Goal: Transaction & Acquisition: Obtain resource

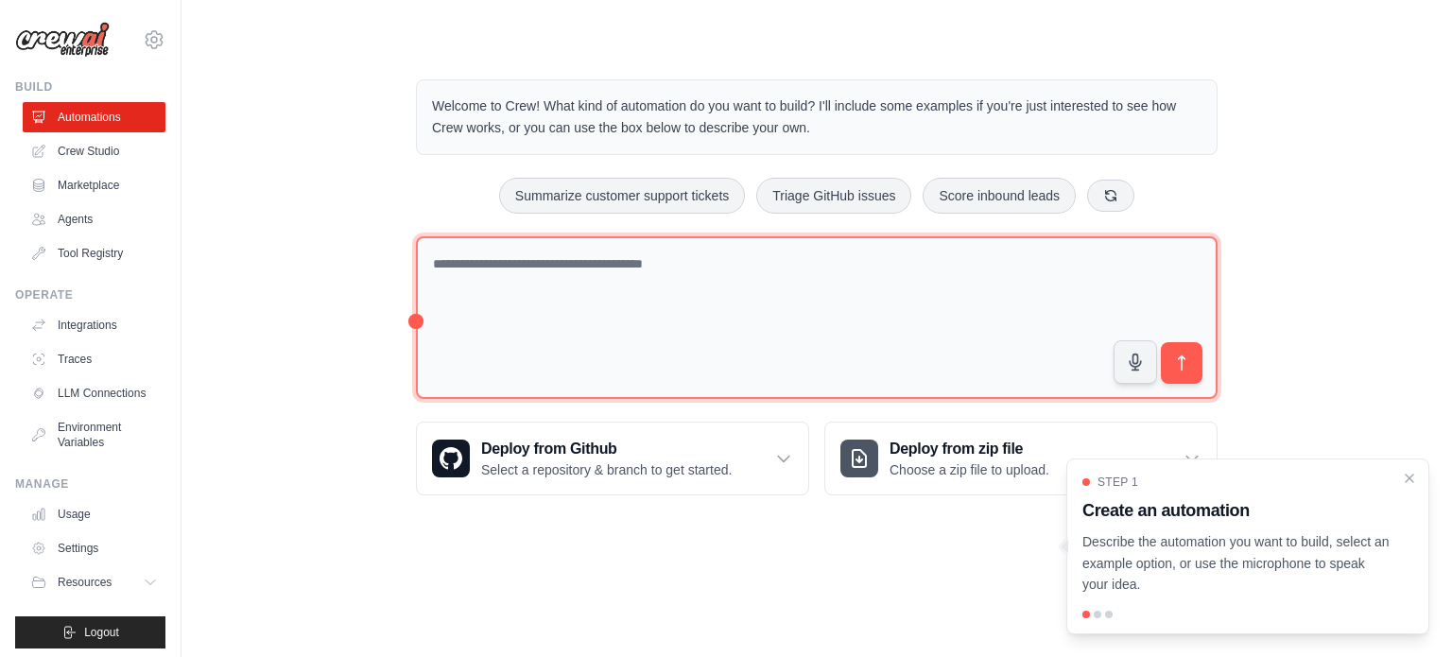
click at [548, 270] on textarea at bounding box center [817, 318] width 802 height 164
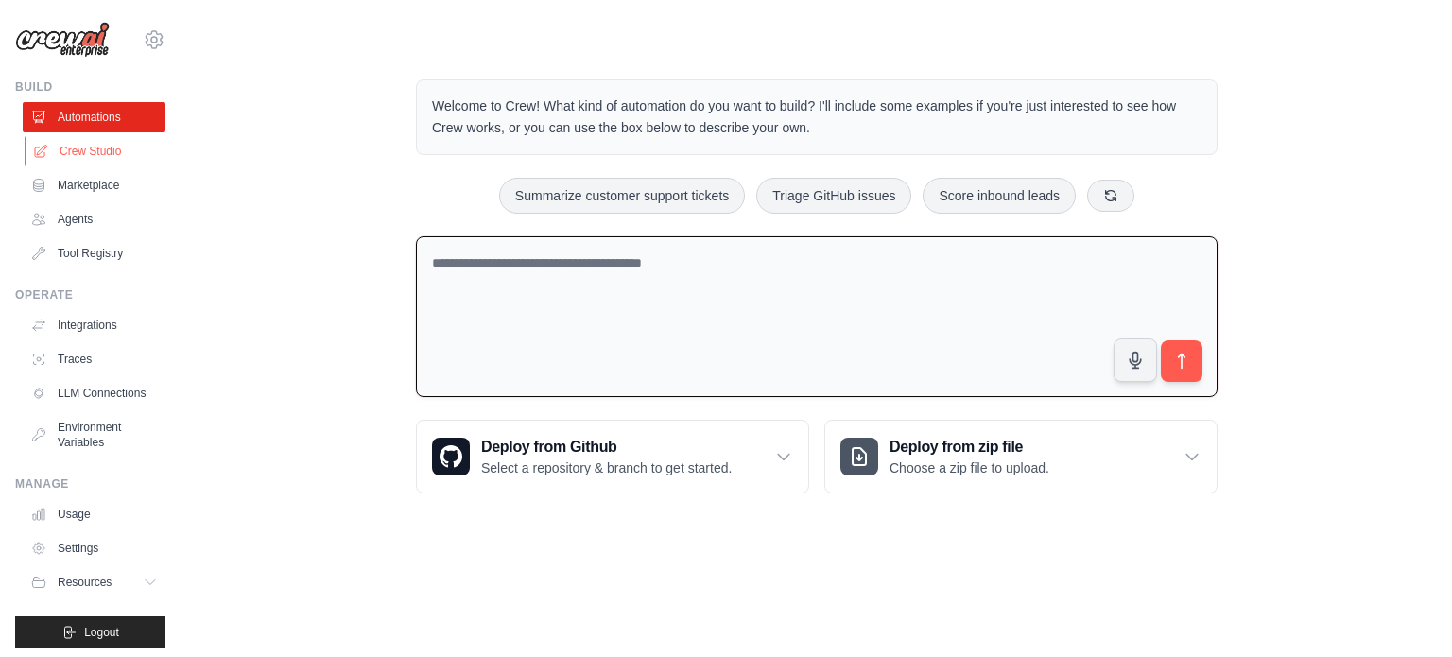
click at [91, 152] on link "Crew Studio" at bounding box center [96, 151] width 143 height 30
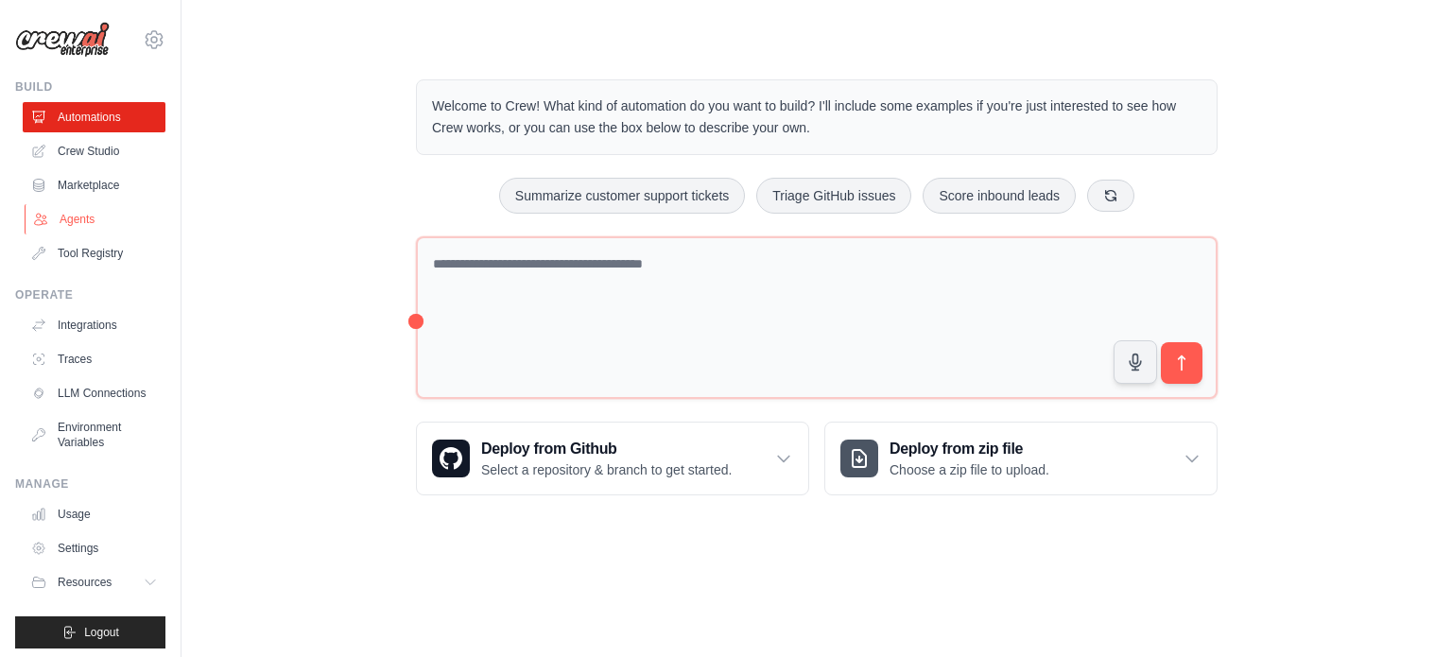
click at [78, 215] on link "Agents" at bounding box center [96, 219] width 143 height 30
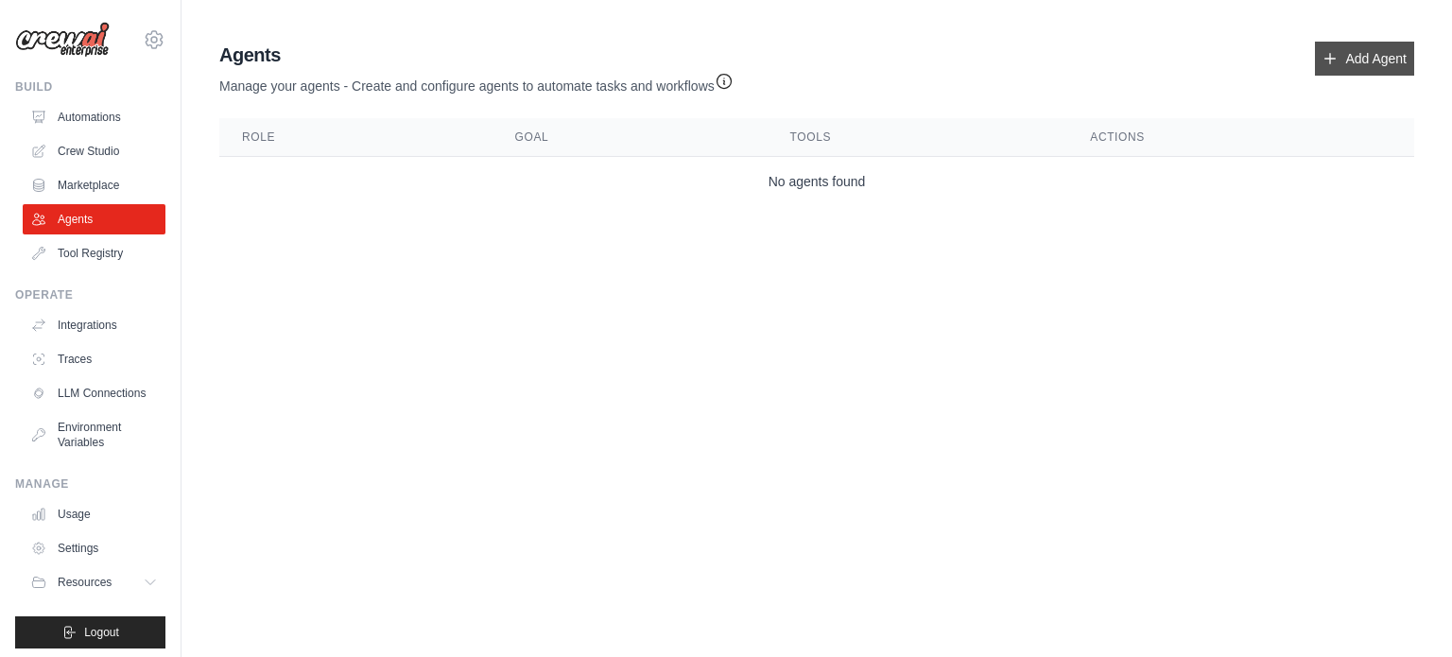
click at [1367, 57] on link "Add Agent" at bounding box center [1364, 59] width 99 height 34
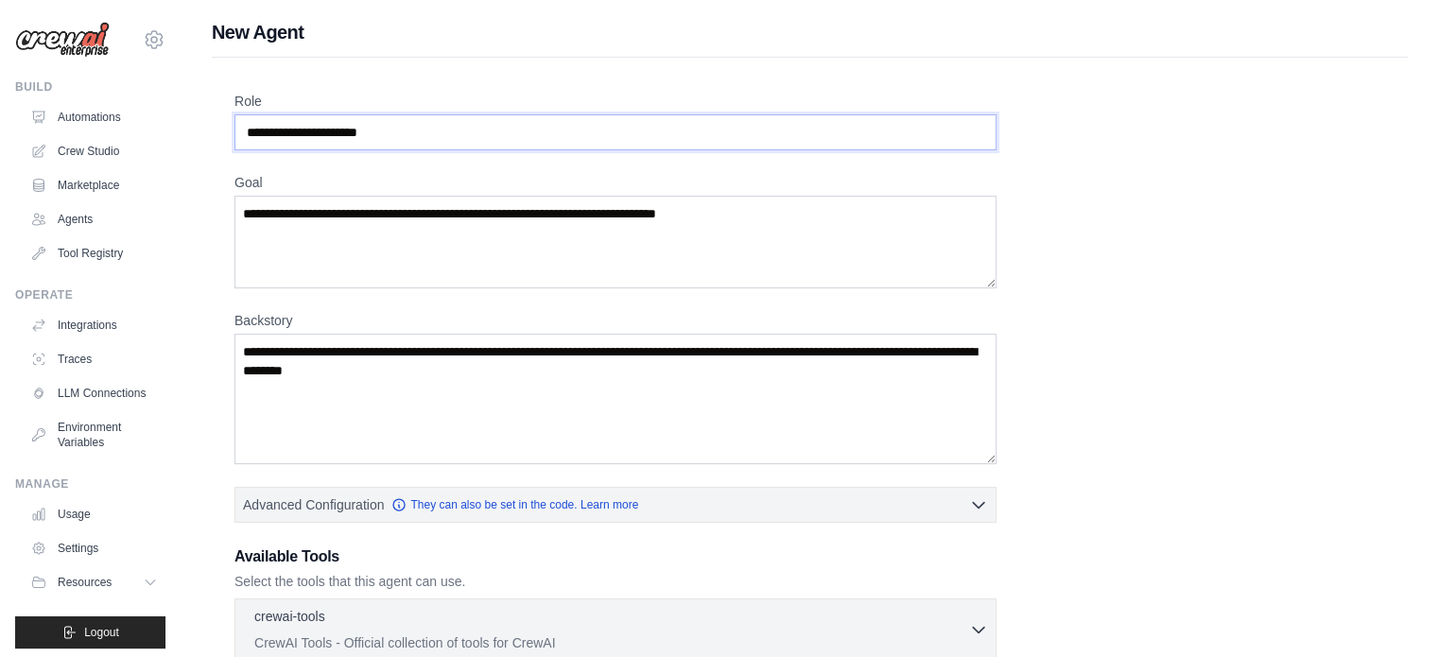
drag, startPoint x: 424, startPoint y: 134, endPoint x: 230, endPoint y: 123, distance: 194.2
click at [230, 123] on div "Role Goal Backstory Advanced Configuration They can also be set in the code. Le…" at bounding box center [810, 527] width 1196 height 938
click at [258, 131] on input "Role" at bounding box center [616, 132] width 762 height 36
drag, startPoint x: 250, startPoint y: 130, endPoint x: 450, endPoint y: 129, distance: 200.5
click at [450, 129] on input "Role" at bounding box center [616, 132] width 762 height 36
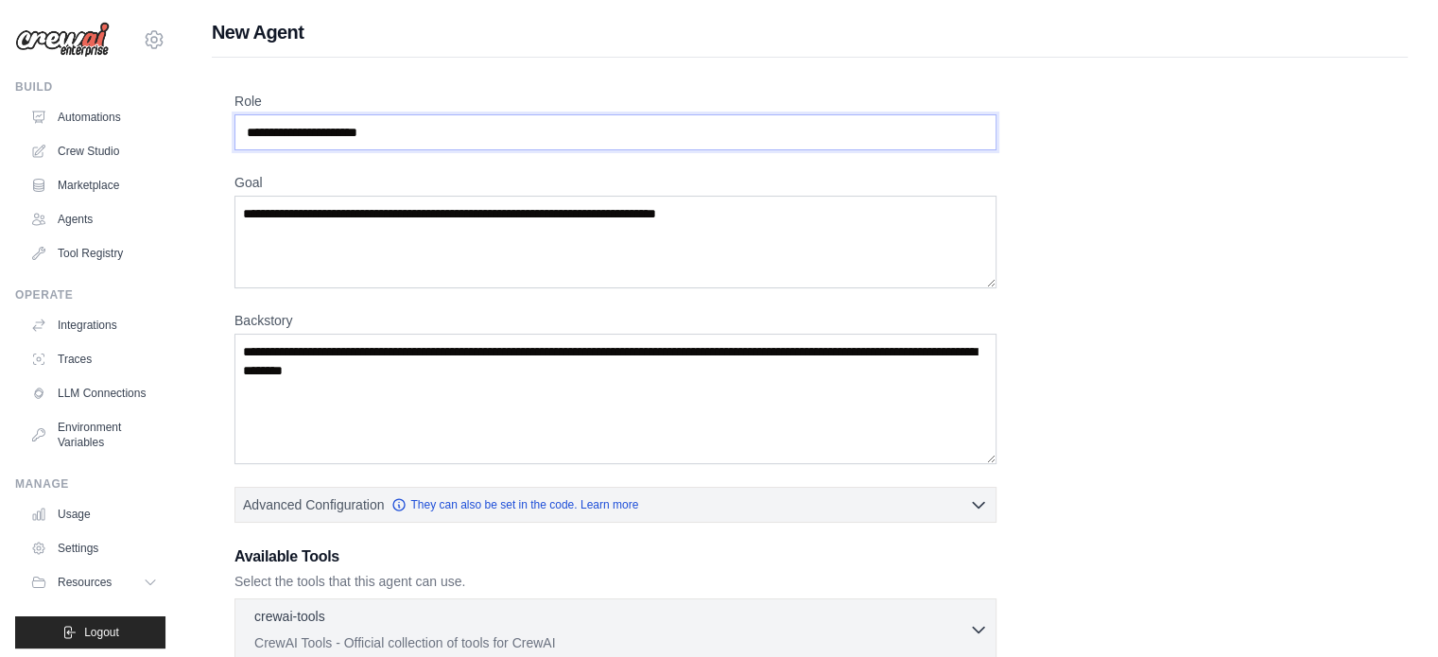
click at [450, 129] on input "Role" at bounding box center [616, 132] width 762 height 36
type input "*"
type input "**********"
drag, startPoint x: 775, startPoint y: 217, endPoint x: 367, endPoint y: 221, distance: 408.5
click at [368, 215] on textarea "Goal" at bounding box center [616, 242] width 762 height 93
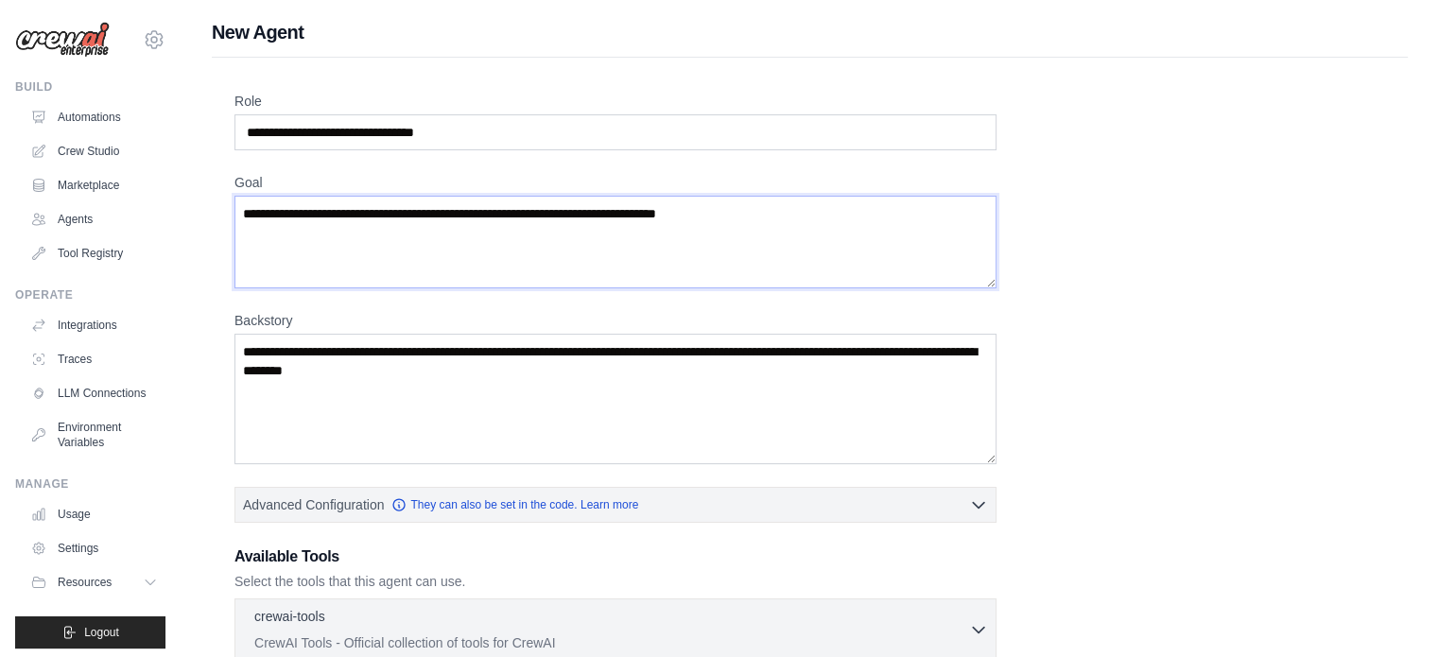
click at [252, 211] on textarea "Goal" at bounding box center [616, 242] width 762 height 93
type textarea "**********"
click at [69, 151] on link "Crew Studio" at bounding box center [96, 151] width 143 height 30
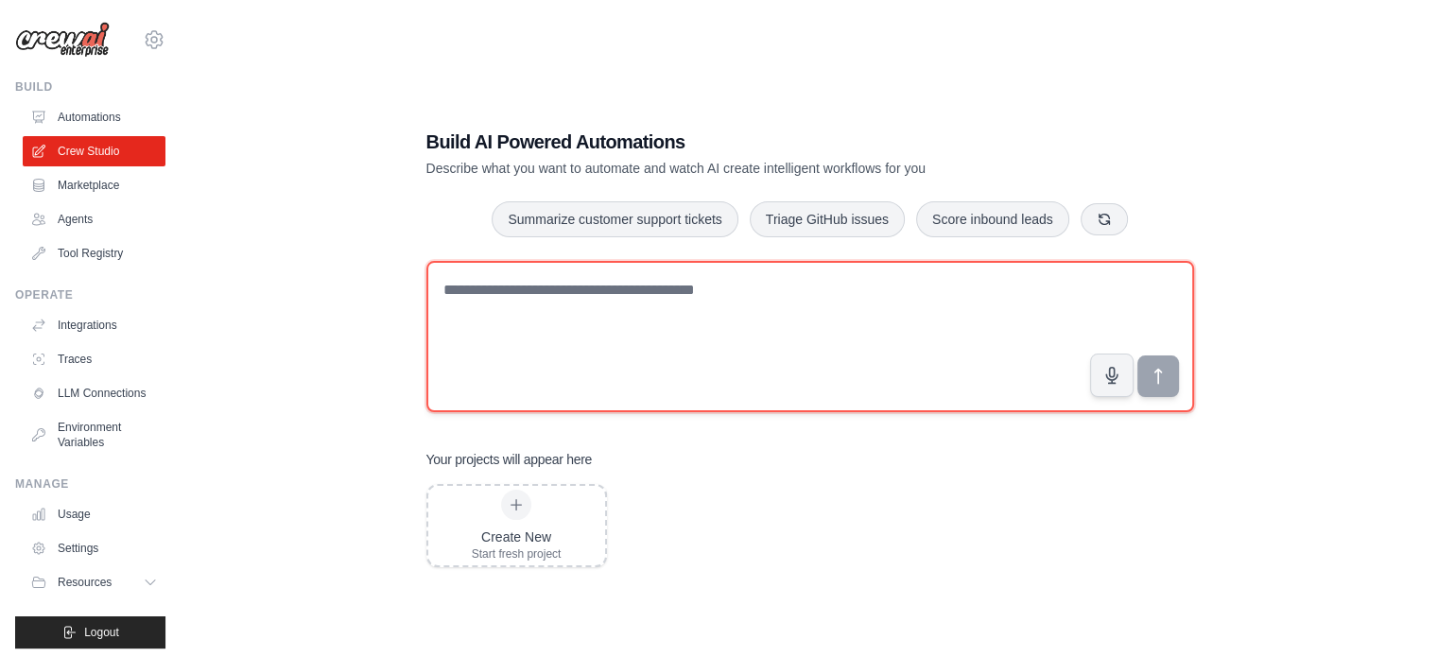
click at [509, 285] on textarea at bounding box center [810, 336] width 768 height 151
click at [525, 308] on textarea at bounding box center [810, 336] width 768 height 151
click at [511, 293] on textarea at bounding box center [810, 336] width 768 height 151
type textarea "*"
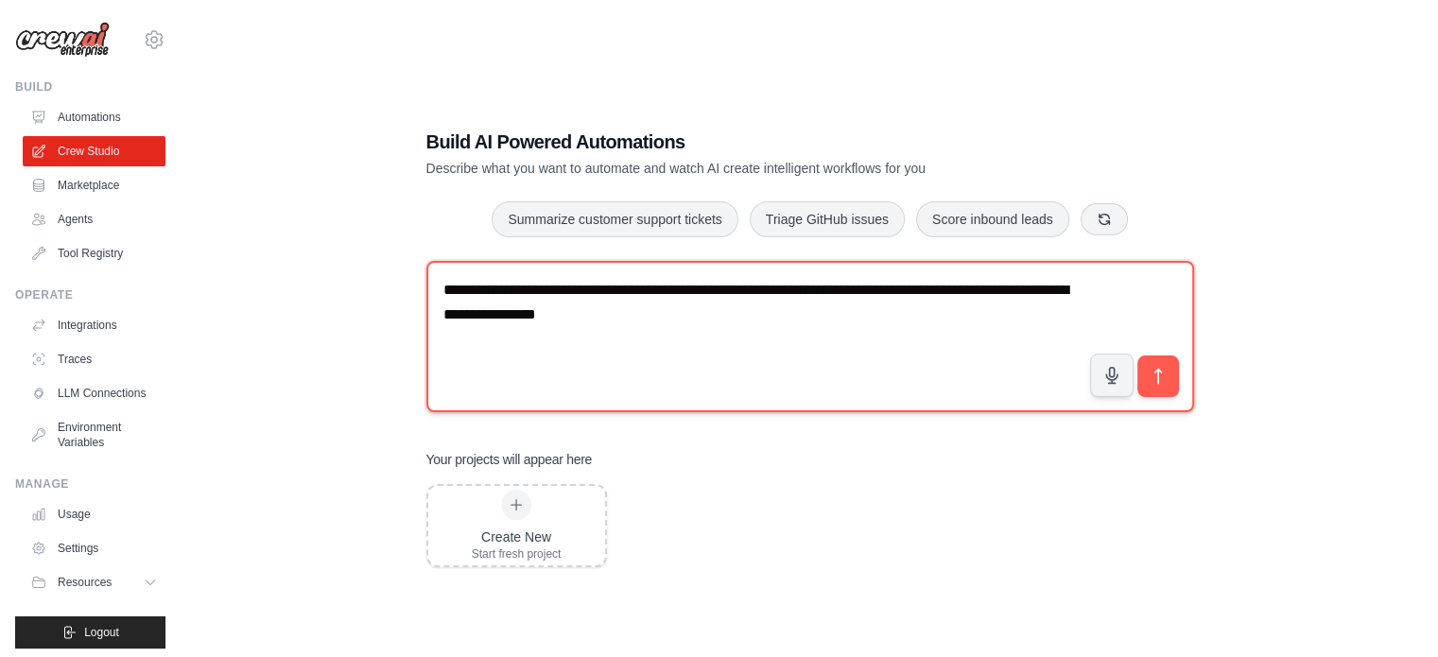
click at [669, 313] on textarea "**********" at bounding box center [810, 336] width 768 height 151
click at [977, 330] on textarea "**********" at bounding box center [810, 336] width 768 height 151
click at [961, 320] on textarea "**********" at bounding box center [810, 336] width 768 height 151
type textarea "**********"
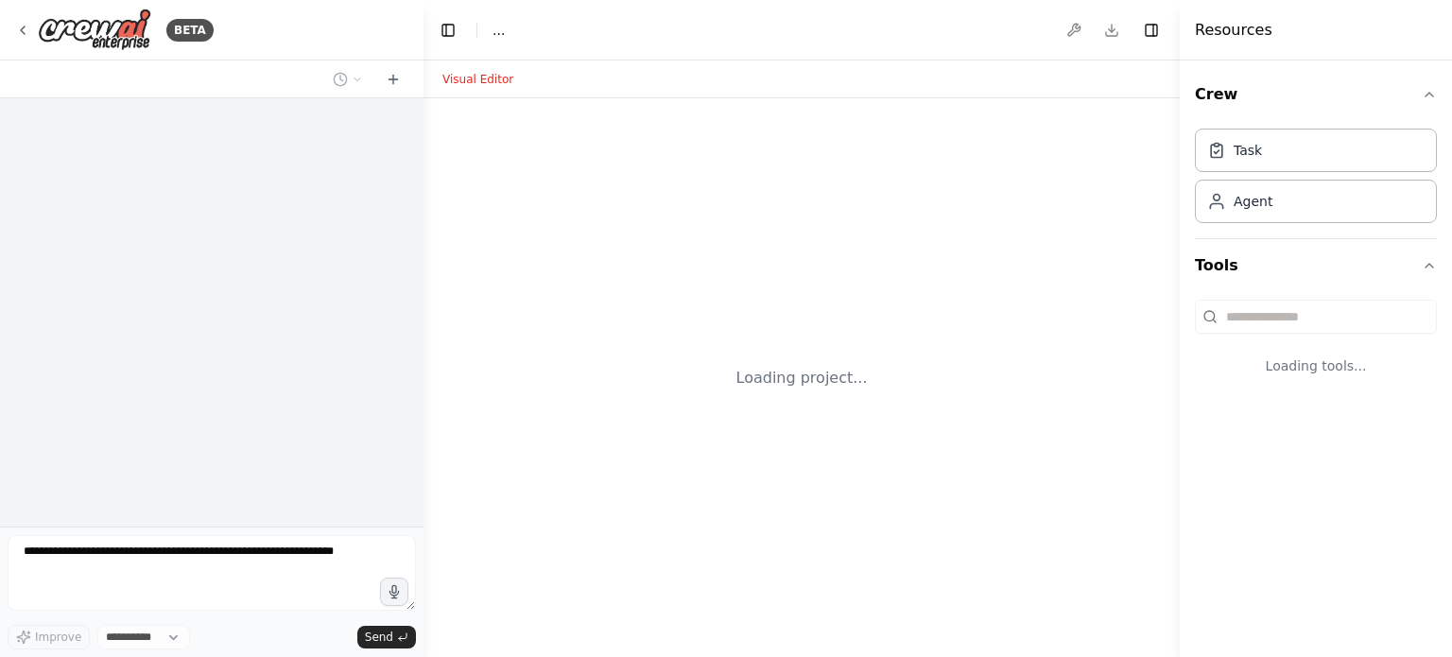
select select "****"
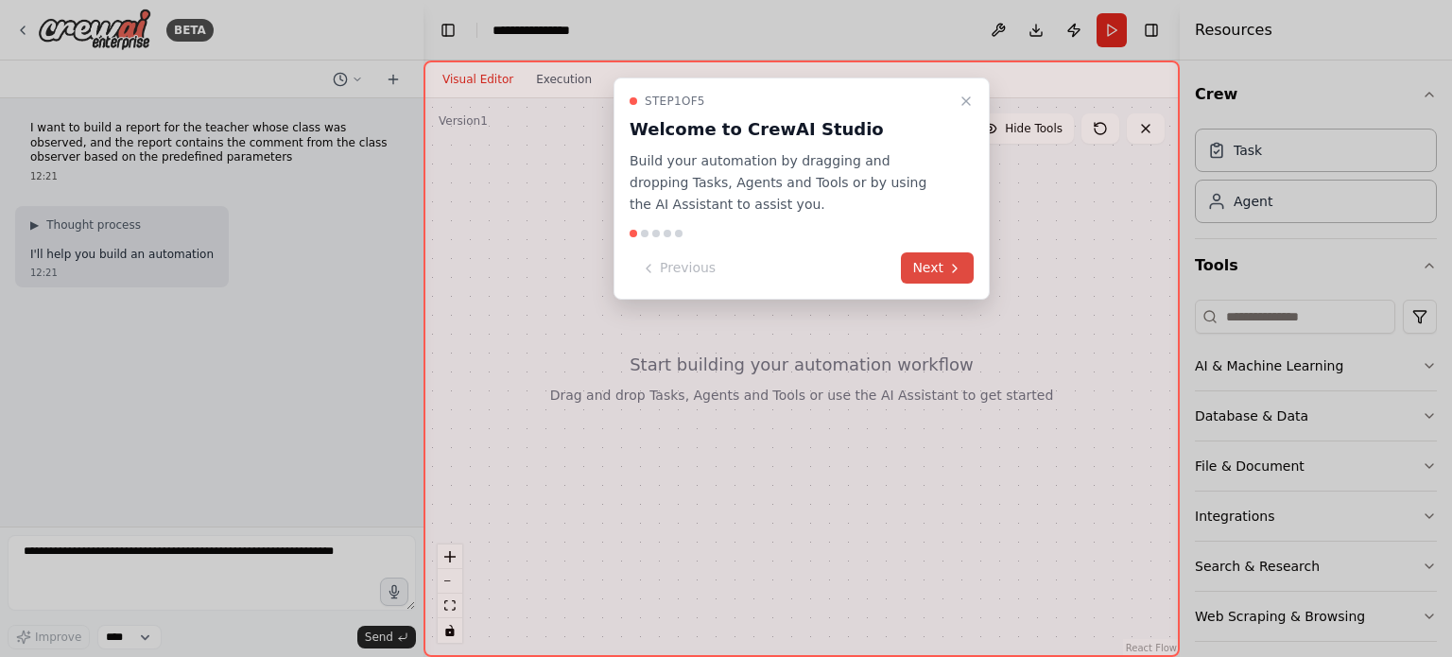
click at [953, 268] on icon at bounding box center [955, 268] width 15 height 15
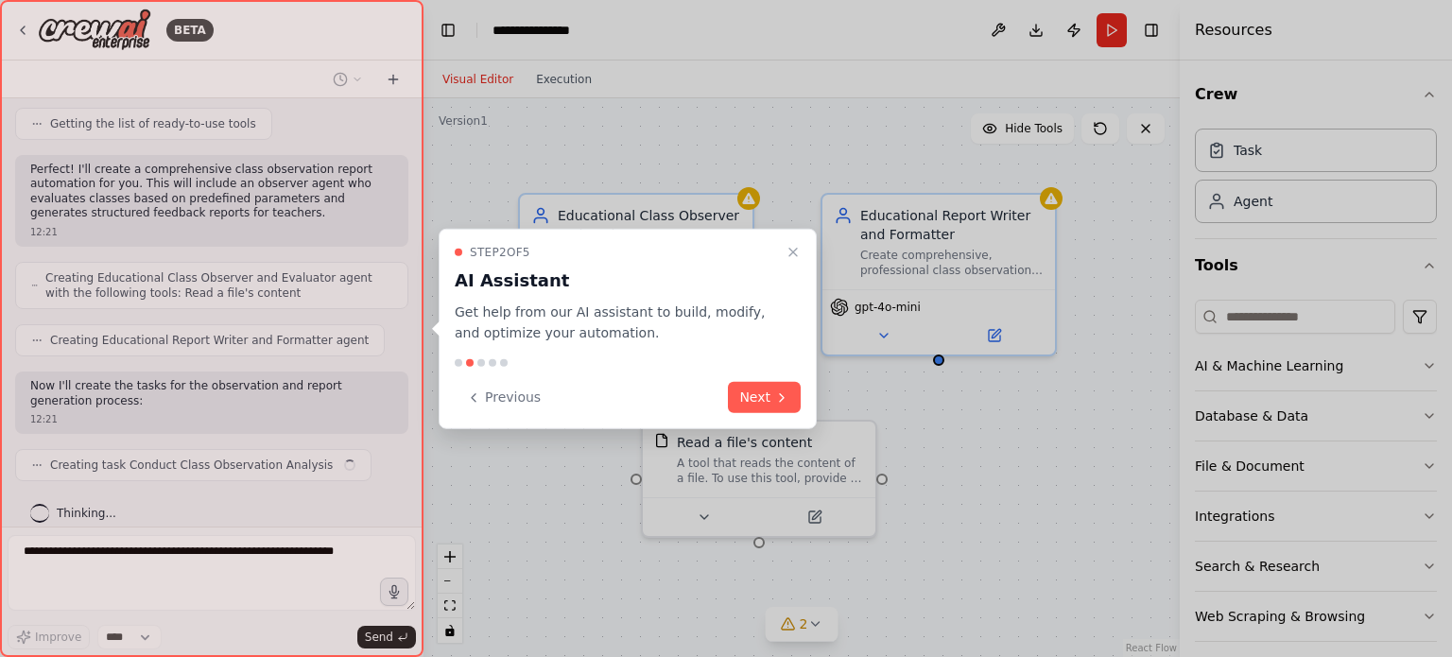
scroll to position [287, 0]
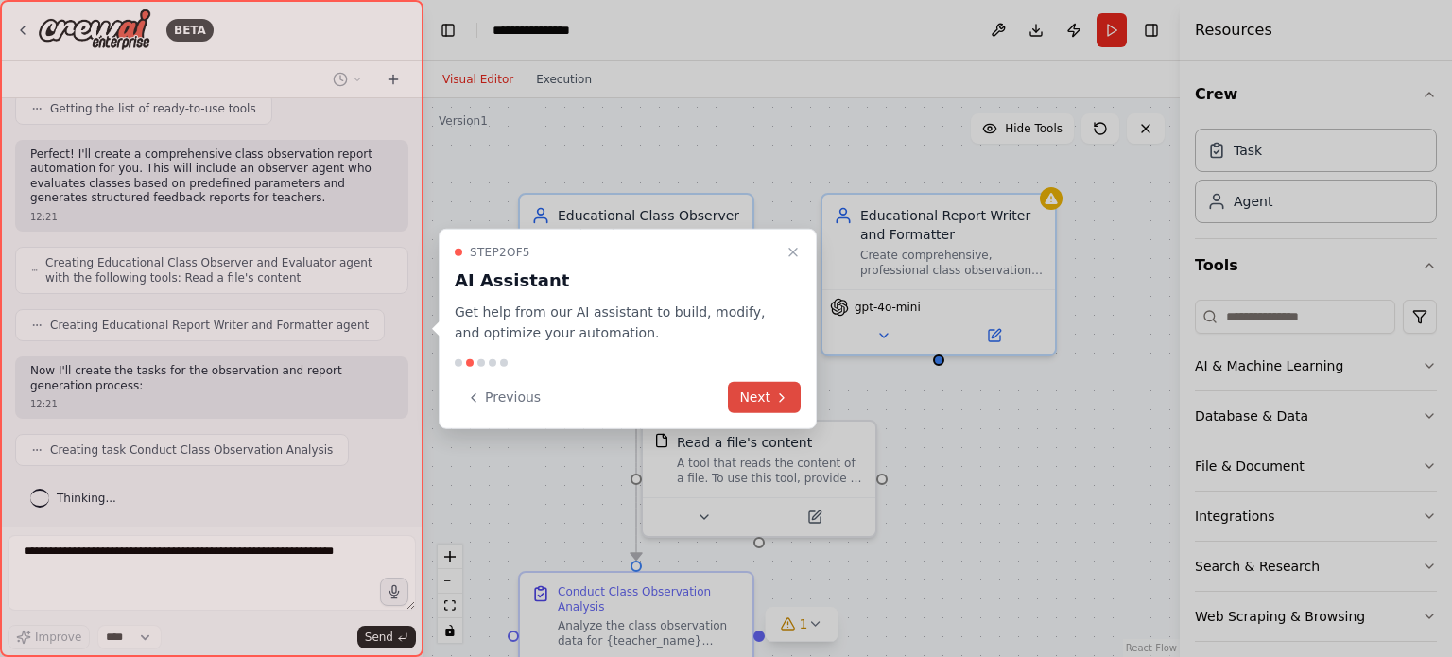
click at [791, 396] on button "Next" at bounding box center [764, 397] width 73 height 31
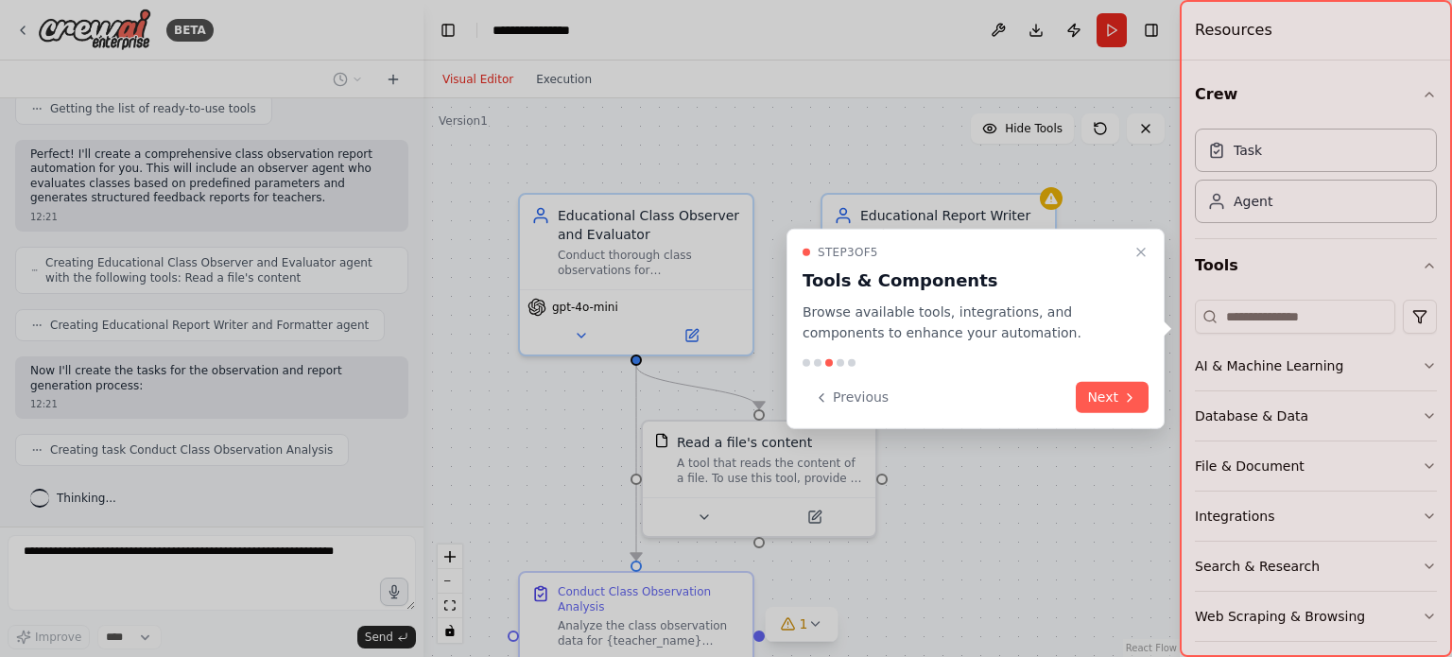
click at [139, 552] on div at bounding box center [726, 328] width 1452 height 657
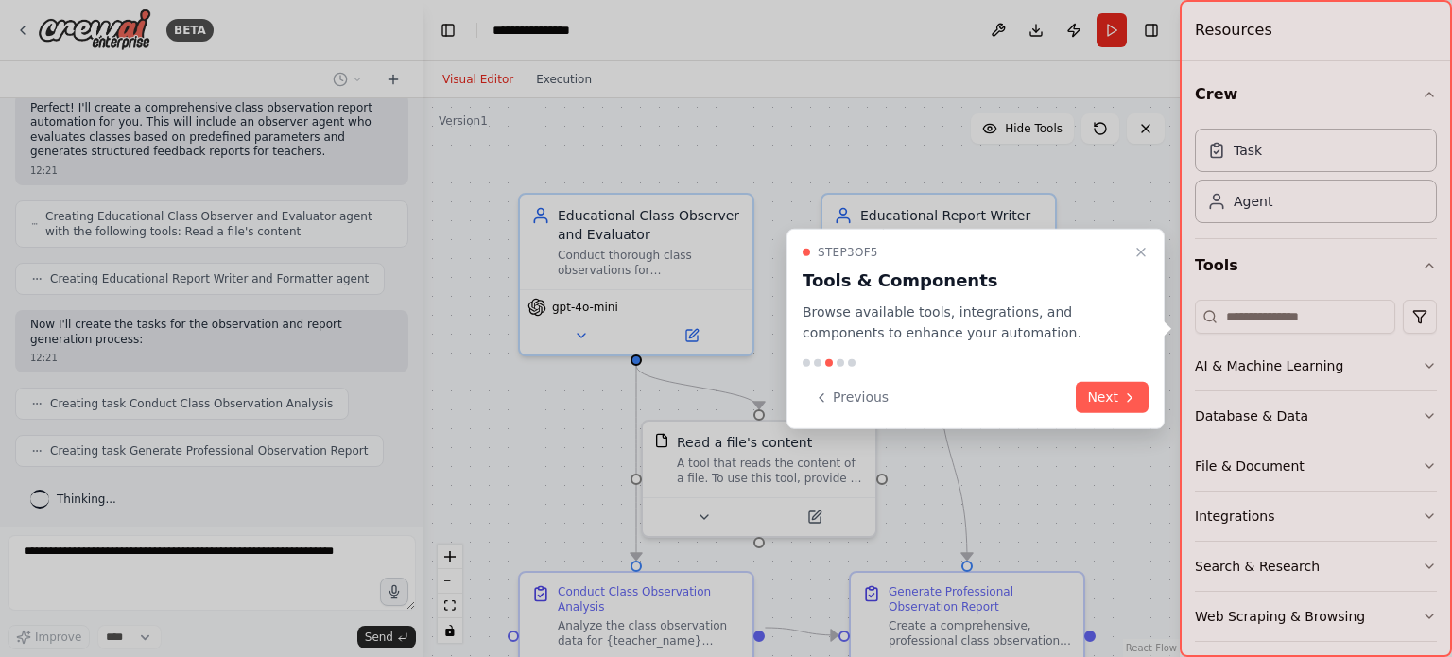
click at [68, 551] on div at bounding box center [726, 328] width 1452 height 657
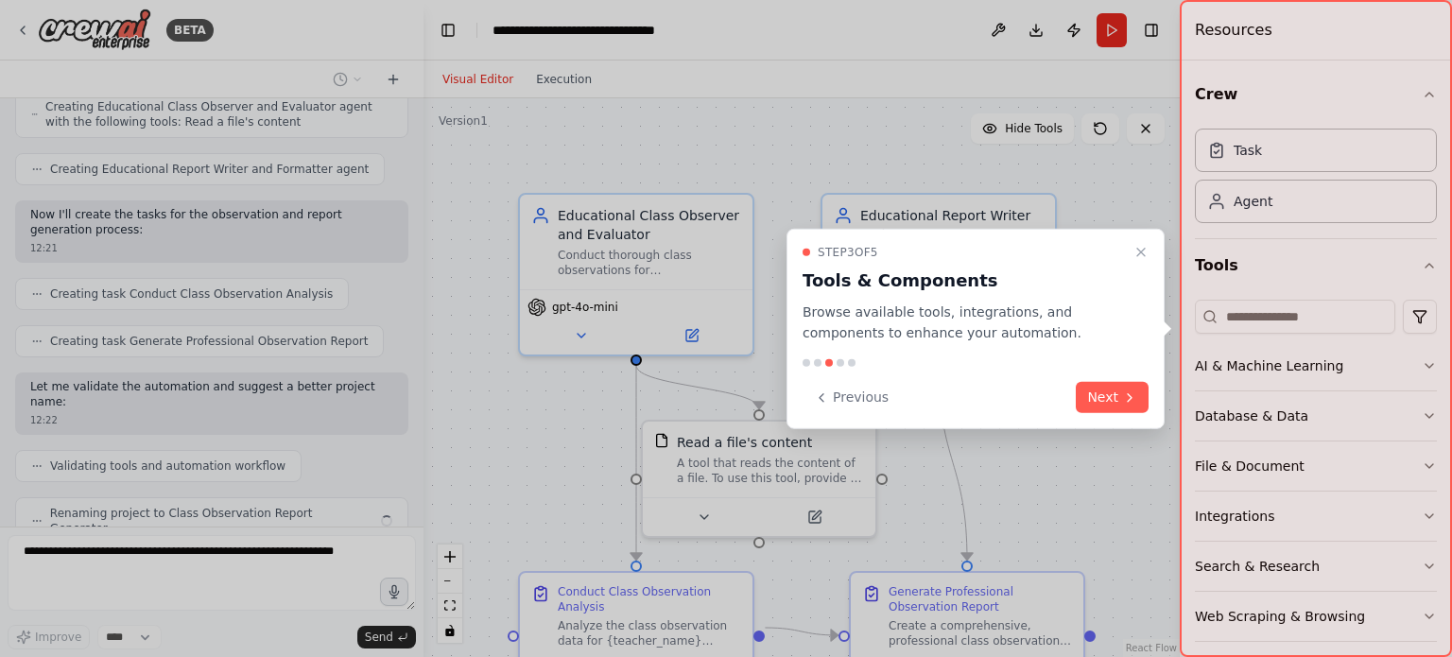
scroll to position [491, 0]
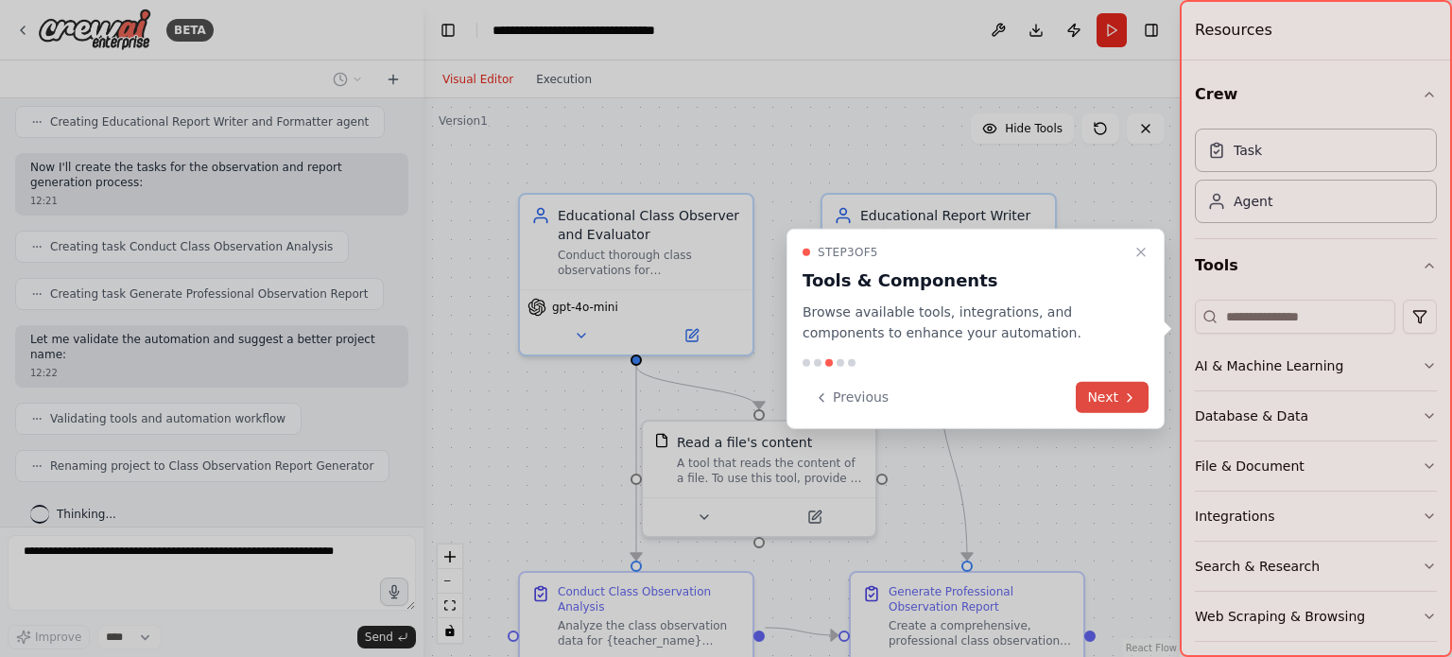
click at [1118, 407] on button "Next" at bounding box center [1112, 397] width 73 height 31
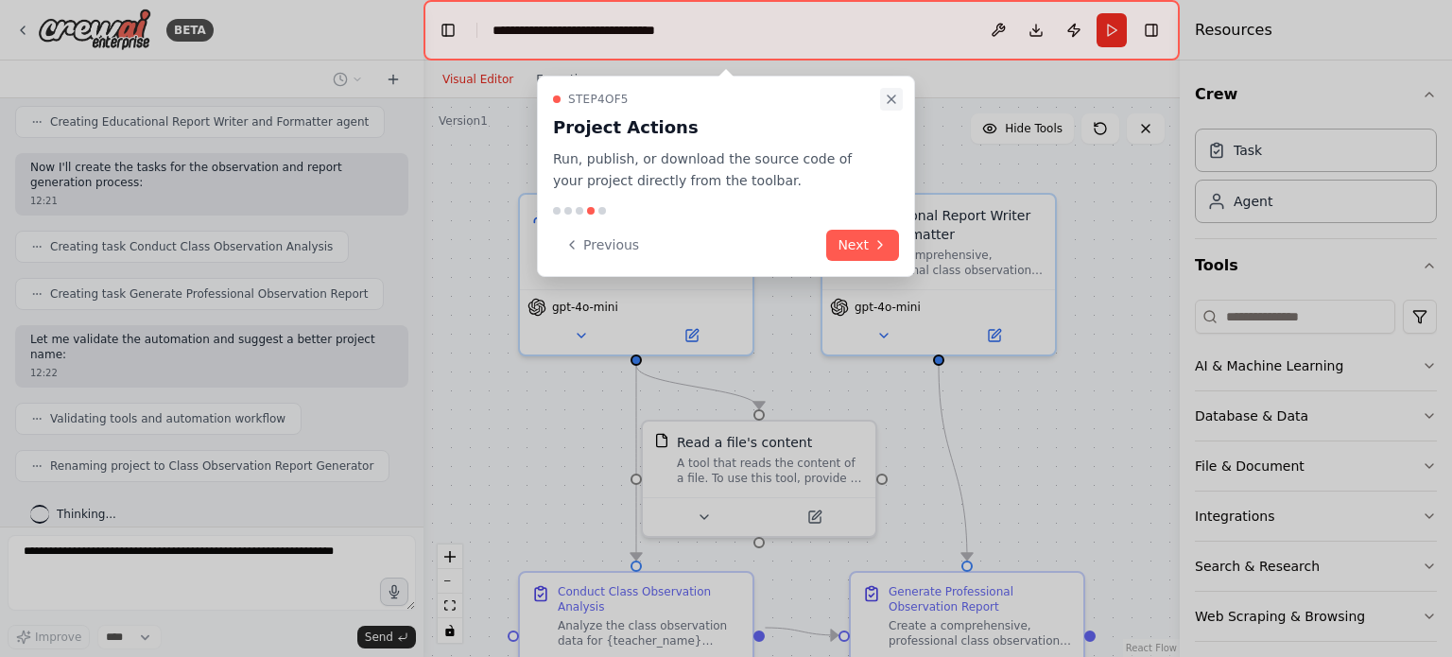
click at [892, 104] on icon "Close walkthrough" at bounding box center [891, 99] width 15 height 15
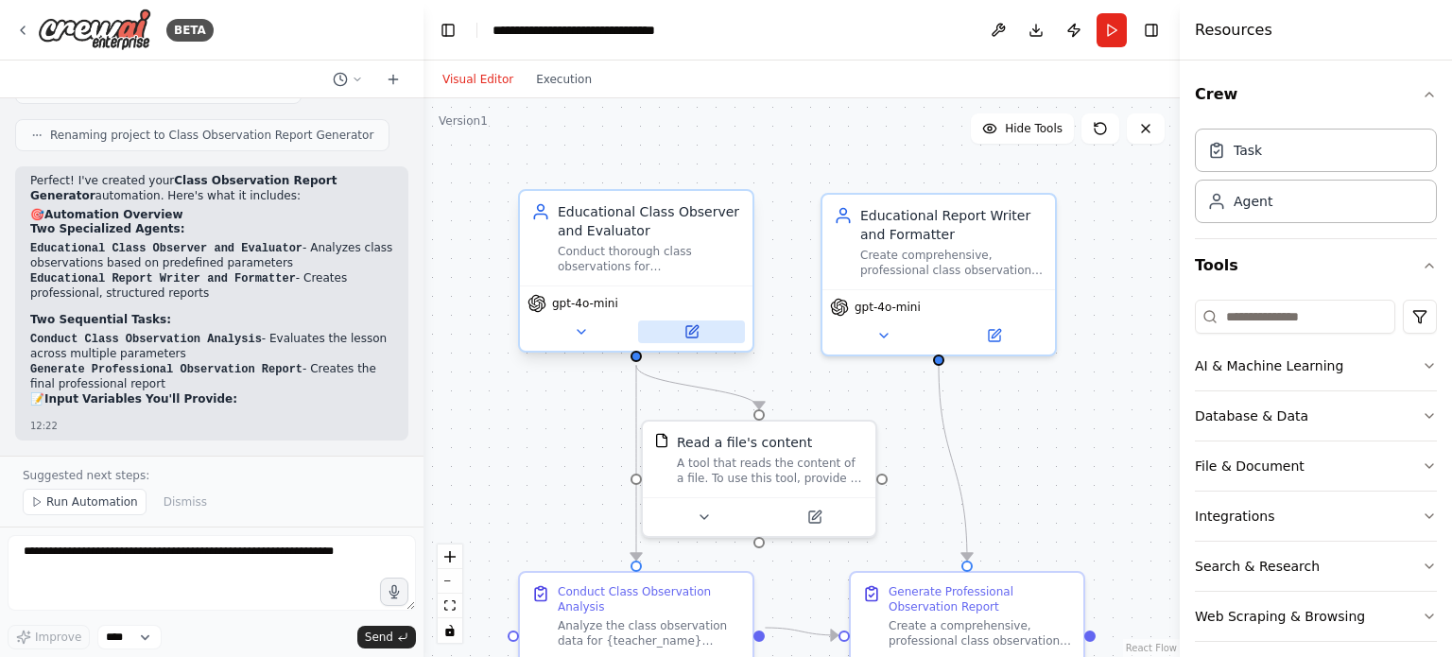
click at [697, 337] on icon at bounding box center [692, 331] width 11 height 11
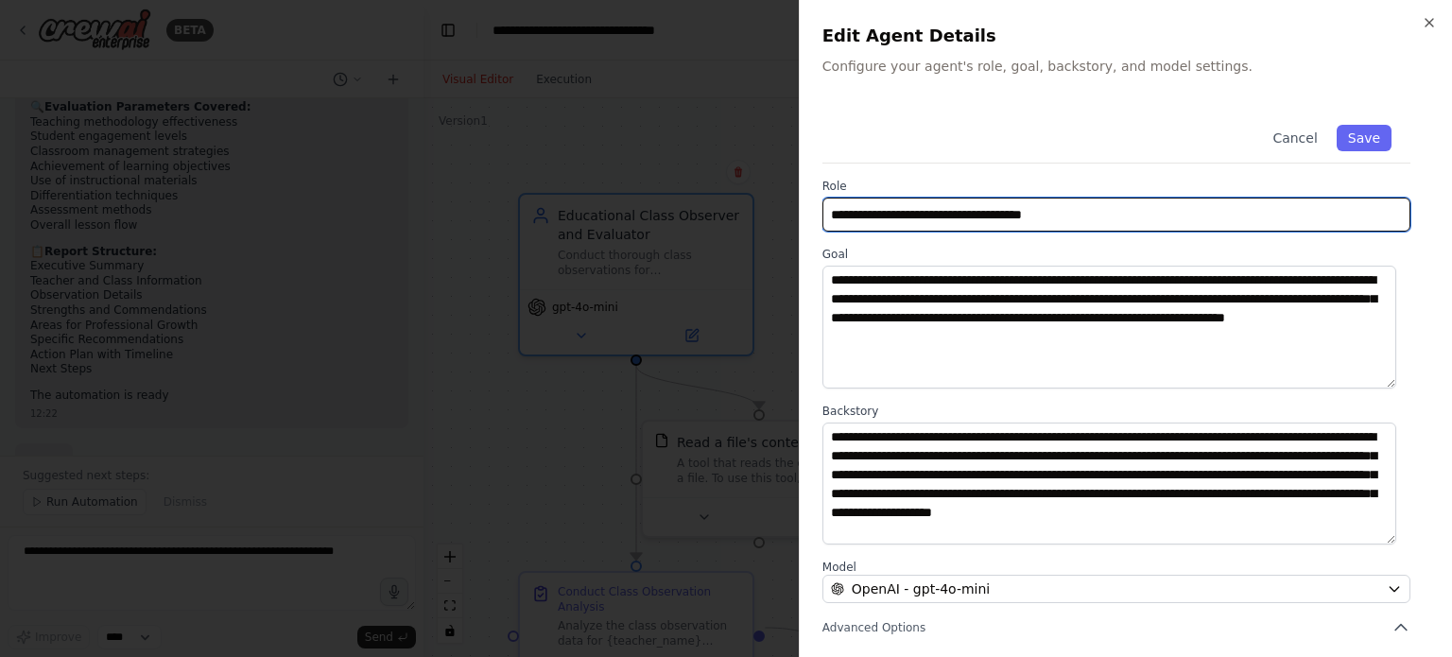
click at [1082, 218] on input "**********" at bounding box center [1117, 215] width 588 height 34
click at [1082, 219] on input "**********" at bounding box center [1117, 215] width 588 height 34
type input "**********"
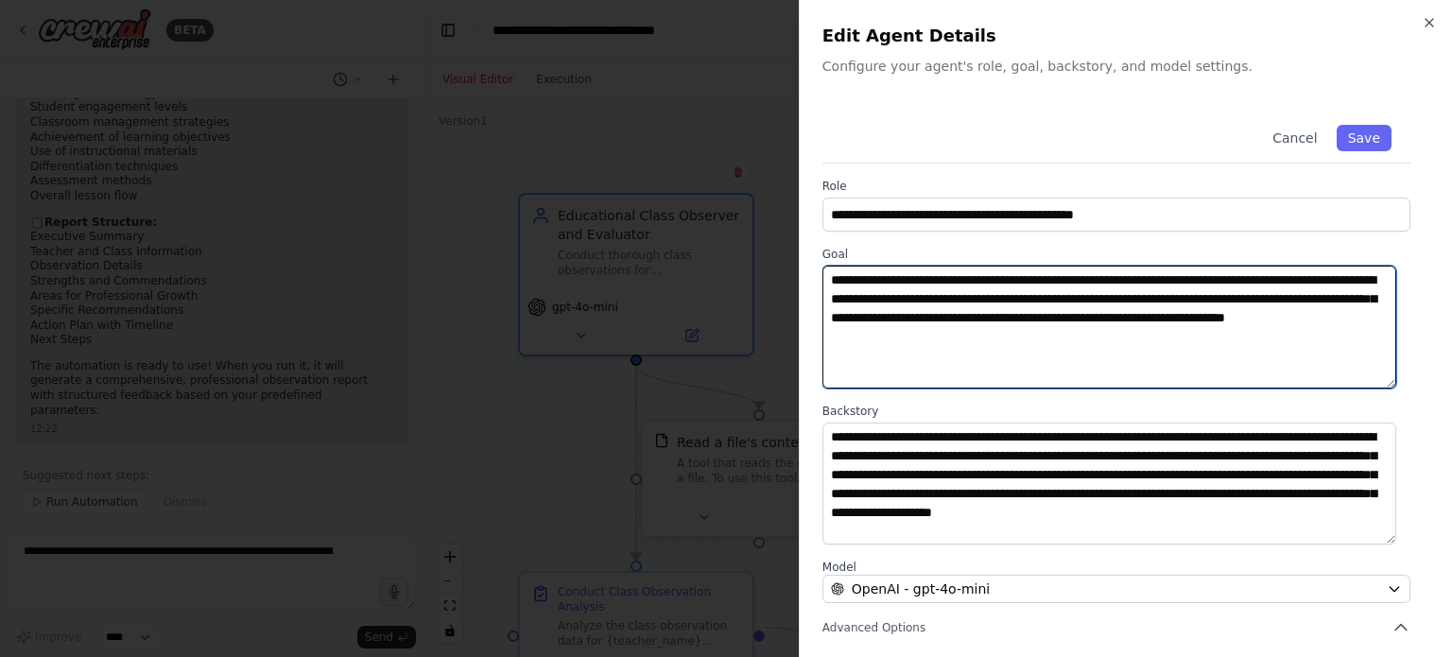
click at [835, 282] on textarea "**********" at bounding box center [1110, 327] width 574 height 123
click at [1198, 280] on textarea "**********" at bounding box center [1110, 327] width 574 height 123
click at [979, 280] on textarea "**********" at bounding box center [1110, 327] width 574 height 123
click at [1366, 287] on textarea "**********" at bounding box center [1110, 327] width 574 height 123
type textarea "**********"
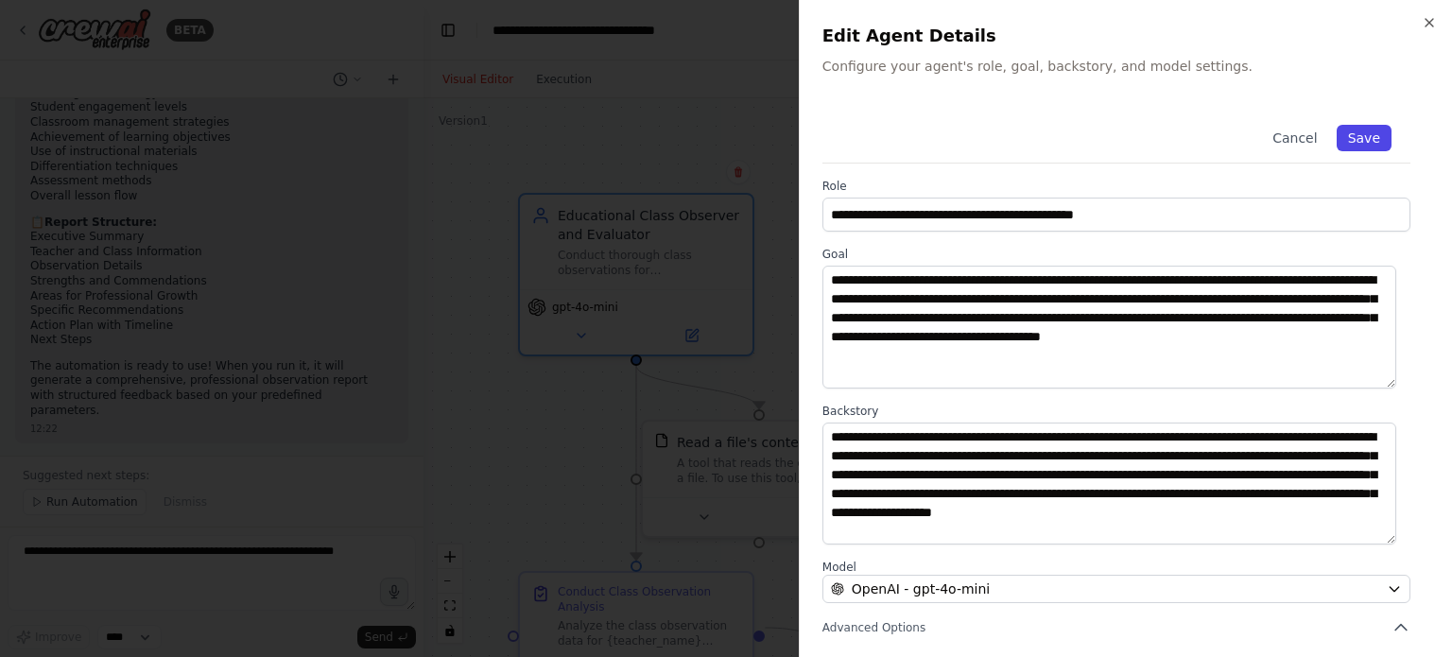
click at [1354, 136] on button "Save" at bounding box center [1364, 138] width 55 height 26
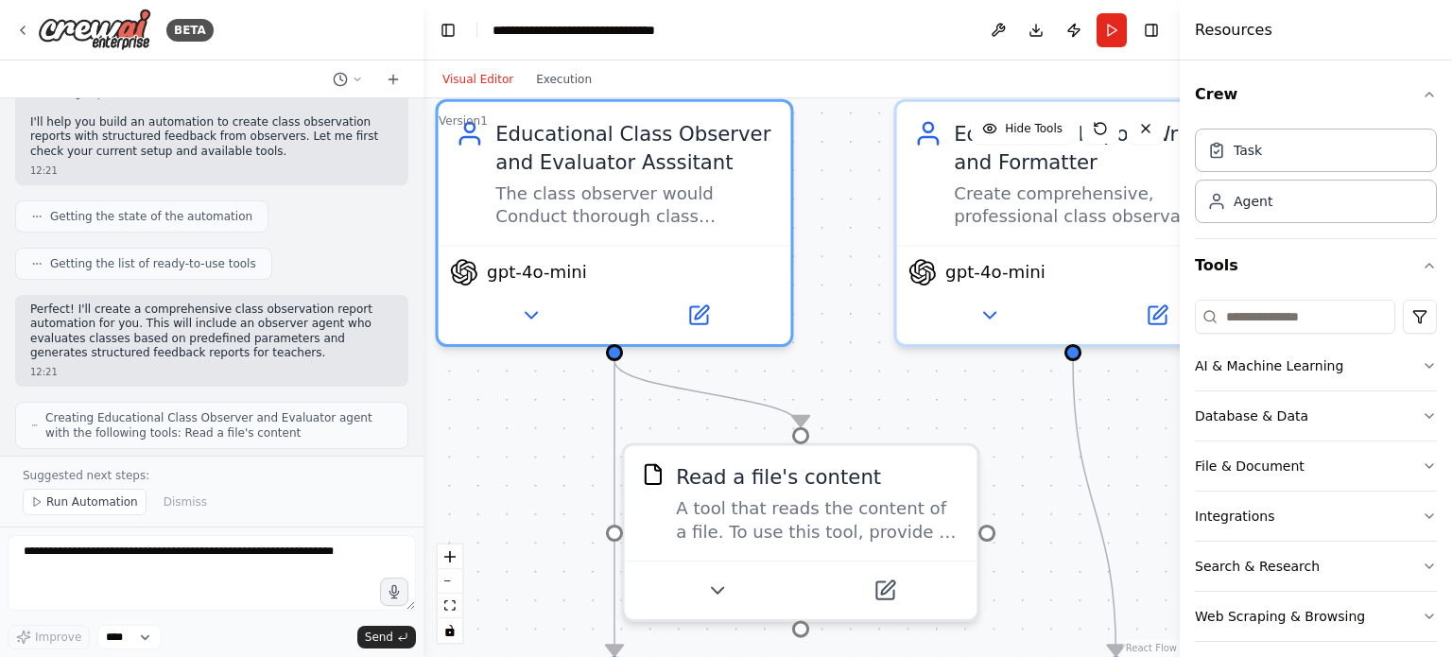
scroll to position [33, 0]
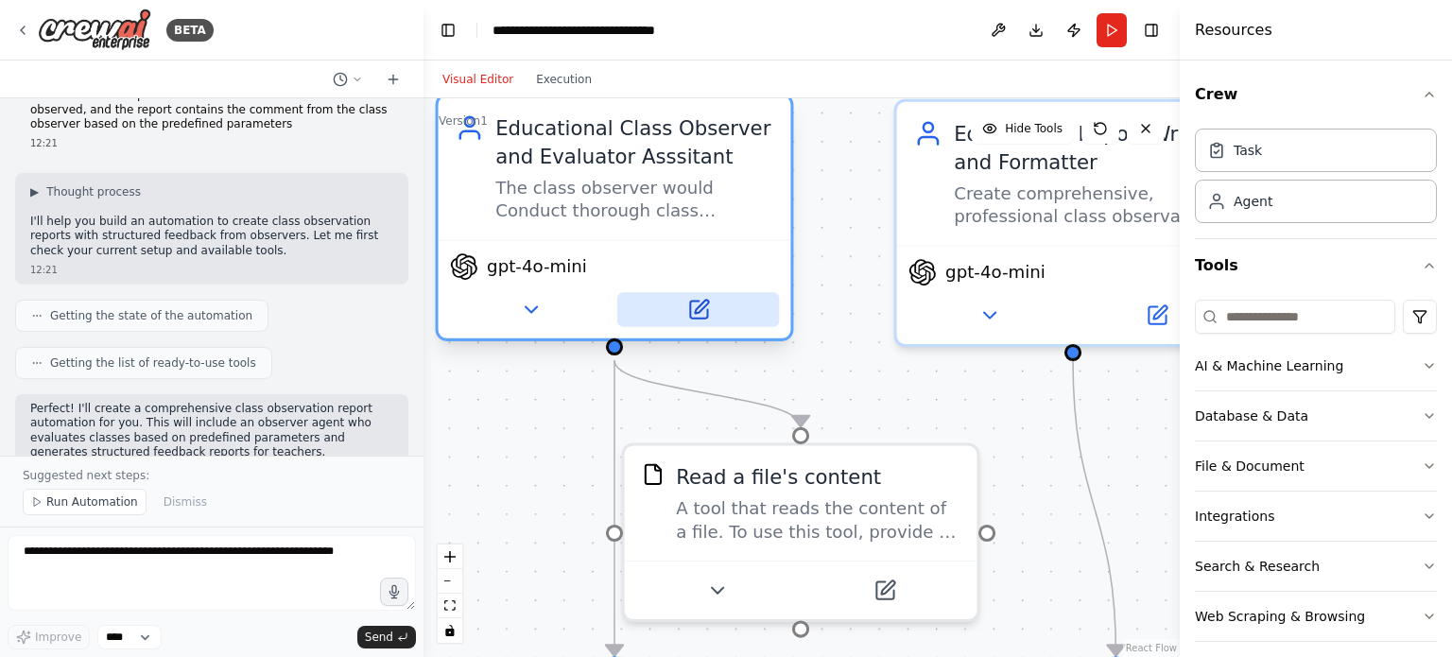
click at [702, 307] on icon at bounding box center [701, 306] width 13 height 13
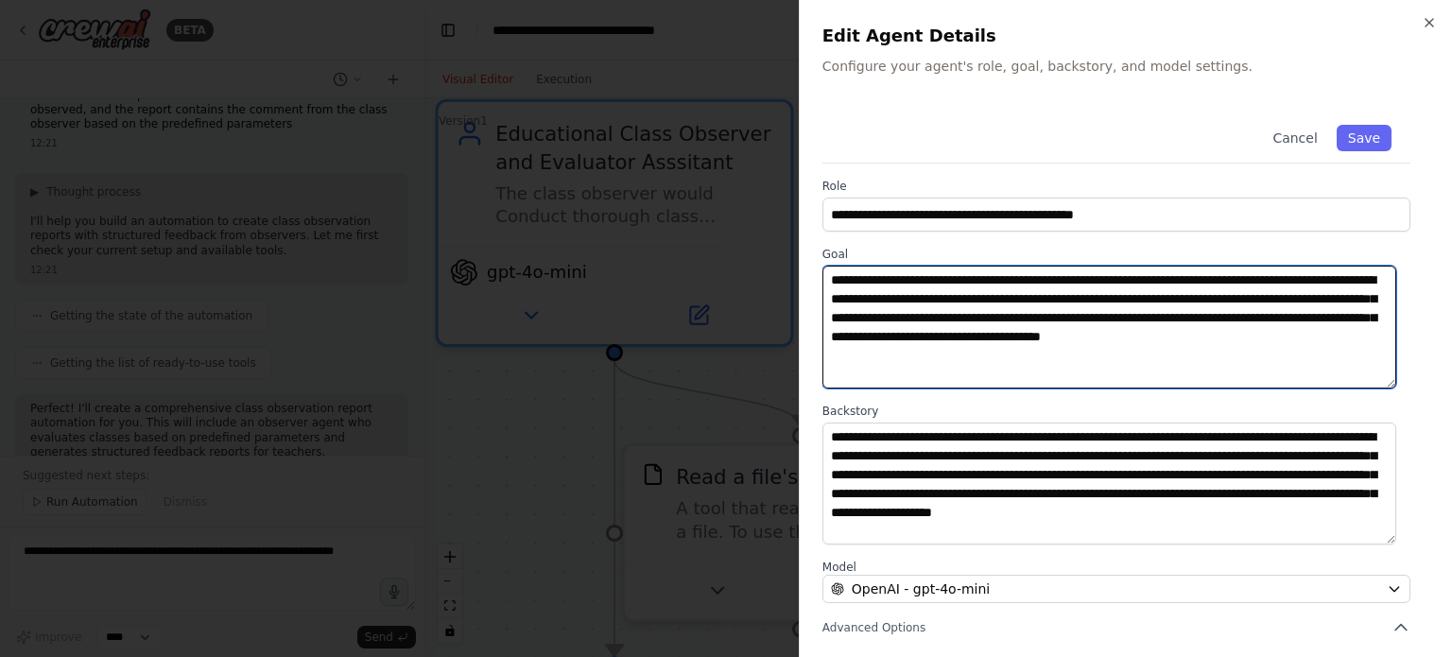
click at [992, 277] on textarea "**********" at bounding box center [1110, 327] width 574 height 123
drag, startPoint x: 971, startPoint y: 302, endPoint x: 1066, endPoint y: 297, distance: 94.7
click at [1066, 297] on textarea "**********" at bounding box center [1110, 327] width 574 height 123
click at [968, 304] on textarea "**********" at bounding box center [1110, 327] width 574 height 123
click at [1199, 283] on textarea "**********" at bounding box center [1110, 327] width 574 height 123
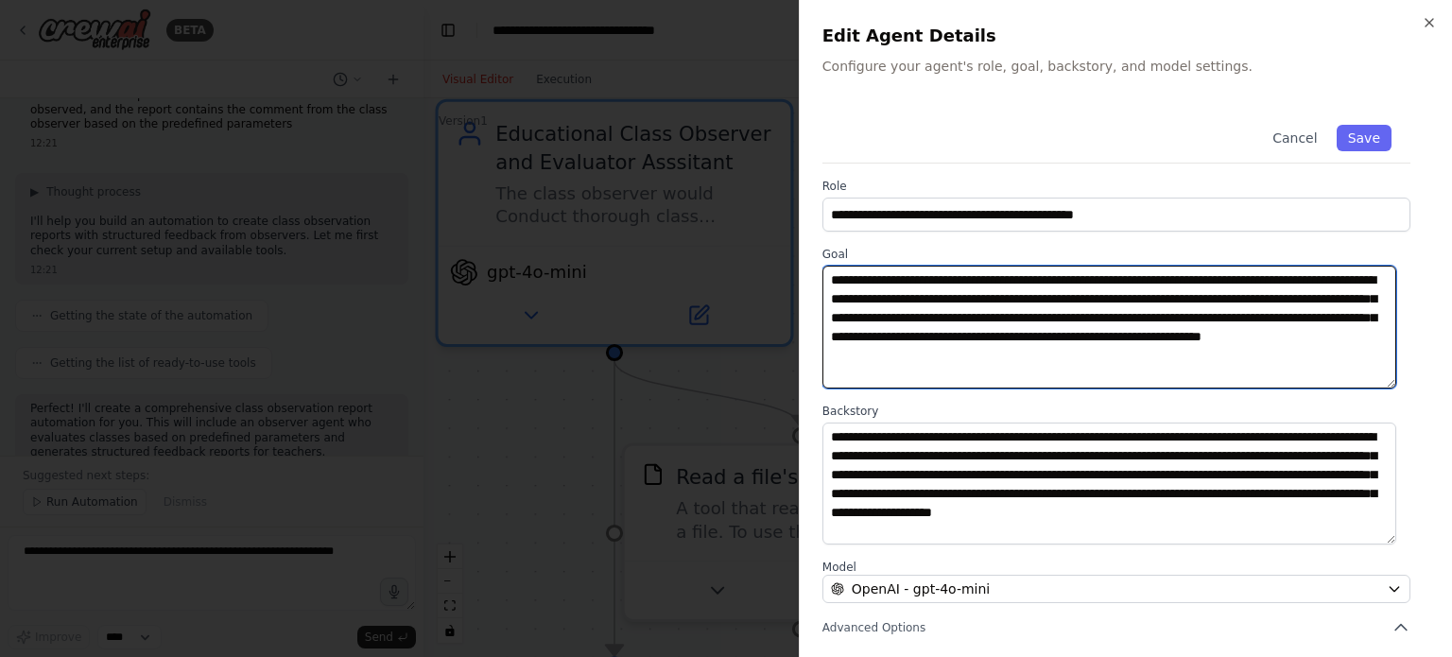
drag, startPoint x: 889, startPoint y: 338, endPoint x: 1305, endPoint y: 355, distance: 416.4
click at [1303, 355] on textarea "**********" at bounding box center [1110, 327] width 574 height 123
drag, startPoint x: 1223, startPoint y: 337, endPoint x: 1257, endPoint y: 336, distance: 34.1
click at [1226, 337] on textarea "**********" at bounding box center [1110, 327] width 574 height 123
click at [983, 351] on textarea "**********" at bounding box center [1110, 327] width 574 height 123
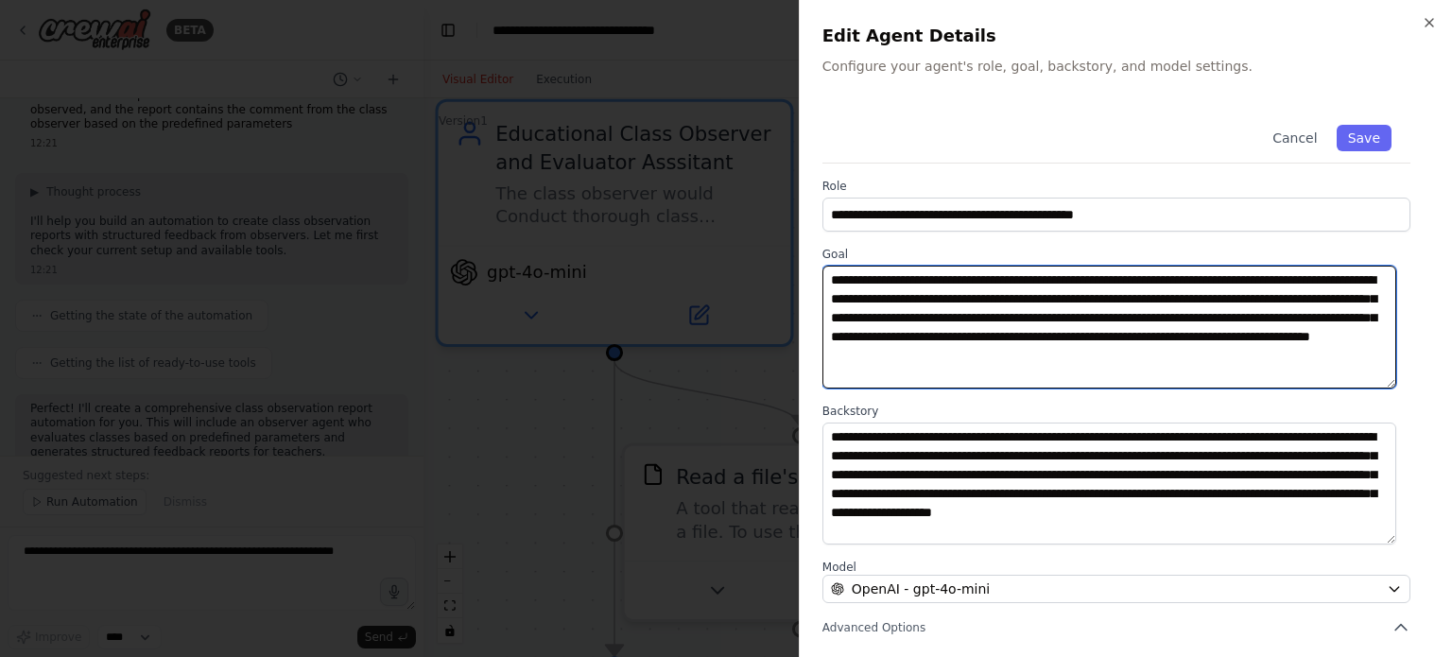
paste textarea
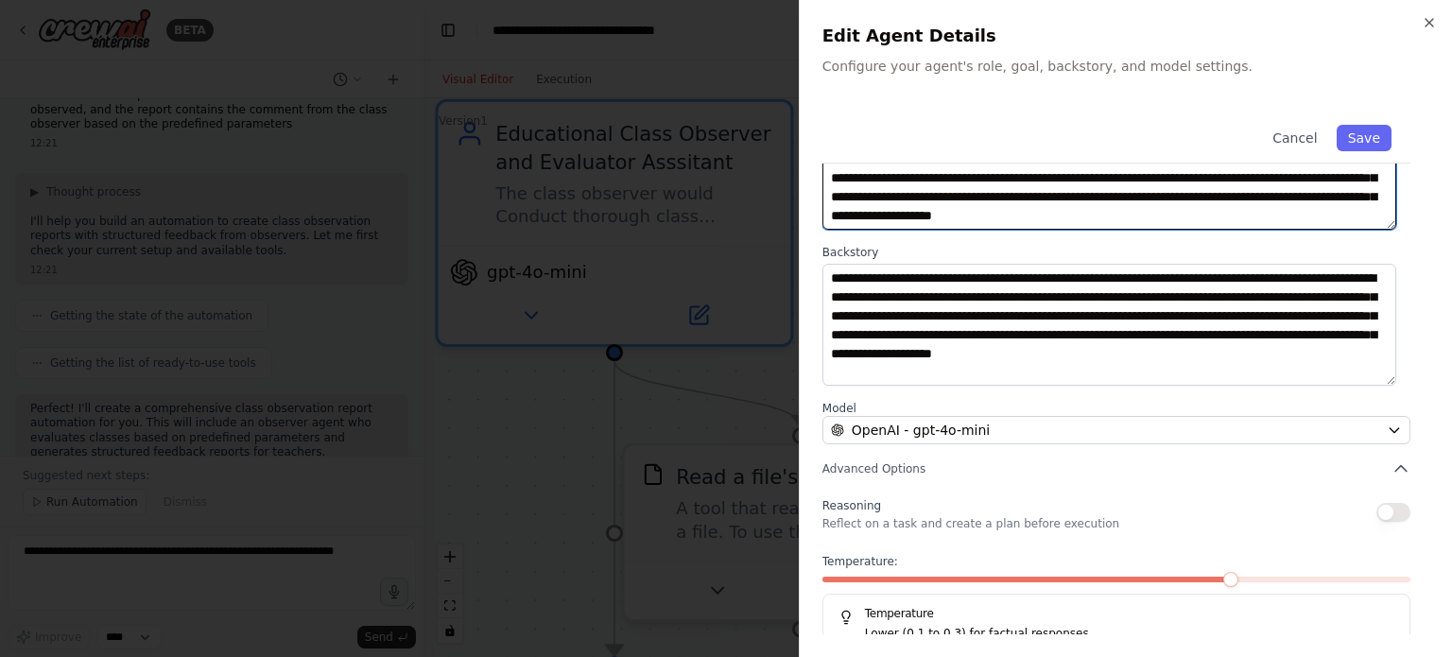
scroll to position [197, 0]
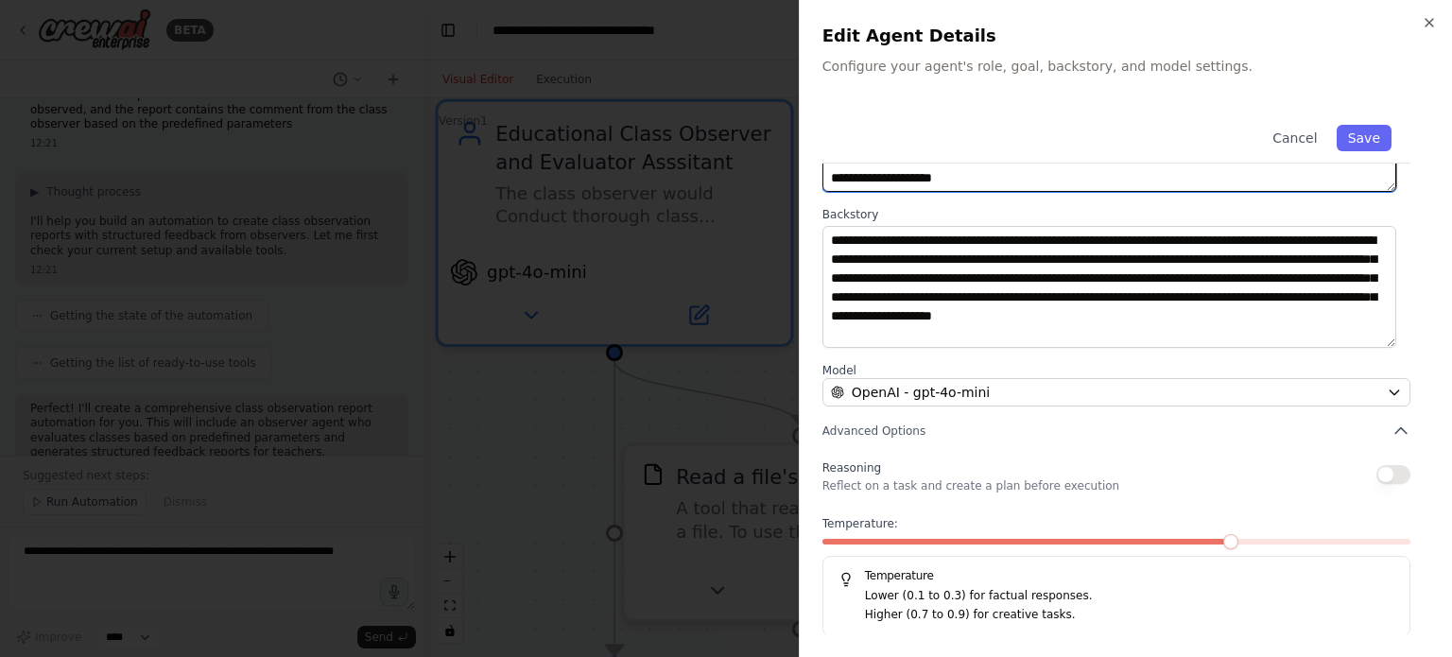
type textarea "**********"
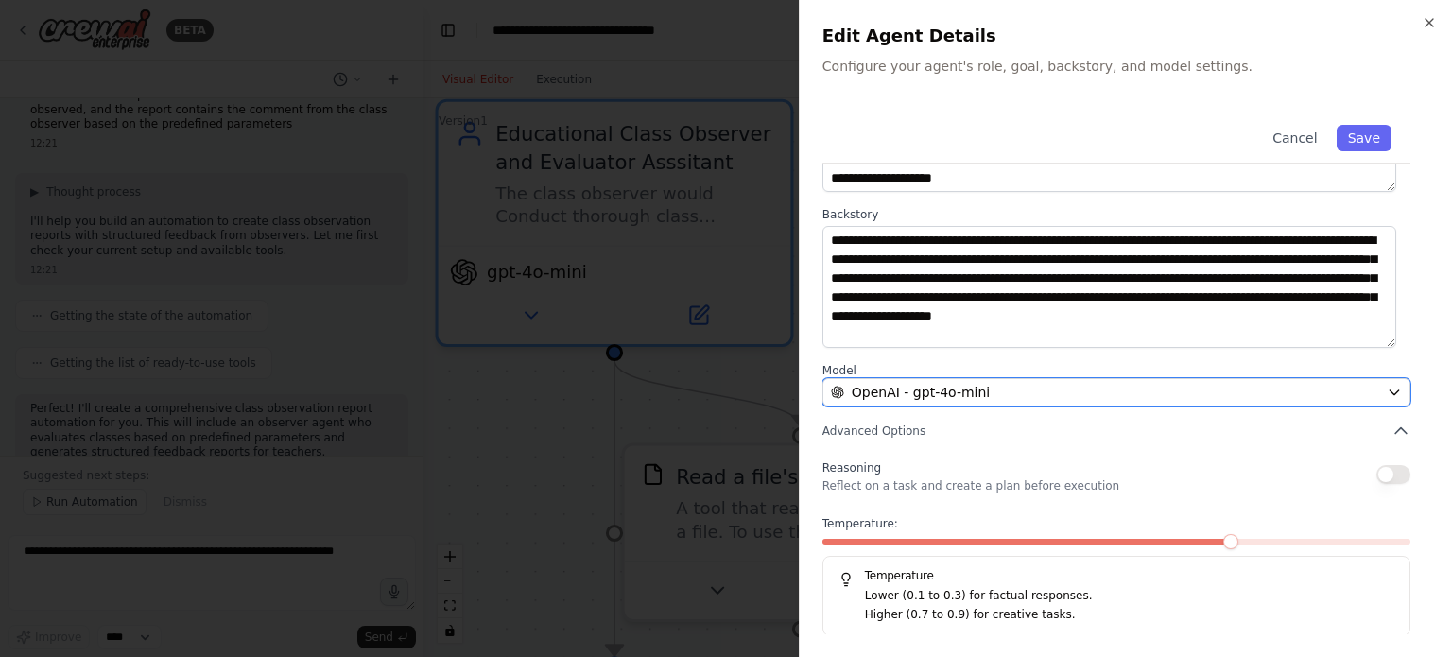
click at [1387, 391] on icon "button" at bounding box center [1394, 392] width 15 height 15
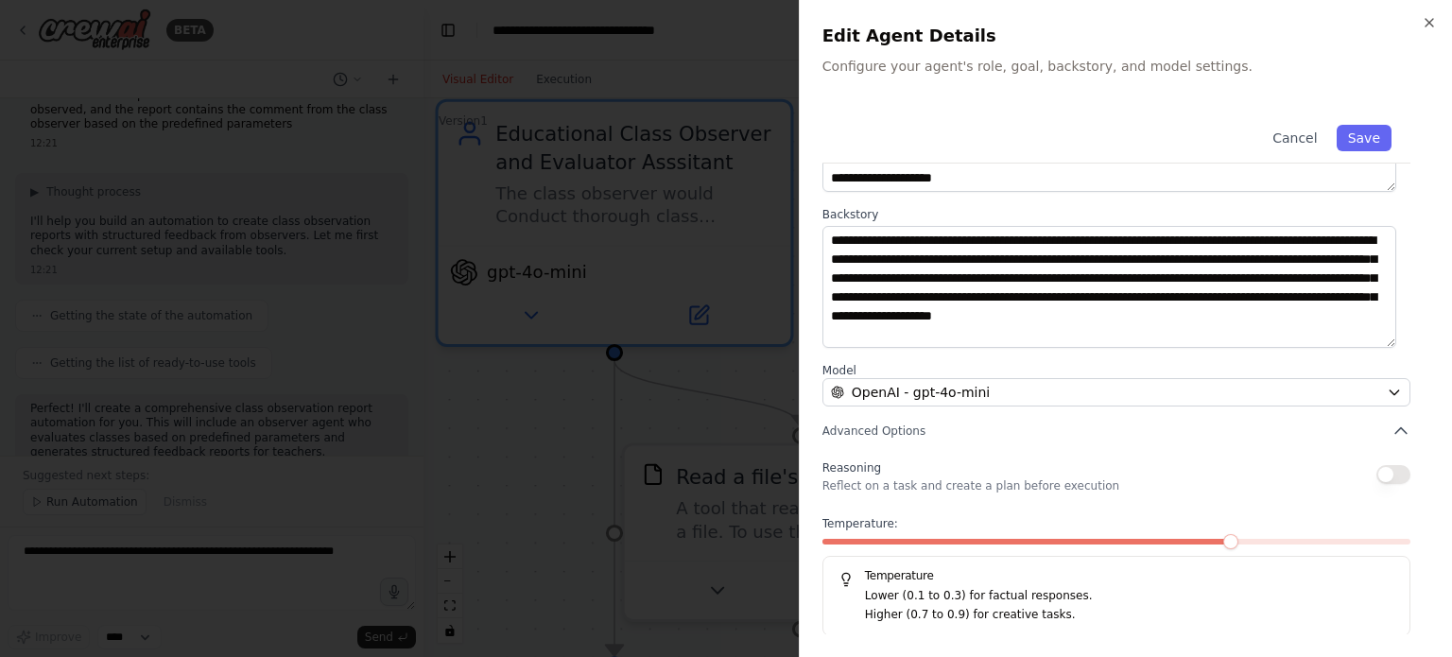
scroll to position [0, 0]
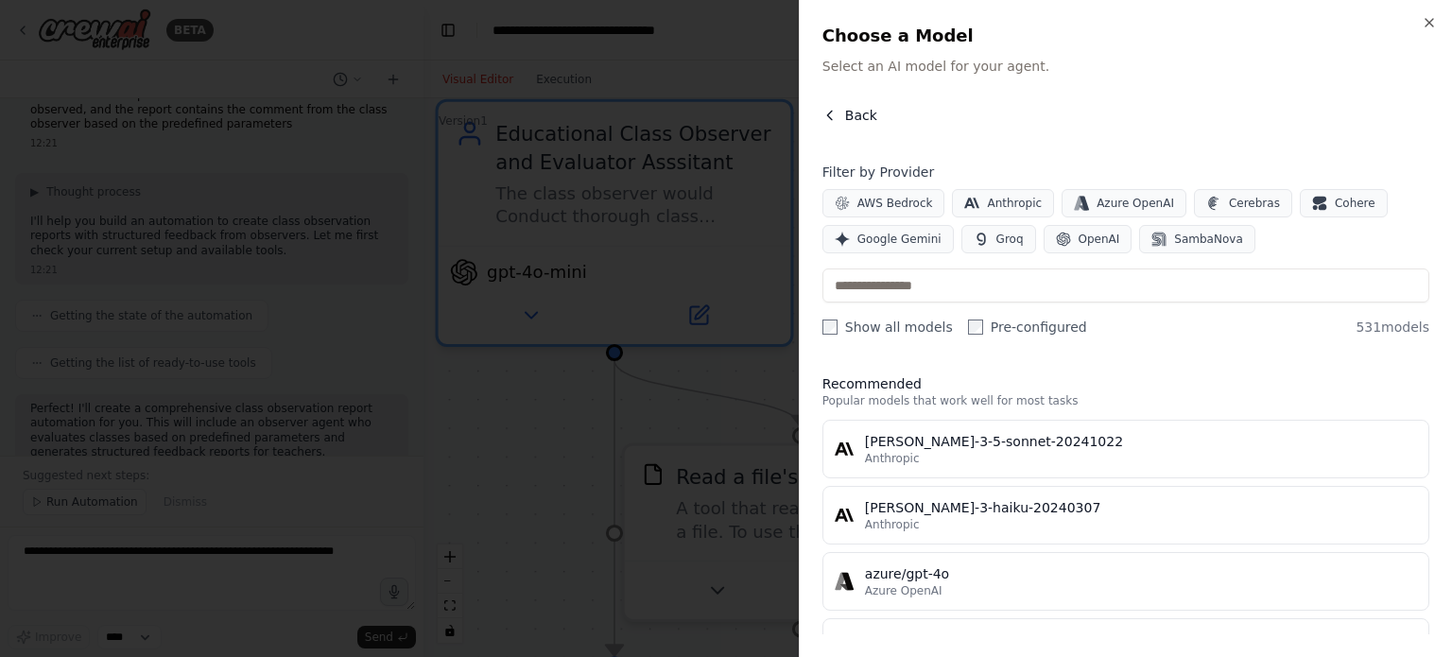
click at [828, 118] on icon "button" at bounding box center [830, 115] width 15 height 15
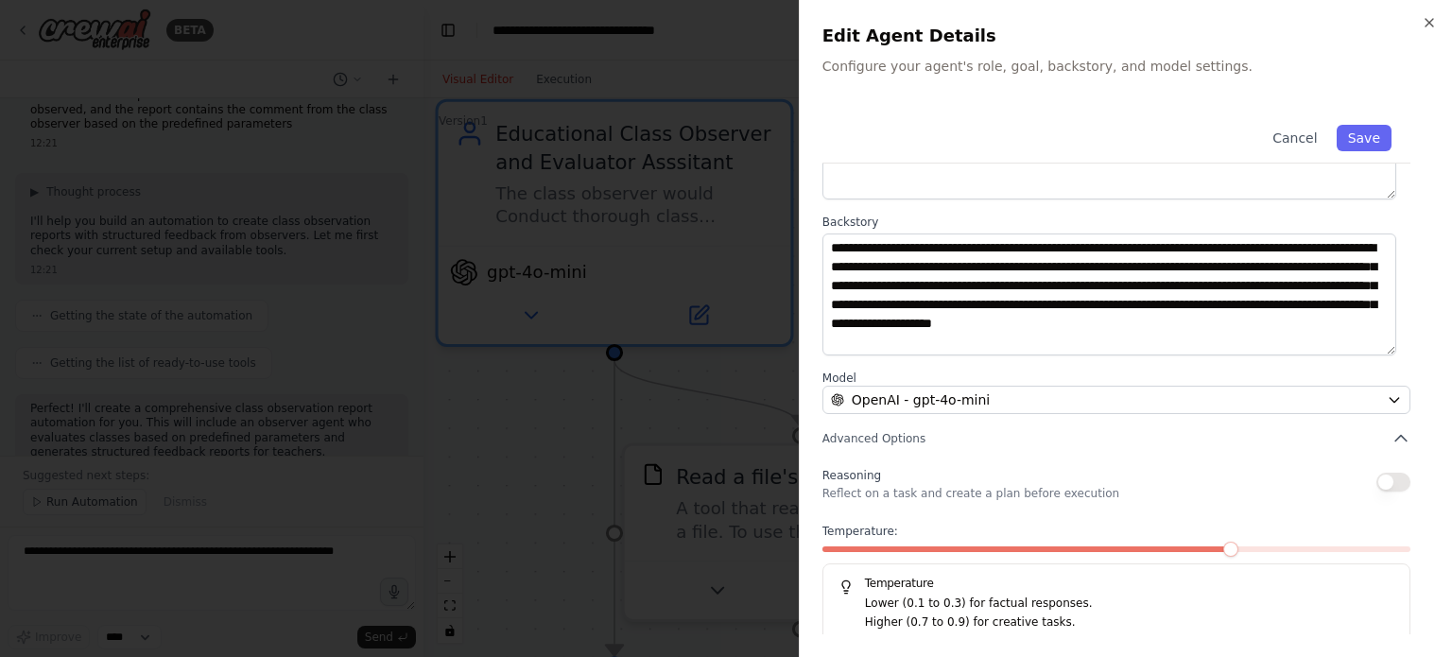
scroll to position [197, 0]
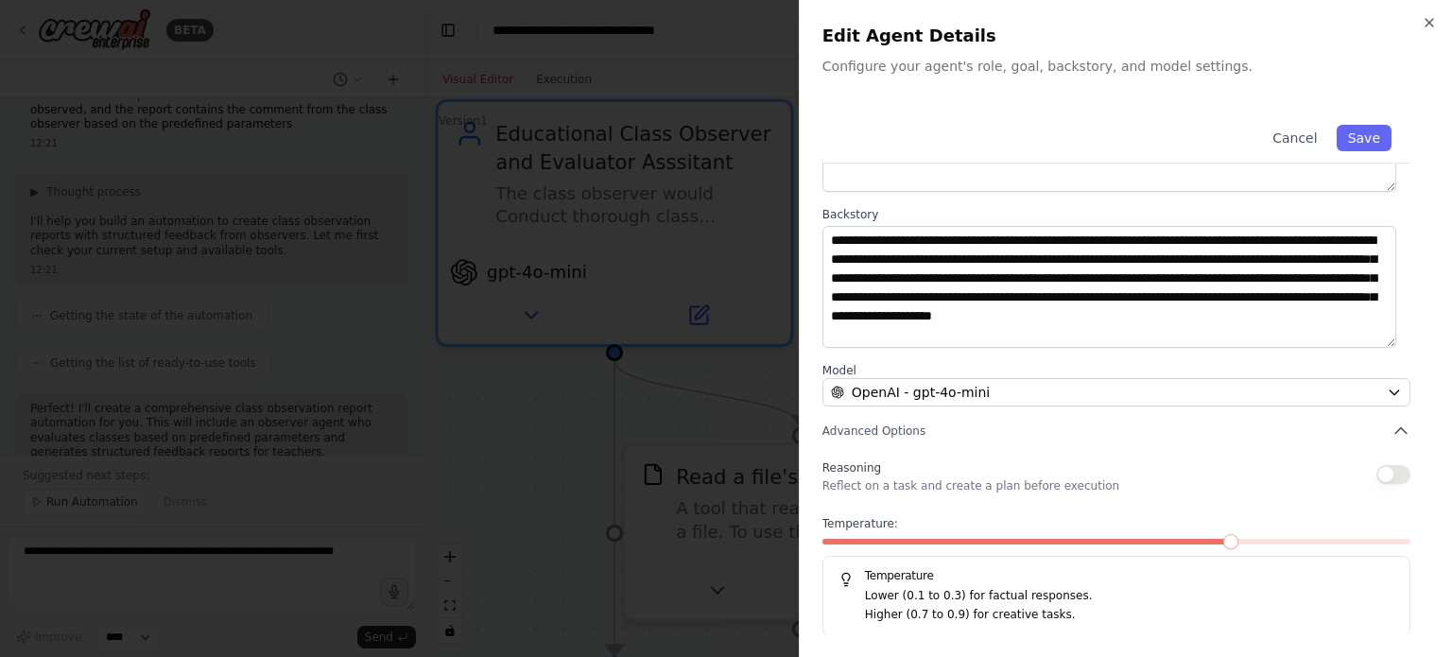
click at [1388, 479] on button "button" at bounding box center [1394, 474] width 34 height 19
click at [1352, 133] on button "Save" at bounding box center [1364, 138] width 55 height 26
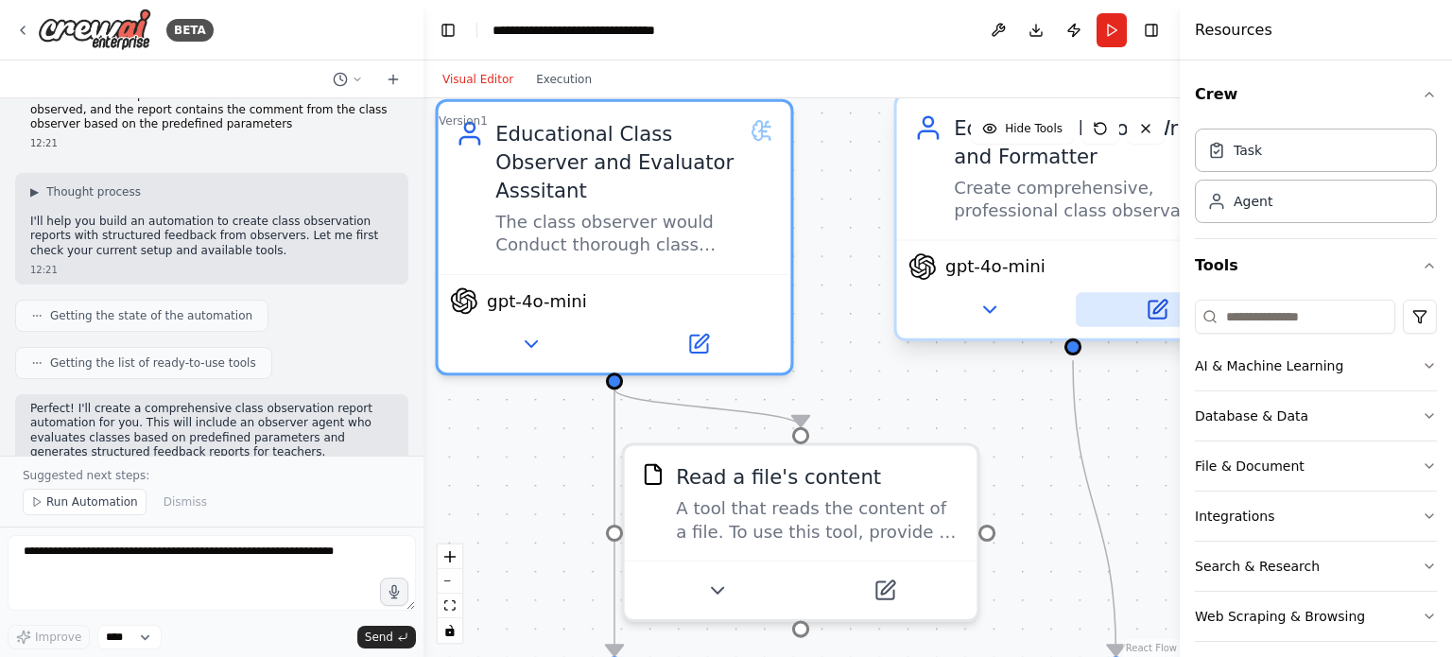
click at [1155, 317] on icon at bounding box center [1157, 309] width 17 height 17
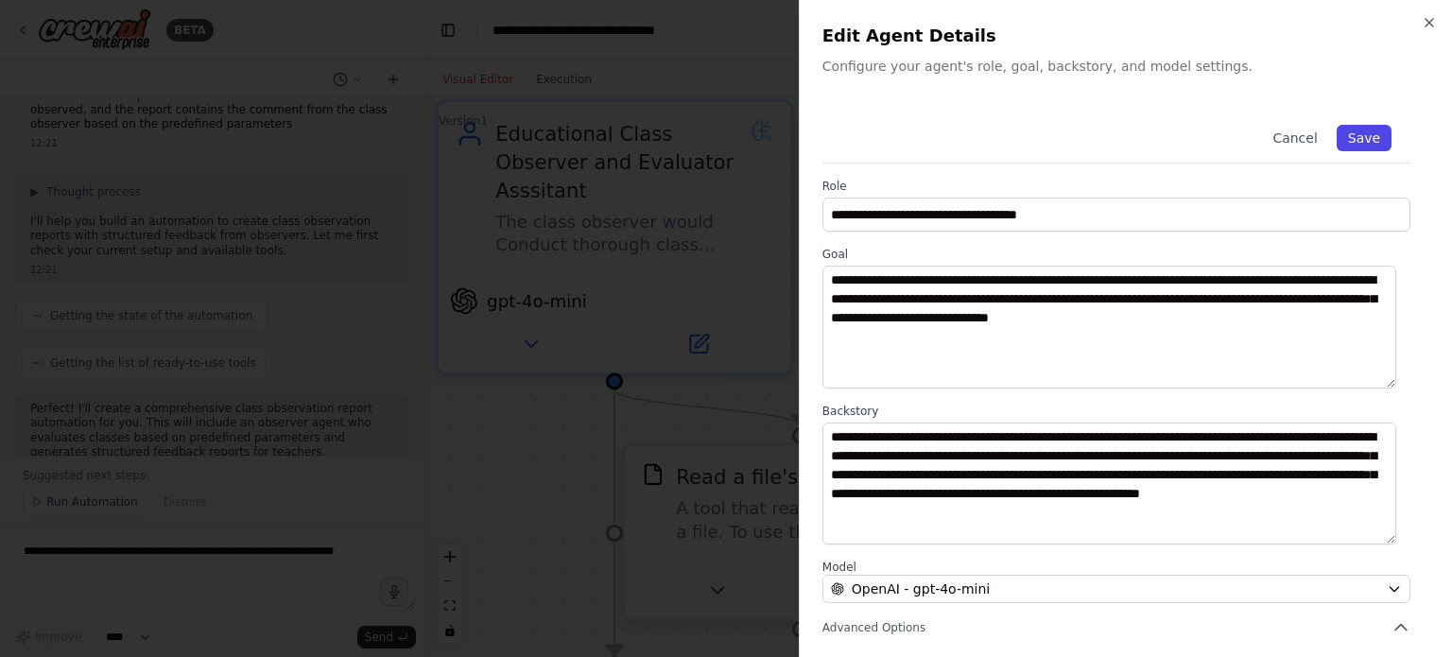
click at [1343, 146] on button "Save" at bounding box center [1364, 138] width 55 height 26
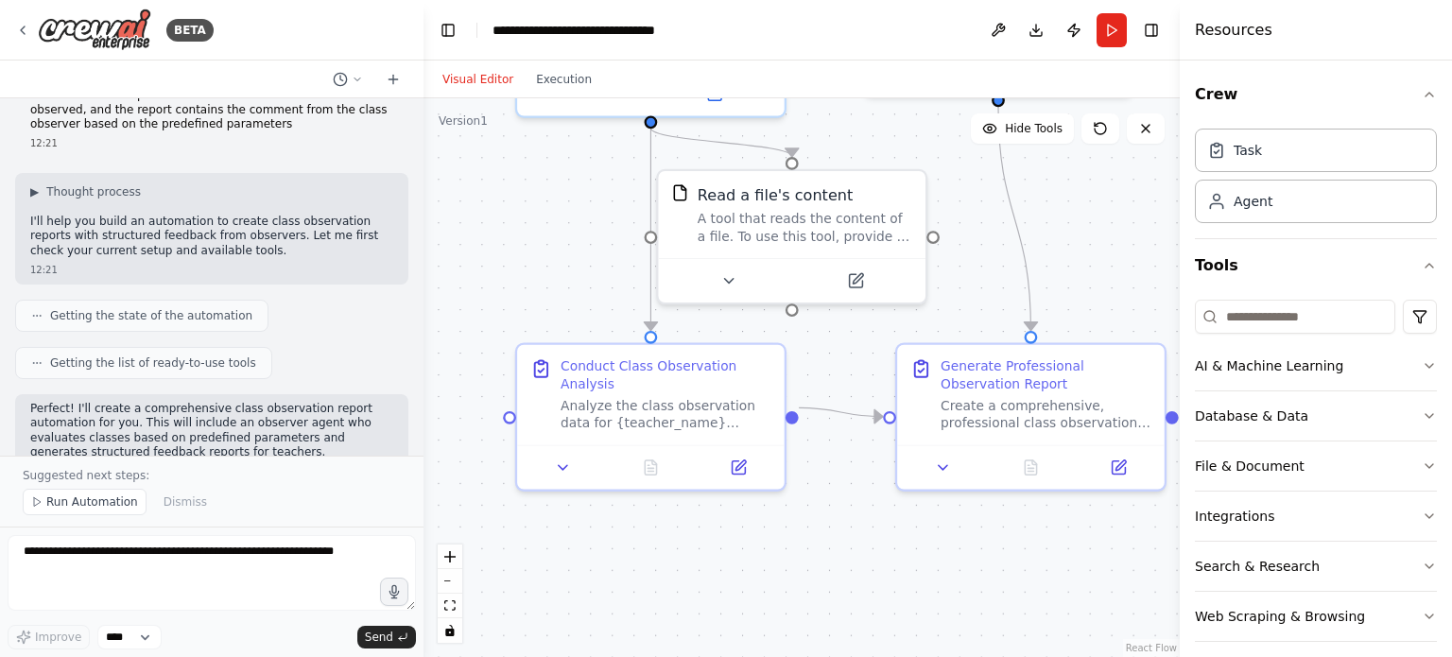
drag, startPoint x: 1087, startPoint y: 460, endPoint x: 1082, endPoint y: 173, distance: 286.6
click at [1082, 173] on div ".deletable-edge-delete-btn { width: 20px; height: 20px; border: 0px solid #ffff…" at bounding box center [802, 377] width 757 height 559
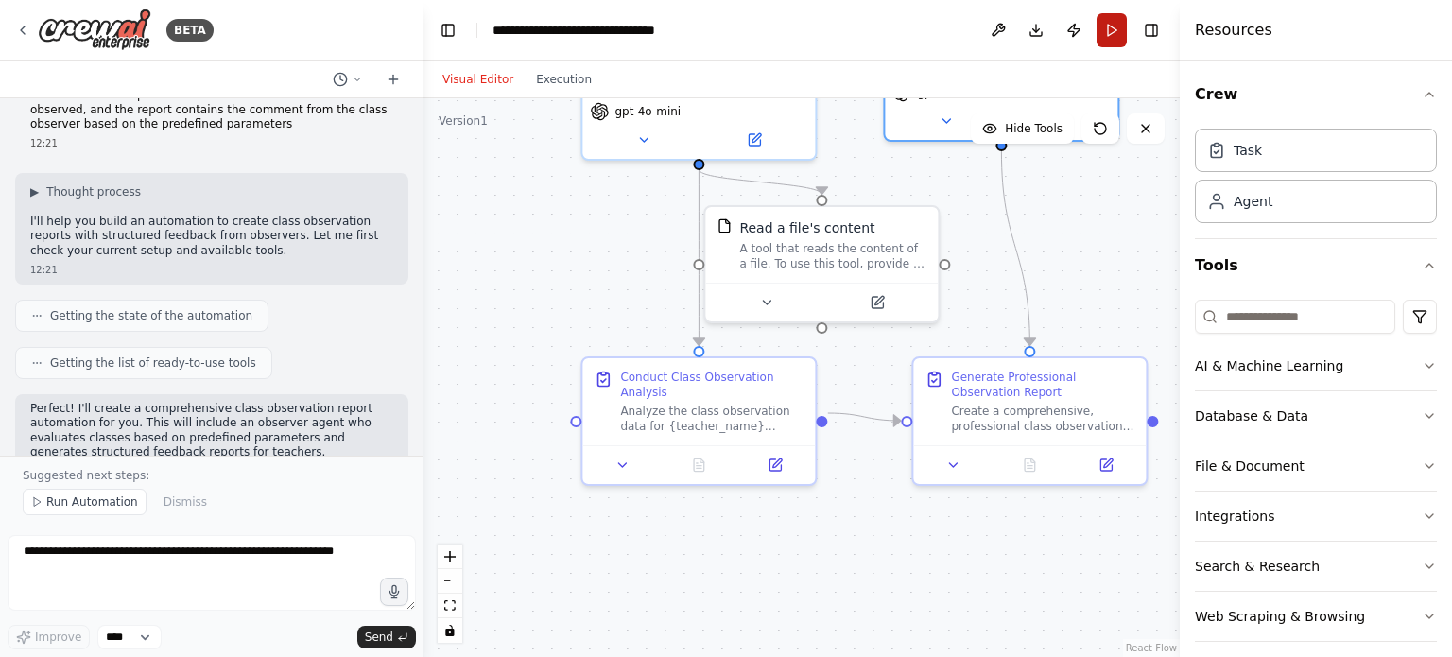
click at [1115, 29] on button "Run" at bounding box center [1112, 30] width 30 height 34
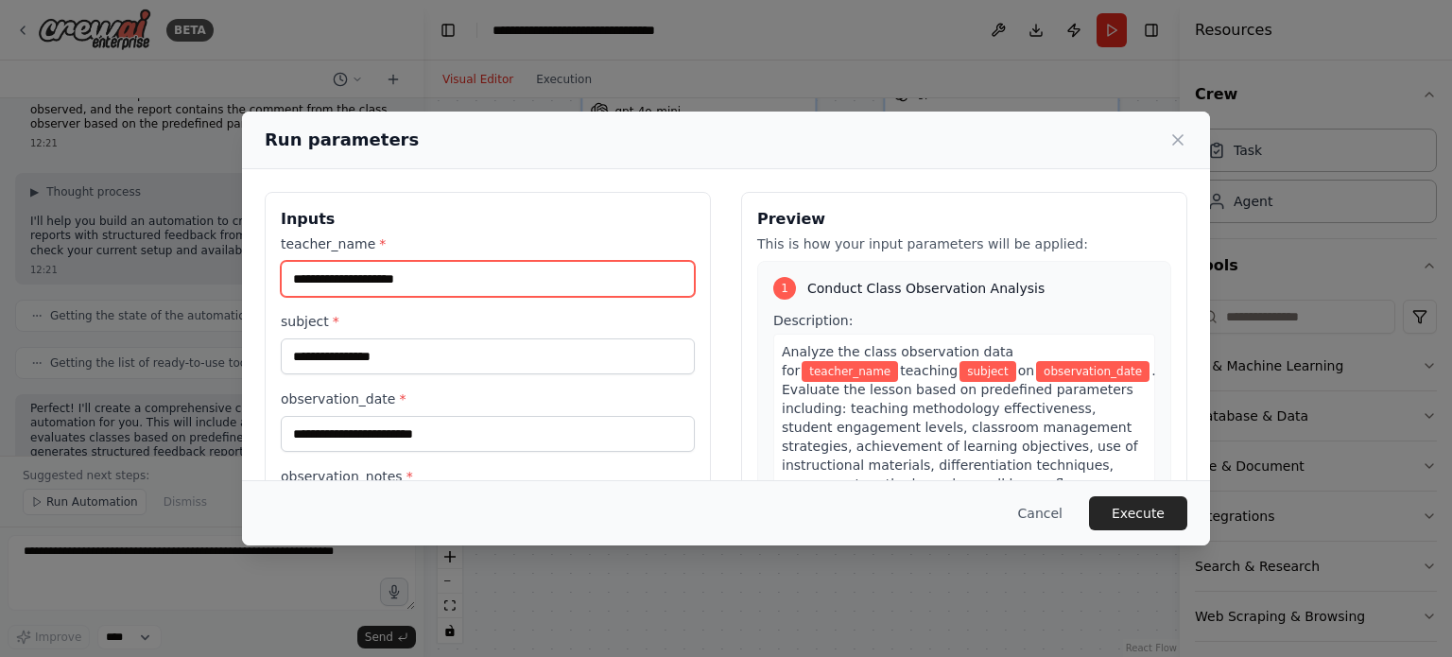
click at [435, 267] on input "teacher_name *" at bounding box center [488, 279] width 414 height 36
type input "**********"
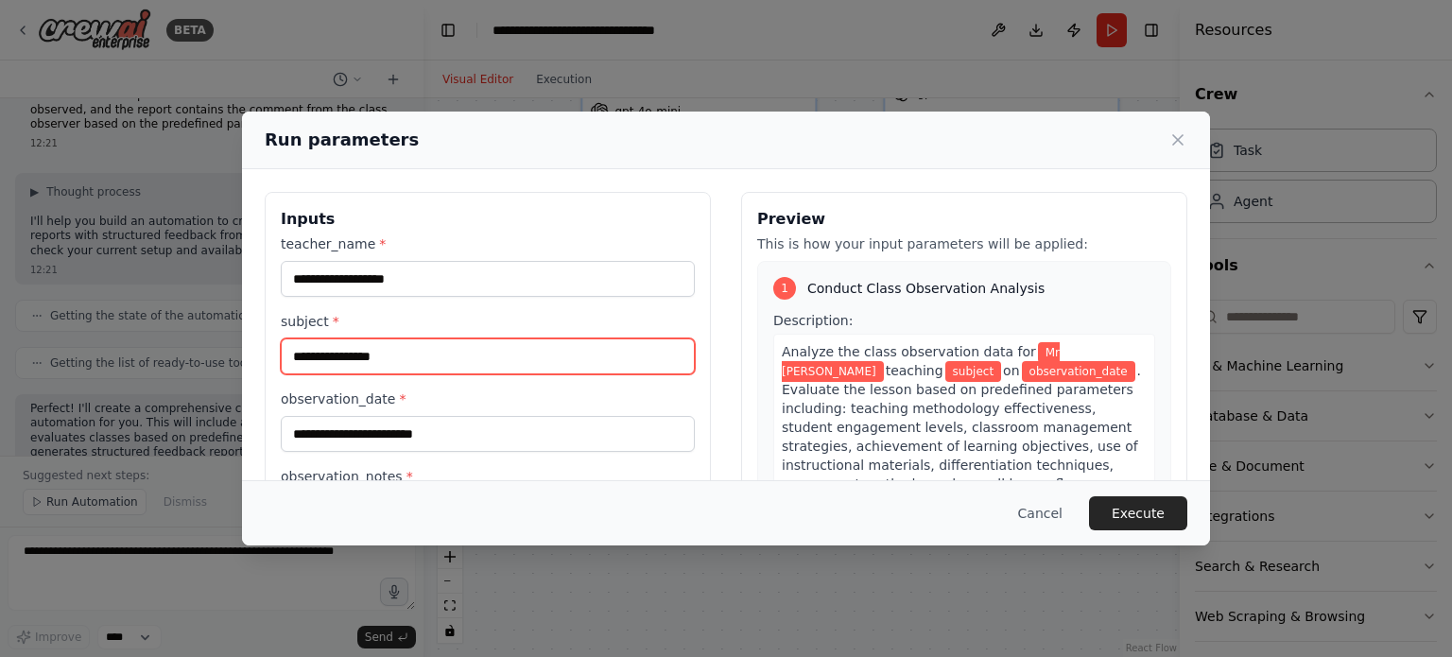
click at [362, 359] on input "subject *" at bounding box center [488, 357] width 414 height 36
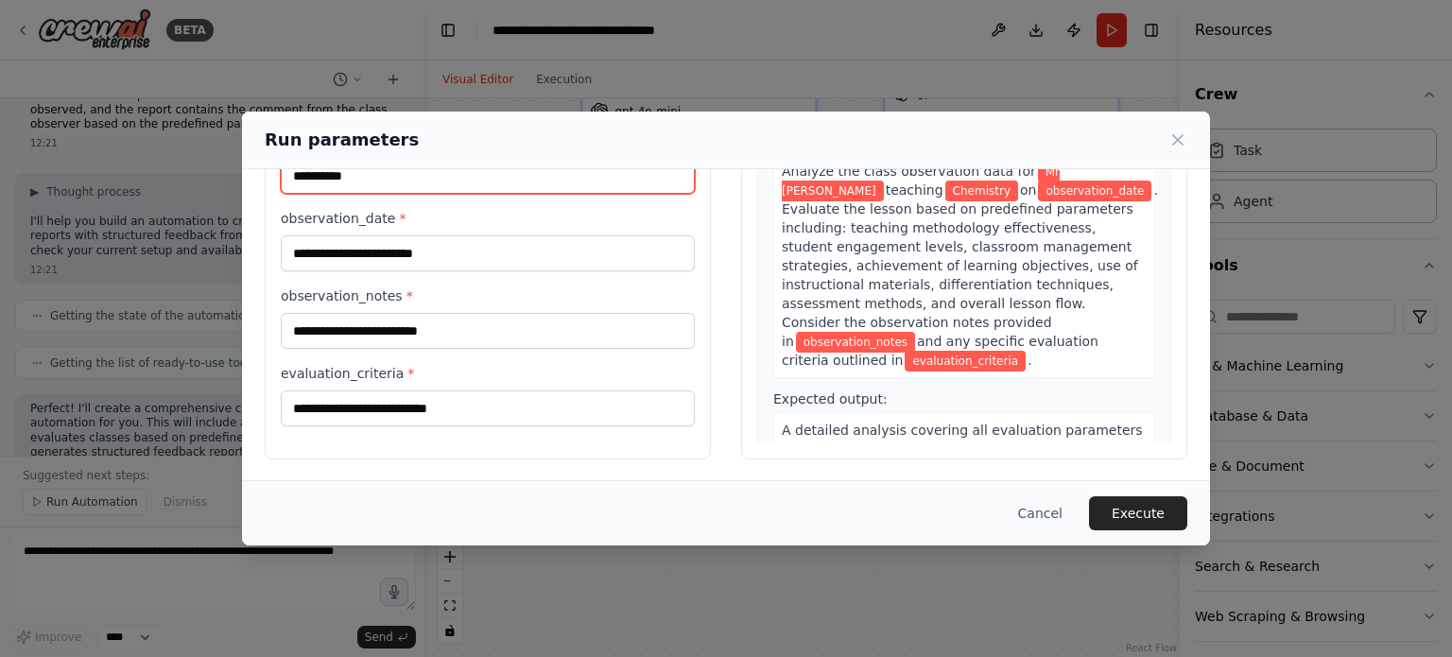
scroll to position [182, 0]
type input "*********"
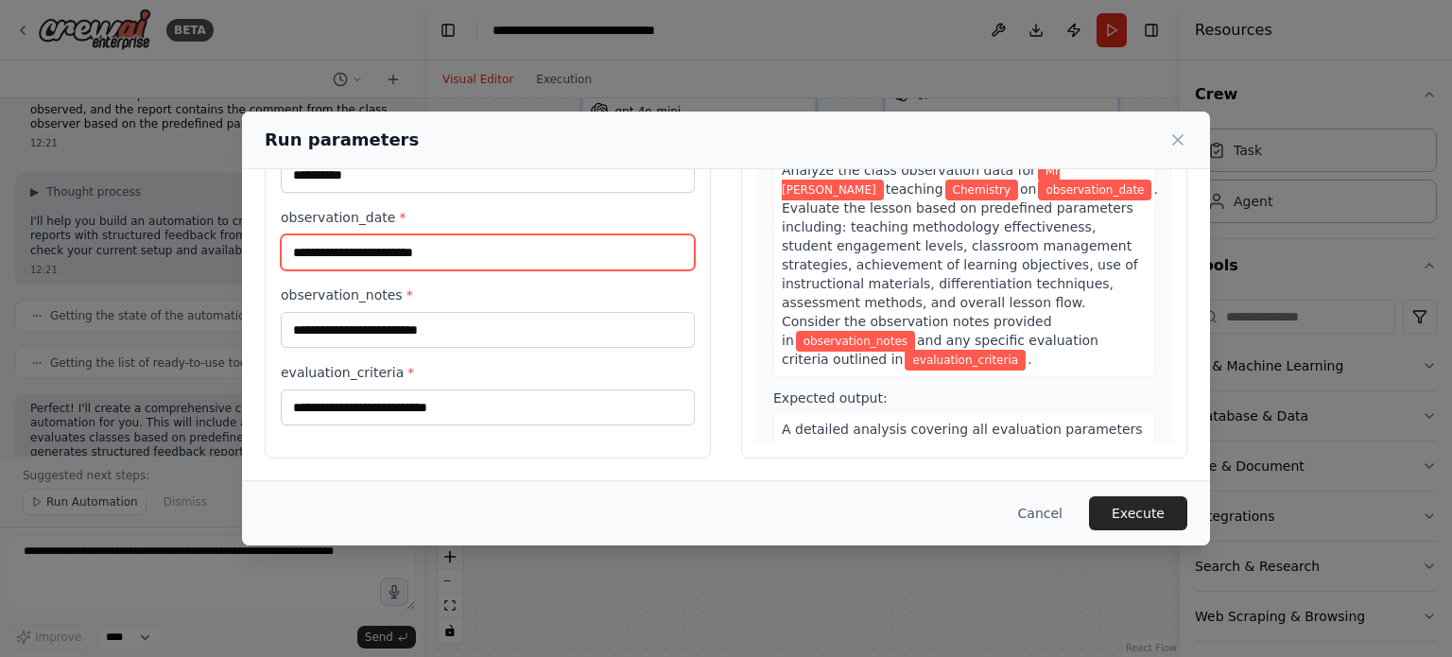
click at [360, 257] on input "observation_date *" at bounding box center [488, 253] width 414 height 36
type input "**********"
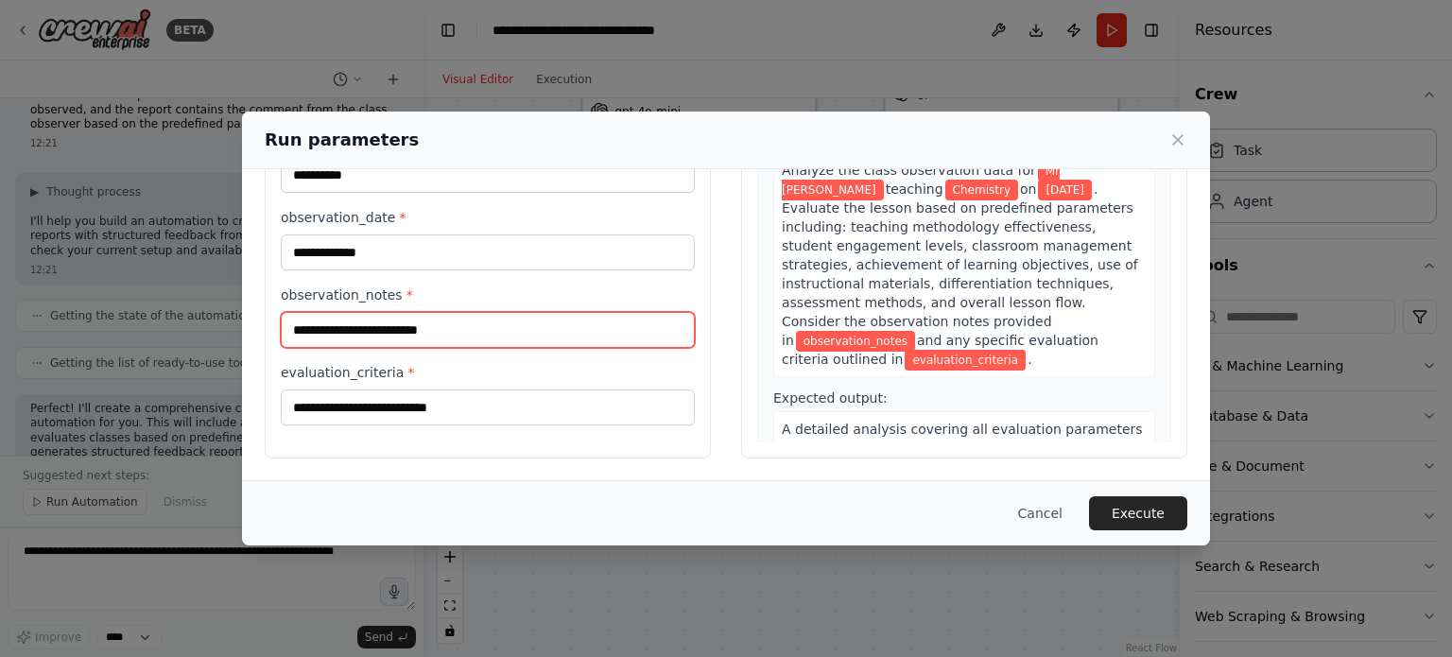
click at [339, 324] on input "observation_notes *" at bounding box center [488, 330] width 414 height 36
paste input "**********"
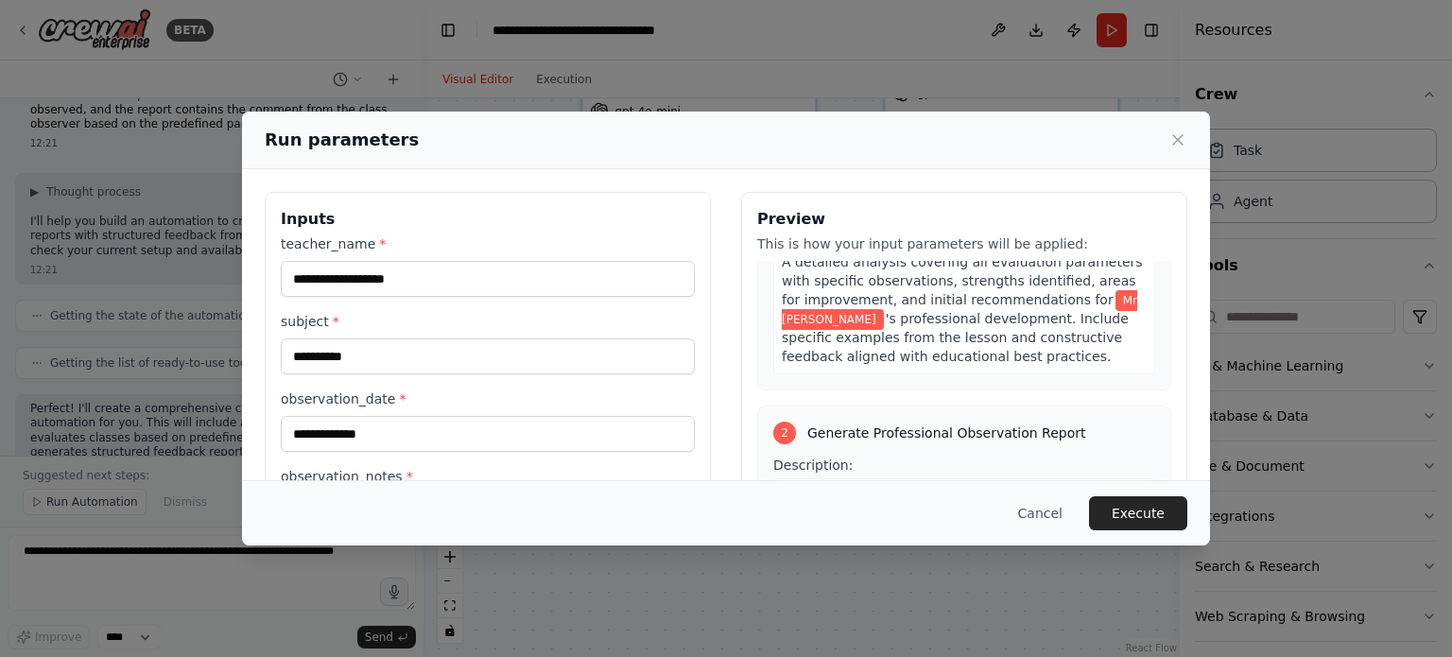
scroll to position [4010, 0]
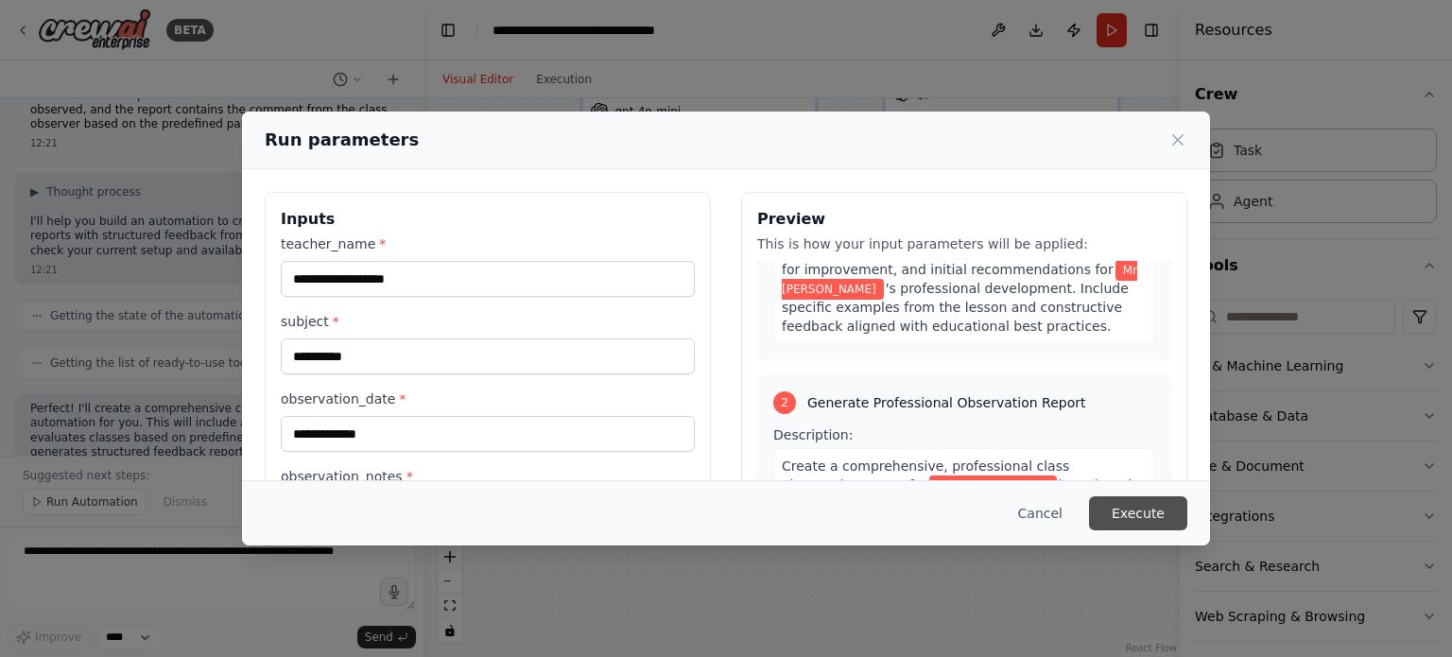
type input "**********"
click at [1123, 512] on button "Execute" at bounding box center [1138, 513] width 98 height 34
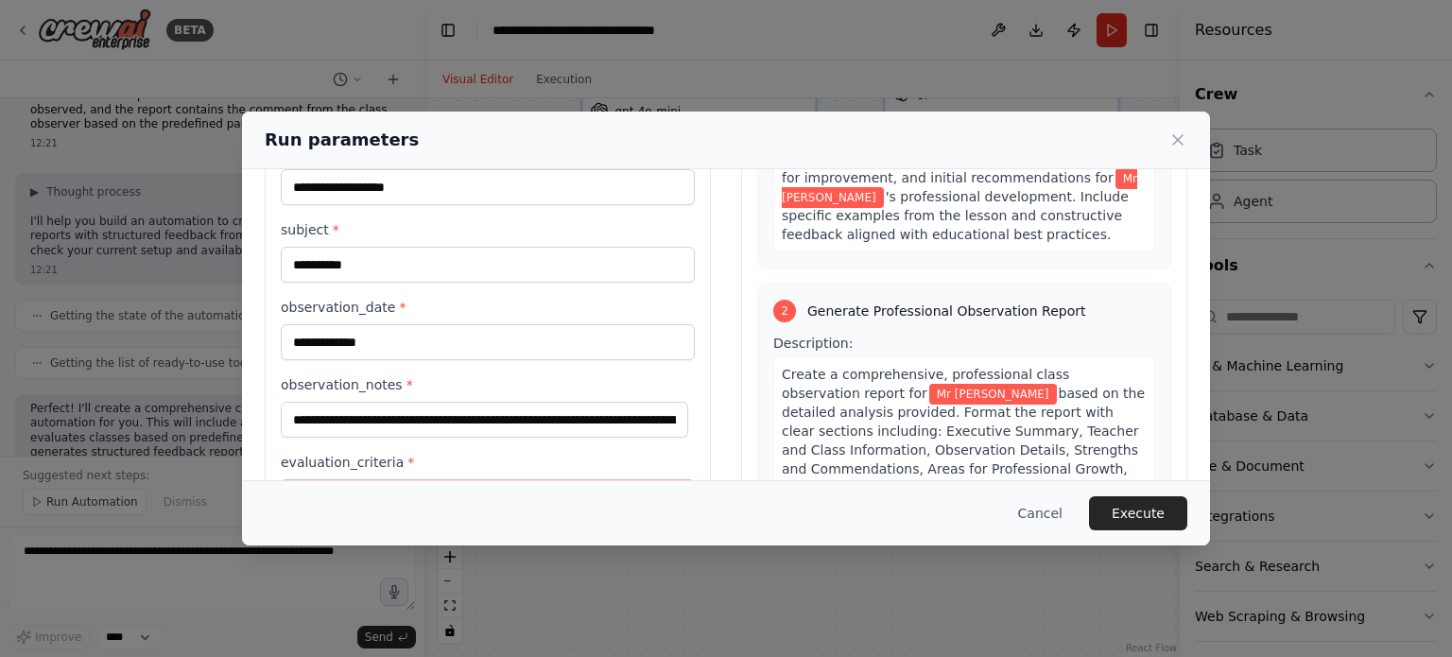
scroll to position [189, 0]
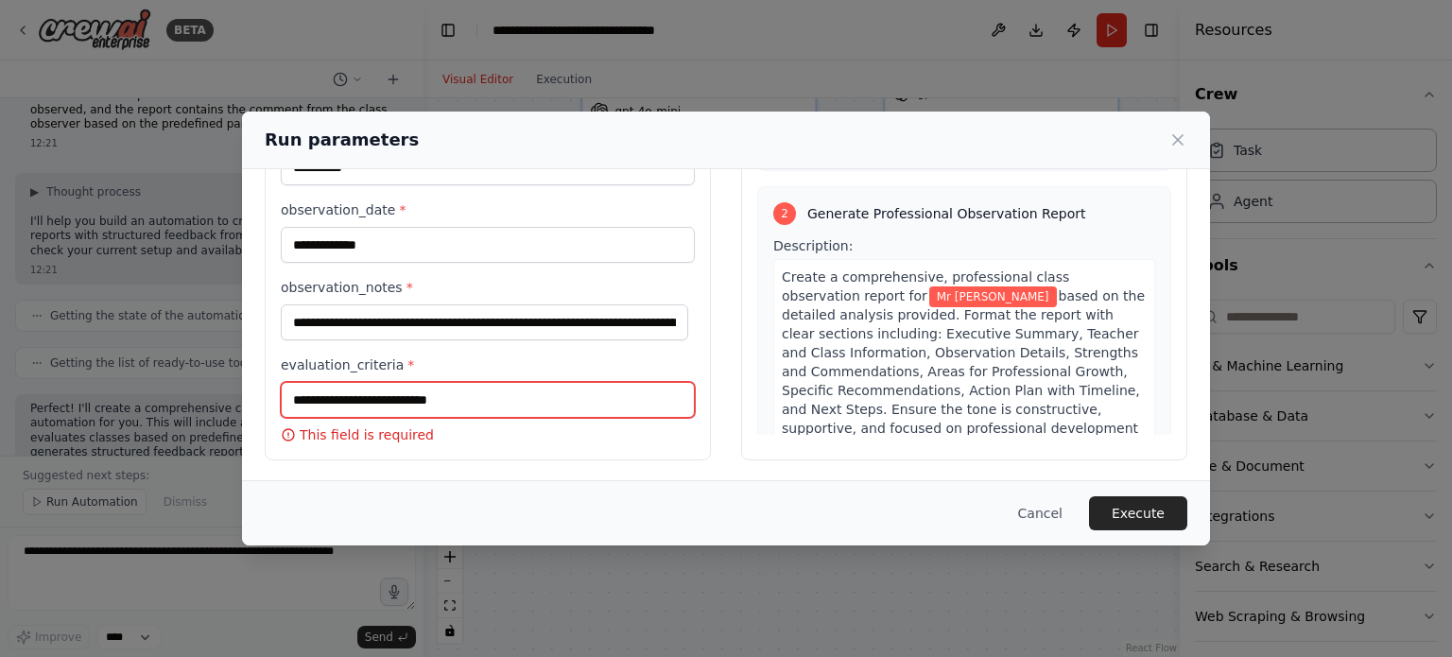
click at [393, 400] on input "evaluation_criteria *" at bounding box center [488, 400] width 414 height 36
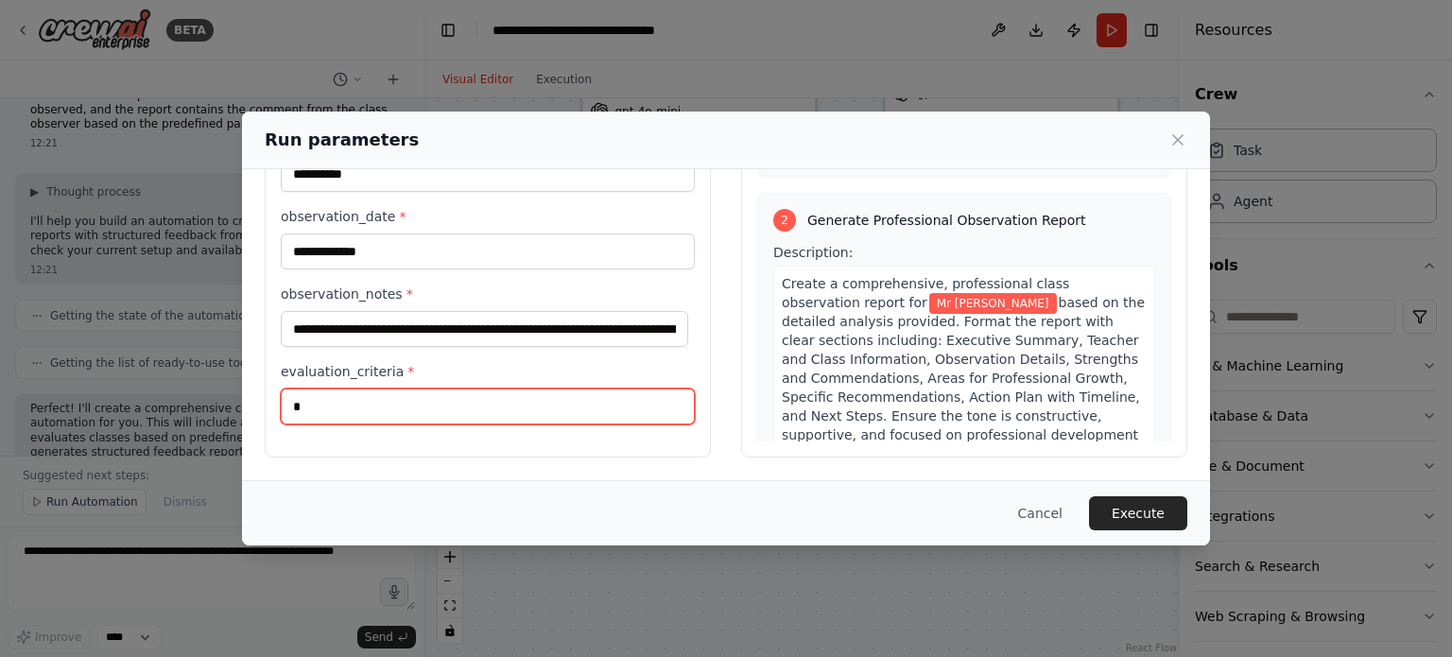
scroll to position [182, 0]
type input "*"
click at [639, 408] on input "**********" at bounding box center [488, 408] width 414 height 36
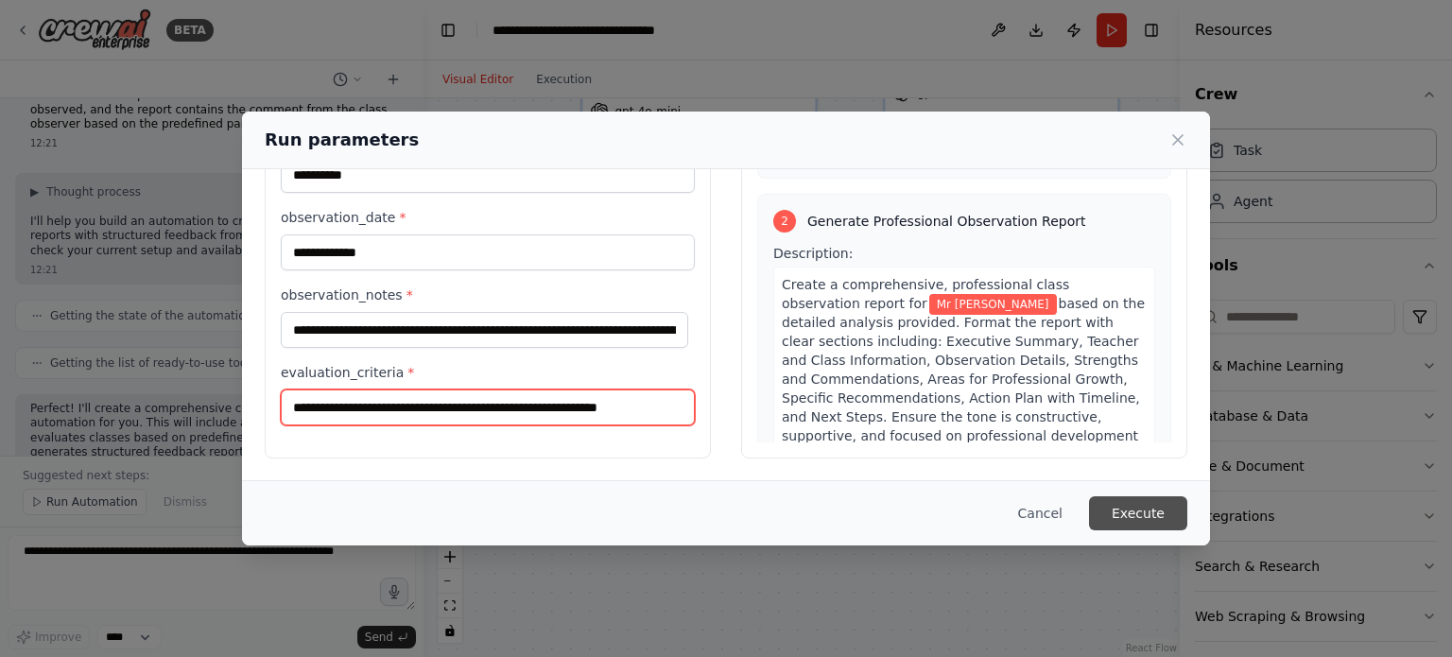
type input "**********"
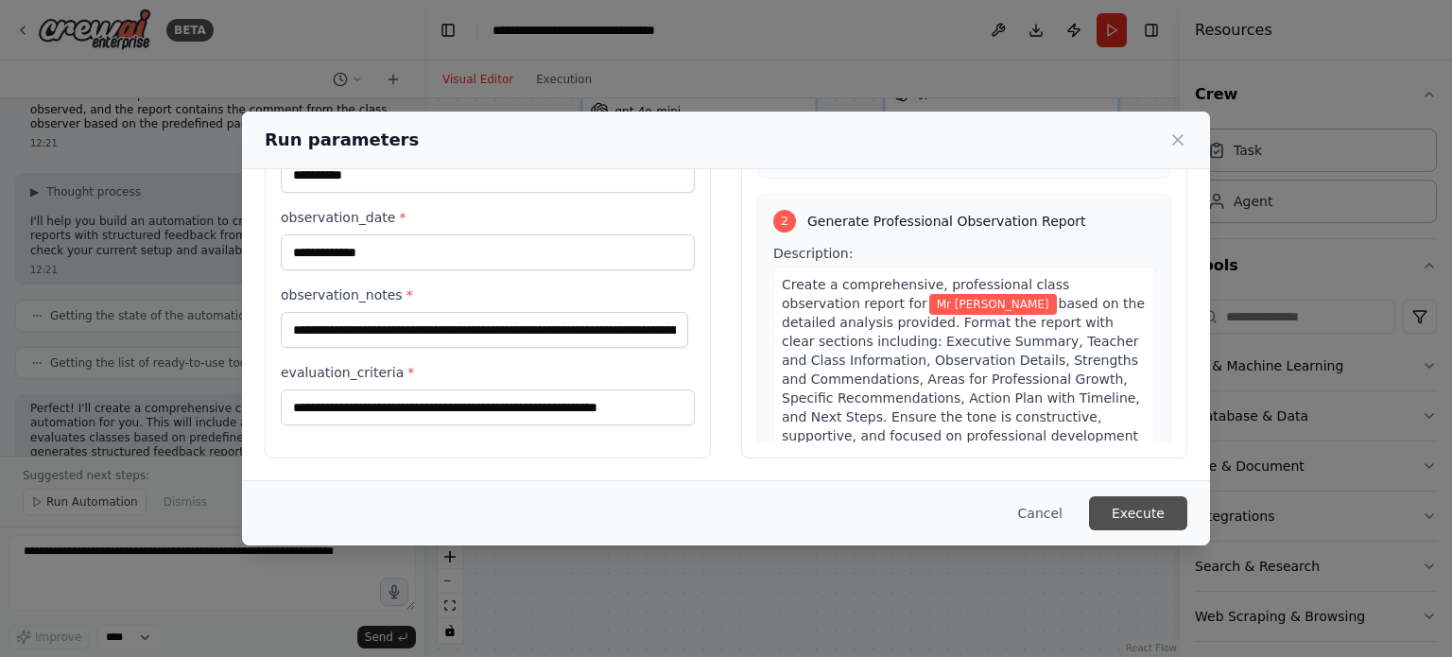
click at [1138, 510] on button "Execute" at bounding box center [1138, 513] width 98 height 34
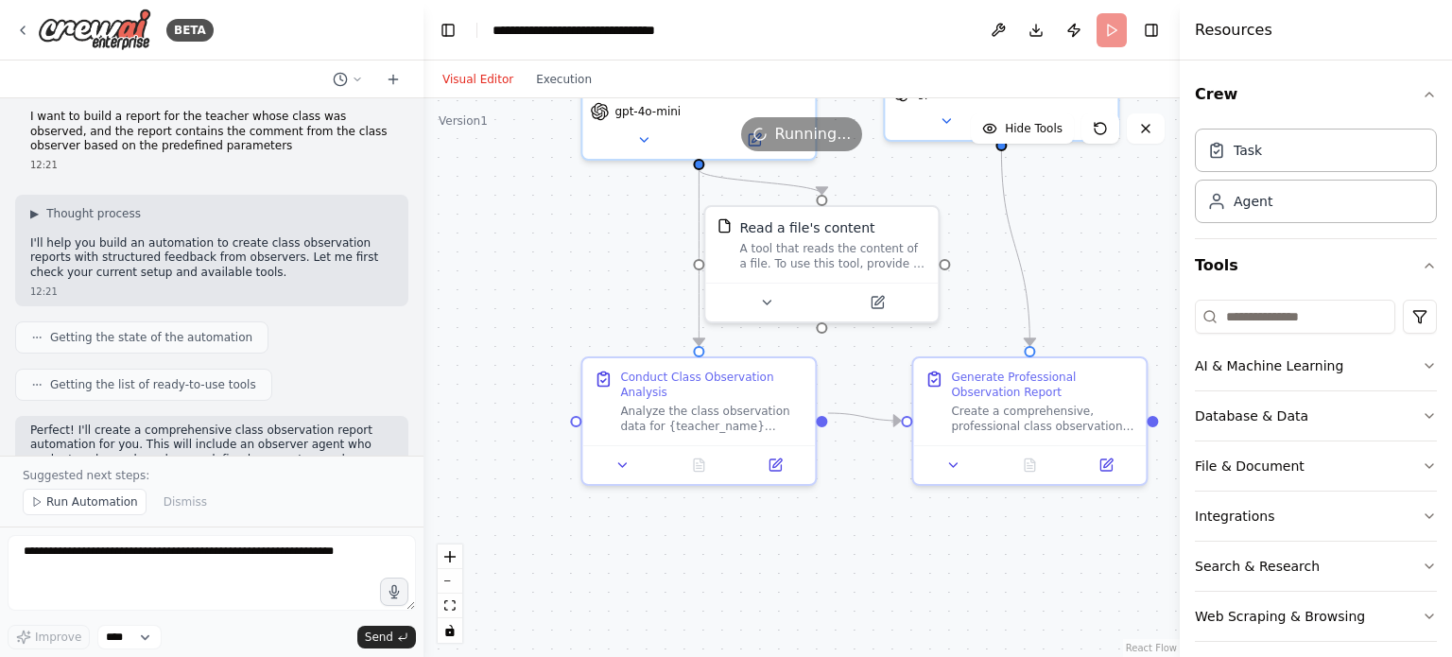
scroll to position [0, 0]
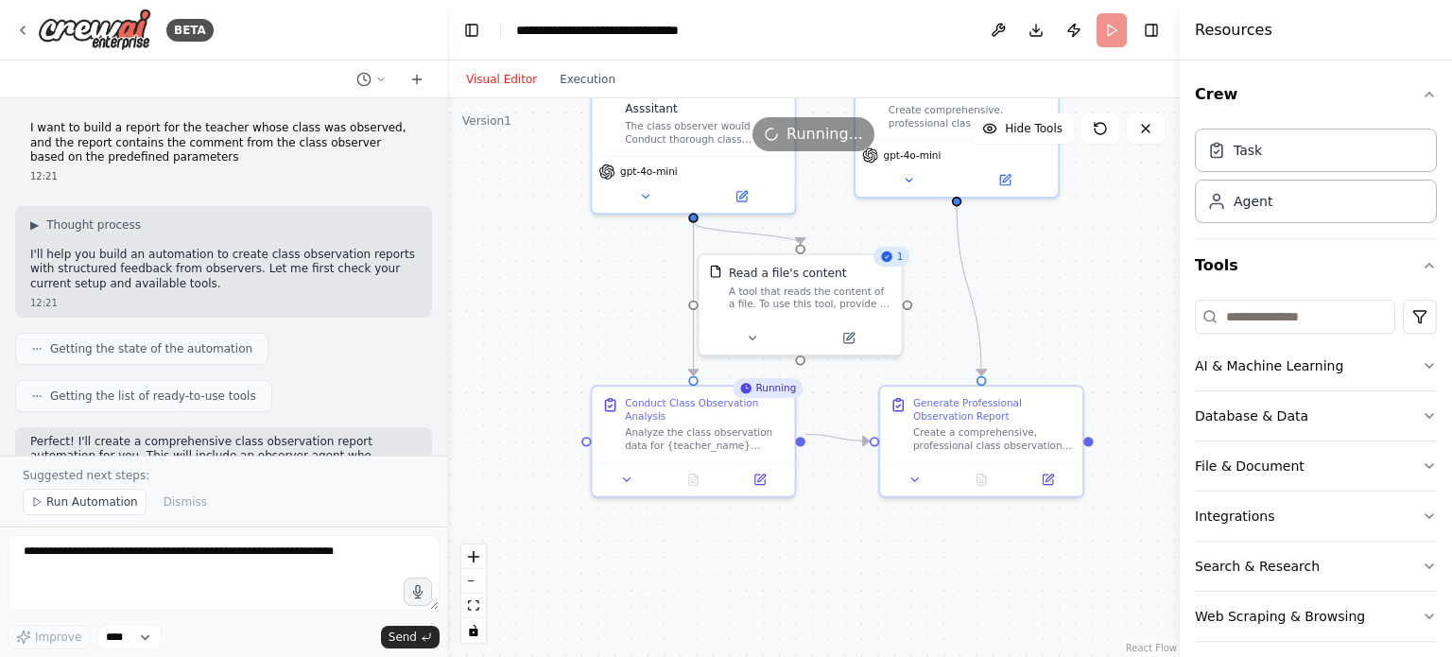
drag, startPoint x: 416, startPoint y: 175, endPoint x: 447, endPoint y: 346, distance: 174.0
click at [447, 346] on div "BETA I want to build a report for the teacher whose class was observed, and the…" at bounding box center [726, 328] width 1452 height 657
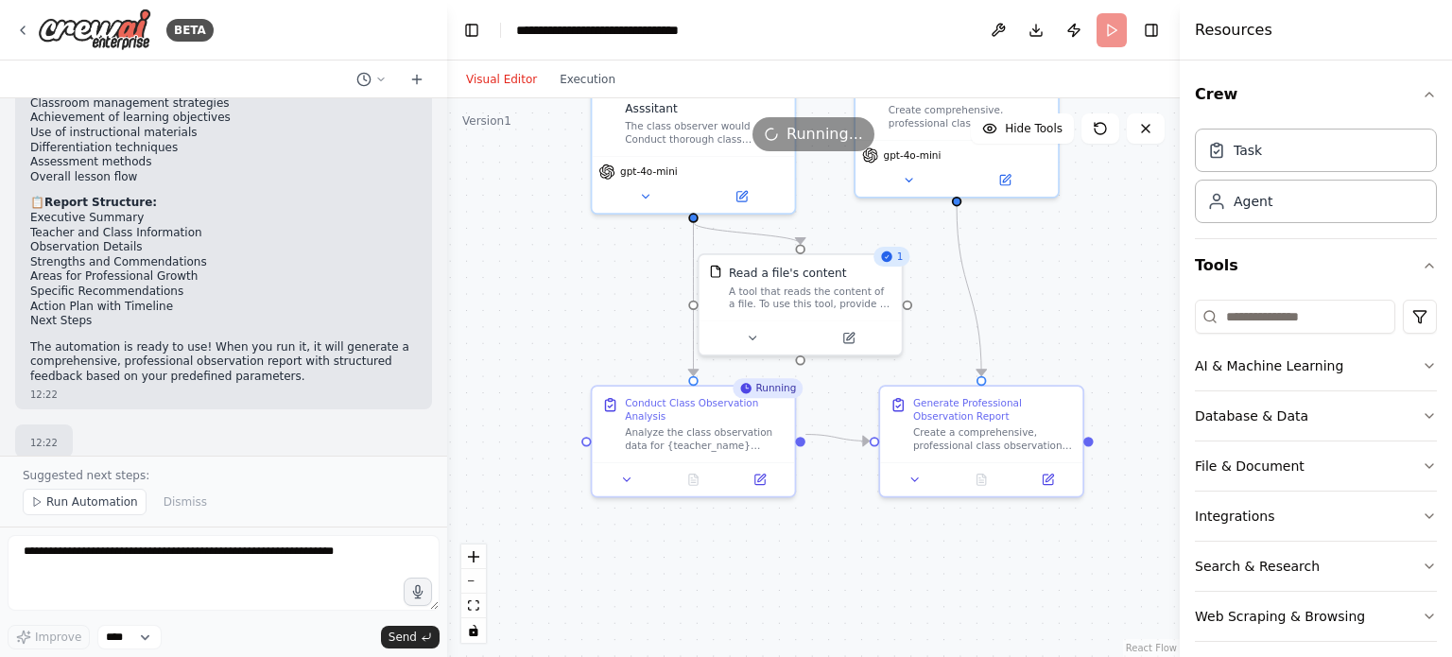
scroll to position [1262, 0]
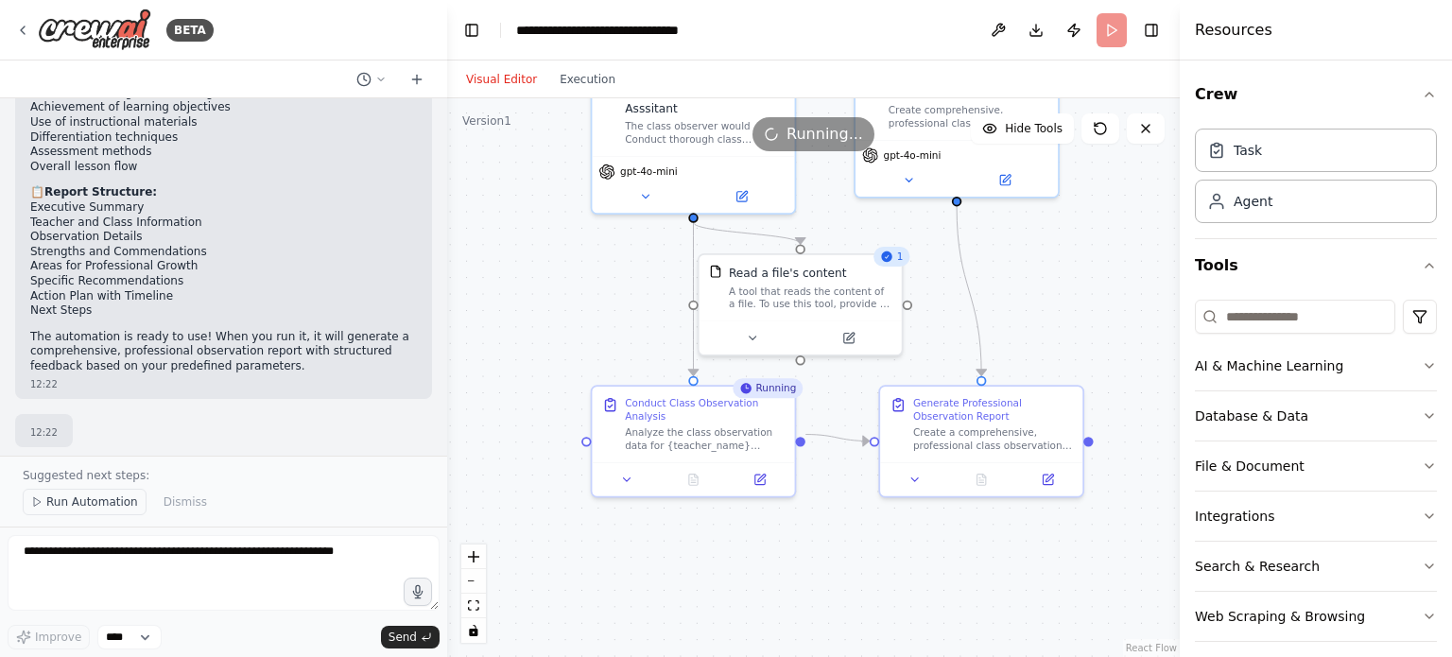
click at [84, 504] on span "Run Automation" at bounding box center [92, 502] width 92 height 15
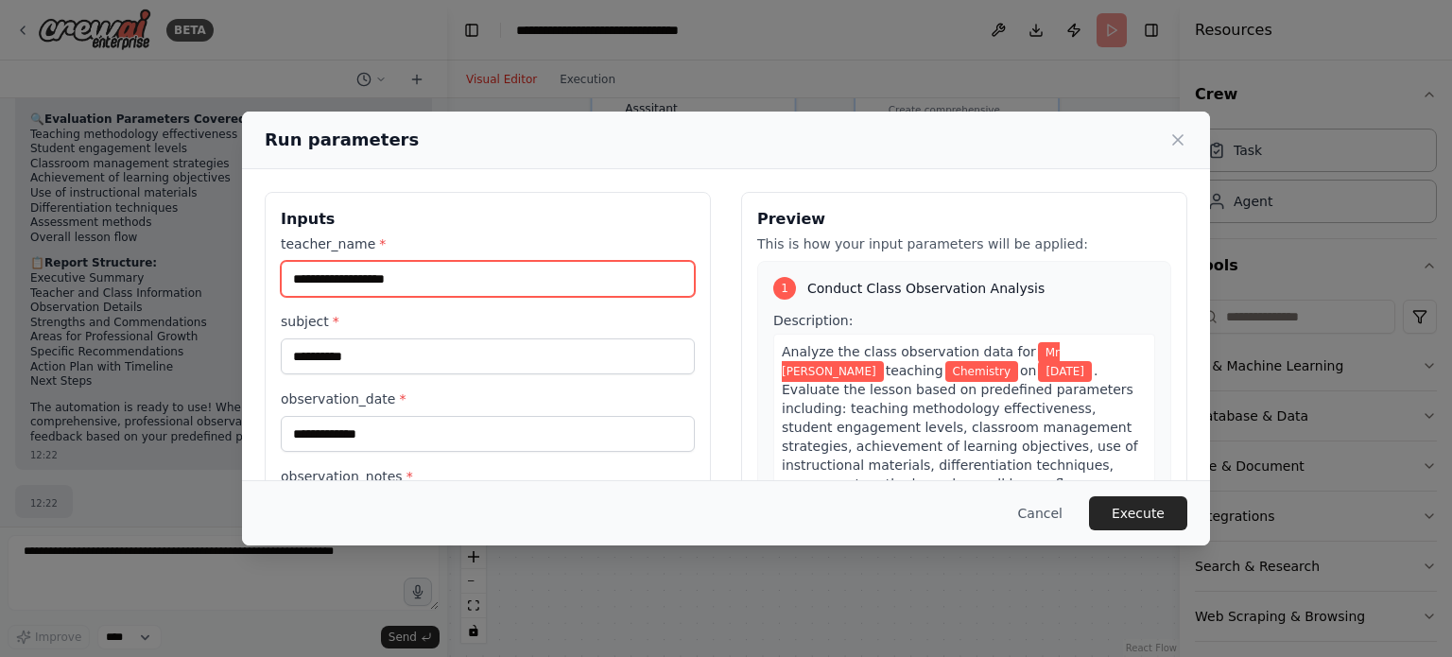
click at [337, 275] on input "**********" at bounding box center [488, 279] width 414 height 36
type input "**********"
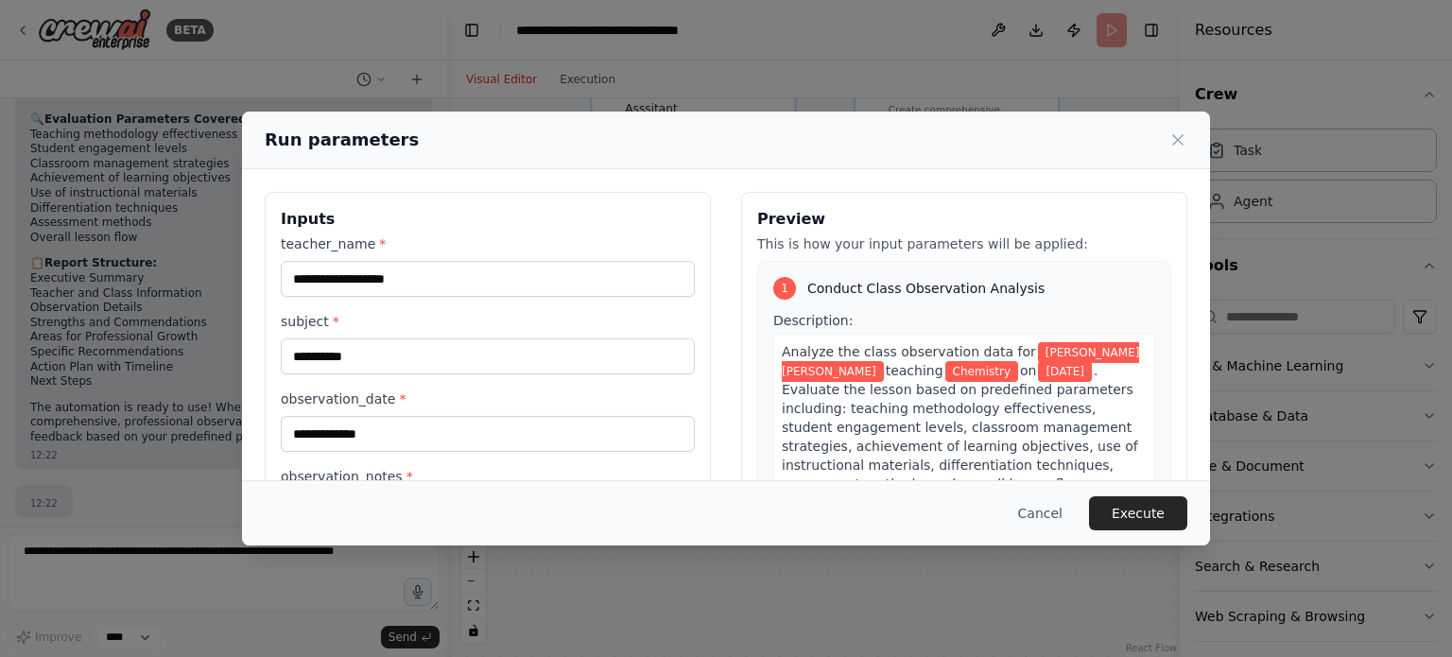
click at [1135, 505] on button "Execute" at bounding box center [1138, 513] width 98 height 34
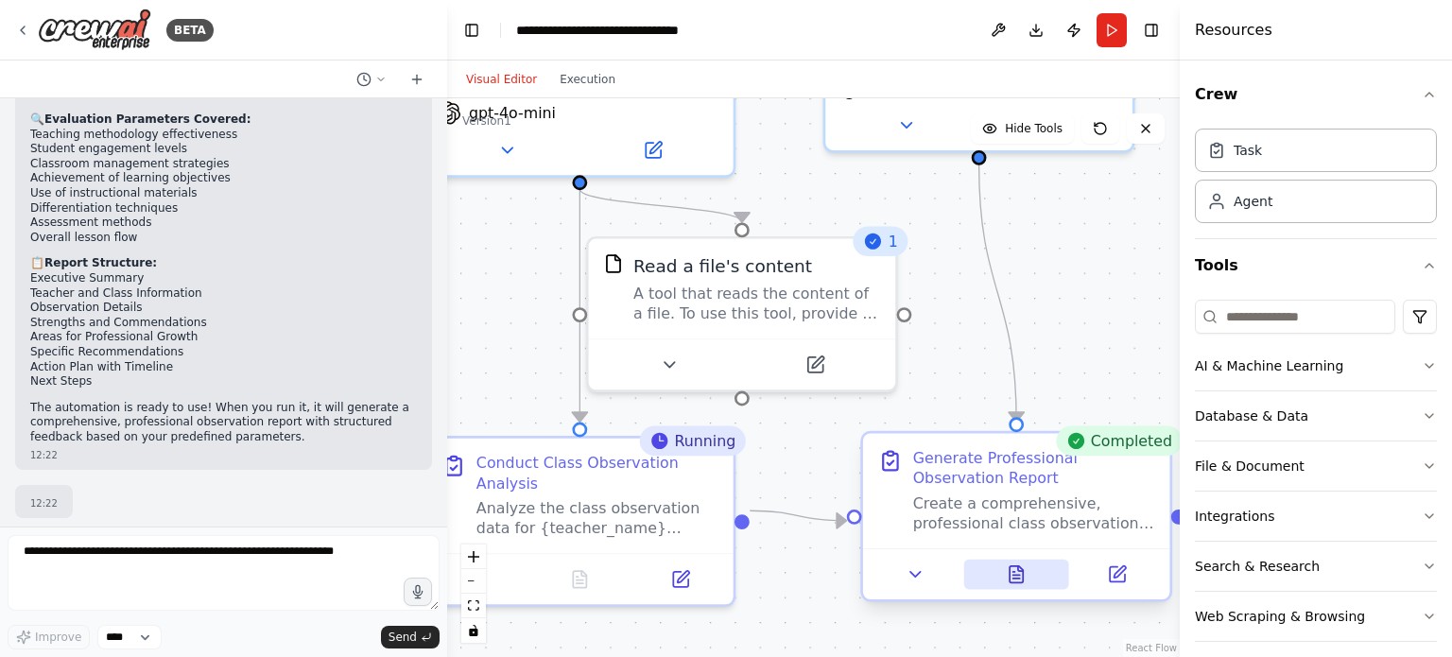
click at [1015, 575] on button at bounding box center [1017, 575] width 106 height 30
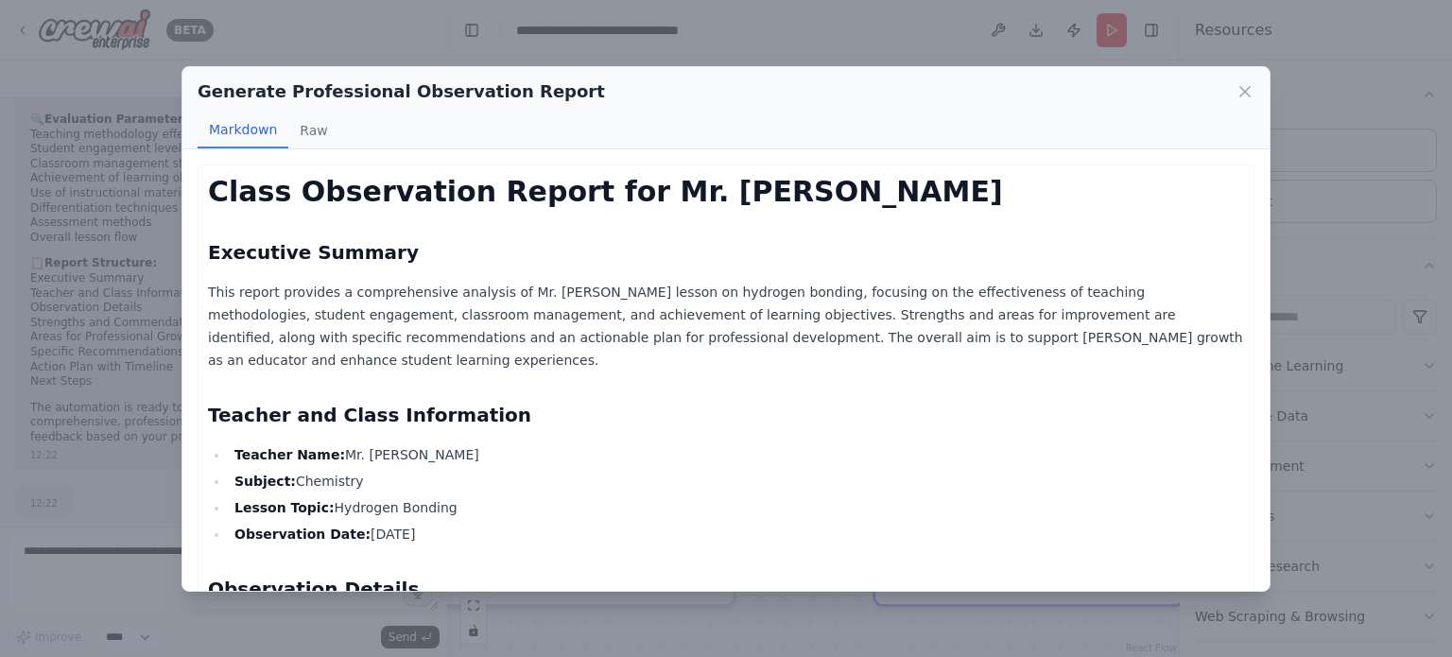
drag, startPoint x: 252, startPoint y: 293, endPoint x: 1195, endPoint y: 337, distance: 943.8
click at [1195, 337] on p "This report provides a comprehensive analysis of Mr. Bhok Raj Sharma's lesson o…" at bounding box center [726, 326] width 1036 height 91
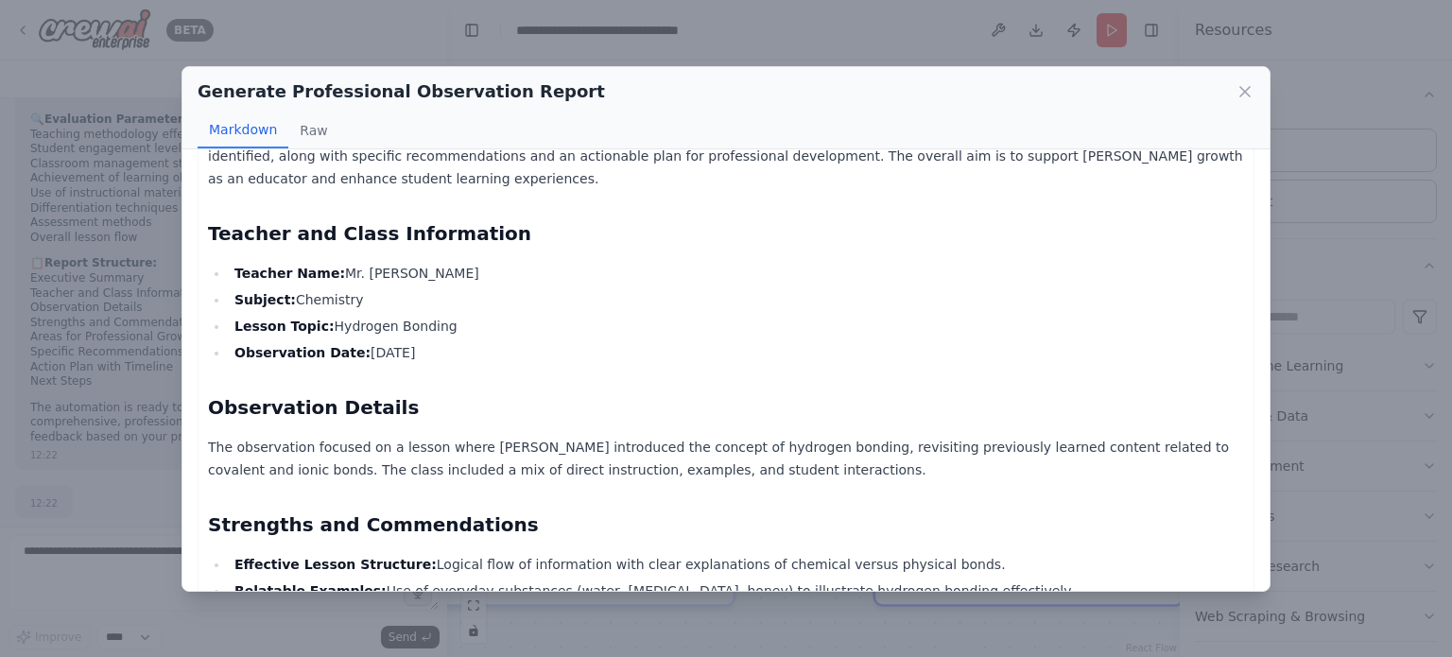
scroll to position [189, 0]
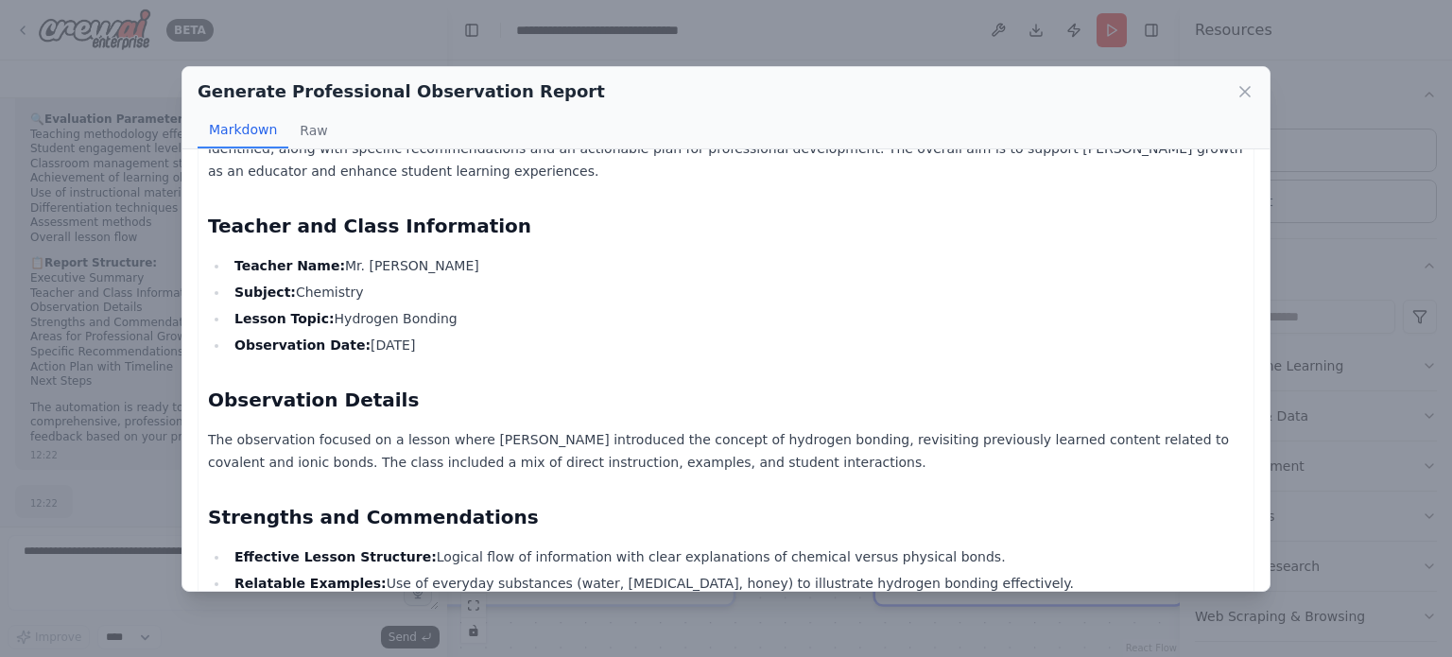
drag, startPoint x: 276, startPoint y: 241, endPoint x: 522, endPoint y: 289, distance: 250.5
click at [492, 254] on li "Teacher Name: Mr. Bhok Raj Sharma" at bounding box center [737, 265] width 1016 height 23
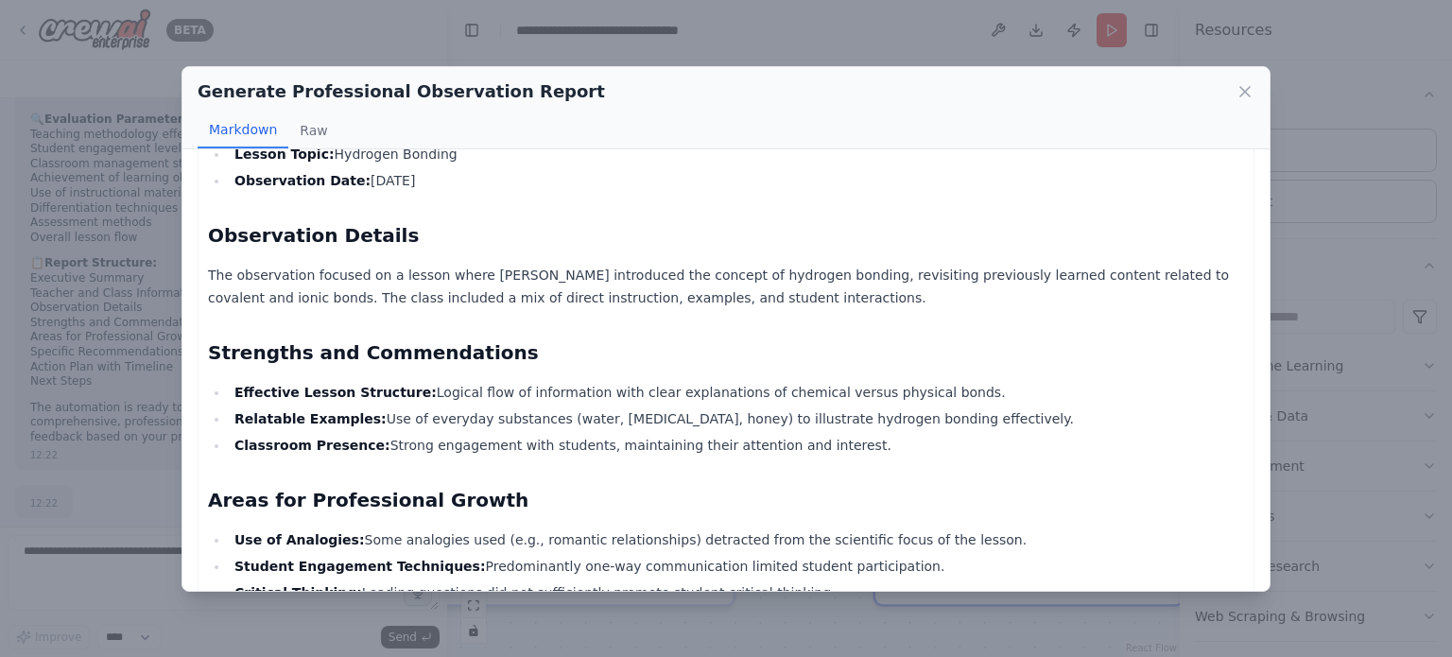
scroll to position [378, 0]
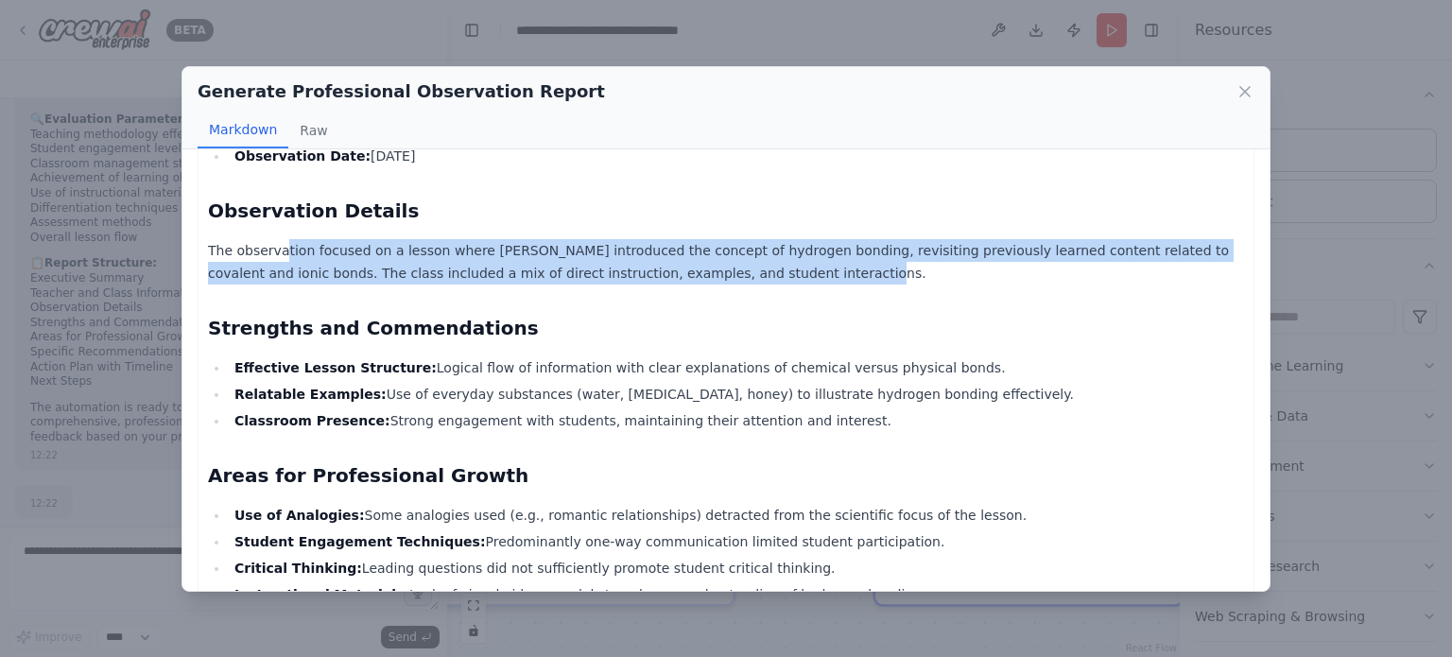
drag, startPoint x: 280, startPoint y: 224, endPoint x: 714, endPoint y: 256, distance: 435.2
click at [714, 256] on p "The observation focused on a lesson where Mr. Sharma introduced the concept of …" at bounding box center [726, 261] width 1036 height 45
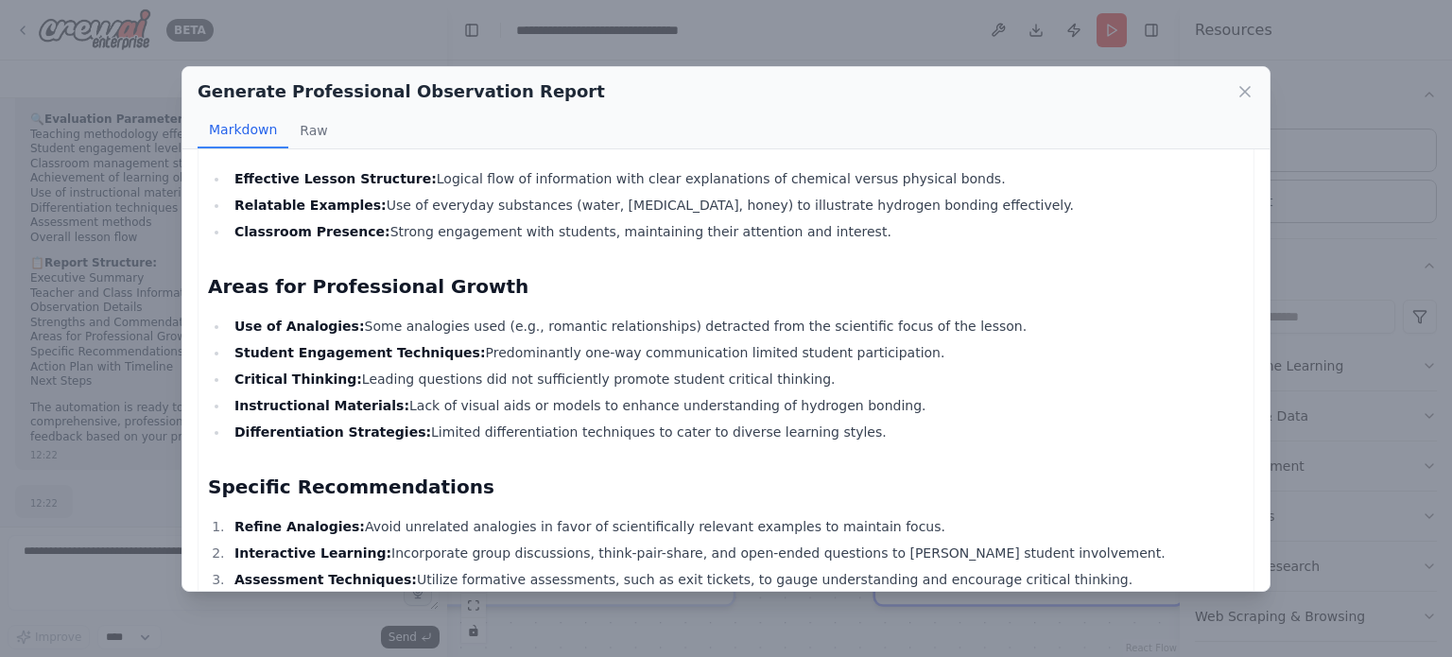
scroll to position [473, 0]
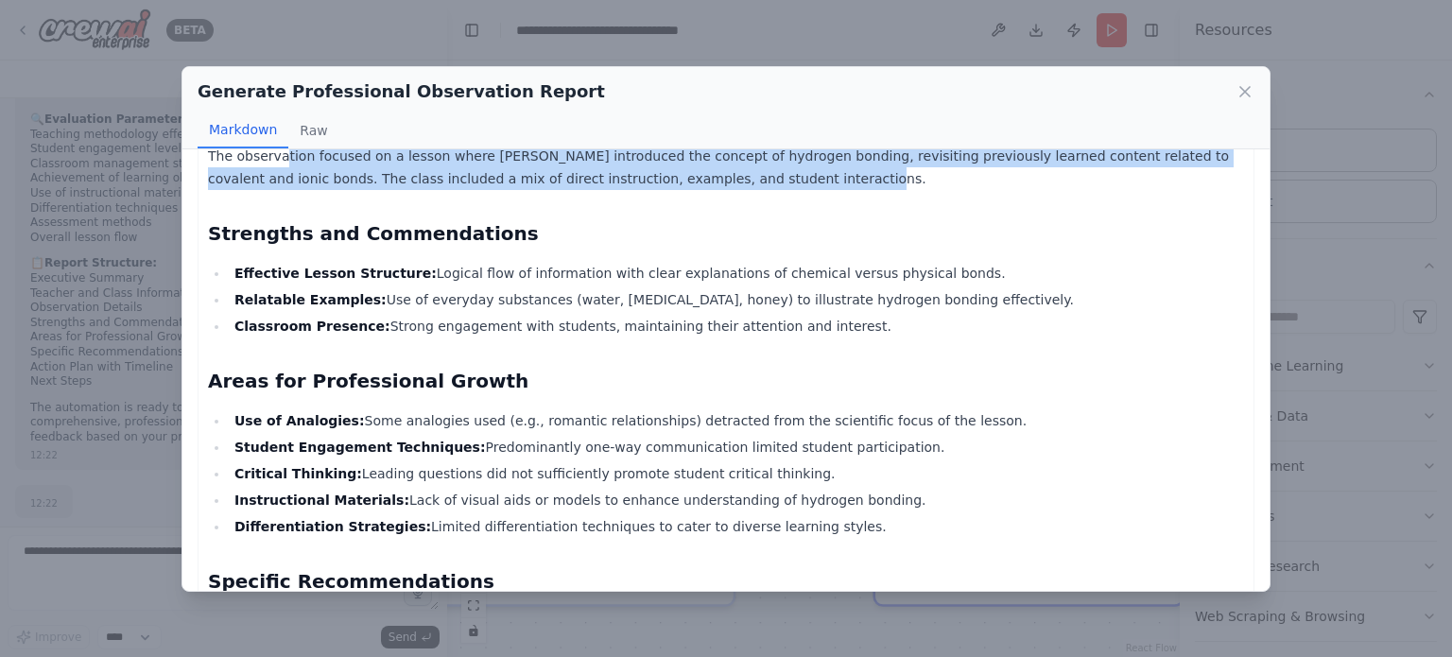
drag, startPoint x: 235, startPoint y: 250, endPoint x: 840, endPoint y: 302, distance: 607.4
click at [840, 302] on ul "Effective Lesson Structure: Logical flow of information with clear explanations…" at bounding box center [726, 300] width 1036 height 76
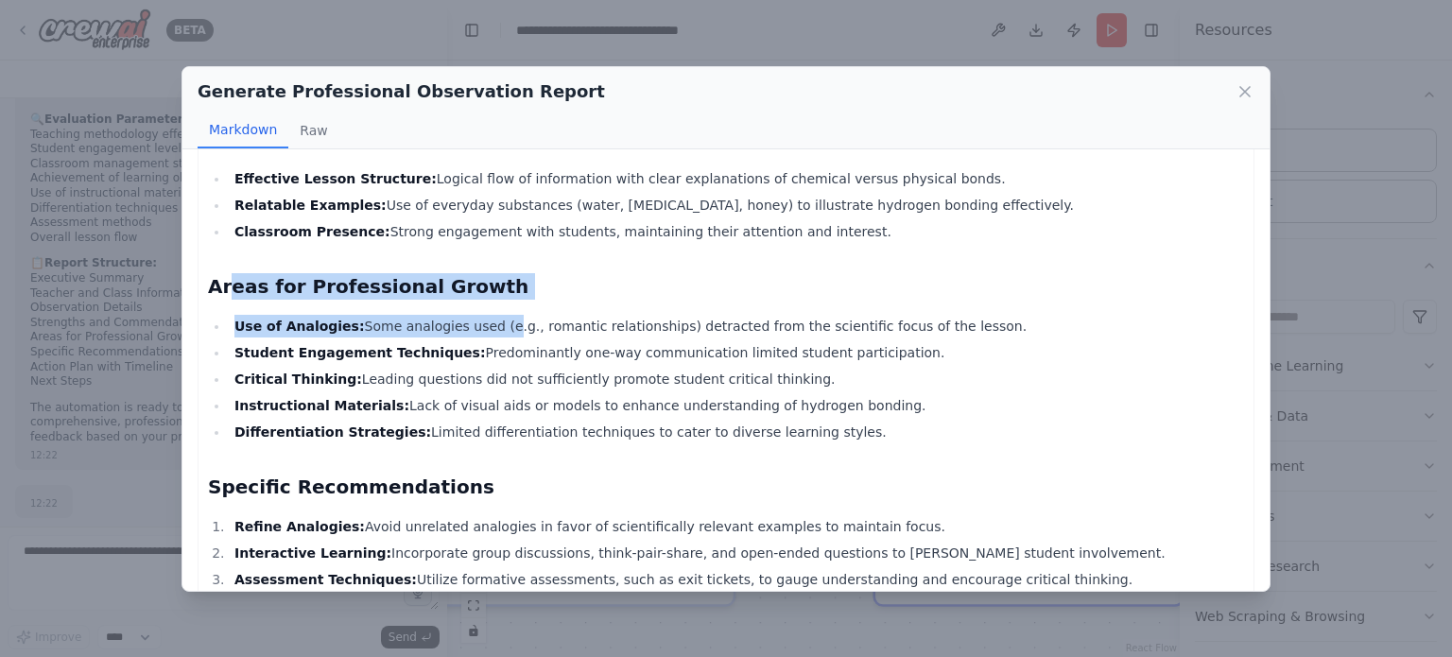
drag, startPoint x: 228, startPoint y: 263, endPoint x: 473, endPoint y: 279, distance: 245.4
click at [473, 279] on div "Class Observation Report for Mr. Bhok Raj Sharma Executive Summary This report …" at bounding box center [726, 300] width 1036 height 1384
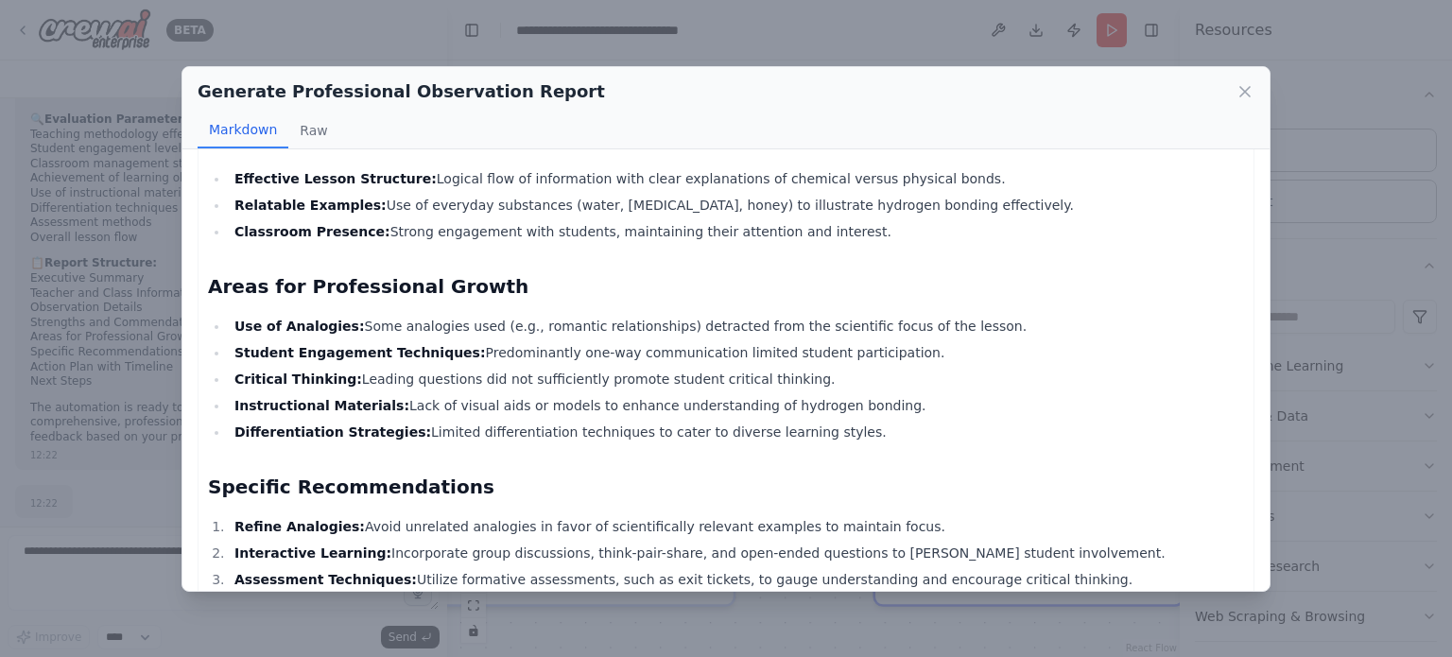
click at [409, 345] on strong "Student Engagement Techniques:" at bounding box center [361, 352] width 252 height 15
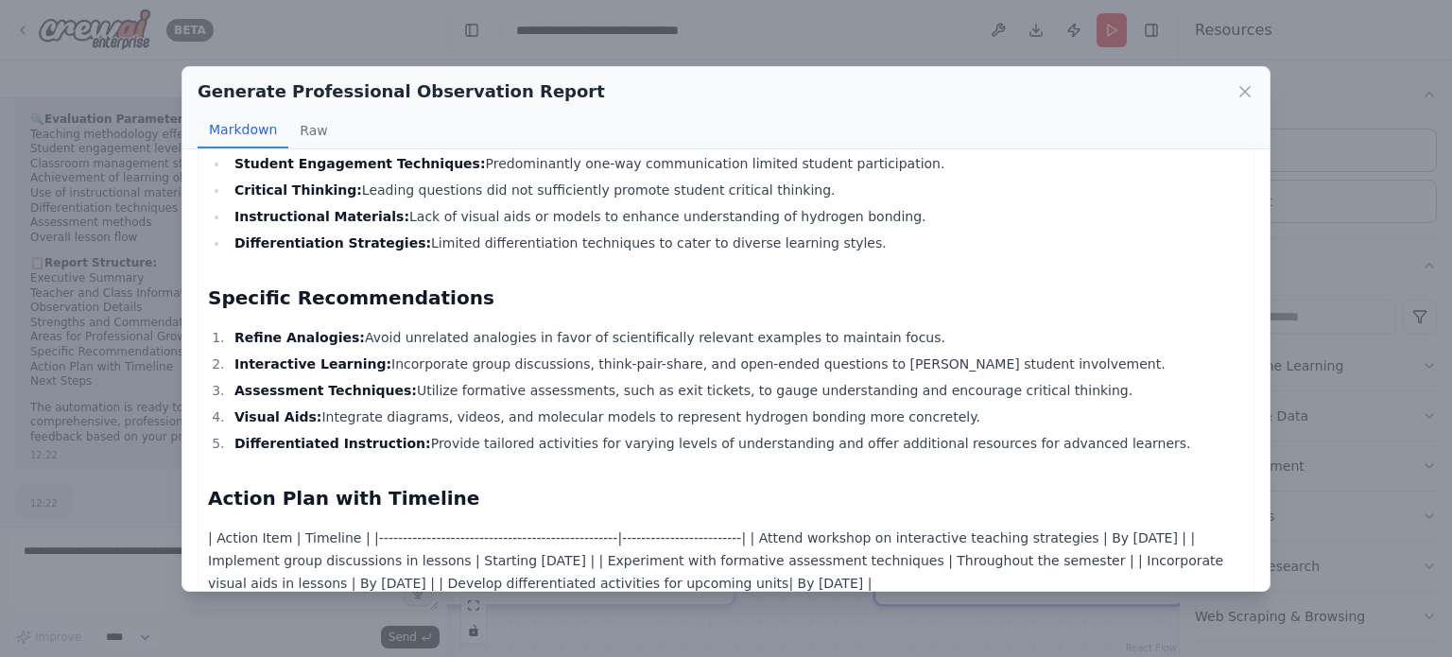
scroll to position [946, 0]
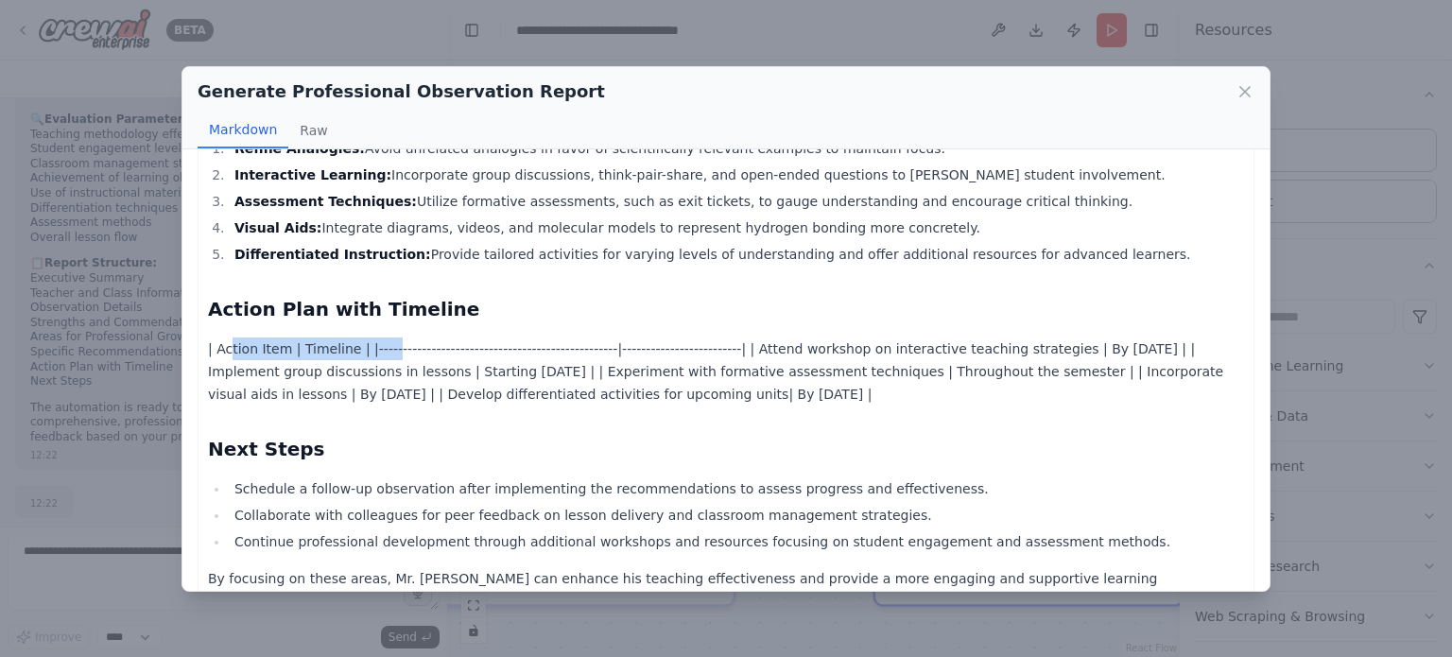
drag, startPoint x: 227, startPoint y: 324, endPoint x: 381, endPoint y: 325, distance: 154.1
click at [381, 338] on p "| Action Item | Timeline | |--------------------------------------------------|…" at bounding box center [726, 372] width 1036 height 68
click at [816, 338] on p "| Action Item | Timeline | |--------------------------------------------------|…" at bounding box center [726, 372] width 1036 height 68
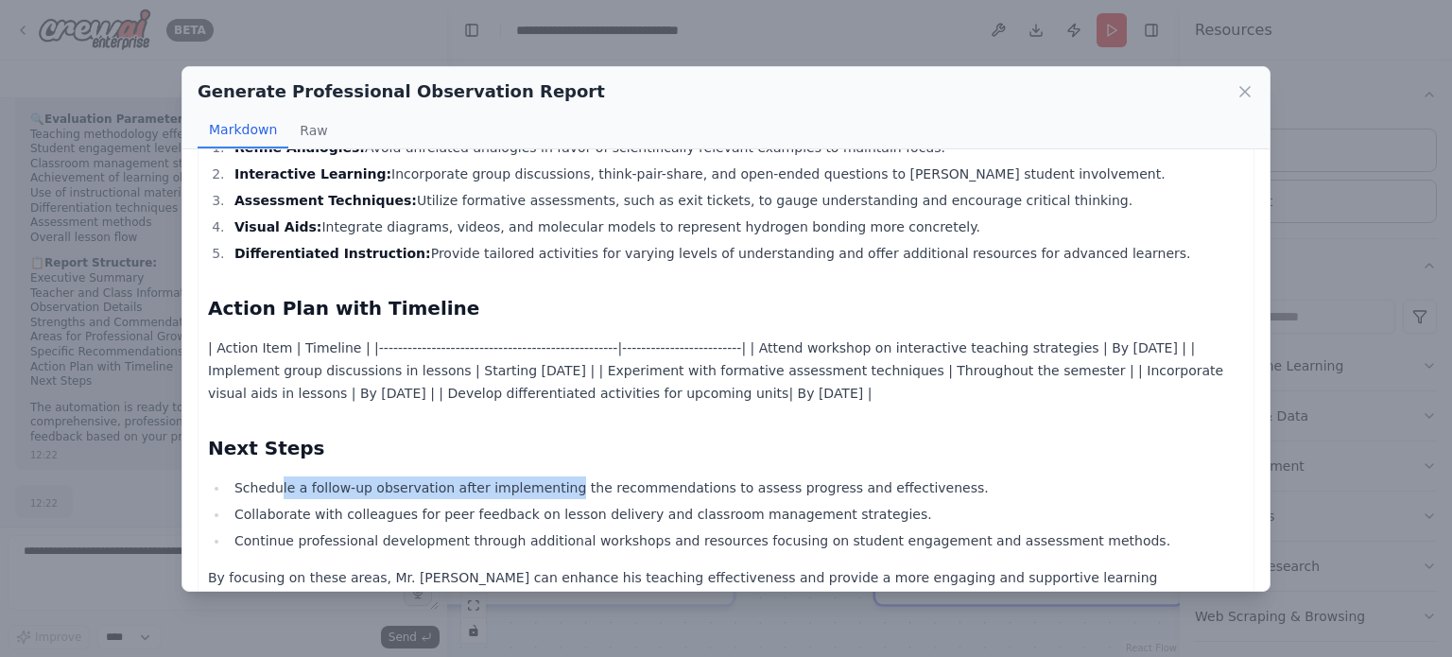
drag, startPoint x: 277, startPoint y: 465, endPoint x: 540, endPoint y: 460, distance: 262.9
click at [545, 477] on li "Schedule a follow-up observation after implementing the recommendations to asse…" at bounding box center [737, 488] width 1016 height 23
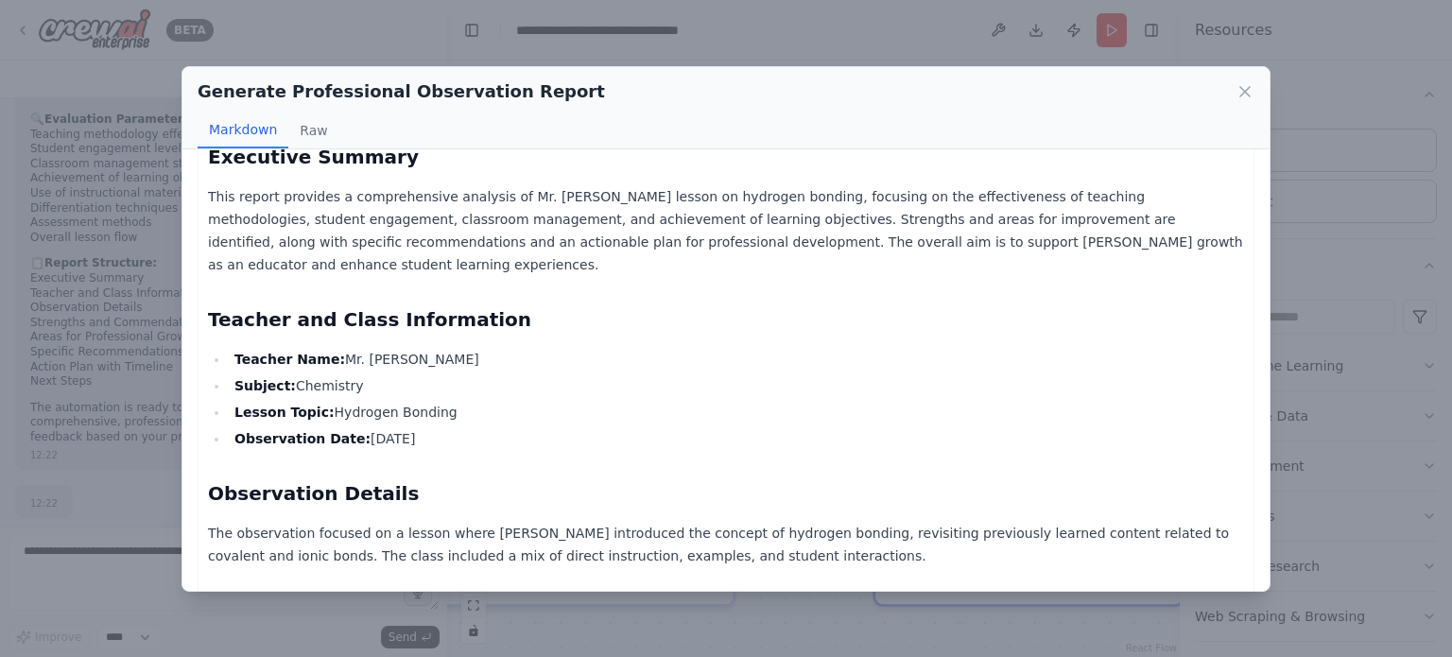
scroll to position [0, 0]
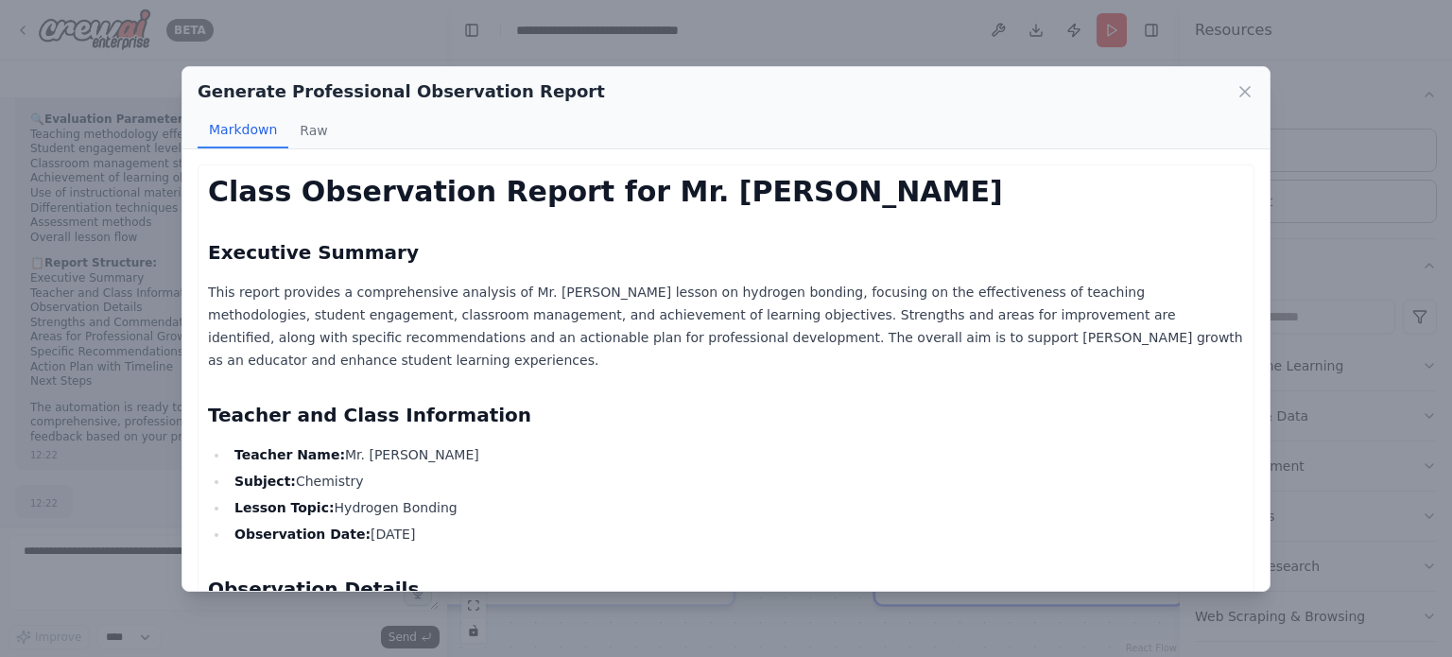
drag, startPoint x: 304, startPoint y: 129, endPoint x: 350, endPoint y: 137, distance: 46.2
click at [304, 130] on button "Raw" at bounding box center [313, 131] width 50 height 36
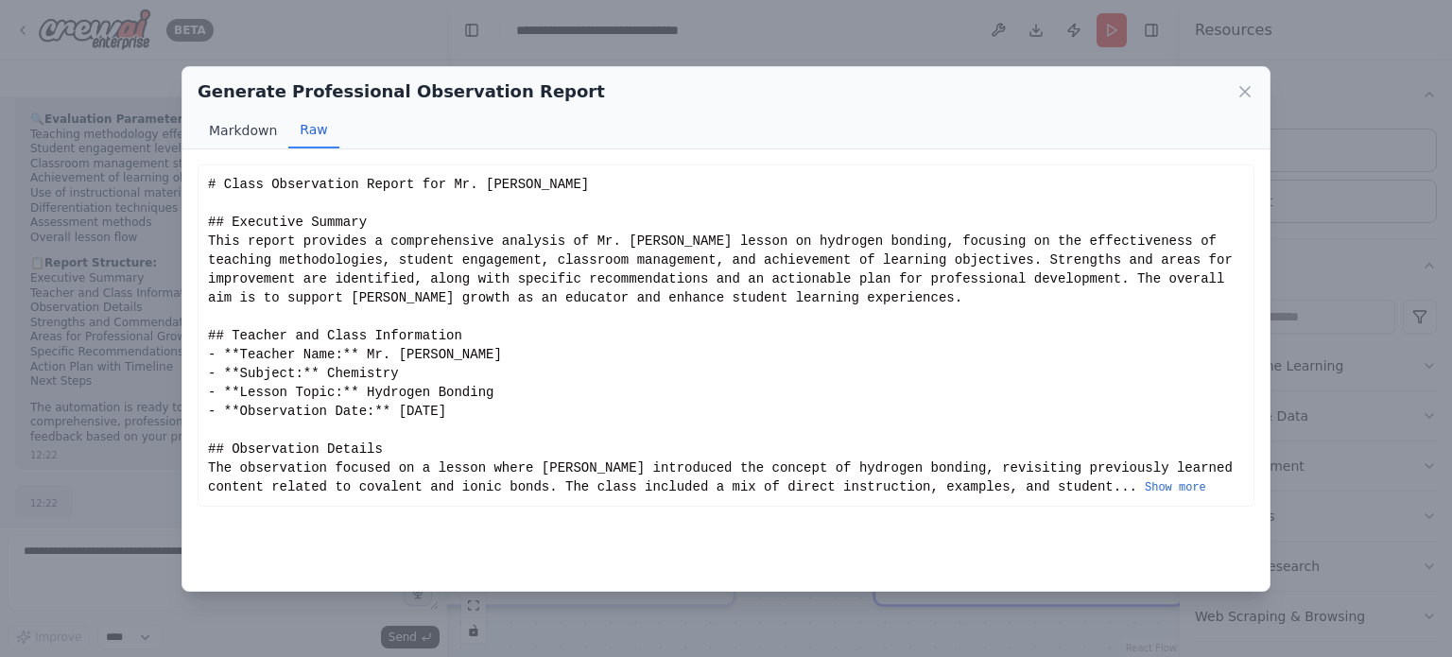
click at [227, 140] on button "Markdown" at bounding box center [243, 131] width 91 height 36
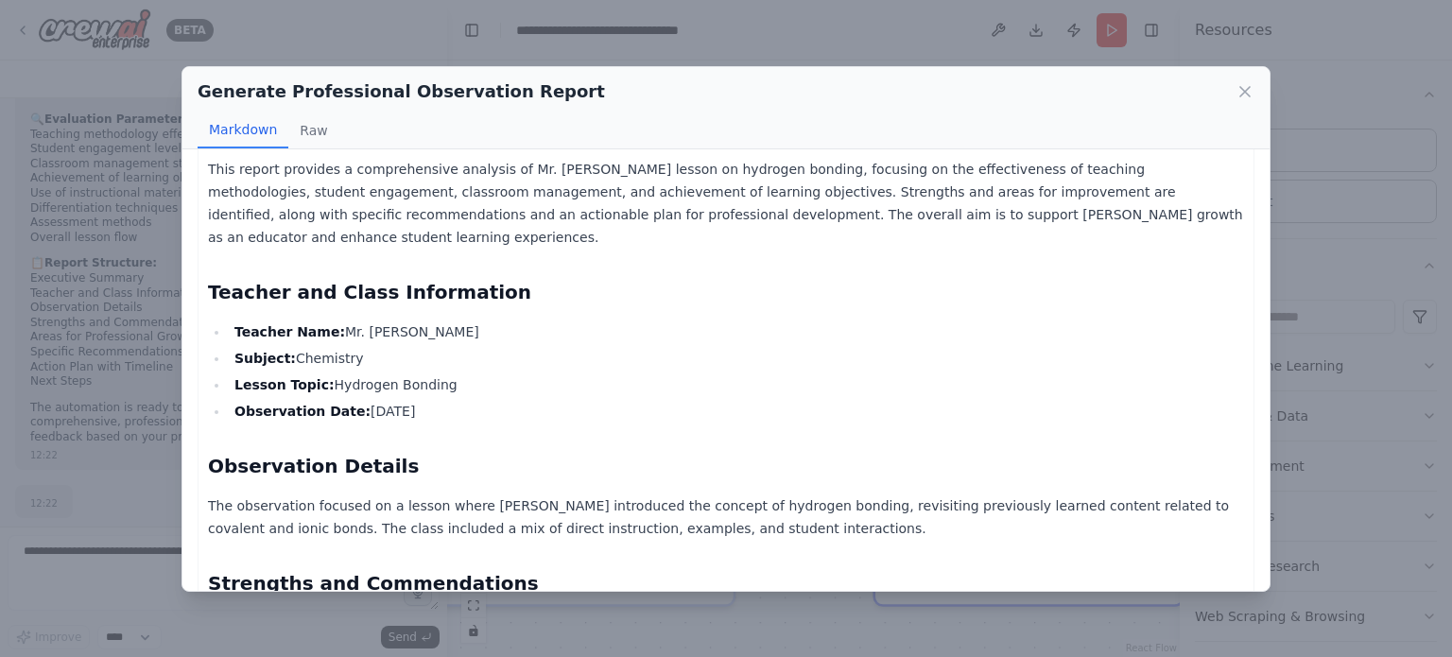
scroll to position [189, 0]
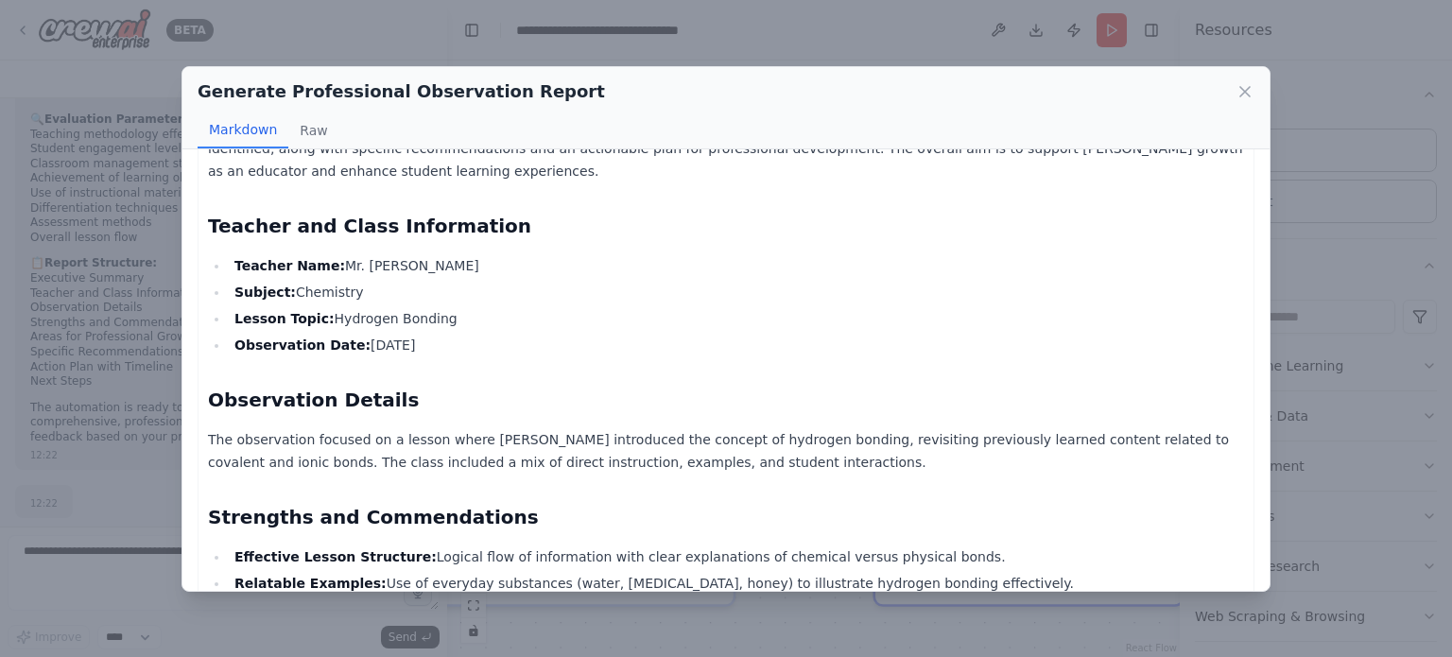
drag, startPoint x: 325, startPoint y: 296, endPoint x: 427, endPoint y: 286, distance: 102.7
click at [427, 307] on li "Lesson Topic: Hydrogen Bonding" at bounding box center [737, 318] width 1016 height 23
click at [428, 308] on ul "Teacher Name: Mr. Bhok Raj Sharma Subject: Chemistry Lesson Topic: Hydrogen Bon…" at bounding box center [726, 305] width 1036 height 102
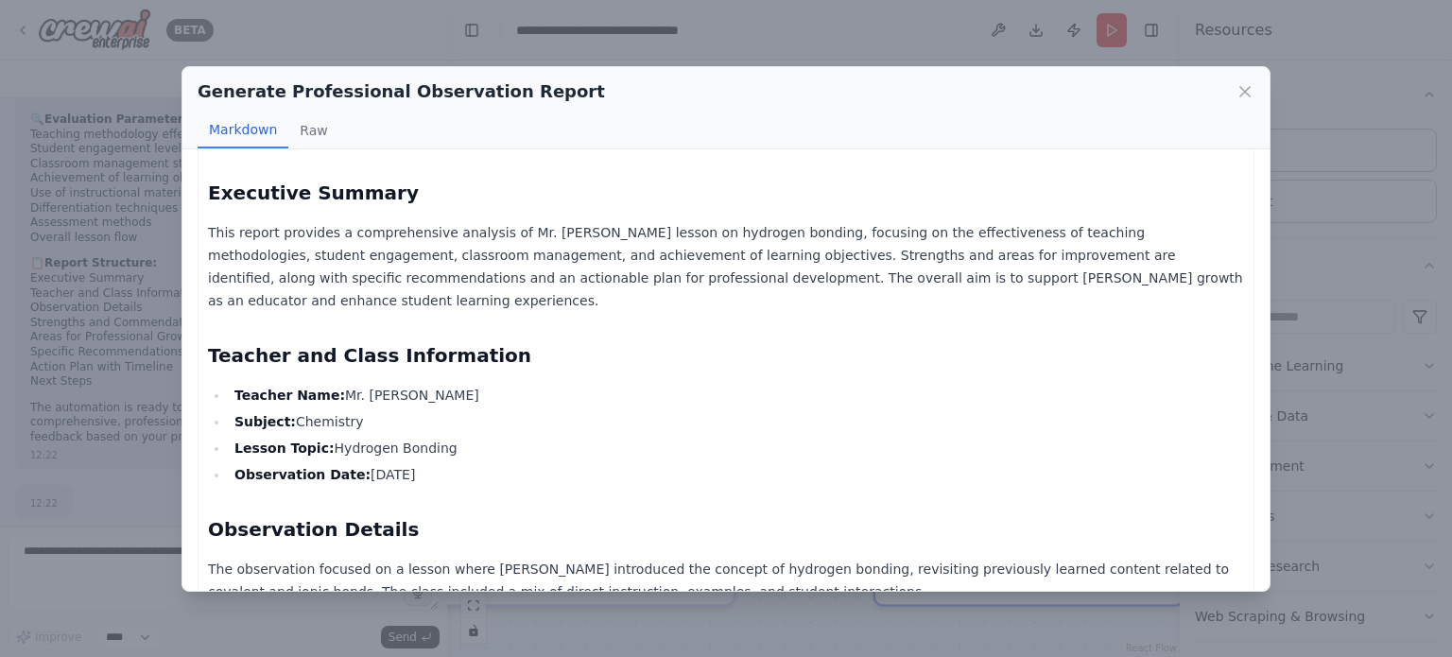
scroll to position [0, 0]
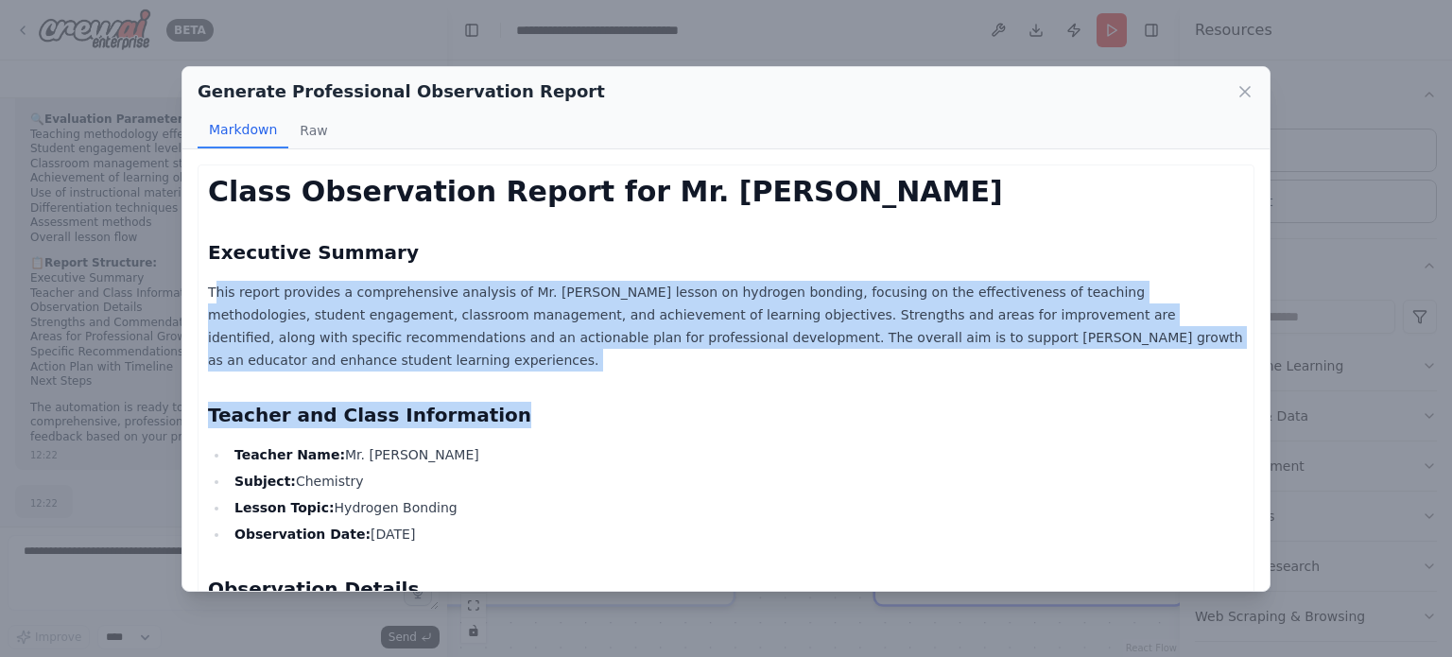
drag, startPoint x: 217, startPoint y: 286, endPoint x: 1002, endPoint y: 348, distance: 788.3
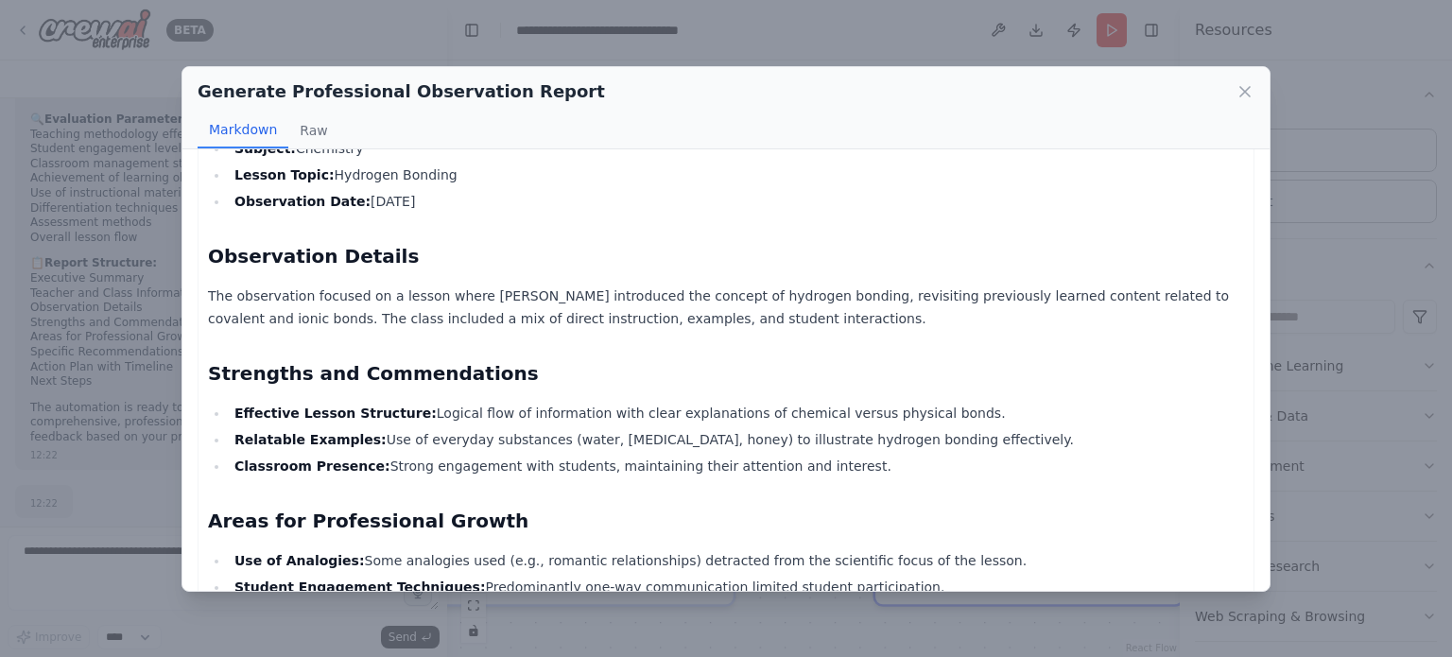
scroll to position [378, 0]
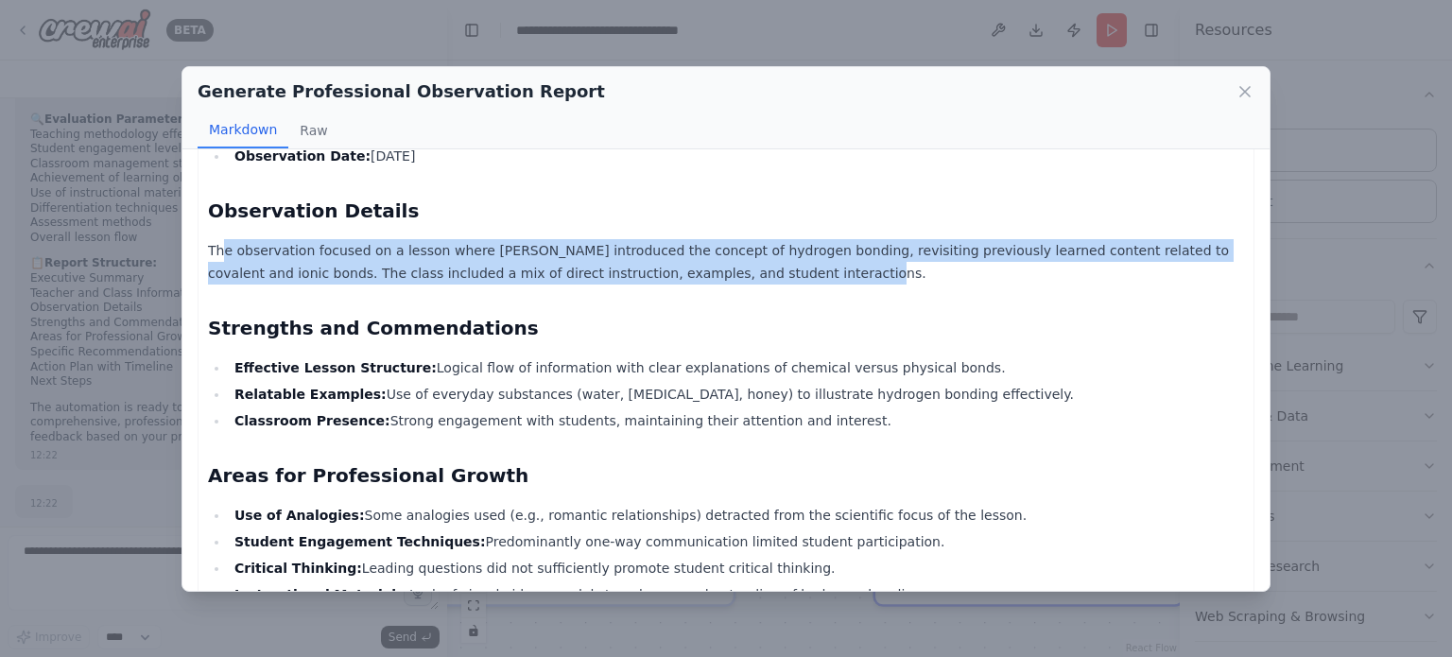
drag, startPoint x: 220, startPoint y: 223, endPoint x: 1039, endPoint y: 243, distance: 819.2
click at [1039, 243] on p "The observation focused on a lesson where Mr. Sharma introduced the concept of …" at bounding box center [726, 261] width 1036 height 45
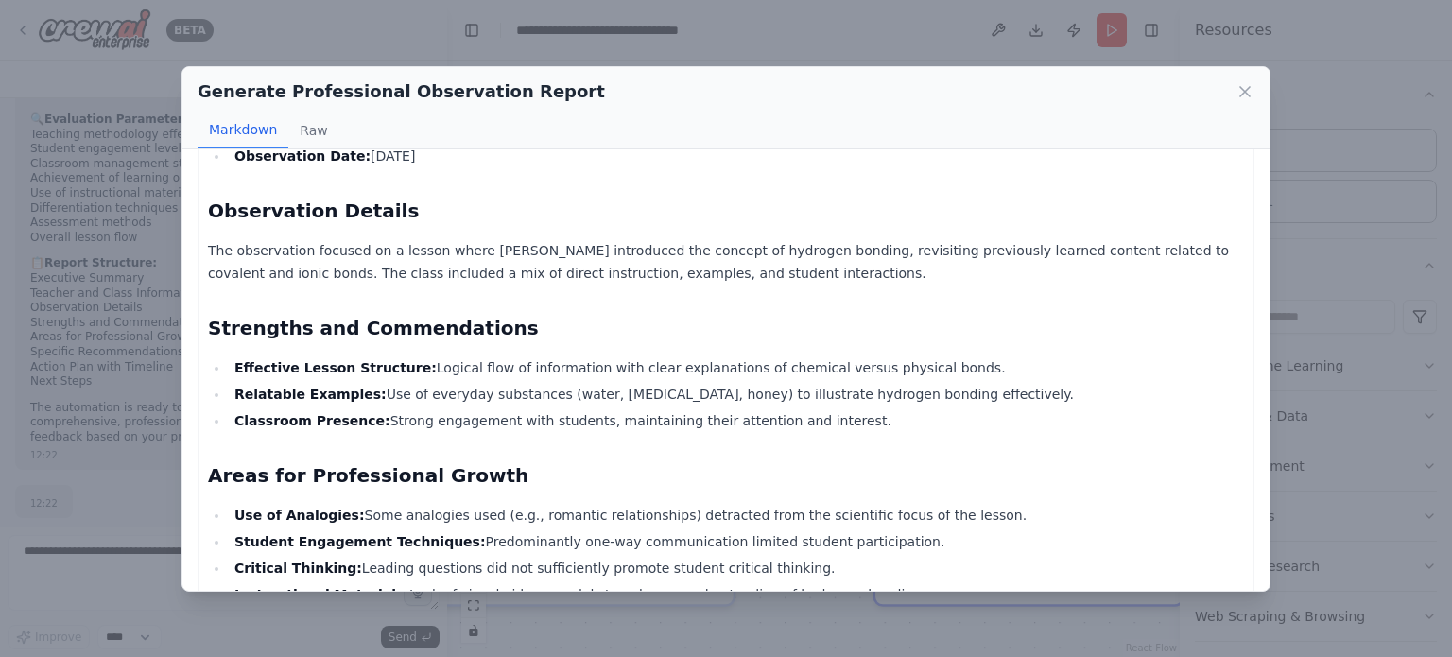
click at [804, 287] on div "Class Observation Report for Mr. Bhok Raj Sharma Executive Summary This report …" at bounding box center [726, 489] width 1036 height 1384
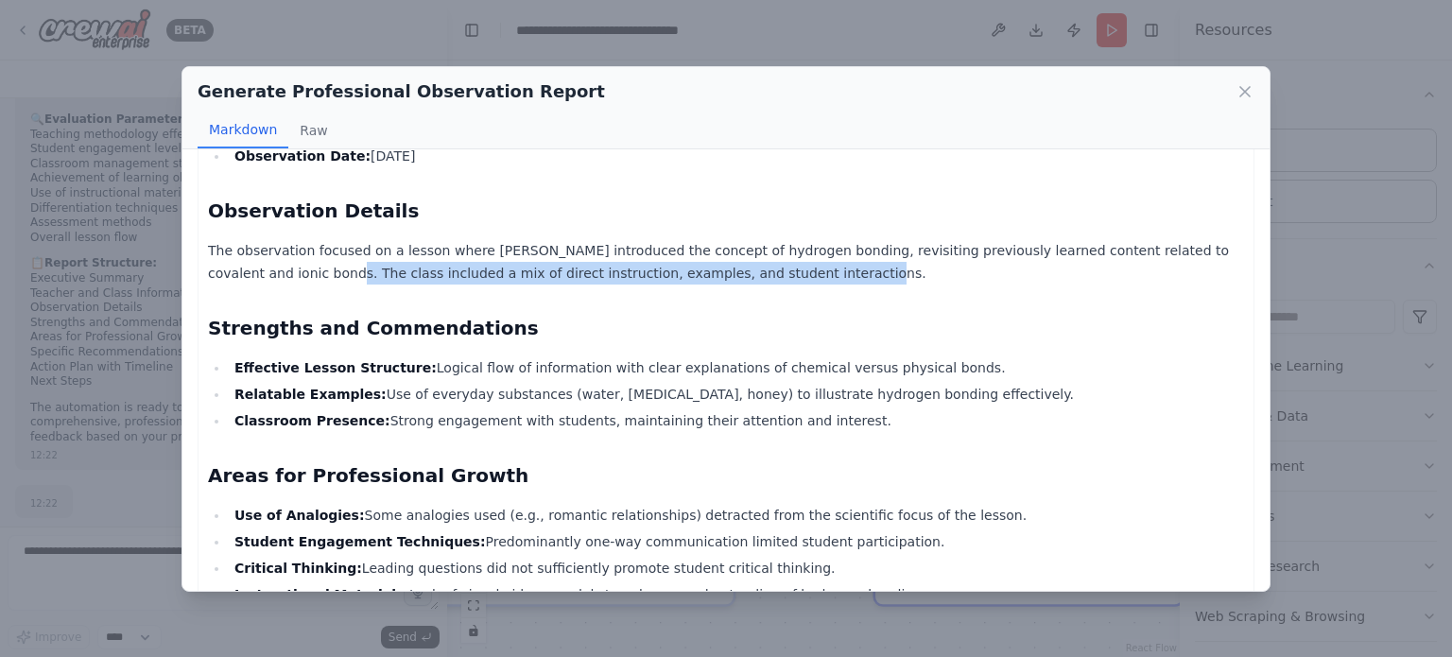
drag, startPoint x: 191, startPoint y: 245, endPoint x: 687, endPoint y: 252, distance: 496.5
click at [687, 252] on div "Class Observation Report for Mr. Bhok Raj Sharma Executive Summary This report …" at bounding box center [726, 370] width 1087 height 442
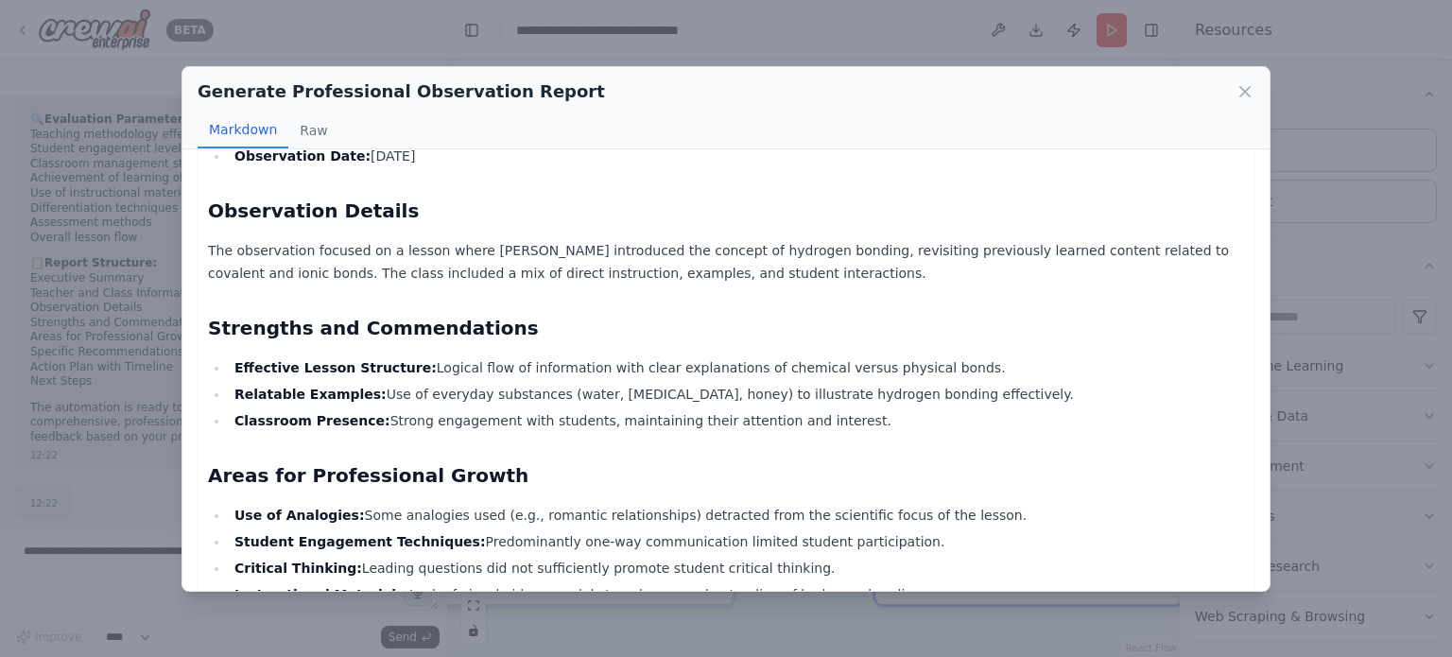
click at [753, 281] on div "Class Observation Report for Mr. Bhok Raj Sharma Executive Summary This report …" at bounding box center [726, 489] width 1036 height 1384
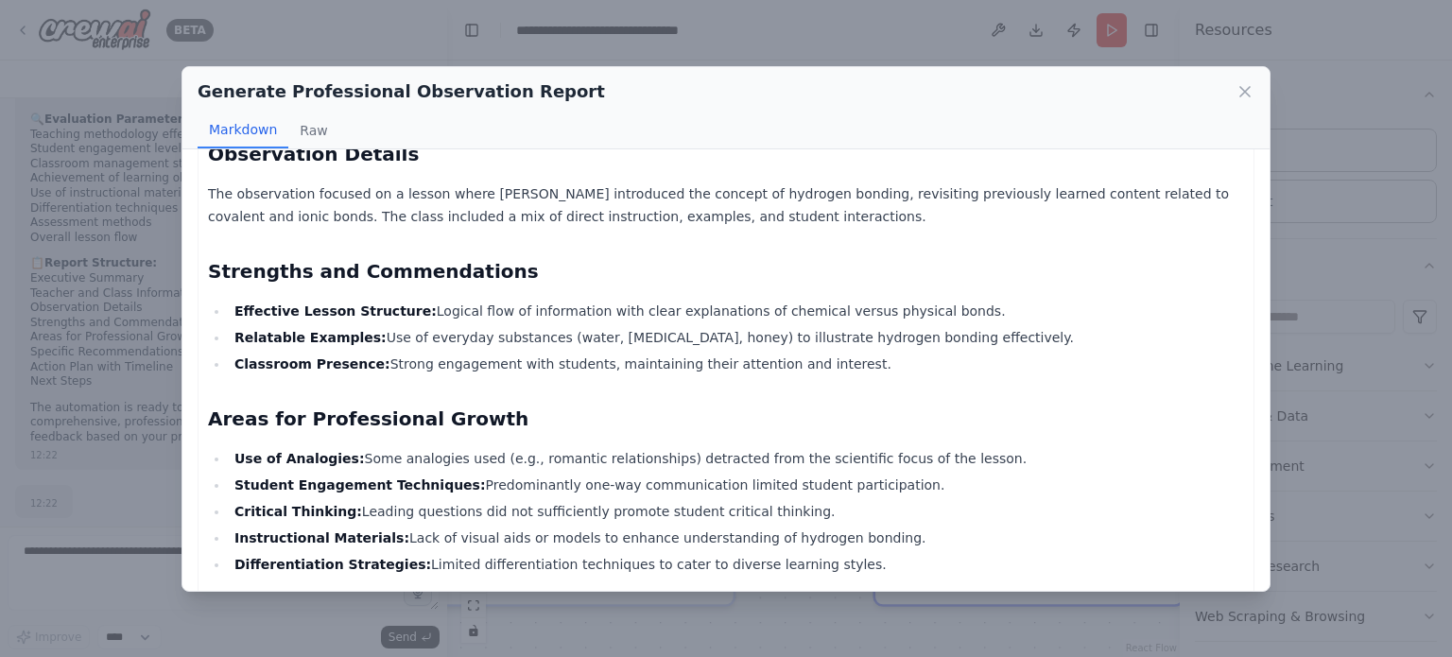
scroll to position [473, 0]
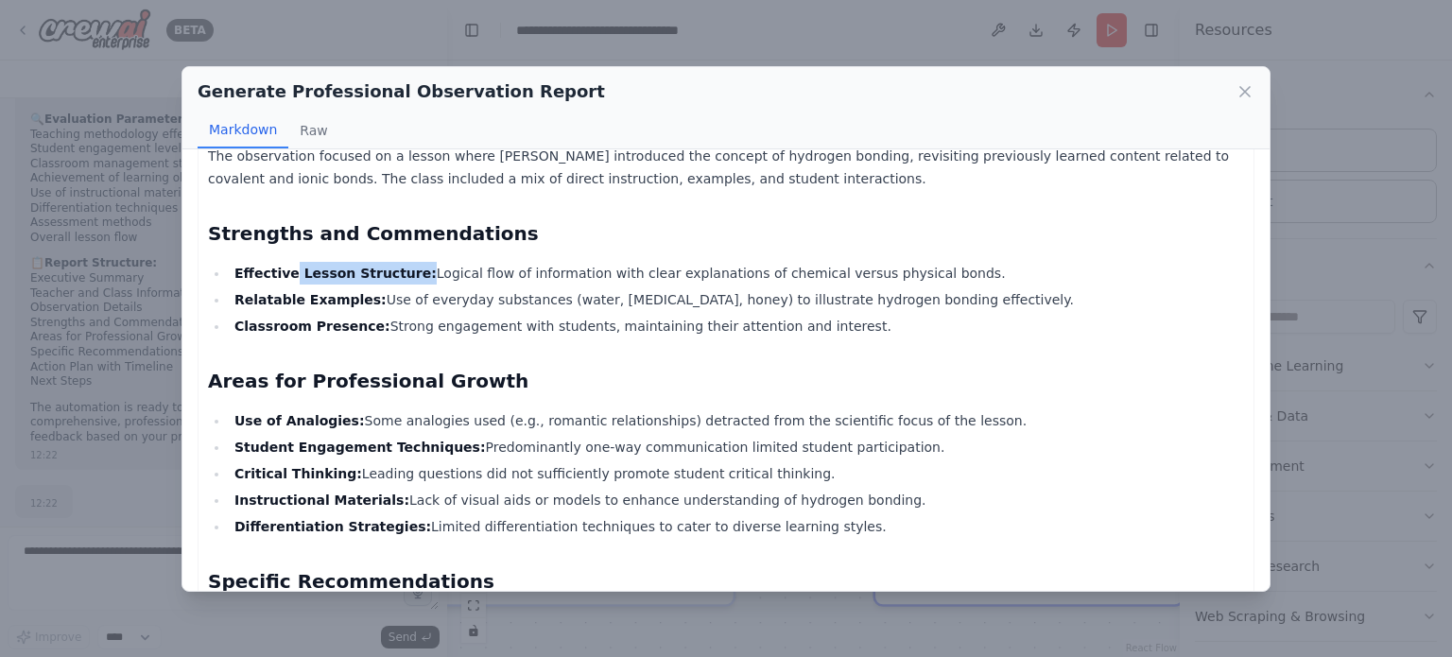
drag, startPoint x: 285, startPoint y: 251, endPoint x: 391, endPoint y: 252, distance: 106.9
click at [391, 262] on li "Effective Lesson Structure: Logical flow of information with clear explanations…" at bounding box center [737, 273] width 1016 height 23
click at [409, 288] on li "Relatable Examples: Use of everyday substances (water, ammonia, honey) to illus…" at bounding box center [737, 299] width 1016 height 23
drag, startPoint x: 344, startPoint y: 207, endPoint x: 496, endPoint y: 216, distance: 151.5
click at [496, 220] on h2 "Strengths and Commendations" at bounding box center [726, 233] width 1036 height 26
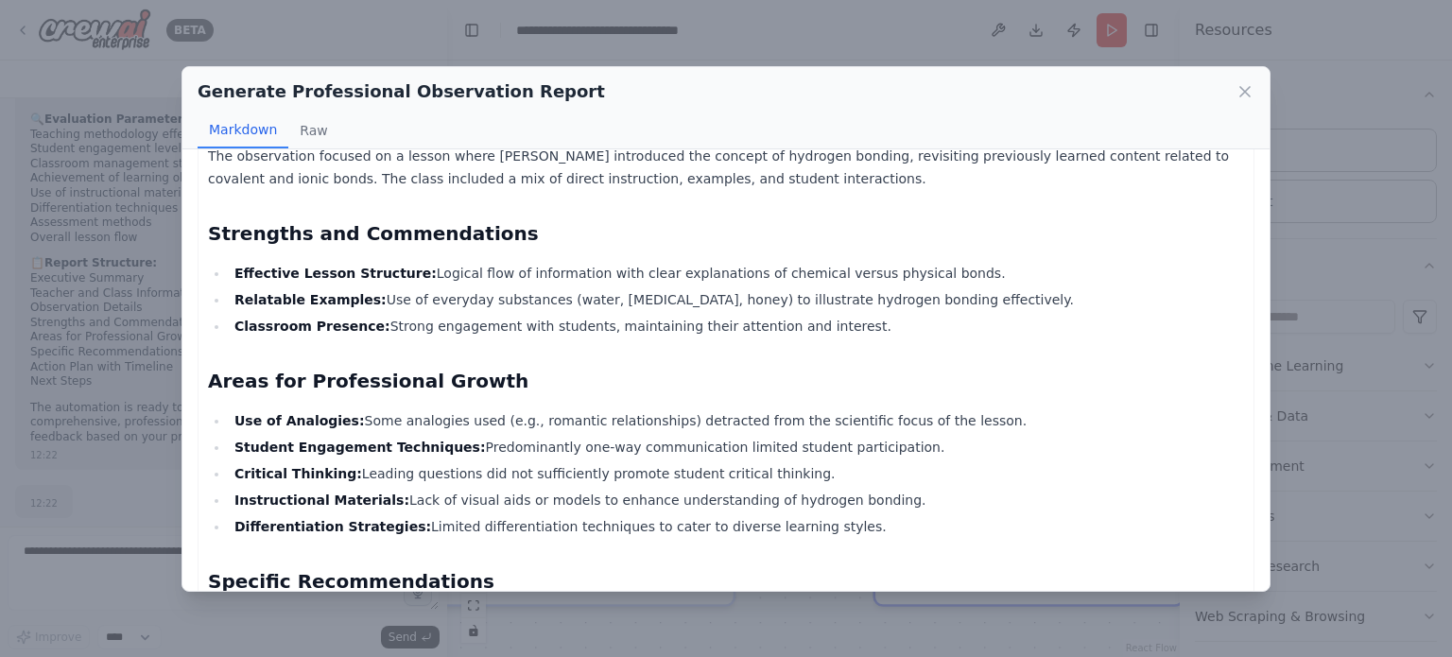
click at [520, 262] on li "Effective Lesson Structure: Logical flow of information with clear explanations…" at bounding box center [737, 273] width 1016 height 23
click at [340, 220] on h2 "Strengths and Commendations" at bounding box center [726, 233] width 1036 height 26
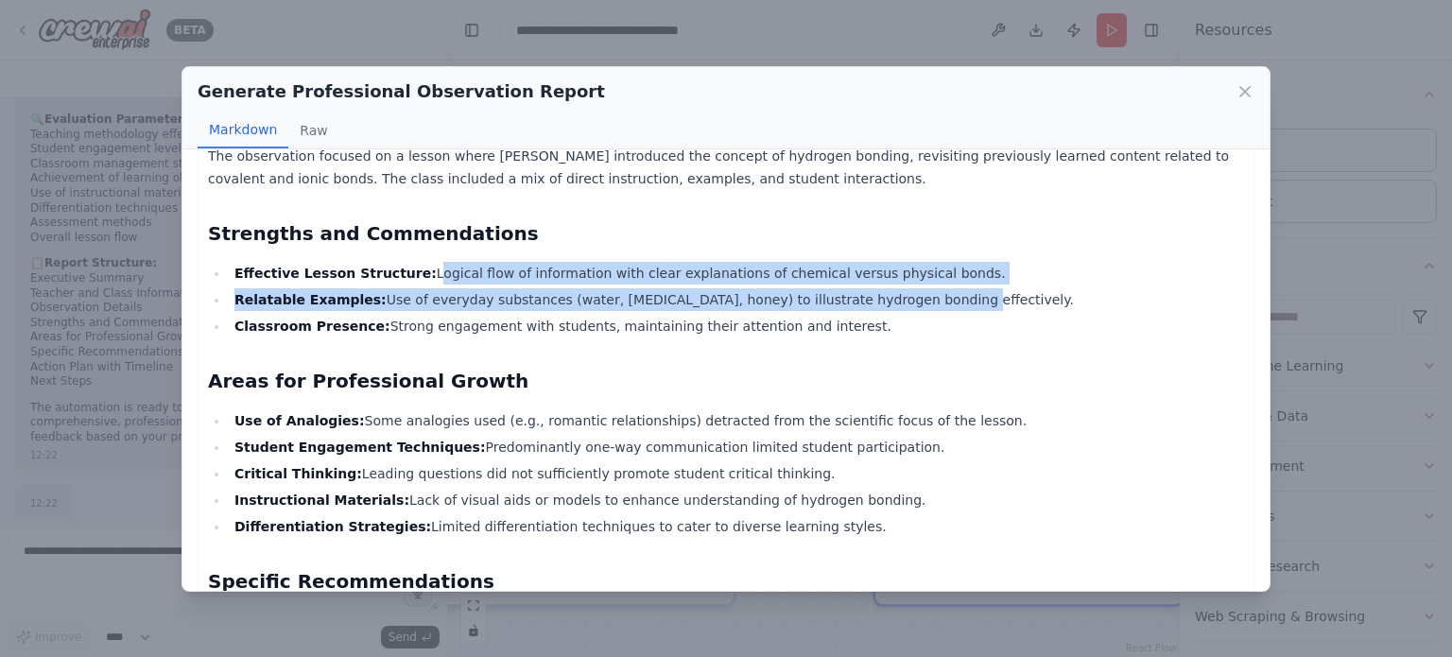
drag, startPoint x: 393, startPoint y: 251, endPoint x: 883, endPoint y: 283, distance: 490.9
click at [883, 283] on ul "Effective Lesson Structure: Logical flow of information with clear explanations…" at bounding box center [726, 300] width 1036 height 76
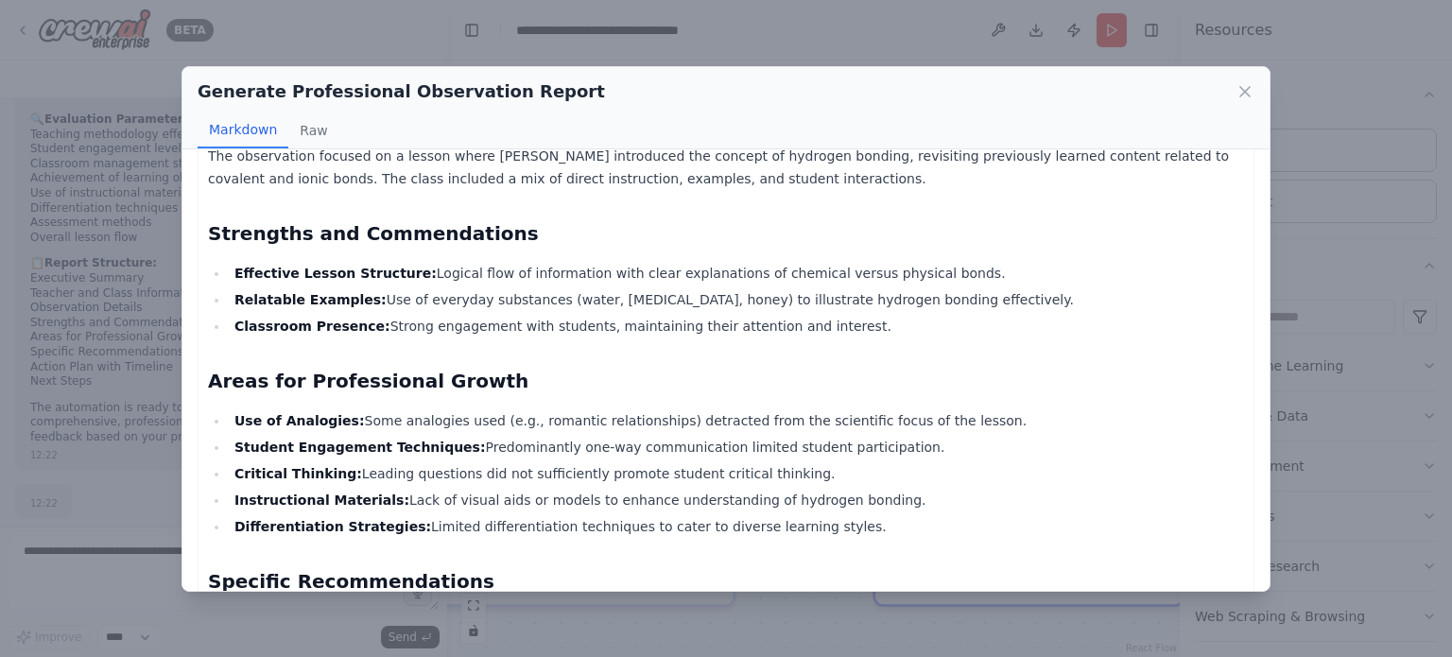
click at [881, 315] on li "Classroom Presence: Strong engagement with students, maintaining their attentio…" at bounding box center [737, 326] width 1016 height 23
drag, startPoint x: 321, startPoint y: 274, endPoint x: 930, endPoint y: 290, distance: 609.2
click at [930, 290] on ul "Effective Lesson Structure: Logical flow of information with clear explanations…" at bounding box center [726, 300] width 1036 height 76
click at [900, 328] on div "Class Observation Report for Mr. Bhok Raj Sharma Executive Summary This report …" at bounding box center [726, 394] width 1036 height 1384
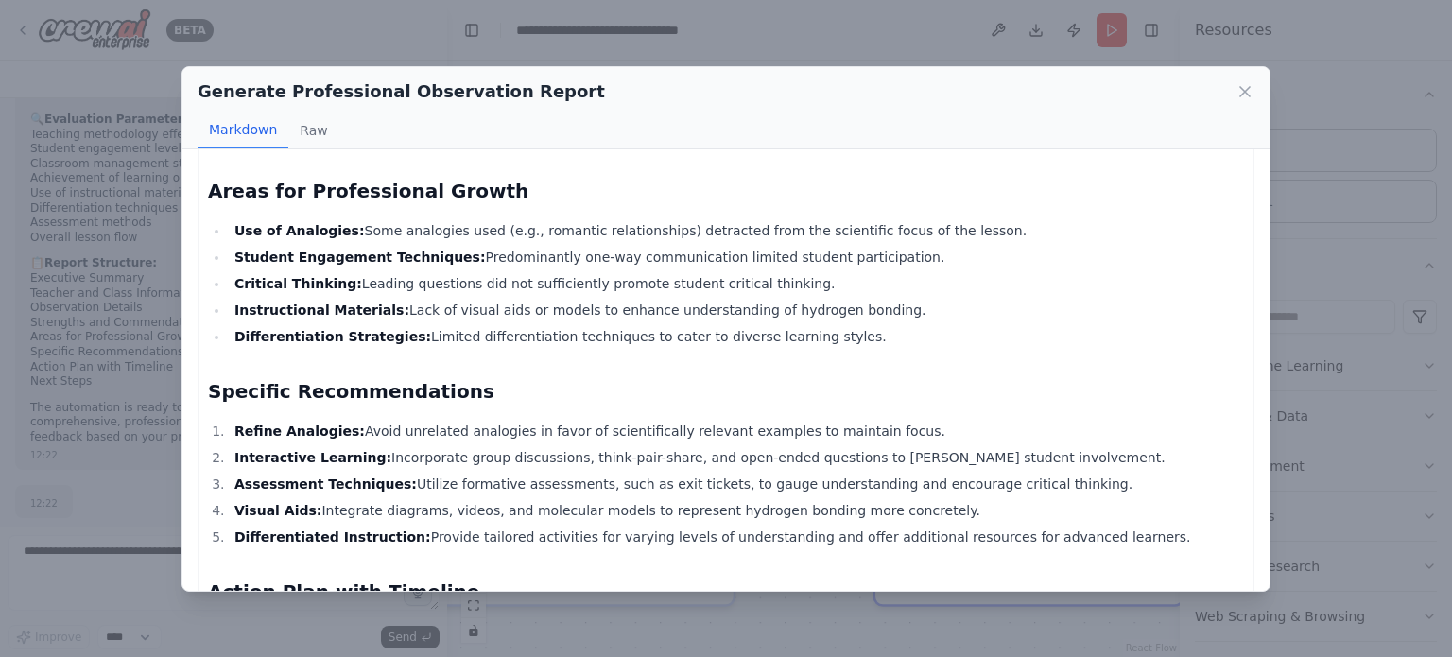
scroll to position [379, 0]
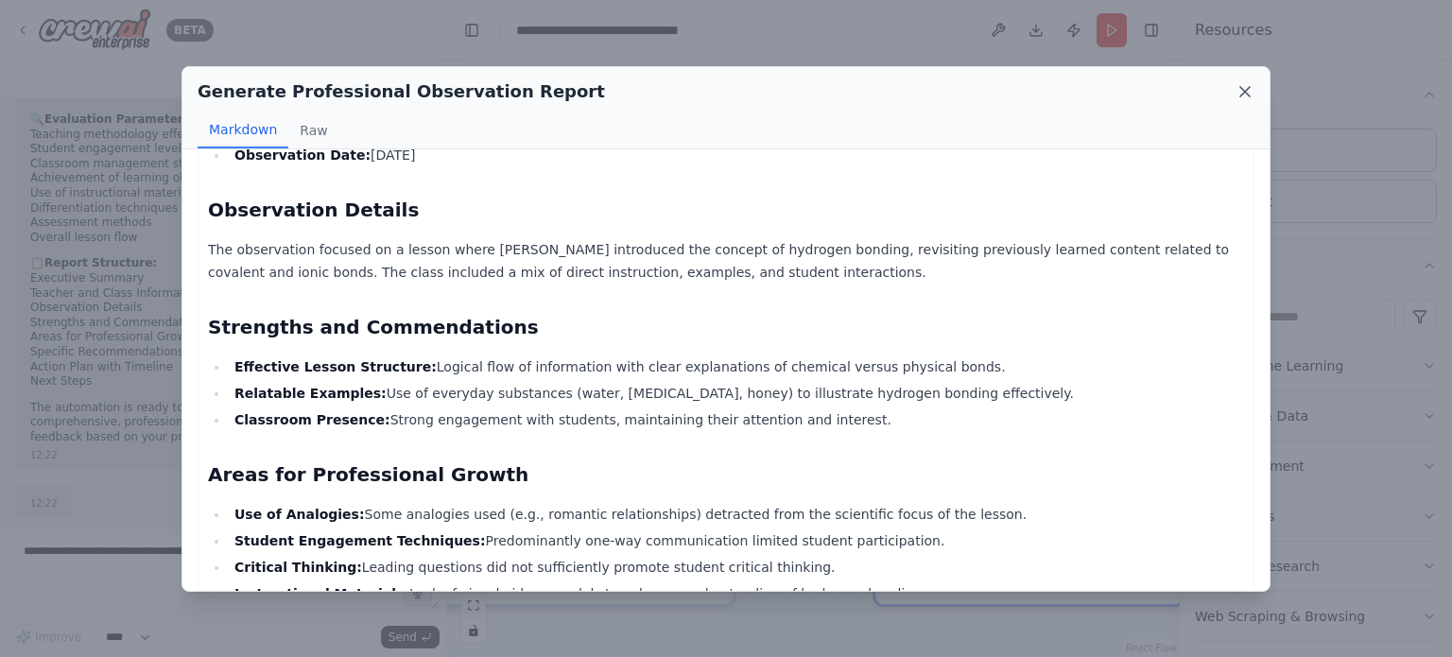
click at [1243, 90] on icon at bounding box center [1245, 91] width 19 height 19
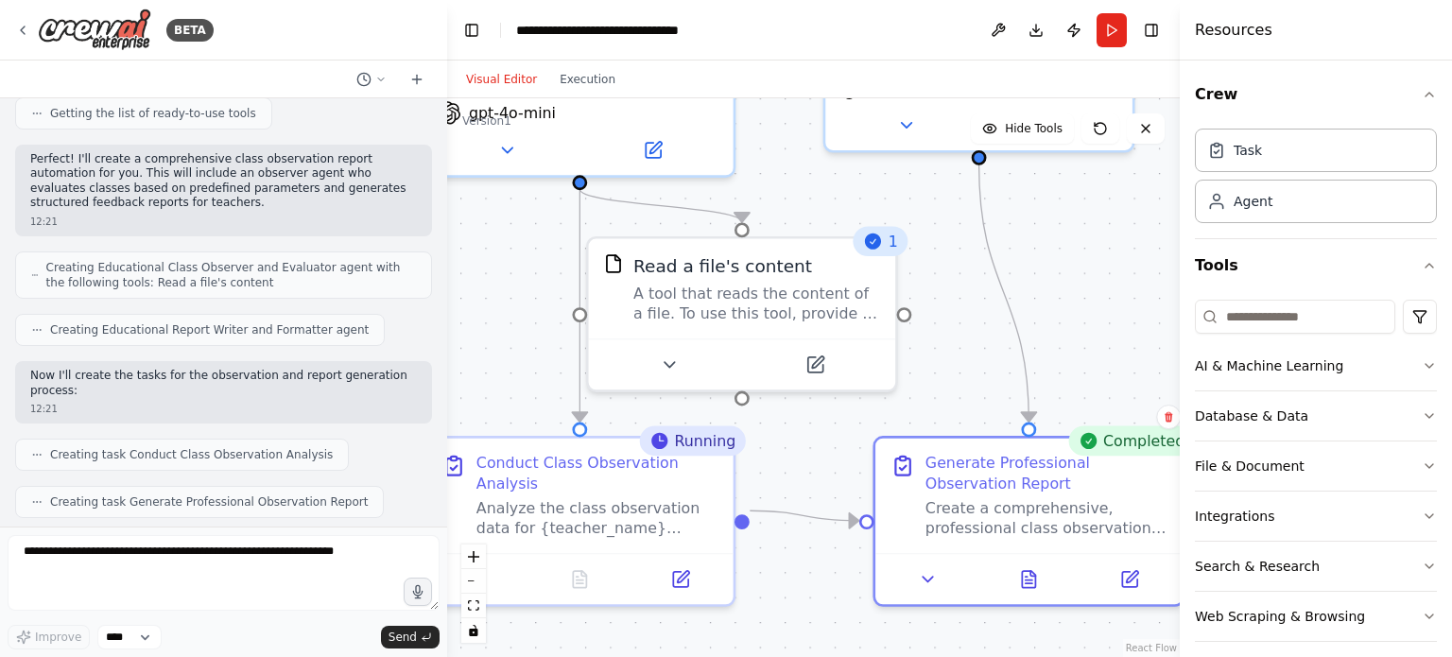
scroll to position [284, 0]
click at [1422, 460] on icon "button" at bounding box center [1429, 466] width 15 height 15
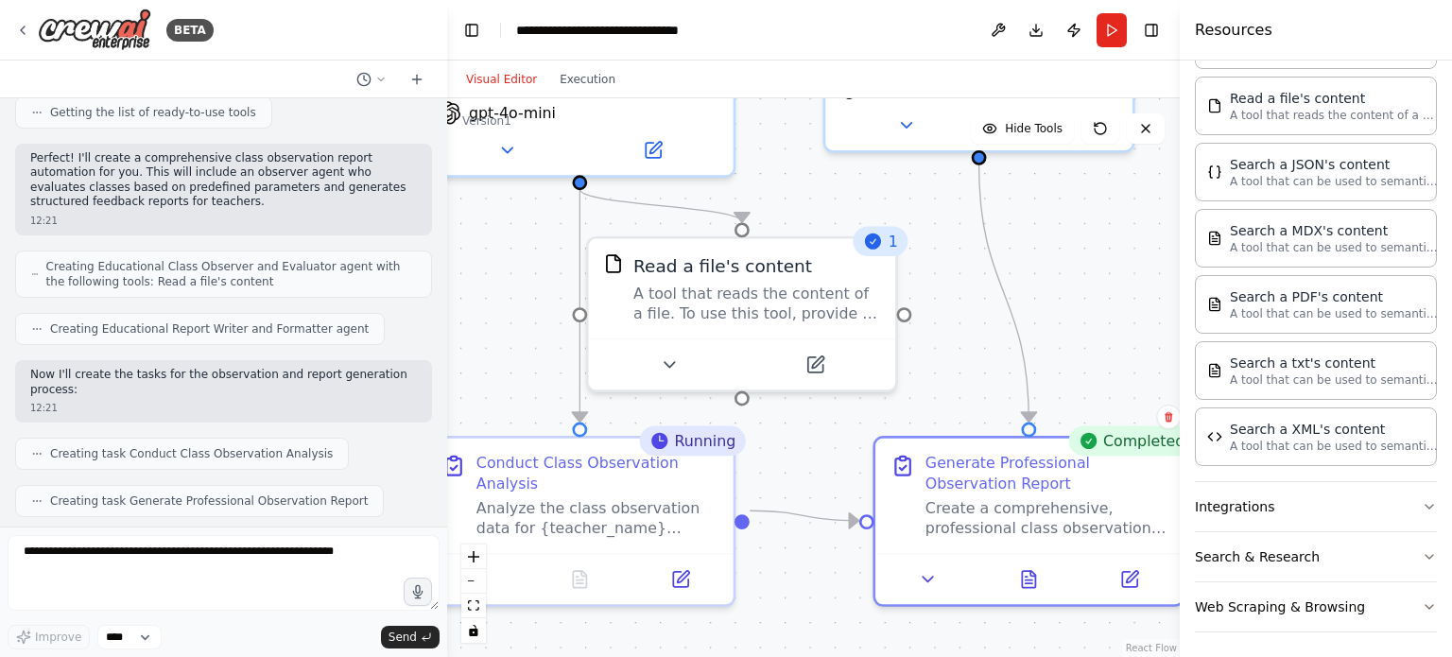
scroll to position [0, 0]
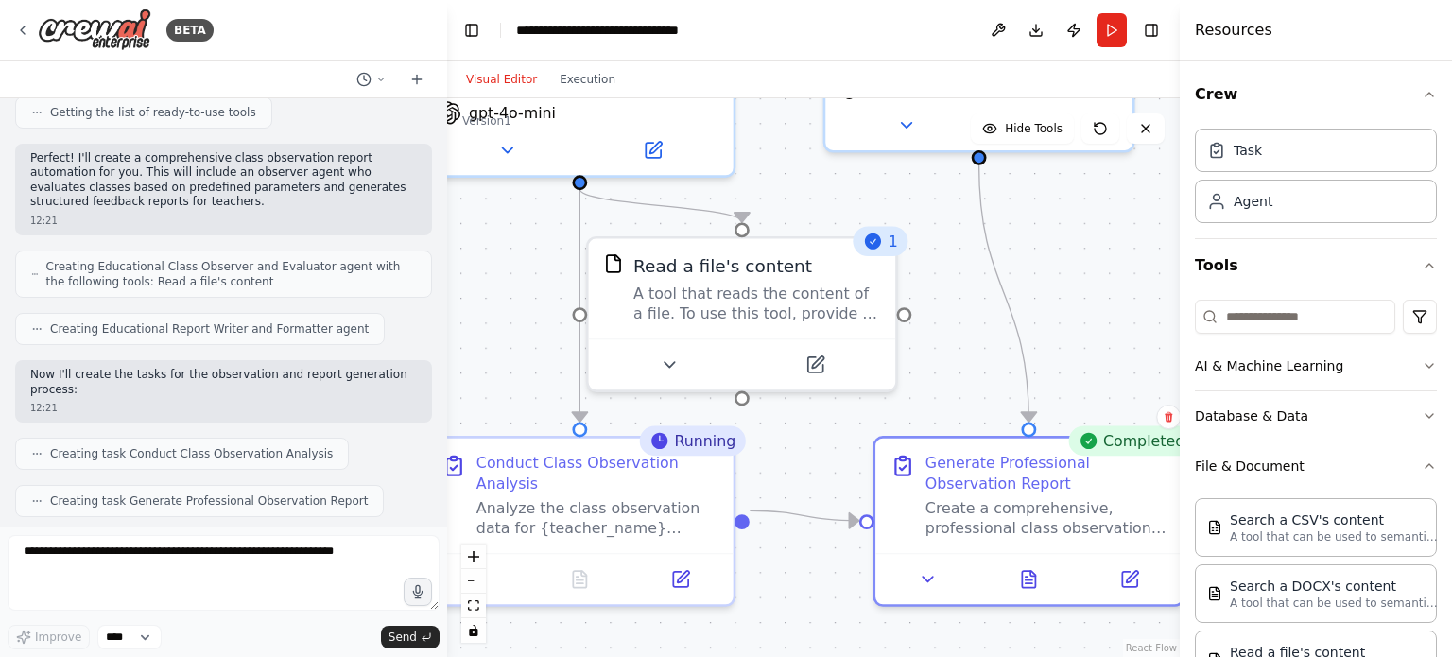
click at [1108, 279] on div ".deletable-edge-delete-btn { width: 20px; height: 20px; border: 0px solid #ffff…" at bounding box center [813, 377] width 733 height 559
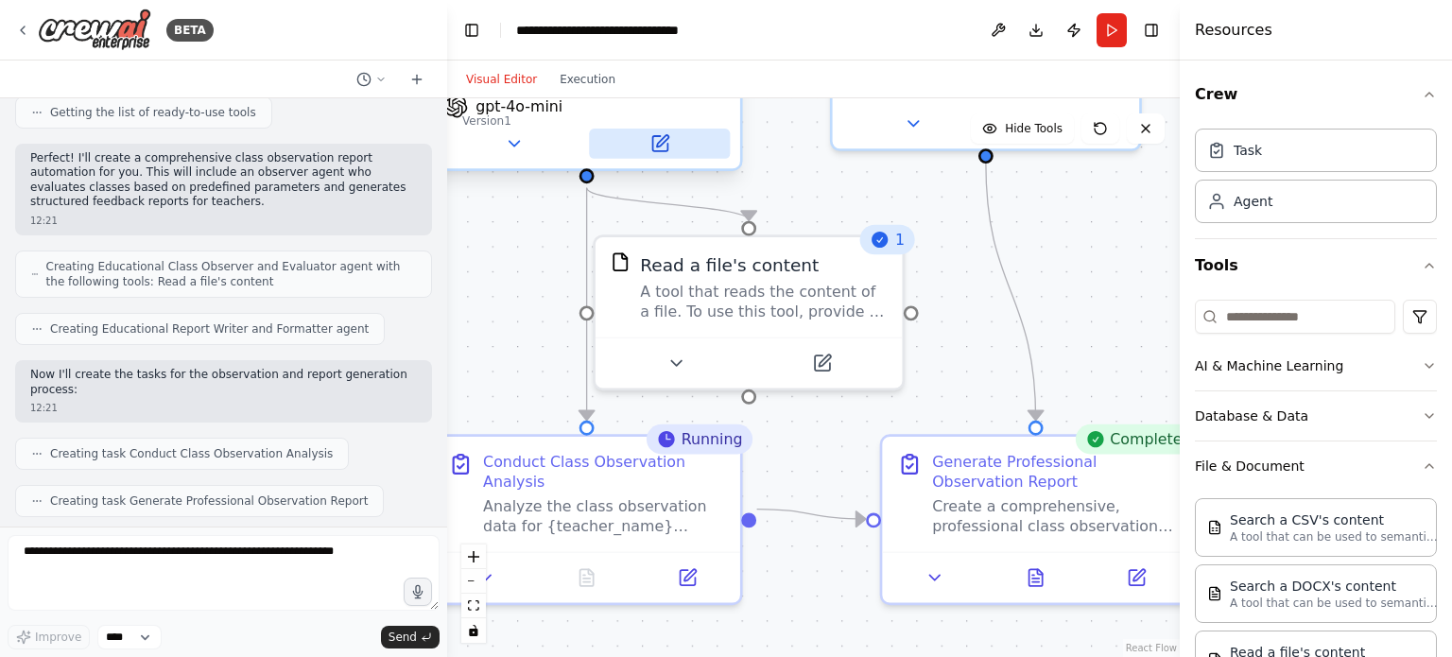
click at [665, 149] on icon at bounding box center [659, 143] width 15 height 15
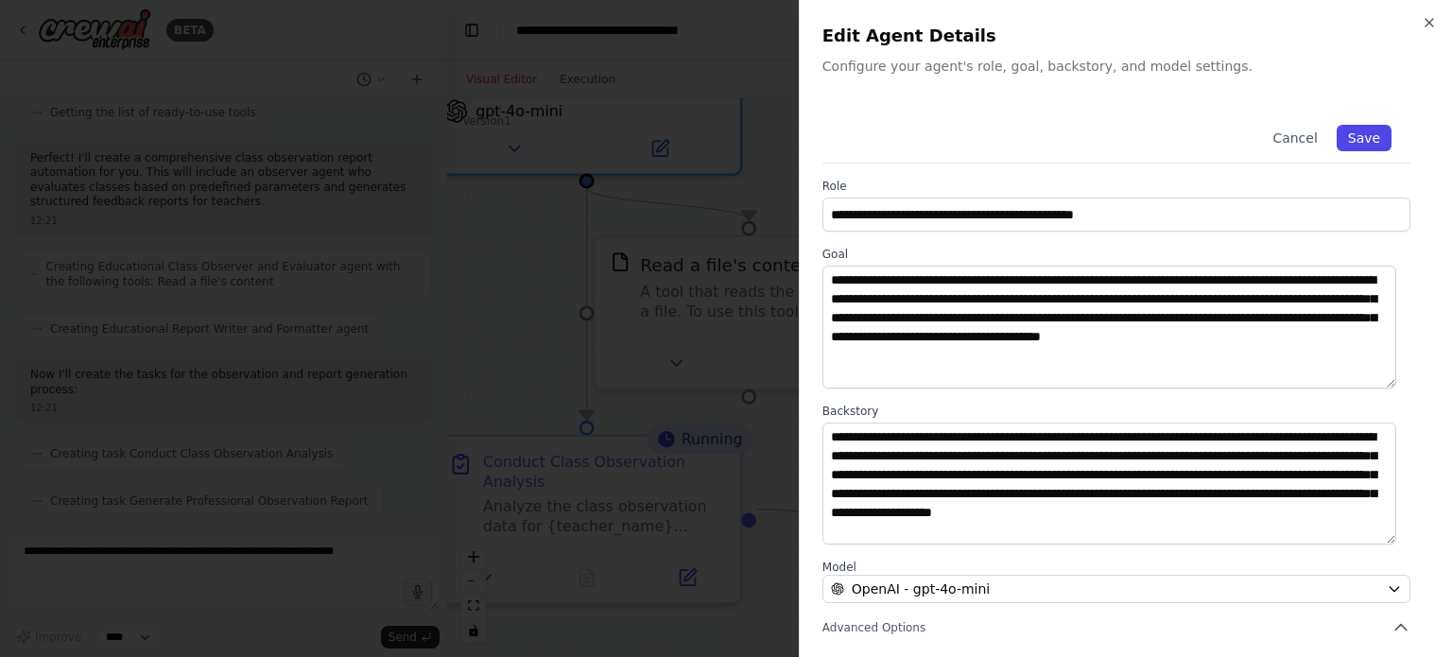
click at [1349, 147] on button "Save" at bounding box center [1364, 138] width 55 height 26
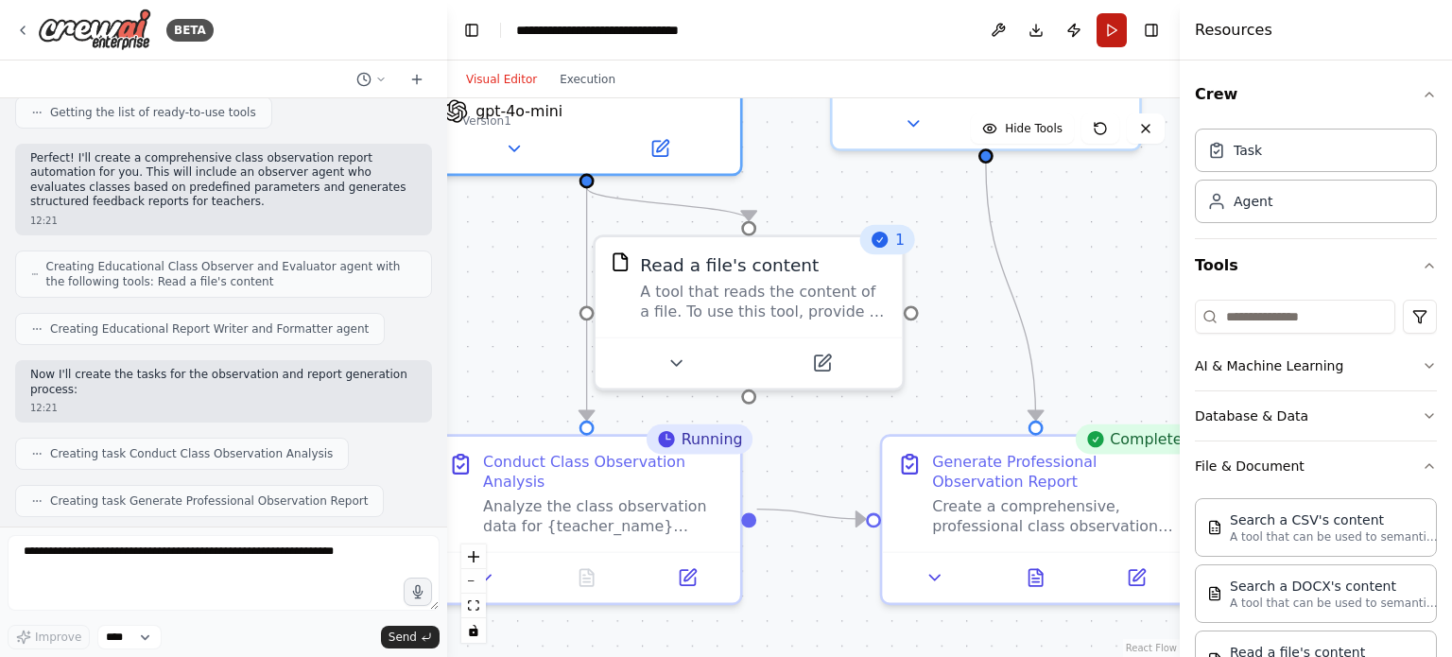
click at [1117, 29] on button "Run" at bounding box center [1112, 30] width 30 height 34
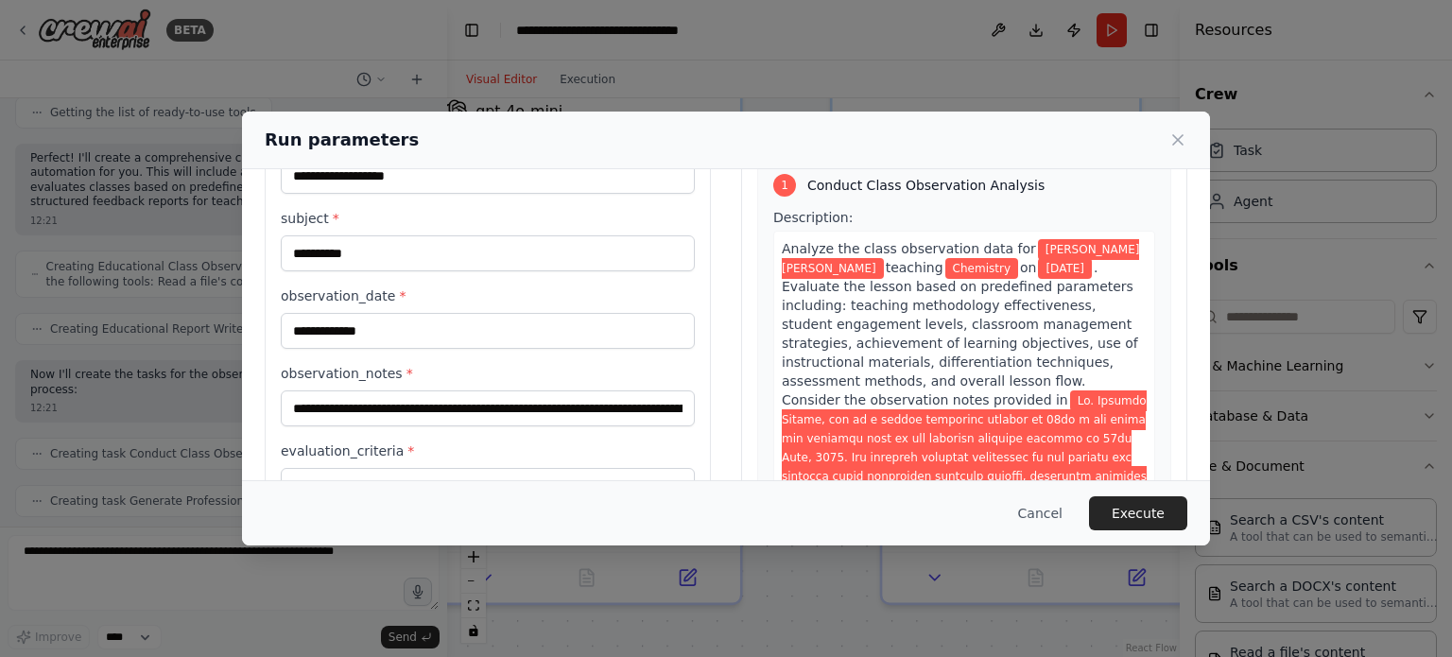
scroll to position [182, 0]
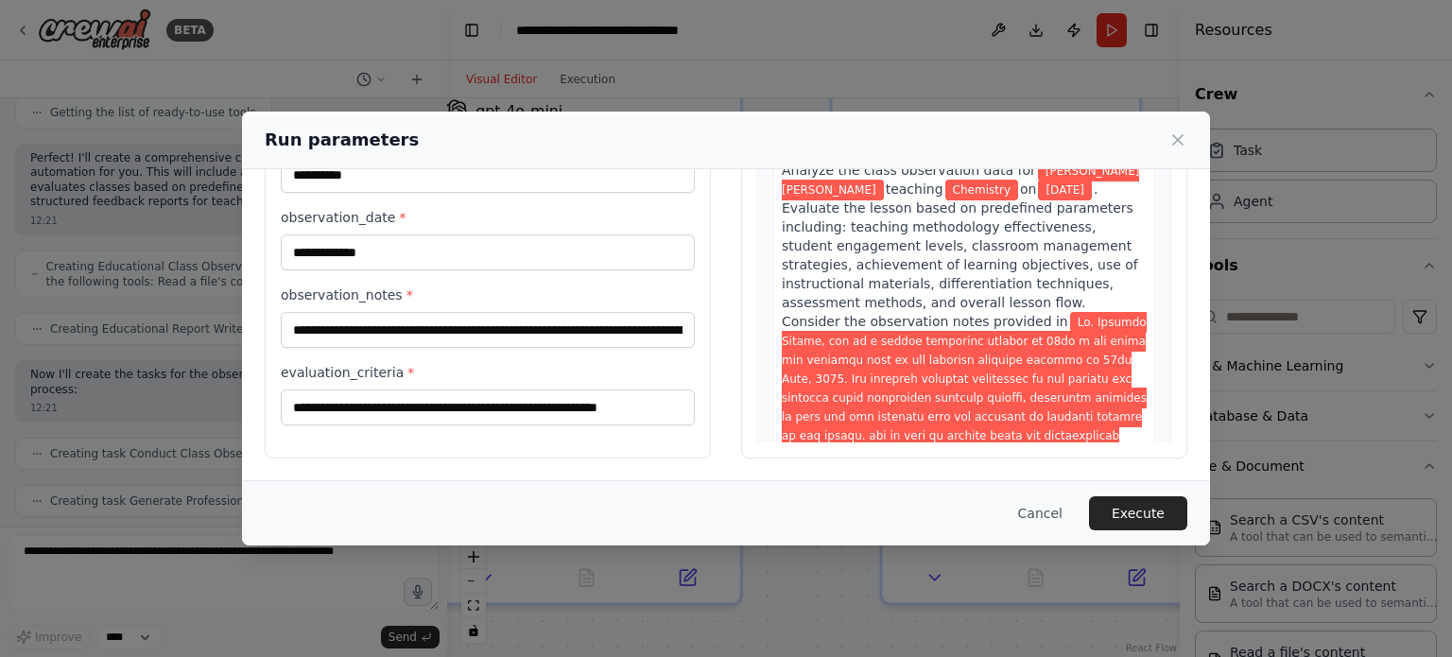
click at [1174, 154] on div "Run parameters" at bounding box center [726, 141] width 968 height 58
click at [1179, 150] on div "Run parameters" at bounding box center [726, 140] width 923 height 26
click at [1037, 510] on button "Cancel" at bounding box center [1040, 513] width 75 height 34
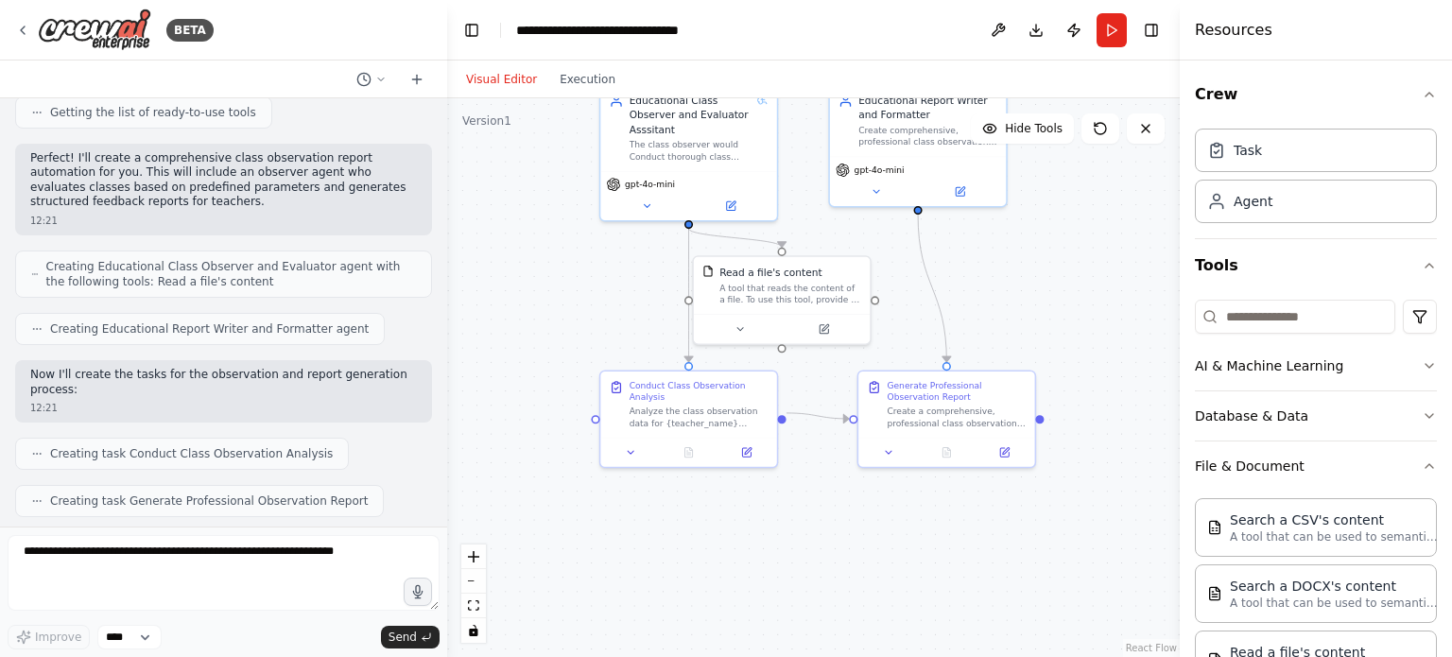
click at [447, 328] on div ".deletable-edge-delete-btn { width: 20px; height: 20px; border: 0px solid #ffff…" at bounding box center [813, 377] width 733 height 559
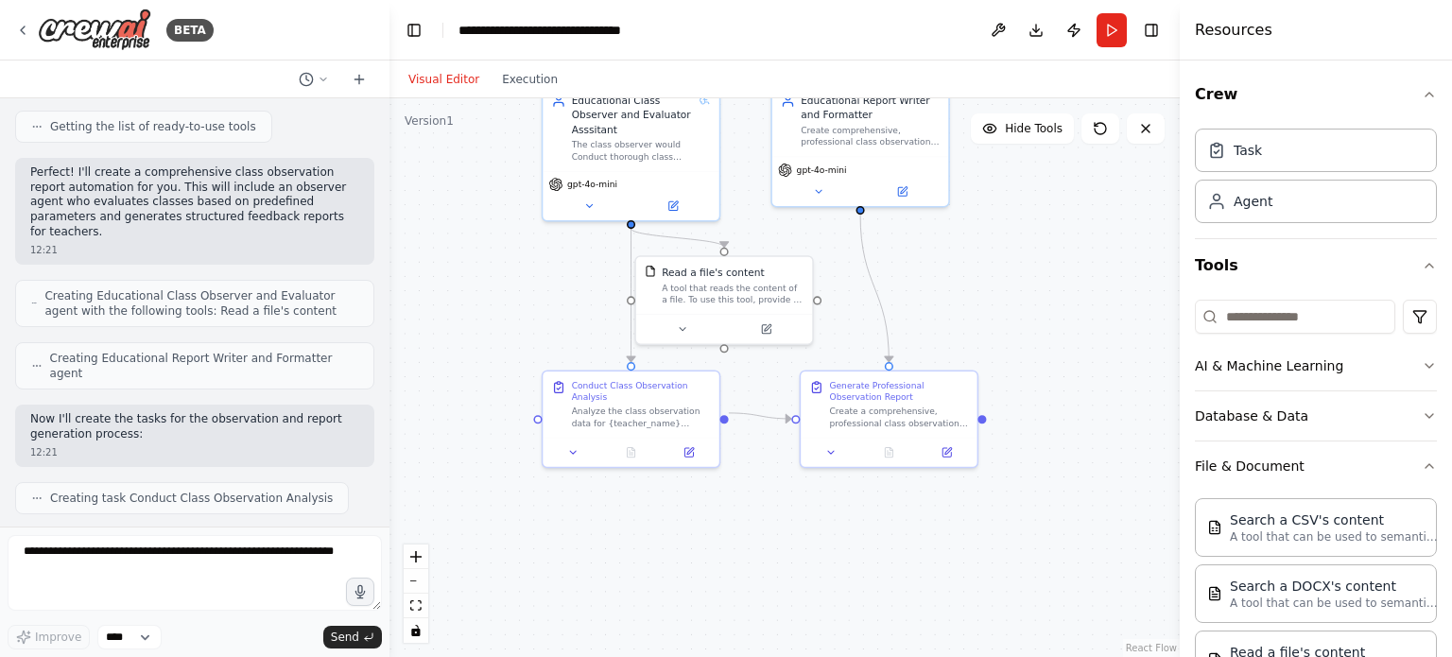
scroll to position [357, 0]
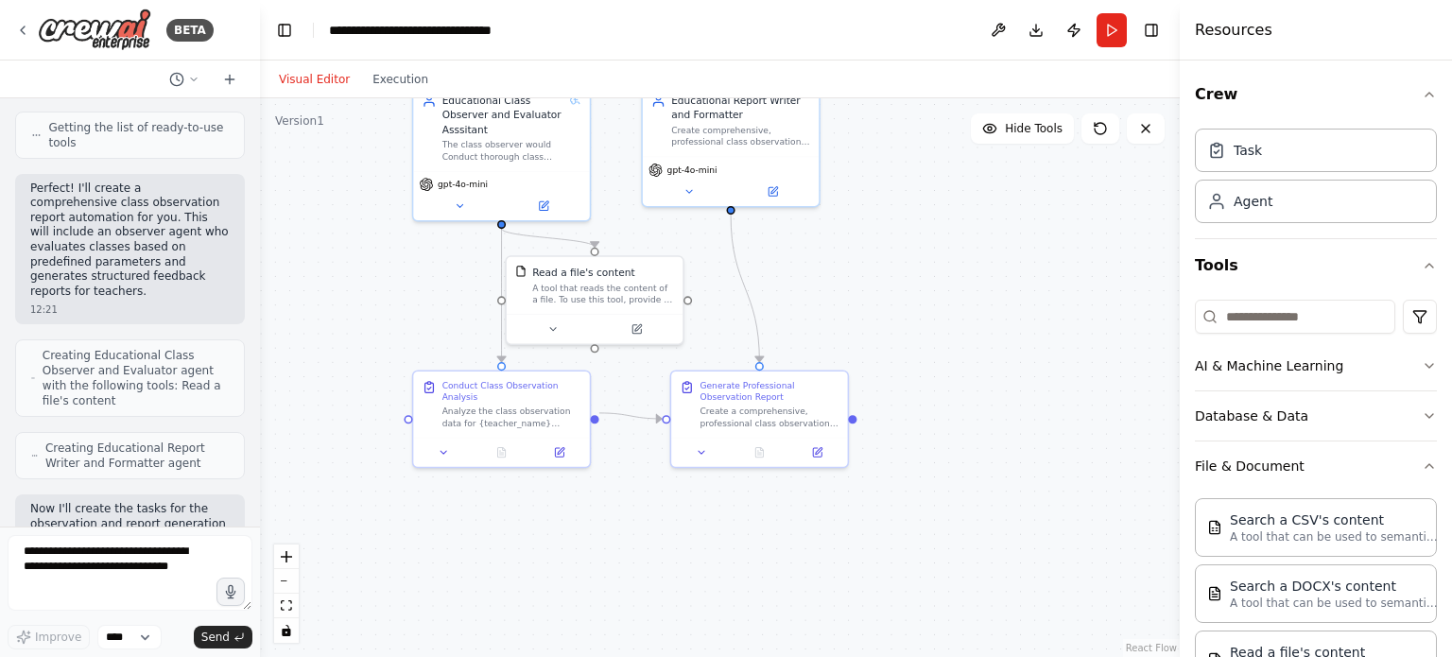
drag, startPoint x: 446, startPoint y: 336, endPoint x: 260, endPoint y: 331, distance: 186.3
click at [260, 331] on div "BETA I want to build a report for the teacher whose class was observed, and the…" at bounding box center [726, 328] width 1452 height 657
drag, startPoint x: 460, startPoint y: 193, endPoint x: 445, endPoint y: 200, distance: 16.1
click at [445, 200] on button at bounding box center [445, 203] width 81 height 17
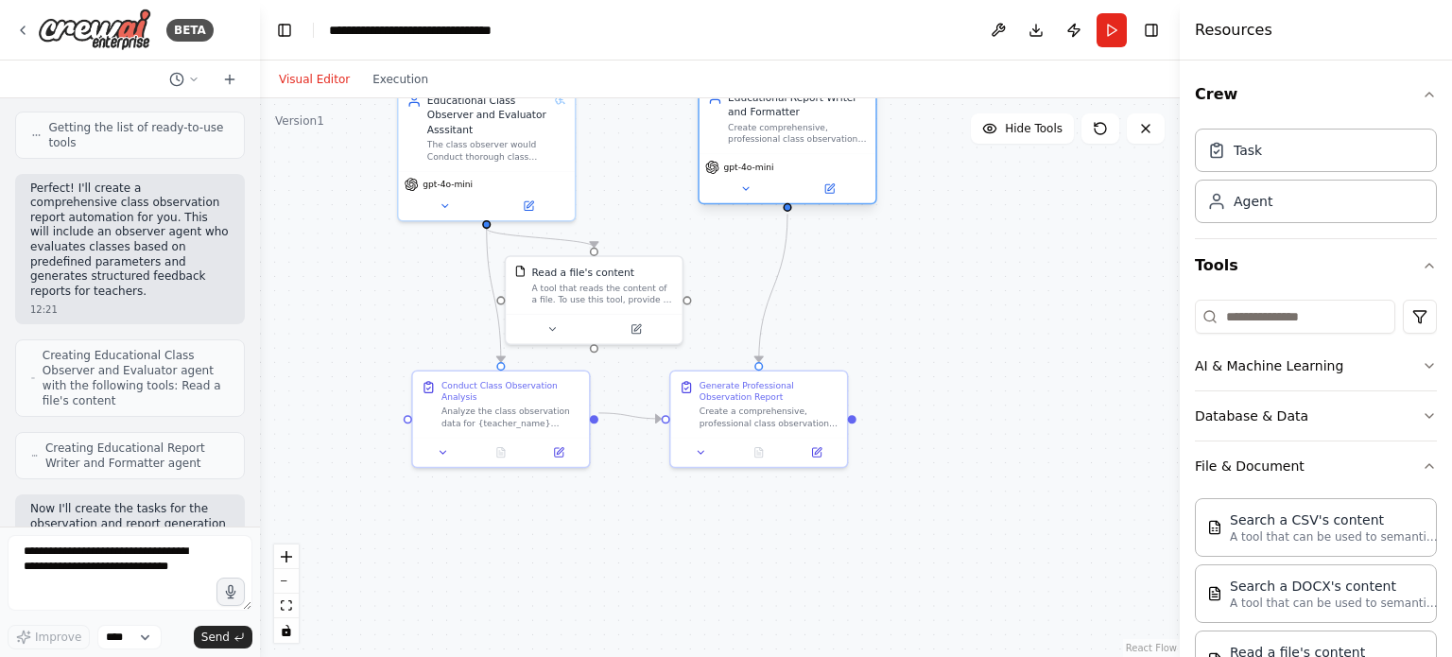
drag, startPoint x: 752, startPoint y: 173, endPoint x: 815, endPoint y: 172, distance: 63.4
click at [815, 172] on div "gpt-4o-mini" at bounding box center [787, 167] width 165 height 14
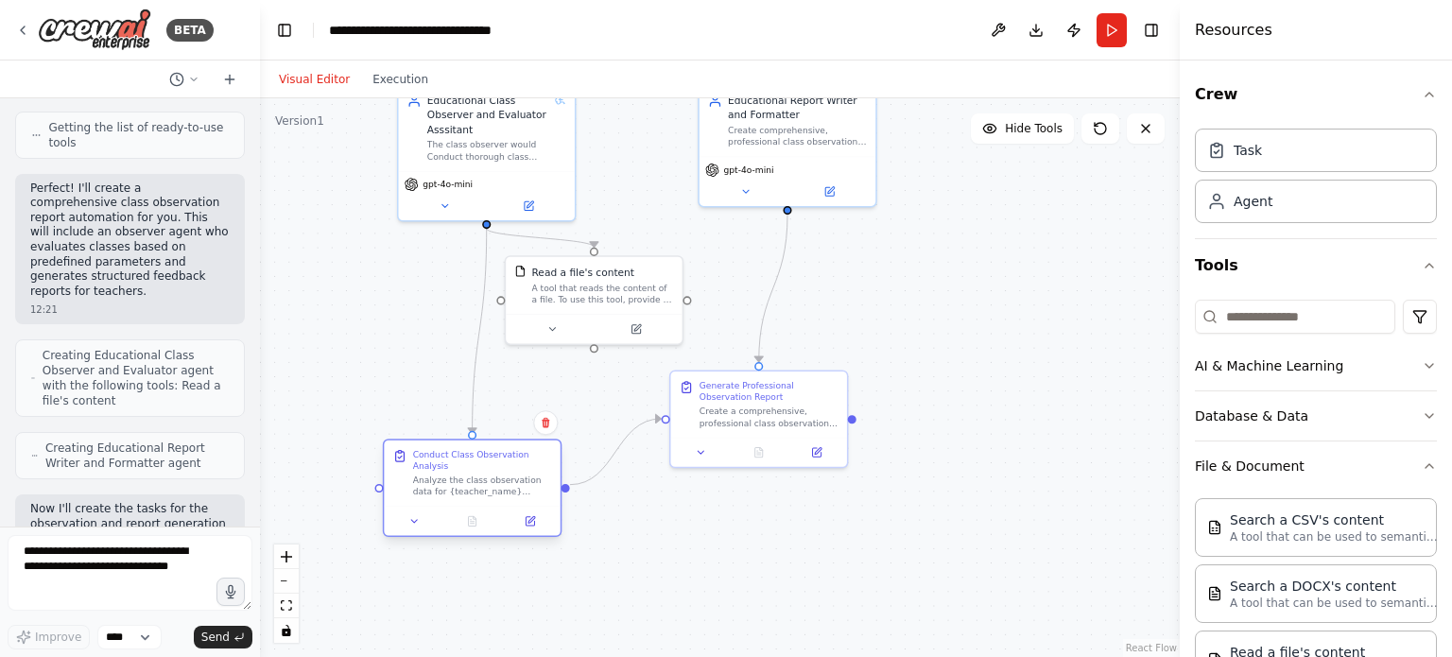
drag, startPoint x: 463, startPoint y: 409, endPoint x: 439, endPoint y: 482, distance: 77.7
click at [439, 482] on div "Analyze the class observation data for {teacher_name} teaching {subject} on {ob…" at bounding box center [482, 486] width 139 height 23
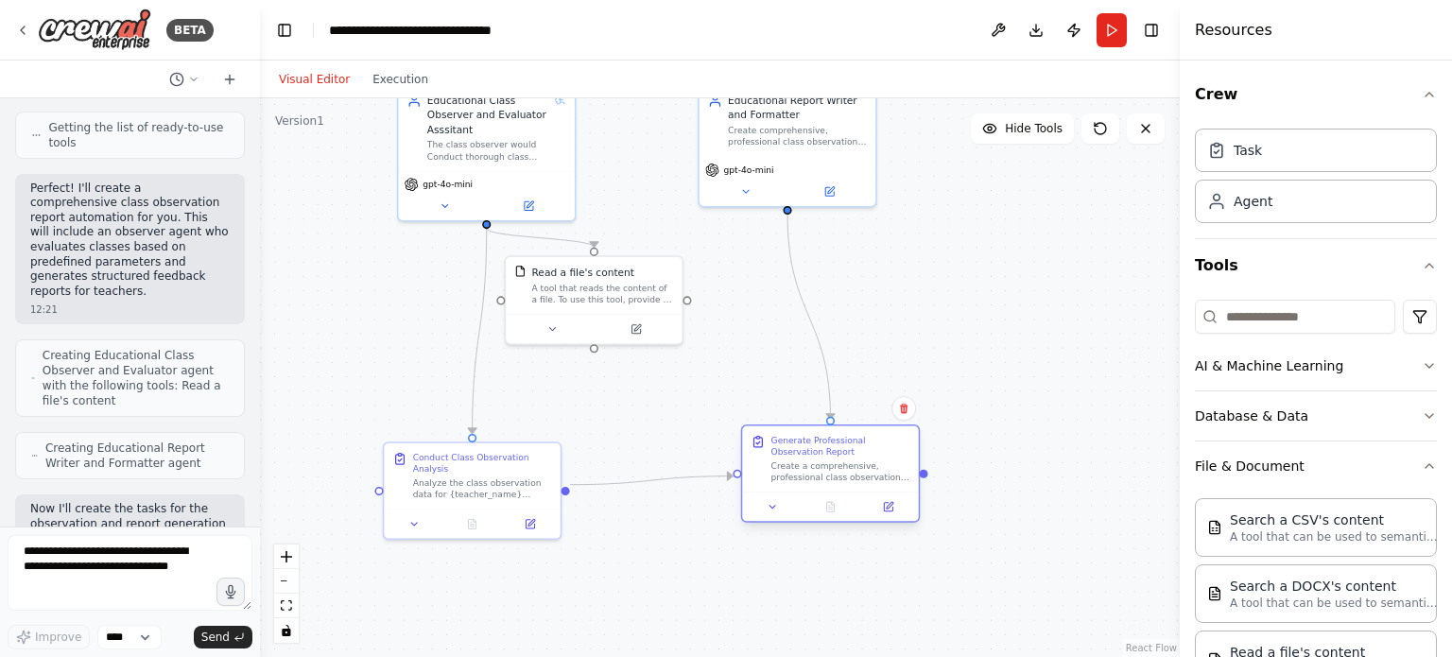
click at [859, 510] on div at bounding box center [830, 506] width 176 height 29
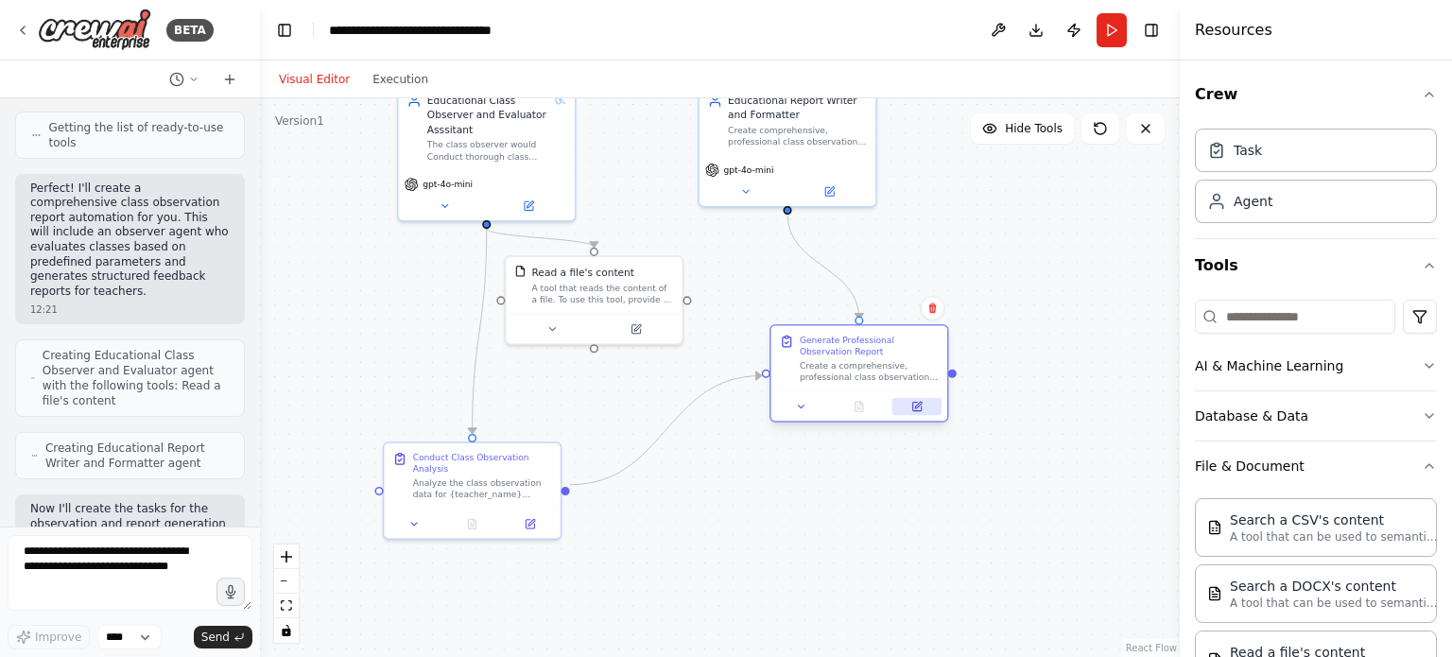
click at [896, 409] on button at bounding box center [917, 406] width 49 height 17
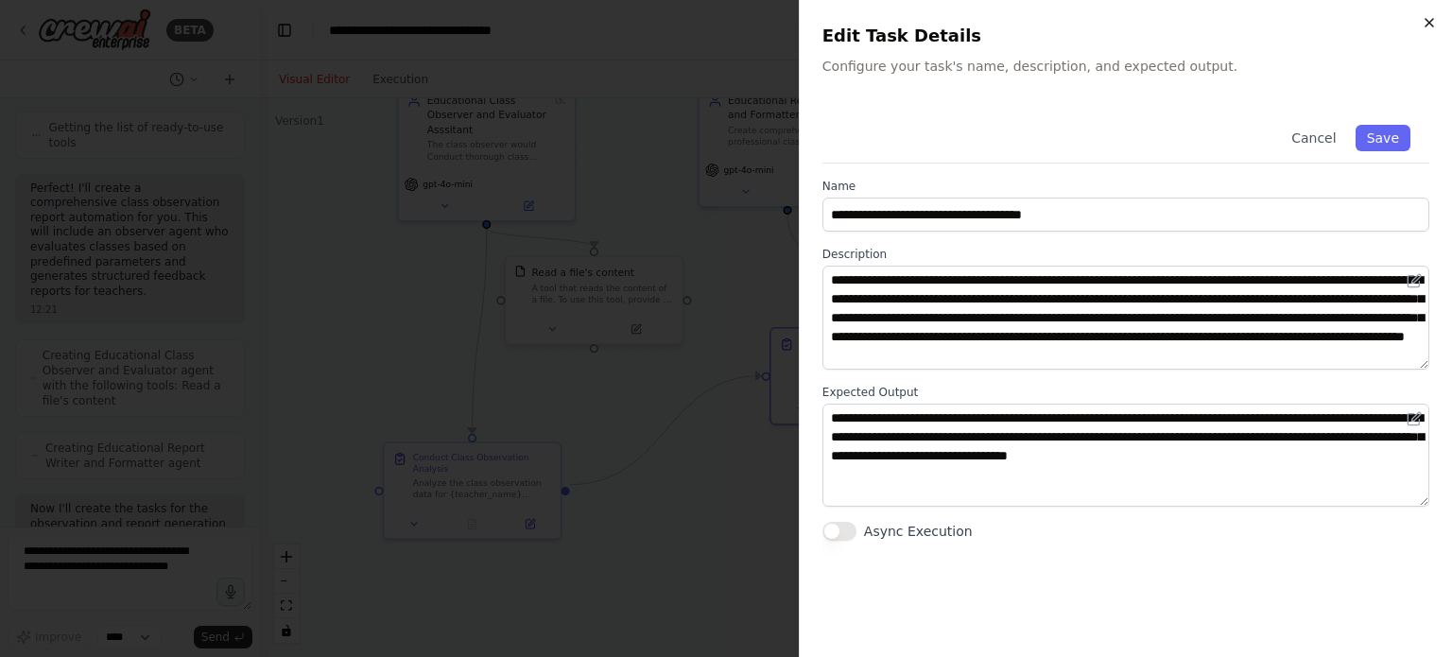
click at [1434, 19] on icon "button" at bounding box center [1429, 22] width 15 height 15
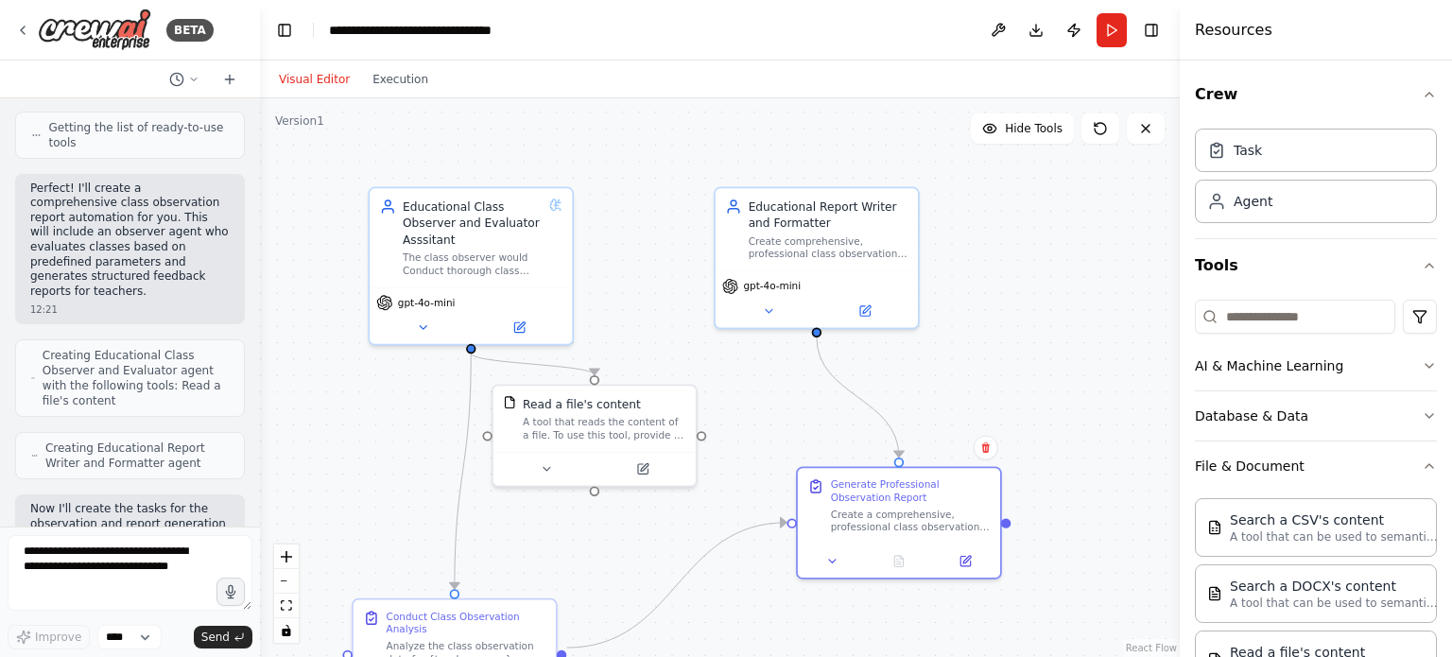
drag, startPoint x: 611, startPoint y: 116, endPoint x: 630, endPoint y: 237, distance: 122.5
click at [630, 237] on div ".deletable-edge-delete-btn { width: 20px; height: 20px; border: 0px solid #ffff…" at bounding box center [720, 377] width 920 height 559
drag, startPoint x: 522, startPoint y: 316, endPoint x: 537, endPoint y: 314, distance: 15.2
click at [522, 317] on button at bounding box center [519, 325] width 93 height 20
click at [514, 329] on icon at bounding box center [519, 324] width 13 height 13
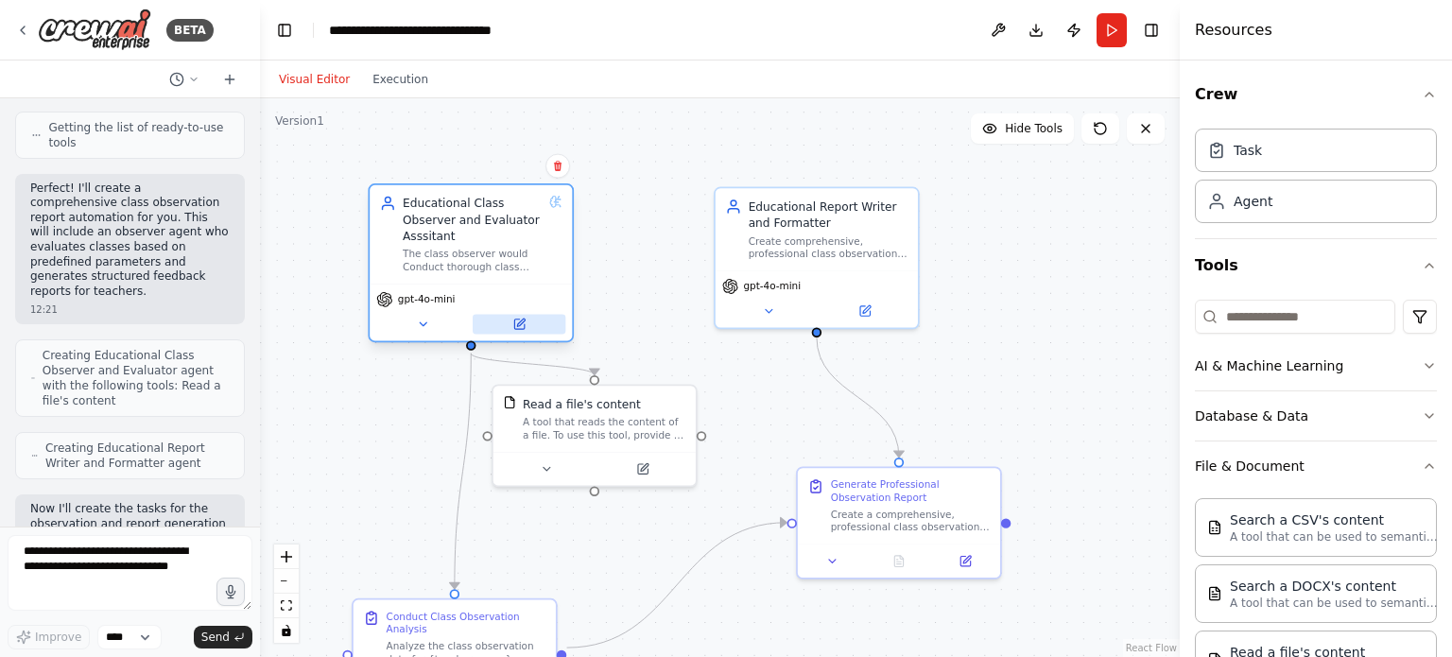
click at [518, 329] on icon at bounding box center [519, 324] width 13 height 13
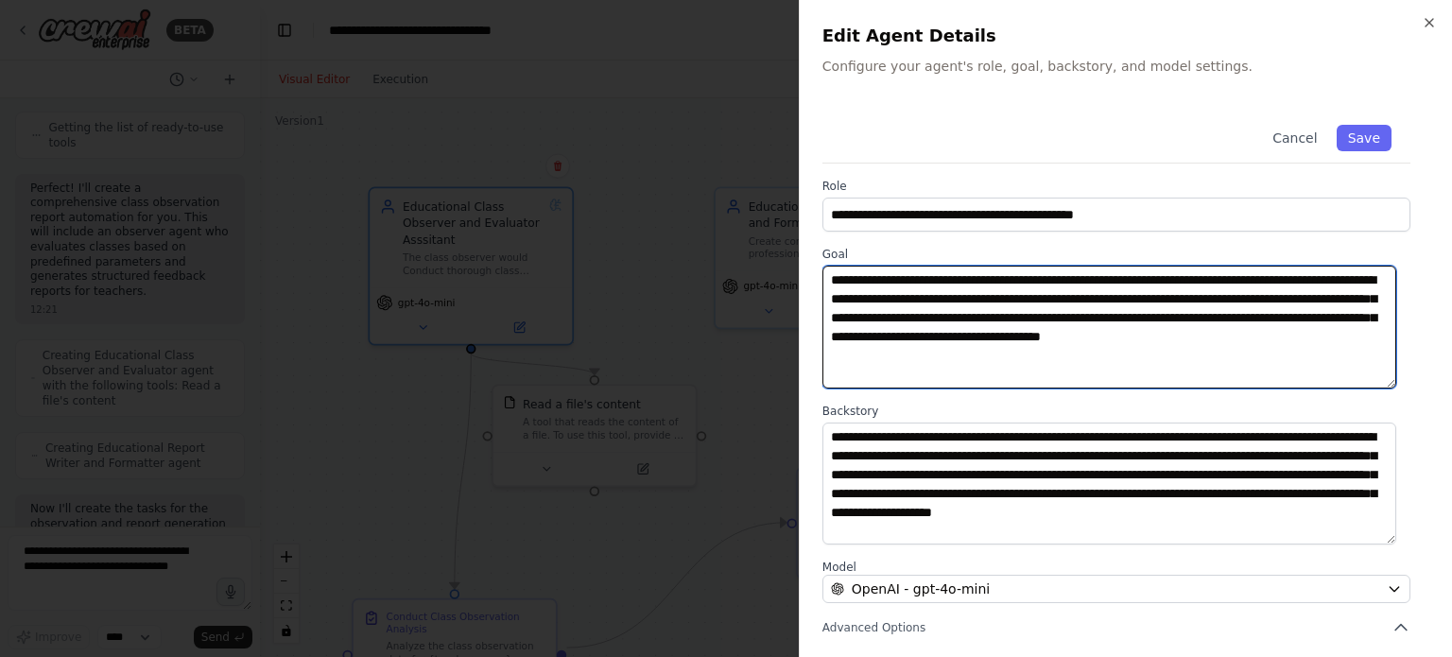
drag, startPoint x: 831, startPoint y: 283, endPoint x: 942, endPoint y: 287, distance: 110.7
click at [942, 287] on textarea "**********" at bounding box center [1110, 327] width 574 height 123
click at [956, 329] on textarea "**********" at bounding box center [1110, 327] width 574 height 123
drag, startPoint x: 829, startPoint y: 281, endPoint x: 917, endPoint y: 280, distance: 87.9
click at [915, 280] on textarea "**********" at bounding box center [1110, 327] width 574 height 123
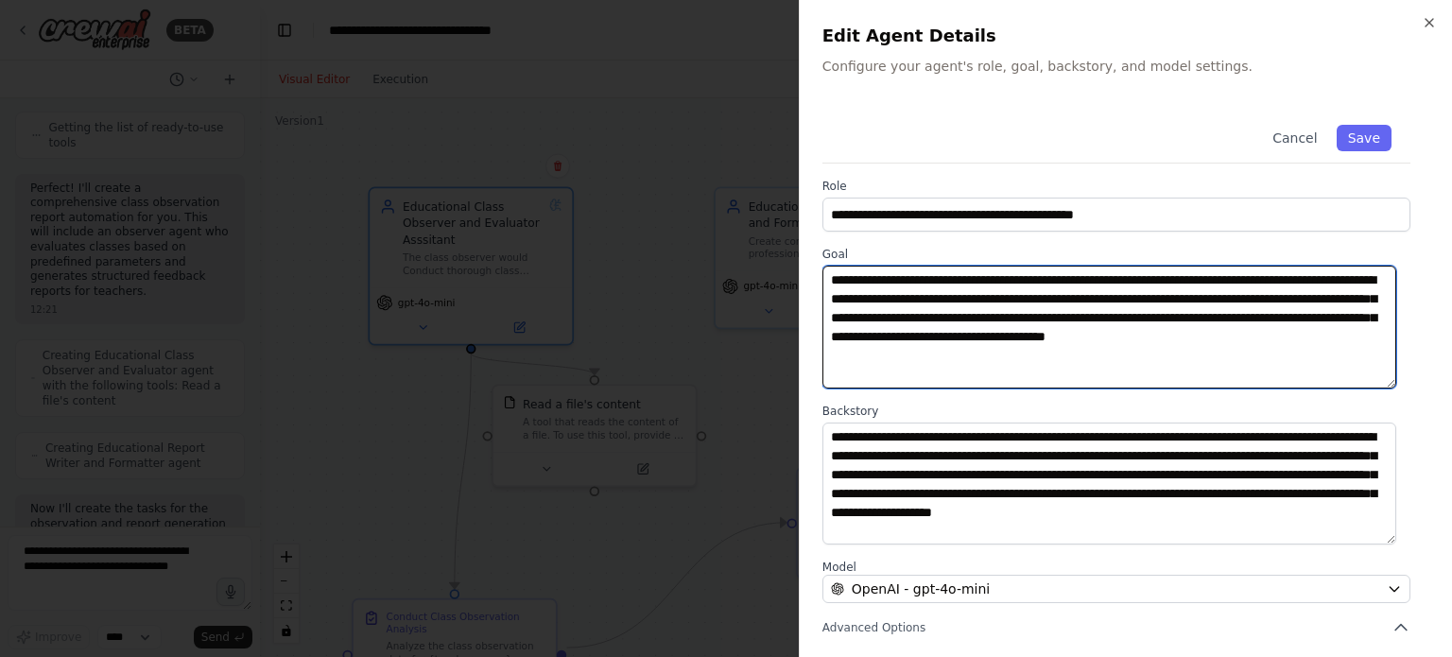
click at [847, 303] on textarea "**********" at bounding box center [1110, 327] width 574 height 123
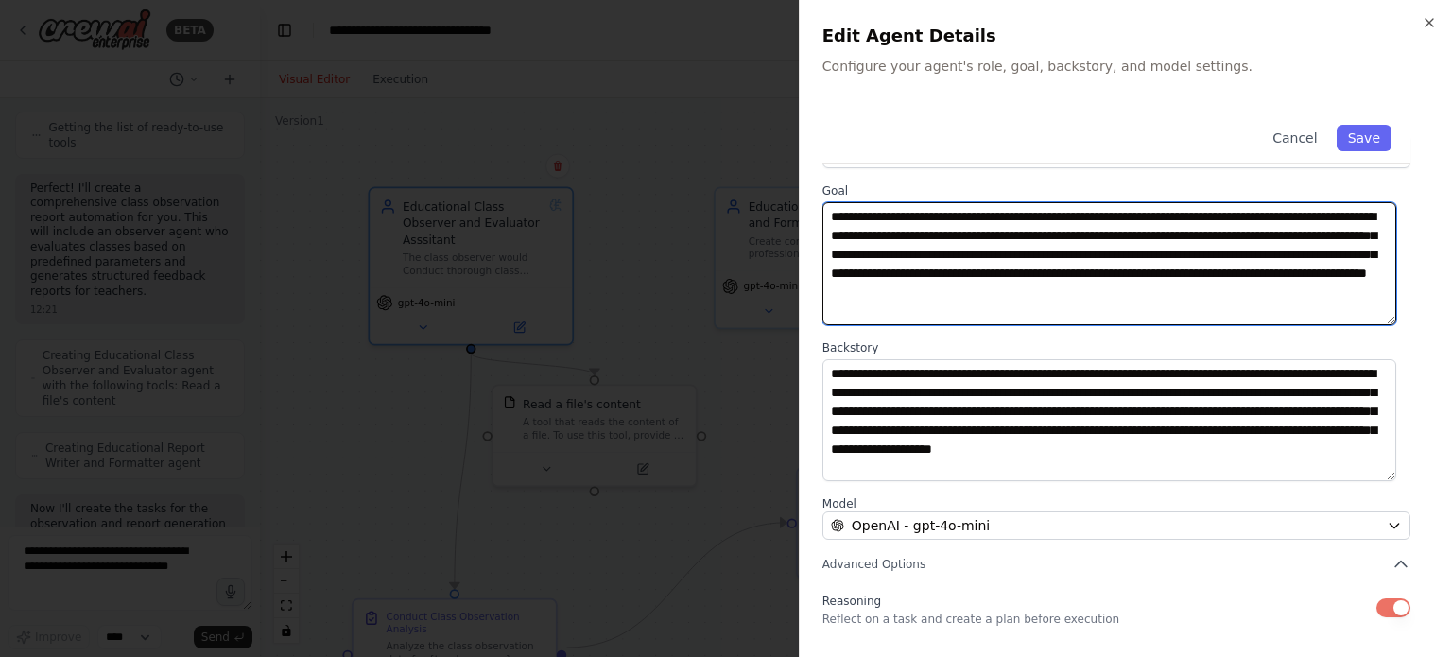
scroll to position [95, 0]
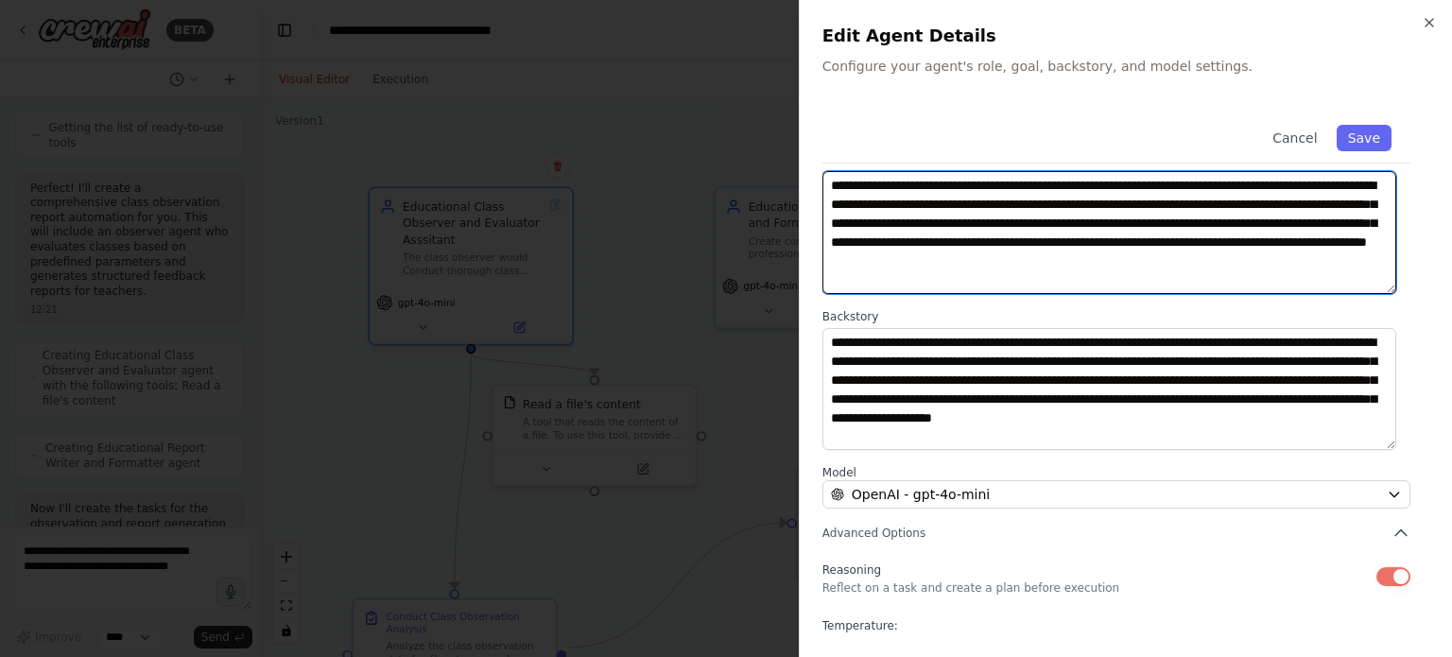
type textarea "**********"
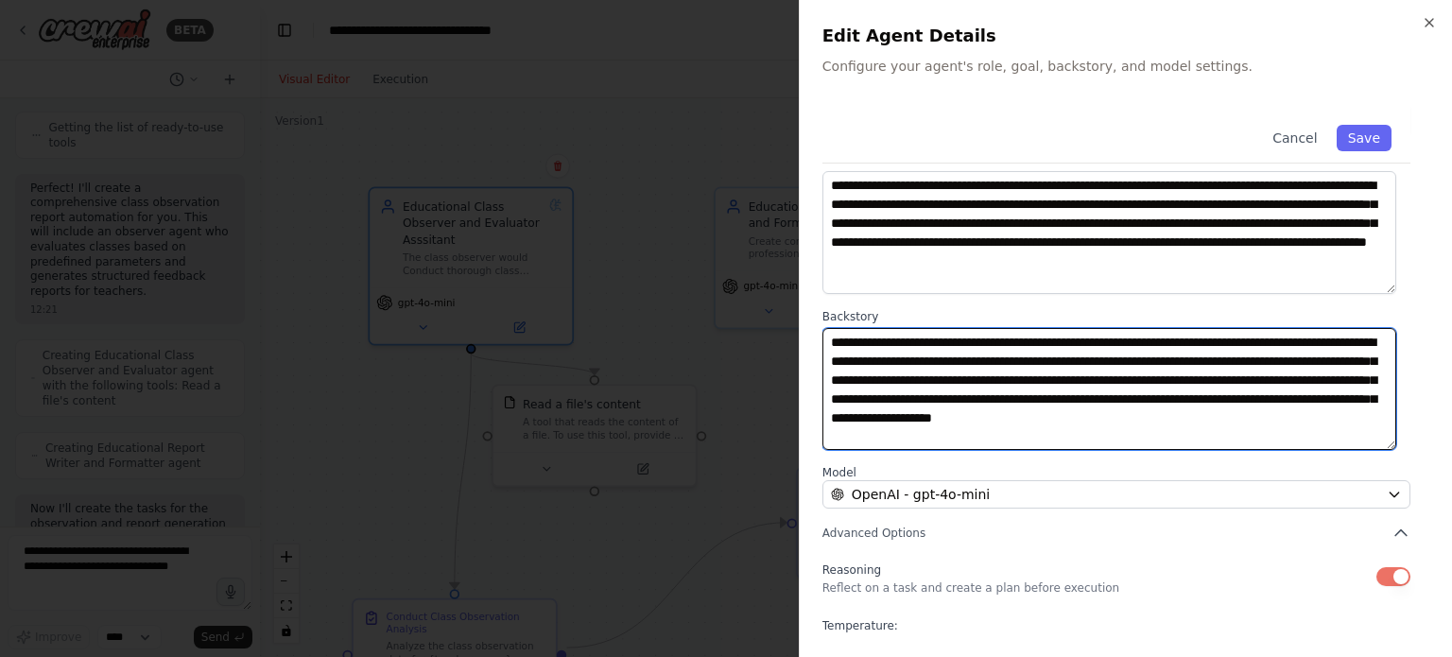
click at [834, 347] on textarea "**********" at bounding box center [1110, 389] width 574 height 123
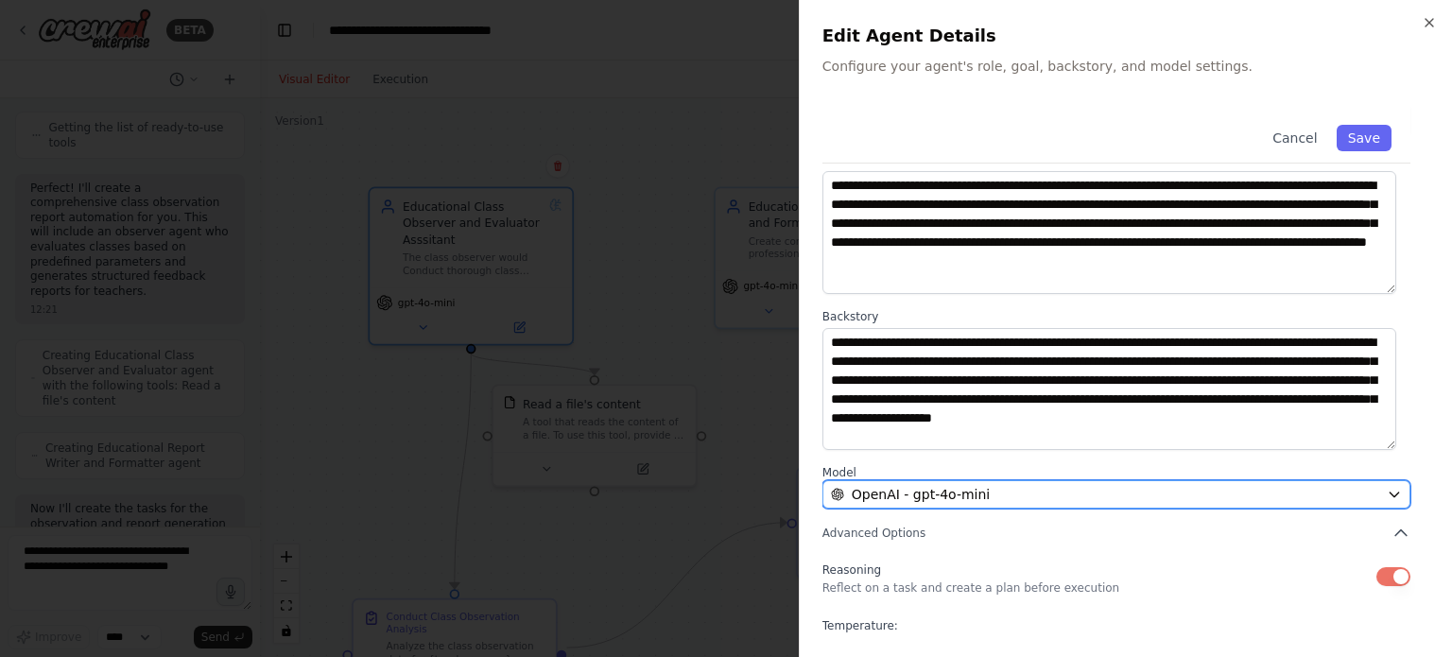
click at [1387, 499] on icon "button" at bounding box center [1394, 494] width 15 height 15
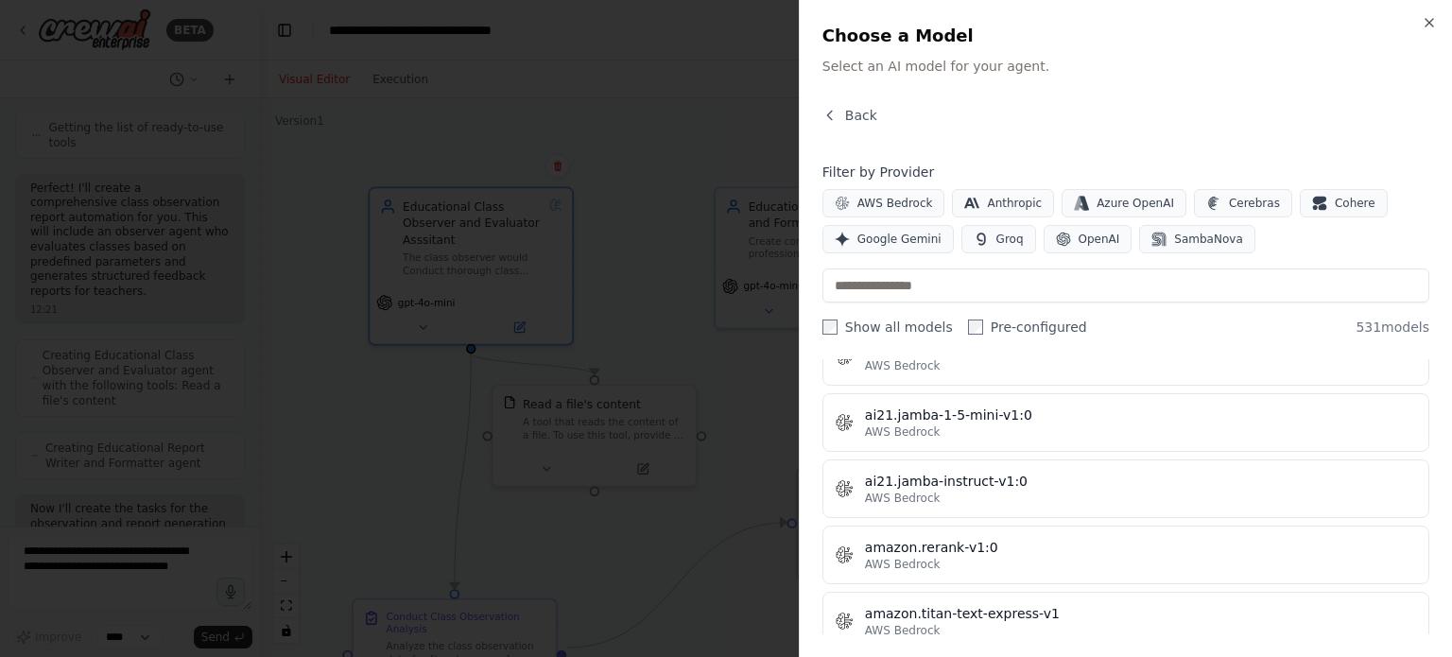
scroll to position [1897, 0]
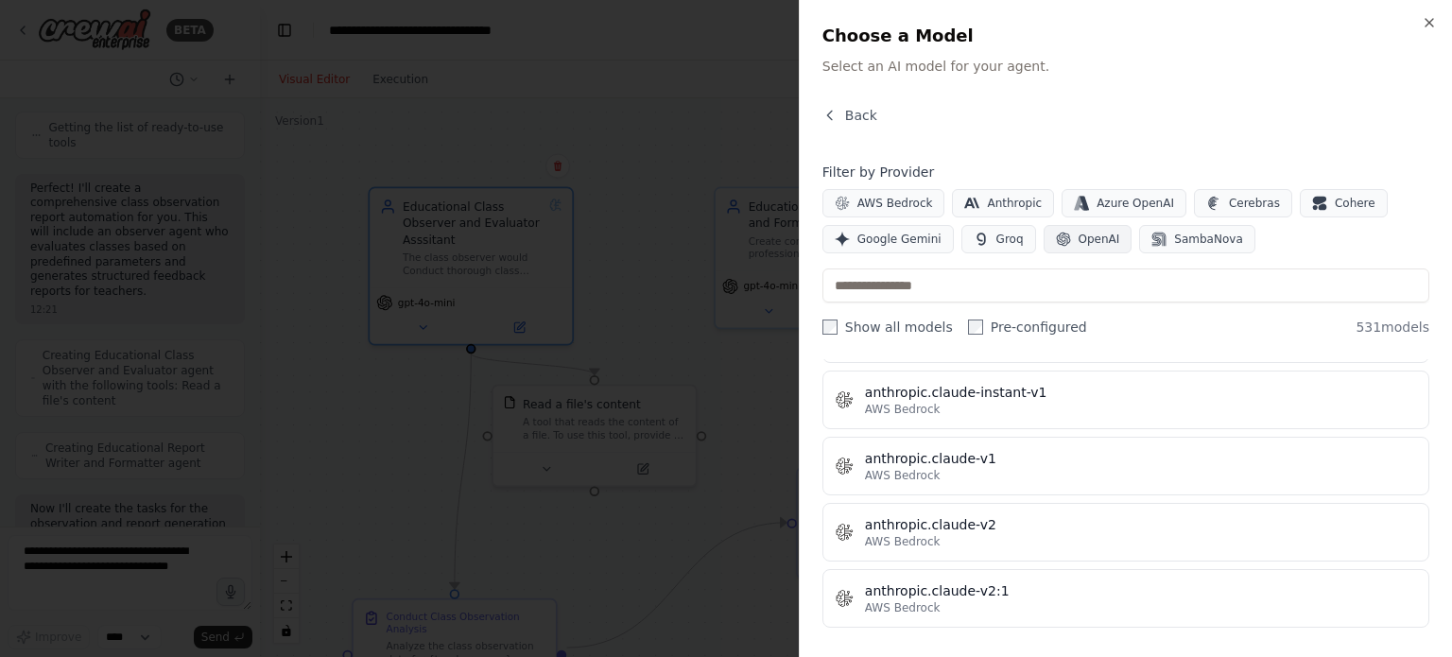
click at [1079, 242] on span "OpenAI" at bounding box center [1100, 239] width 42 height 15
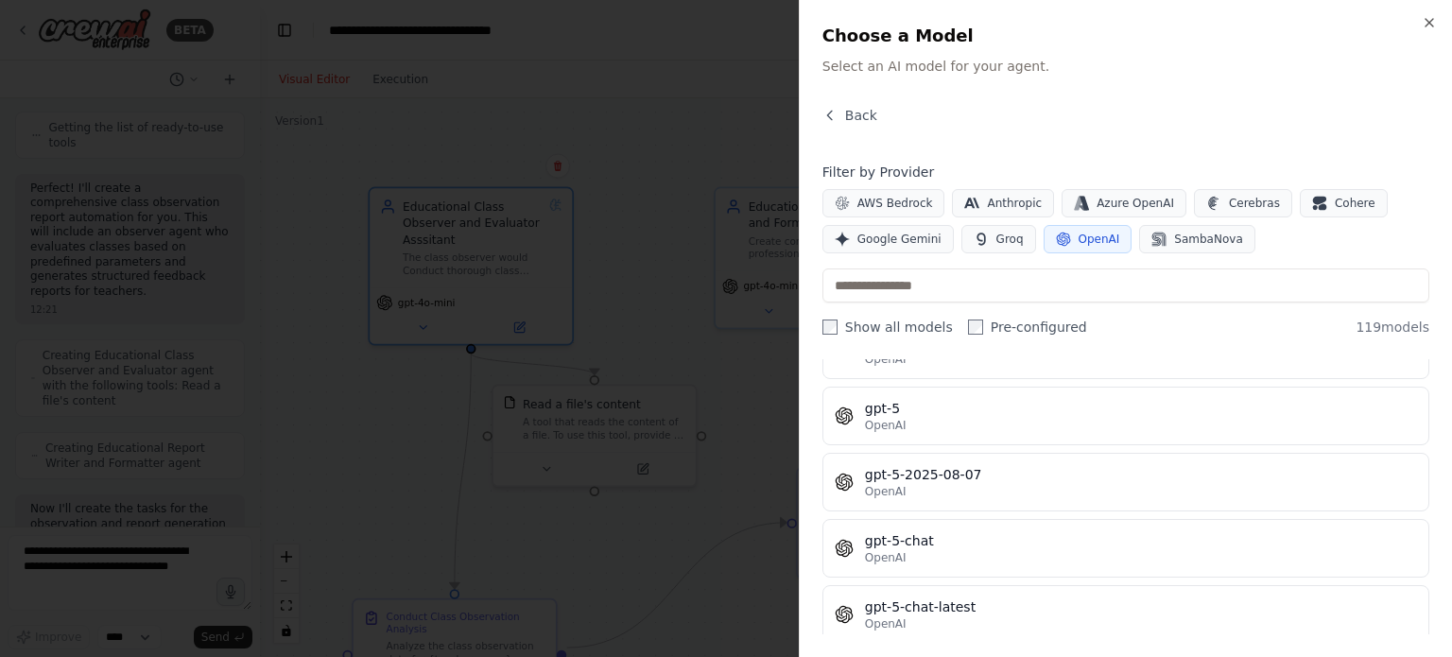
scroll to position [4450, 0]
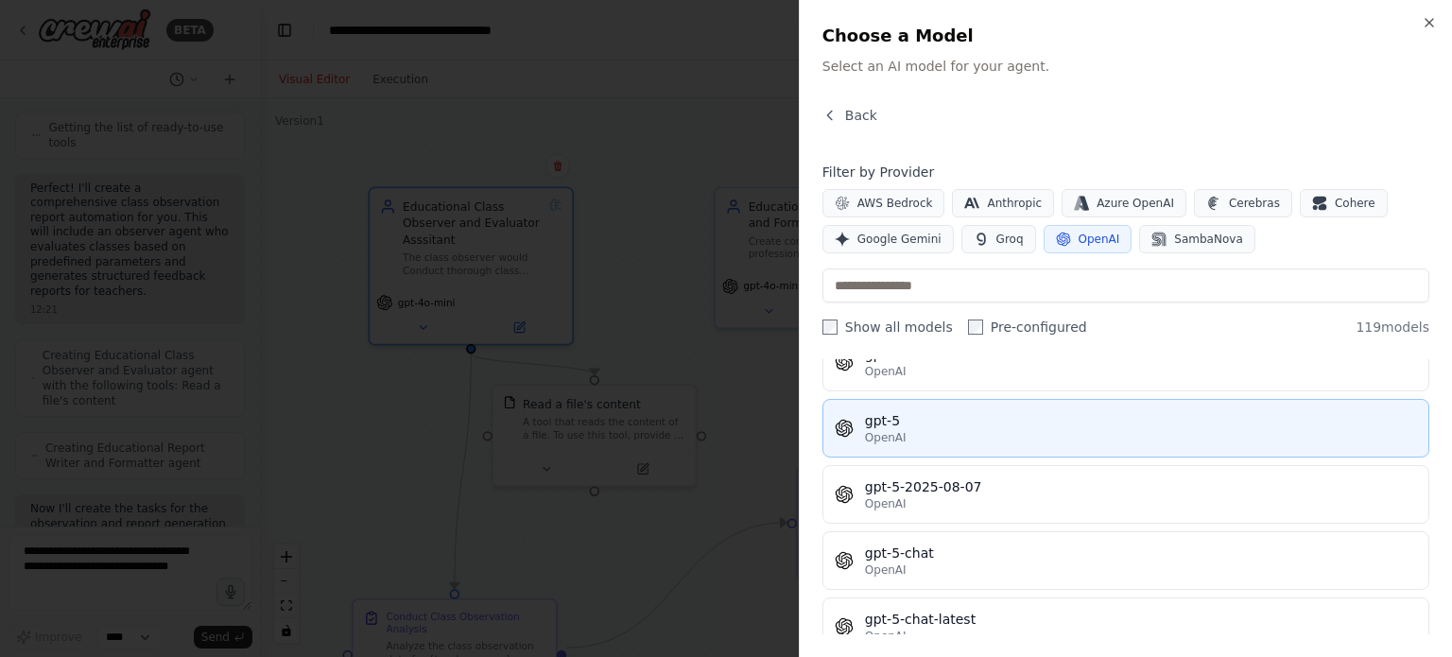
click at [1101, 422] on button "gpt-5 OpenAI" at bounding box center [1126, 428] width 607 height 59
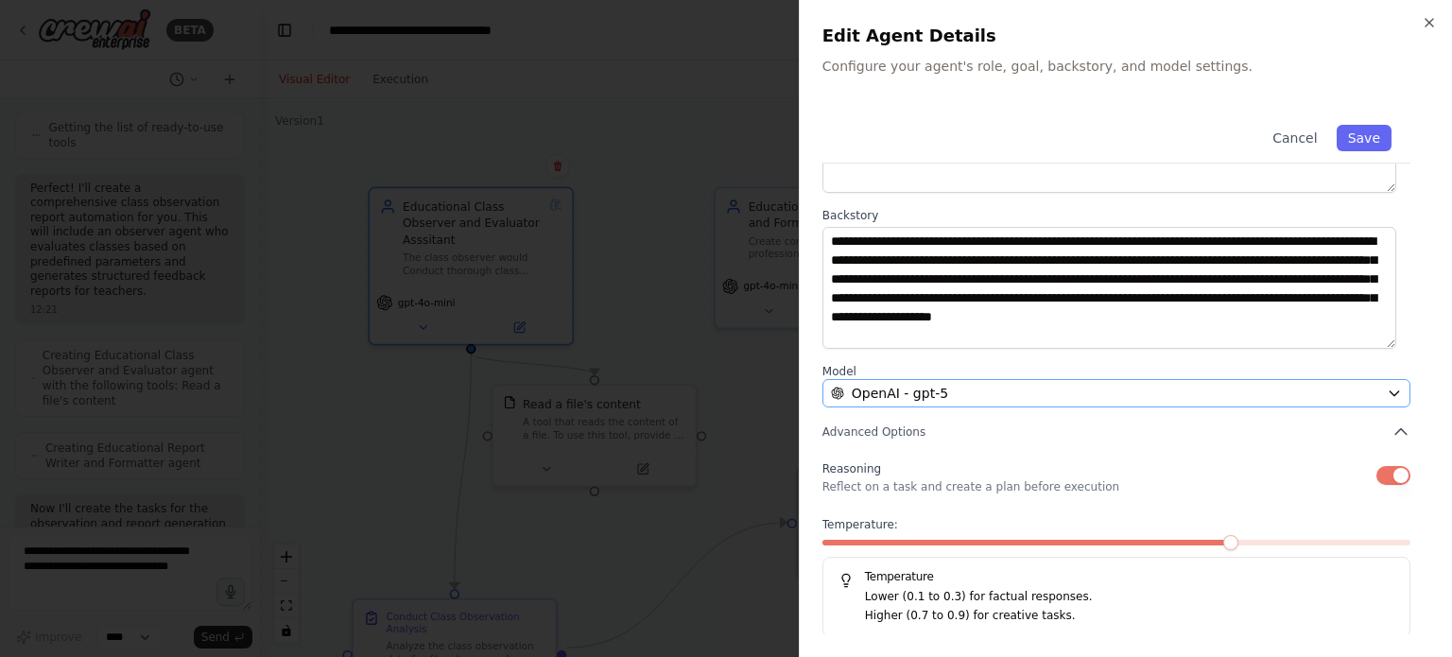
scroll to position [197, 0]
click at [1396, 430] on icon "button" at bounding box center [1401, 431] width 11 height 6
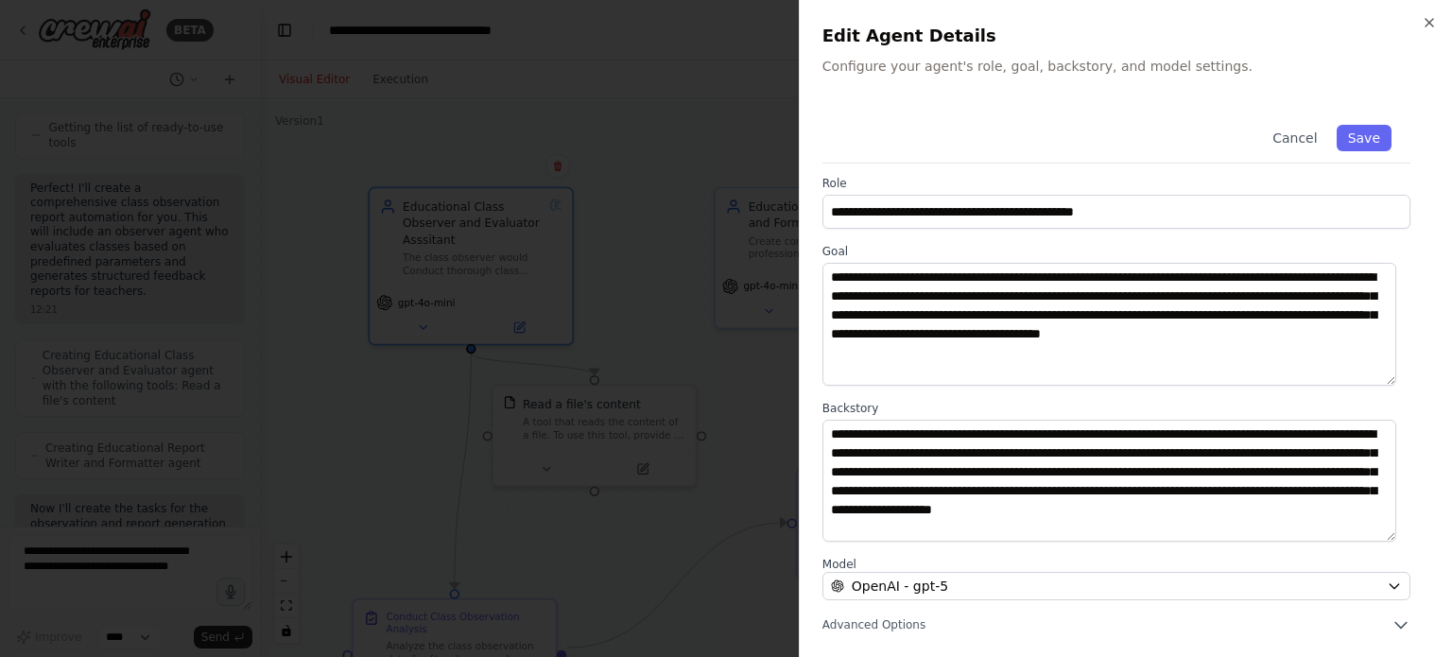
scroll to position [2, 0]
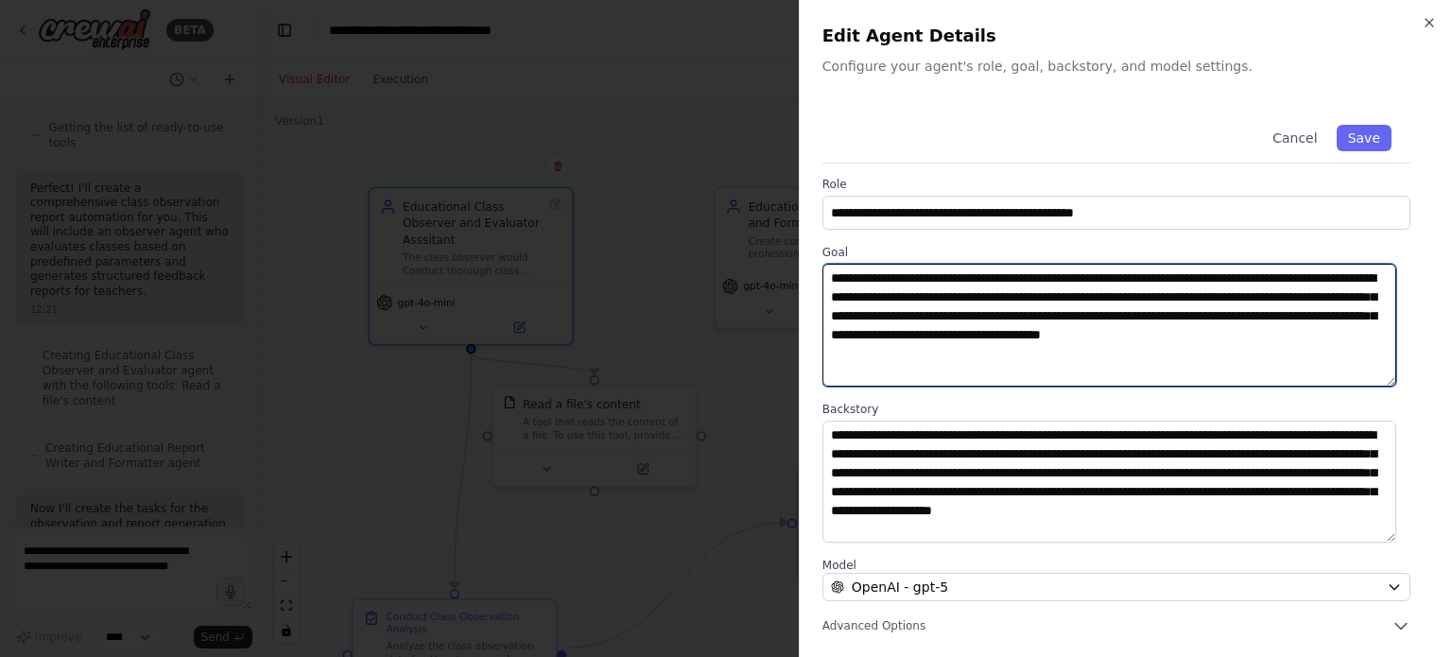
drag, startPoint x: 984, startPoint y: 279, endPoint x: 1206, endPoint y: 281, distance: 221.3
click at [985, 279] on textarea "**********" at bounding box center [1110, 325] width 574 height 123
click at [1332, 280] on textarea "**********" at bounding box center [1110, 325] width 574 height 123
click at [987, 300] on textarea "**********" at bounding box center [1110, 325] width 574 height 123
click at [855, 303] on textarea "**********" at bounding box center [1110, 325] width 574 height 123
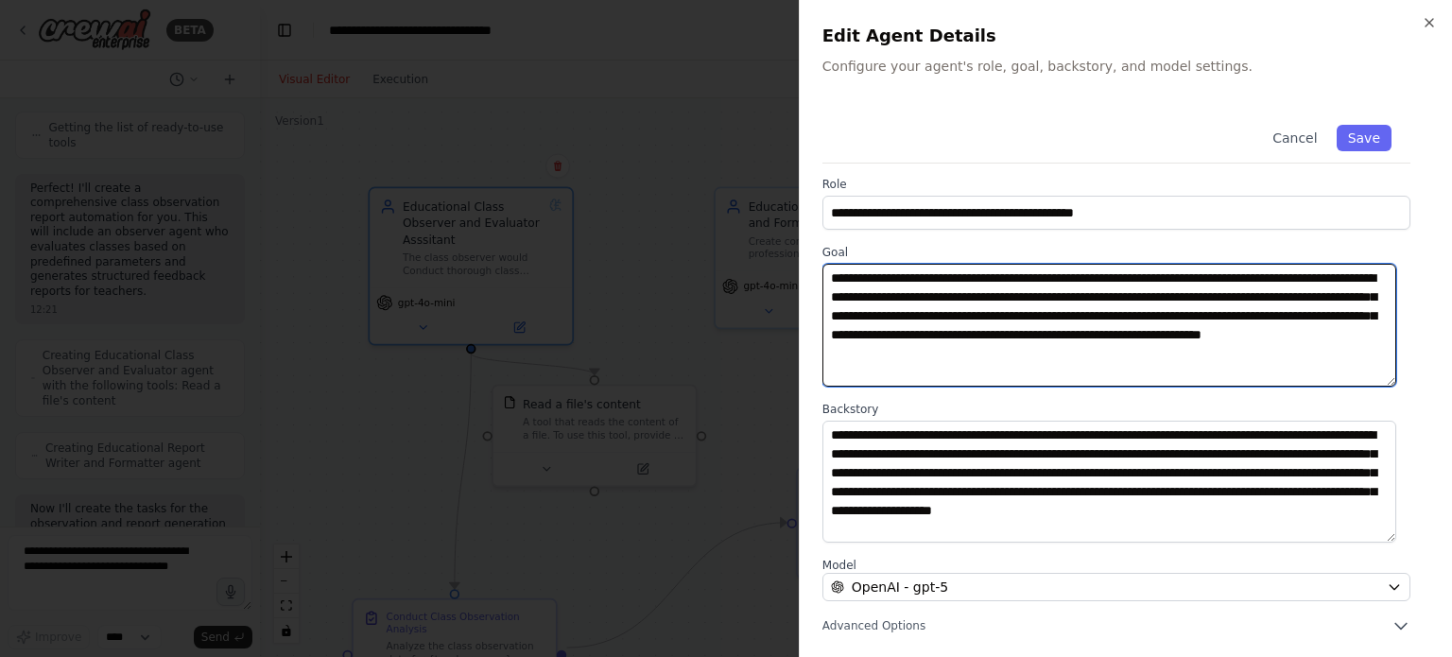
click at [1120, 296] on textarea "**********" at bounding box center [1110, 325] width 574 height 123
type textarea "**********"
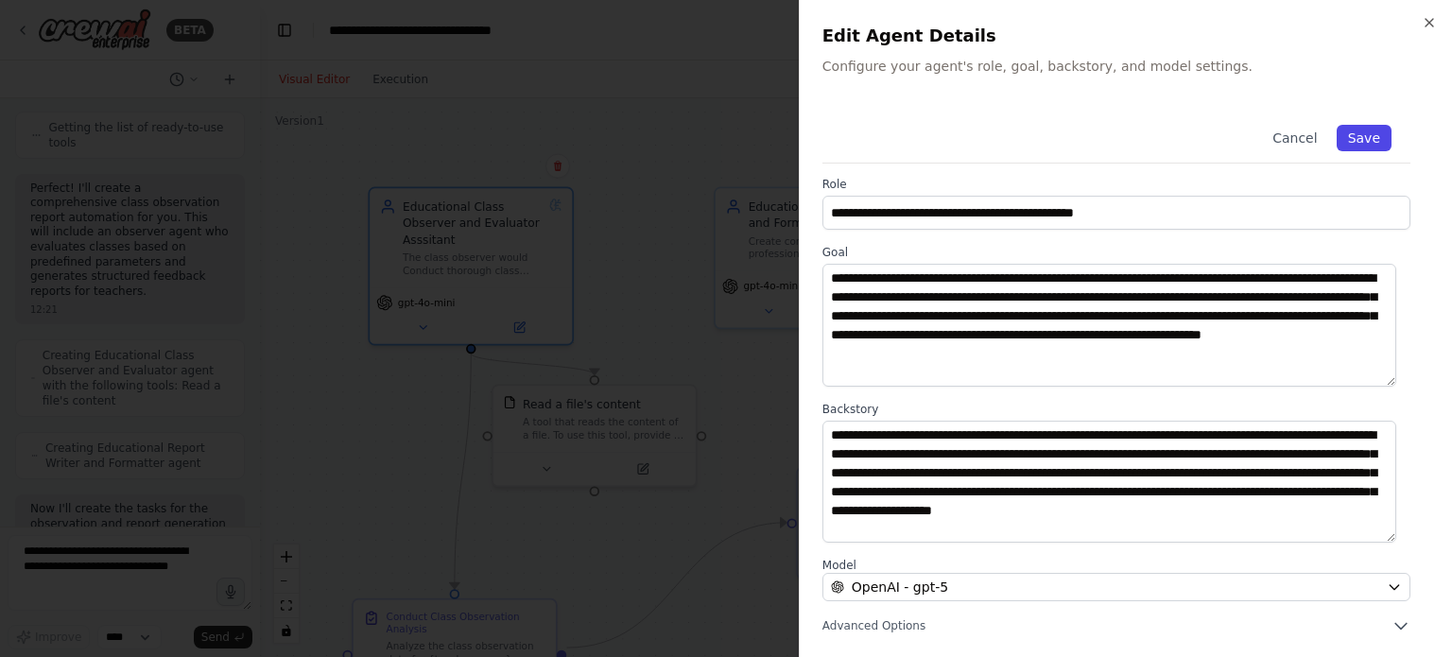
click at [1344, 125] on button "Save" at bounding box center [1364, 138] width 55 height 26
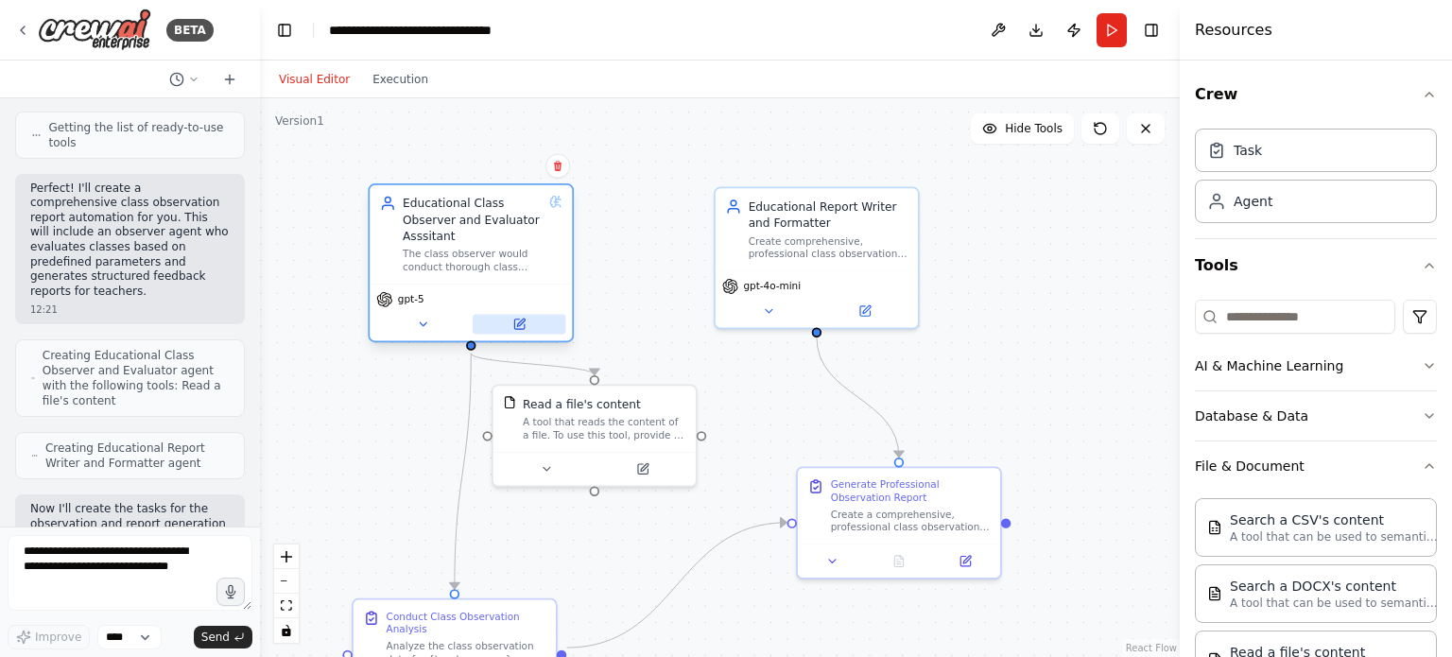
click at [522, 322] on icon at bounding box center [521, 323] width 8 height 8
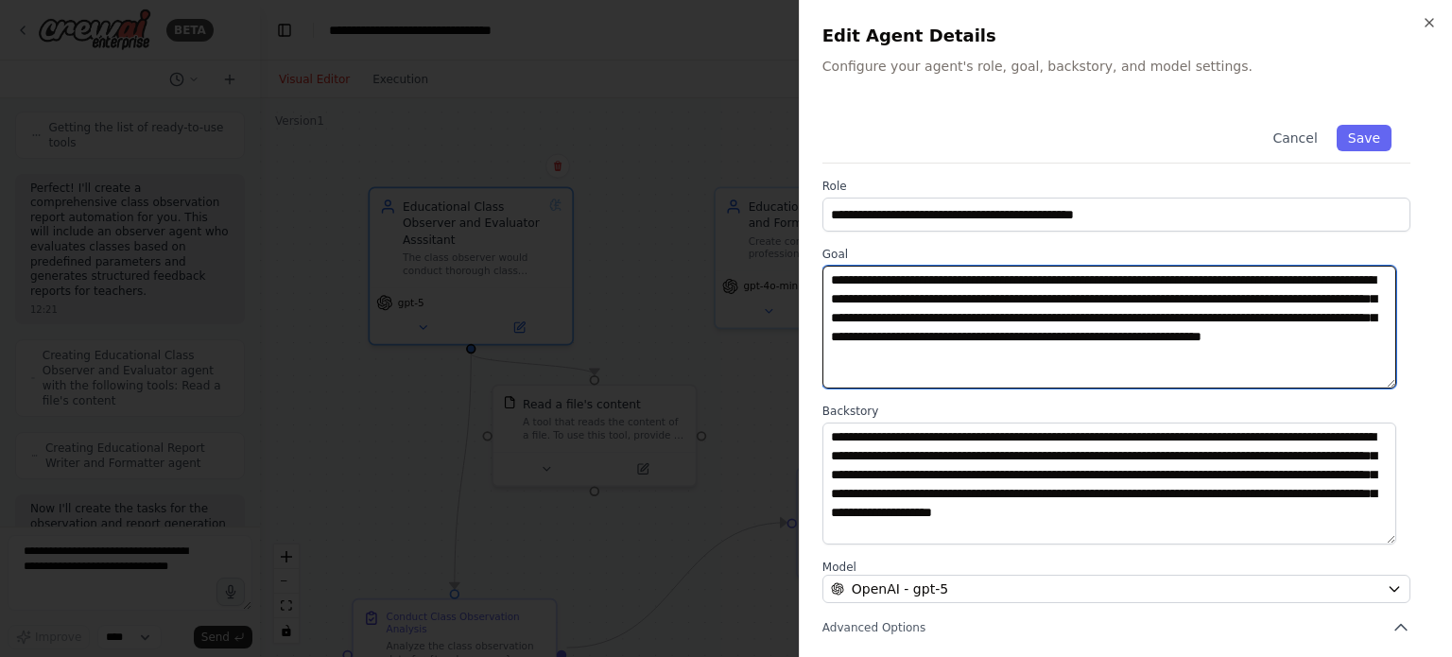
click at [1331, 276] on textarea "**********" at bounding box center [1110, 327] width 574 height 123
click at [855, 283] on textarea "**********" at bounding box center [1110, 327] width 574 height 123
click at [934, 279] on textarea "**********" at bounding box center [1110, 327] width 574 height 123
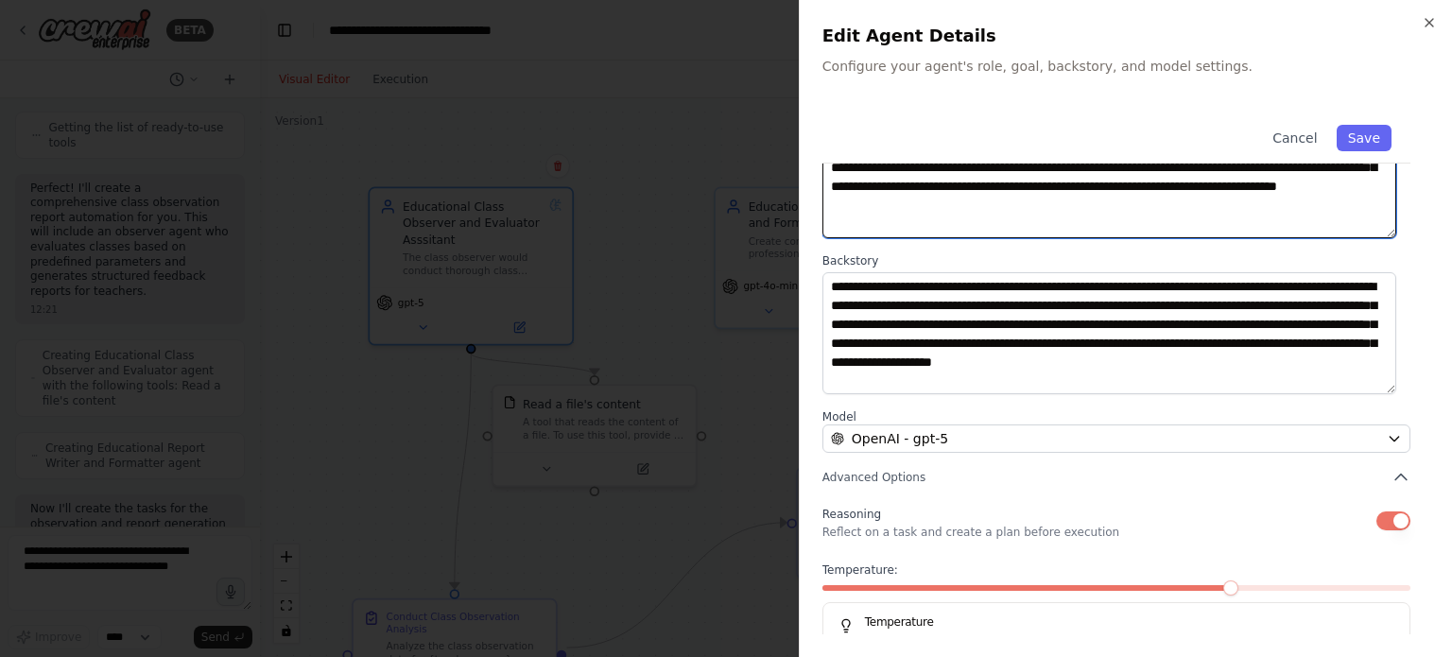
scroll to position [197, 0]
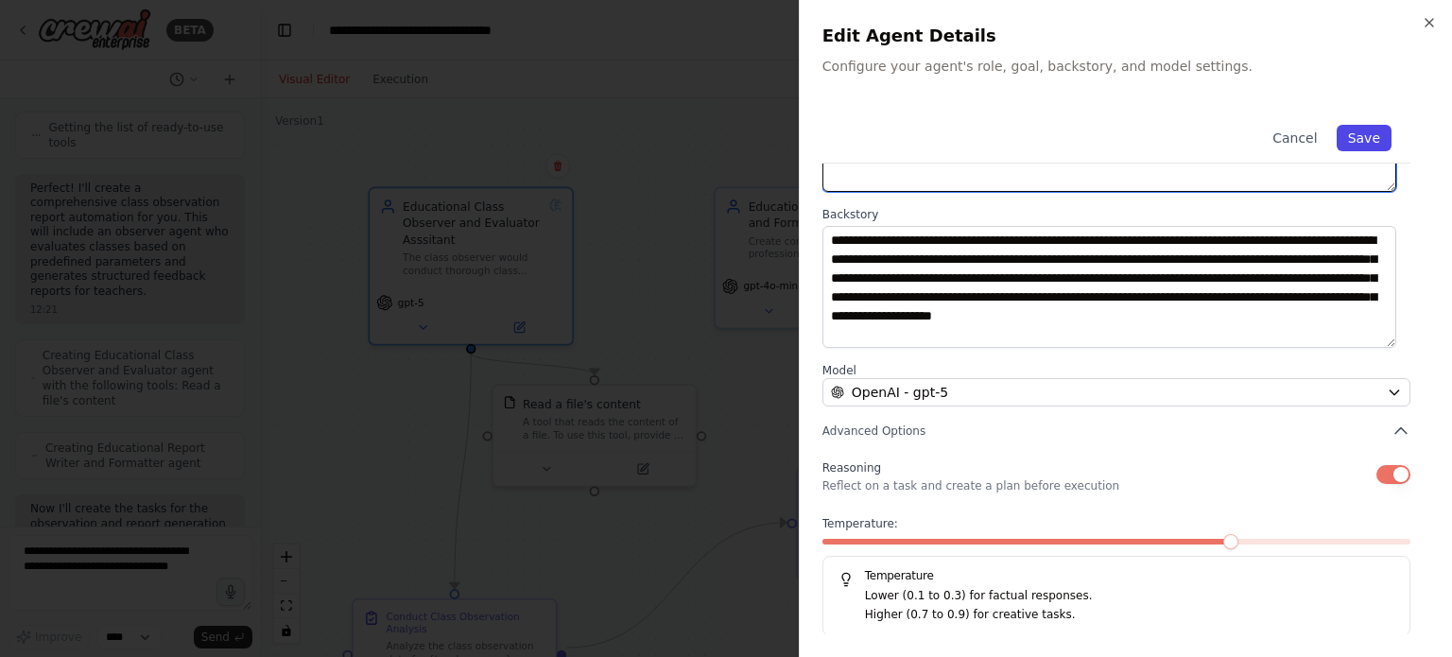
type textarea "**********"
click at [1351, 142] on button "Save" at bounding box center [1364, 138] width 55 height 26
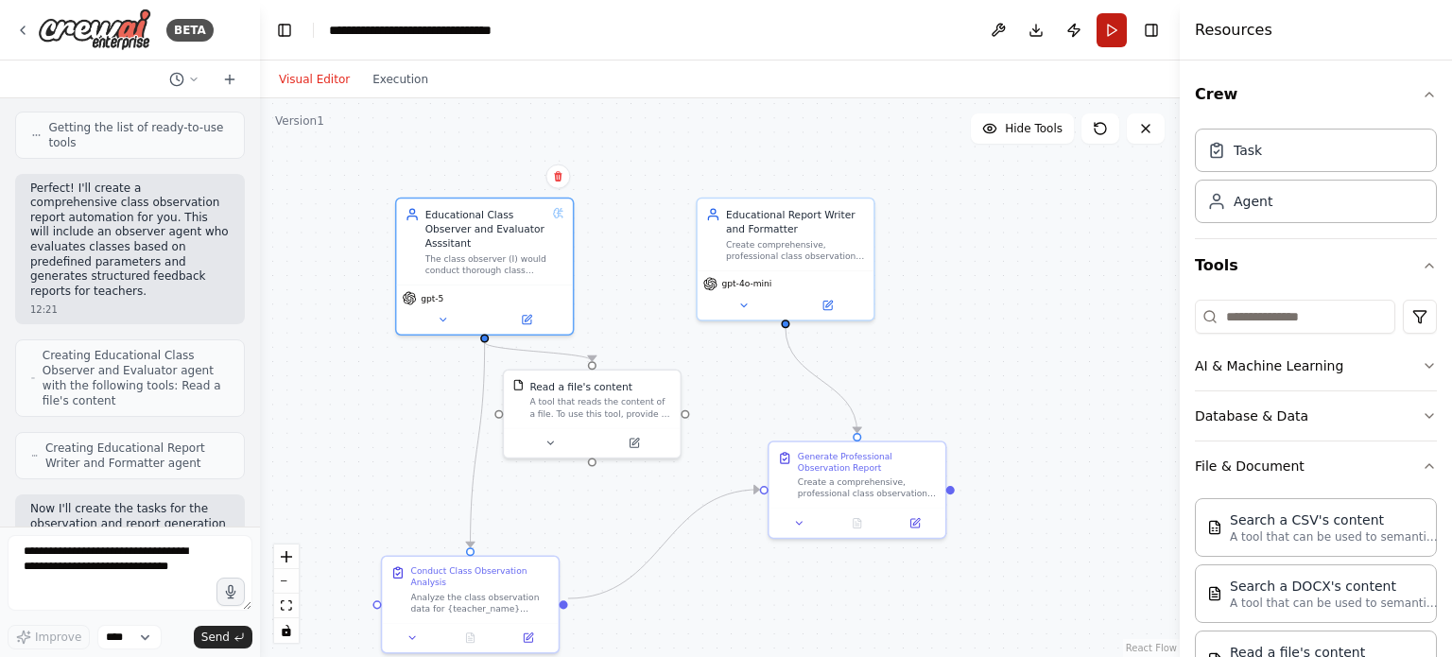
click at [1104, 35] on button "Run" at bounding box center [1112, 30] width 30 height 34
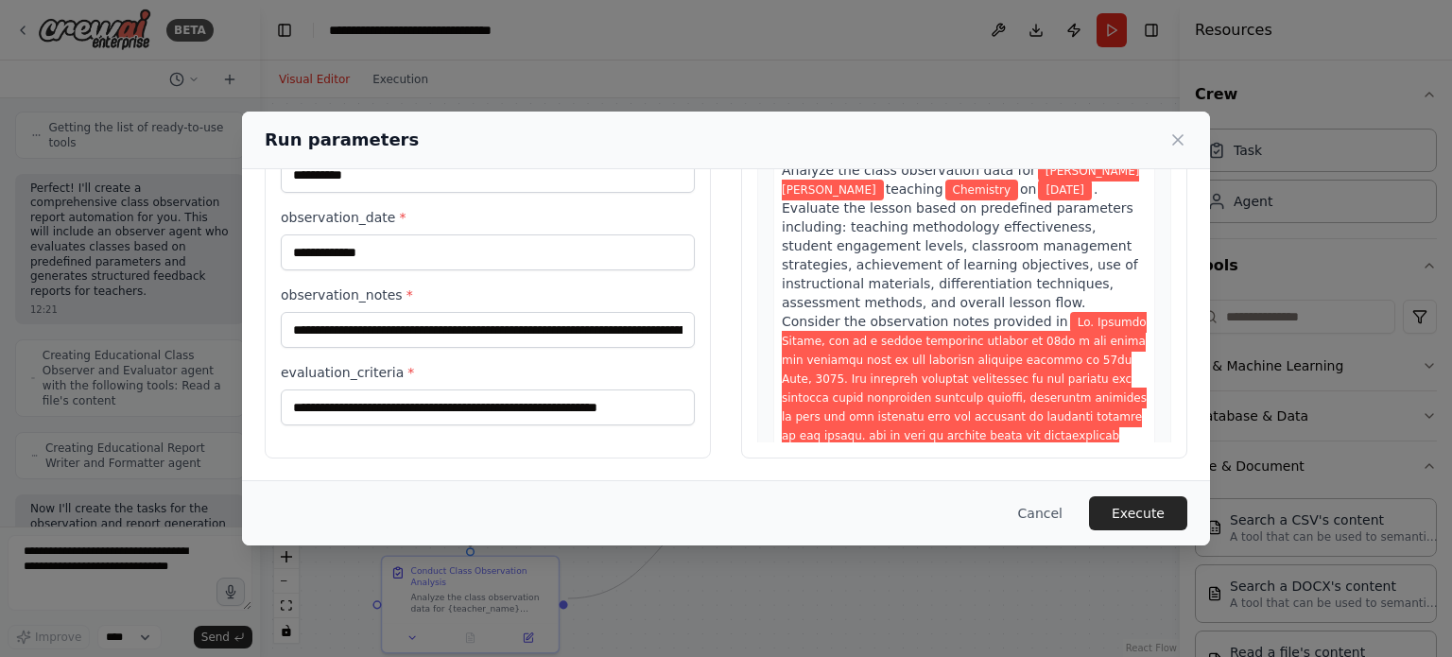
scroll to position [0, 0]
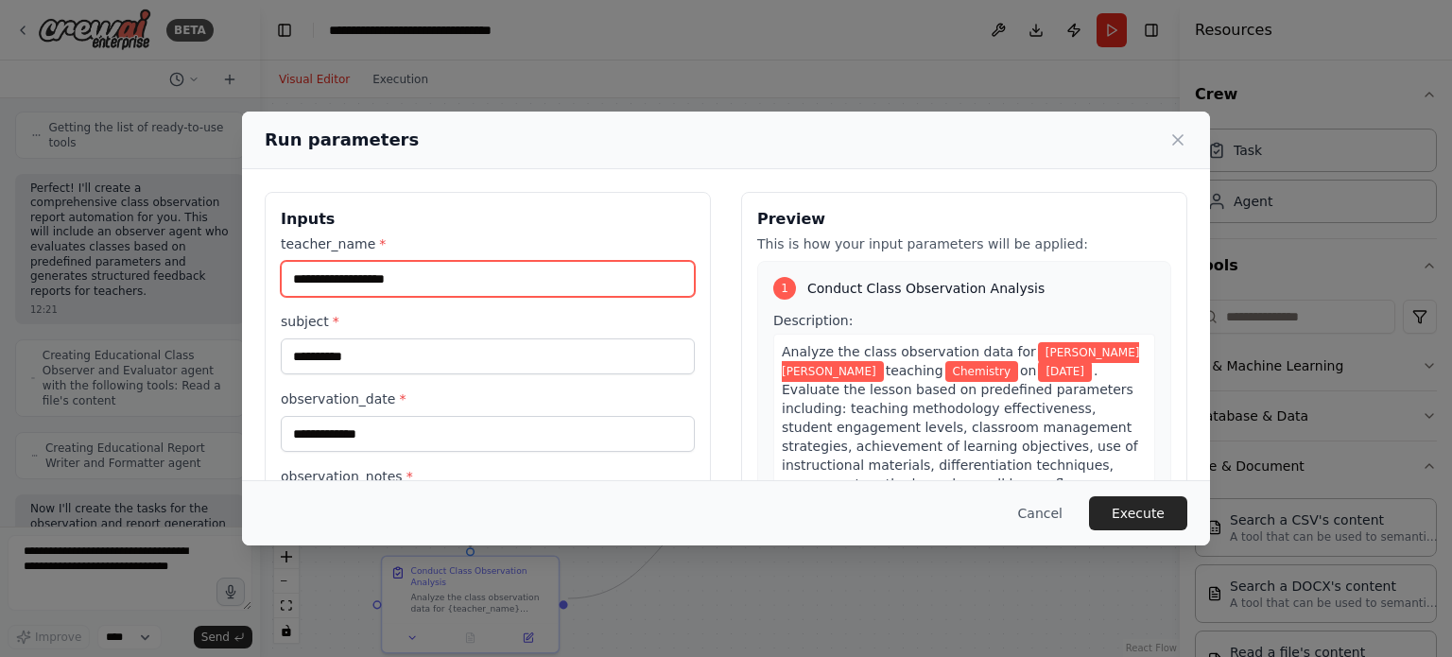
click at [367, 276] on input "**********" at bounding box center [488, 279] width 414 height 36
click at [427, 270] on input "**********" at bounding box center [488, 279] width 414 height 36
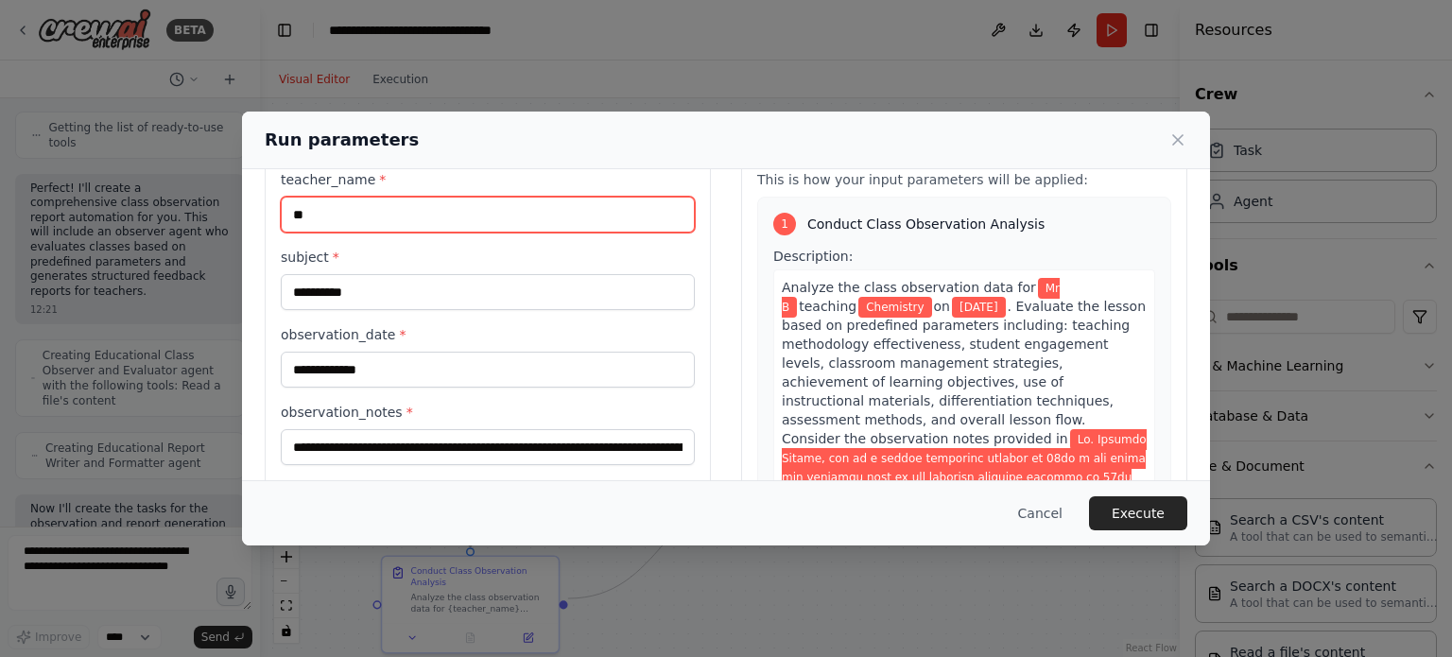
type input "*"
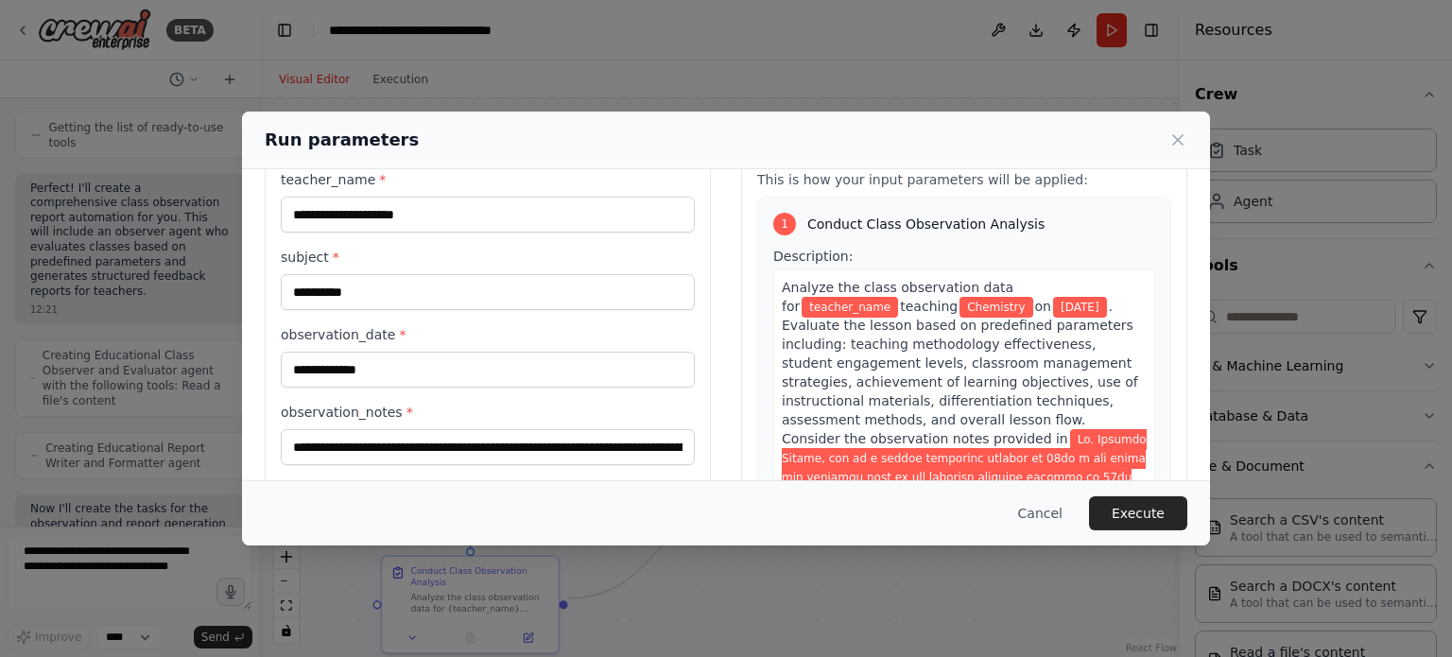
click at [1177, 138] on icon at bounding box center [1178, 139] width 19 height 19
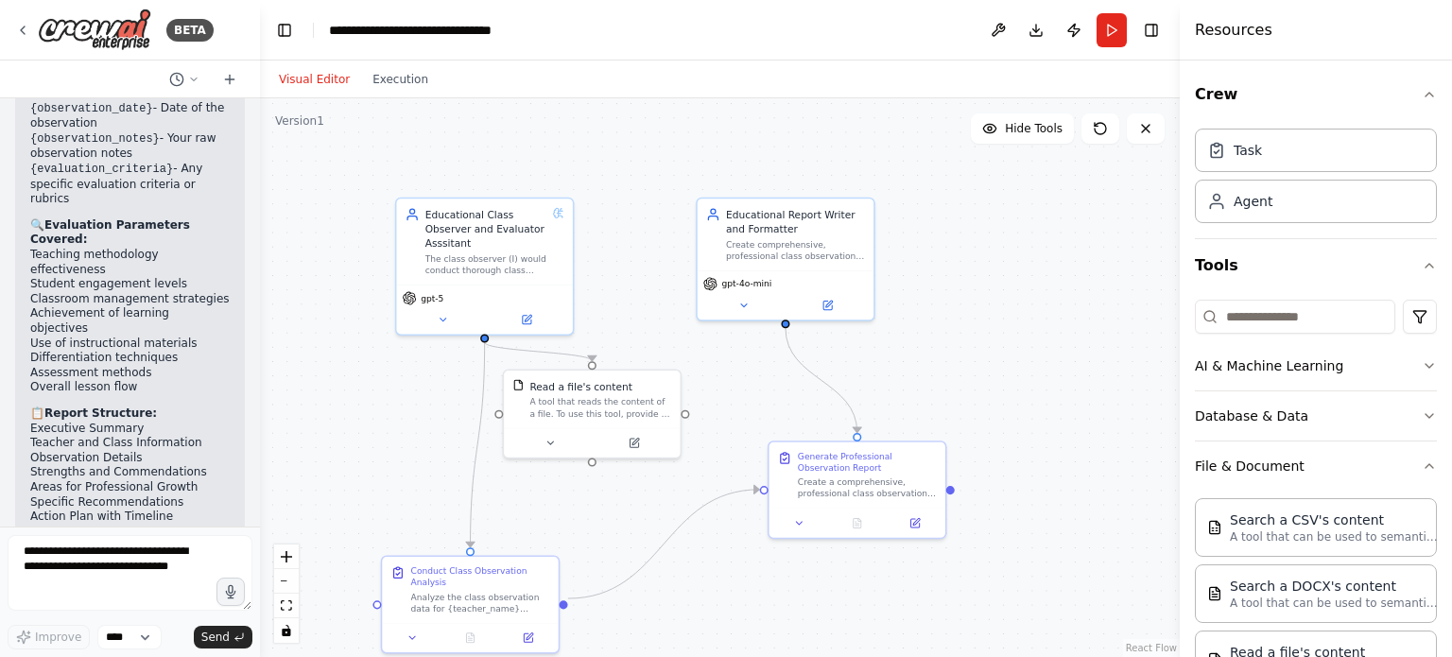
scroll to position [1670, 0]
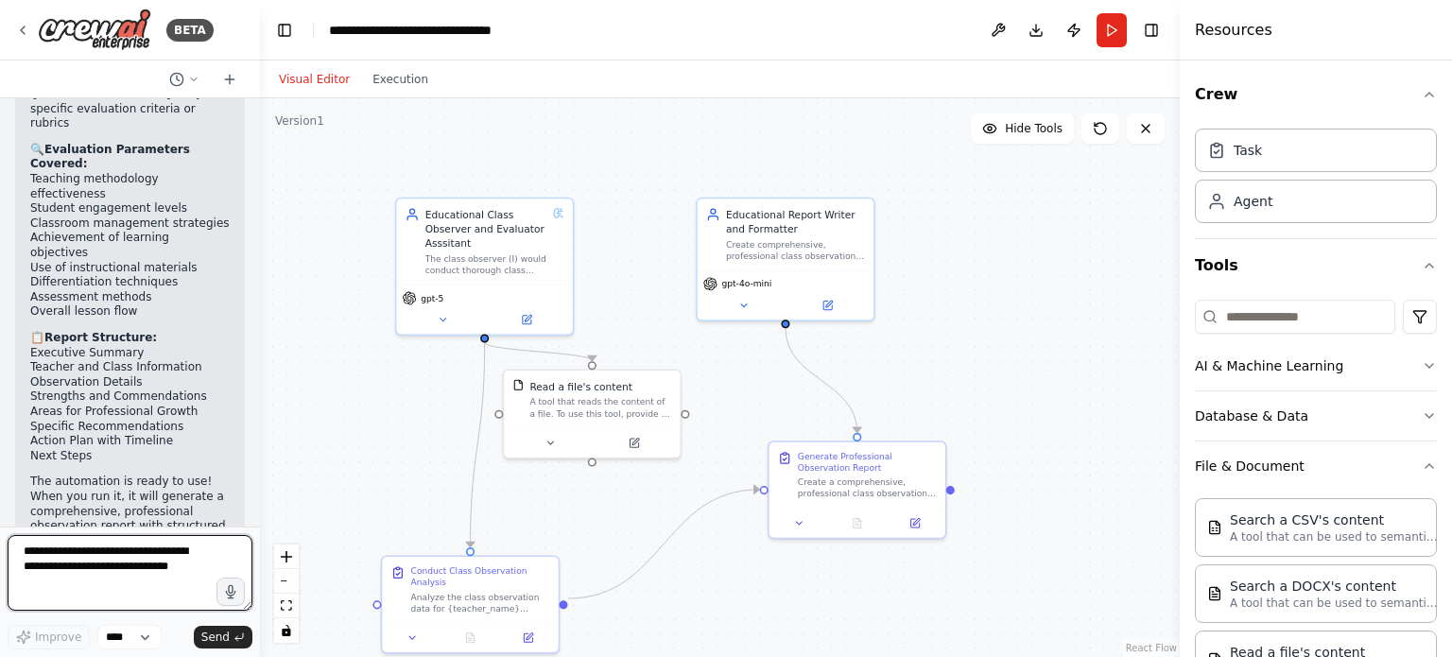
click at [98, 559] on textarea at bounding box center [130, 573] width 245 height 76
type textarea "*"
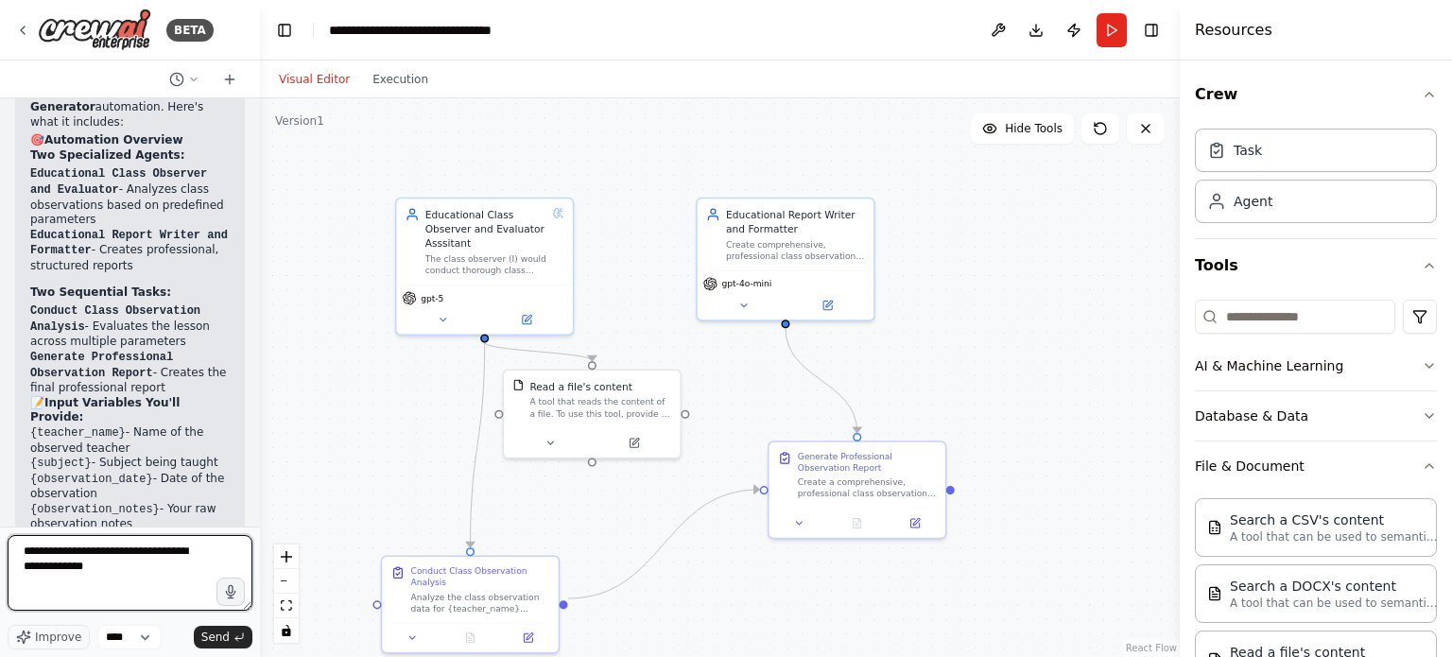
scroll to position [1103, 0]
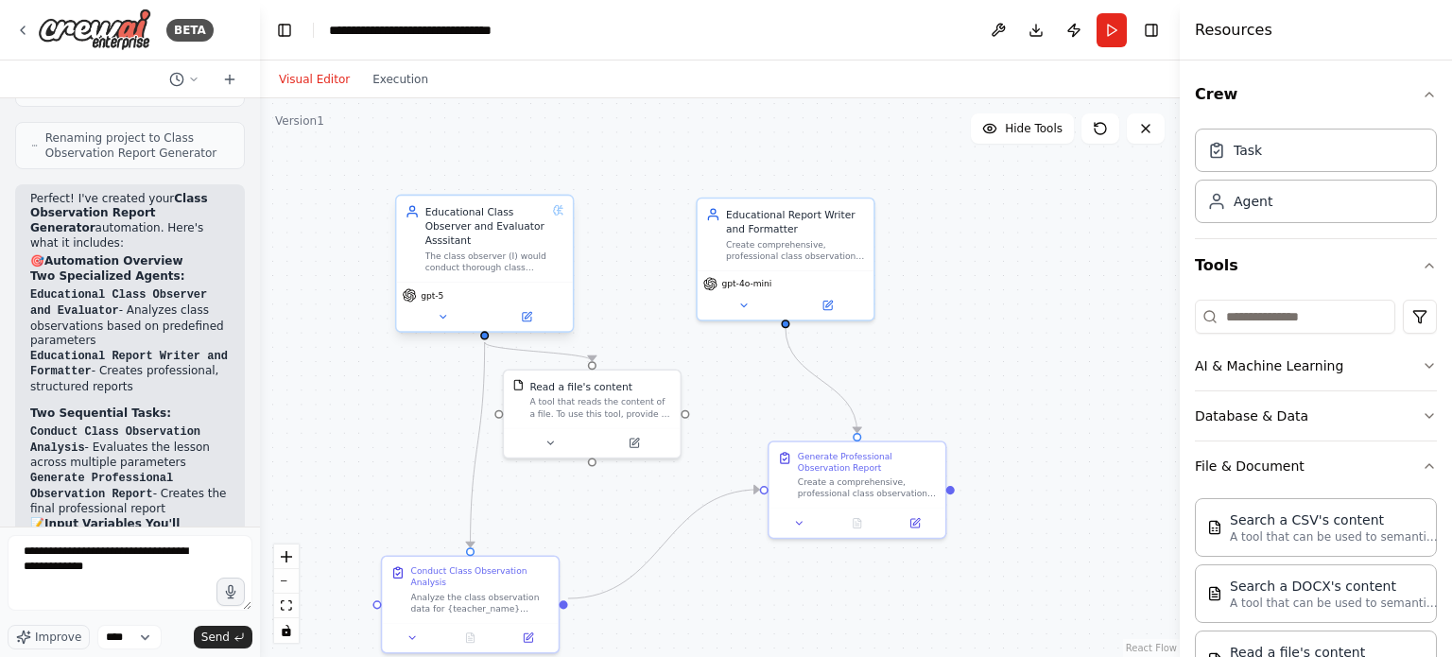
click at [511, 270] on div "The class observer (I) would conduct thorough class observations and provide th…" at bounding box center [487, 262] width 122 height 23
click at [530, 318] on icon at bounding box center [526, 317] width 9 height 9
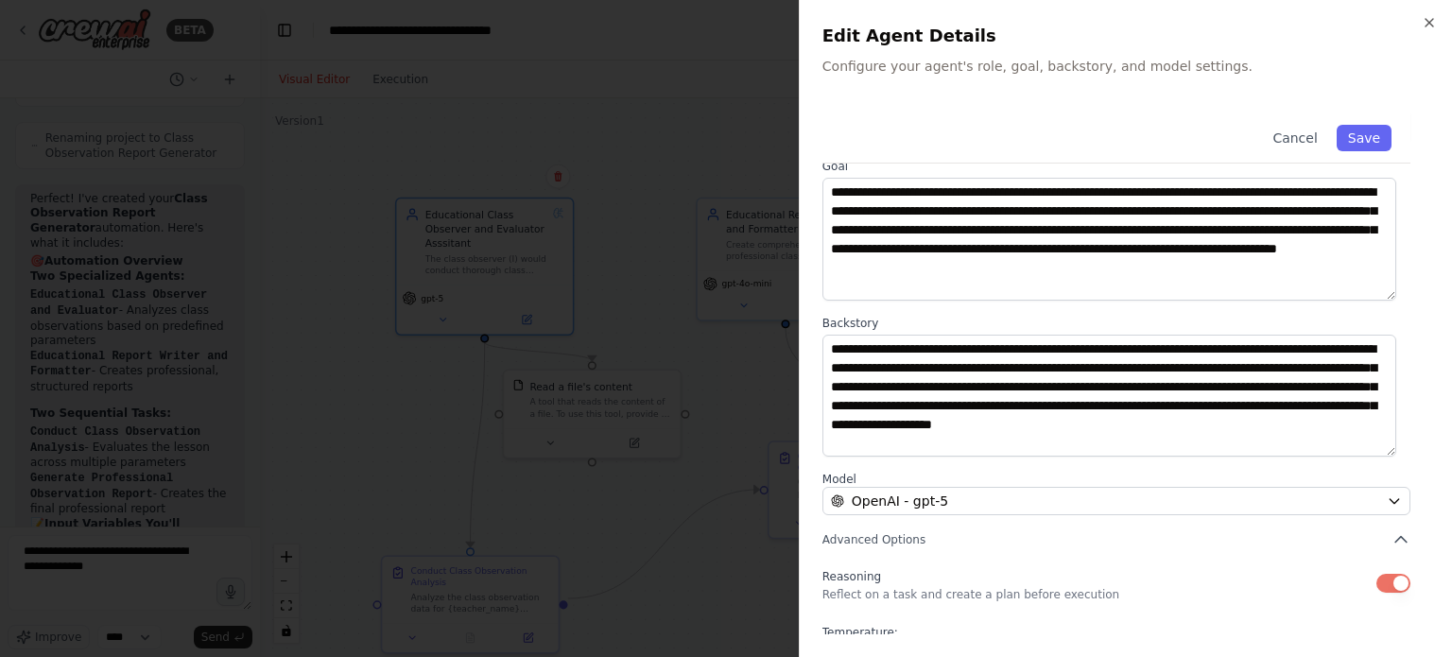
scroll to position [0, 0]
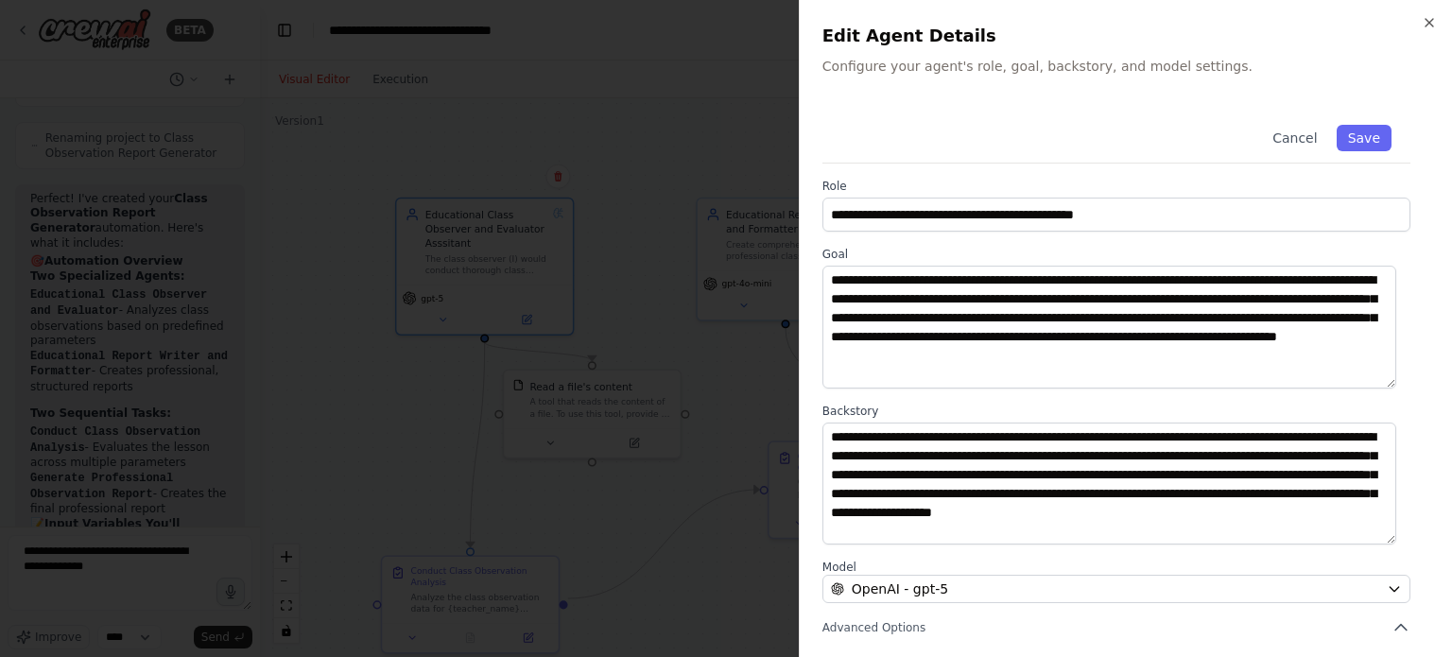
click at [1428, 12] on div "**********" at bounding box center [1125, 328] width 653 height 657
click at [1433, 24] on icon "button" at bounding box center [1429, 22] width 15 height 15
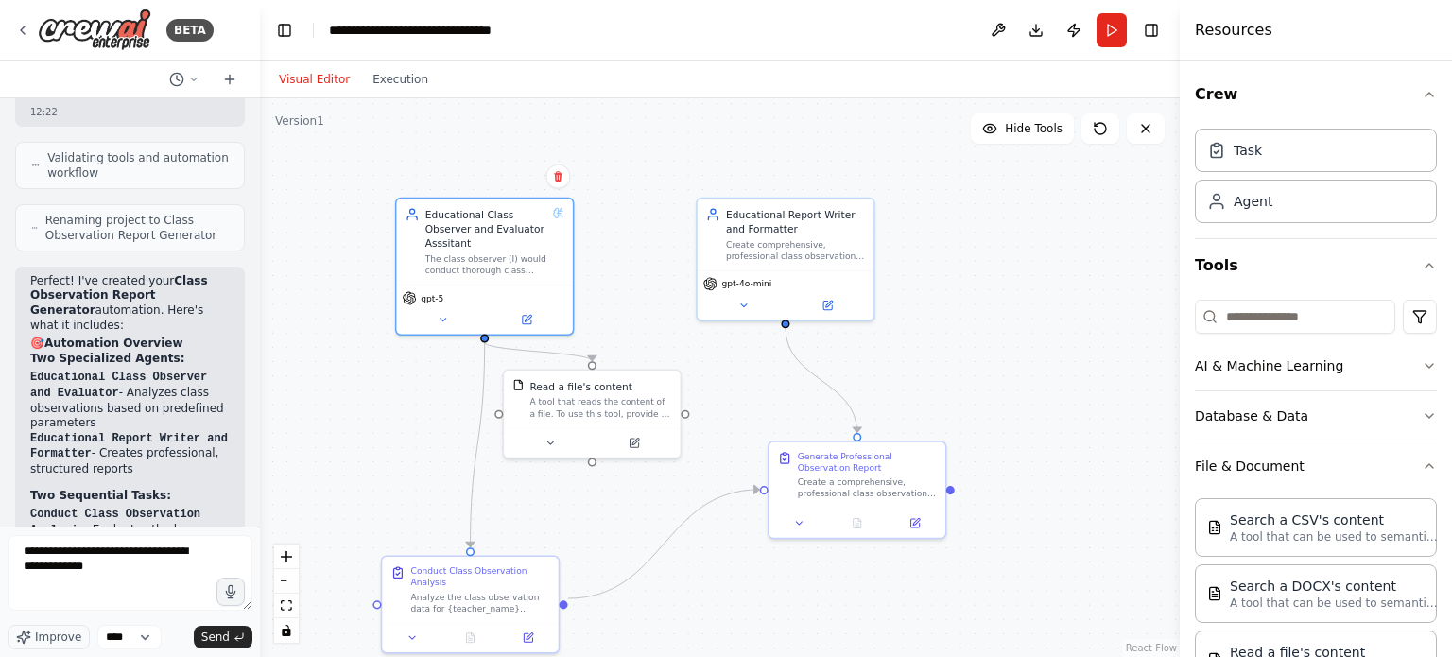
scroll to position [1008, 0]
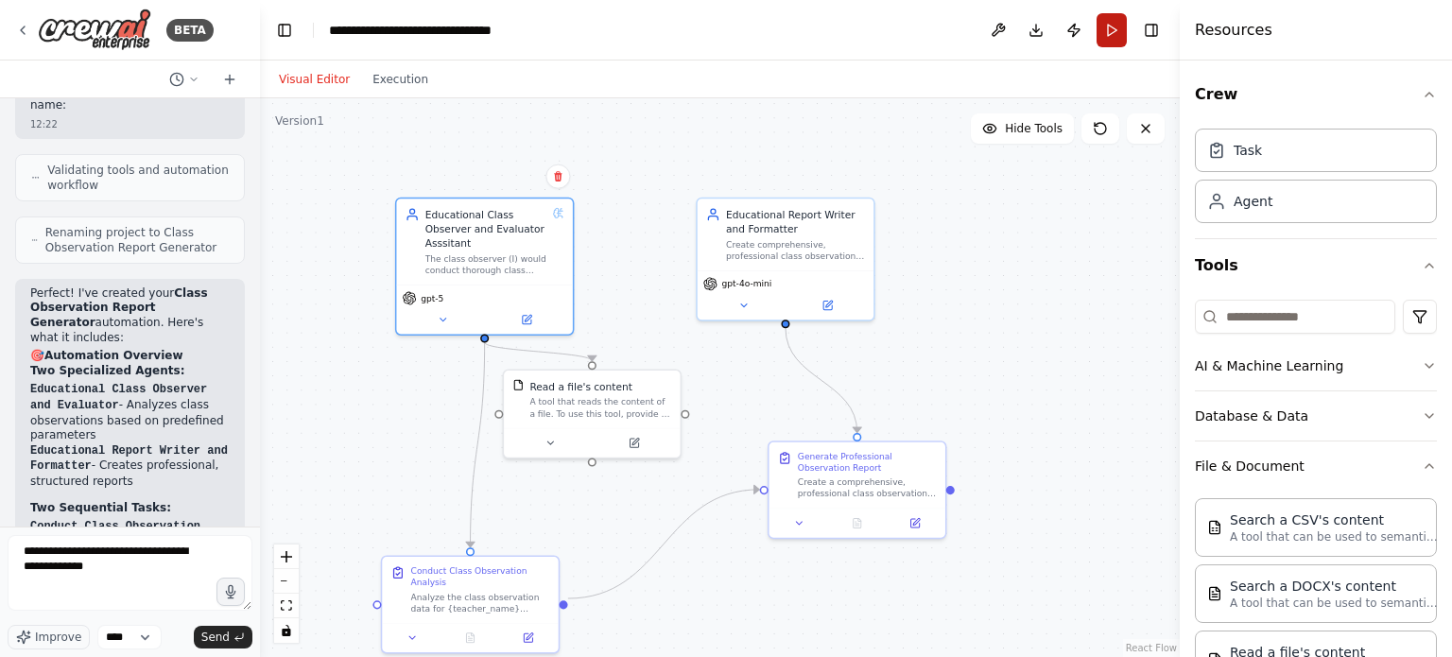
click at [1111, 29] on button "Run" at bounding box center [1112, 30] width 30 height 34
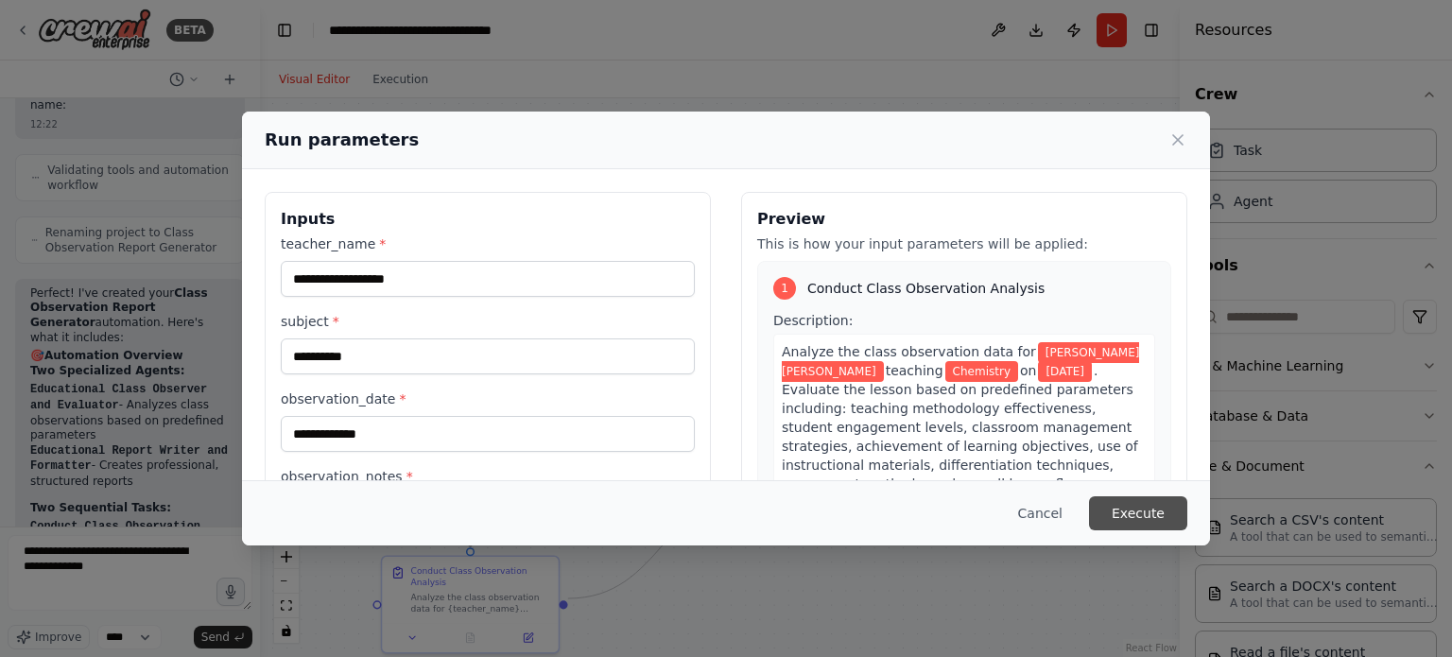
click at [1165, 512] on button "Execute" at bounding box center [1138, 513] width 98 height 34
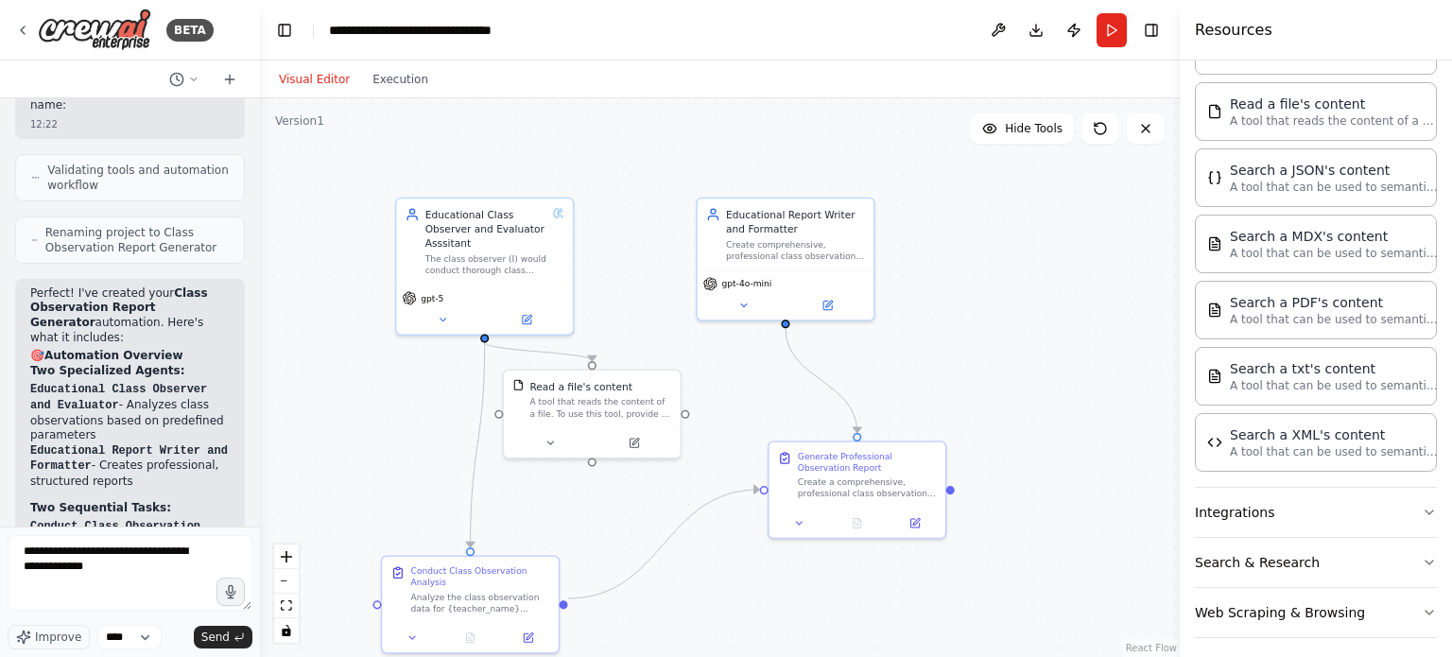
scroll to position [554, 0]
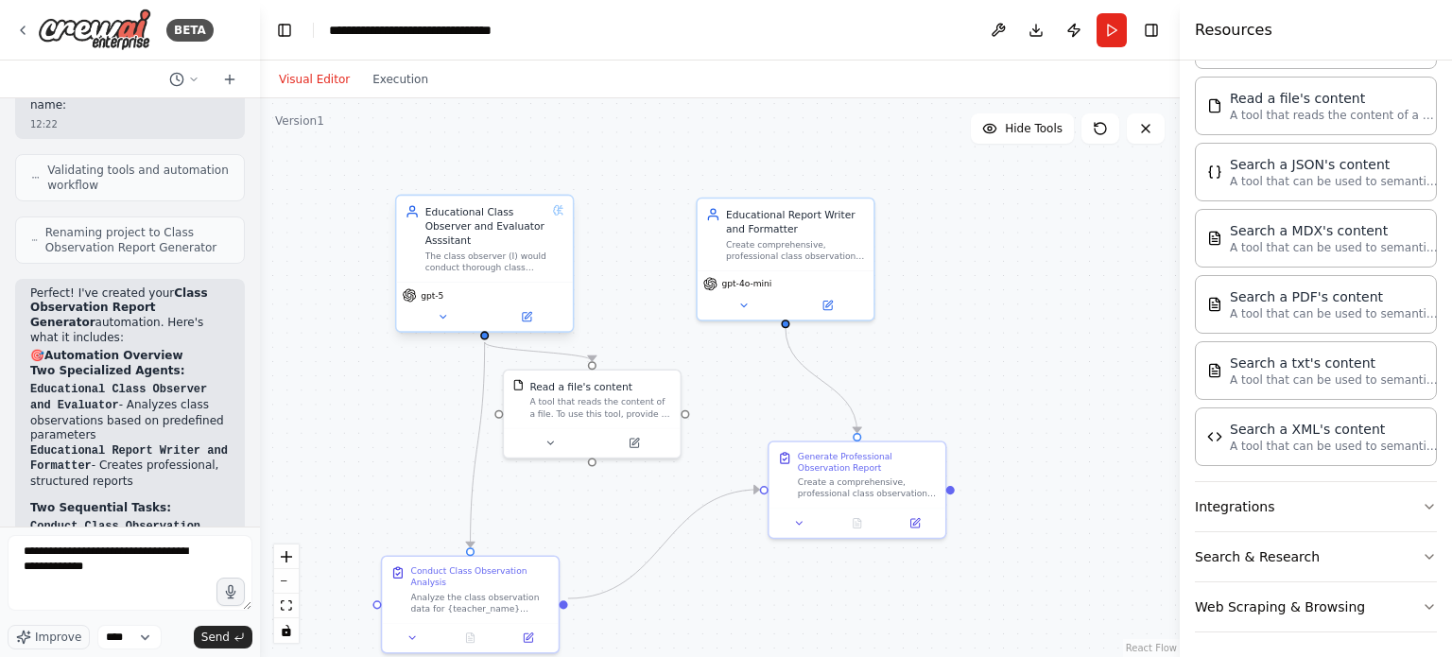
click at [497, 241] on div "Educational Class Observer and Evaluator Asssitant" at bounding box center [487, 225] width 122 height 43
click at [477, 271] on div "The class observer (I) would conduct thorough class observations and provide th…" at bounding box center [487, 262] width 122 height 23
click at [531, 321] on icon at bounding box center [526, 316] width 11 height 11
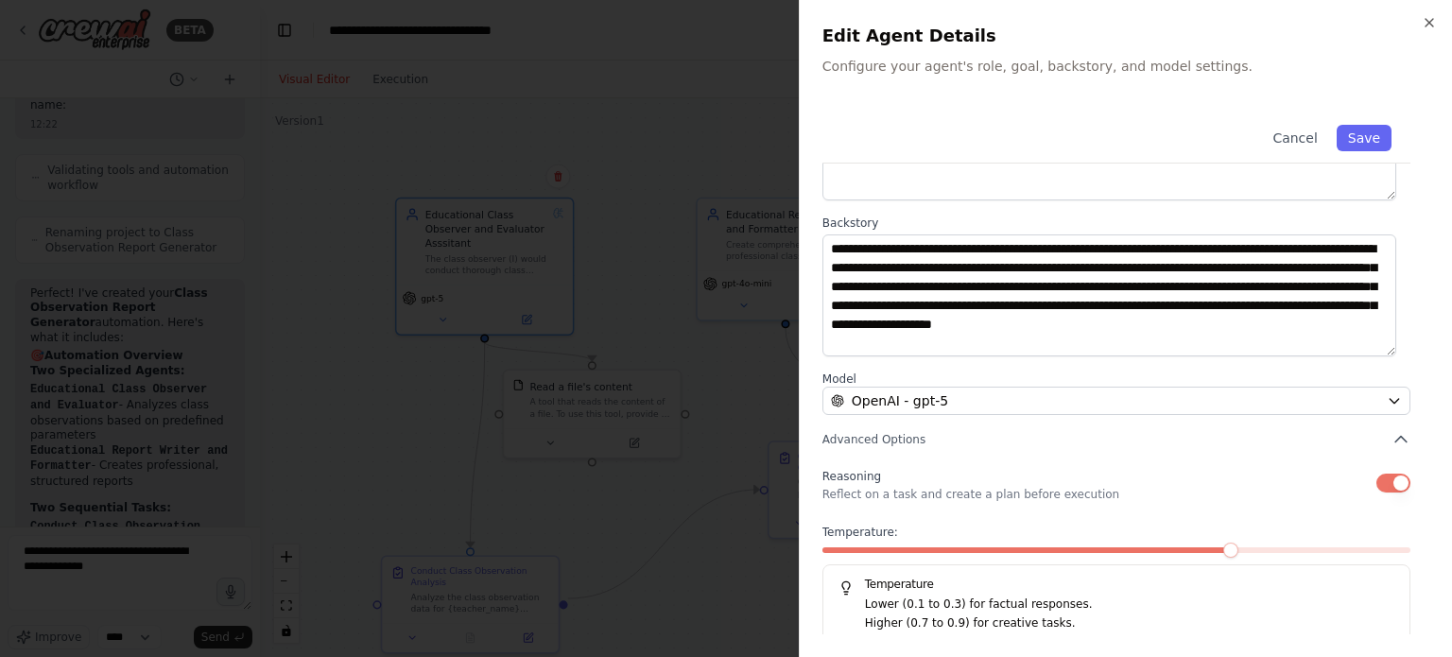
scroll to position [197, 0]
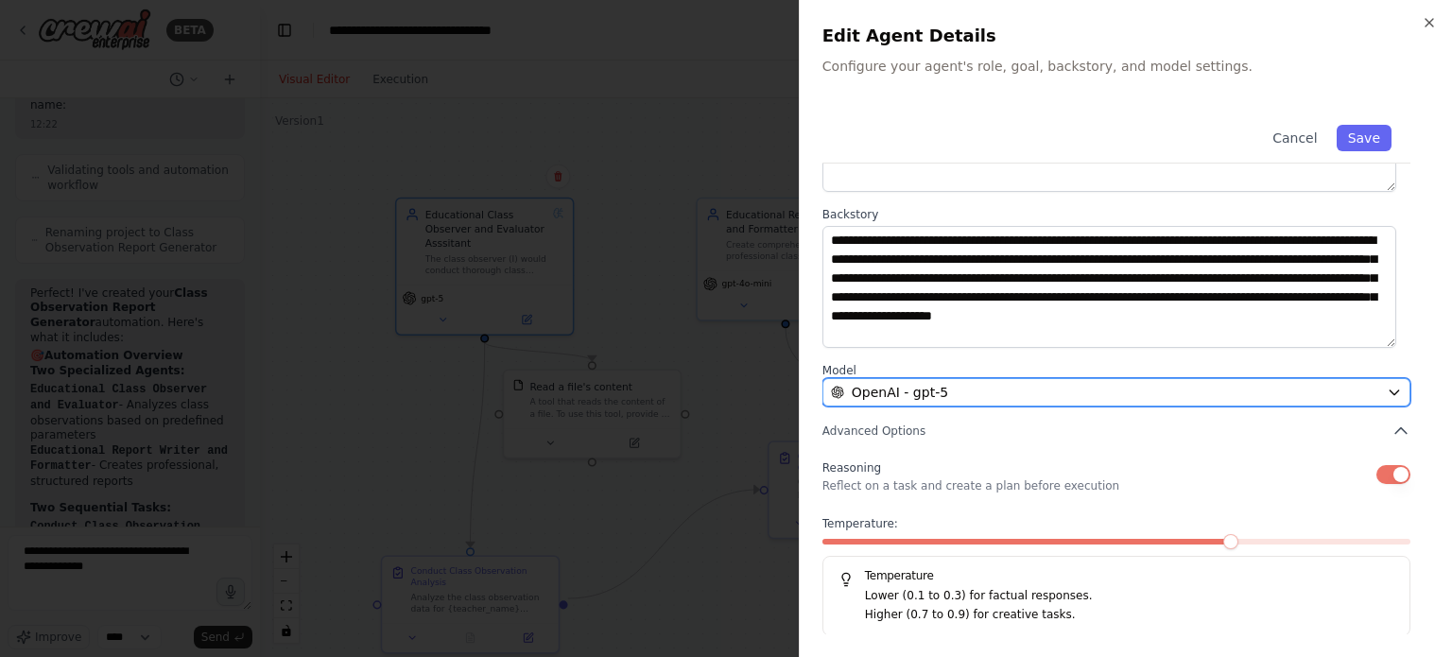
click at [1387, 398] on icon "button" at bounding box center [1394, 392] width 15 height 15
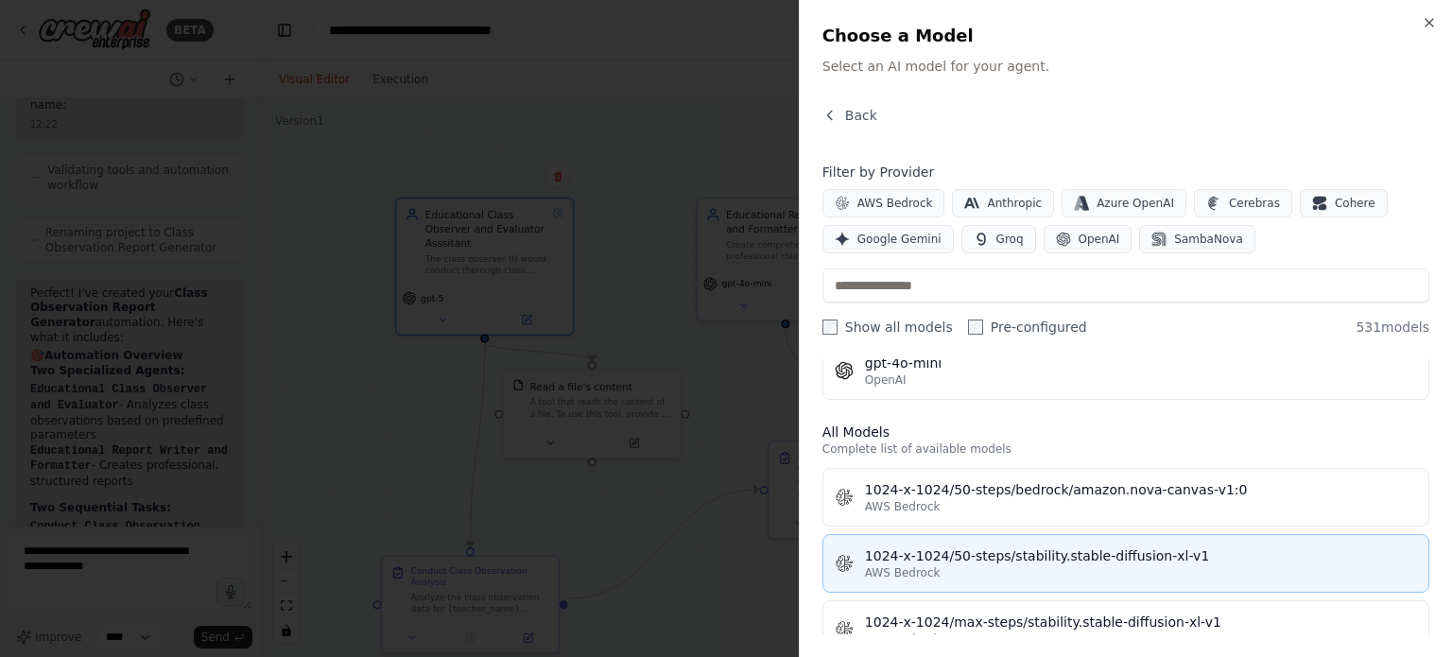
scroll to position [378, 0]
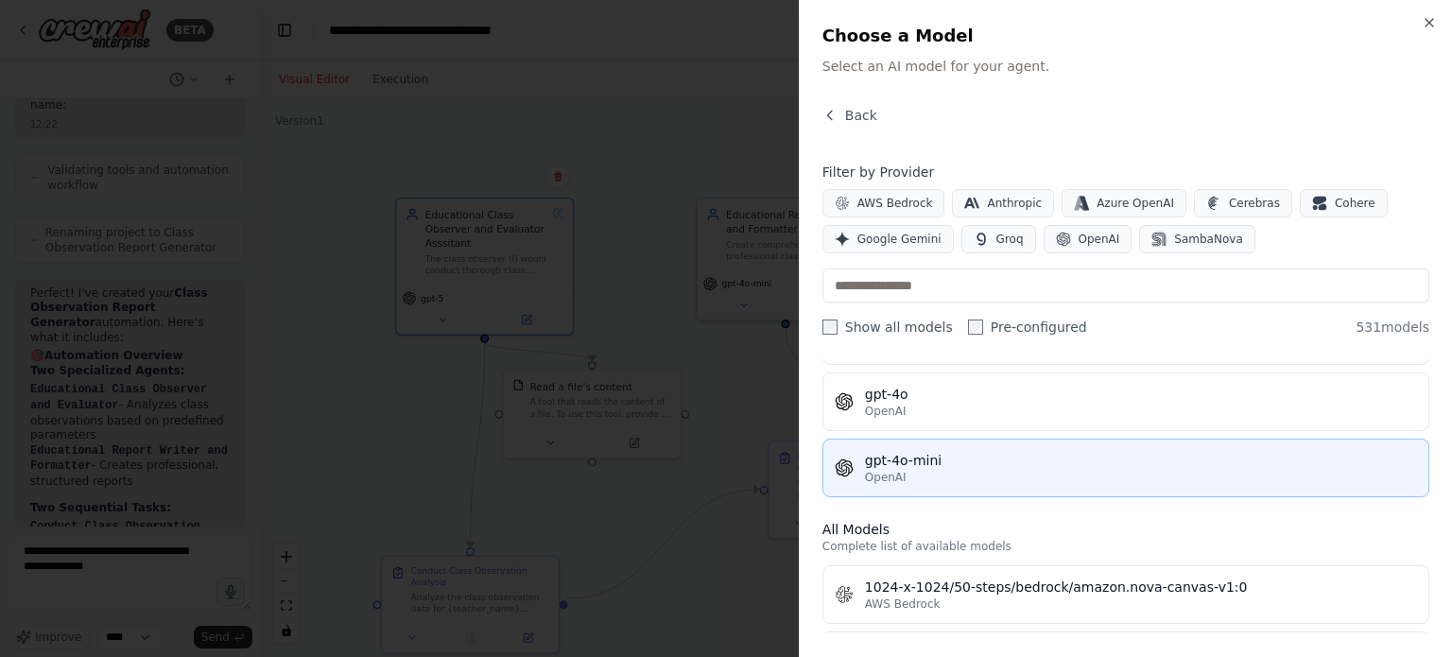
click at [915, 470] on div "OpenAI" at bounding box center [1141, 477] width 552 height 15
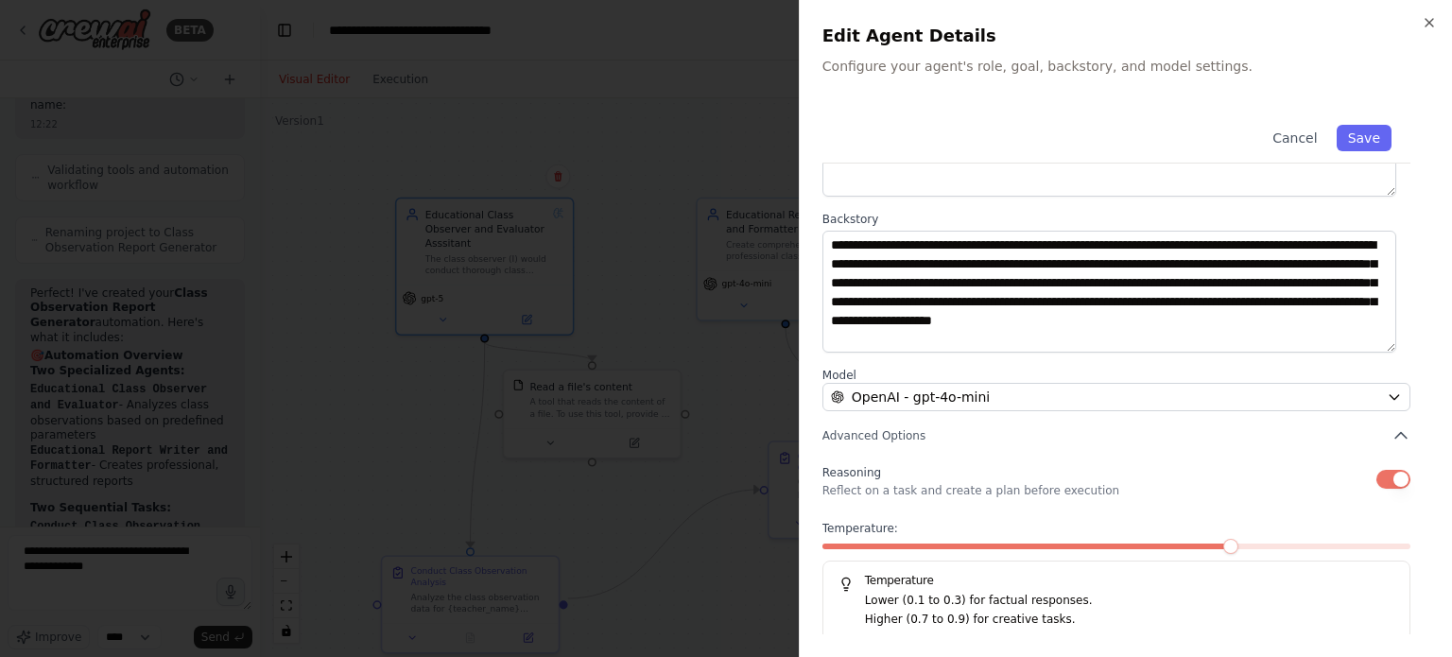
scroll to position [197, 0]
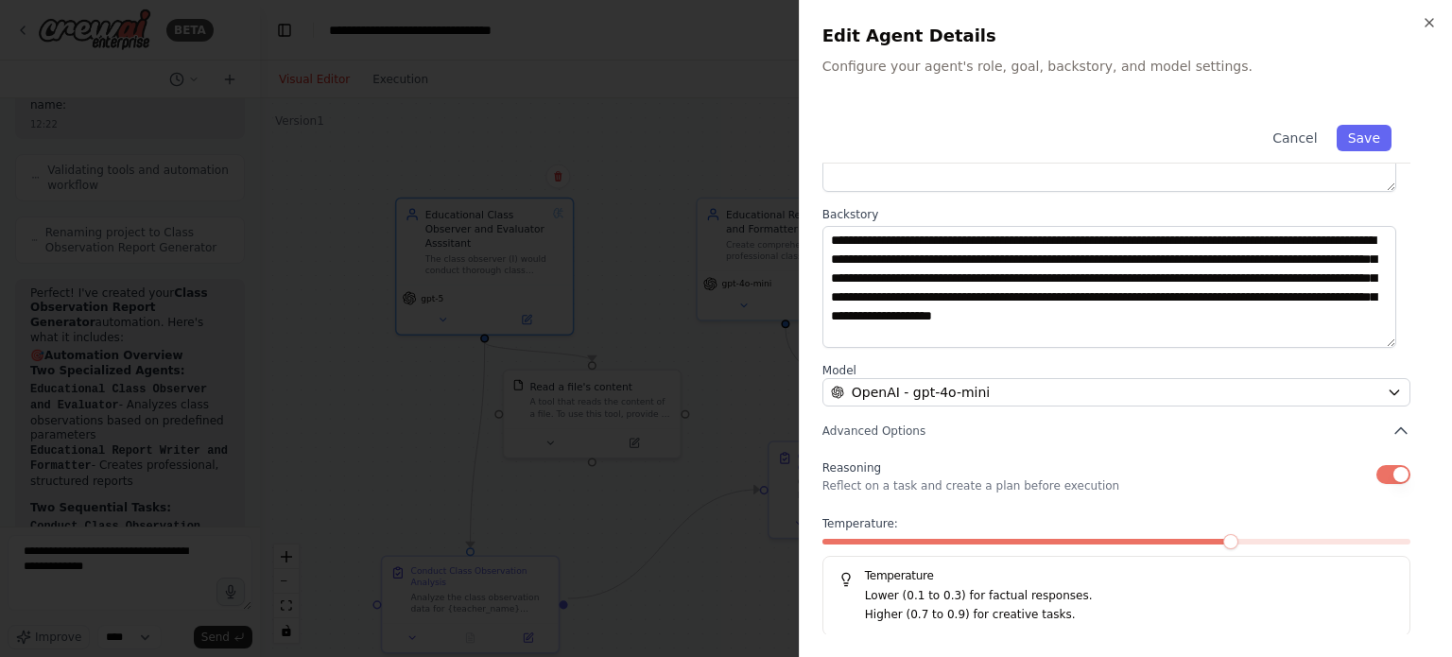
click at [1239, 539] on span at bounding box center [1231, 541] width 15 height 15
click at [1281, 537] on span at bounding box center [1288, 541] width 15 height 15
click at [1099, 539] on span at bounding box center [1058, 542] width 471 height 6
click at [1042, 77] on div "**********" at bounding box center [1125, 328] width 653 height 657
click at [1345, 143] on button "Save" at bounding box center [1364, 138] width 55 height 26
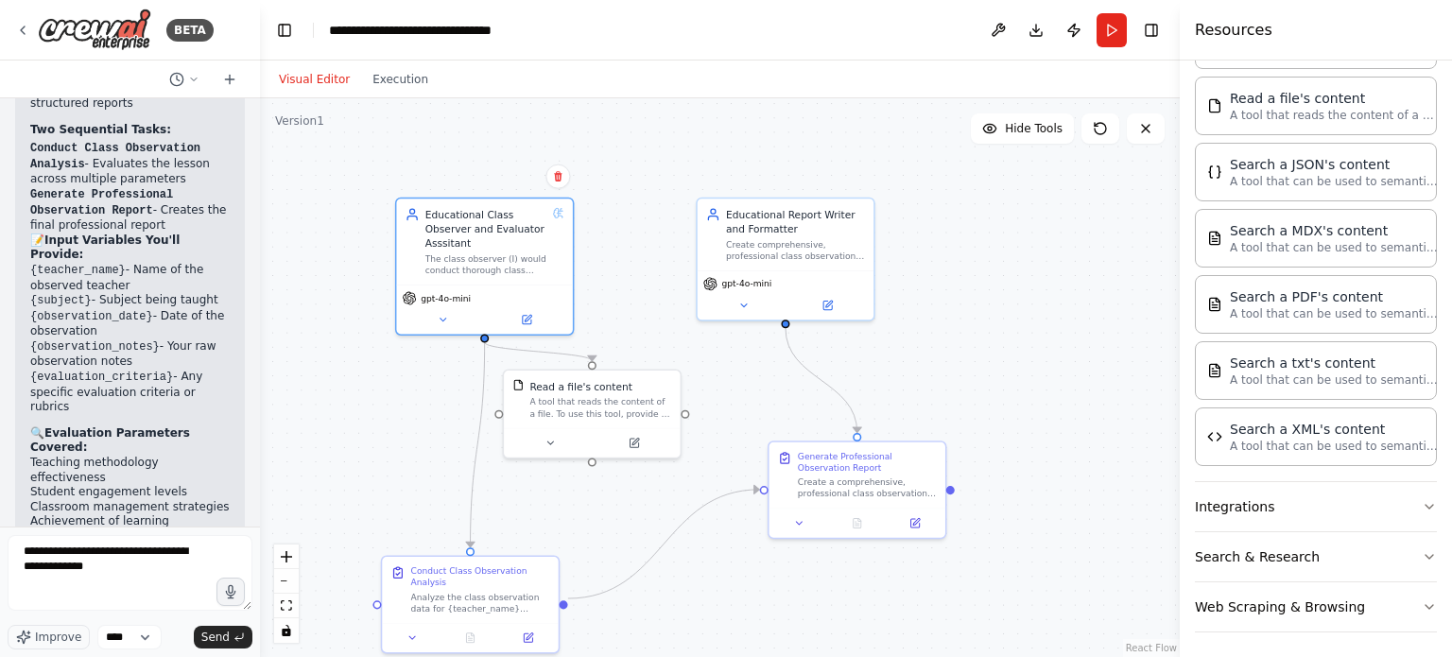
scroll to position [1670, 0]
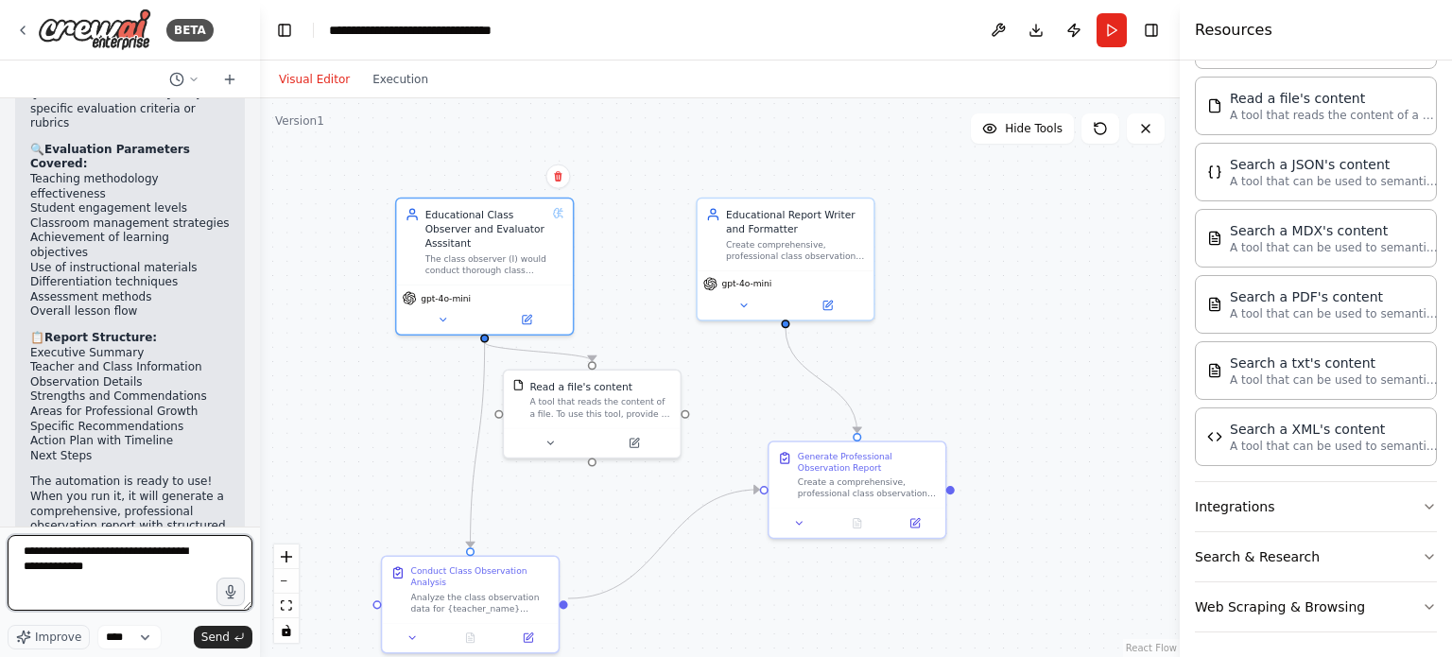
click at [76, 565] on textarea "**********" at bounding box center [130, 573] width 245 height 76
click at [194, 554] on textarea "**********" at bounding box center [130, 573] width 245 height 76
type textarea "*"
type textarea "**********"
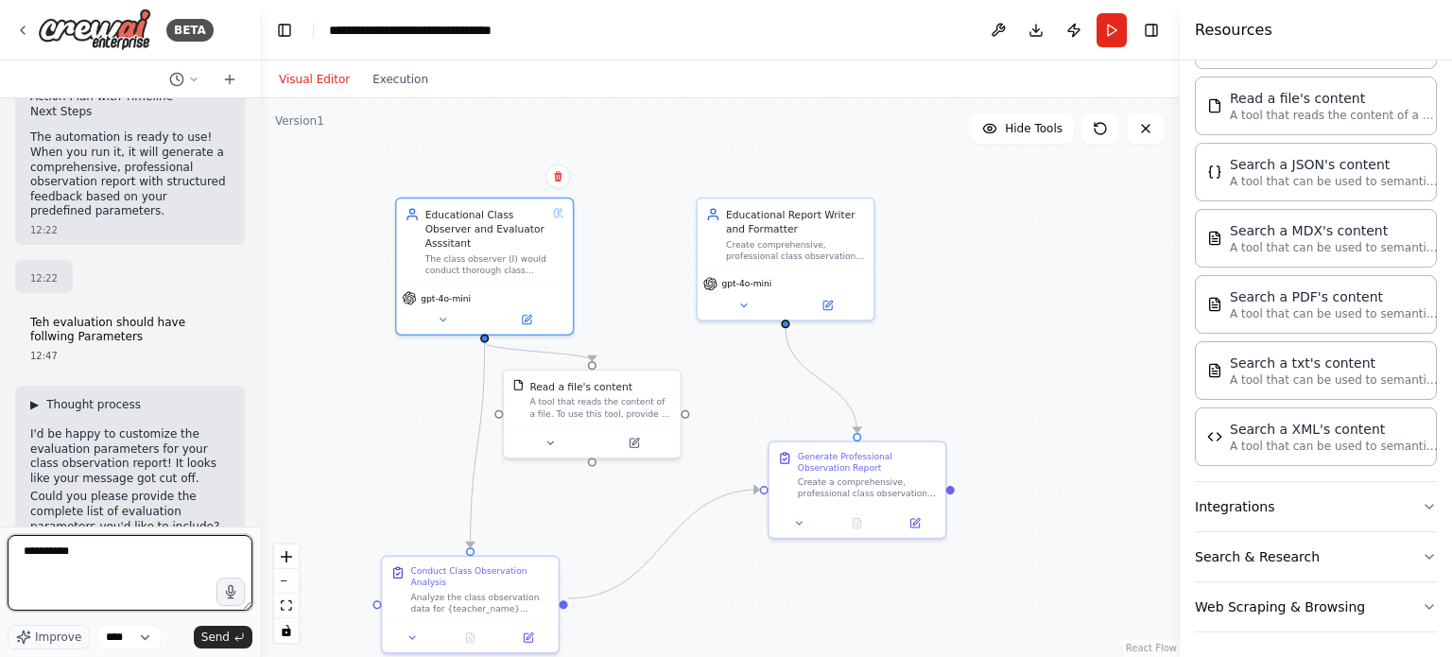
scroll to position [1636, 0]
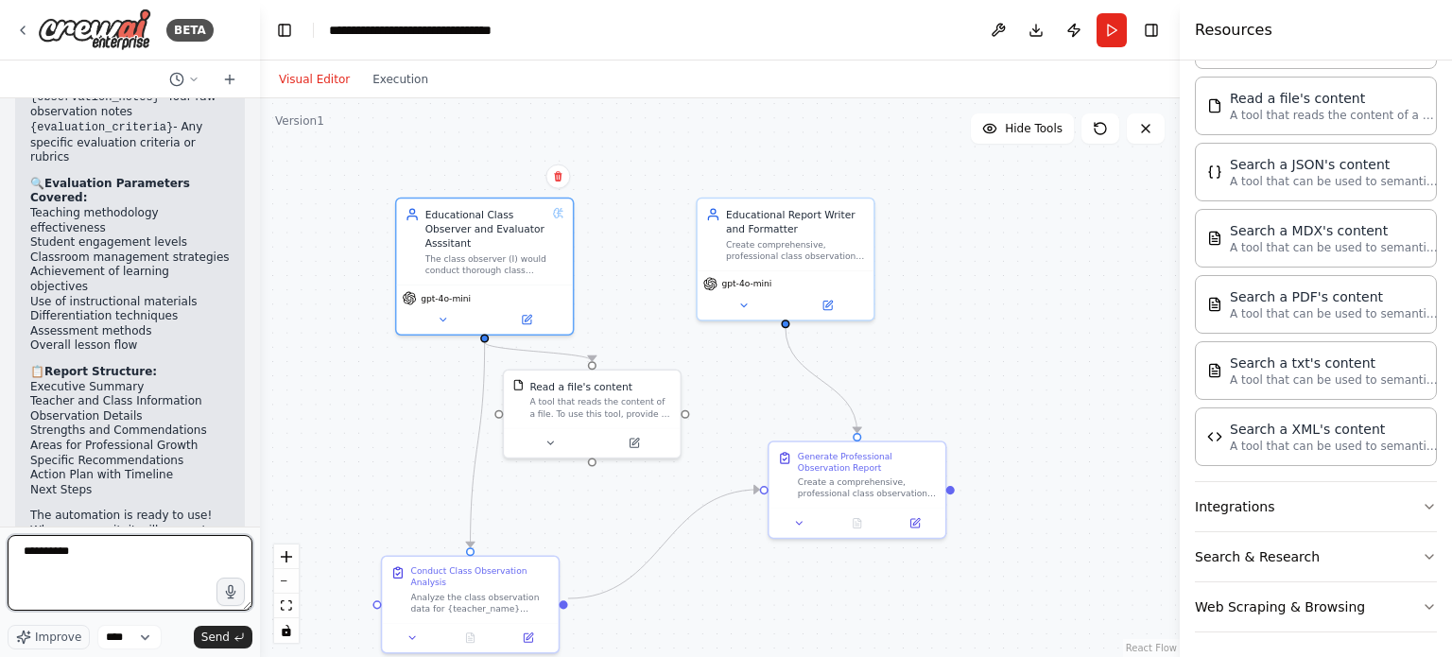
drag, startPoint x: 98, startPoint y: 548, endPoint x: 0, endPoint y: 563, distance: 99.5
click at [0, 563] on div "BETA I want to build a report for the teacher whose class was observed, and the…" at bounding box center [130, 328] width 260 height 657
paste textarea "**********"
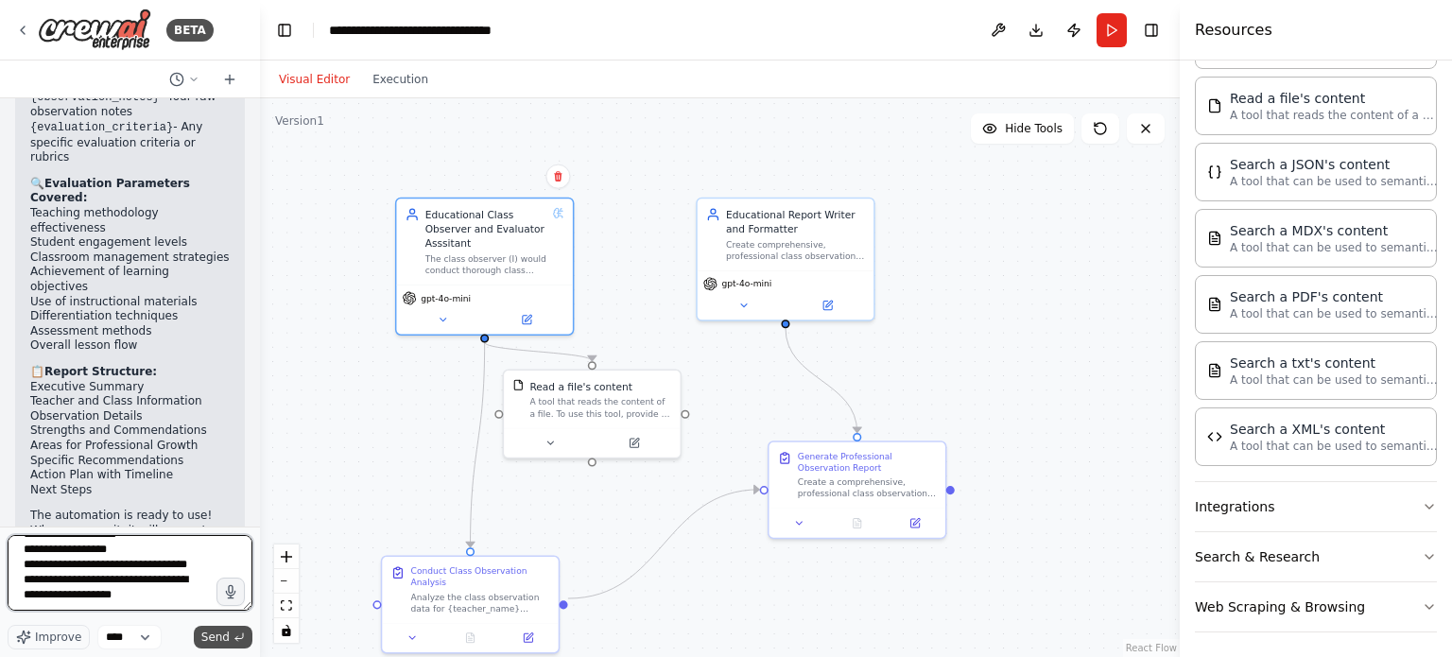
type textarea "**********"
click at [223, 634] on span "Send" at bounding box center [215, 637] width 28 height 15
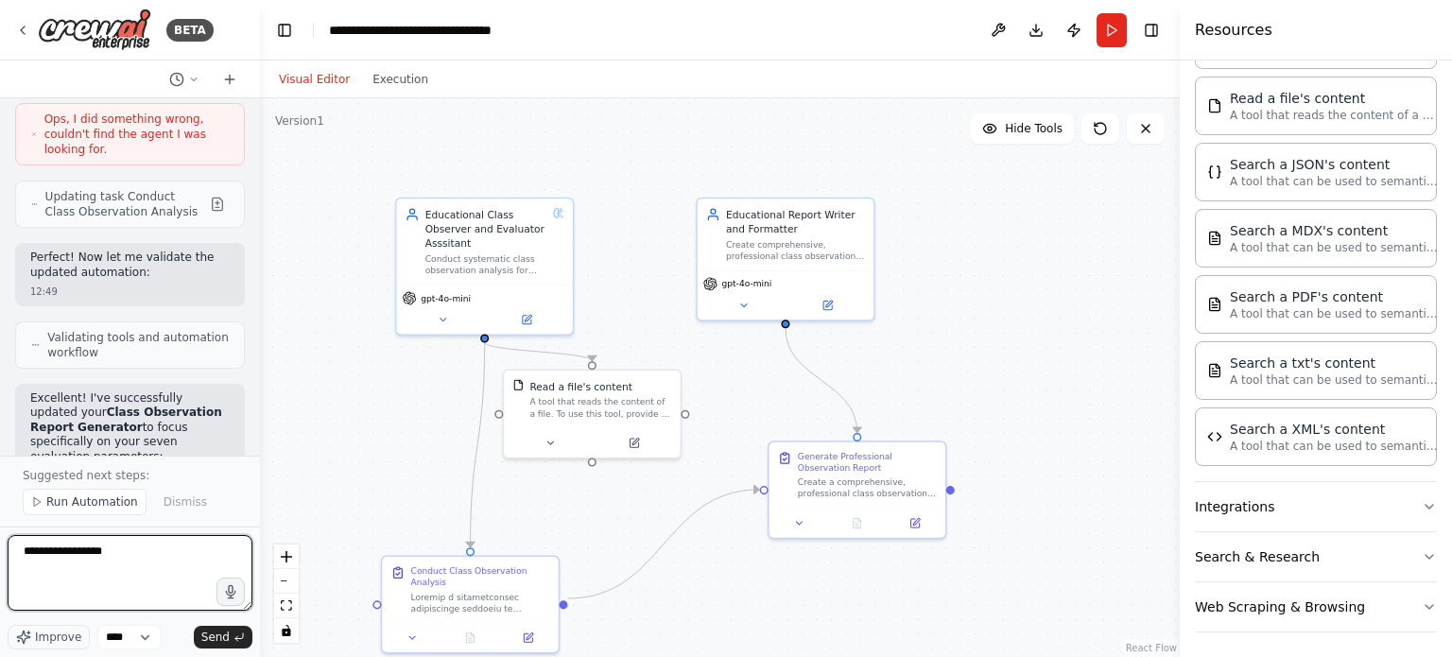
scroll to position [3815, 0]
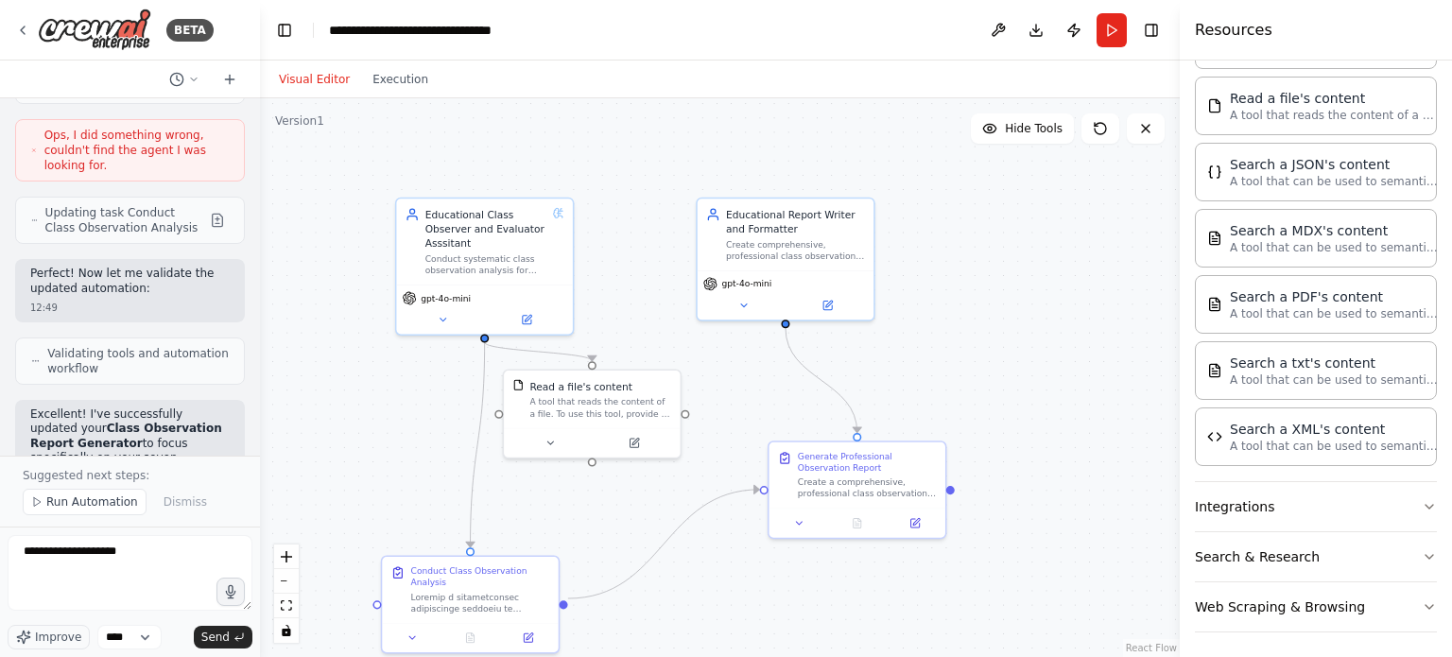
drag, startPoint x: 52, startPoint y: 372, endPoint x: 106, endPoint y: 387, distance: 56.0
click at [106, 562] on p "📚 Teaching Orientation and Topic Assimilation" at bounding box center [130, 576] width 200 height 29
click at [81, 562] on strong "📚 Teaching Orientation and Topic Assimilation" at bounding box center [120, 576] width 180 height 28
drag, startPoint x: 47, startPoint y: 373, endPoint x: 108, endPoint y: 382, distance: 61.3
click at [108, 562] on p "📚 Teaching Orientation and Topic Assimilation" at bounding box center [130, 576] width 200 height 29
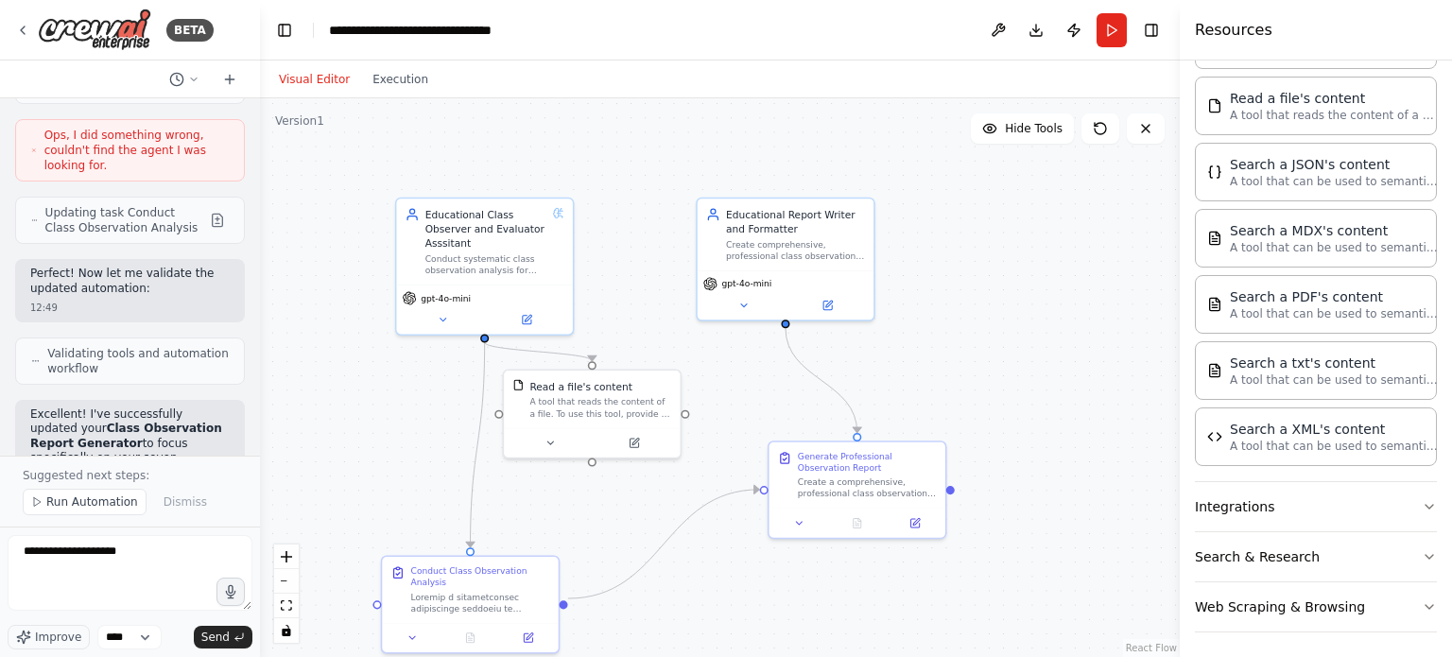
copy strong "eaching Orientation and Topic Assimilation"
click at [191, 565] on textarea "**********" at bounding box center [130, 573] width 245 height 76
paste textarea "**********"
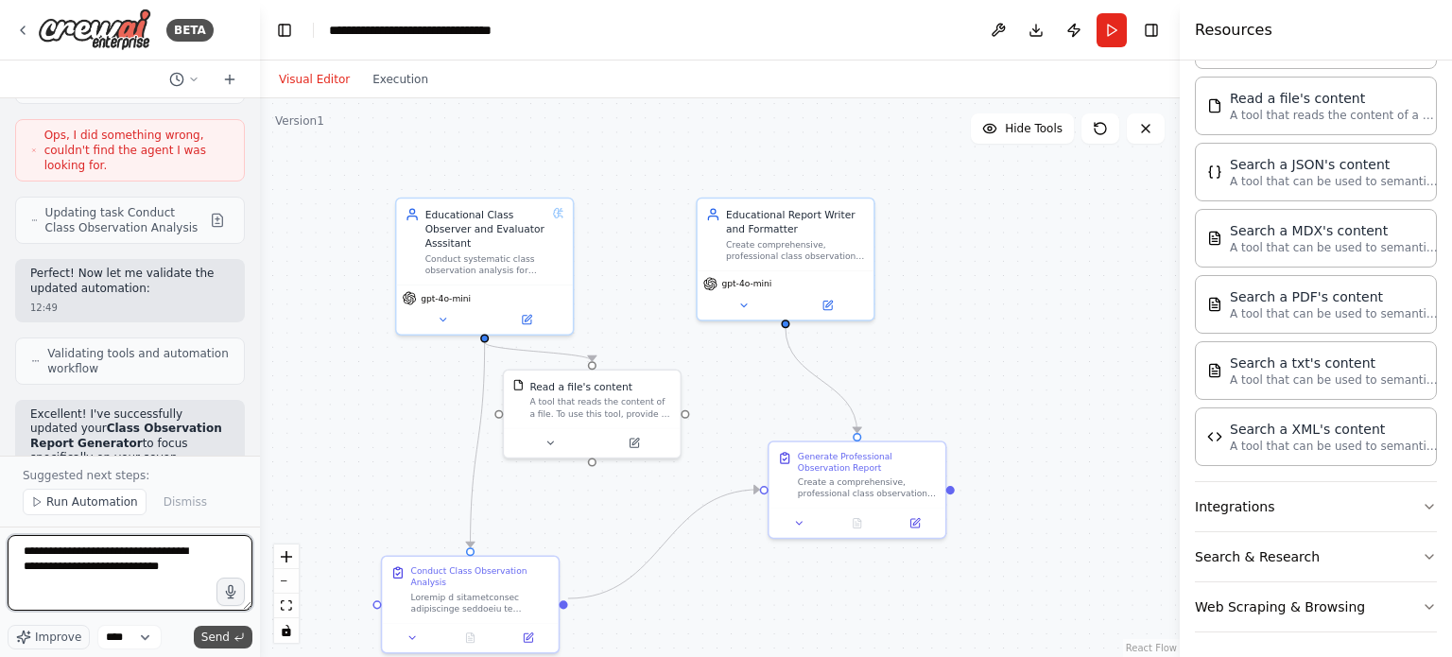
type textarea "**********"
click at [216, 638] on span "Send" at bounding box center [215, 637] width 28 height 15
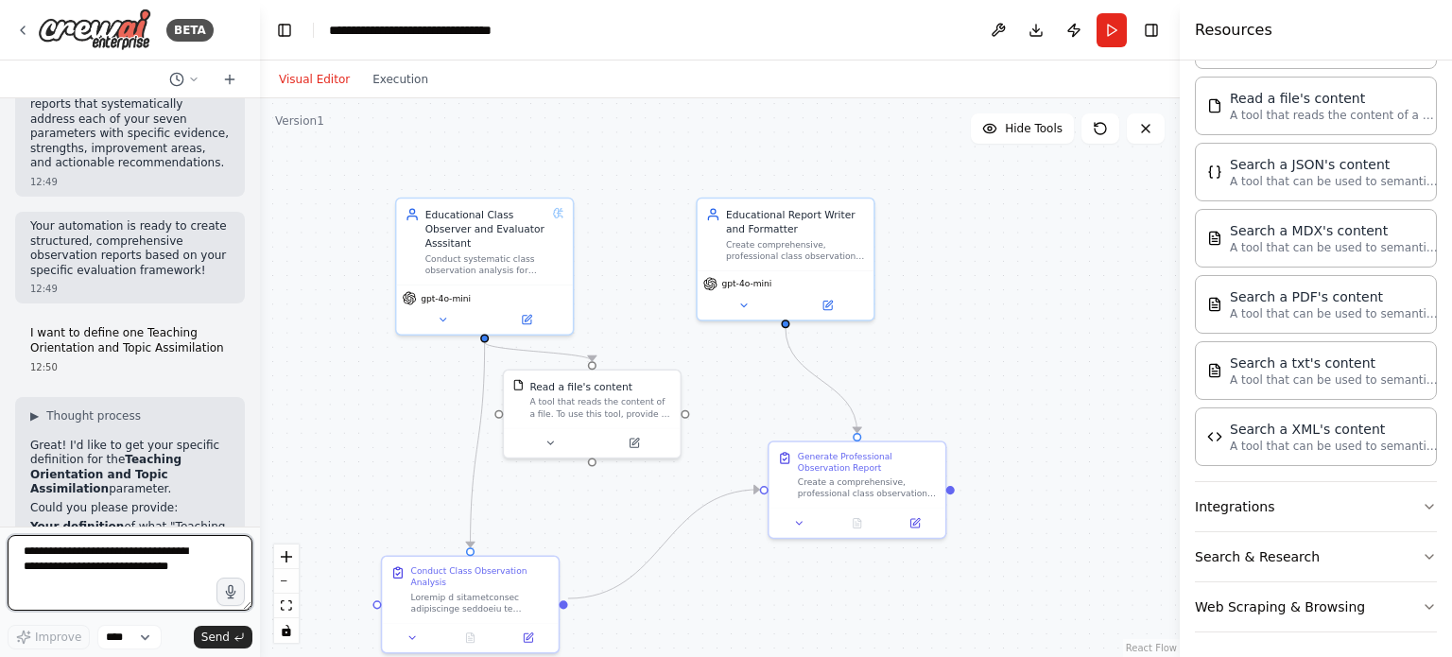
scroll to position [5067, 0]
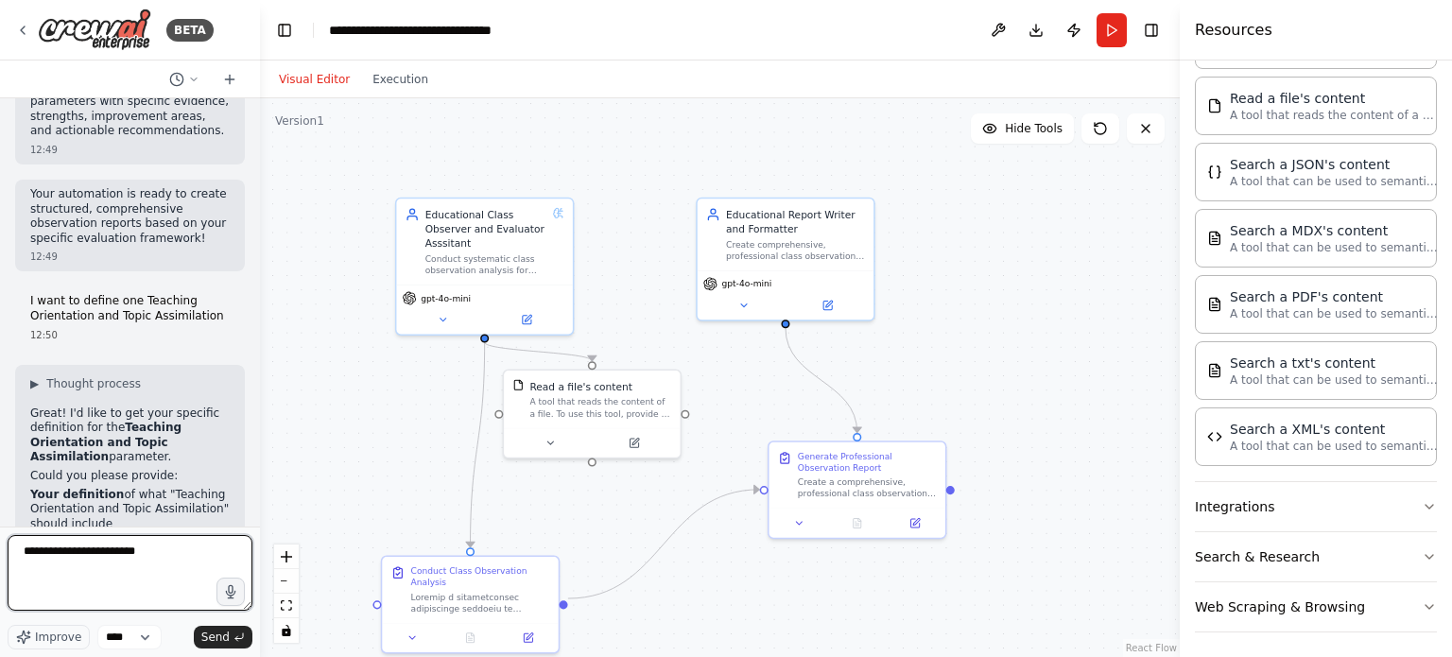
paste textarea "**********"
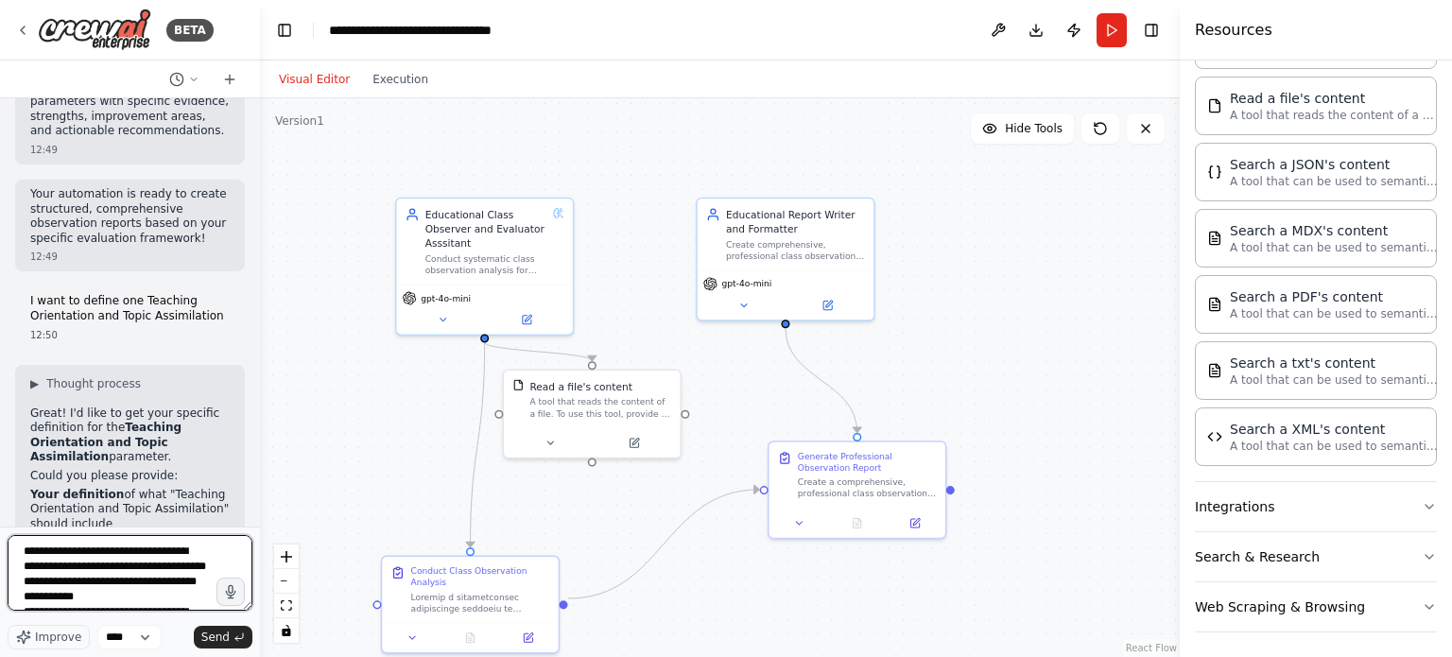
scroll to position [3383, 0]
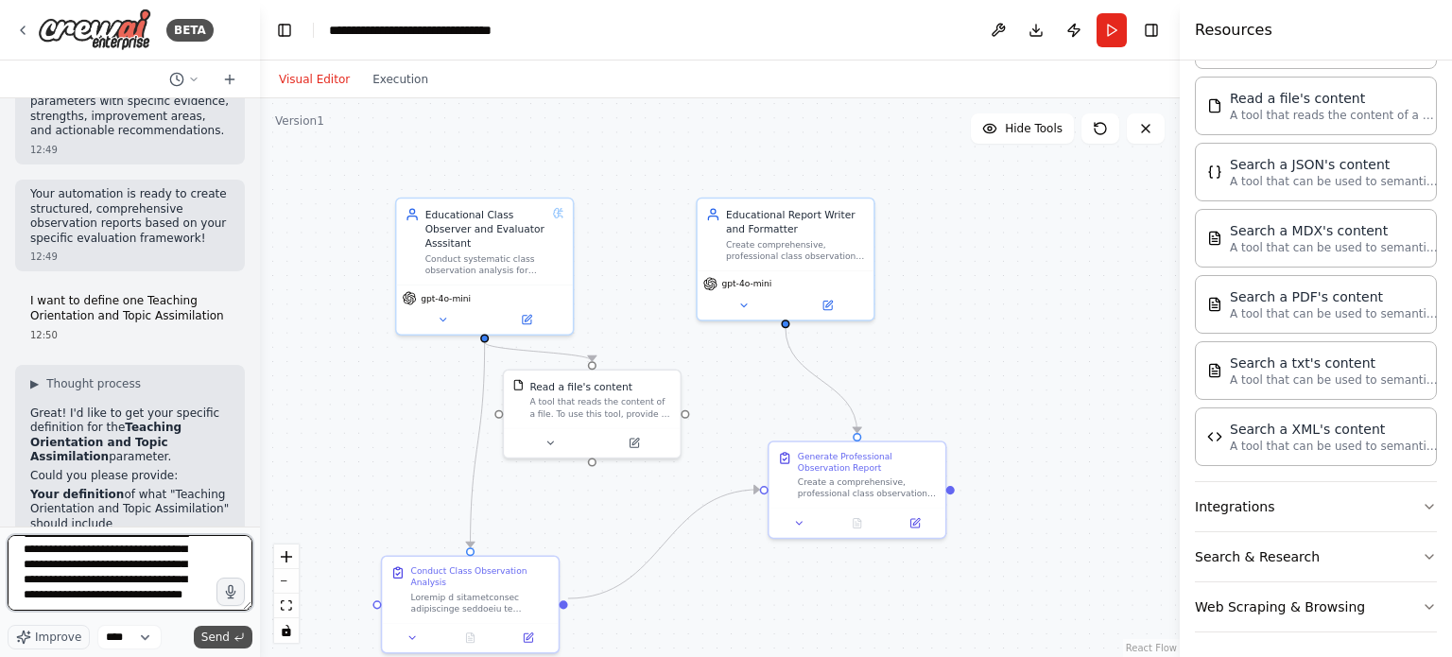
type textarea "**********"
click at [219, 643] on span "Send" at bounding box center [215, 637] width 28 height 15
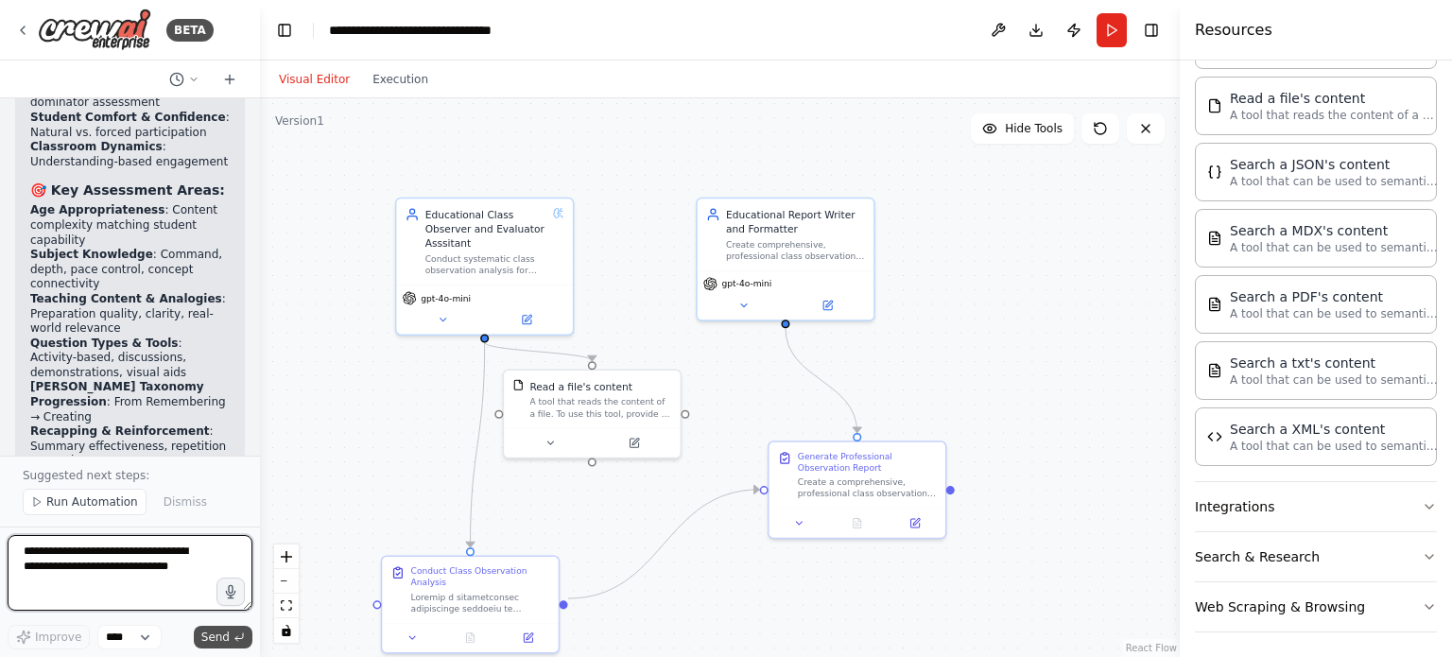
scroll to position [10161, 0]
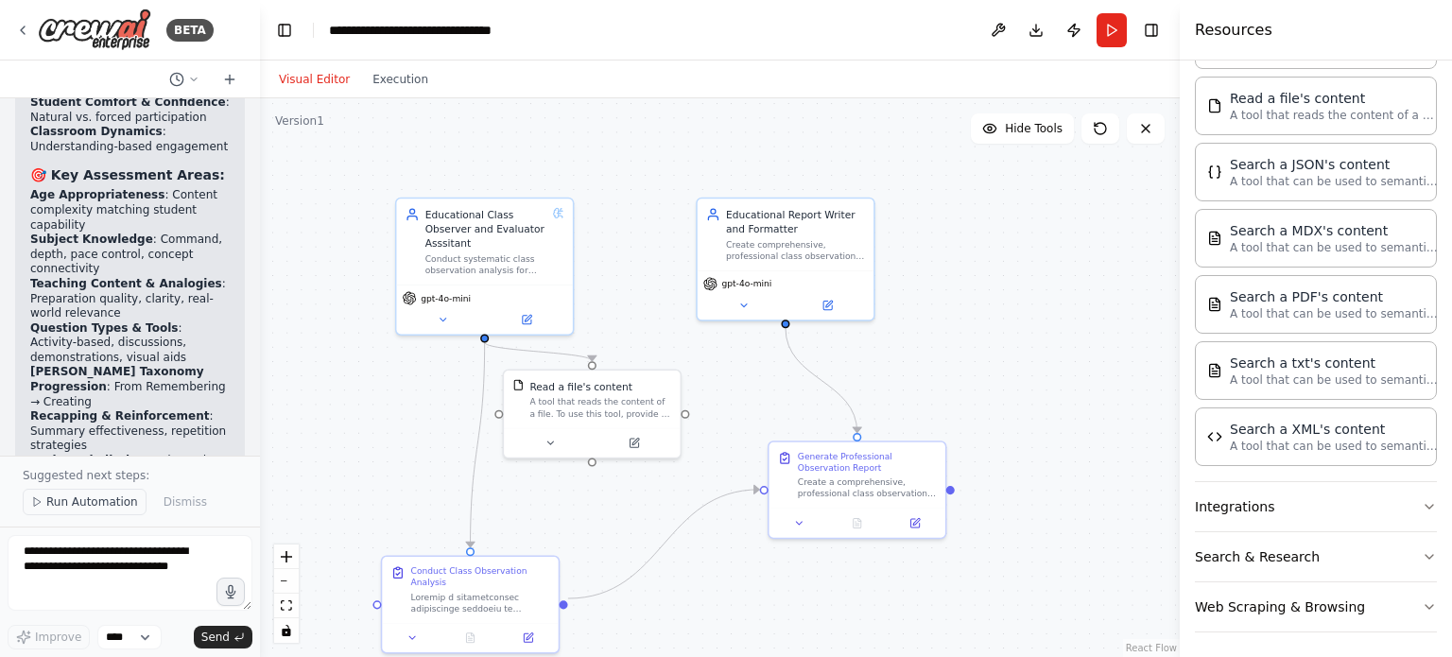
click at [74, 502] on span "Run Automation" at bounding box center [92, 502] width 92 height 15
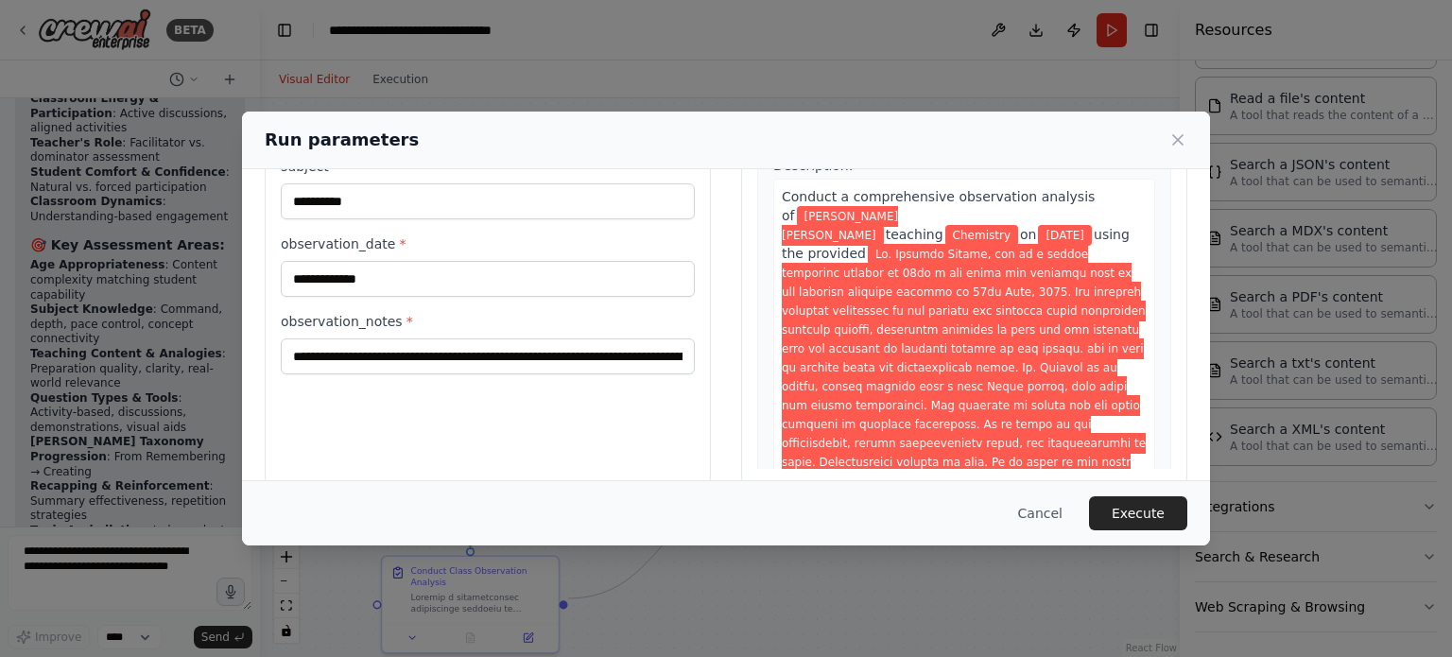
scroll to position [182, 0]
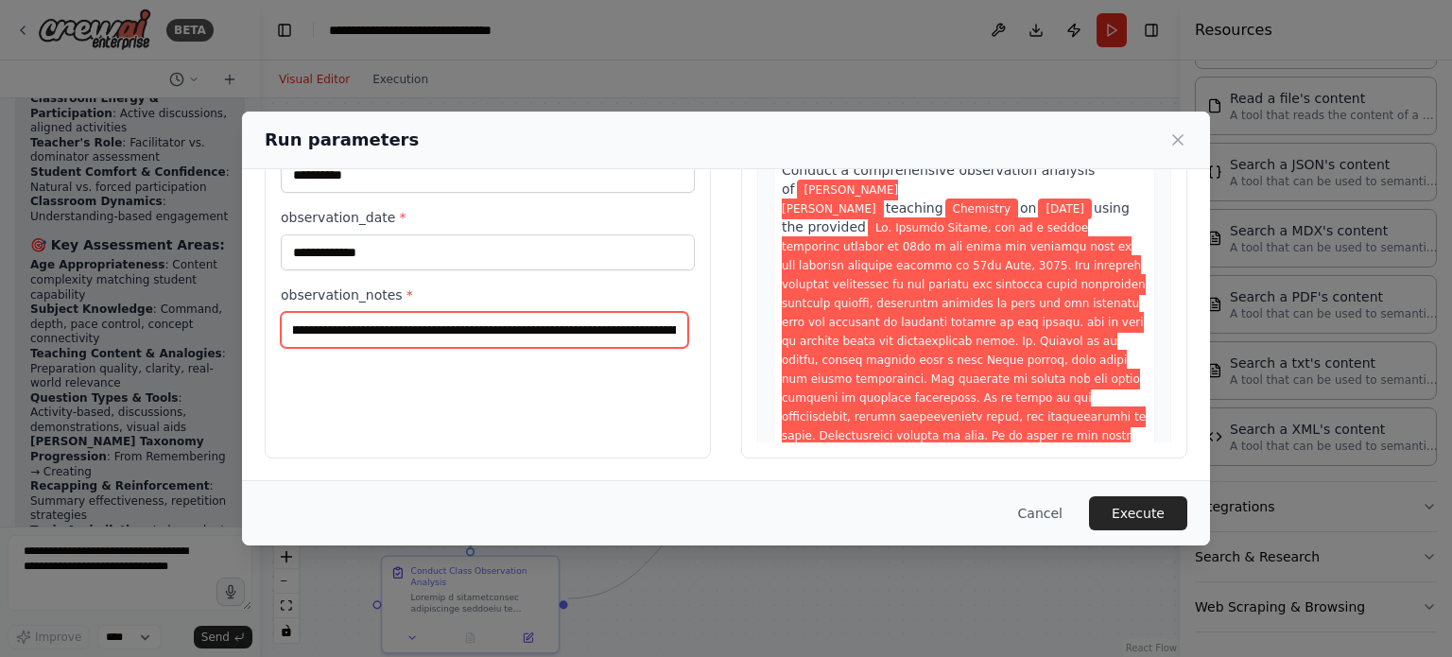
drag, startPoint x: 291, startPoint y: 329, endPoint x: 903, endPoint y: 382, distance: 614.1
click at [903, 382] on div "**********" at bounding box center [726, 234] width 923 height 448
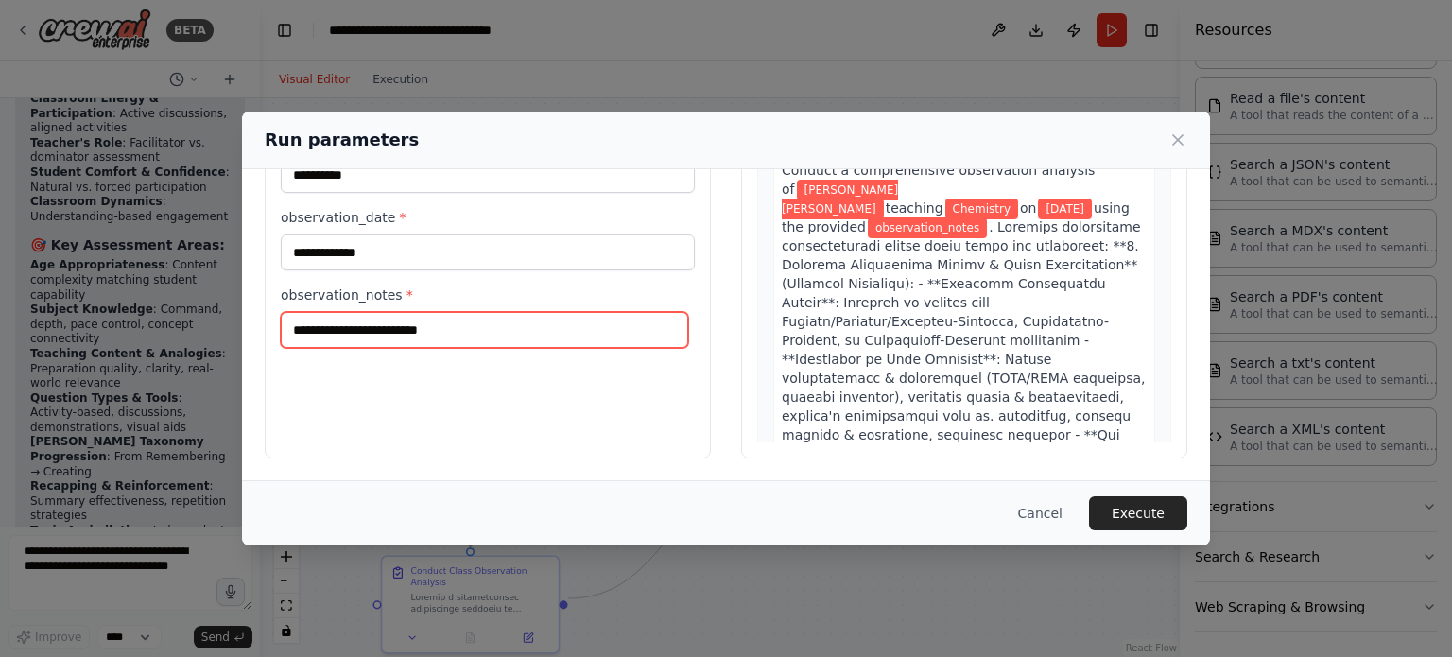
scroll to position [0, 0]
paste input "**********"
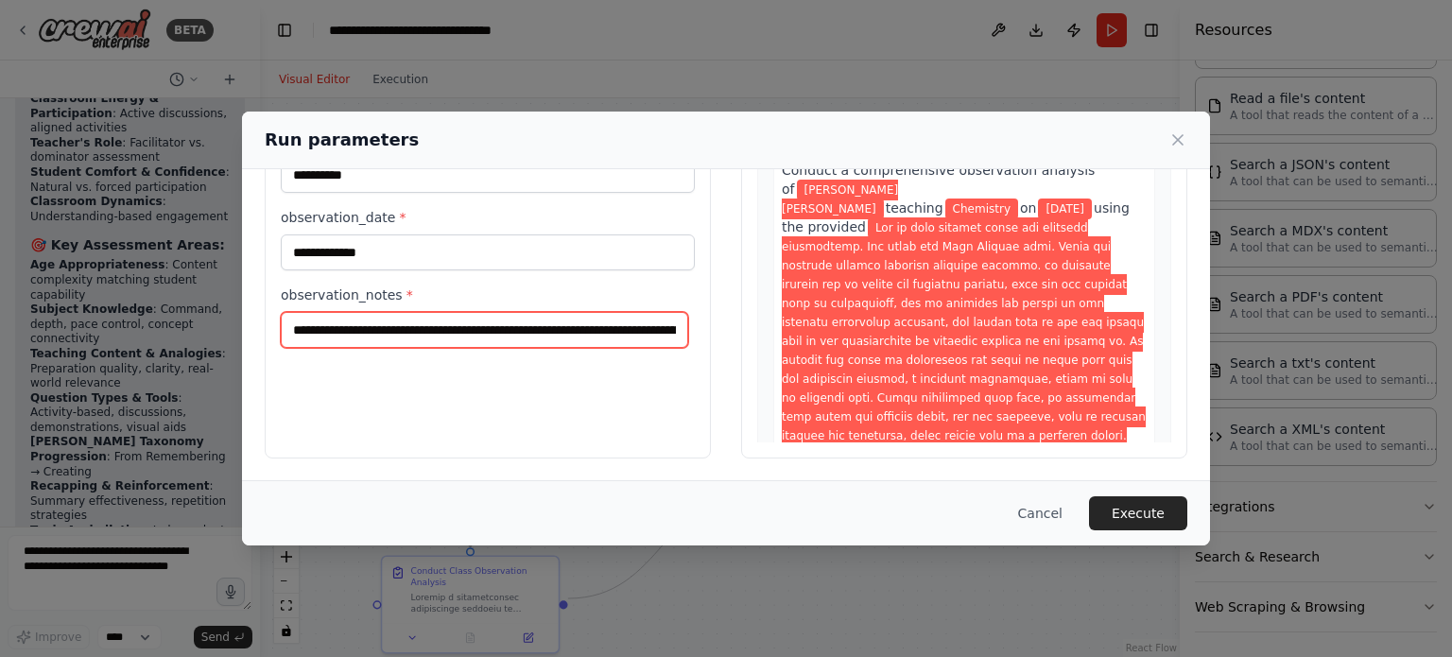
scroll to position [0, 31633]
type input "**********"
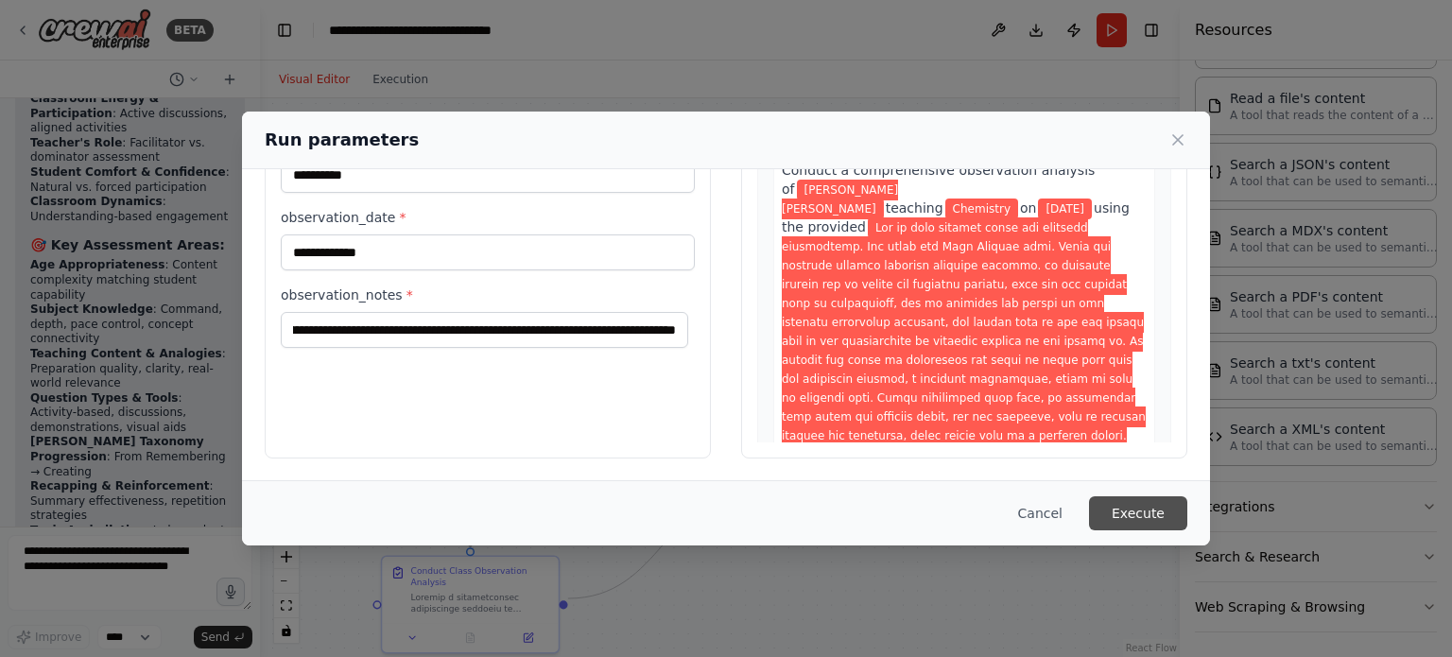
click at [1134, 513] on button "Execute" at bounding box center [1138, 513] width 98 height 34
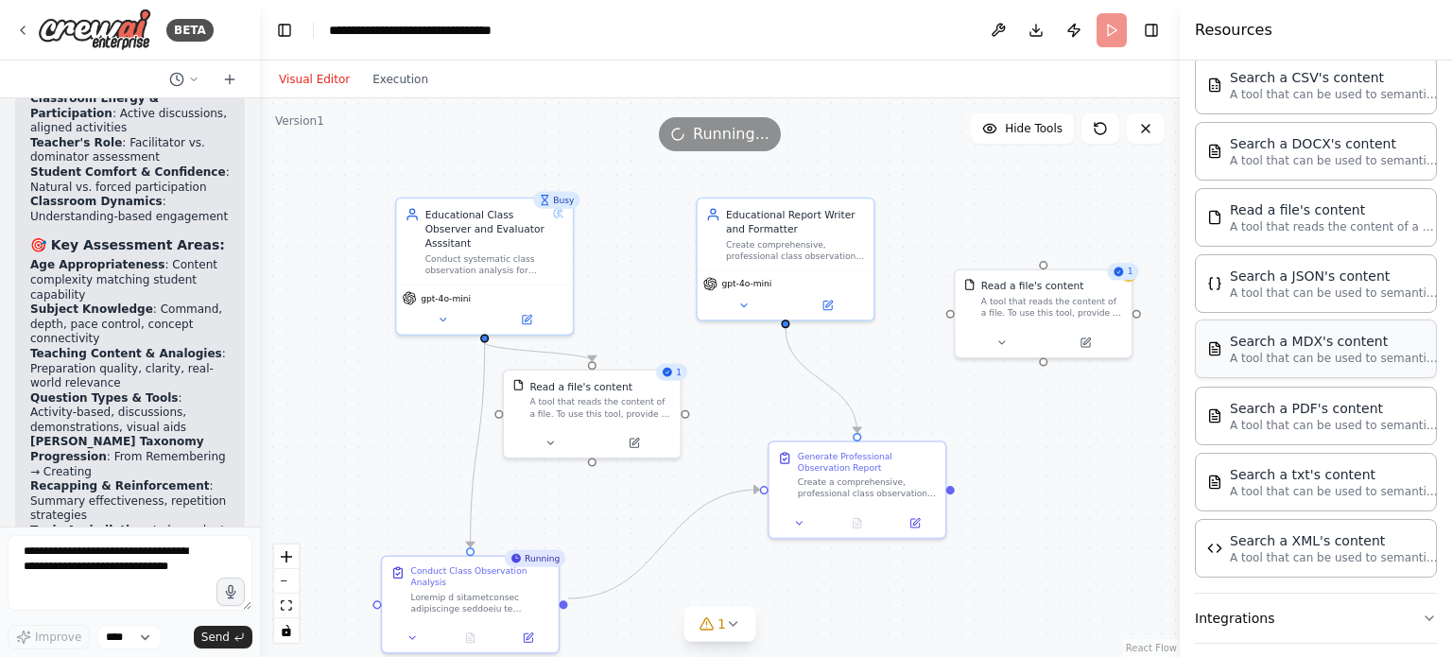
scroll to position [554, 0]
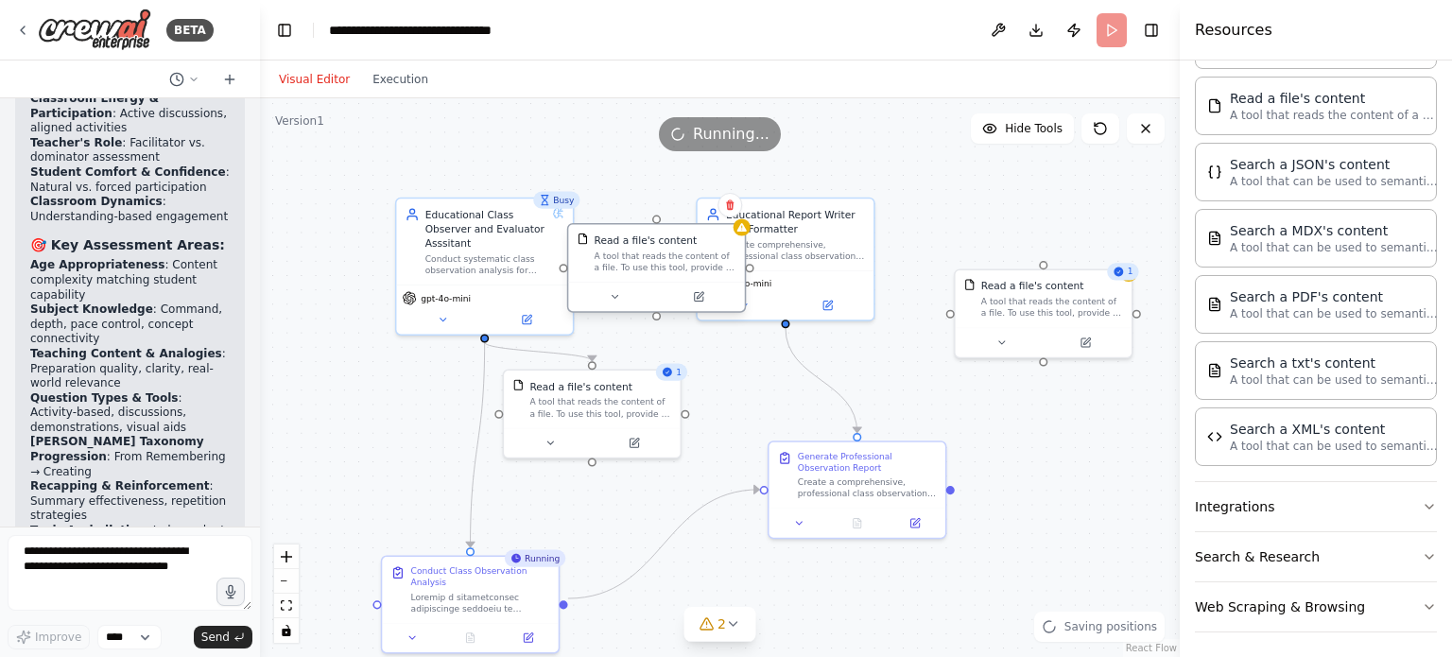
drag, startPoint x: 692, startPoint y: 286, endPoint x: 623, endPoint y: 258, distance: 74.3
click at [623, 258] on div "A tool that reads the content of a file. To use this tool, provide a 'file_path…" at bounding box center [666, 262] width 142 height 23
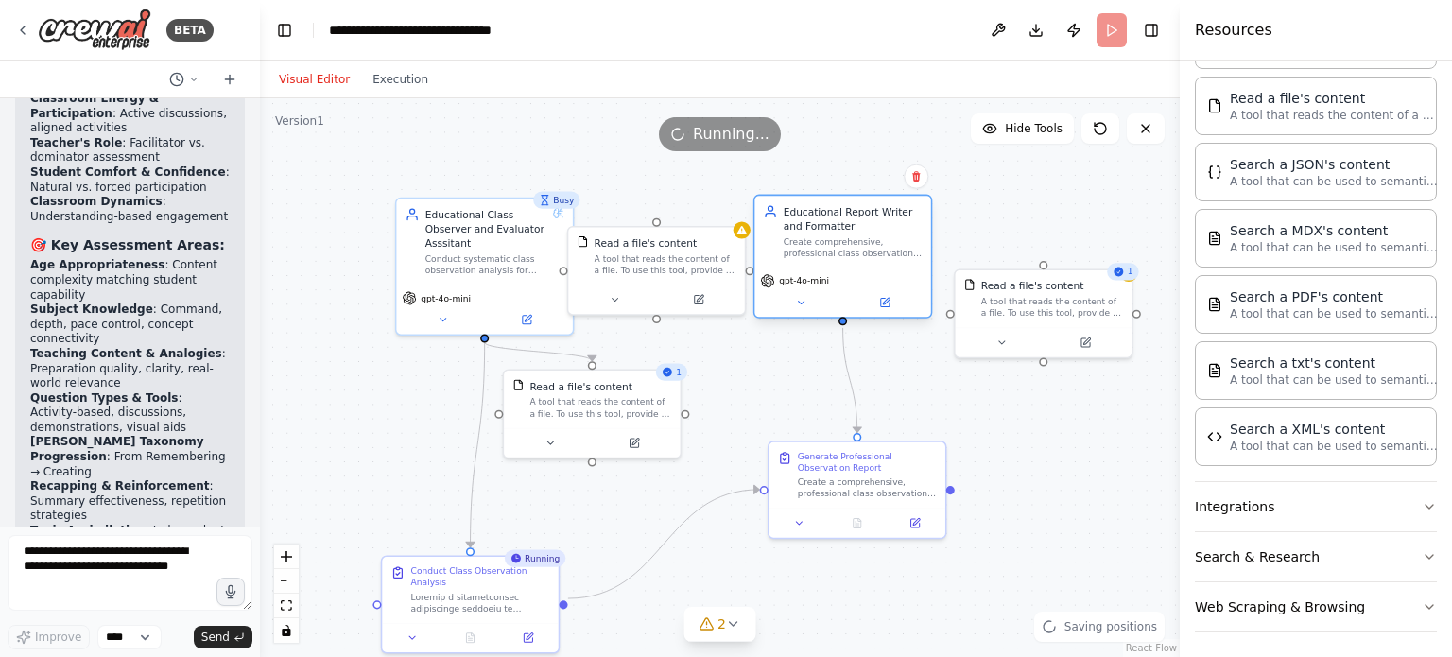
drag, startPoint x: 832, startPoint y: 270, endPoint x: 908, endPoint y: 275, distance: 75.8
click at [908, 275] on div "gpt-4o-mini" at bounding box center [843, 292] width 176 height 49
click at [485, 343] on circle "Edge from 7e89f14a-17ce-49f5-98c1-0ec21e042e05 to 16d54c06-8503-448d-8bfc-e7226…" at bounding box center [485, 349] width 14 height 14
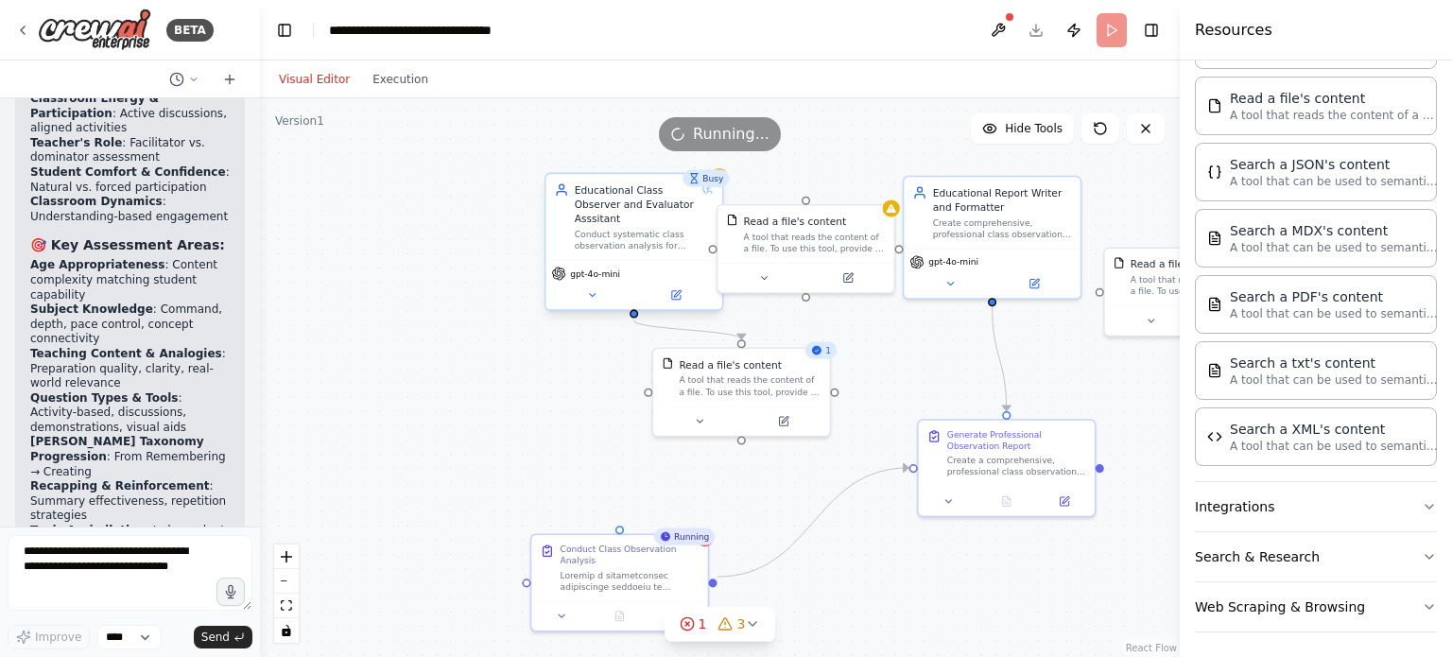
drag, startPoint x: 486, startPoint y: 339, endPoint x: 595, endPoint y: 303, distance: 114.8
click at [595, 303] on div ".deletable-edge-delete-btn { width: 20px; height: 20px; border: 0px solid #ffff…" at bounding box center [720, 377] width 920 height 559
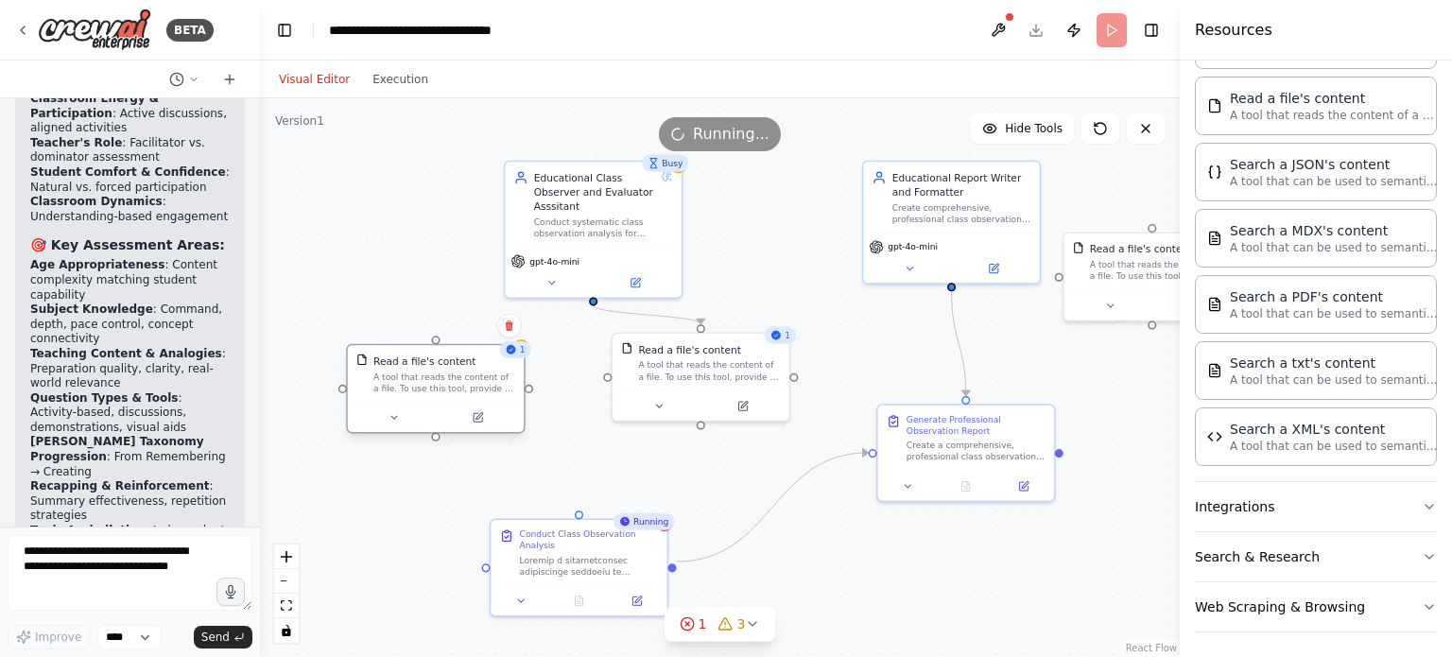
drag, startPoint x: 759, startPoint y: 261, endPoint x: 435, endPoint y: 423, distance: 362.4
click at [435, 423] on div at bounding box center [436, 417] width 165 height 17
click at [608, 417] on div ".deletable-edge-delete-btn { width: 20px; height: 20px; border: 0px solid #ffff…" at bounding box center [720, 377] width 920 height 559
click at [598, 311] on circle "Edge from 7e89f14a-17ce-49f5-98c1-0ec21e042e05 to 50aeaf30-3a07-4f54-870b-b71ba…" at bounding box center [593, 312] width 14 height 14
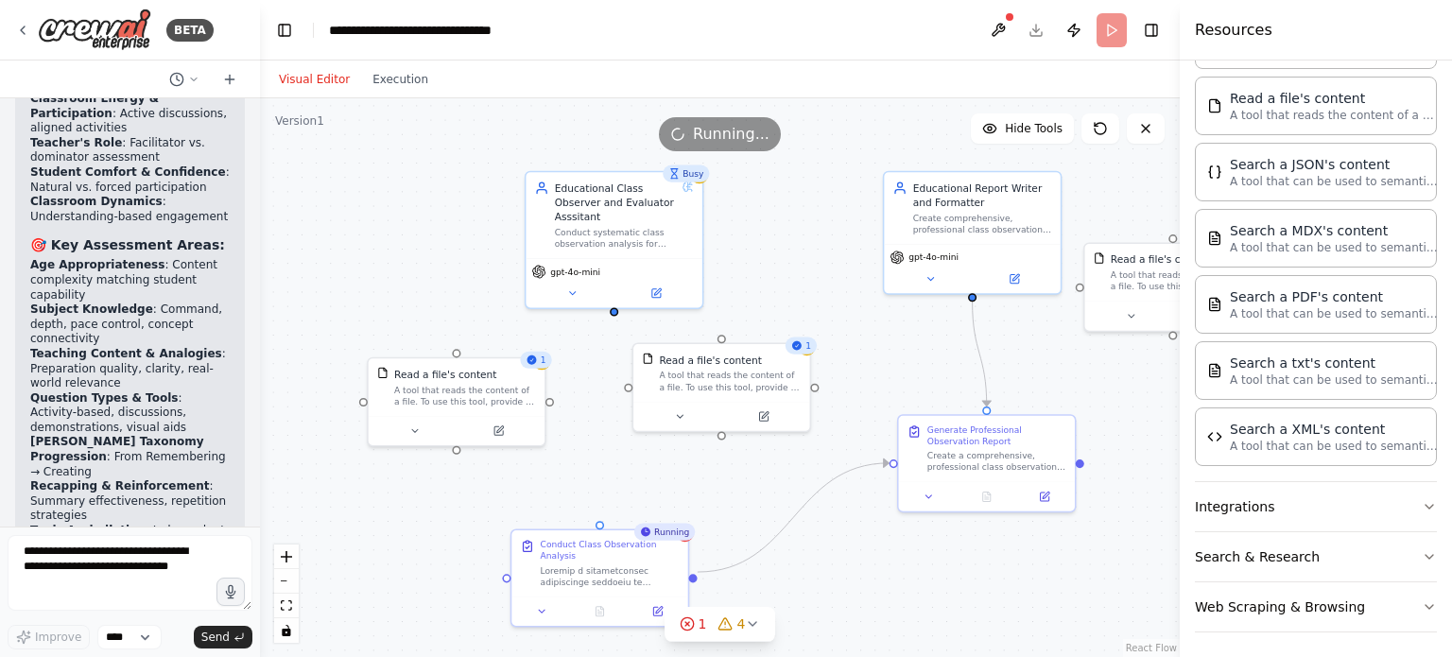
drag, startPoint x: 699, startPoint y: 321, endPoint x: 720, endPoint y: 331, distance: 23.3
click at [720, 331] on div ".deletable-edge-delete-btn { width: 20px; height: 20px; border: 0px solid #ffff…" at bounding box center [720, 377] width 920 height 559
drag, startPoint x: 722, startPoint y: 366, endPoint x: 723, endPoint y: 401, distance: 35.0
click at [723, 401] on div "Read a file's content A tool that reads the content of a file. To use this tool…" at bounding box center [738, 398] width 142 height 40
click at [730, 372] on div "Read a file's content A tool that reads the content of a file. To use this tool…" at bounding box center [729, 399] width 176 height 58
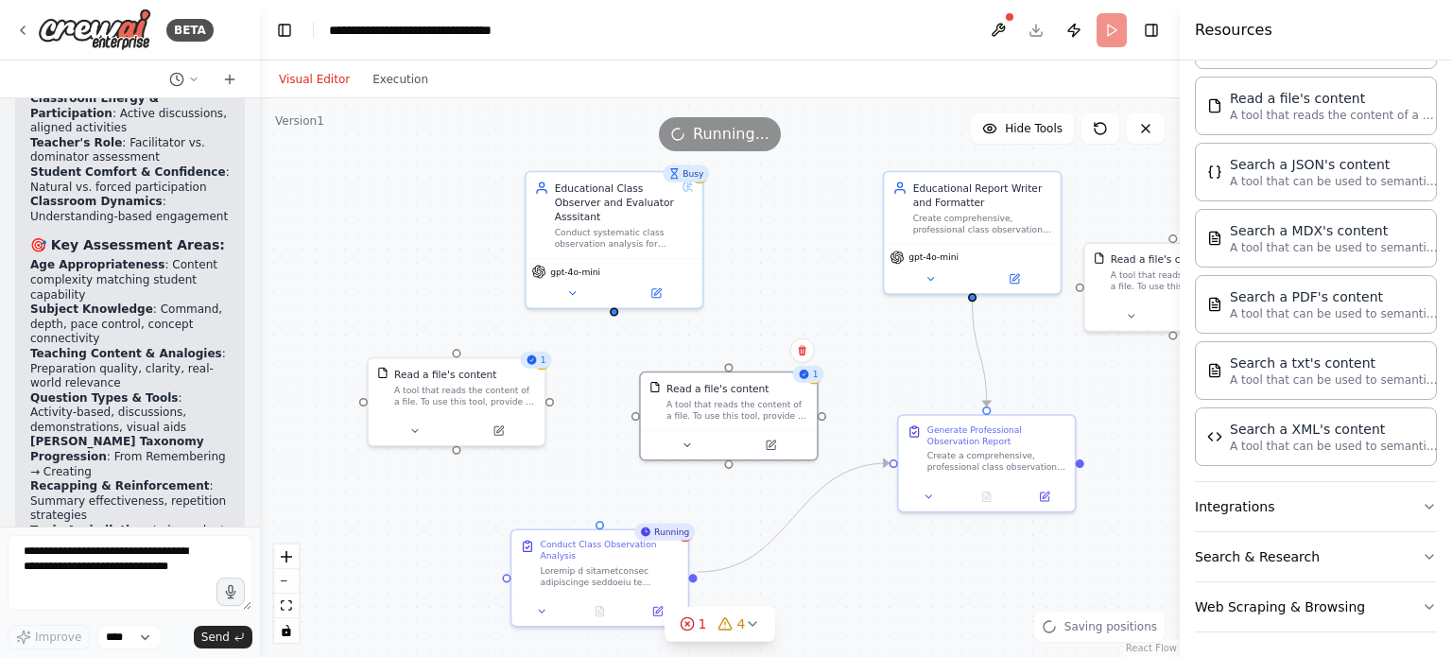
click at [628, 367] on div ".deletable-edge-delete-btn { width: 20px; height: 20px; border: 0px solid #ffff…" at bounding box center [720, 377] width 920 height 559
click at [688, 619] on icon at bounding box center [687, 624] width 15 height 15
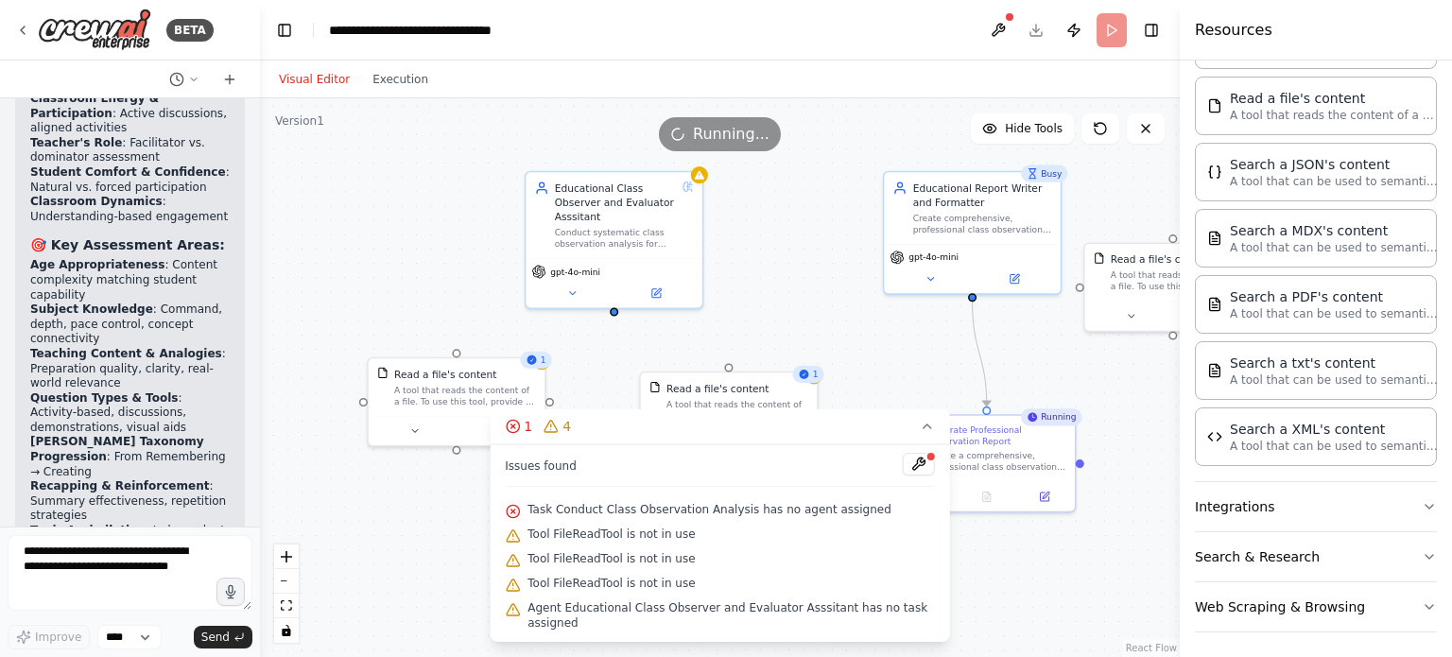
click at [738, 517] on span "Task Conduct Class Observation Analysis has no agent assigned" at bounding box center [710, 509] width 364 height 15
click at [999, 600] on div ".deletable-edge-delete-btn { width: 20px; height: 20px; border: 0px solid #ffff…" at bounding box center [720, 377] width 920 height 559
click at [927, 444] on button "1 4" at bounding box center [720, 426] width 461 height 35
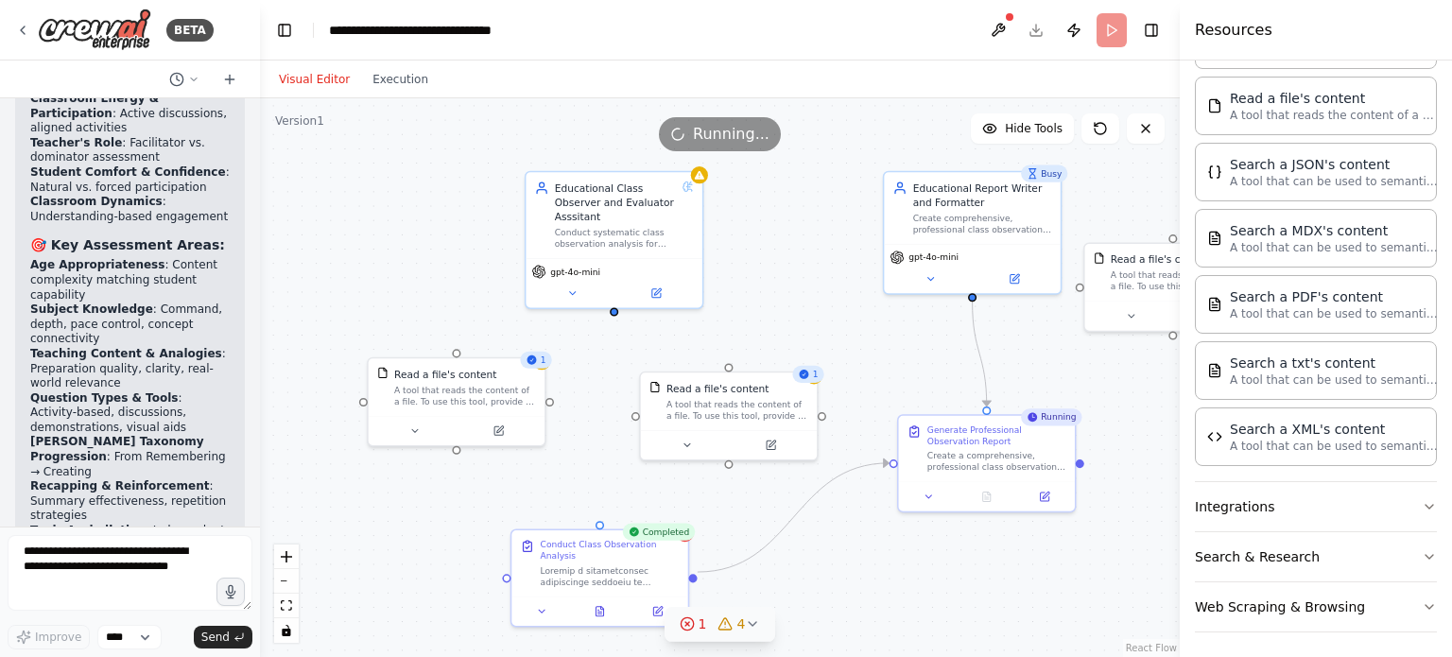
click at [720, 628] on icon at bounding box center [726, 623] width 12 height 11
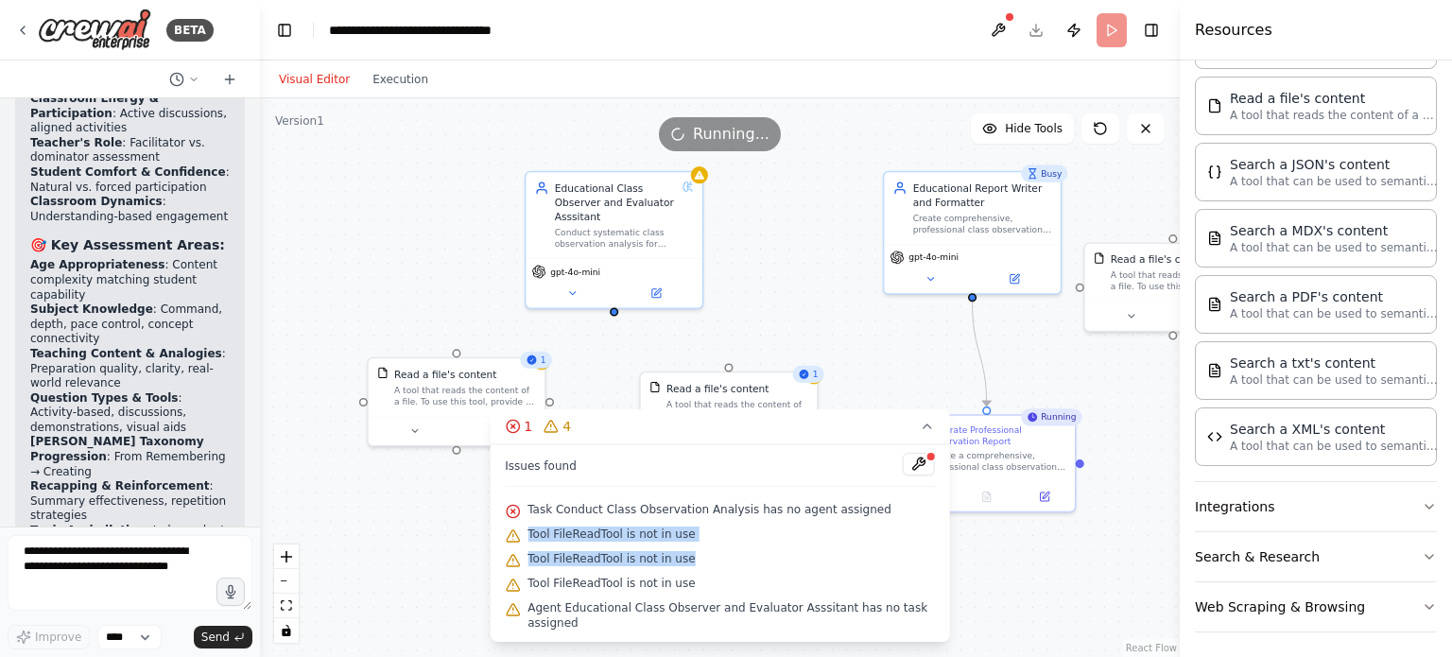
drag, startPoint x: 527, startPoint y: 547, endPoint x: 749, endPoint y: 561, distance: 222.7
click at [749, 561] on div "Issues found Task Conduct Class Observation Analysis has no agent assigned Tool…" at bounding box center [720, 543] width 461 height 198
click at [1040, 600] on div ".deletable-edge-delete-btn { width: 20px; height: 20px; border: 0px solid #ffff…" at bounding box center [720, 377] width 920 height 559
click at [397, 272] on div ".deletable-edge-delete-btn { width: 20px; height: 20px; border: 0px solid #ffff…" at bounding box center [720, 377] width 920 height 559
click at [418, 355] on div ".deletable-edge-delete-btn { width: 20px; height: 20px; border: 0px solid #ffff…" at bounding box center [720, 377] width 920 height 559
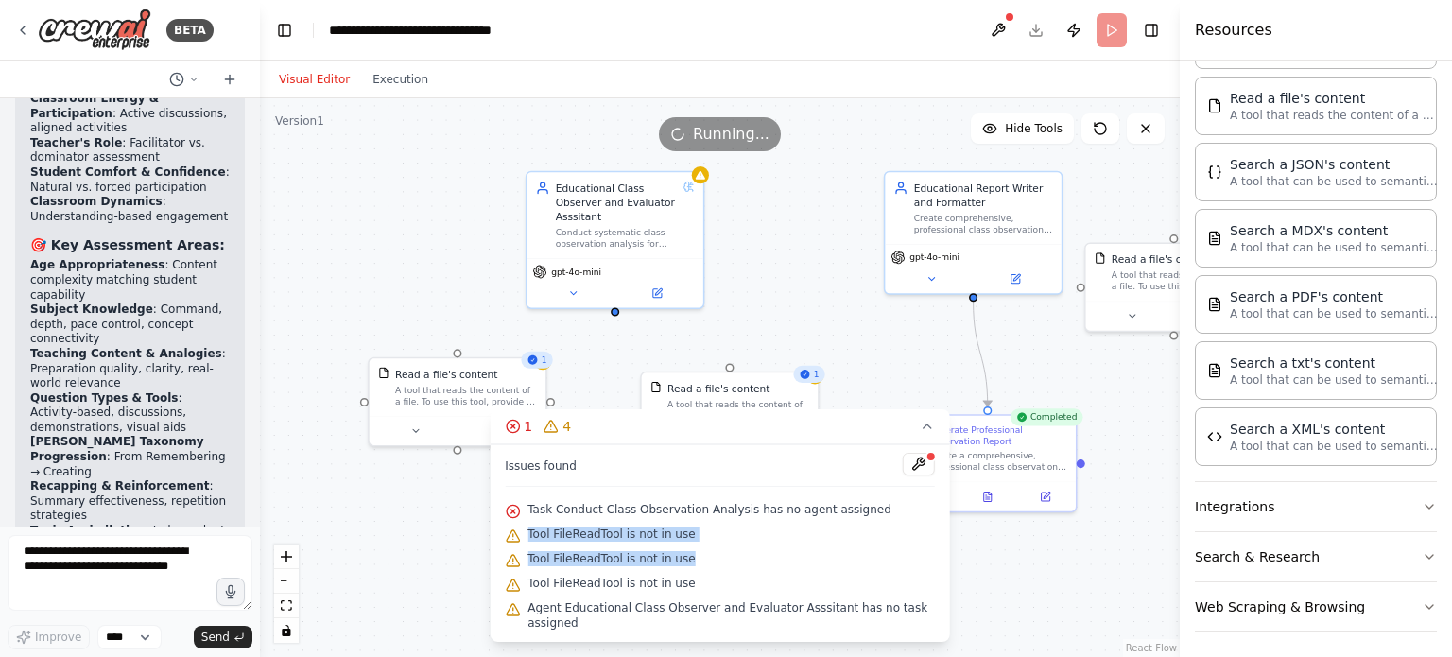
click at [1104, 585] on div ".deletable-edge-delete-btn { width: 20px; height: 20px; border: 0px solid #ffff…" at bounding box center [720, 377] width 920 height 559
click at [518, 434] on icon at bounding box center [512, 426] width 15 height 15
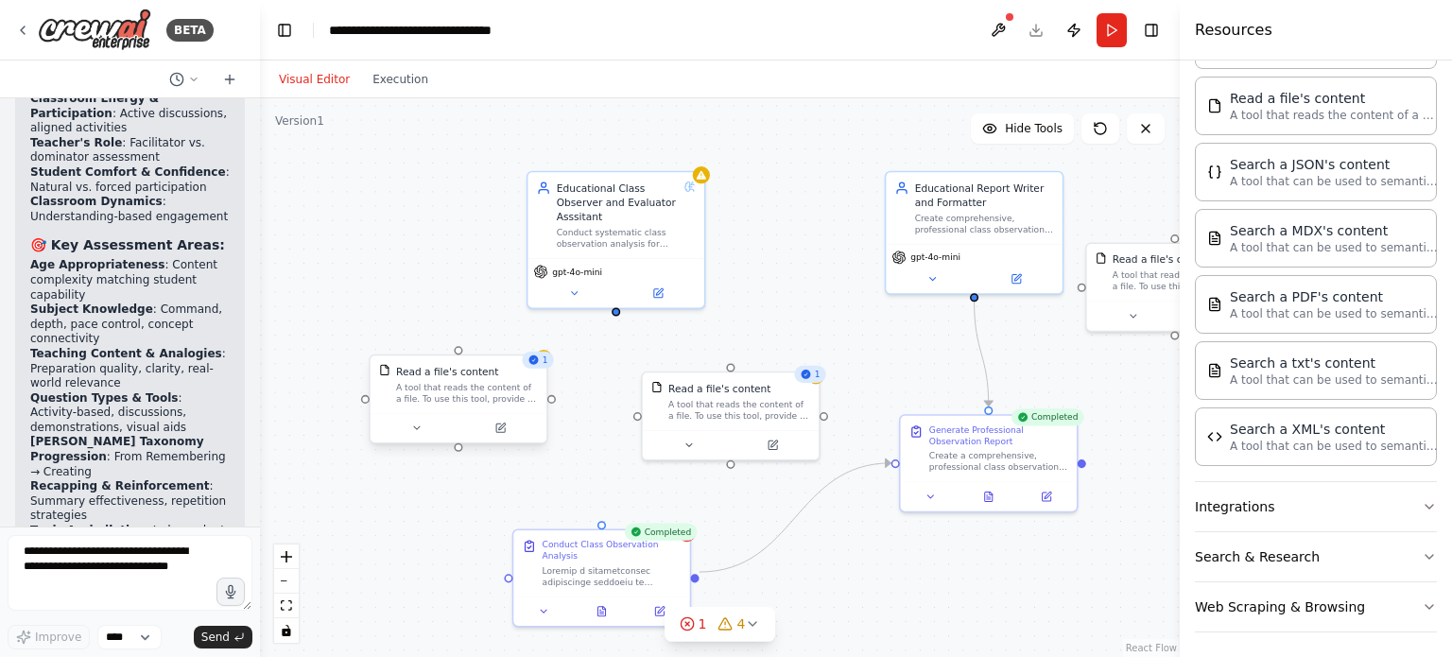
click at [510, 397] on div "A tool that reads the content of a file. To use this tool, provide a 'file_path…" at bounding box center [467, 392] width 142 height 23
click at [530, 337] on icon at bounding box center [532, 336] width 8 height 10
click at [488, 337] on button "Confirm" at bounding box center [477, 336] width 67 height 23
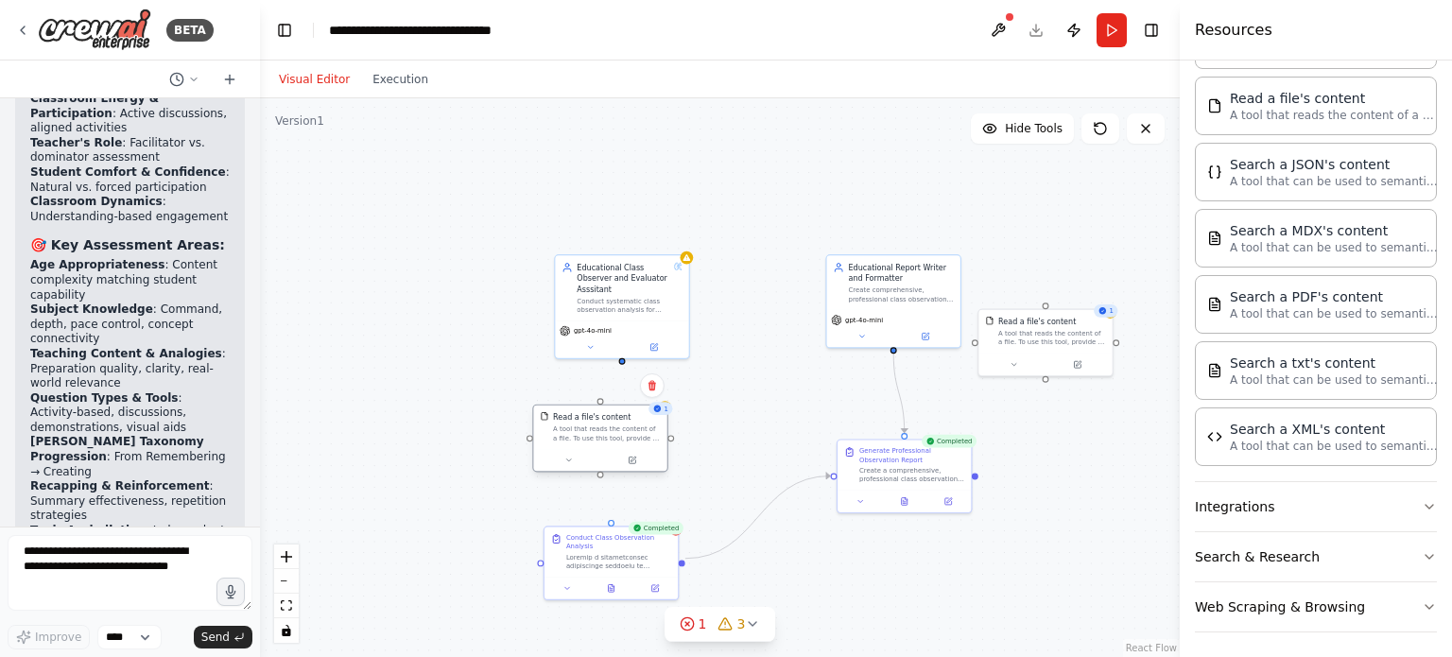
drag, startPoint x: 686, startPoint y: 438, endPoint x: 584, endPoint y: 438, distance: 101.2
click at [584, 438] on div "A tool that reads the content of a file. To use this tool, provide a 'file_path…" at bounding box center [607, 433] width 108 height 17
click at [626, 374] on div ".deletable-edge-delete-btn { width: 20px; height: 20px; border: 0px solid #ffff…" at bounding box center [720, 377] width 920 height 559
click at [620, 369] on div ".deletable-edge-delete-btn { width: 20px; height: 20px; border: 0px solid #ffff…" at bounding box center [720, 377] width 920 height 559
click at [601, 409] on div "Read a file's content A tool that reads the content of a file. To use this tool…" at bounding box center [599, 427] width 133 height 43
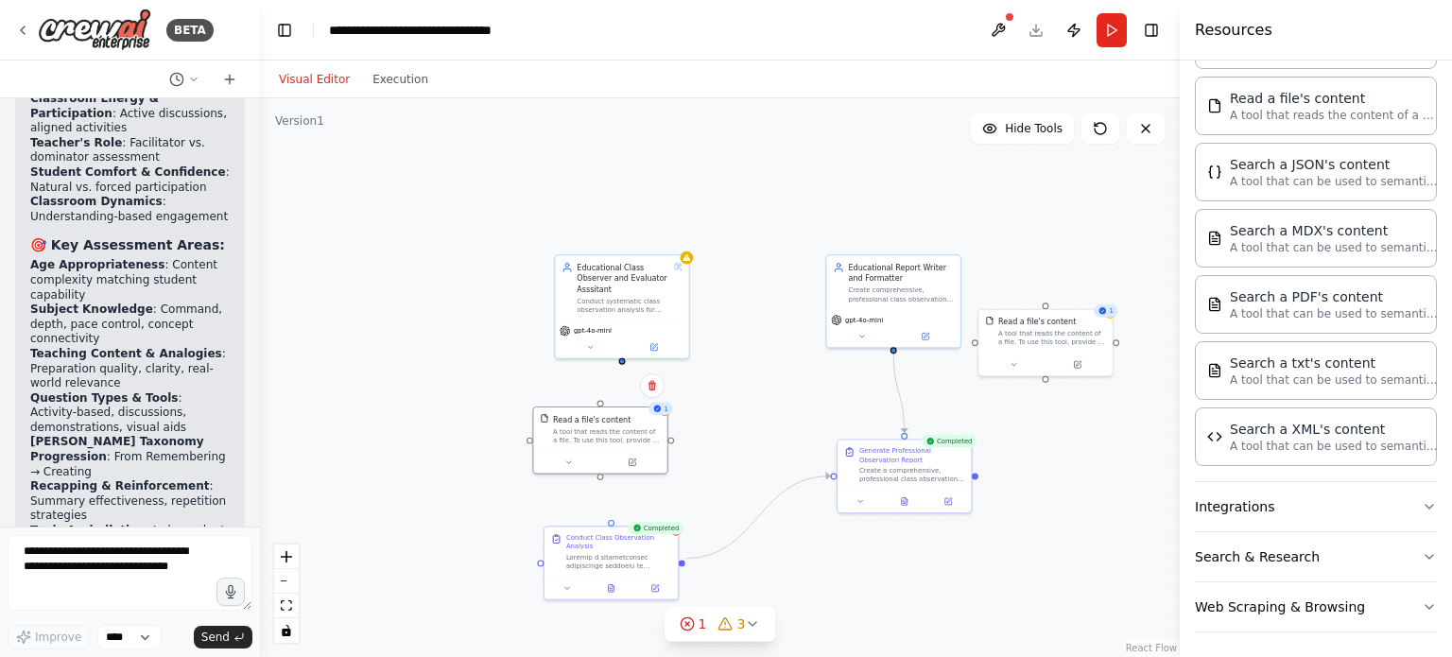
click at [836, 183] on div ".deletable-edge-delete-btn { width: 20px; height: 20px; border: 0px solid #ffff…" at bounding box center [720, 377] width 920 height 559
click at [1099, 128] on icon at bounding box center [1100, 128] width 15 height 15
click at [1100, 131] on icon at bounding box center [1100, 128] width 15 height 15
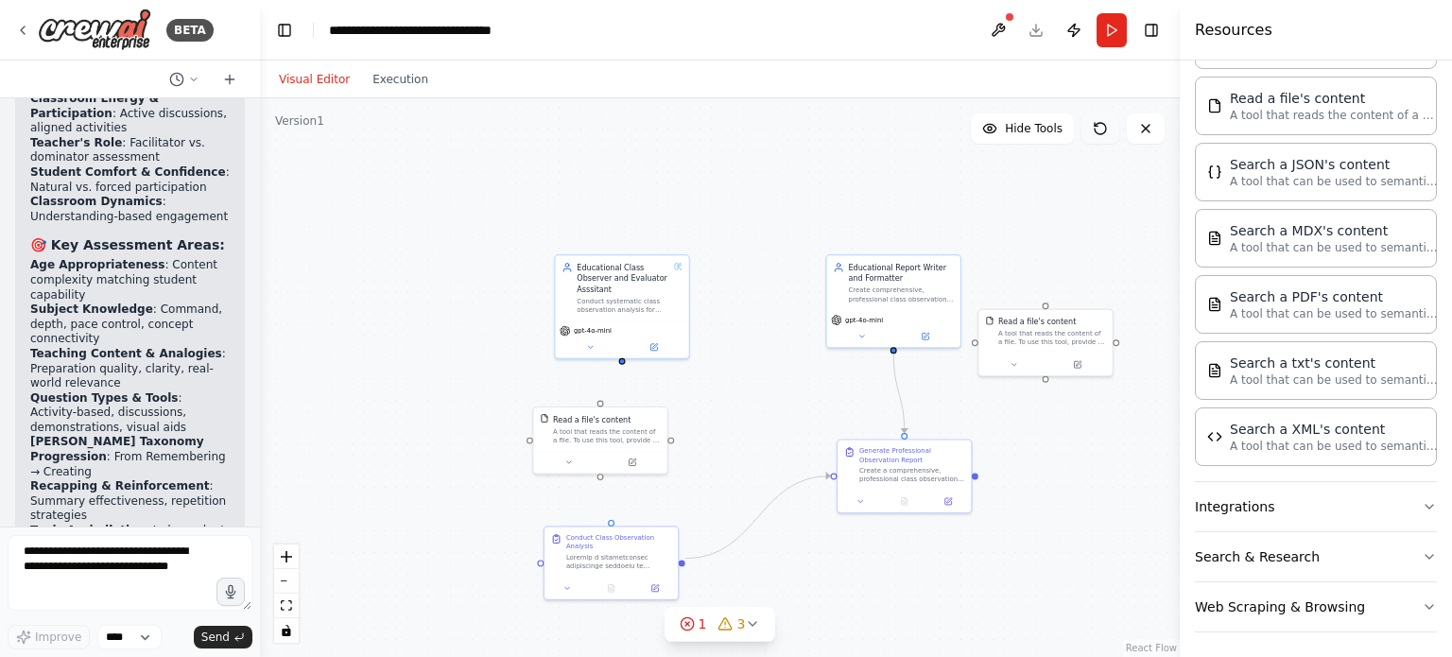
click at [1100, 131] on icon at bounding box center [1100, 128] width 15 height 15
click at [1108, 31] on button "Run" at bounding box center [1112, 30] width 30 height 34
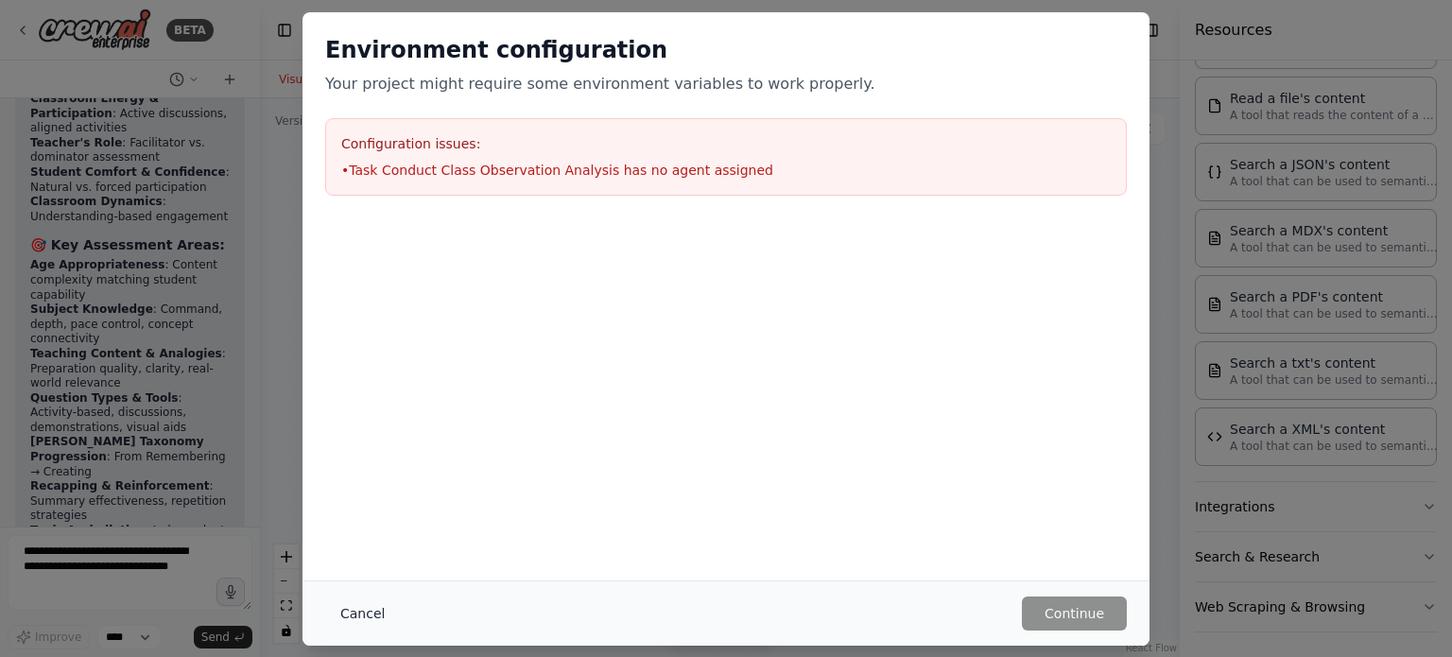
click at [374, 619] on button "Cancel" at bounding box center [362, 614] width 75 height 34
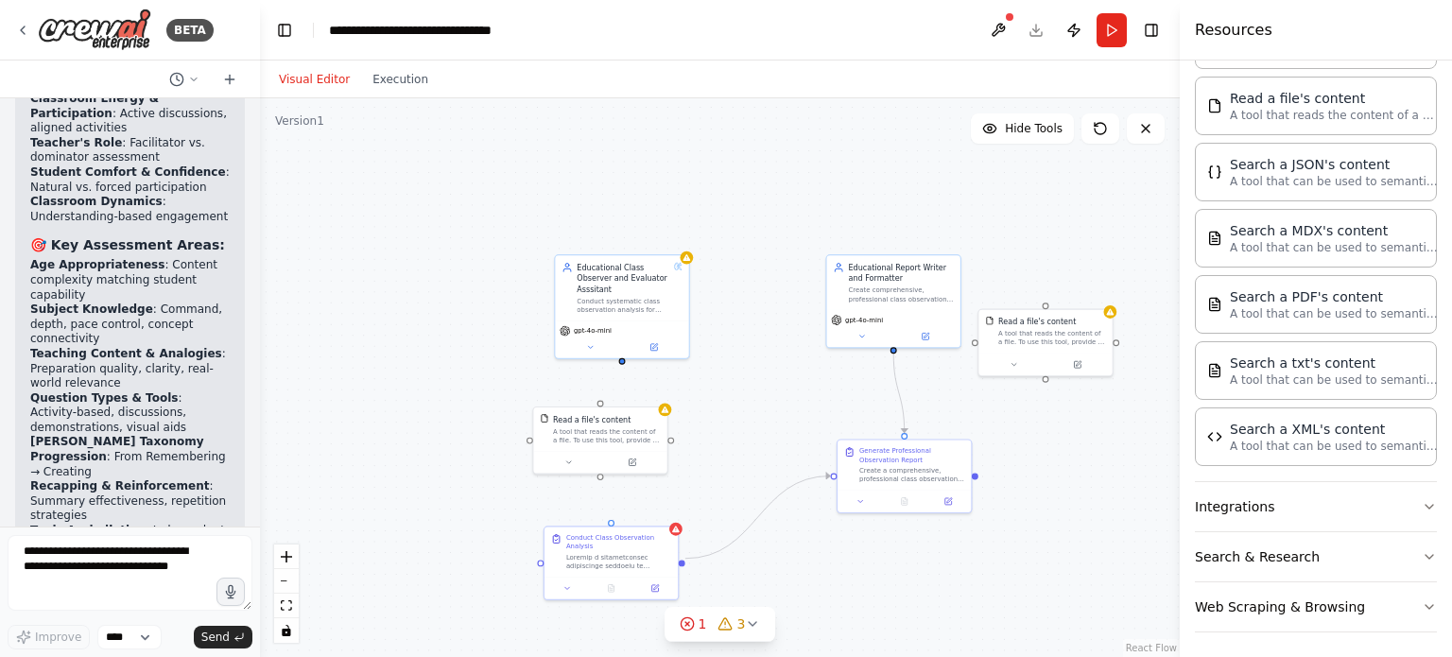
click at [374, 619] on div ".deletable-edge-delete-btn { width: 20px; height: 20px; border: 0px solid #ffff…" at bounding box center [720, 377] width 920 height 559
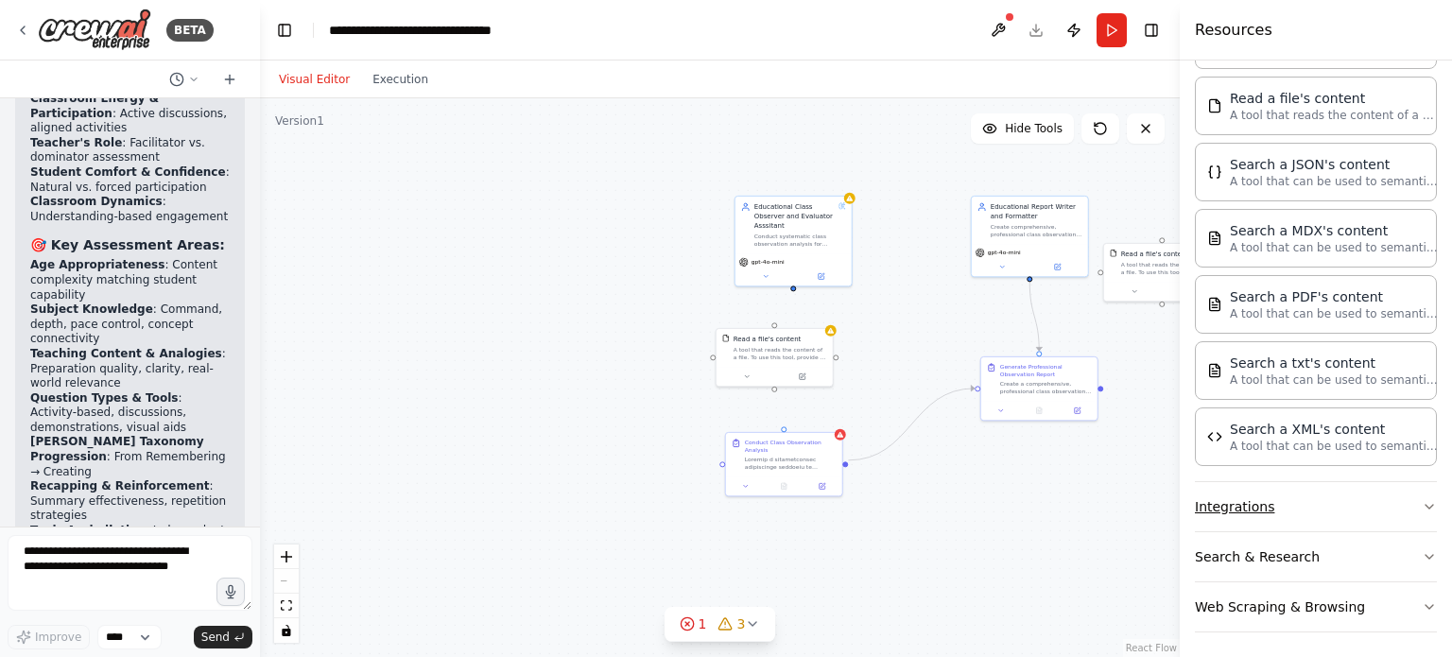
click at [1422, 501] on icon "button" at bounding box center [1429, 506] width 15 height 15
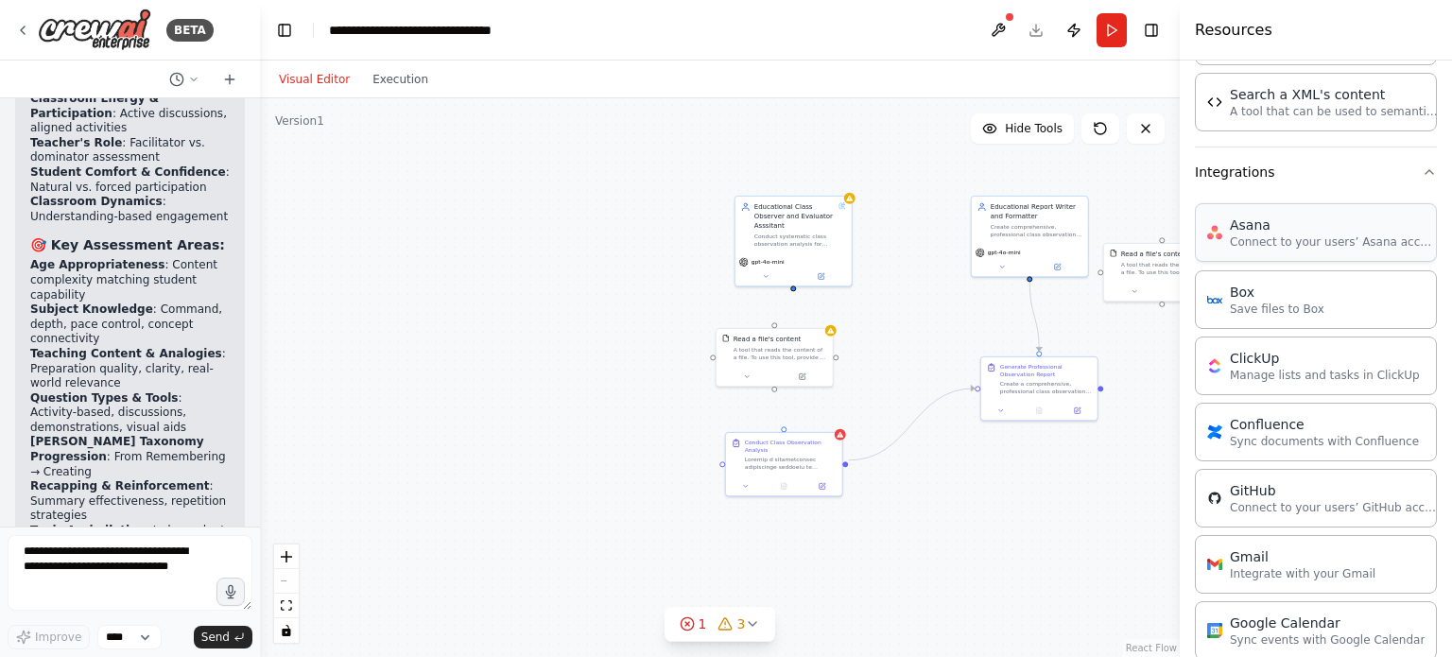
scroll to position [649, 0]
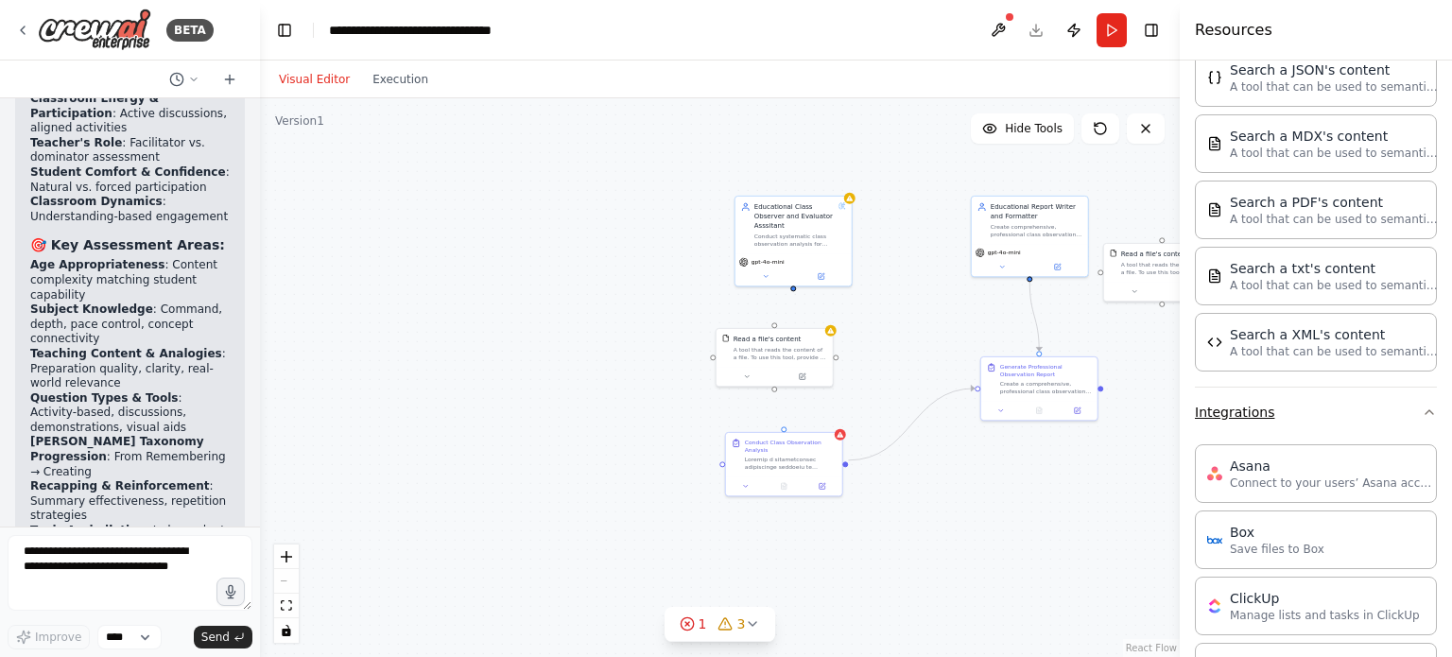
click at [1411, 415] on button "Integrations" at bounding box center [1316, 412] width 242 height 49
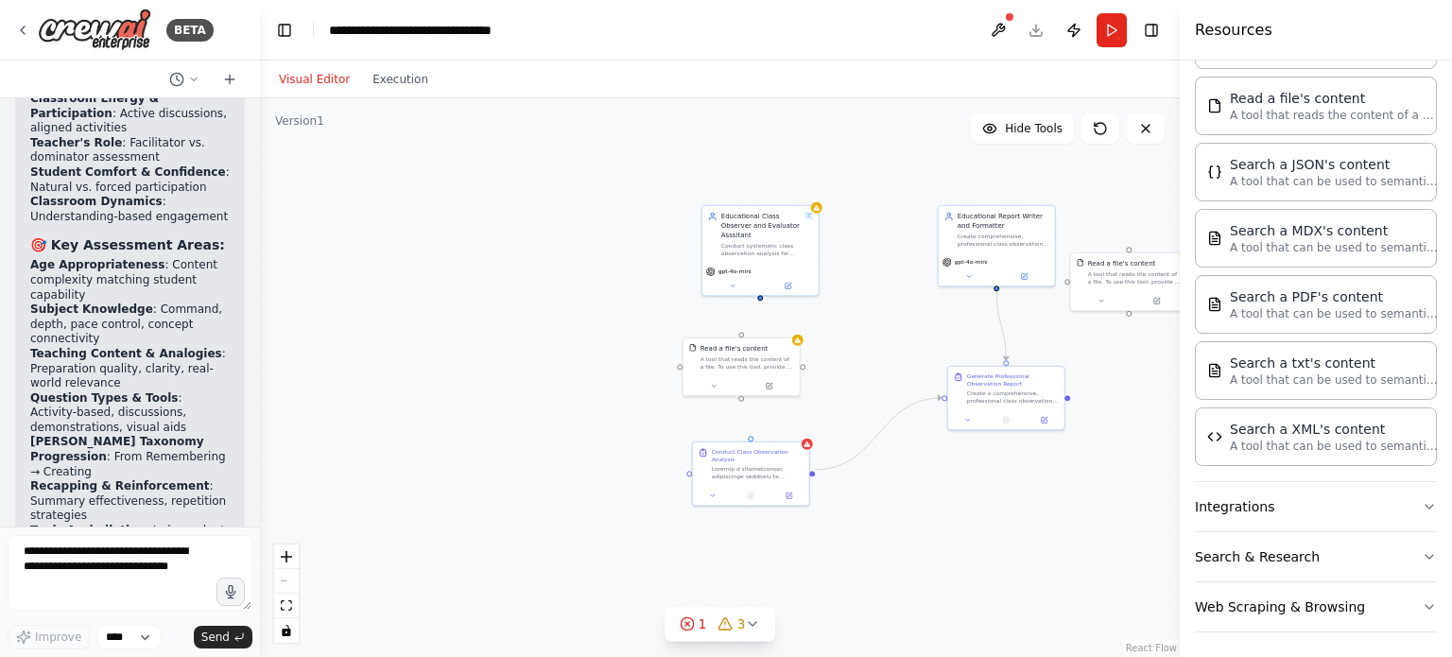
drag, startPoint x: 794, startPoint y: 295, endPoint x: 757, endPoint y: 304, distance: 37.8
click at [757, 304] on div ".deletable-edge-delete-btn { width: 20px; height: 20px; border: 0px solid #ffff…" at bounding box center [720, 377] width 920 height 559
drag, startPoint x: 758, startPoint y: 305, endPoint x: 709, endPoint y: 362, distance: 75.1
click at [704, 362] on div "A tool that reads the content of a file. To use this tool, provide a 'file_path…" at bounding box center [744, 360] width 94 height 15
click at [1079, 30] on button "Publish" at bounding box center [1074, 30] width 30 height 34
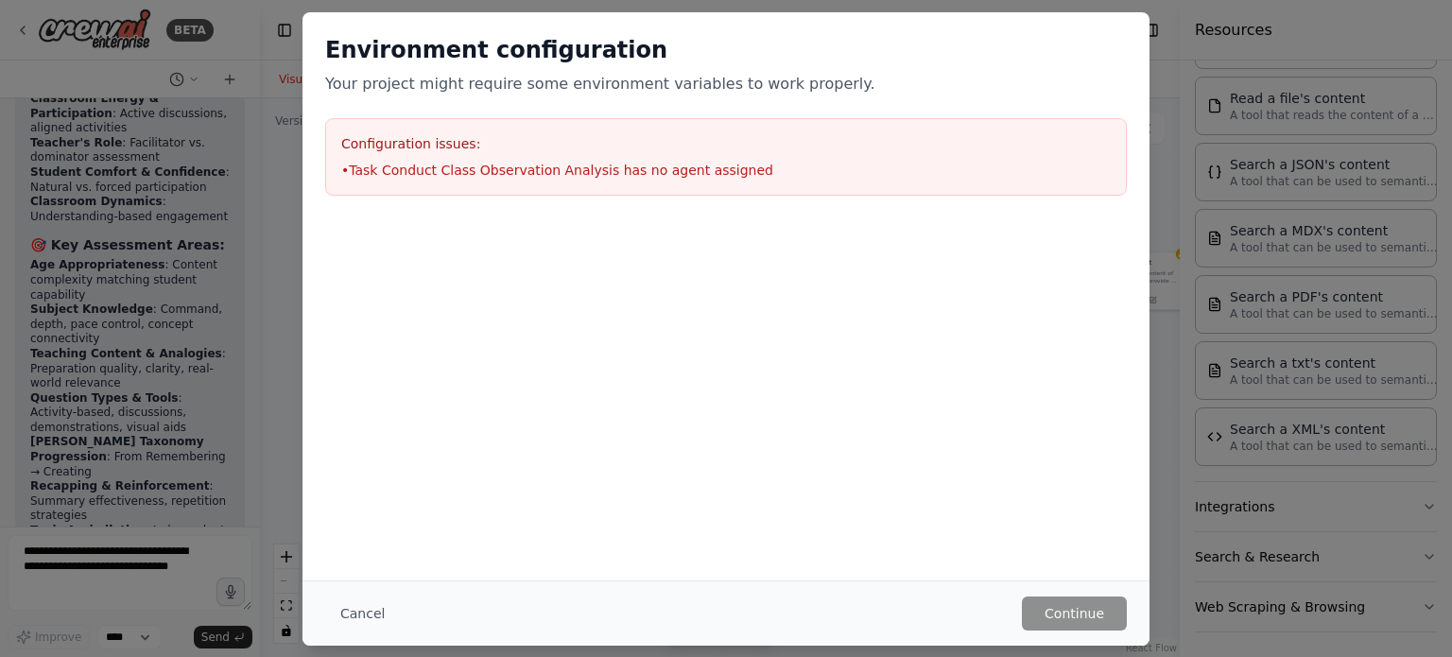
click at [657, 237] on div at bounding box center [726, 312] width 847 height 189
click at [367, 612] on button "Cancel" at bounding box center [362, 614] width 75 height 34
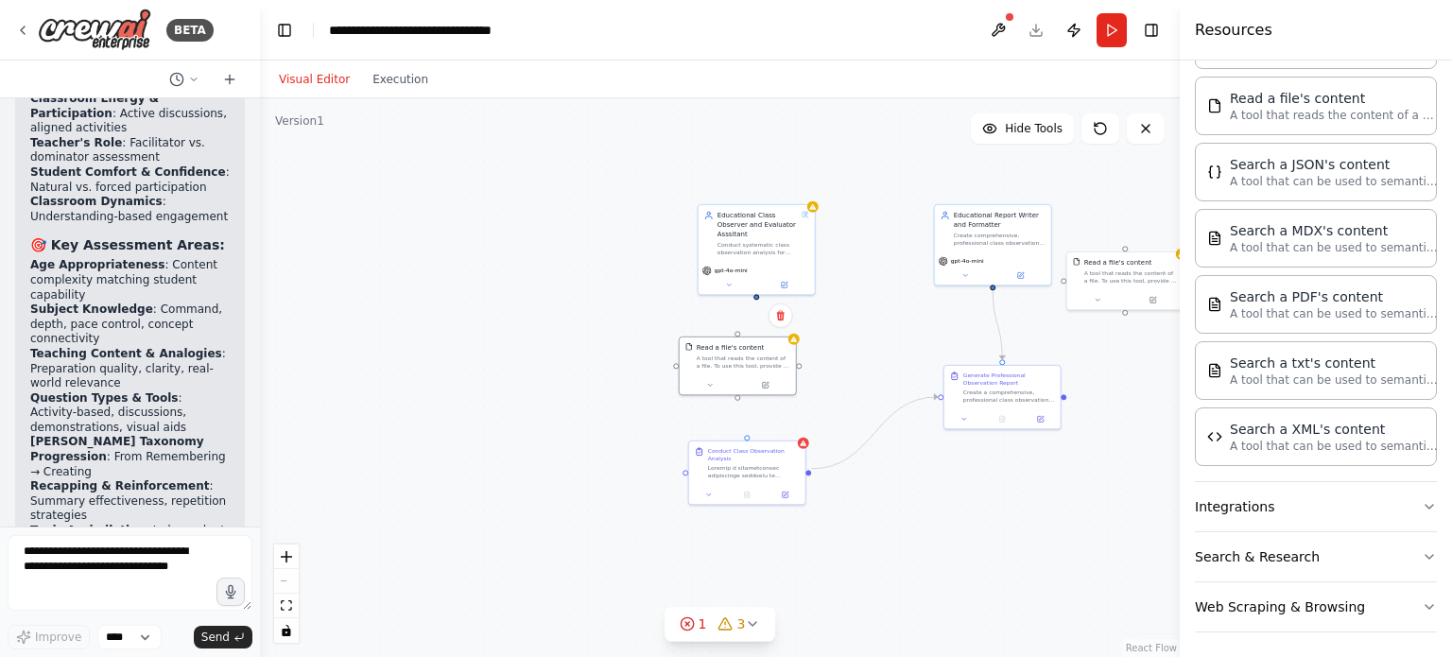
click at [287, 581] on div "React Flow controls" at bounding box center [286, 594] width 25 height 98
click at [287, 580] on div "React Flow controls" at bounding box center [286, 594] width 25 height 98
click at [87, 581] on textarea at bounding box center [130, 573] width 245 height 76
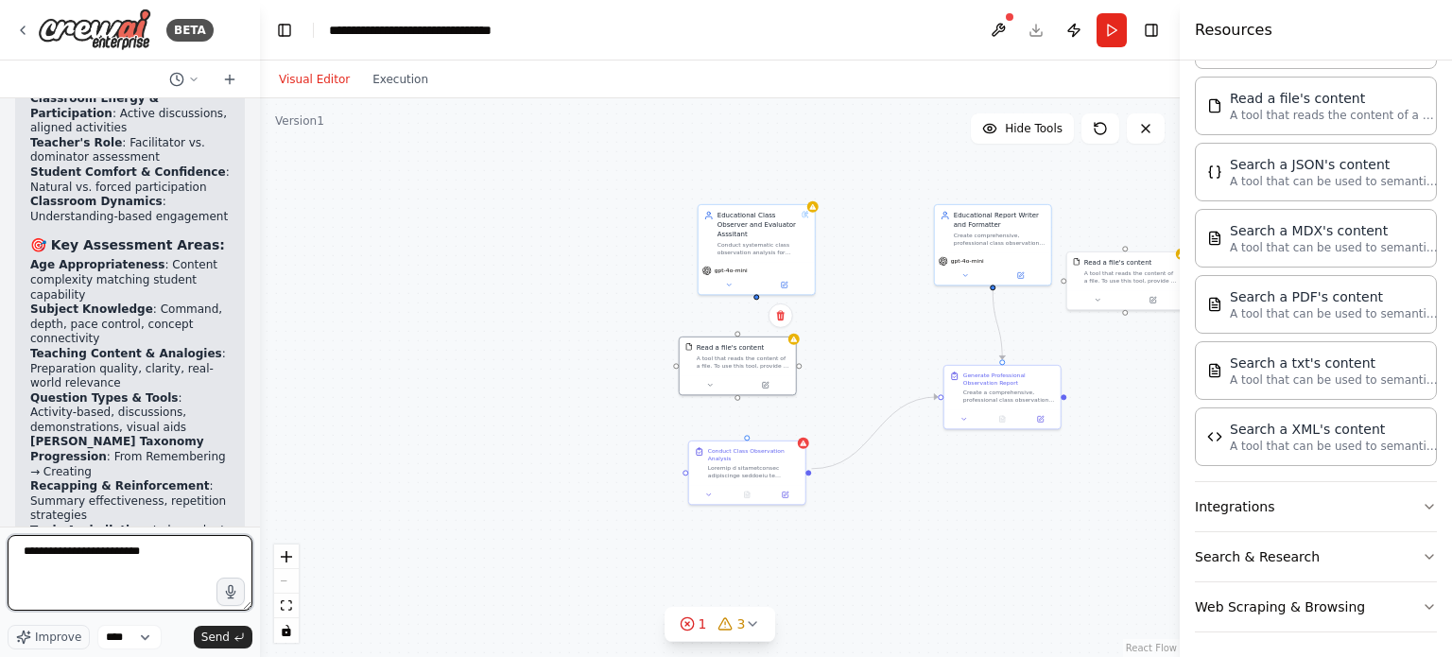
type textarea "**********"
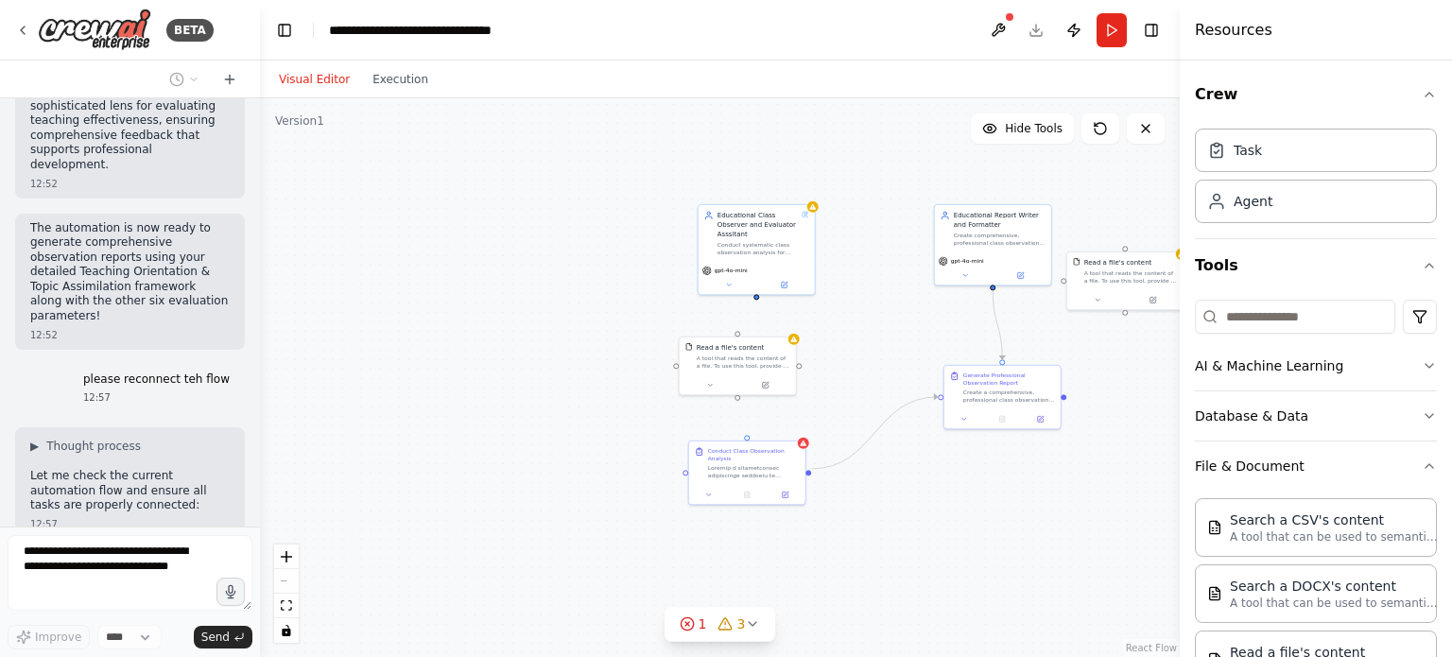
scroll to position [10792, 0]
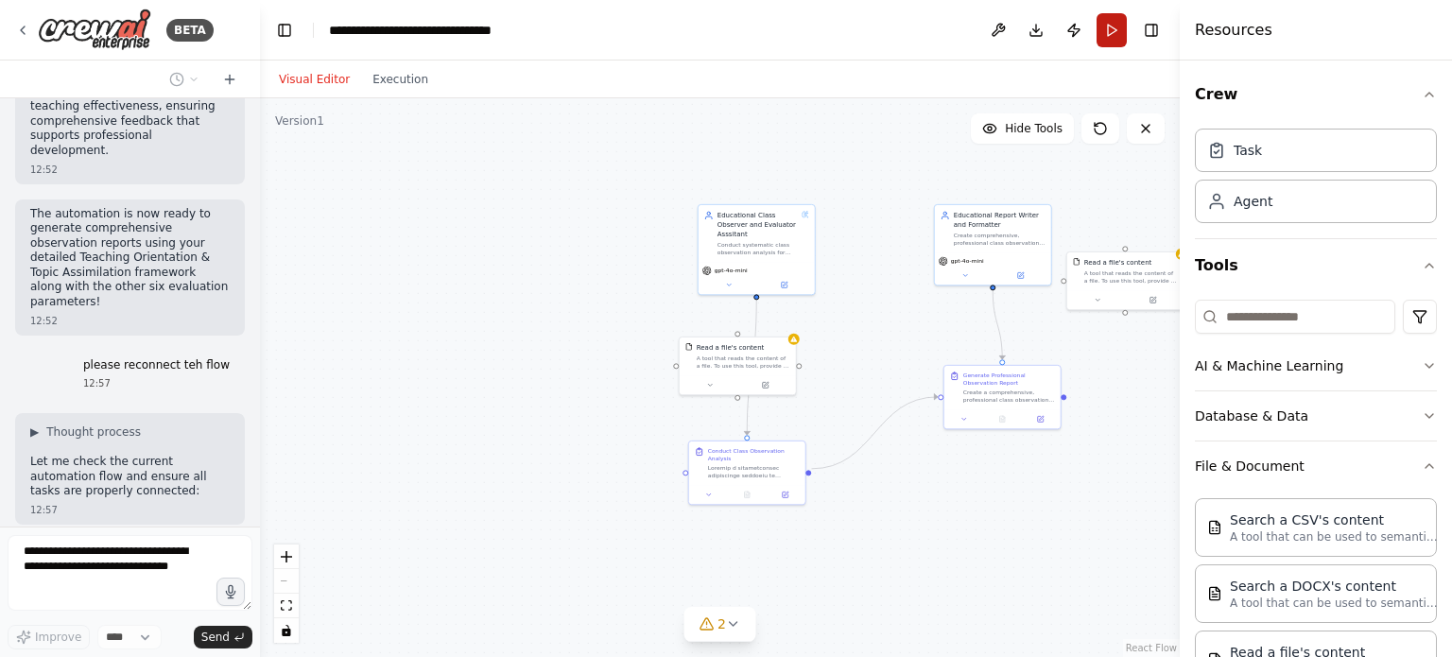
click at [1123, 29] on button "Run" at bounding box center [1112, 30] width 30 height 34
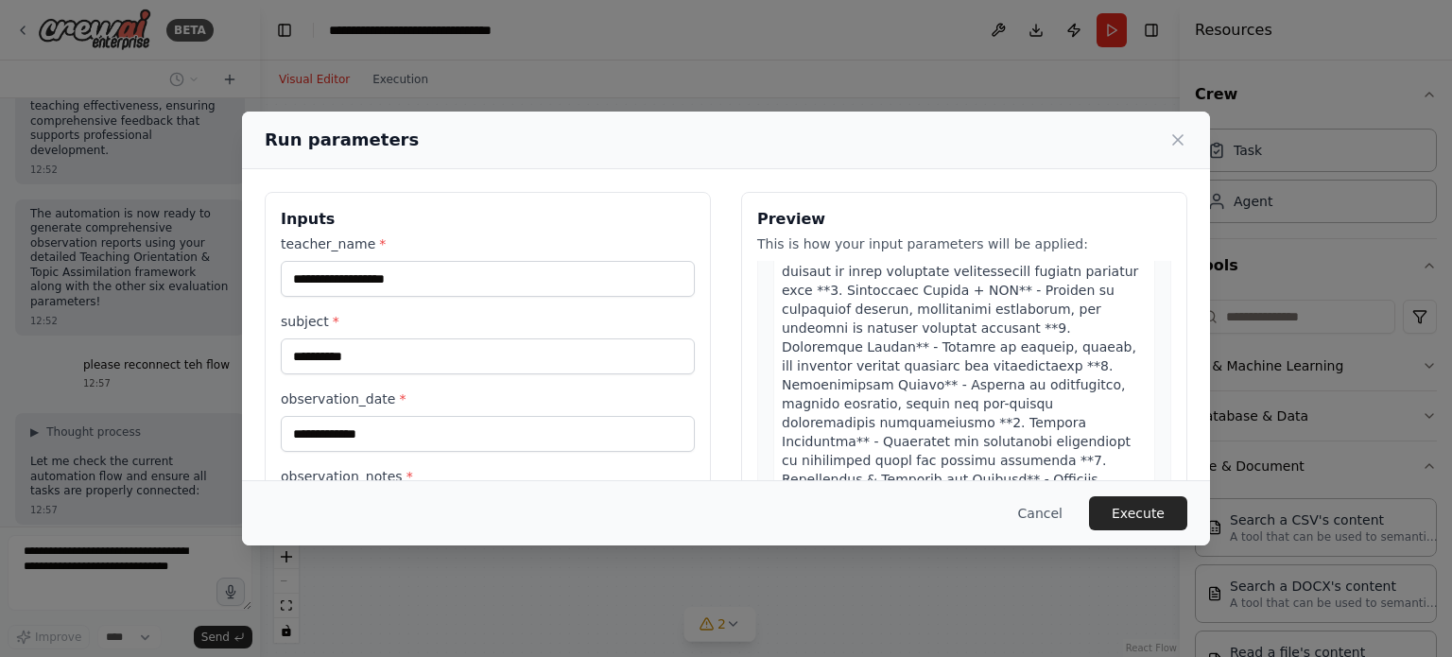
scroll to position [2384, 0]
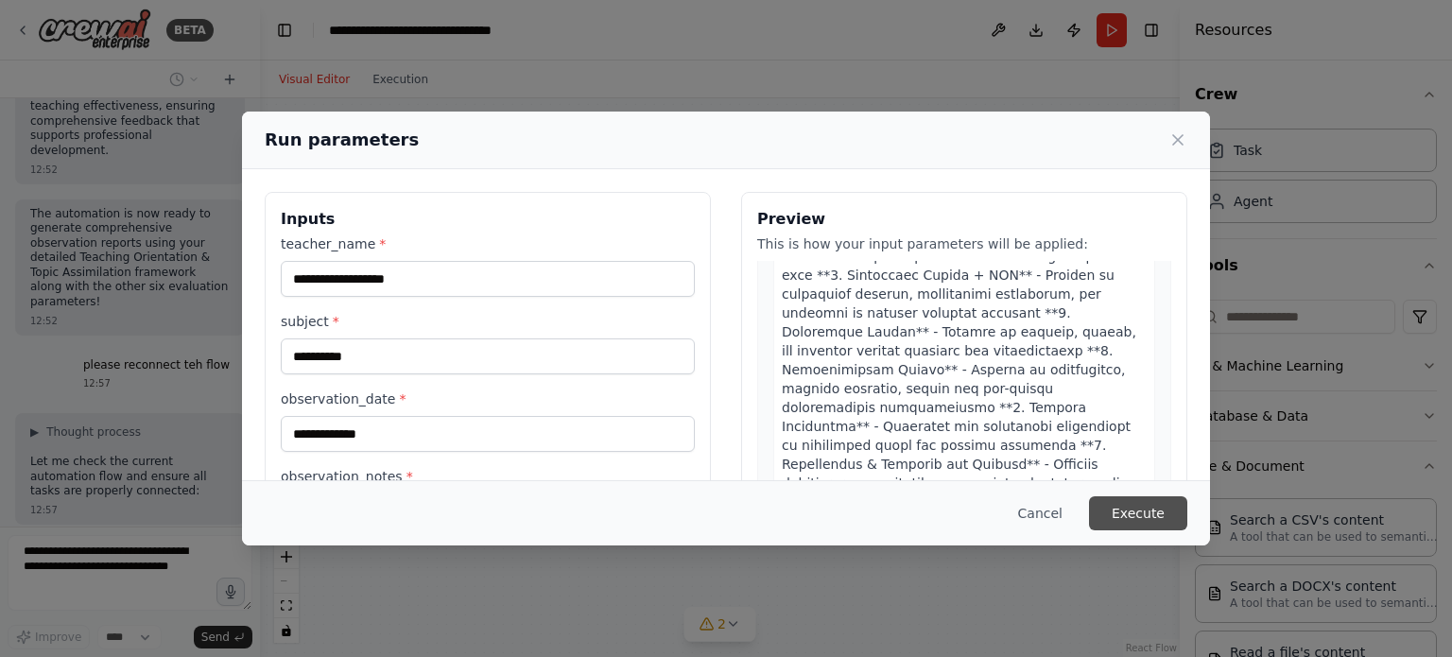
click at [1161, 522] on button "Execute" at bounding box center [1138, 513] width 98 height 34
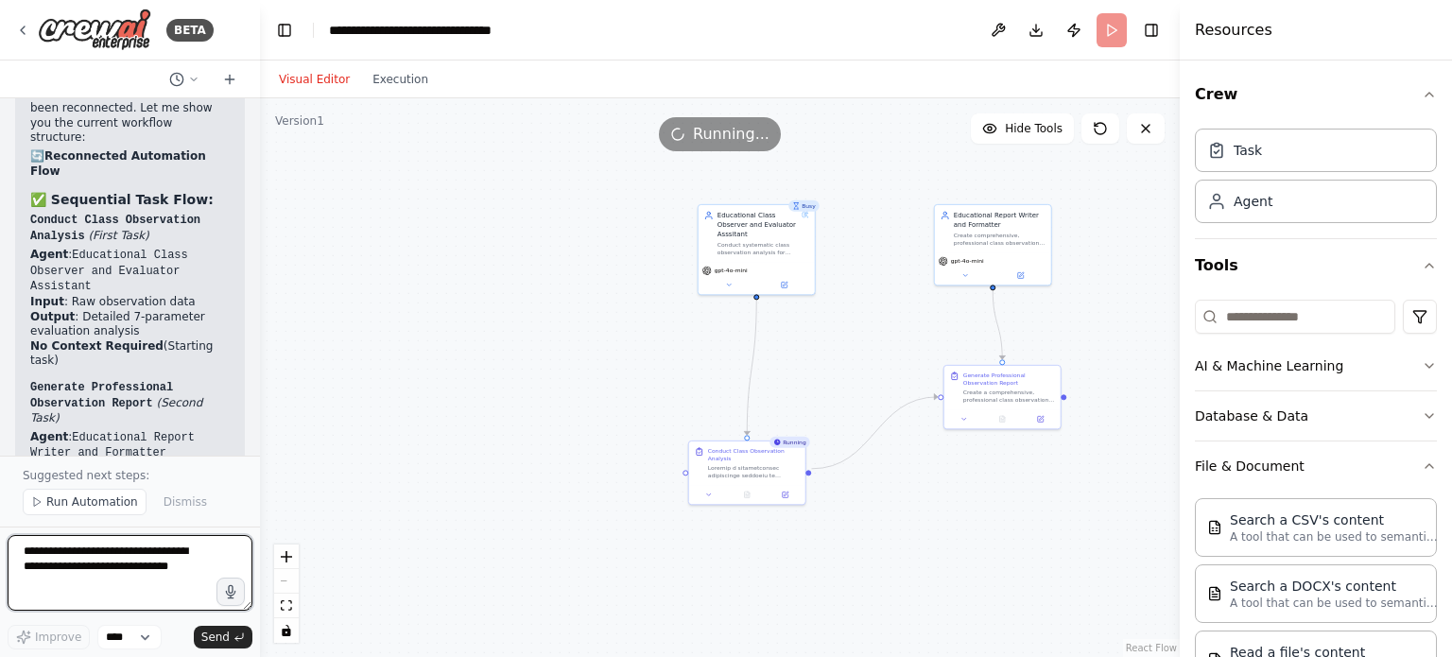
scroll to position [12138, 0]
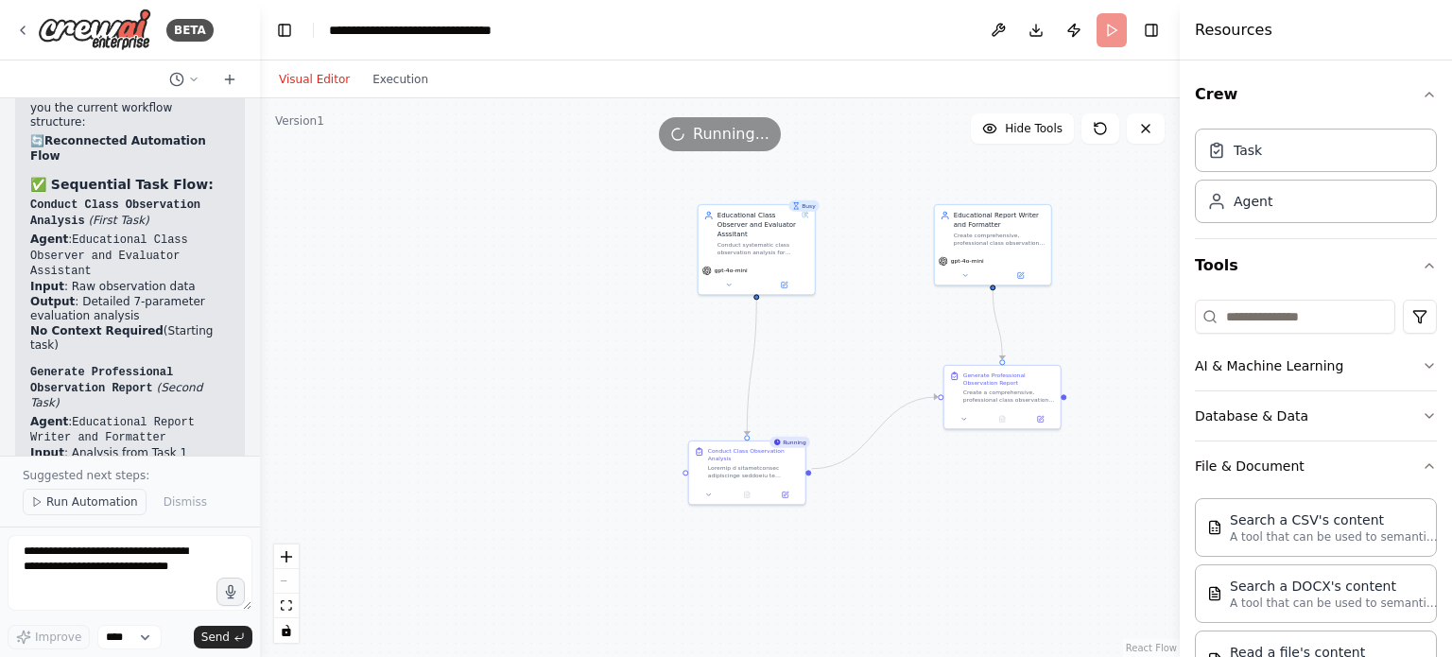
click at [120, 504] on span "Run Automation" at bounding box center [92, 502] width 92 height 15
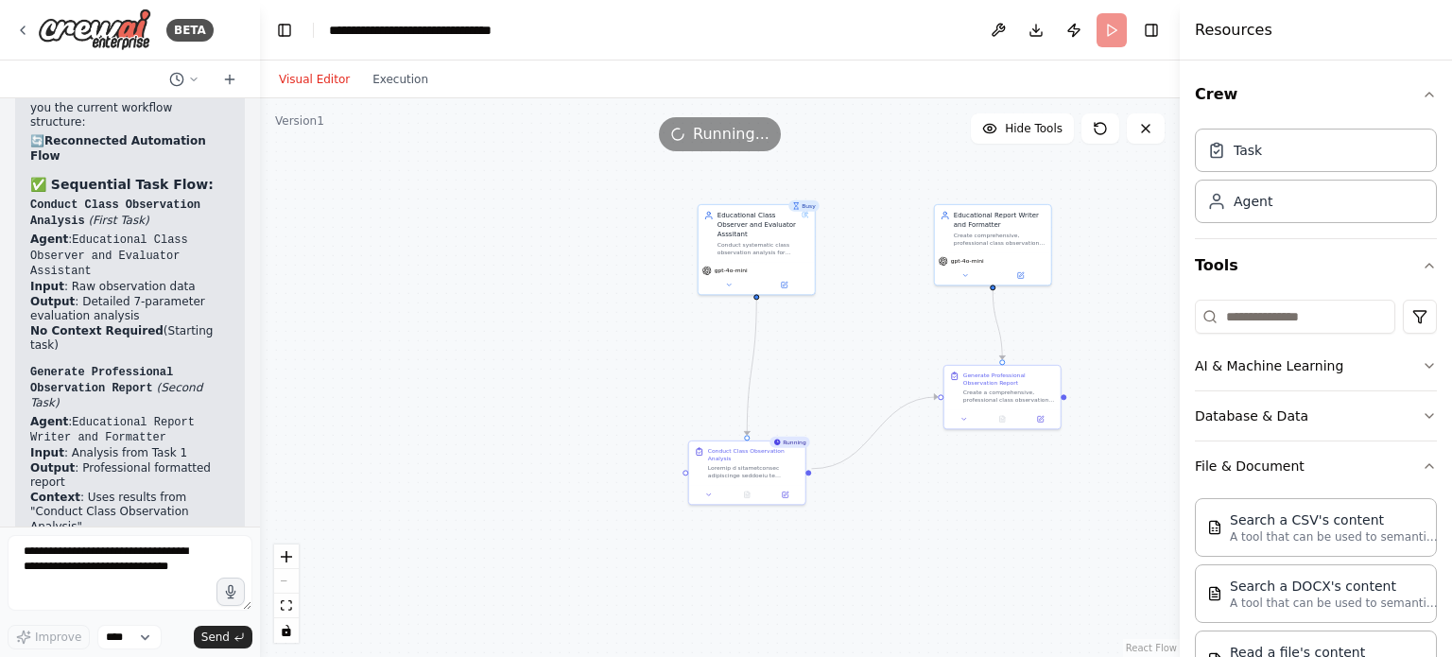
scroll to position [12068, 0]
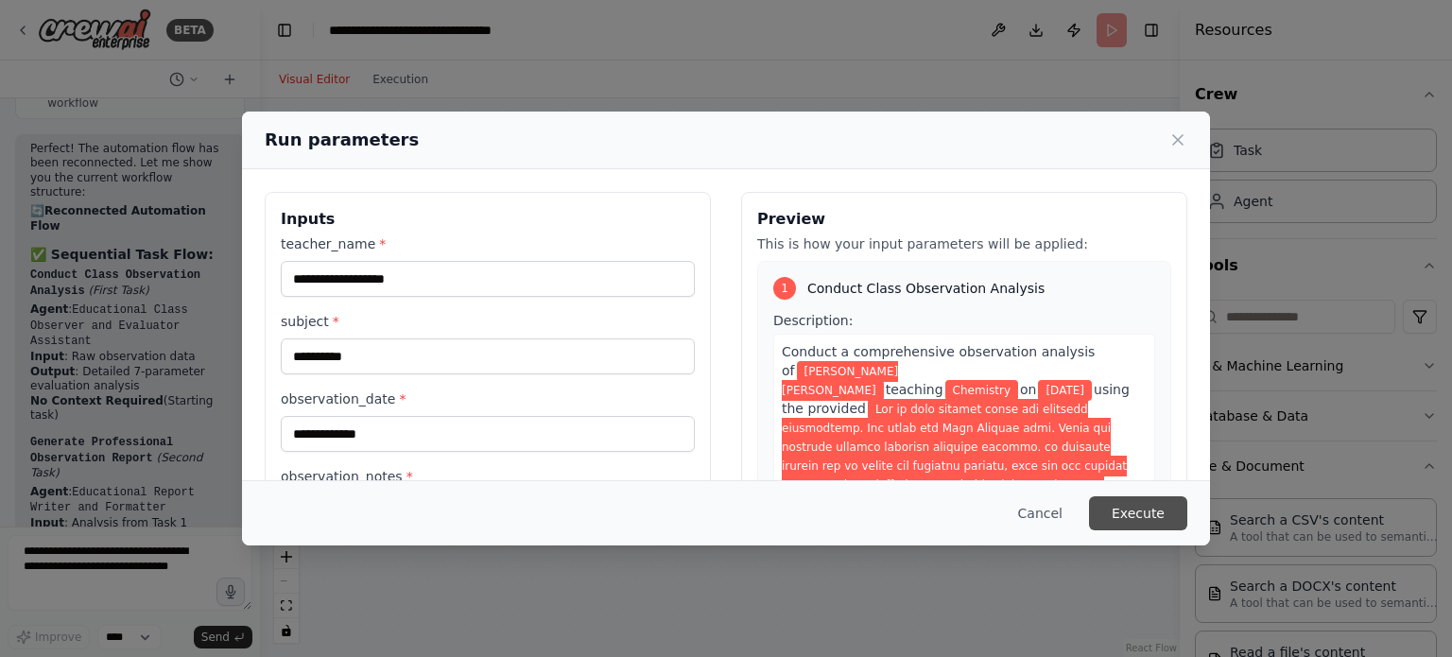
click at [1177, 513] on button "Execute" at bounding box center [1138, 513] width 98 height 34
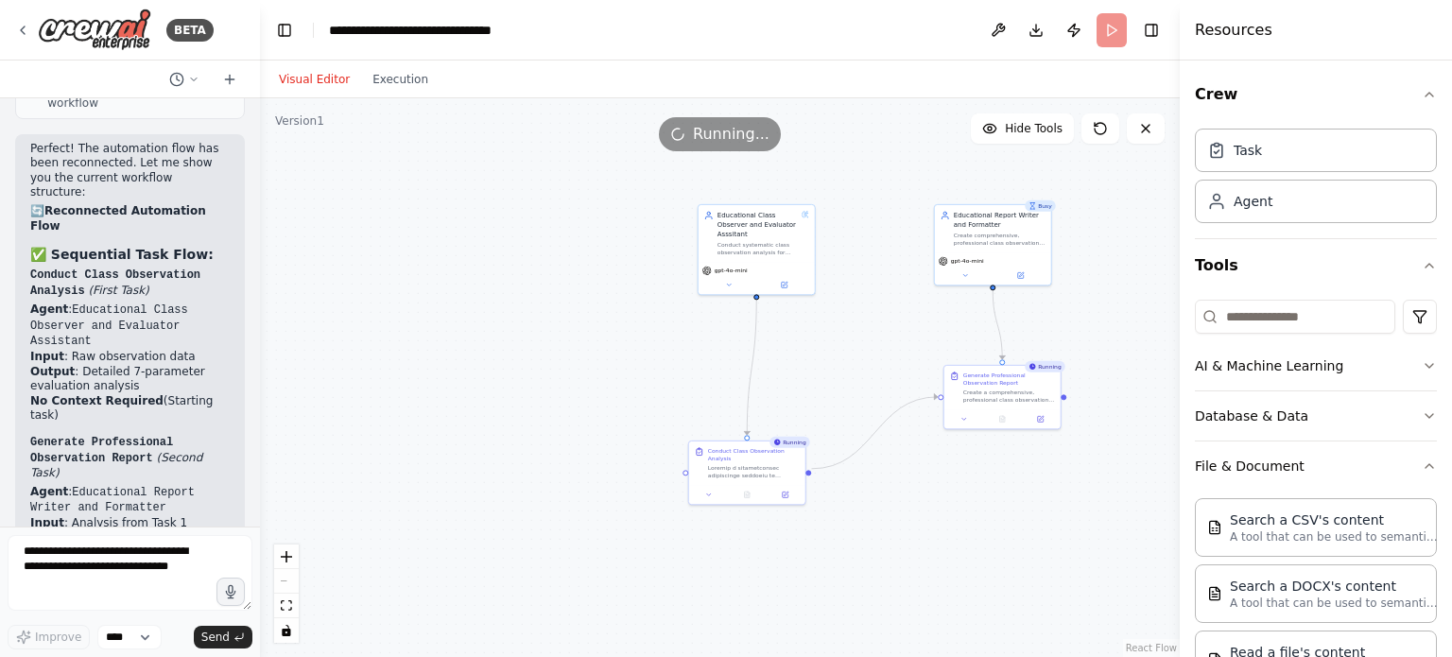
click at [904, 600] on div ".deletable-edge-delete-btn { width: 20px; height: 20px; border: 0px solid #ffff…" at bounding box center [720, 377] width 920 height 559
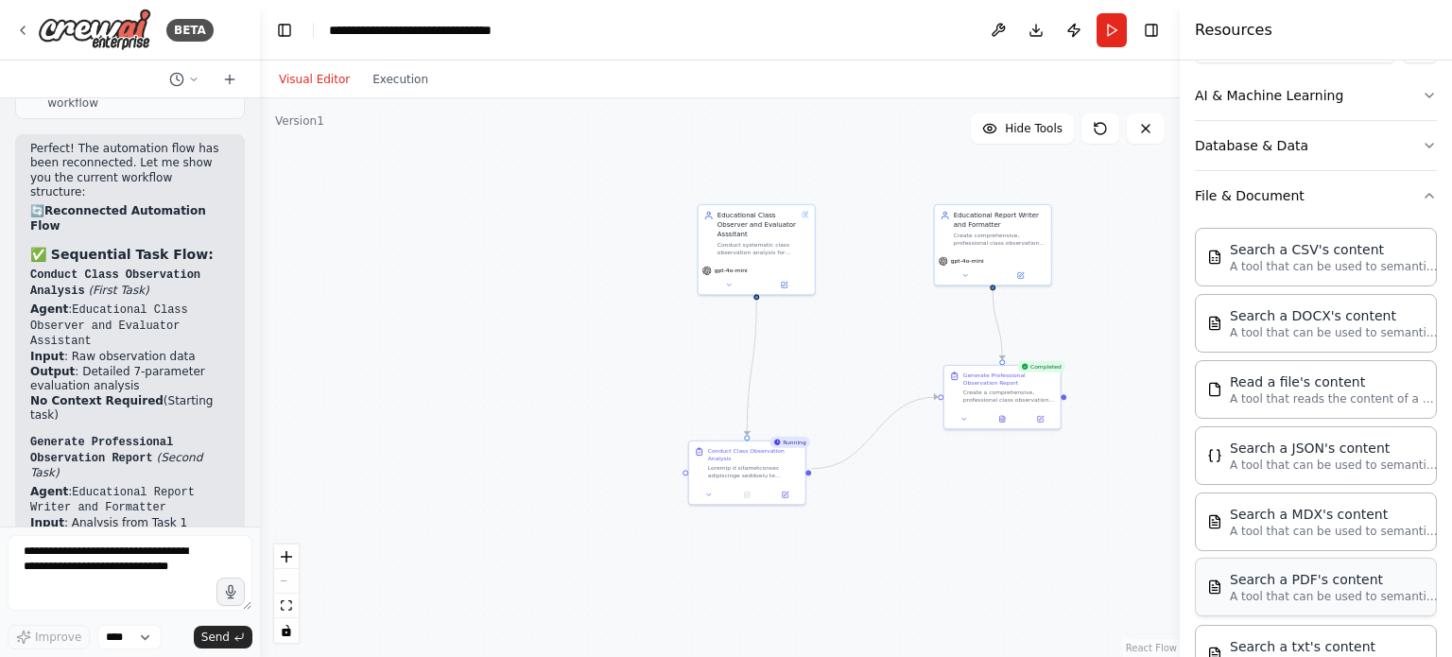
scroll to position [176, 0]
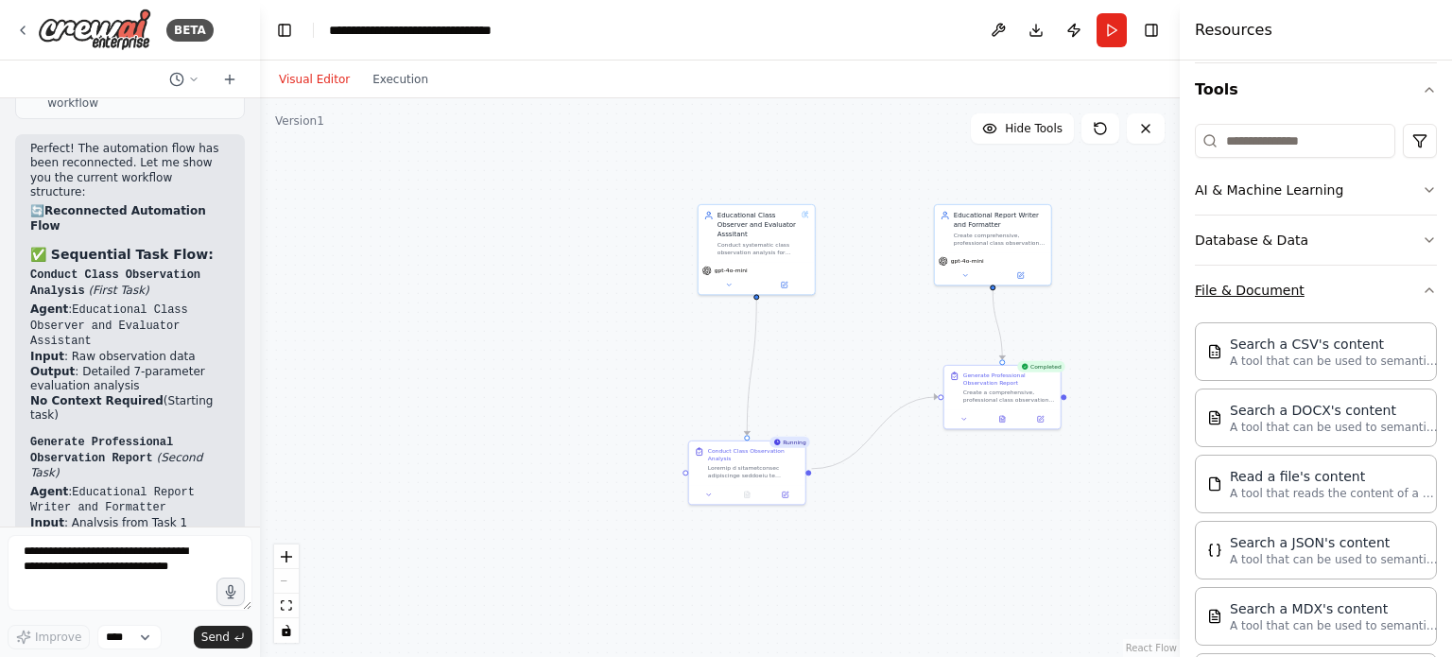
click at [1422, 287] on icon "button" at bounding box center [1429, 290] width 15 height 15
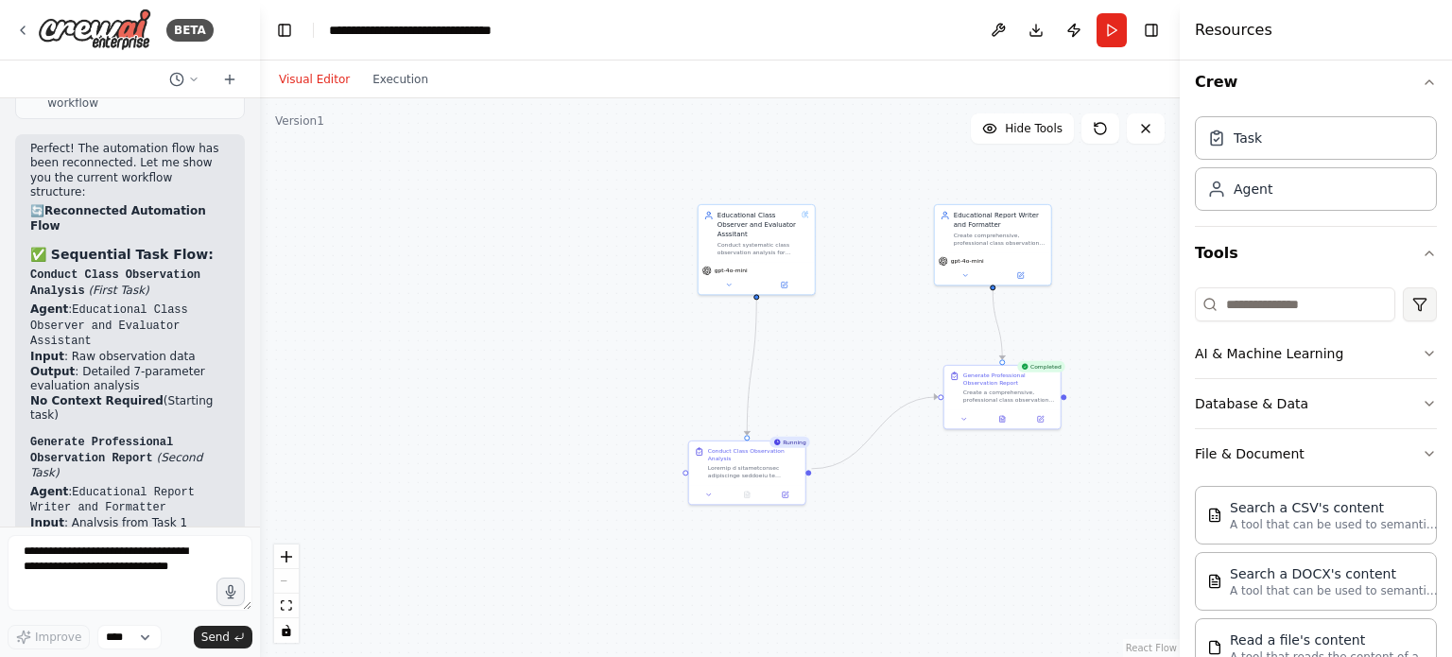
scroll to position [12, 0]
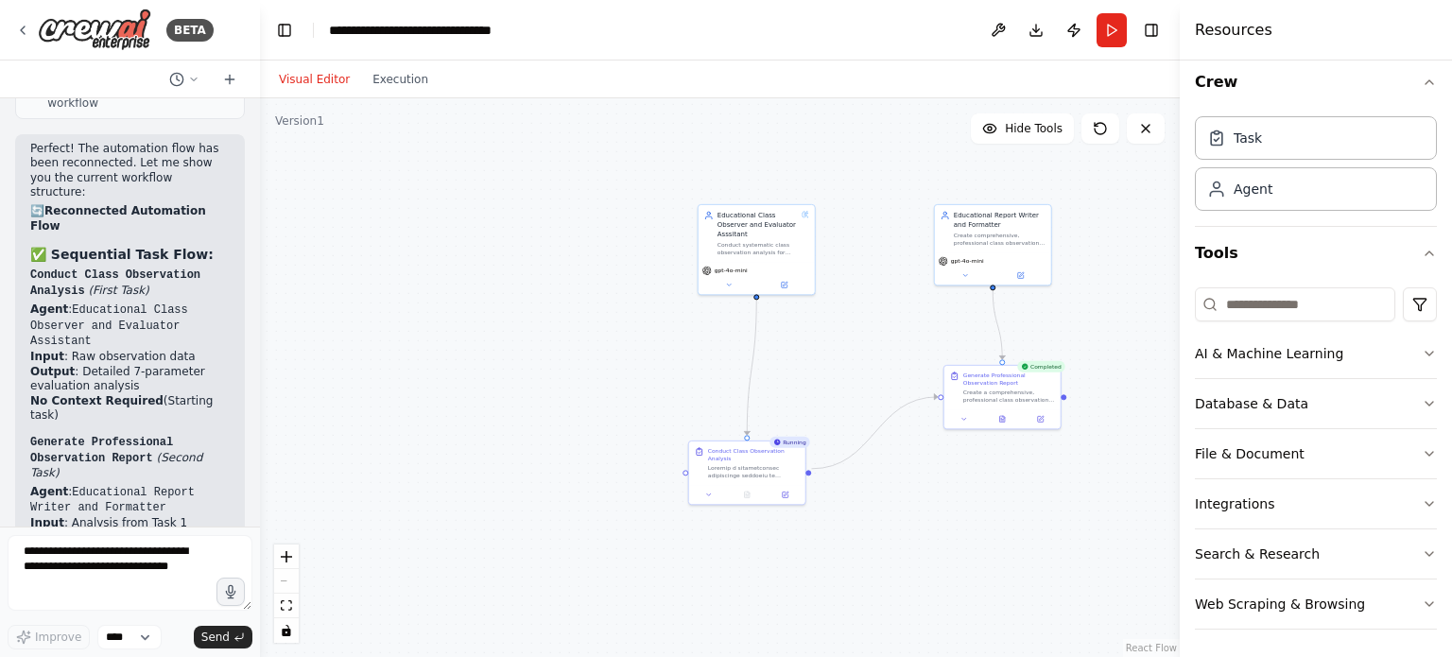
click at [392, 94] on div "Visual Editor Execution" at bounding box center [354, 80] width 172 height 38
click at [392, 82] on button "Execution" at bounding box center [400, 79] width 78 height 23
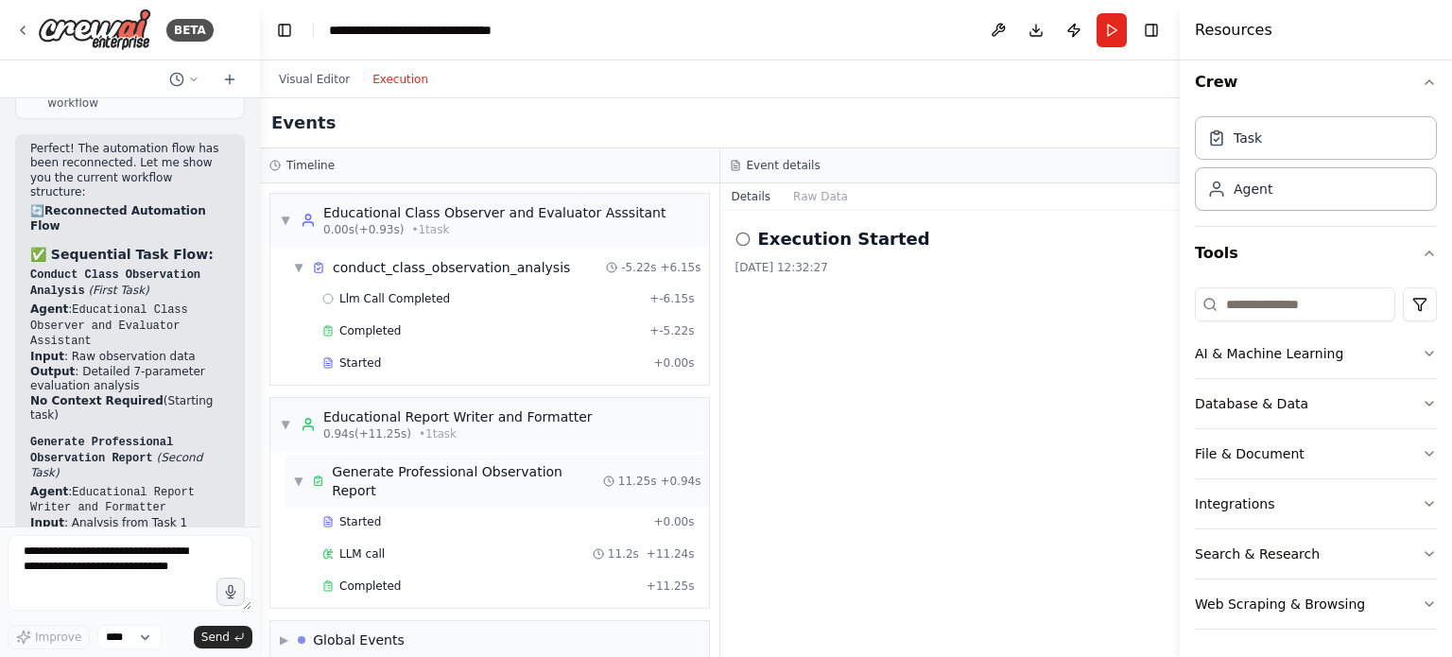
scroll to position [0, 0]
click at [416, 579] on div "Completed" at bounding box center [480, 586] width 317 height 15
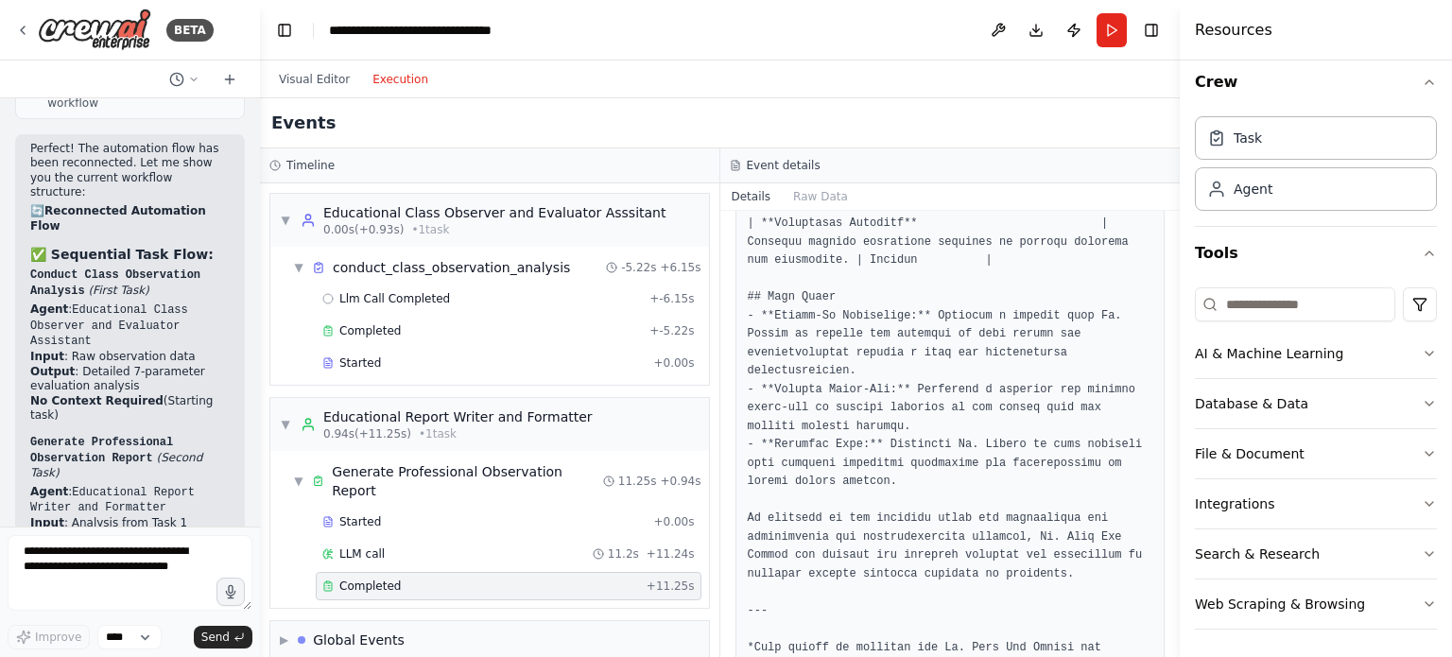
scroll to position [1819, 0]
click at [398, 631] on div "Global Events" at bounding box center [359, 640] width 92 height 19
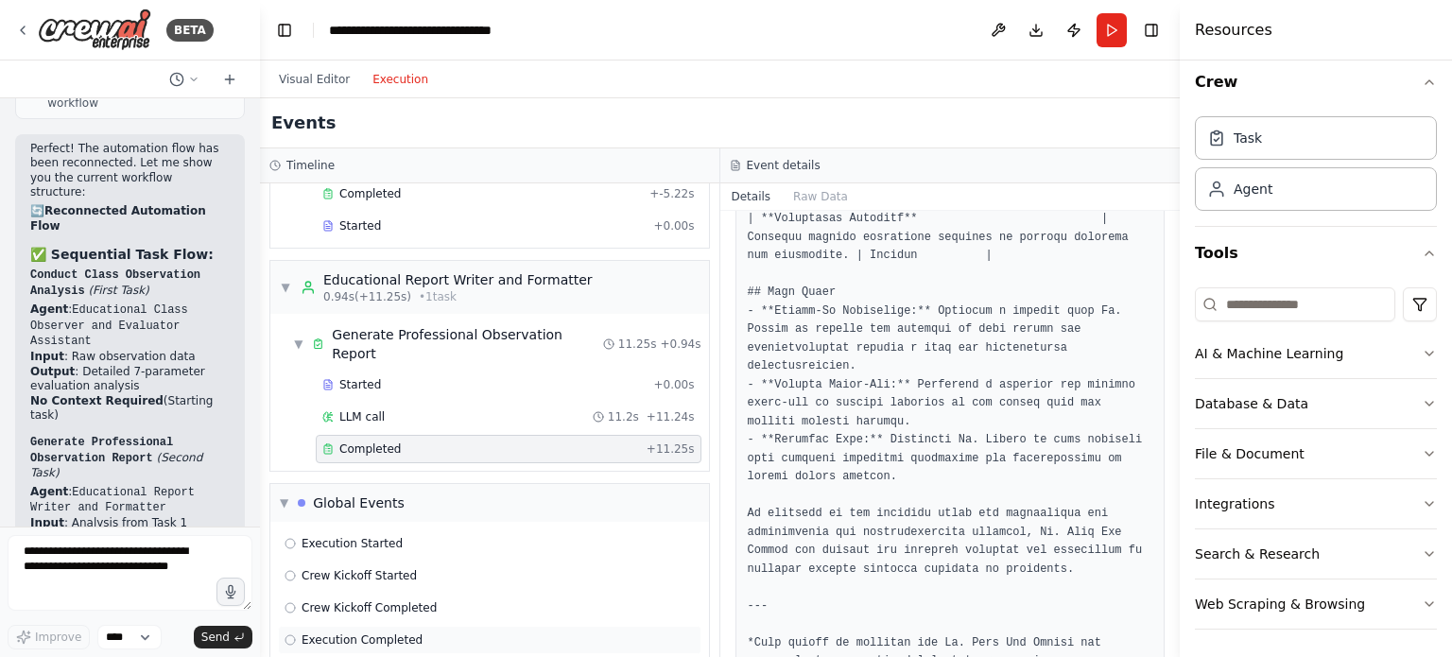
scroll to position [139, 0]
click at [780, 115] on div "Events" at bounding box center [720, 123] width 920 height 50
click at [290, 79] on button "Visual Editor" at bounding box center [315, 79] width 94 height 23
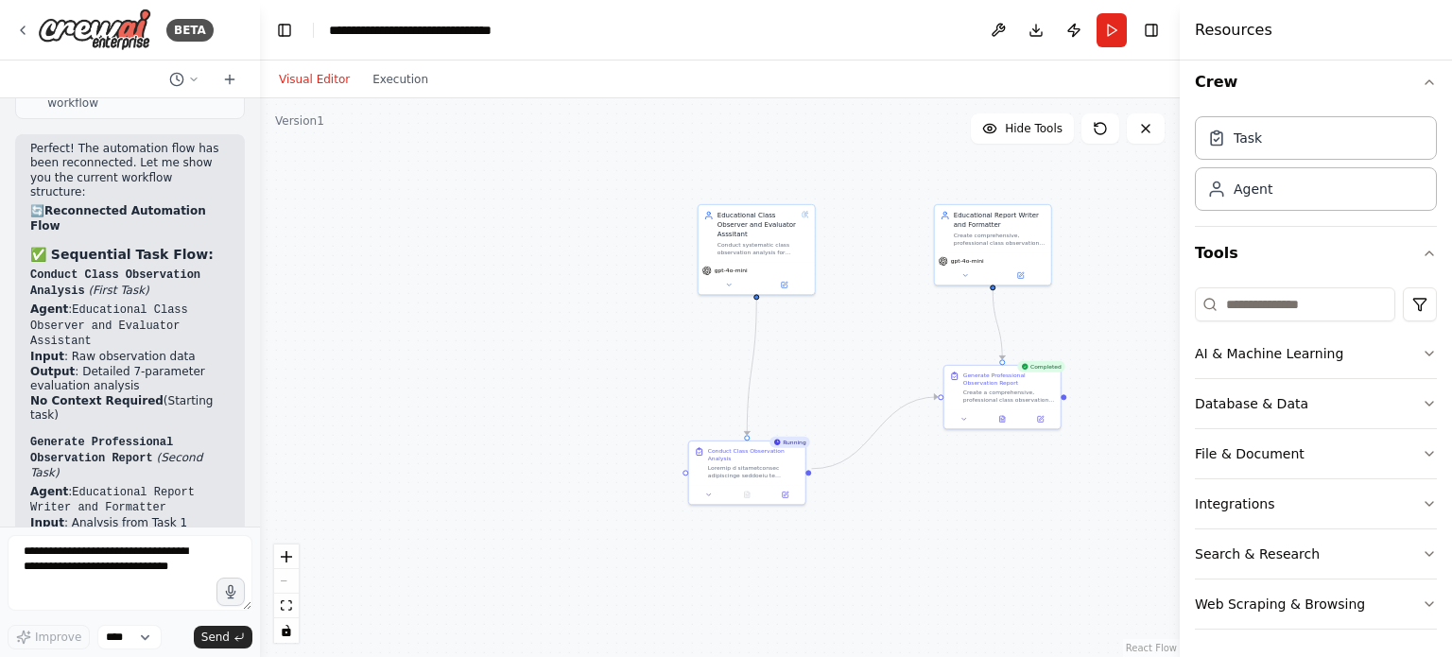
click at [1003, 427] on div "Generate Professional Observation Report Create a comprehensive, professional c…" at bounding box center [1003, 397] width 118 height 65
click at [1037, 504] on div ".deletable-edge-delete-btn { width: 20px; height: 20px; border: 0px solid #ffff…" at bounding box center [720, 377] width 920 height 559
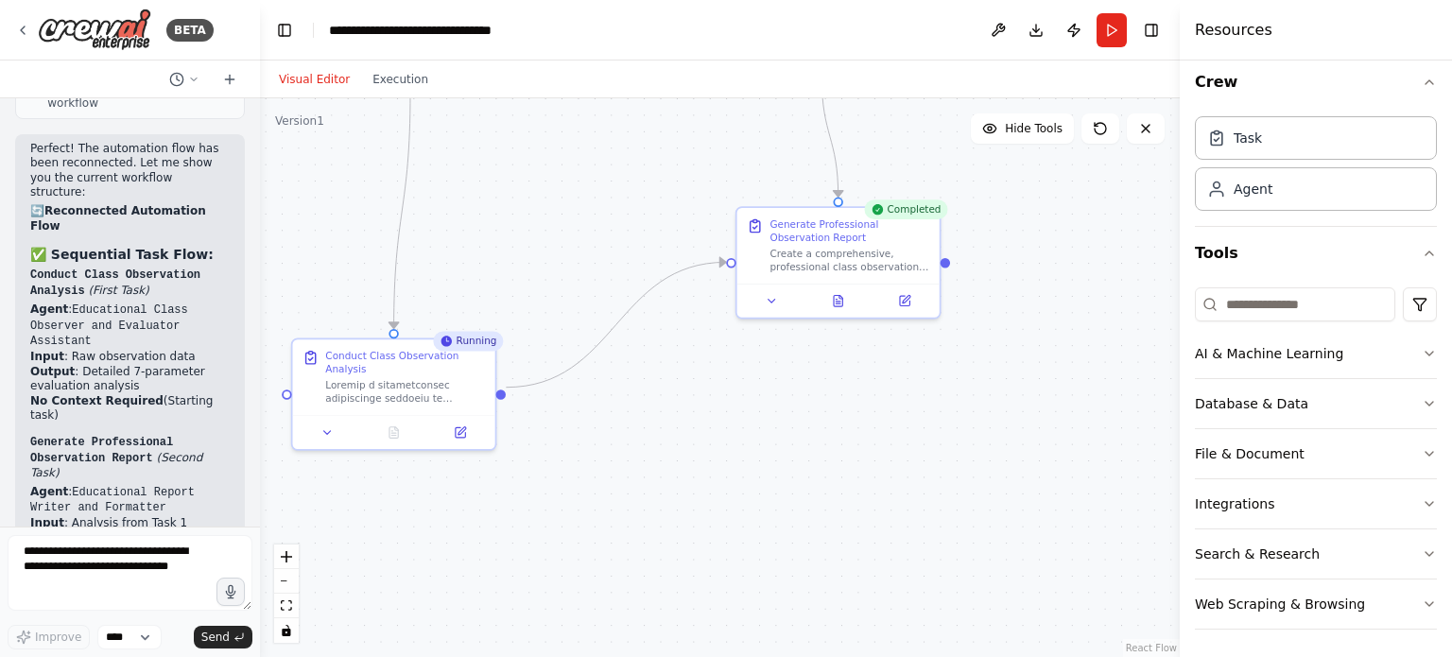
drag, startPoint x: 1063, startPoint y: 555, endPoint x: 721, endPoint y: 550, distance: 342.4
click at [721, 550] on div ".deletable-edge-delete-btn { width: 20px; height: 20px; border: 0px solid #ffff…" at bounding box center [720, 377] width 920 height 559
click at [840, 302] on icon at bounding box center [835, 298] width 9 height 11
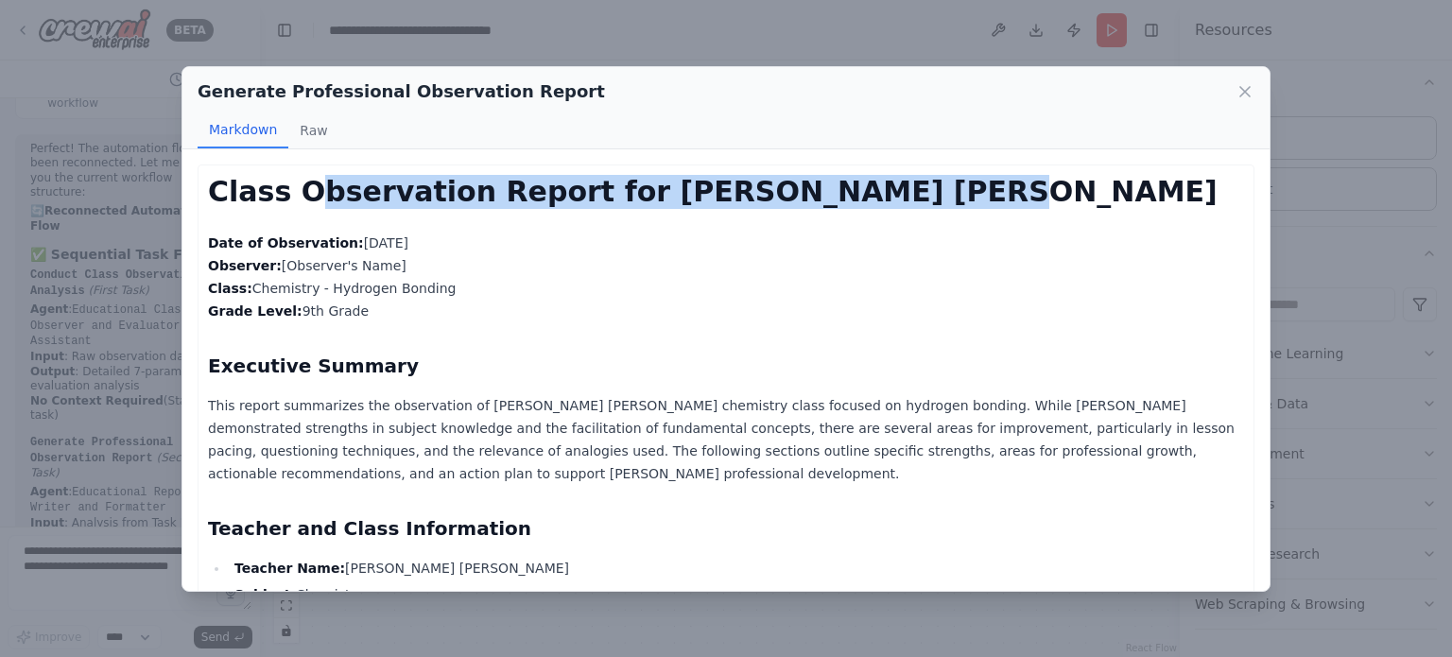
drag, startPoint x: 314, startPoint y: 200, endPoint x: 908, endPoint y: 203, distance: 593.9
click at [908, 203] on h1 "Class Observation Report for Mr. Bhoj Raj Sharma" at bounding box center [726, 192] width 1036 height 34
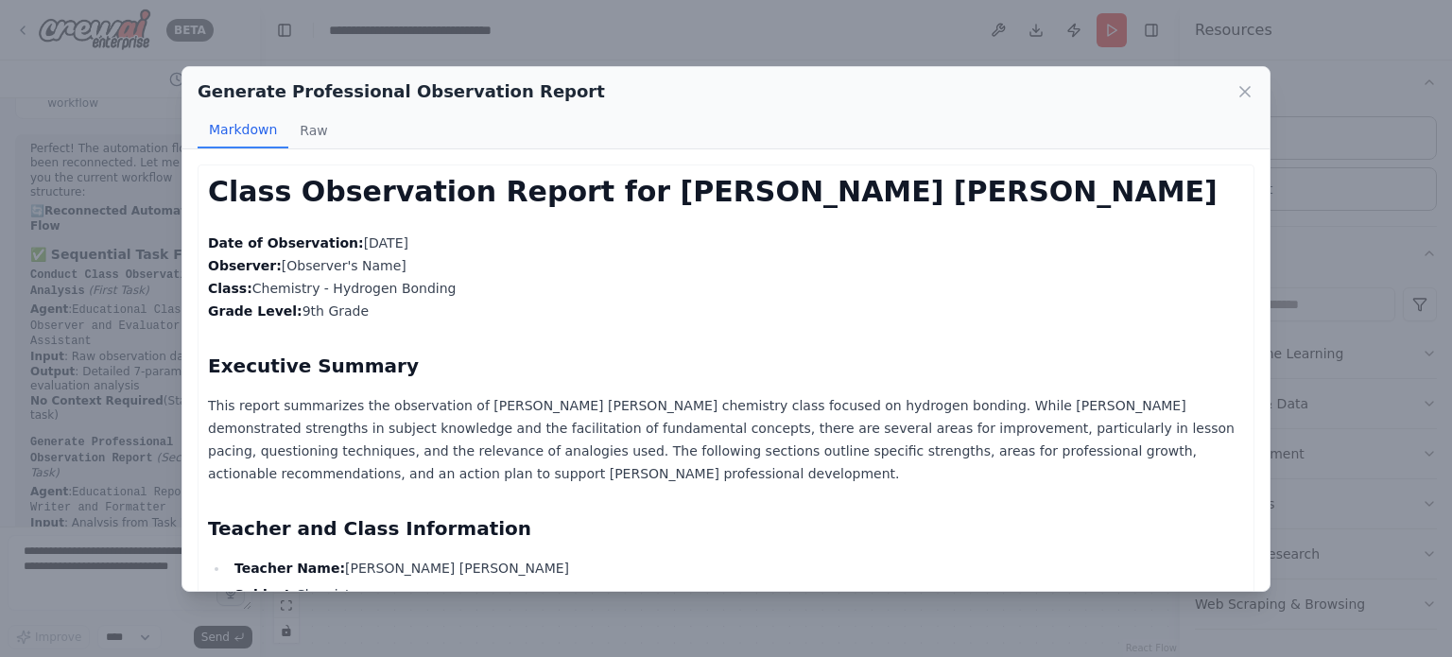
click at [819, 254] on p "Date of Observation: 9th July 2025 Observer: [Observer's Name] Class: Chemistry…" at bounding box center [726, 277] width 1036 height 91
drag, startPoint x: 291, startPoint y: 264, endPoint x: 422, endPoint y: 269, distance: 130.6
click at [422, 269] on p "Date of Observation: 9th July 2025 Observer: [Observer's Name] Class: Chemistry…" at bounding box center [726, 277] width 1036 height 91
drag, startPoint x: 251, startPoint y: 298, endPoint x: 456, endPoint y: 303, distance: 205.3
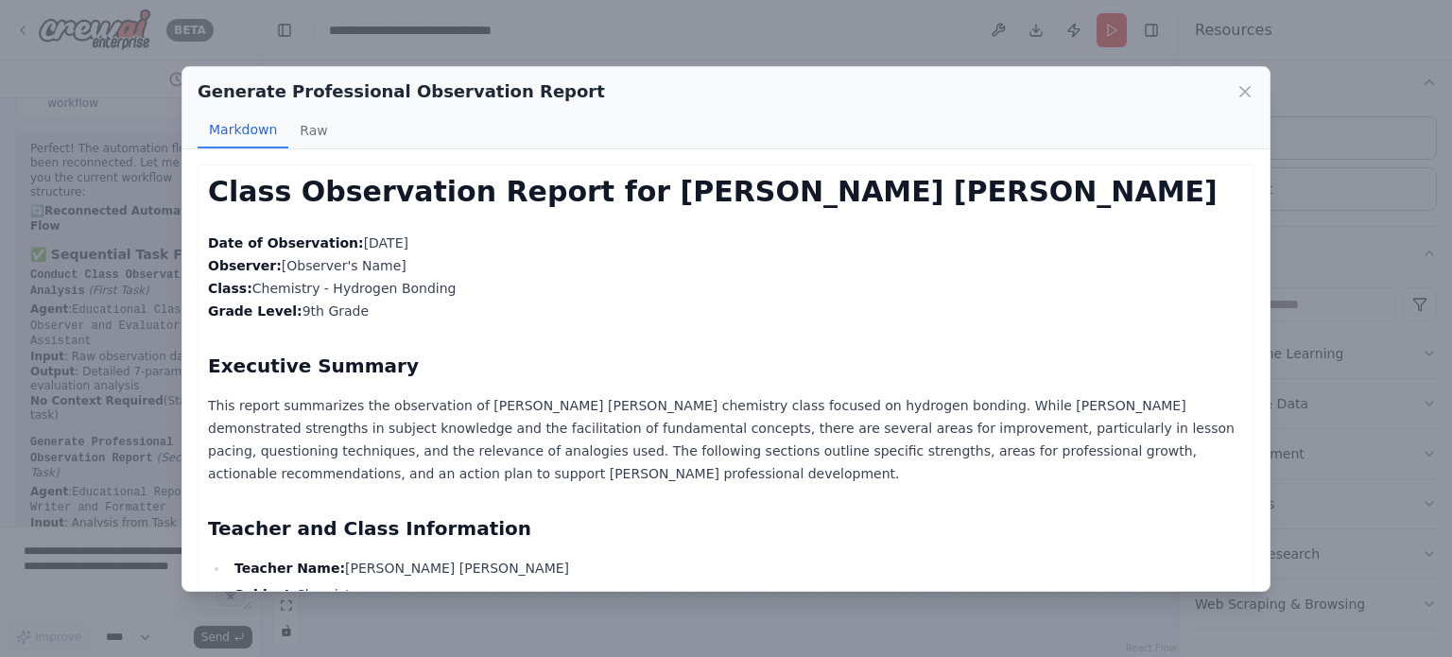
click at [456, 303] on p "Date of Observation: 9th July 2025 Observer: [Observer's Name] Class: Chemistry…" at bounding box center [726, 277] width 1036 height 91
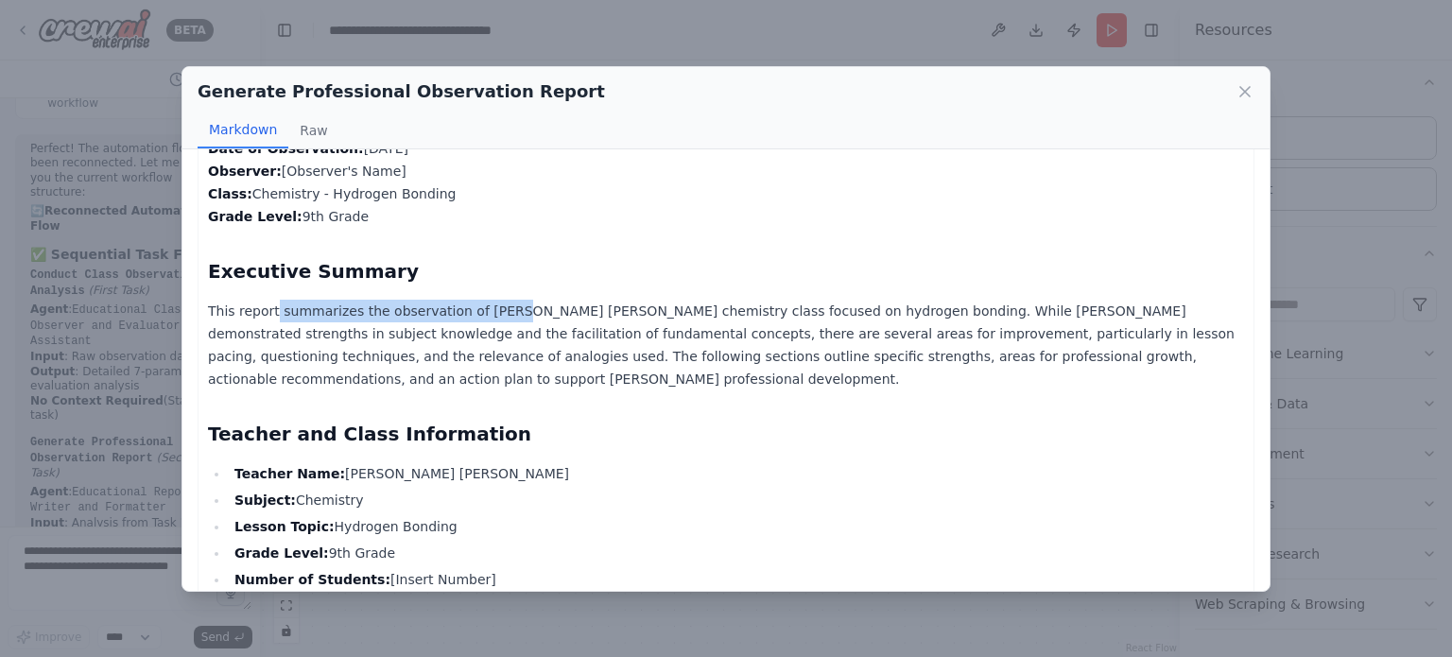
drag, startPoint x: 342, startPoint y: 313, endPoint x: 487, endPoint y: 321, distance: 144.9
click at [487, 321] on p "This report summarizes the observation of Mr. Bhoj Raj Sharma's chemistry class…" at bounding box center [726, 345] width 1036 height 91
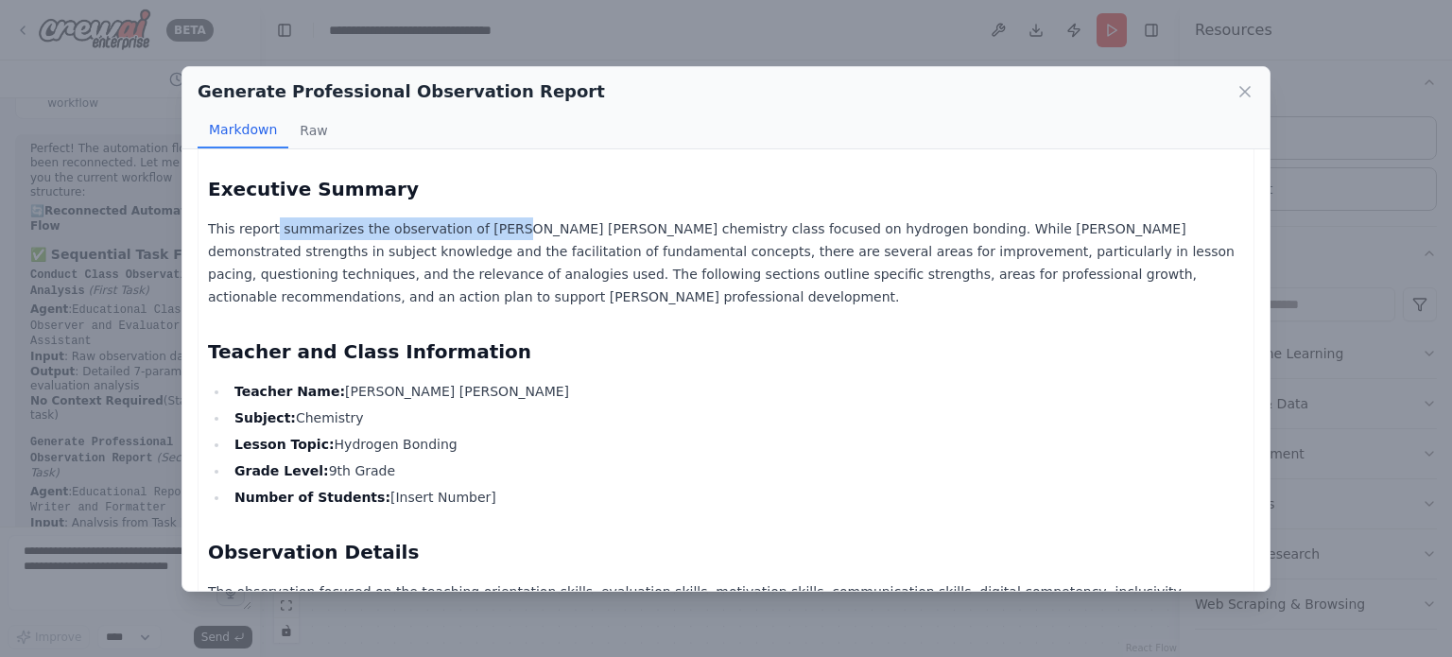
scroll to position [284, 0]
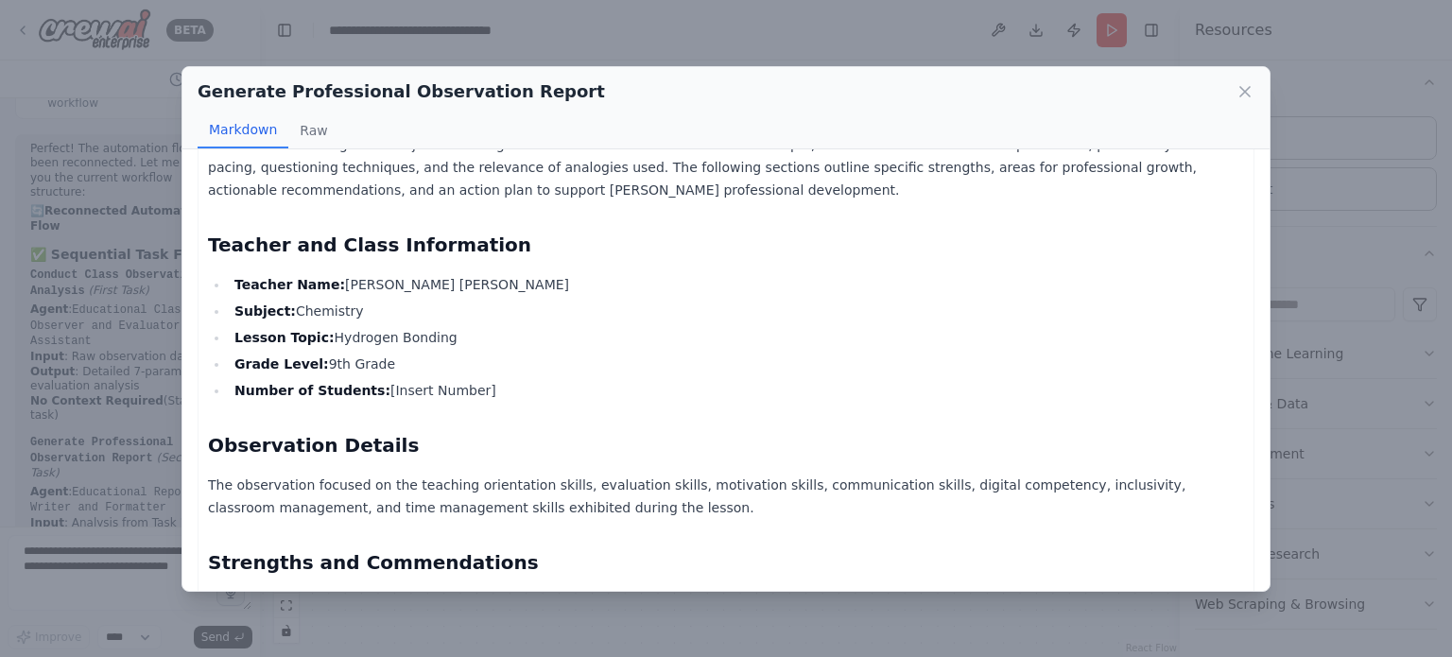
drag, startPoint x: 336, startPoint y: 285, endPoint x: 513, endPoint y: 295, distance: 178.1
click at [513, 295] on ul "Teacher Name: Mr. Bhoj Raj Sharma Subject: Chemistry Lesson Topic: Hydrogen Bon…" at bounding box center [726, 337] width 1036 height 129
click at [464, 322] on ul "Teacher Name: Mr. Bhoj Raj Sharma Subject: Chemistry Lesson Topic: Hydrogen Bon…" at bounding box center [726, 337] width 1036 height 129
drag, startPoint x: 310, startPoint y: 339, endPoint x: 486, endPoint y: 345, distance: 176.0
click at [486, 345] on li "Lesson Topic: Hydrogen Bonding" at bounding box center [737, 337] width 1016 height 23
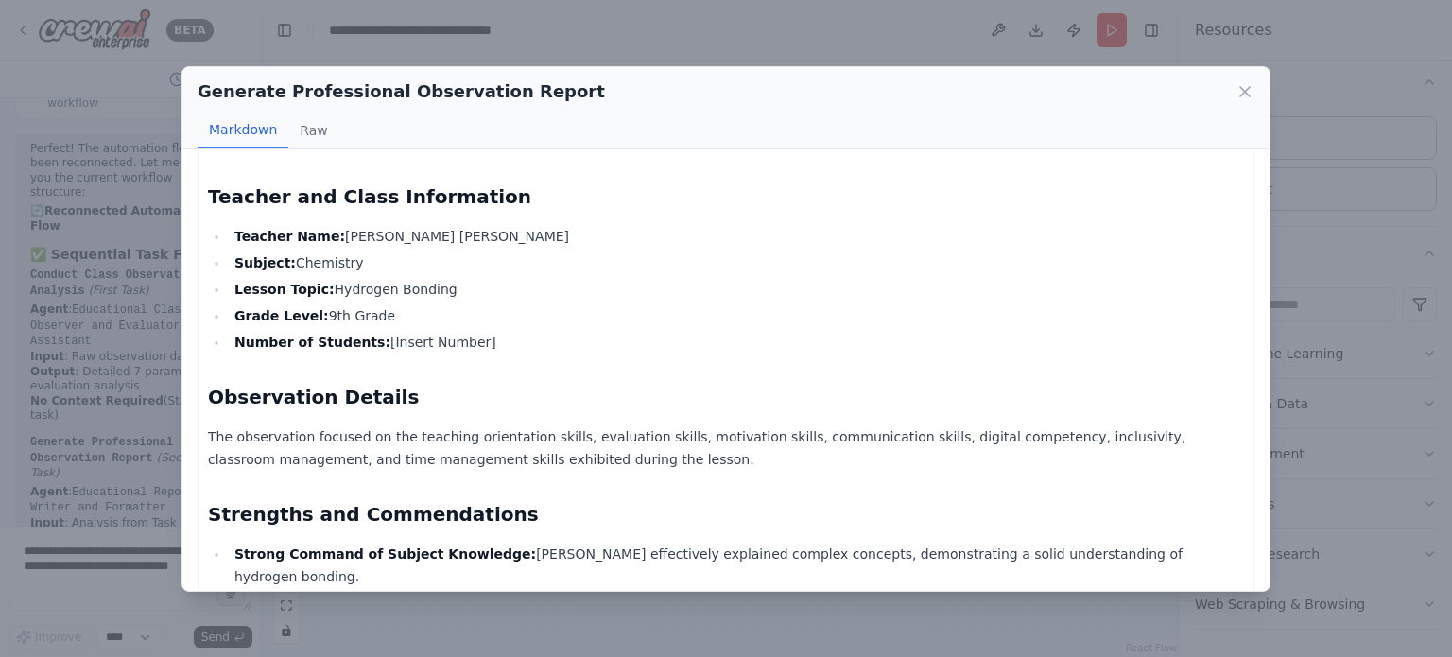
scroll to position [473, 0]
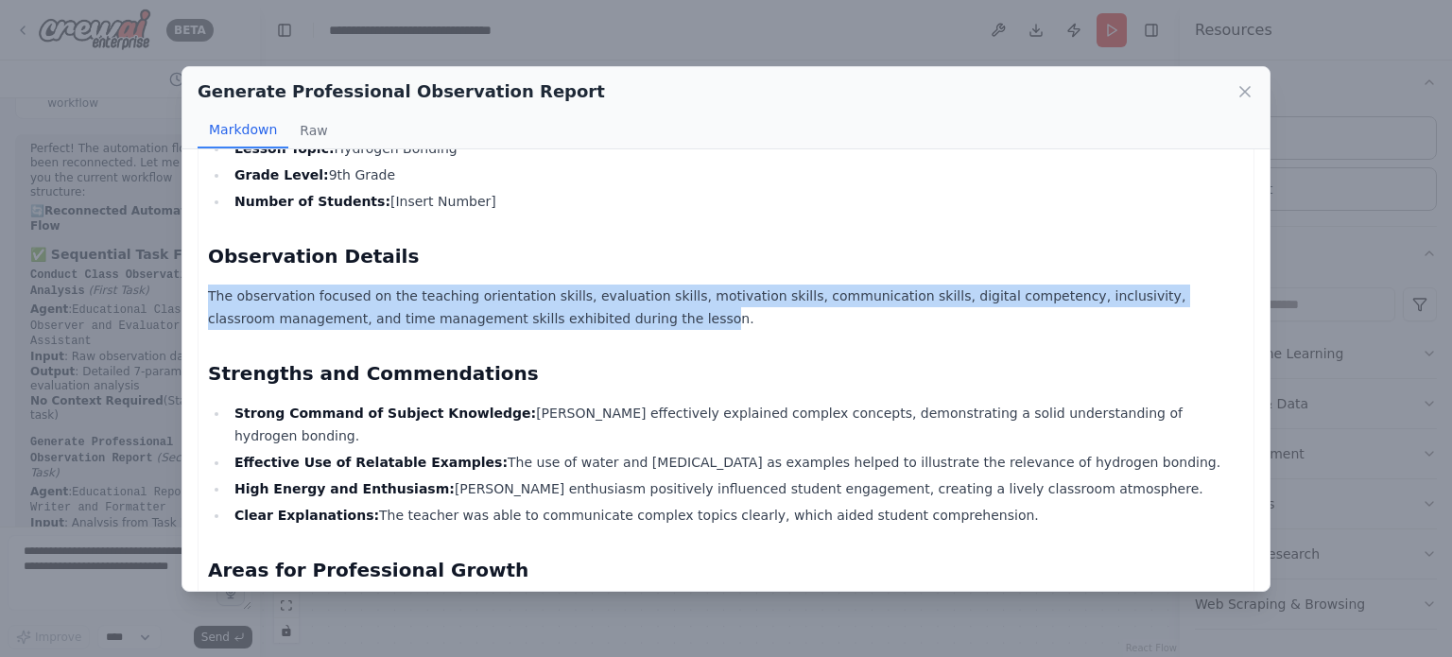
drag, startPoint x: 196, startPoint y: 281, endPoint x: 499, endPoint y: 310, distance: 305.0
click at [499, 310] on div "Class Observation Report for Mr. Bhoj Raj Sharma Date of Observation: 9th July …" at bounding box center [726, 370] width 1087 height 442
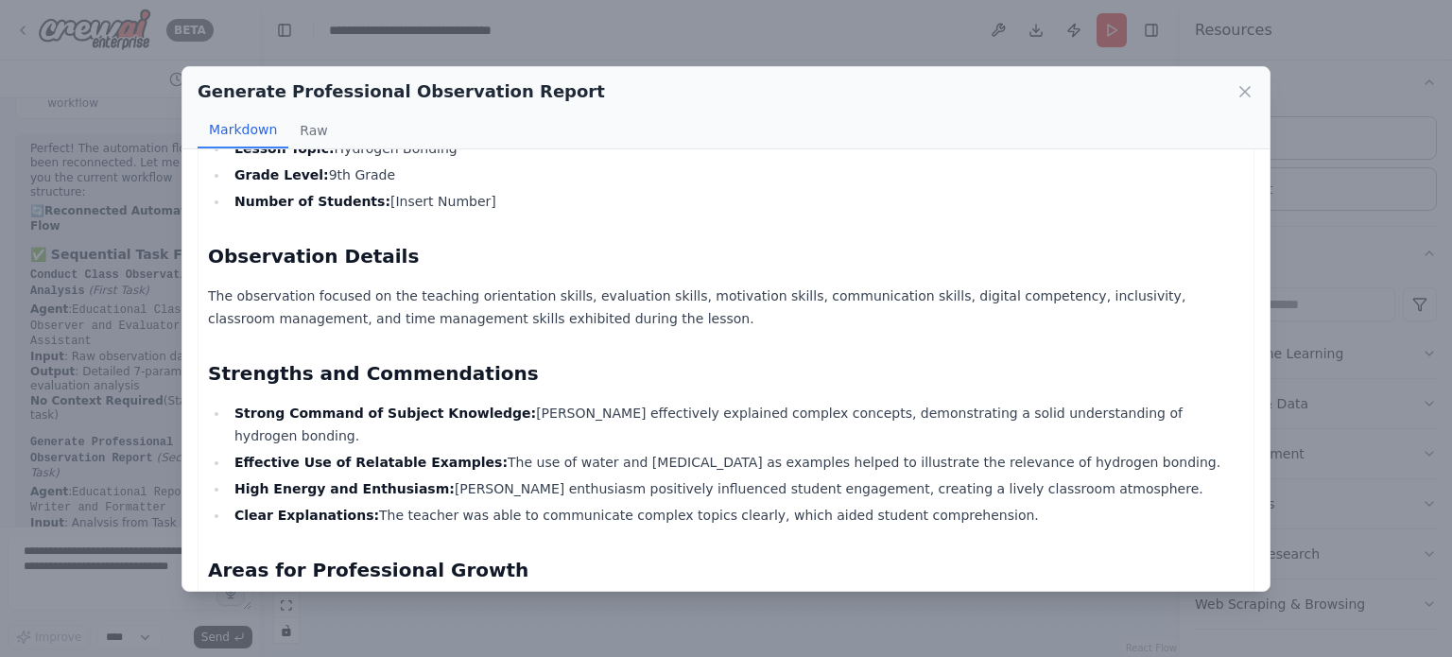
click at [561, 360] on h2 "Strengths and Commendations" at bounding box center [726, 373] width 1036 height 26
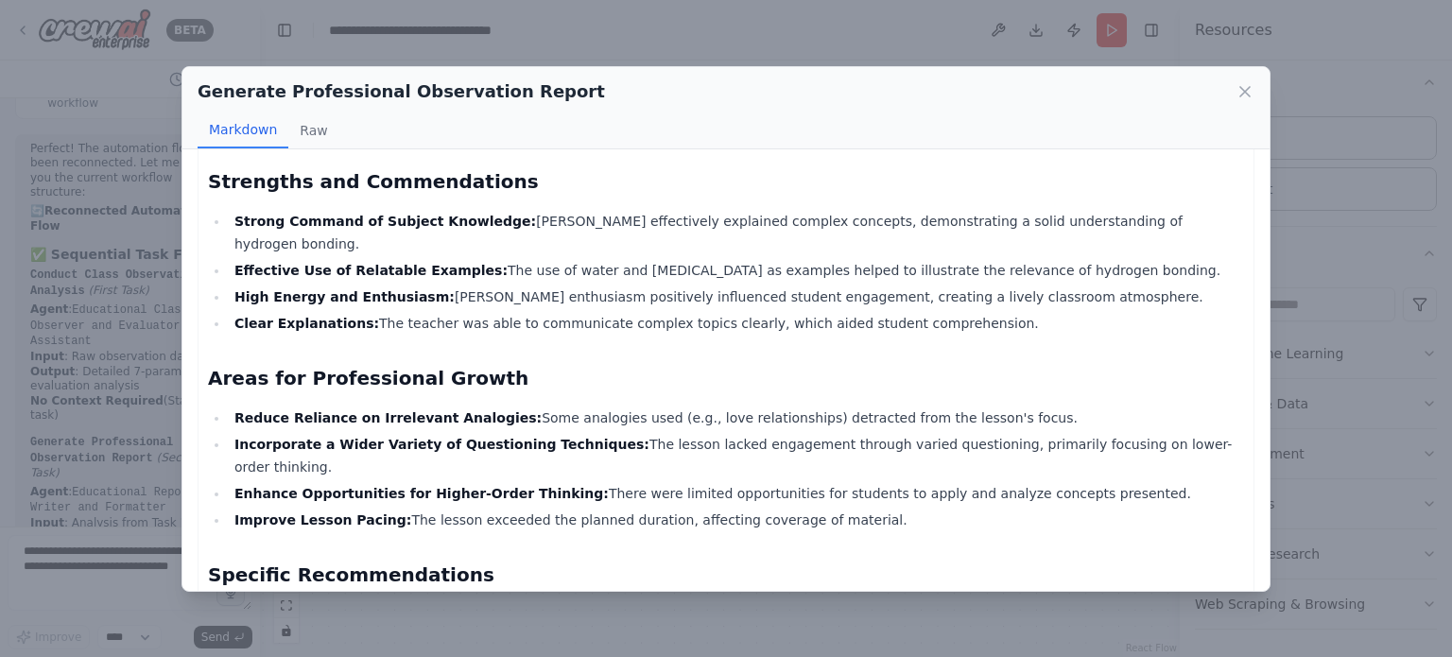
scroll to position [662, 0]
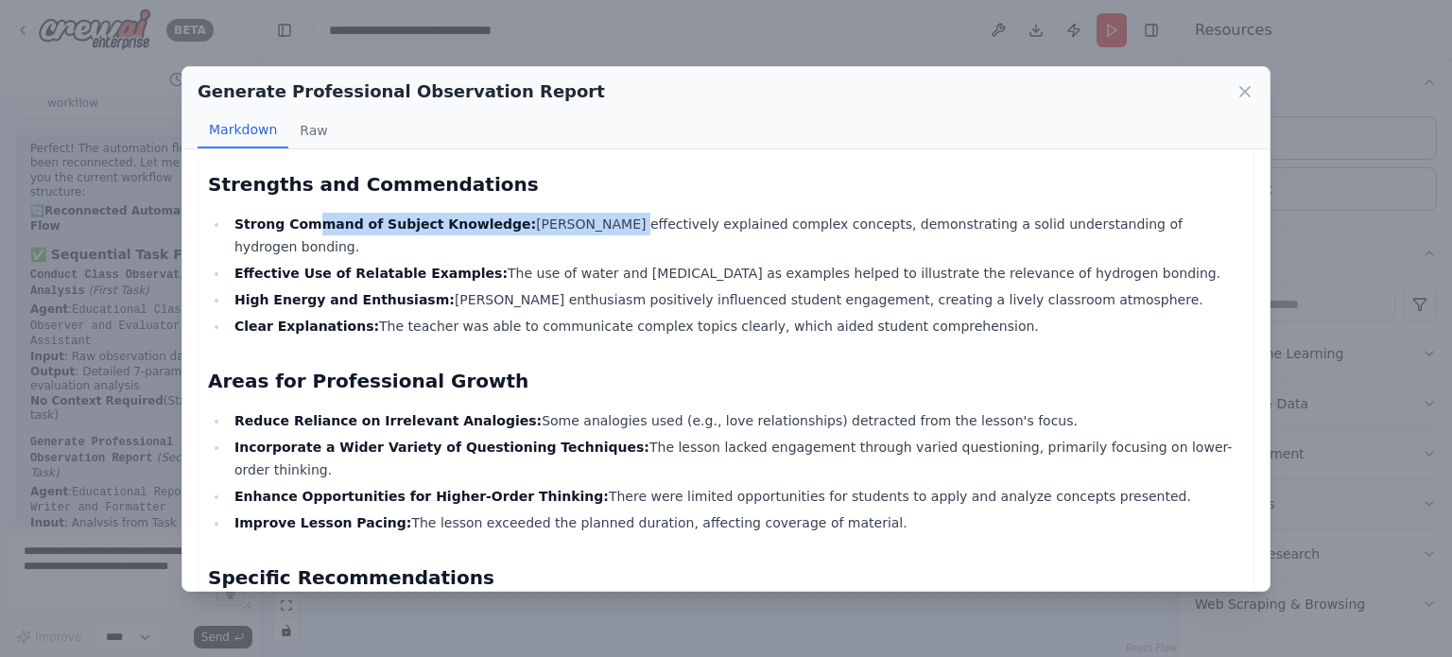
drag, startPoint x: 309, startPoint y: 220, endPoint x: 561, endPoint y: 224, distance: 251.6
click at [561, 224] on li "Strong Command of Subject Knowledge: Mr. Sharma effectively explained complex c…" at bounding box center [737, 235] width 1016 height 45
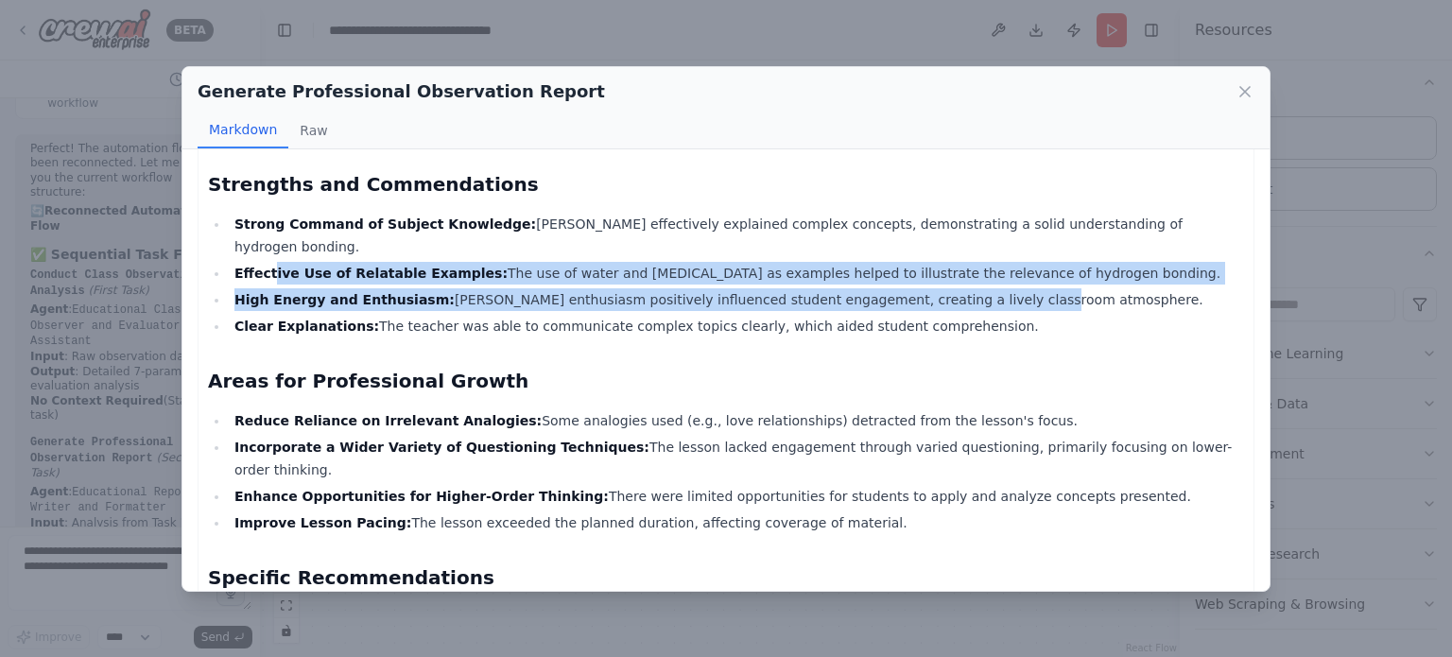
drag, startPoint x: 268, startPoint y: 245, endPoint x: 932, endPoint y: 265, distance: 665.1
click at [932, 265] on ul "Strong Command of Subject Knowledge: Mr. Sharma effectively explained complex c…" at bounding box center [726, 275] width 1036 height 125
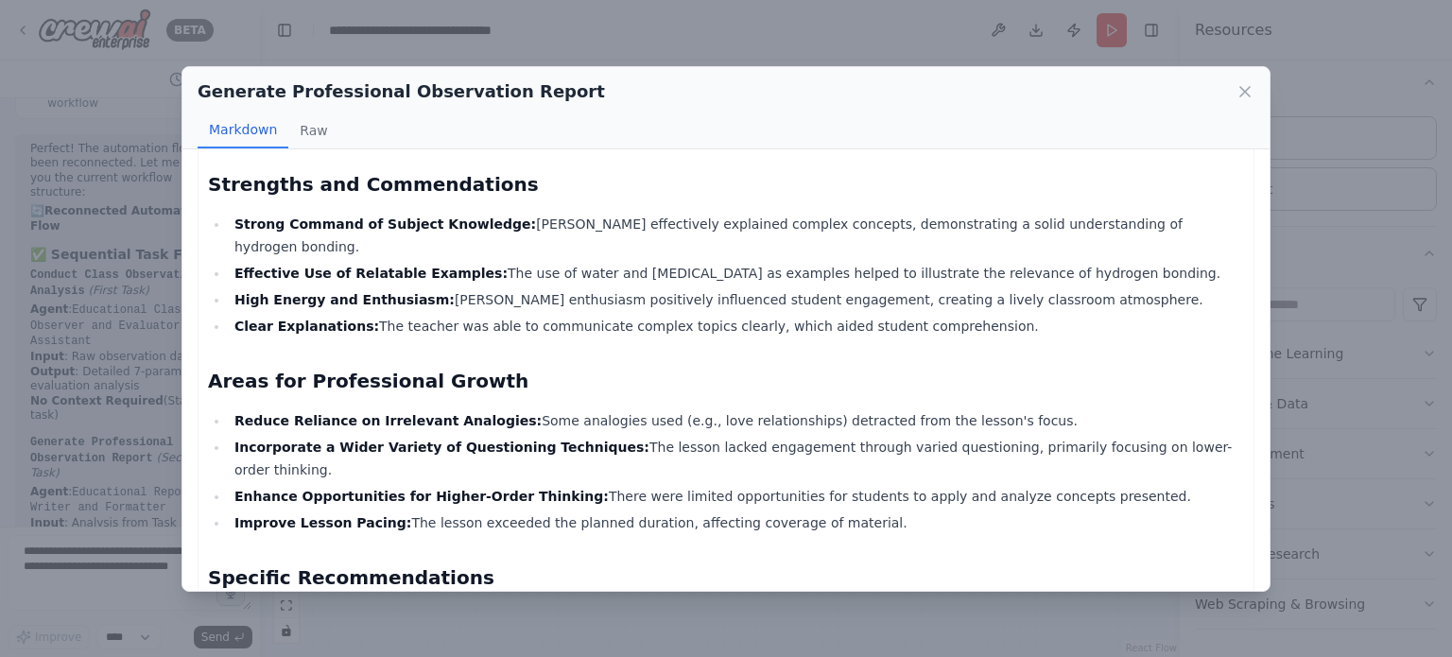
click at [431, 322] on div "Class Observation Report for Mr. Bhoj Raj Sharma Date of Observation: 9th July …" at bounding box center [726, 402] width 1036 height 1779
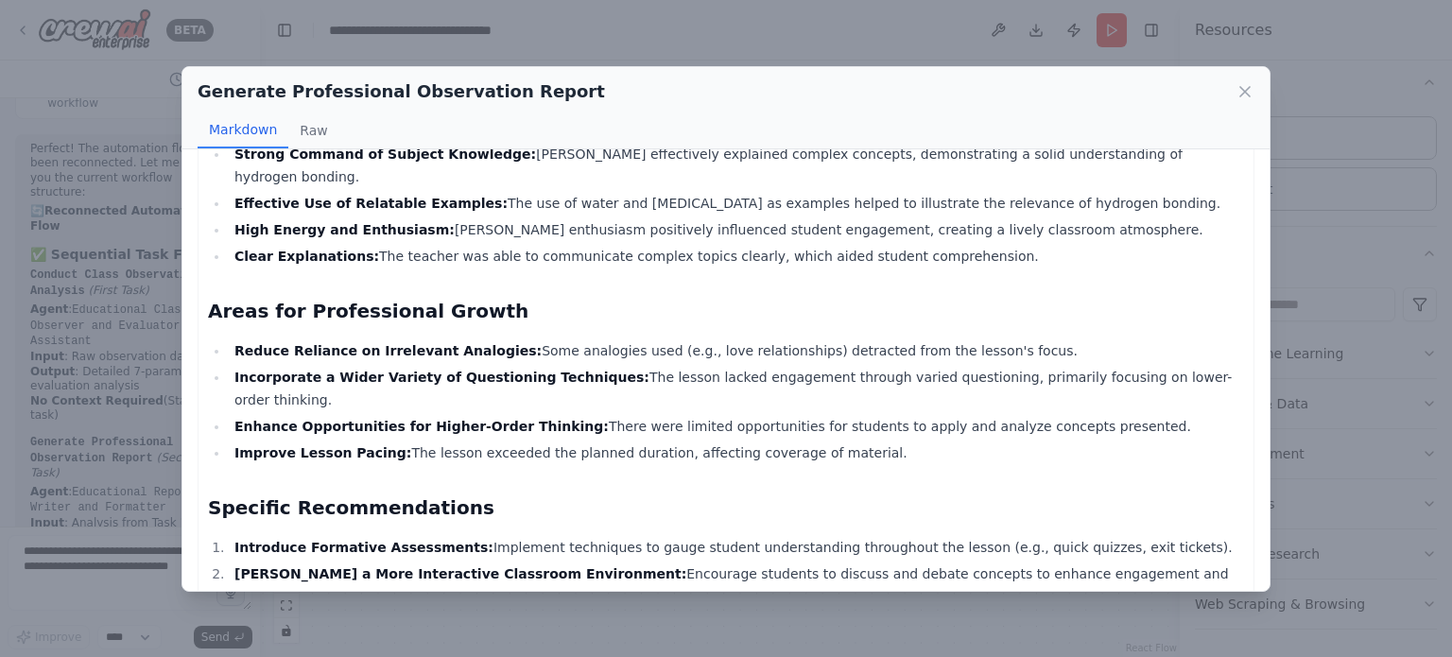
scroll to position [757, 0]
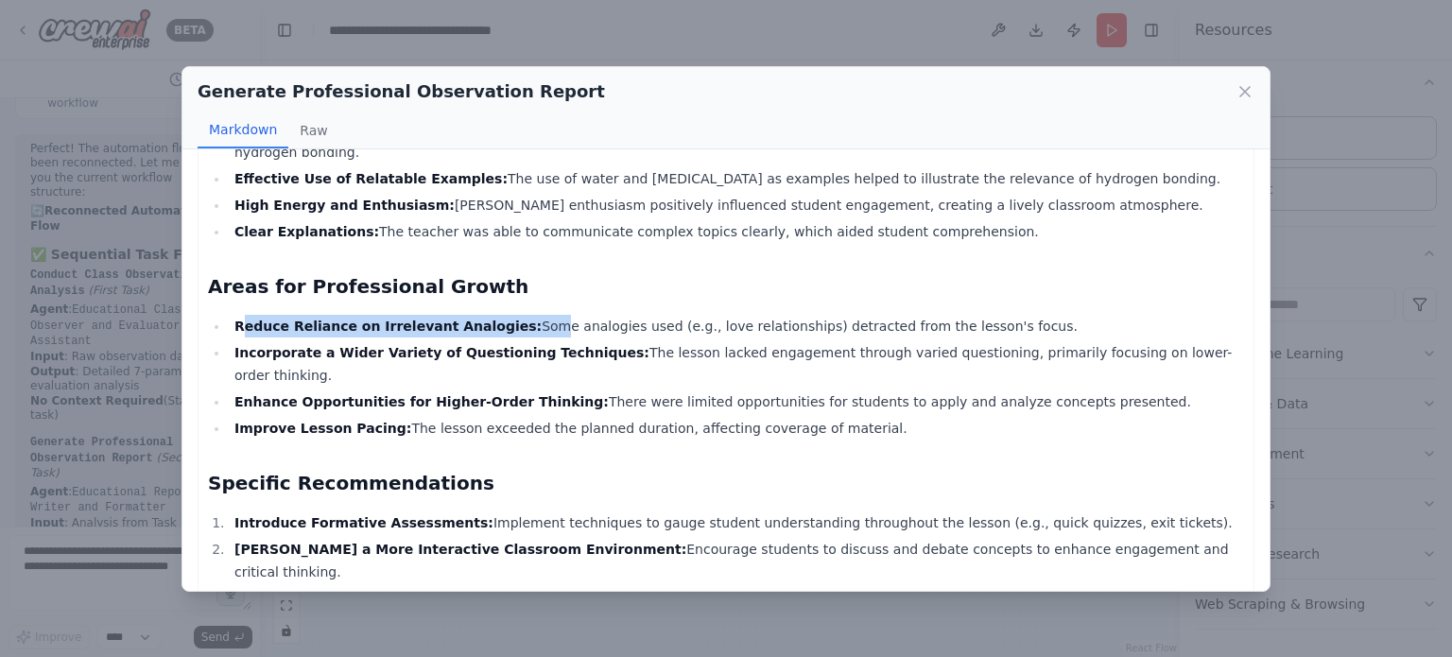
drag, startPoint x: 242, startPoint y: 299, endPoint x: 495, endPoint y: 305, distance: 252.6
click at [495, 315] on li "Reduce Reliance on Irrelevant Analogies: Some analogies used (e.g., love relati…" at bounding box center [737, 326] width 1016 height 23
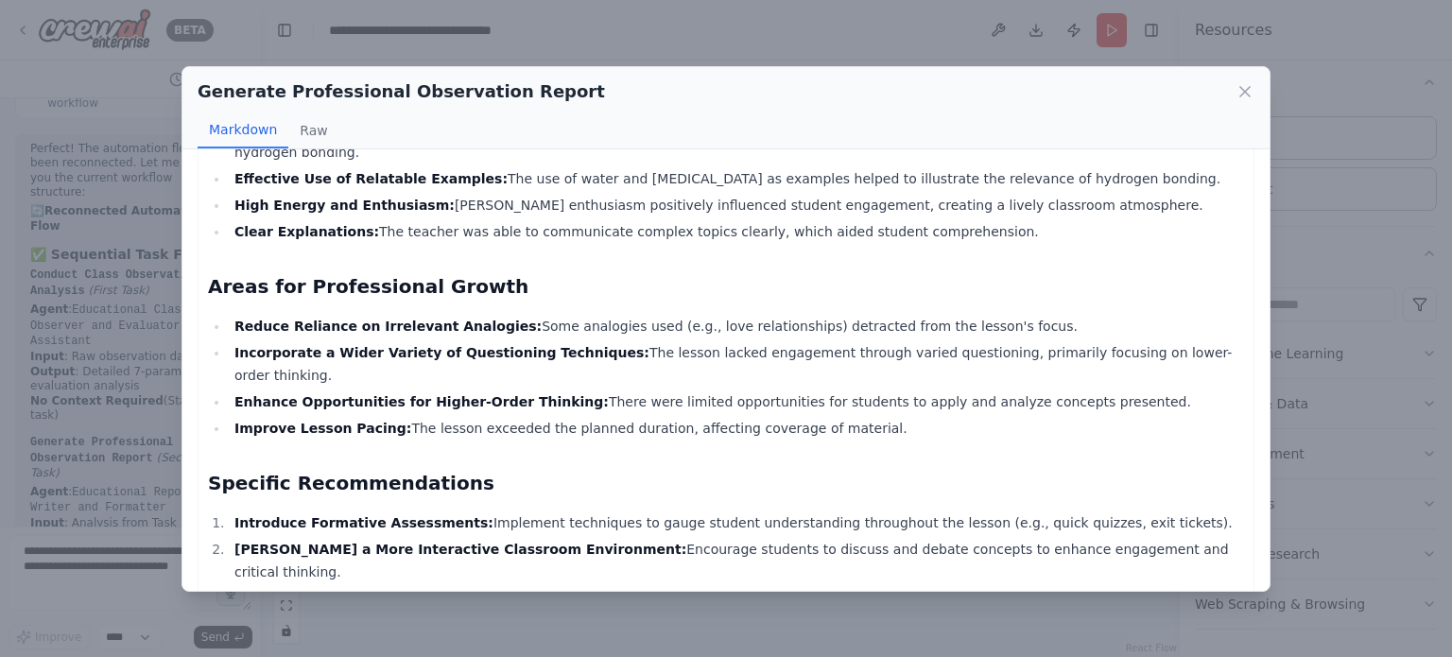
click at [513, 345] on strong "Incorporate a Wider Variety of Questioning Techniques:" at bounding box center [442, 352] width 415 height 15
drag, startPoint x: 507, startPoint y: 300, endPoint x: 945, endPoint y: 313, distance: 438.0
click at [948, 315] on li "Reduce Reliance on Irrelevant Analogies: Some analogies used (e.g., love relati…" at bounding box center [737, 326] width 1016 height 23
drag, startPoint x: 340, startPoint y: 326, endPoint x: 591, endPoint y: 334, distance: 250.7
click at [591, 341] on li "Incorporate a Wider Variety of Questioning Techniques: The lesson lacked engage…" at bounding box center [737, 363] width 1016 height 45
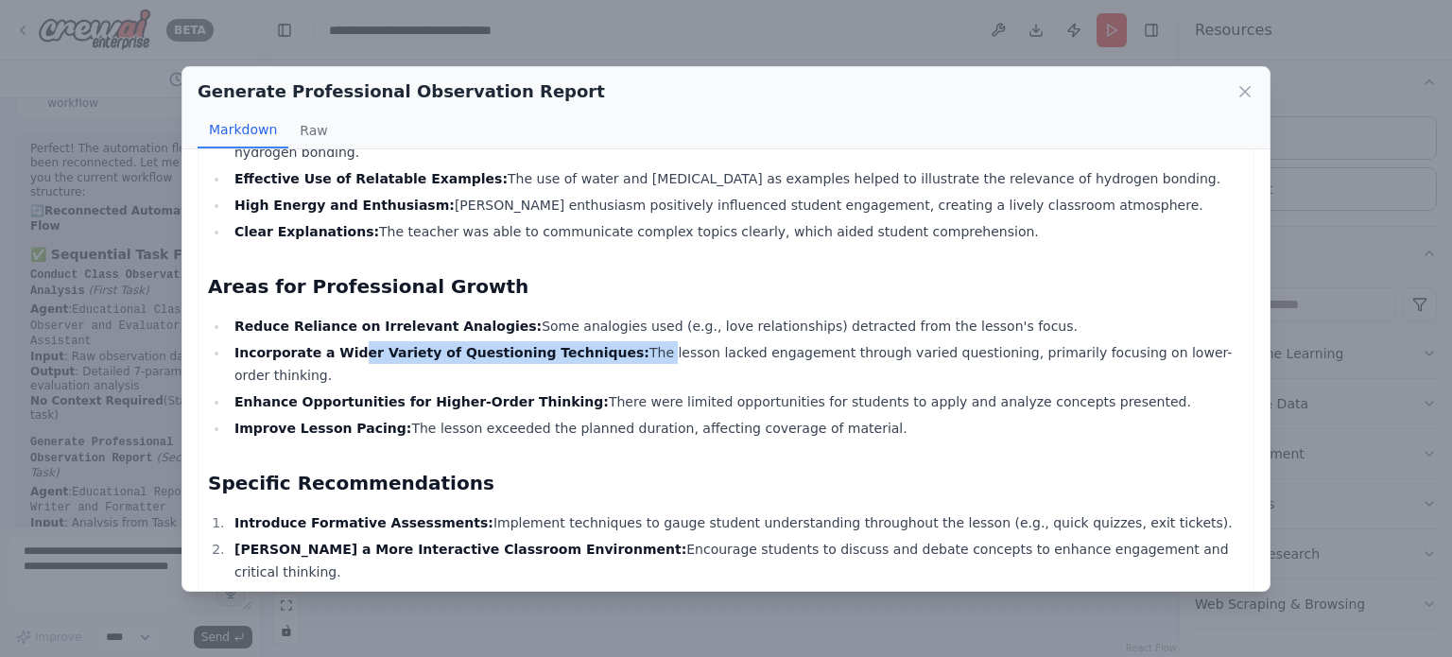
drag, startPoint x: 855, startPoint y: 335, endPoint x: 1137, endPoint y: 343, distance: 281.9
click at [1137, 343] on ul "Reduce Reliance on Irrelevant Analogies: Some analogies used (e.g., love relati…" at bounding box center [726, 377] width 1036 height 125
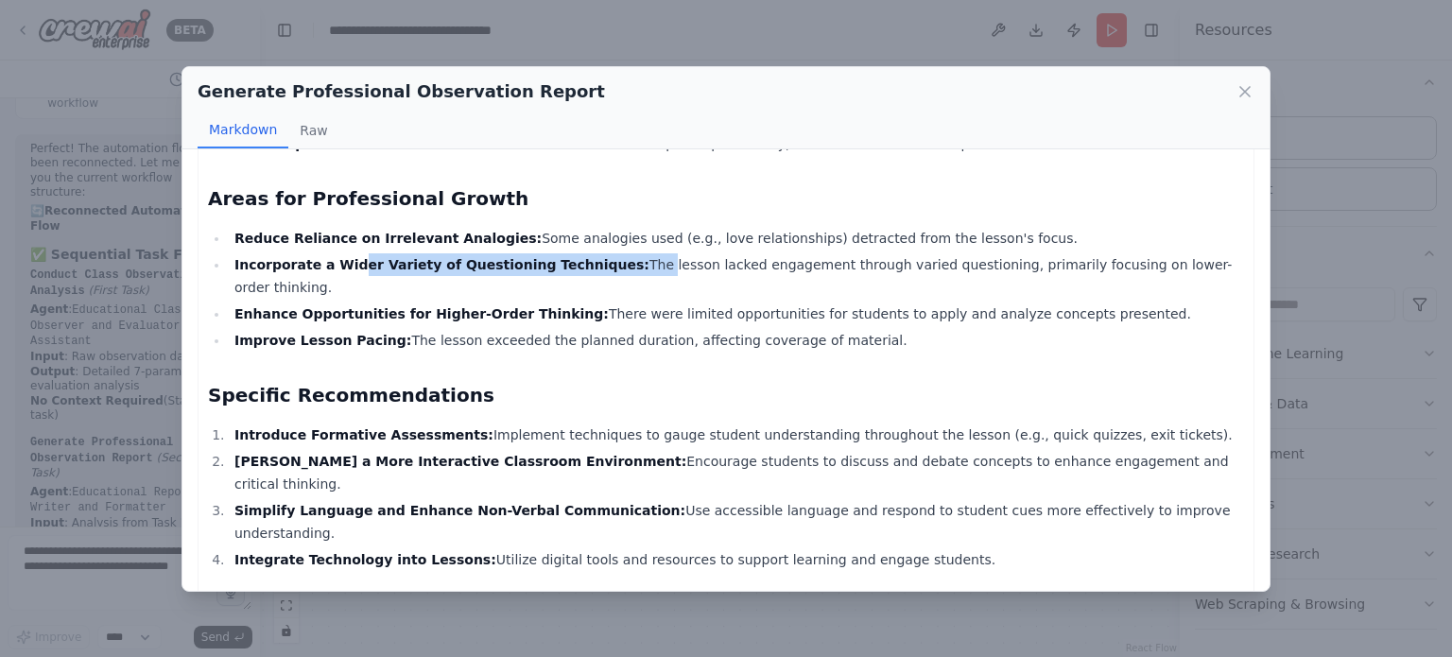
scroll to position [946, 0]
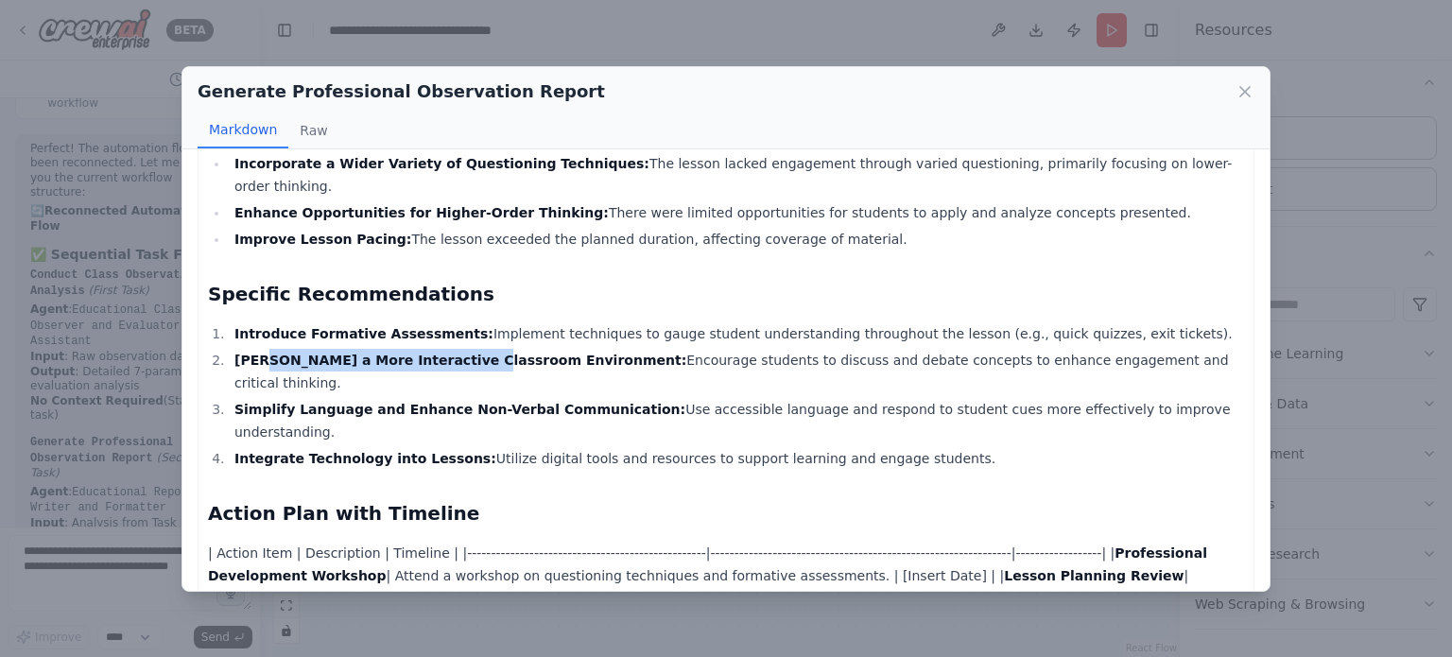
drag, startPoint x: 257, startPoint y: 301, endPoint x: 443, endPoint y: 302, distance: 185.3
click at [443, 322] on ol "Introduce Formative Assessments: Implement techniques to gauge student understa…" at bounding box center [726, 396] width 1036 height 148
click at [485, 402] on strong "Simplify Language and Enhance Non-Verbal Communication:" at bounding box center [460, 409] width 451 height 15
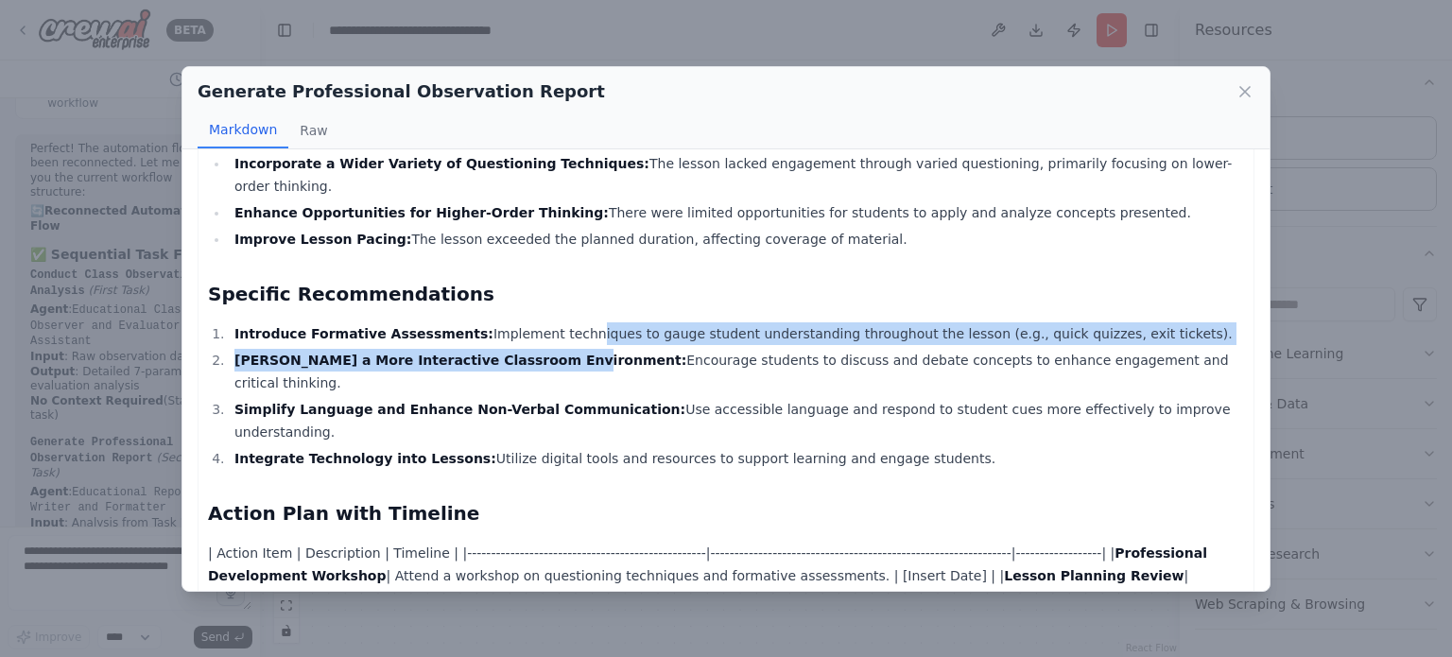
drag, startPoint x: 524, startPoint y: 299, endPoint x: 537, endPoint y: 298, distance: 13.3
click at [537, 322] on ol "Introduce Formative Assessments: Implement techniques to gauge student understa…" at bounding box center [726, 396] width 1036 height 148
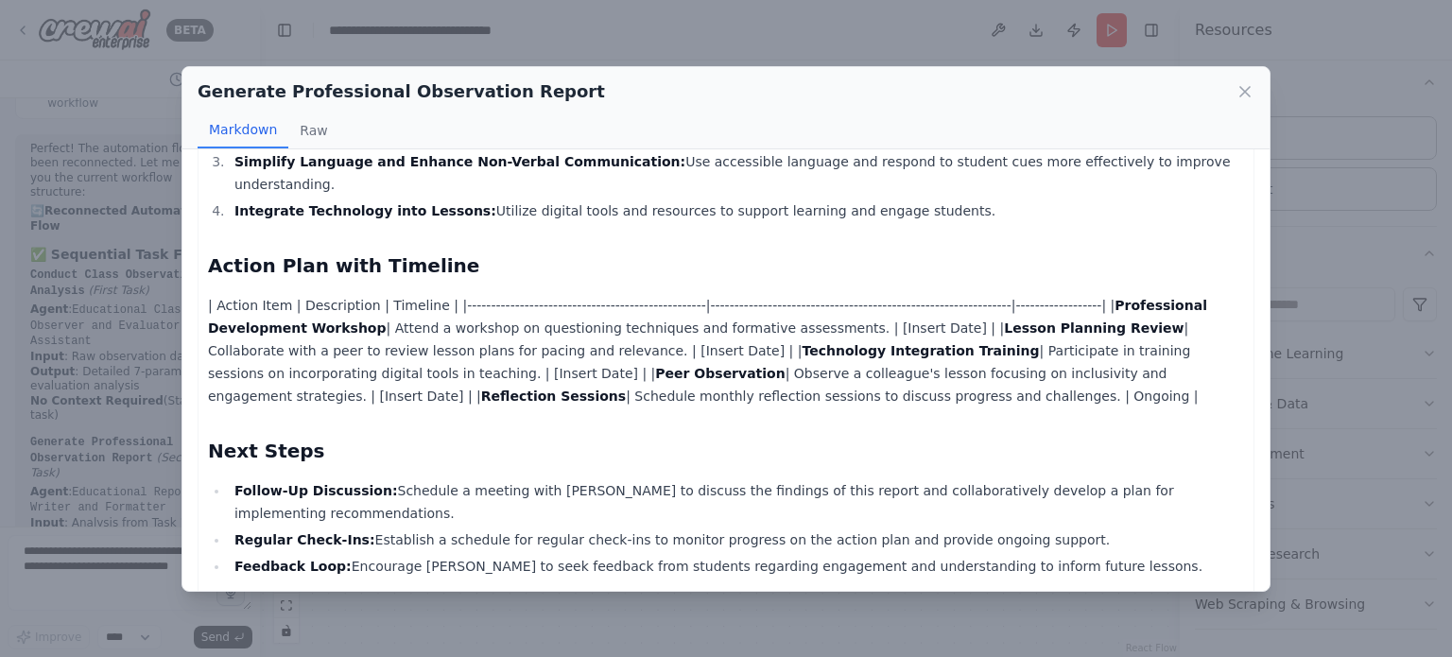
scroll to position [1229, 0]
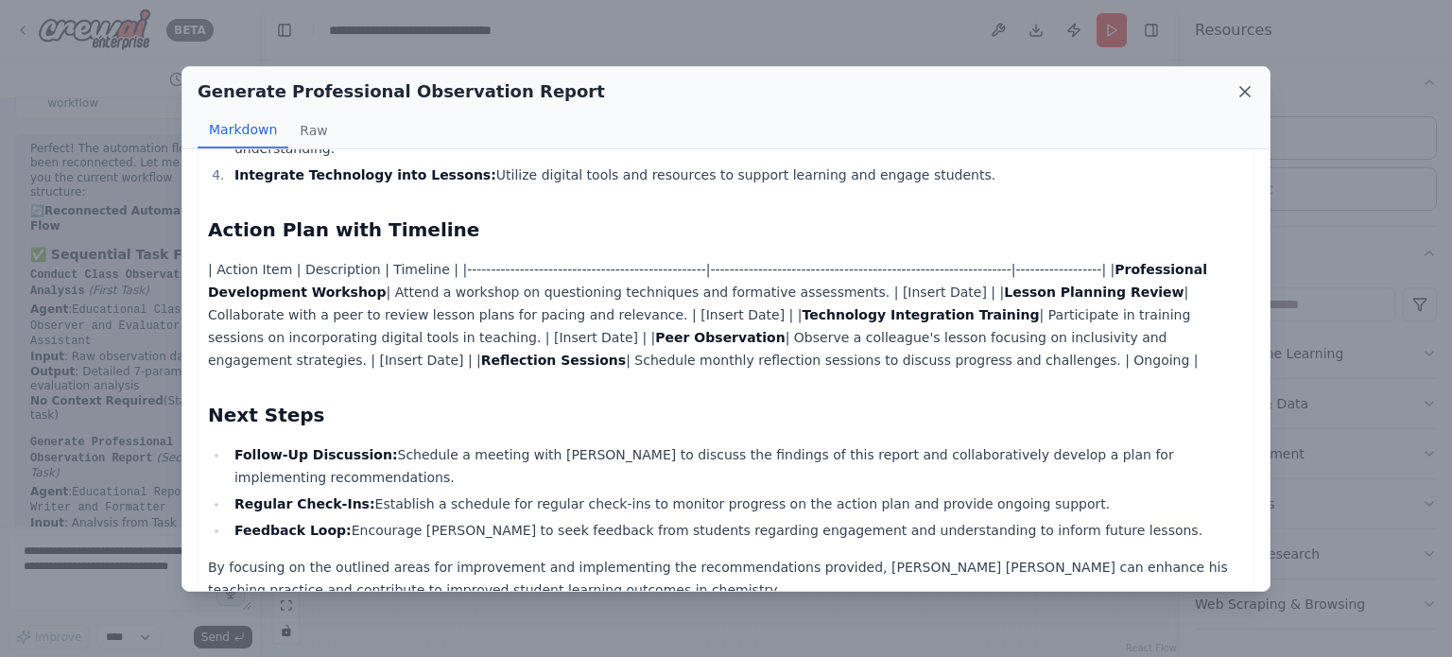
click at [1248, 93] on icon at bounding box center [1245, 91] width 9 height 9
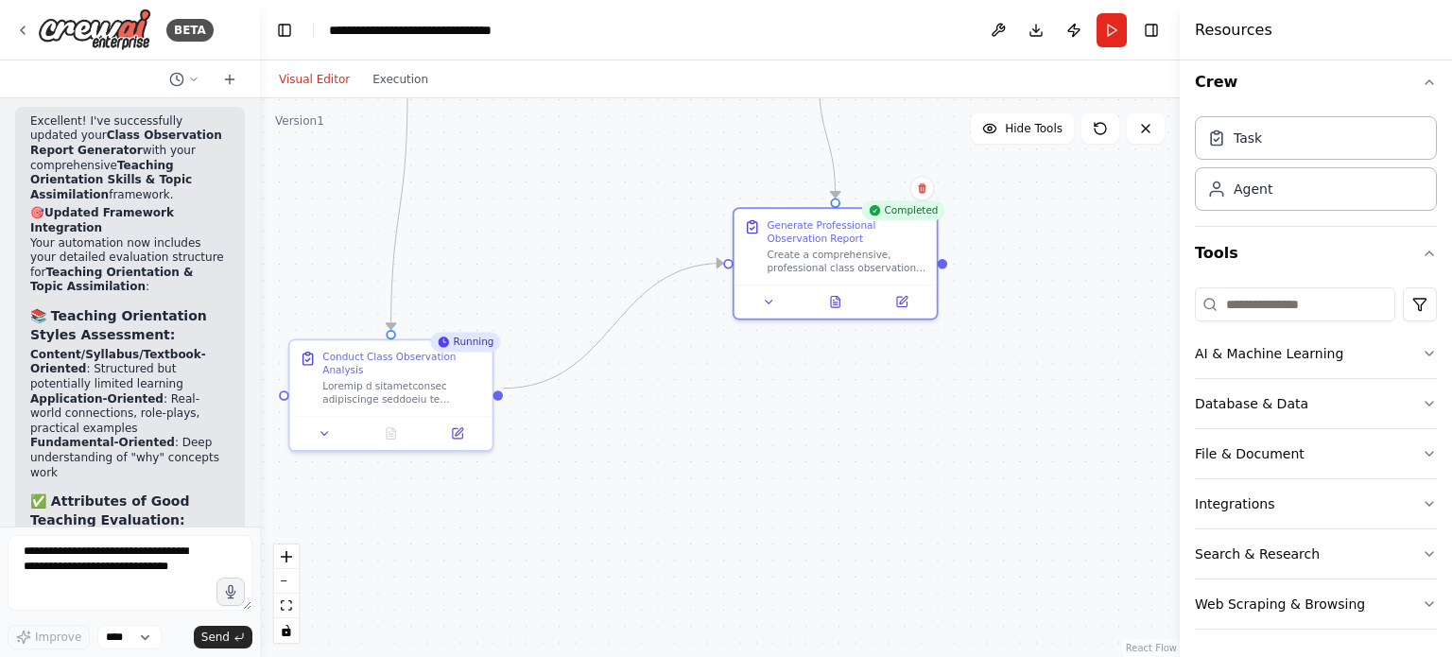
scroll to position [9704, 0]
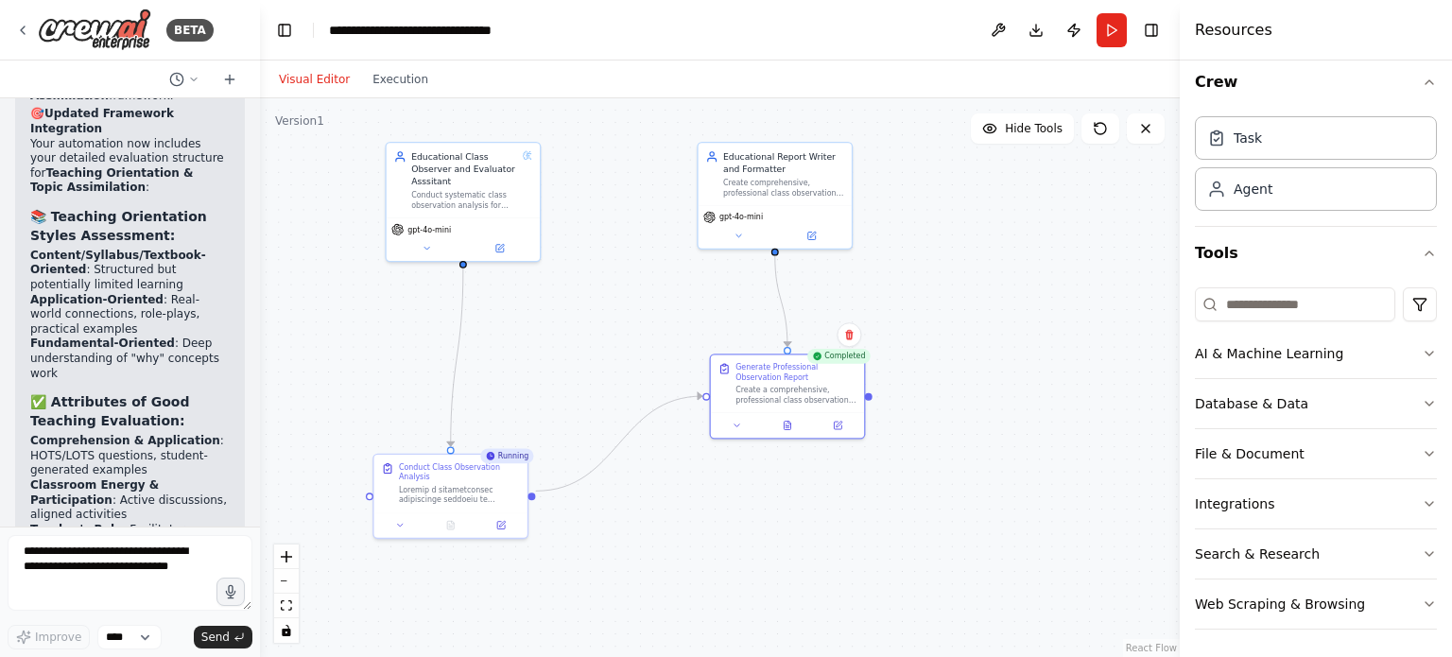
drag, startPoint x: 1110, startPoint y: 292, endPoint x: 1122, endPoint y: 444, distance: 152.7
click at [1146, 462] on div ".deletable-edge-delete-btn { width: 20px; height: 20px; border: 0px solid #ffff…" at bounding box center [720, 377] width 920 height 559
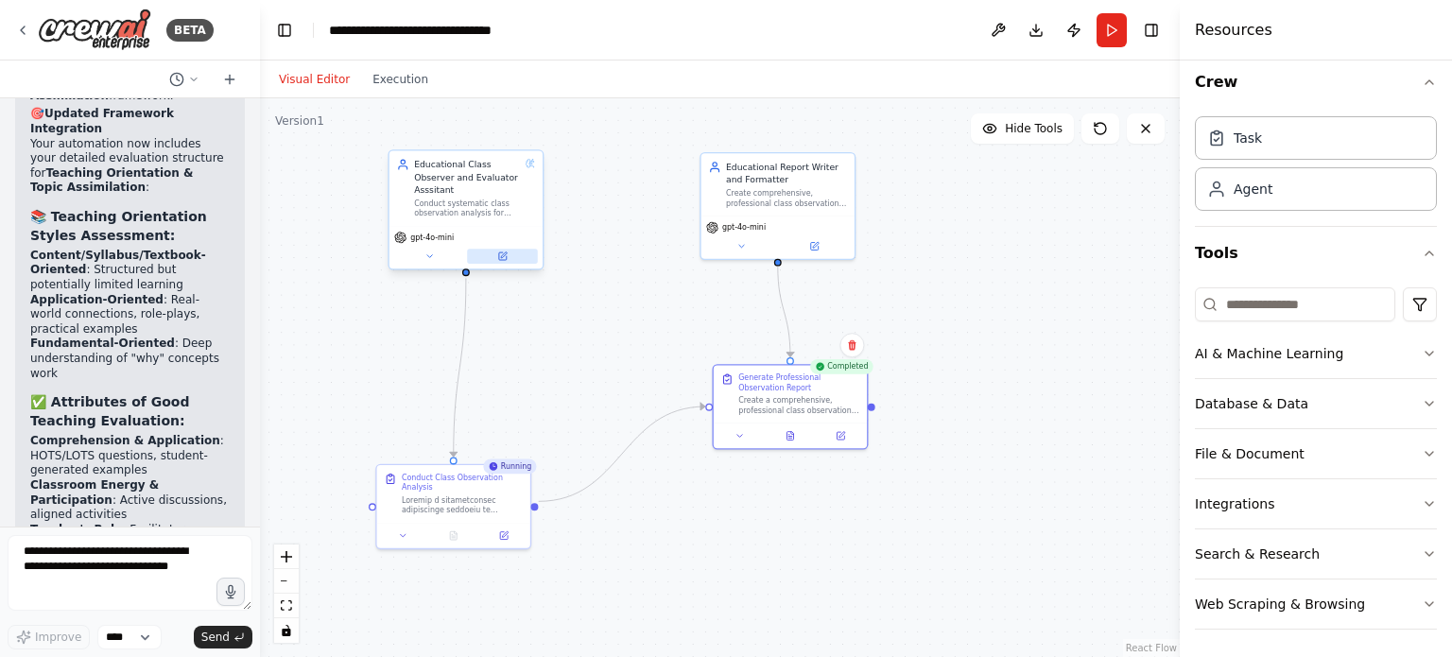
click at [507, 252] on icon at bounding box center [502, 257] width 10 height 10
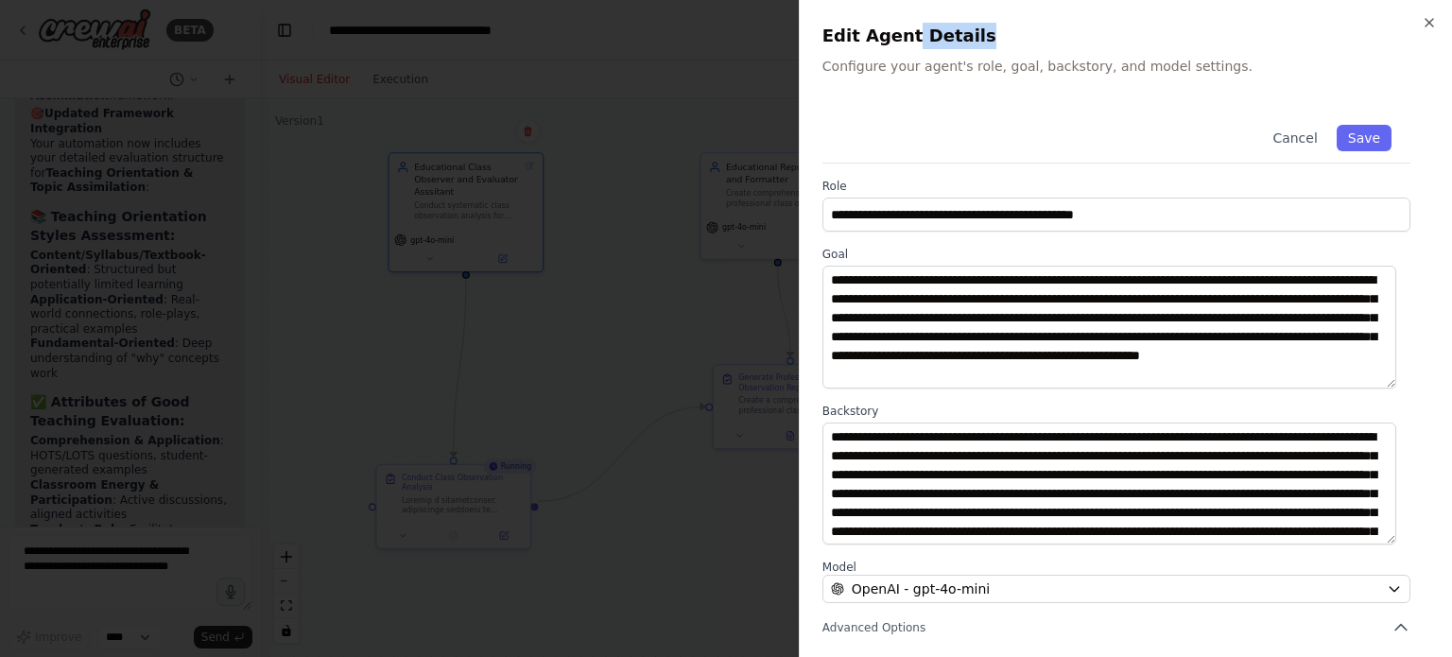
drag, startPoint x: 1107, startPoint y: 15, endPoint x: 901, endPoint y: 9, distance: 206.2
click at [901, 9] on div "**********" at bounding box center [1125, 328] width 653 height 657
click at [989, 247] on label "Goal" at bounding box center [1117, 254] width 588 height 15
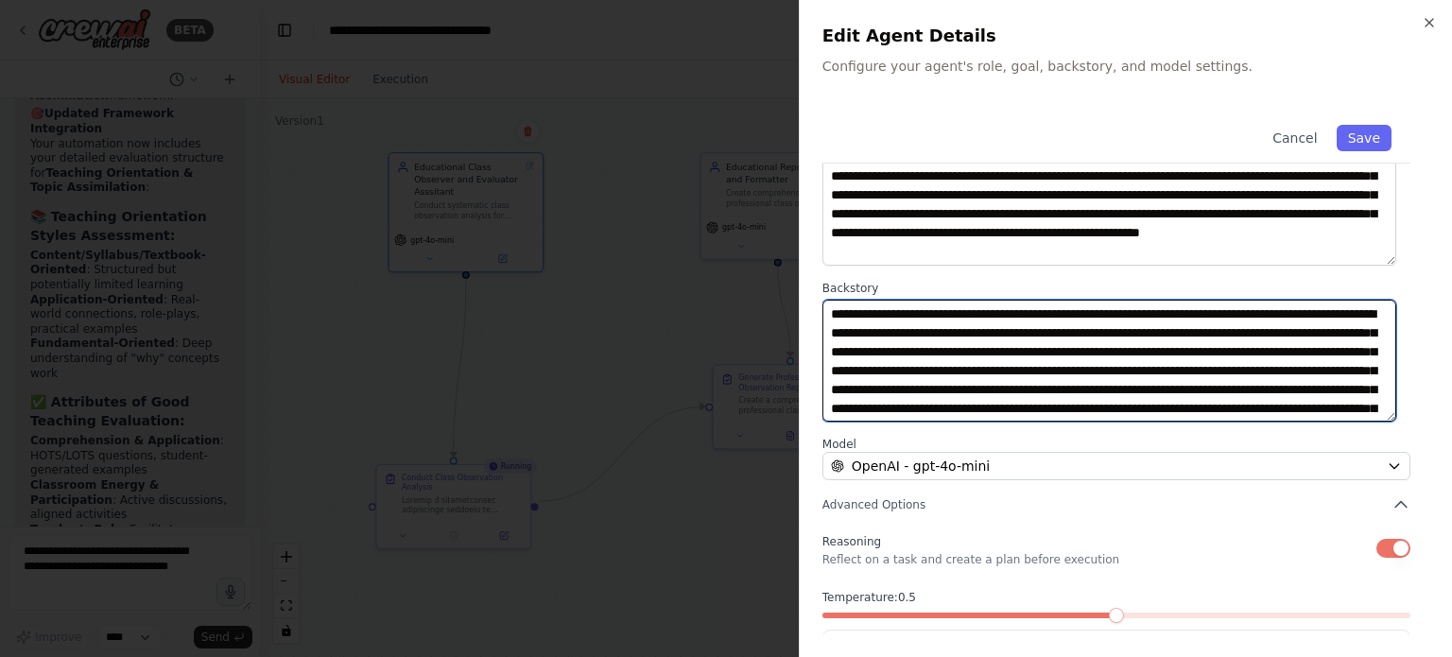
scroll to position [8, 0]
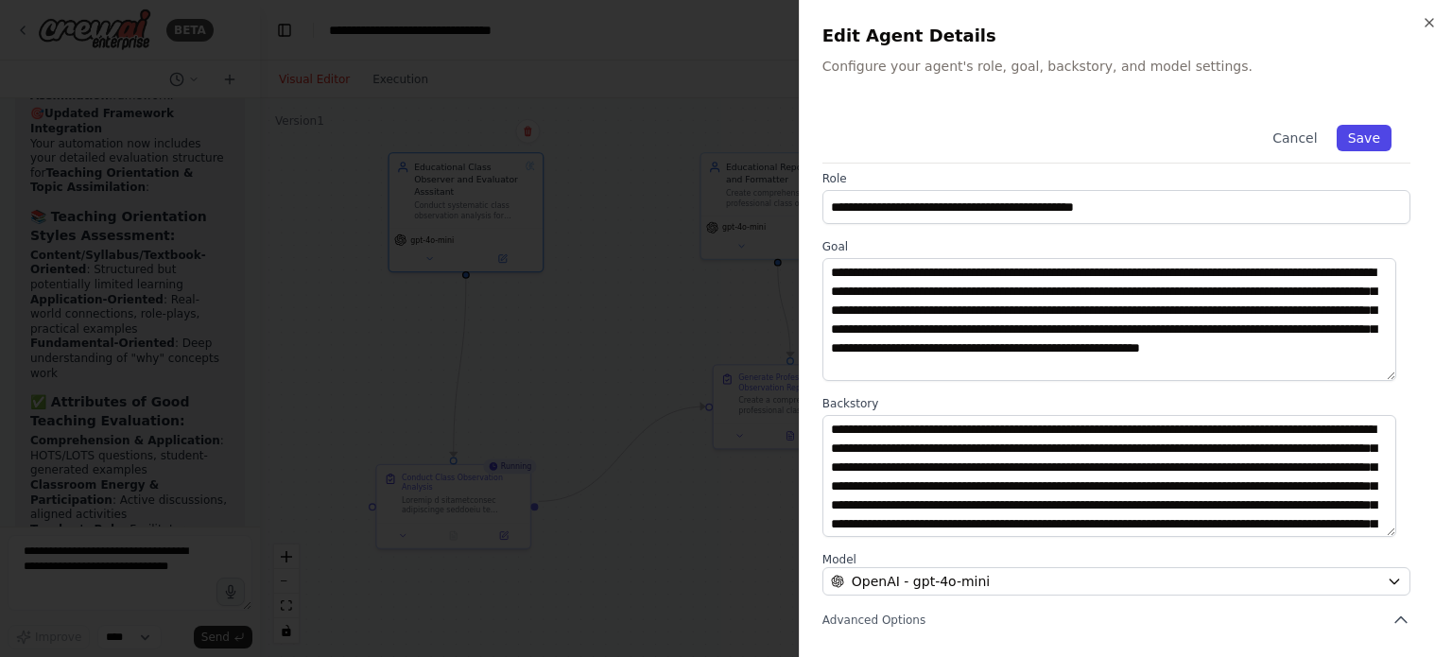
click at [1365, 134] on button "Save" at bounding box center [1364, 138] width 55 height 26
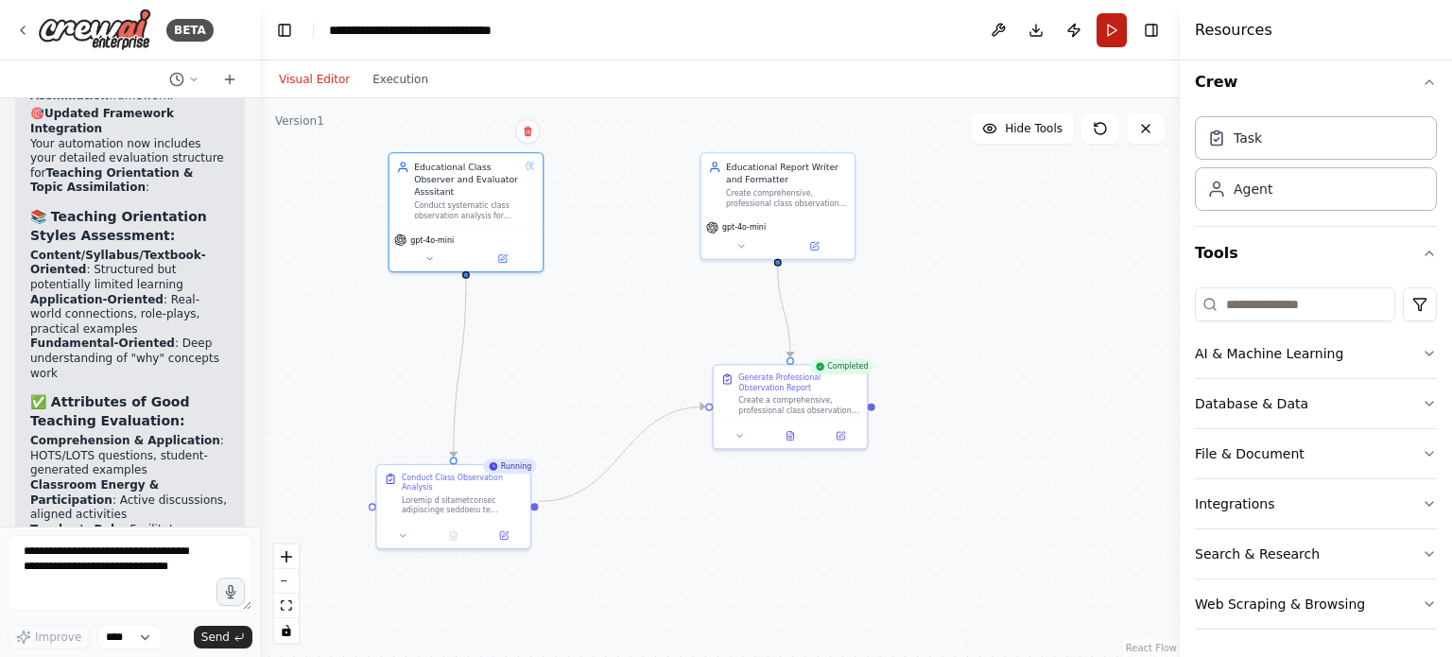
click at [1112, 29] on button "Run" at bounding box center [1112, 30] width 30 height 34
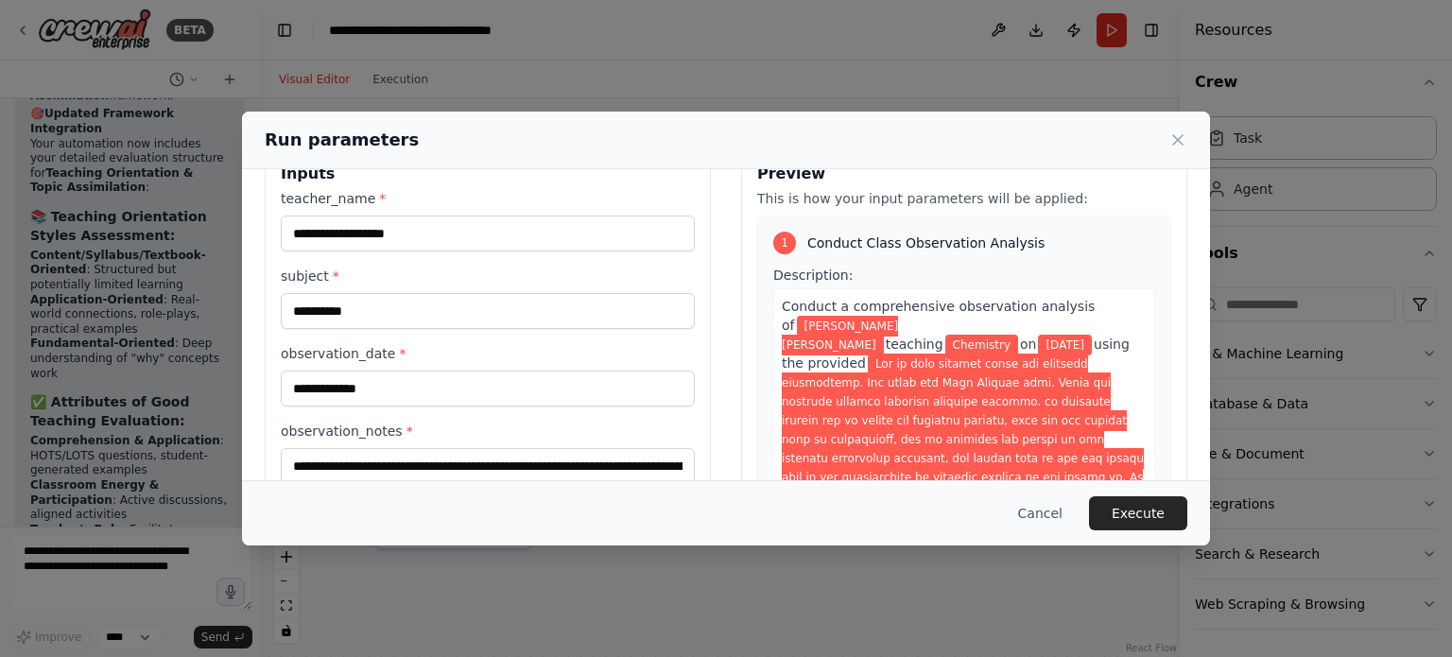
scroll to position [0, 0]
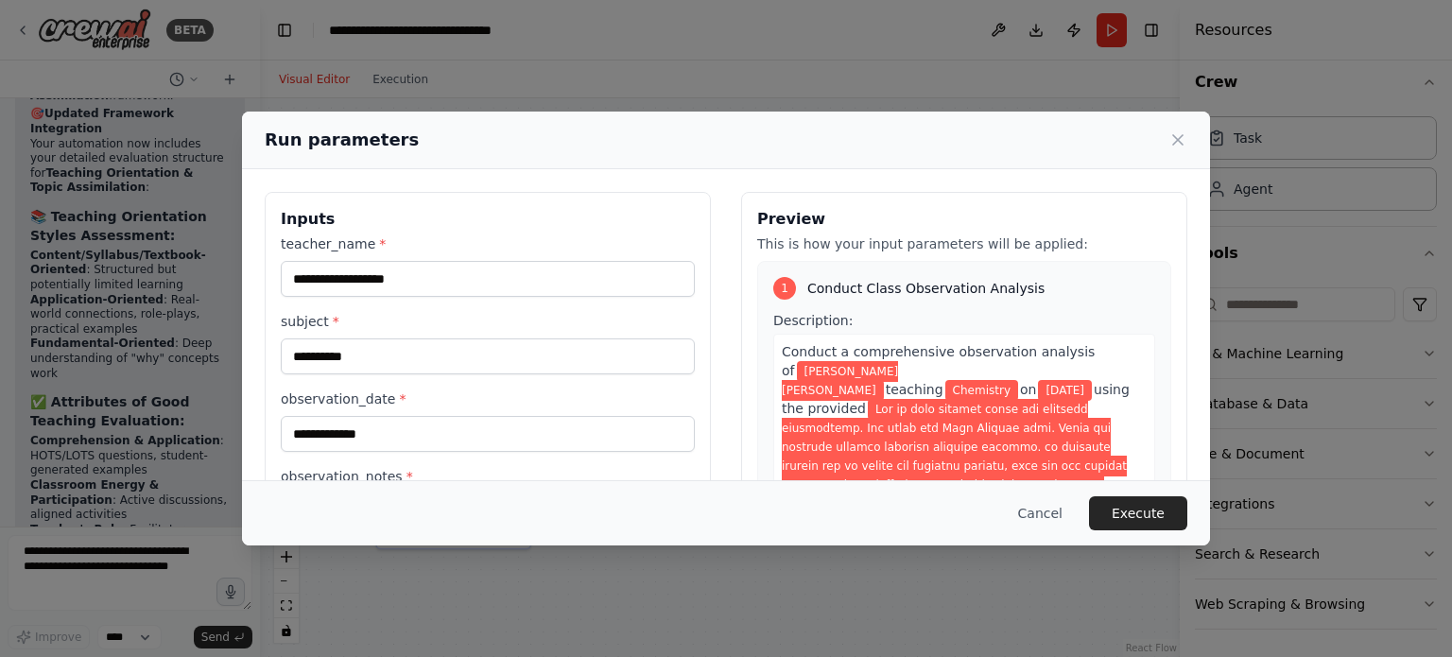
click at [480, 525] on div "Cancel Execute" at bounding box center [726, 513] width 923 height 34
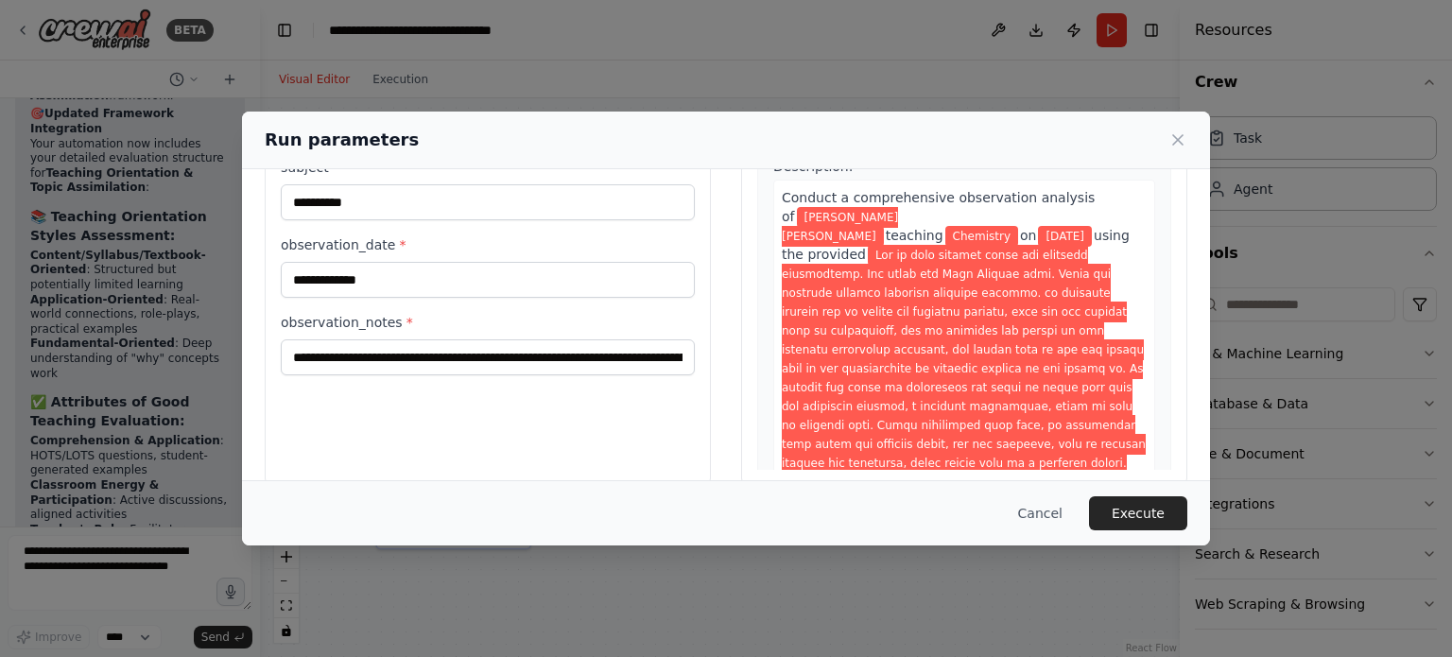
scroll to position [182, 0]
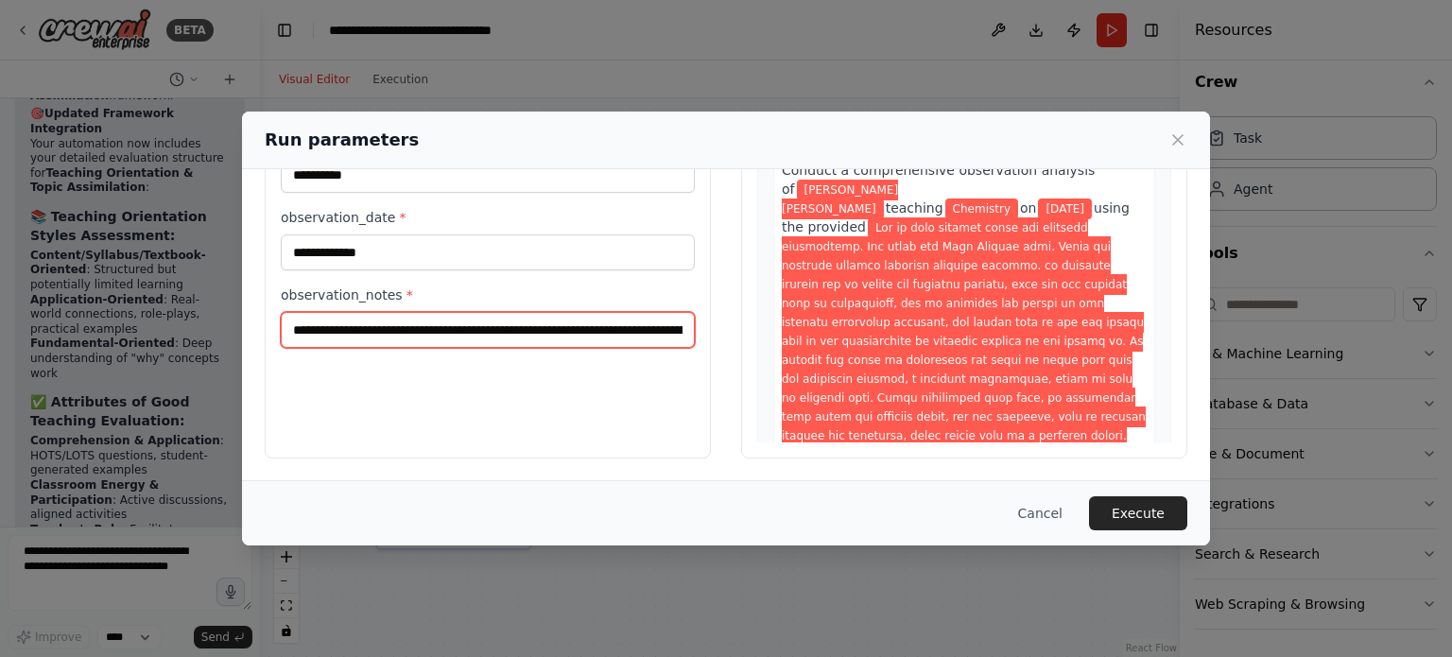
click at [395, 324] on input "observation_notes *" at bounding box center [488, 330] width 414 height 36
drag, startPoint x: 492, startPoint y: 340, endPoint x: 666, endPoint y: 370, distance: 176.4
click at [666, 370] on div "**********" at bounding box center [488, 234] width 446 height 448
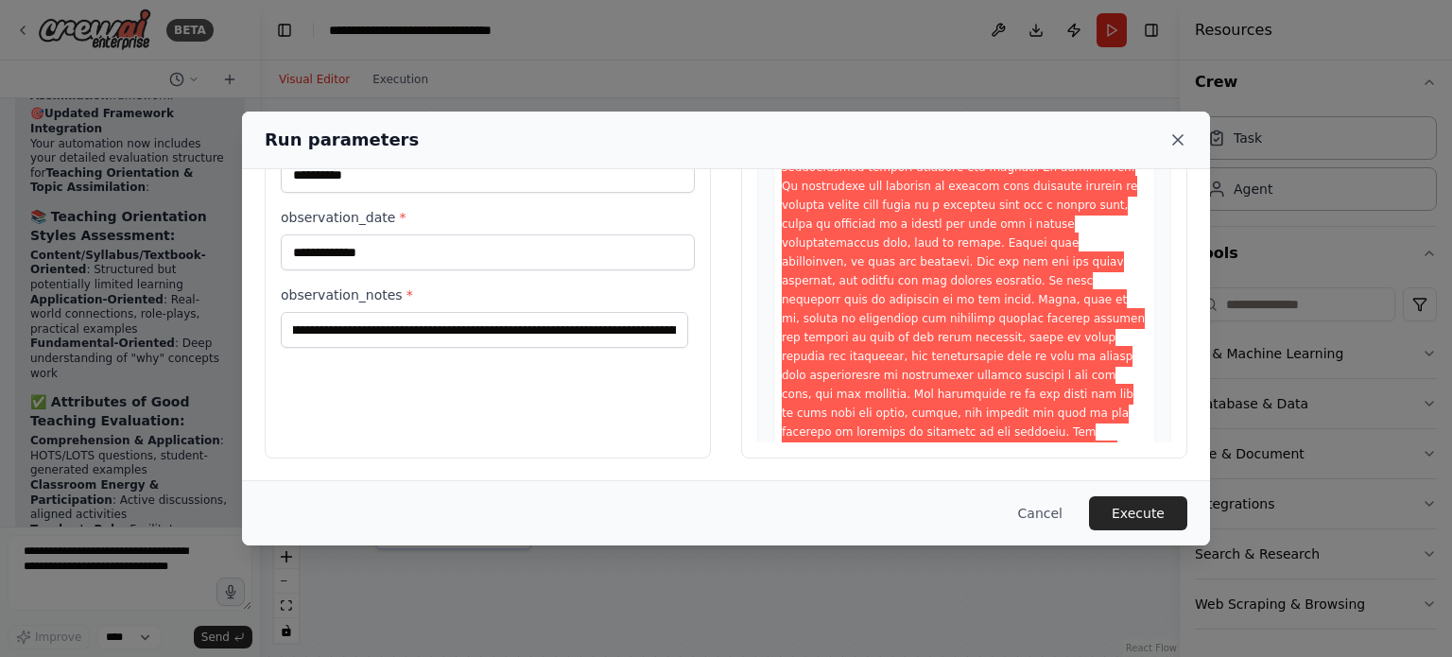
scroll to position [0, 0]
click at [1177, 142] on icon at bounding box center [1178, 139] width 19 height 19
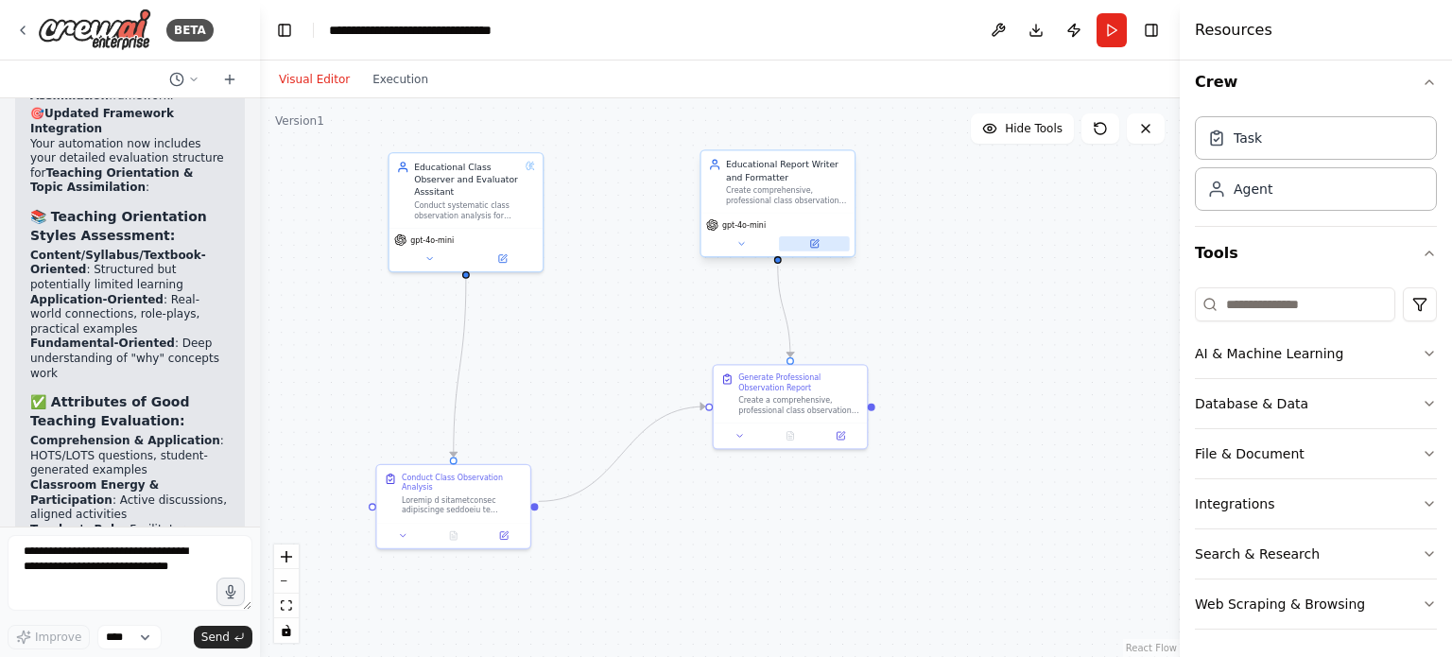
click at [817, 245] on icon at bounding box center [814, 244] width 8 height 8
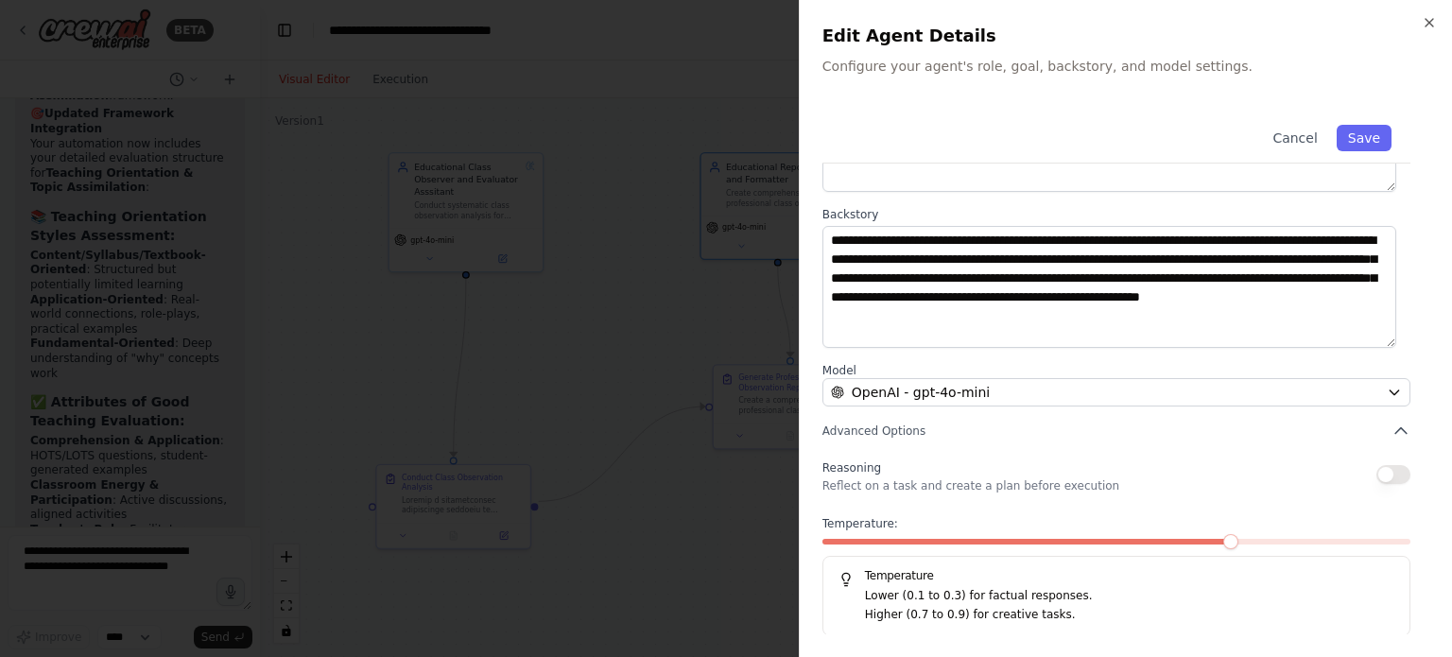
scroll to position [197, 0]
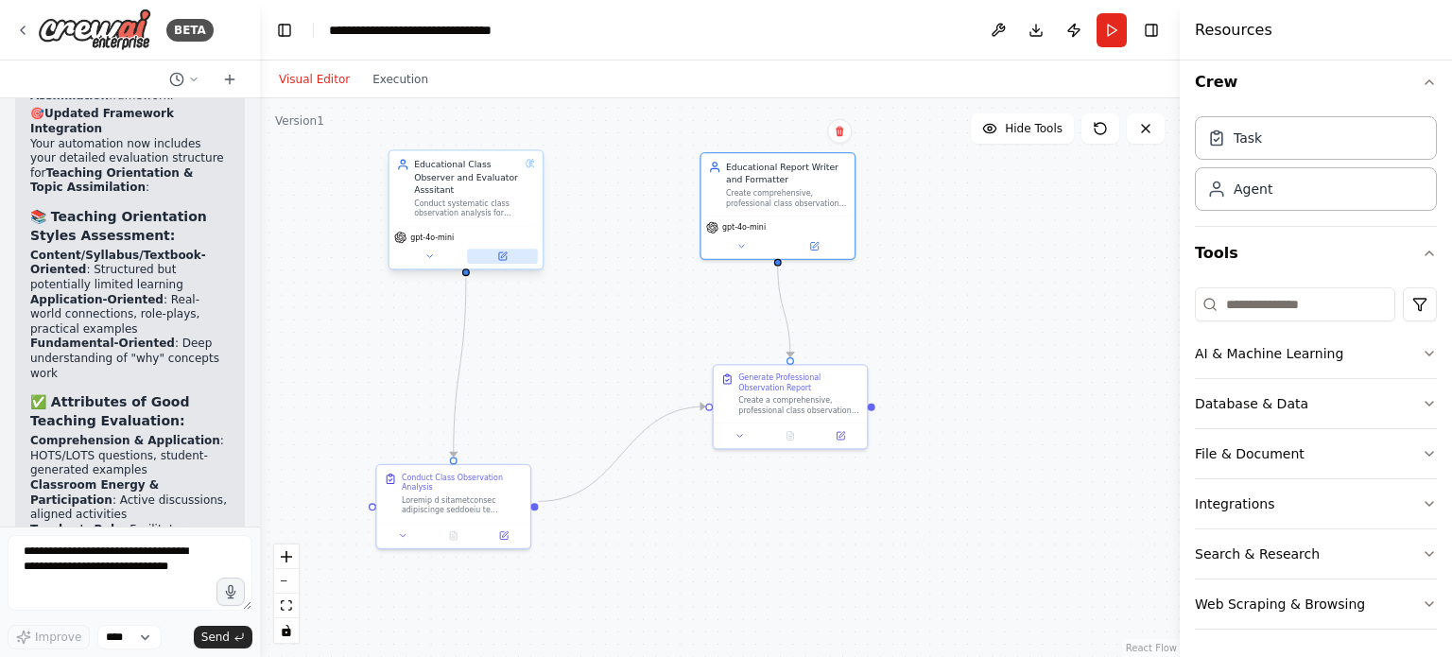
click at [511, 252] on button at bounding box center [502, 256] width 71 height 15
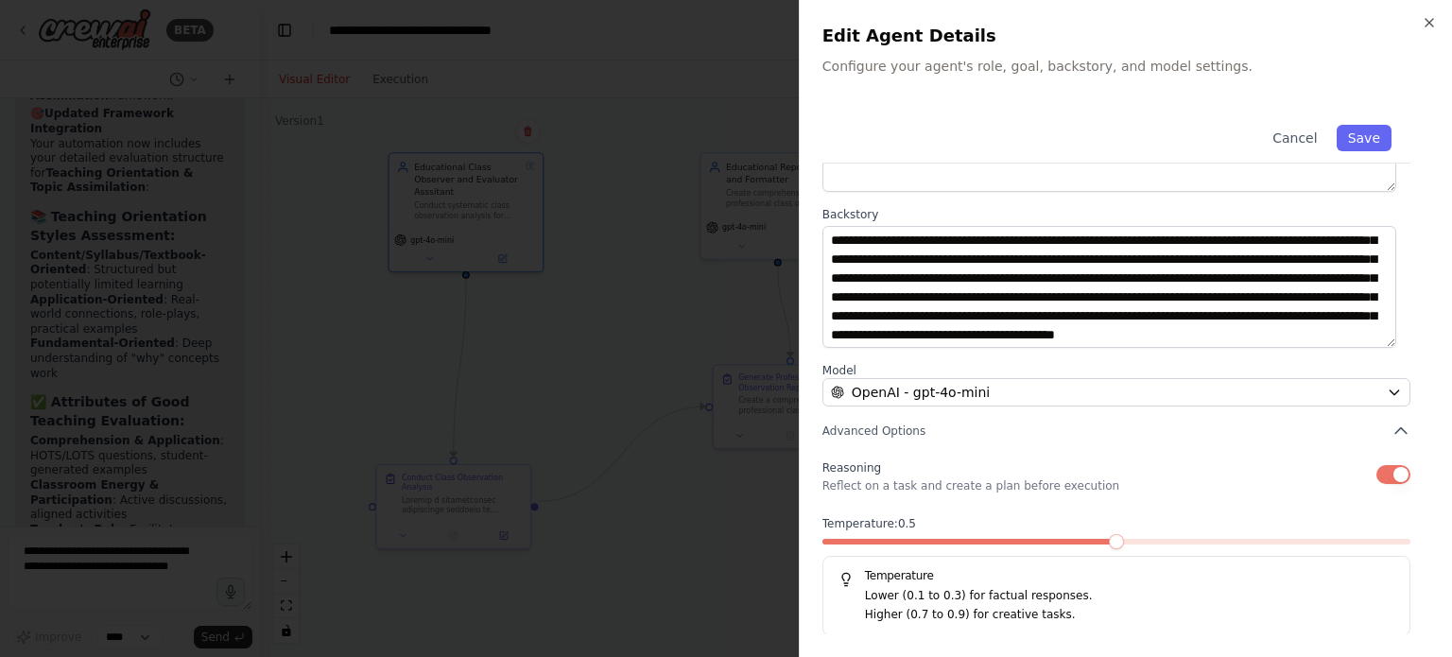
scroll to position [188, 0]
click at [924, 428] on button "Advanced Options" at bounding box center [1117, 431] width 588 height 19
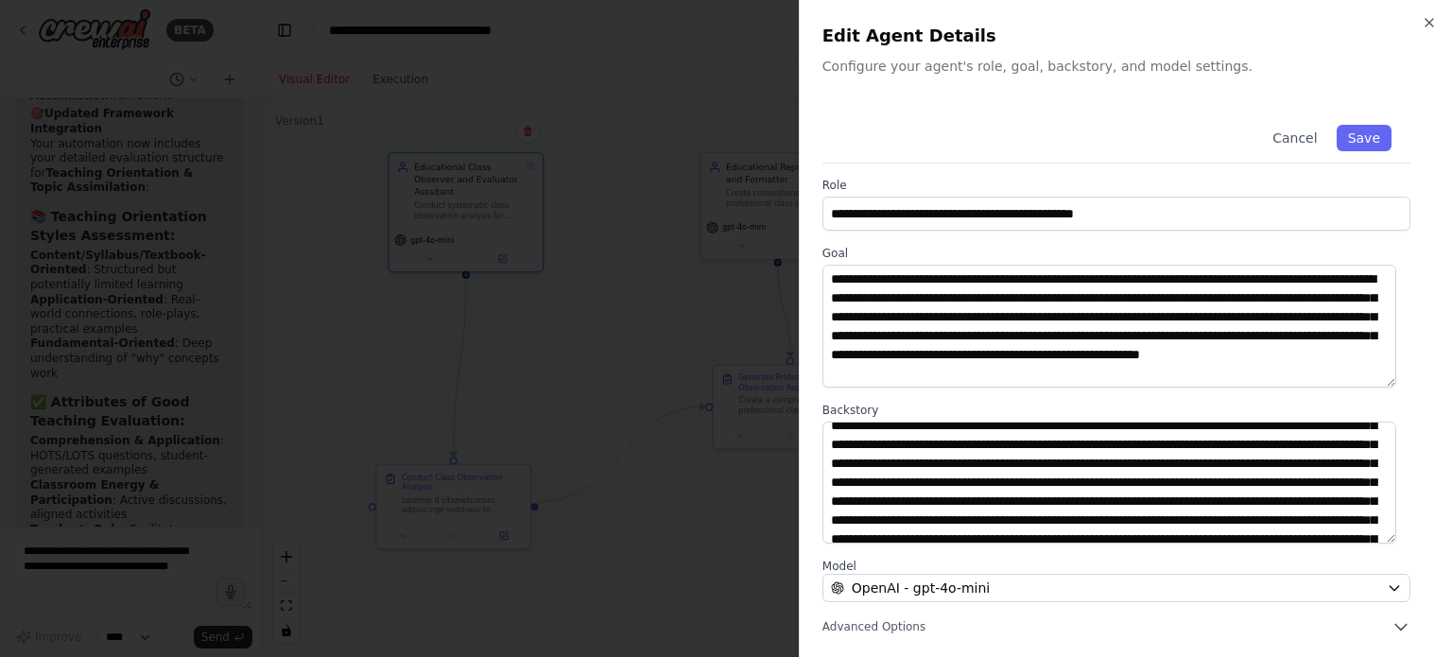
scroll to position [0, 0]
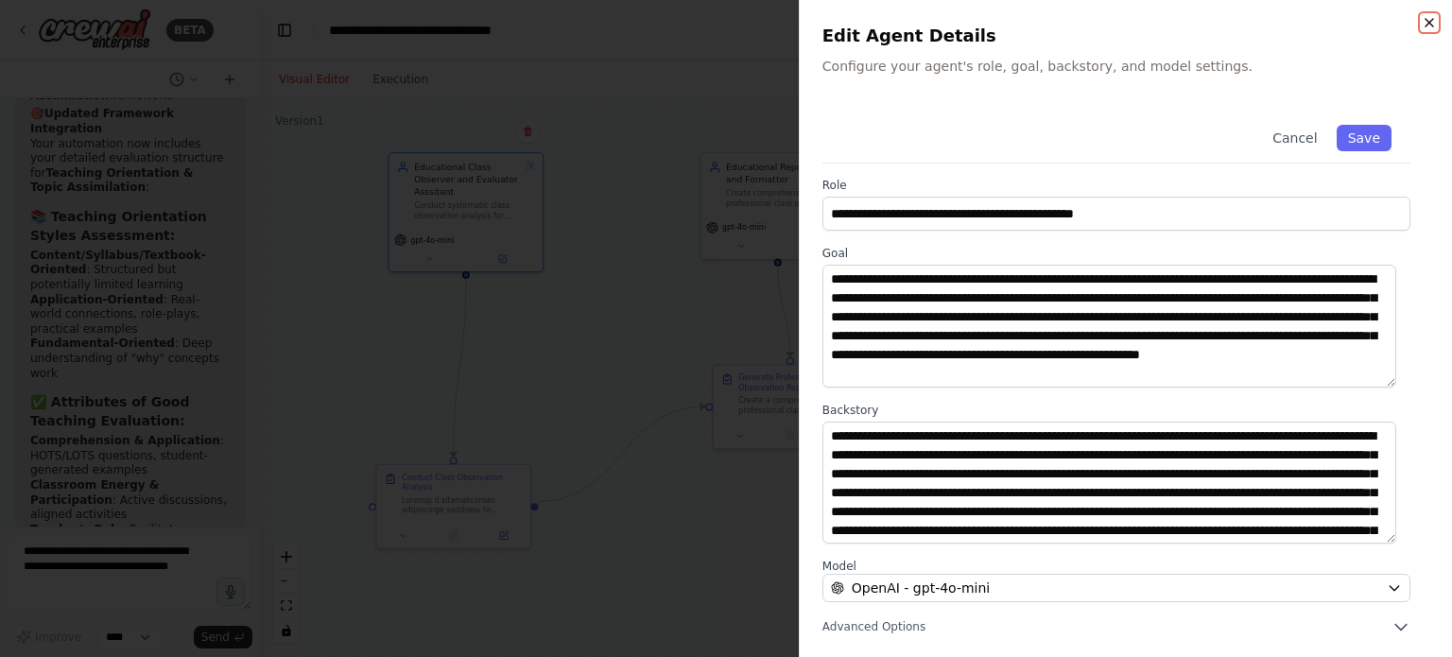
click at [1434, 29] on icon "button" at bounding box center [1429, 22] width 15 height 15
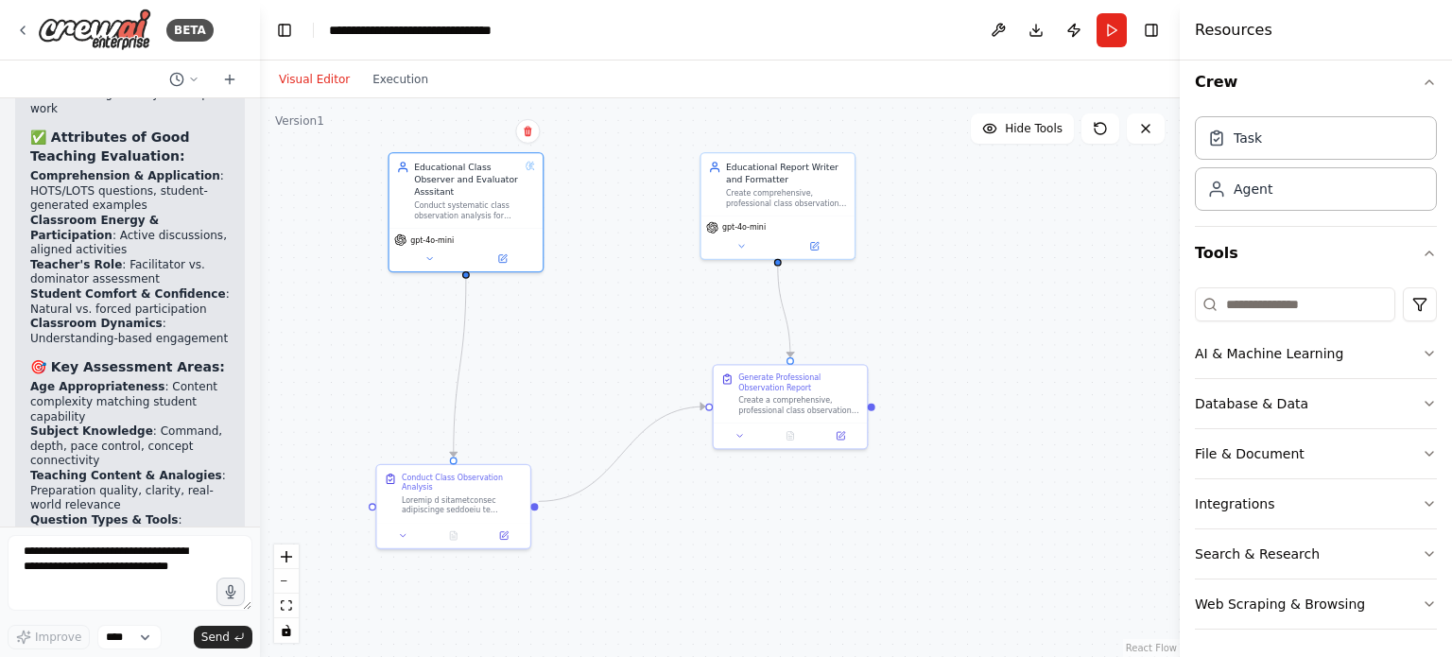
scroll to position [9972, 0]
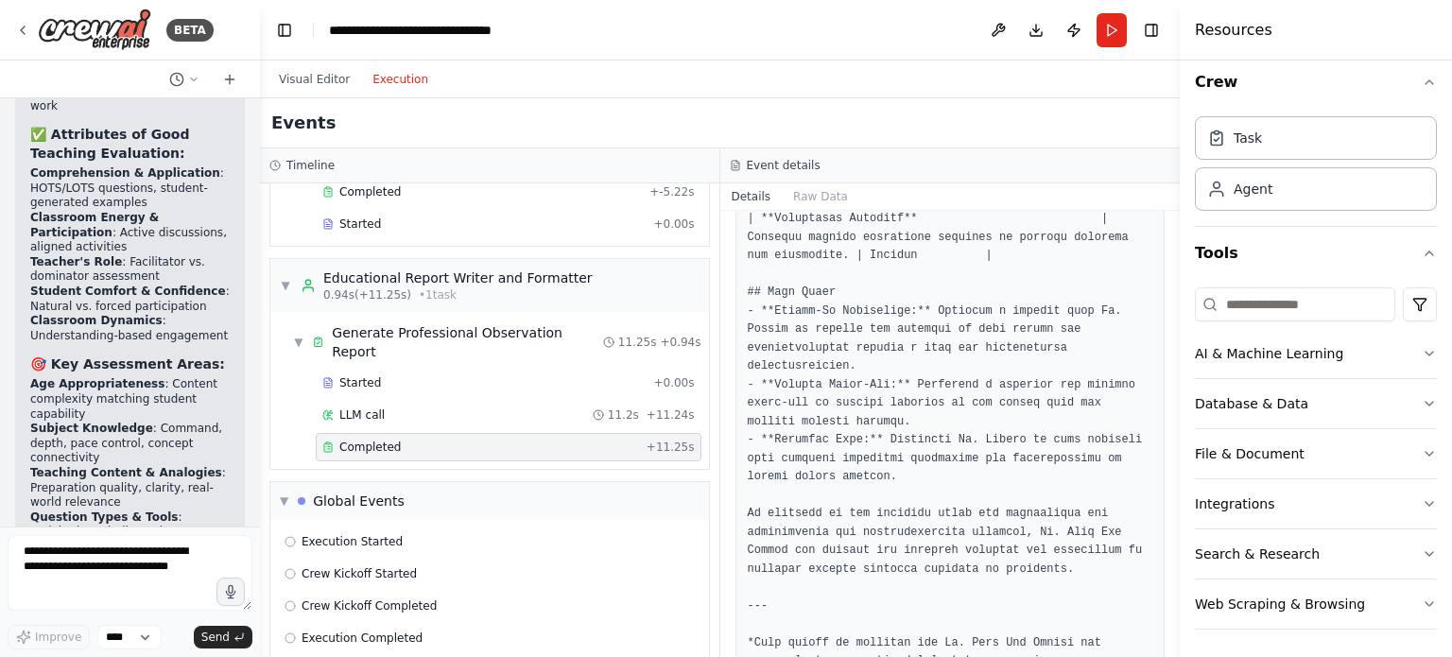
click at [405, 79] on button "Execution" at bounding box center [400, 79] width 78 height 23
click at [398, 375] on div "Started" at bounding box center [483, 382] width 323 height 15
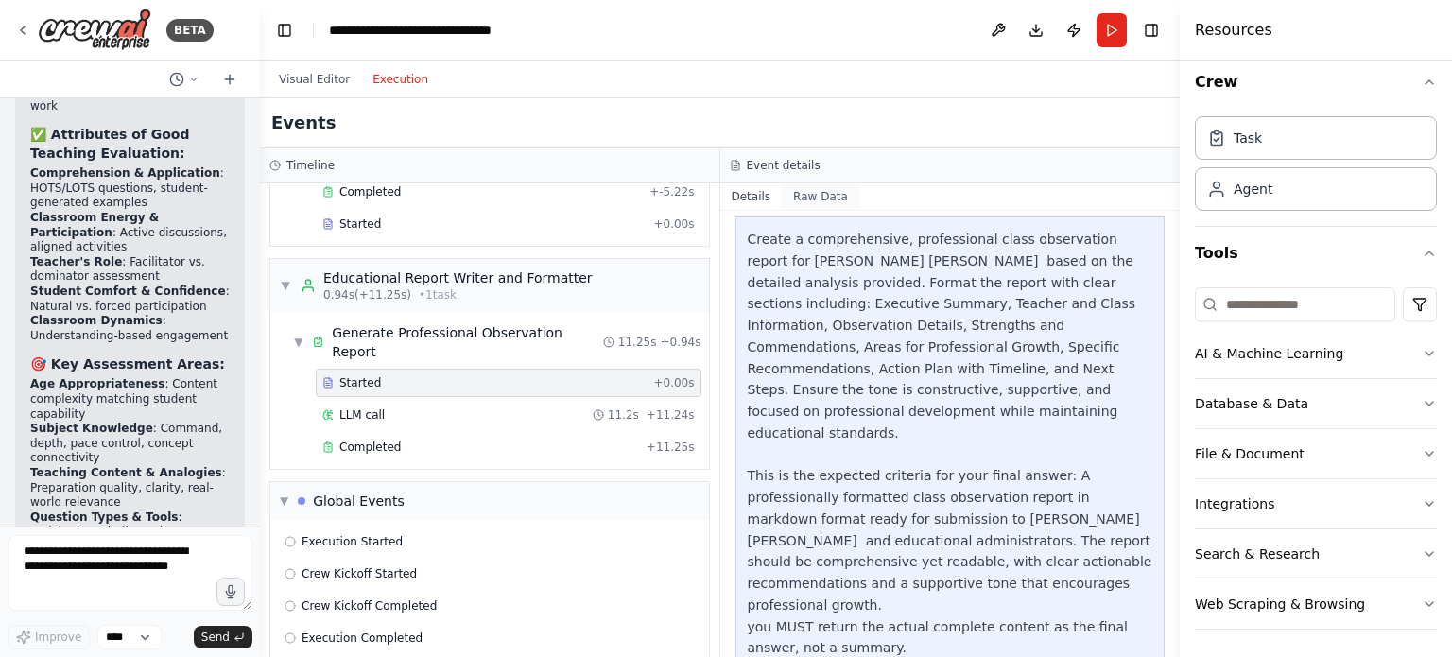
click at [813, 209] on button "Raw Data" at bounding box center [821, 196] width 78 height 26
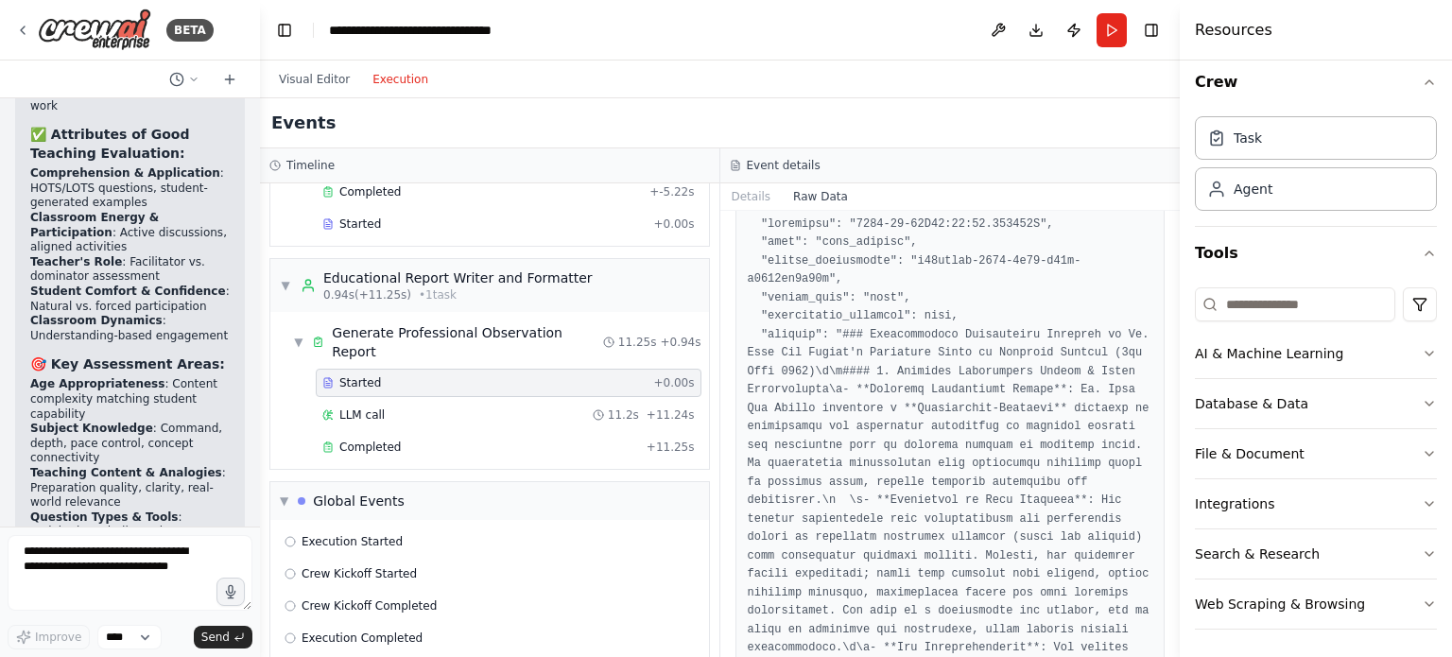
scroll to position [79, 0]
click at [754, 201] on button "Details" at bounding box center [752, 196] width 62 height 26
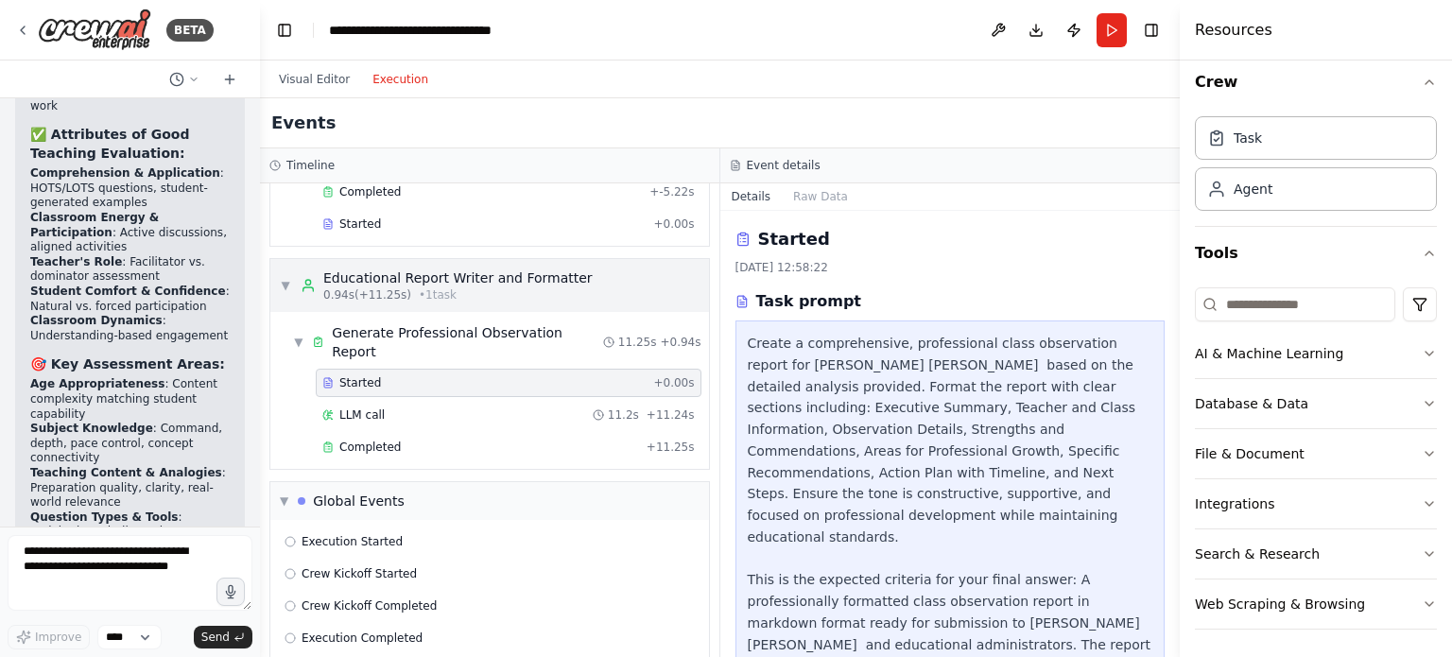
scroll to position [0, 0]
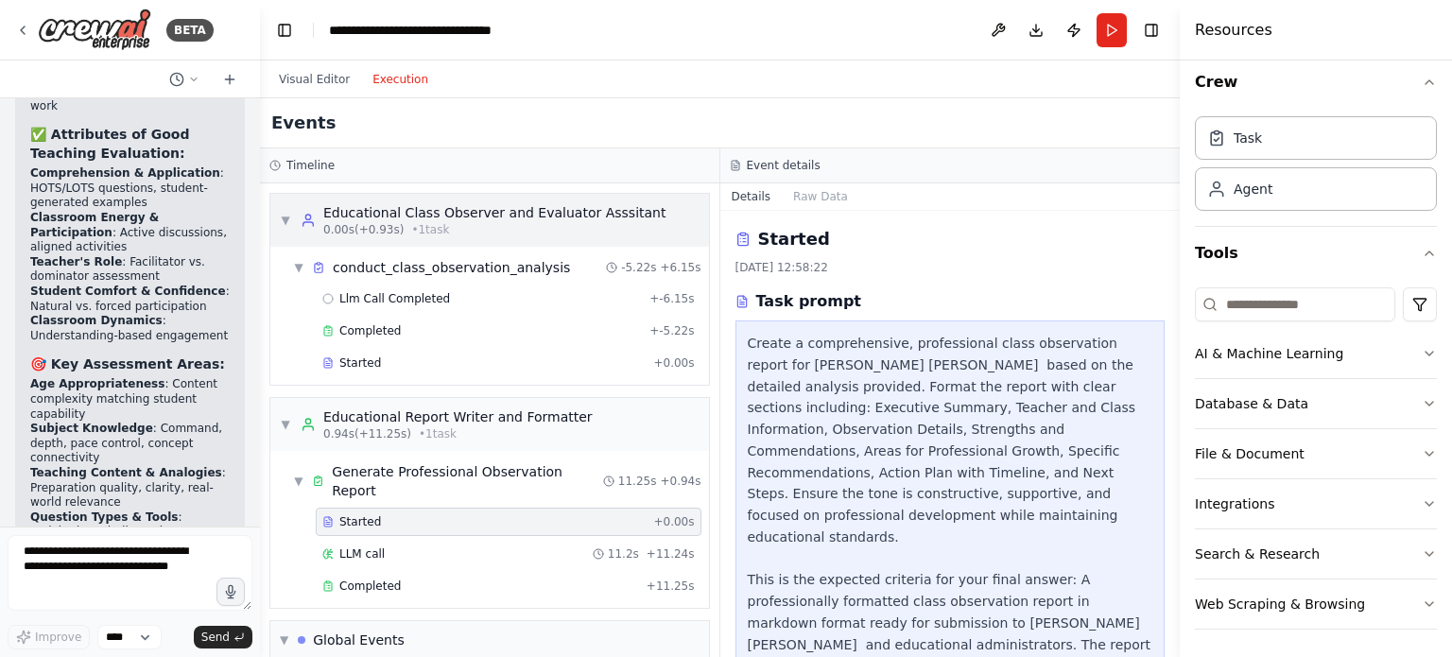
click at [400, 237] on div "▼ Educational Class Observer and Evaluator Asssitant 0.00s (+0.93s) • 1 task" at bounding box center [489, 220] width 439 height 53
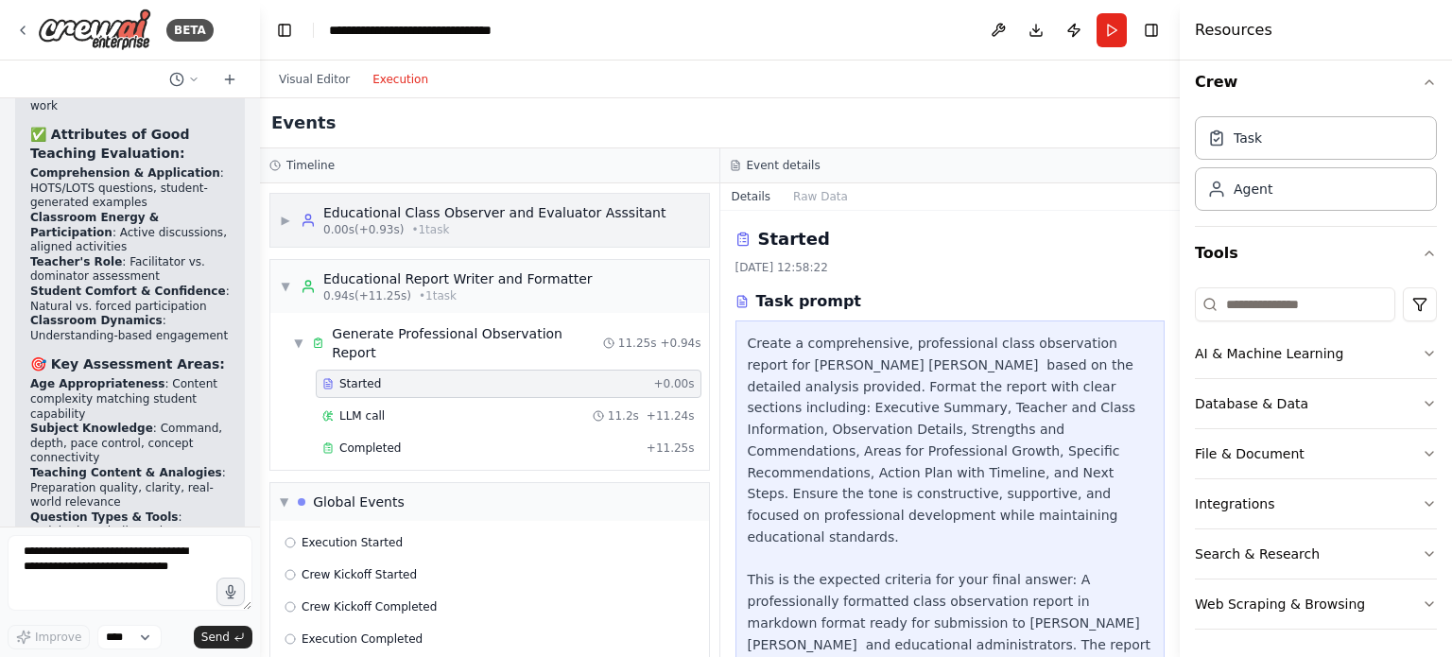
click at [382, 245] on div "▶ Educational Class Observer and Evaluator Asssitant 0.00s (+0.93s) • 1 task" at bounding box center [489, 220] width 439 height 53
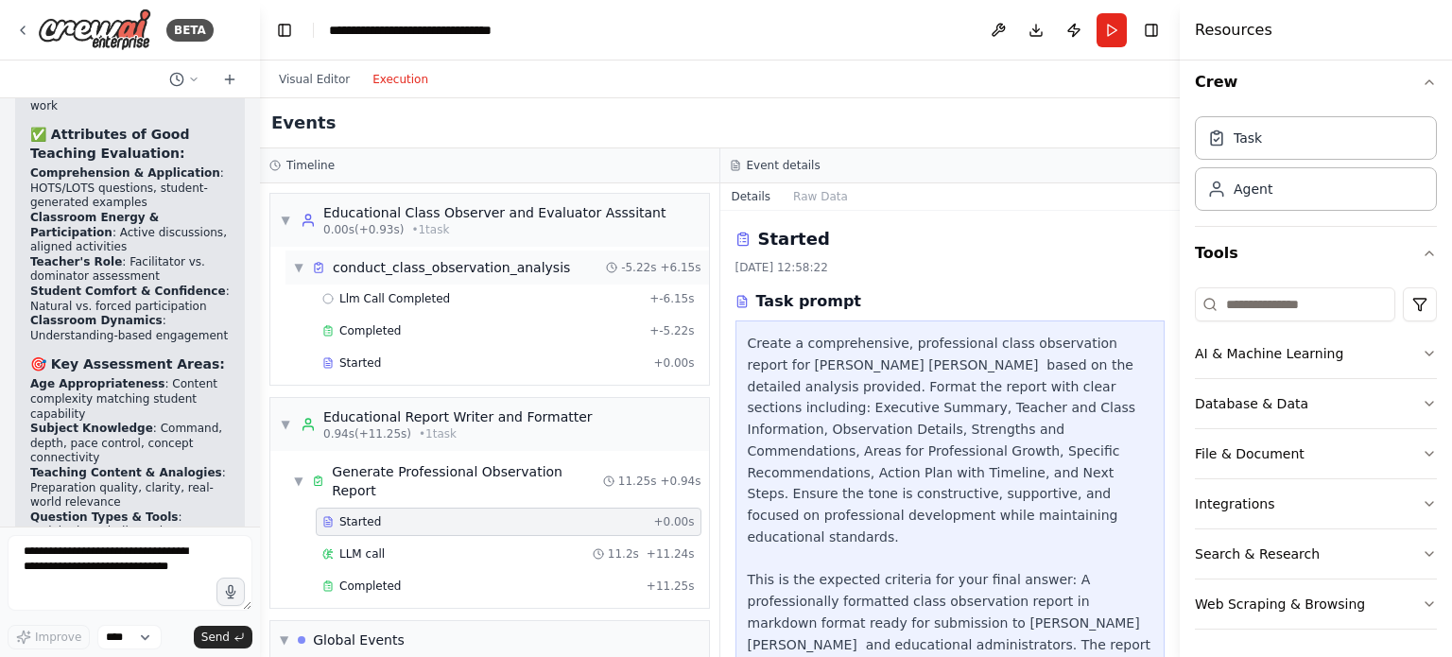
click at [390, 275] on div "conduct_class_observation_analysis" at bounding box center [451, 267] width 237 height 19
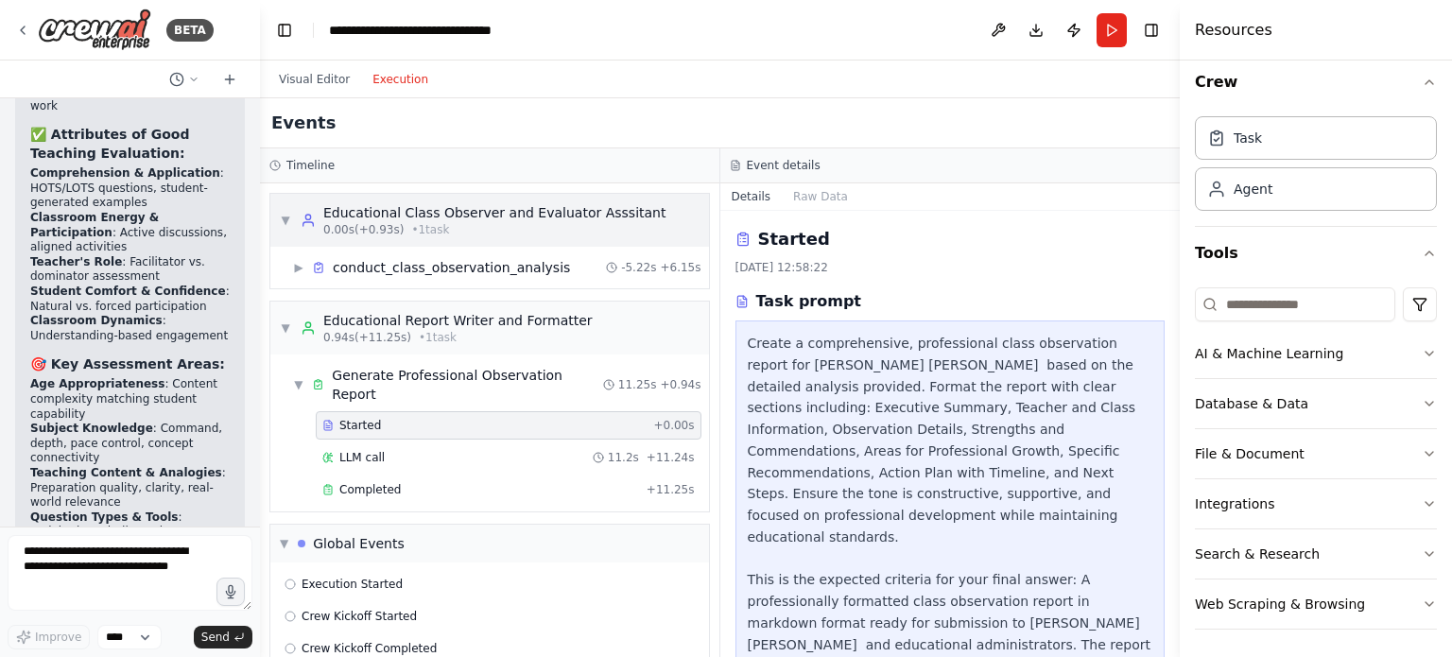
click at [369, 215] on div "Educational Class Observer and Evaluator Asssitant" at bounding box center [494, 212] width 342 height 19
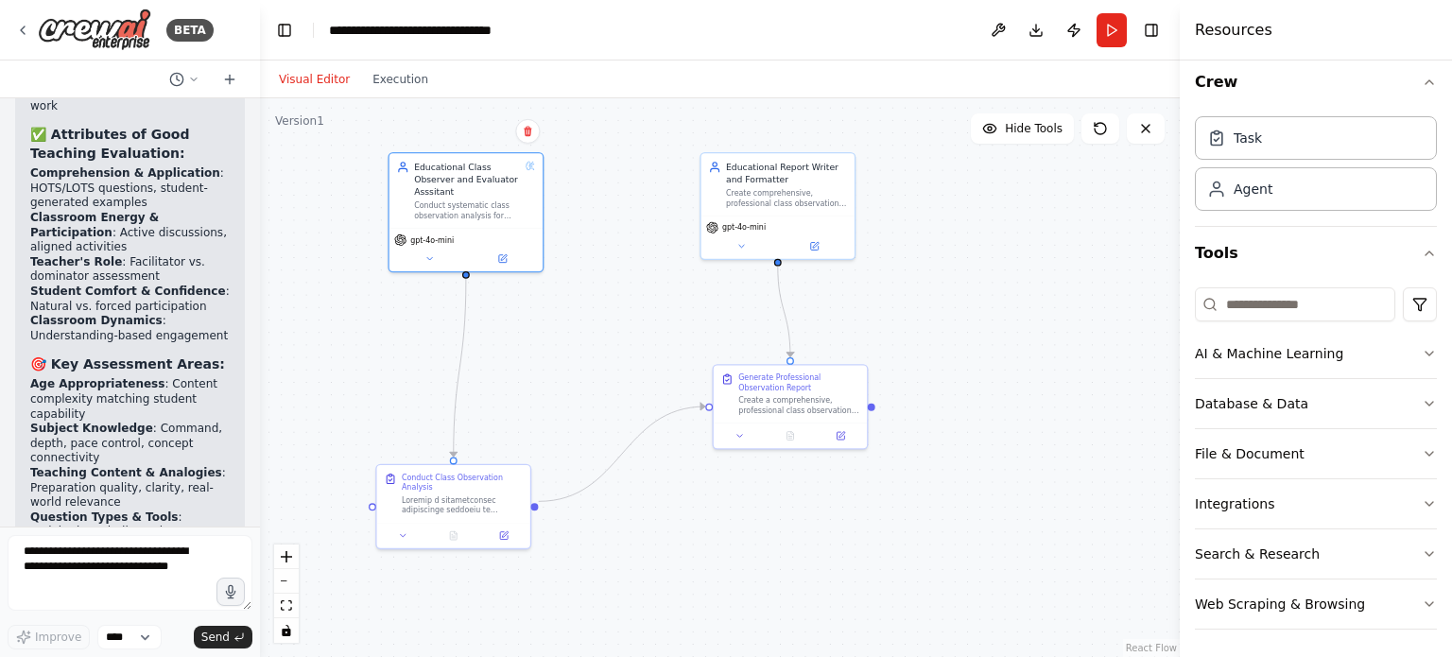
click at [293, 73] on button "Visual Editor" at bounding box center [315, 79] width 94 height 23
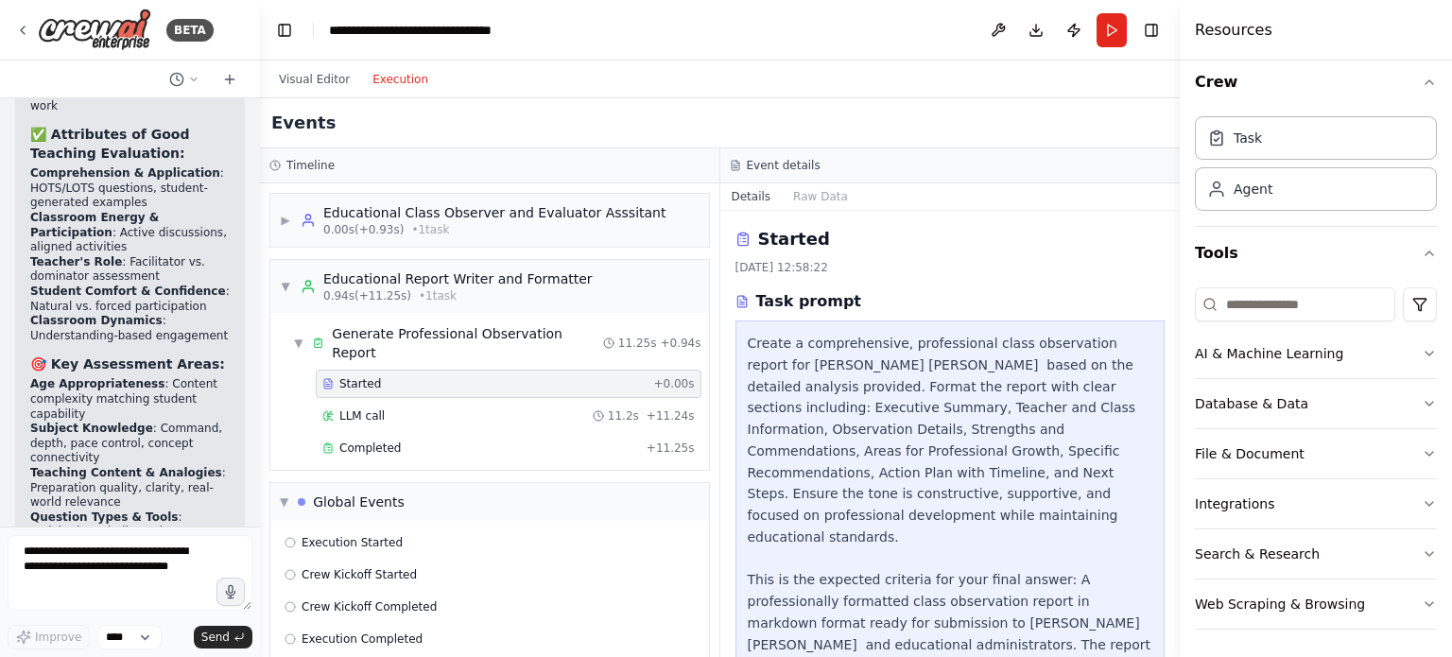
click at [395, 79] on button "Execution" at bounding box center [400, 79] width 78 height 23
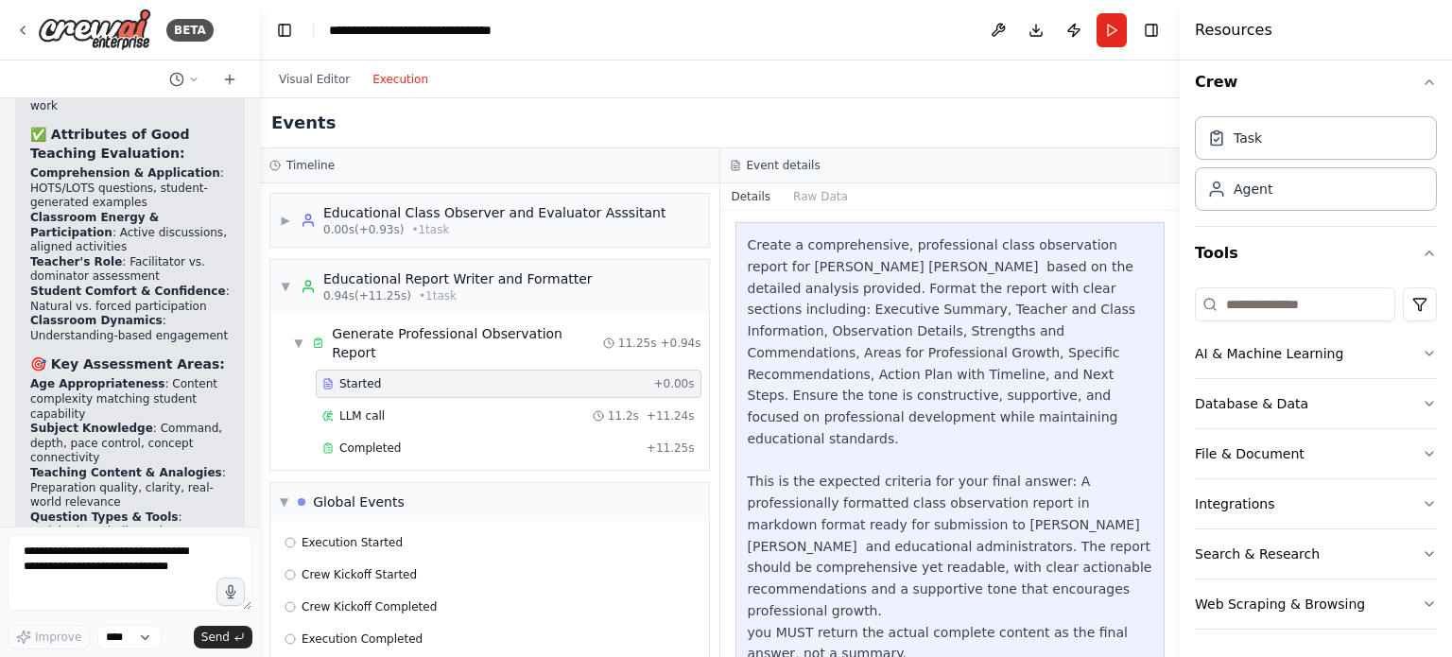
scroll to position [104, 0]
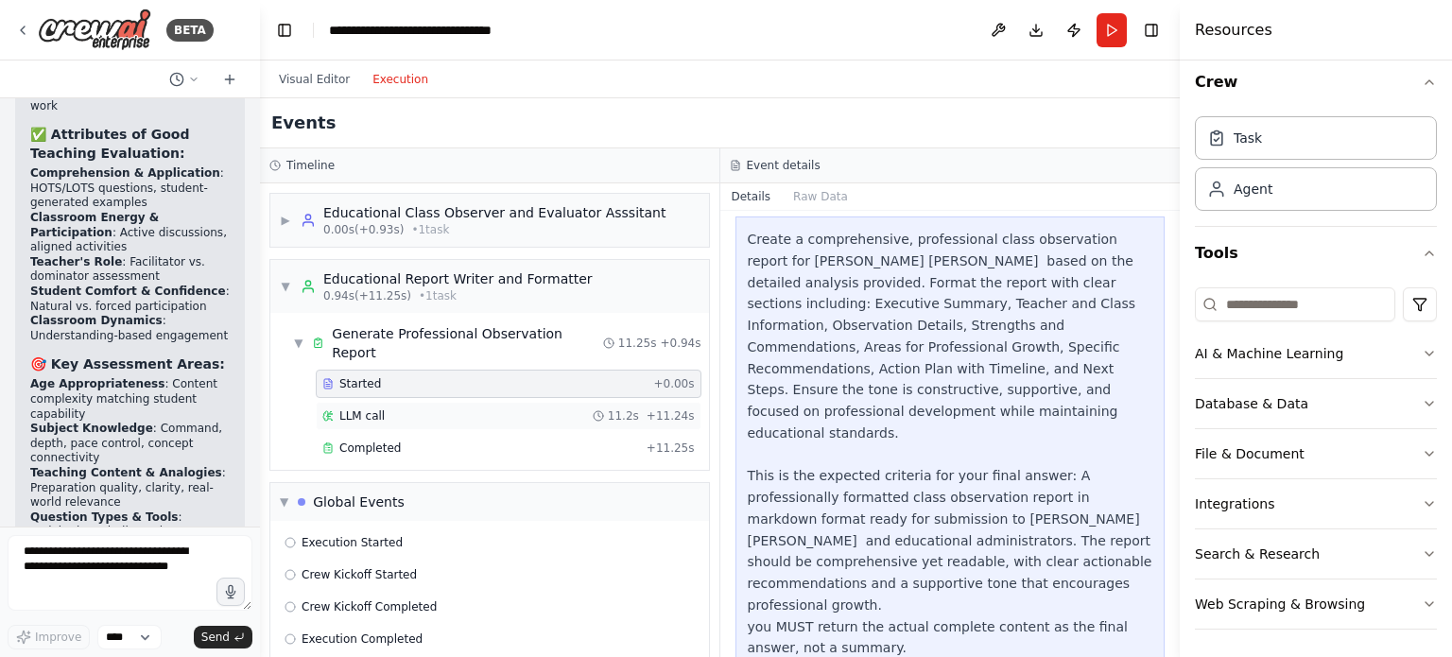
click at [387, 409] on div "LLM call 11.2s + 11.24s" at bounding box center [508, 416] width 373 height 15
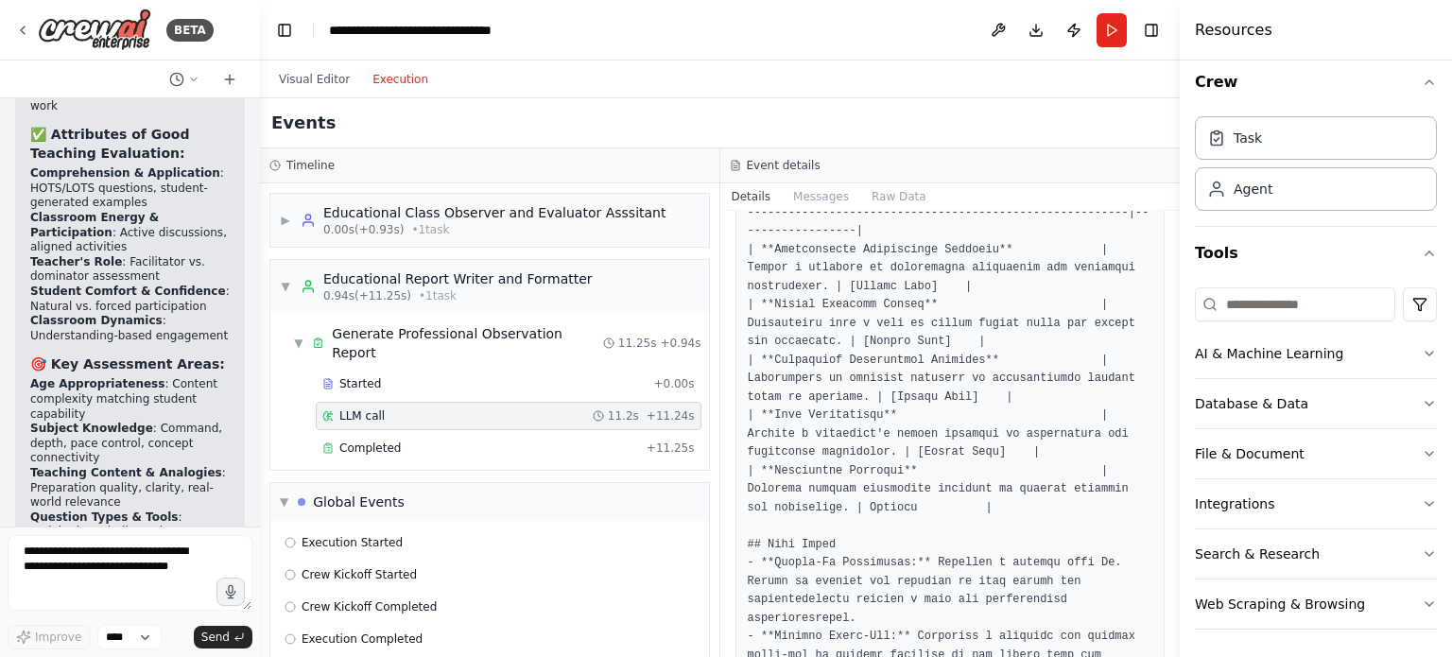
scroll to position [1915, 0]
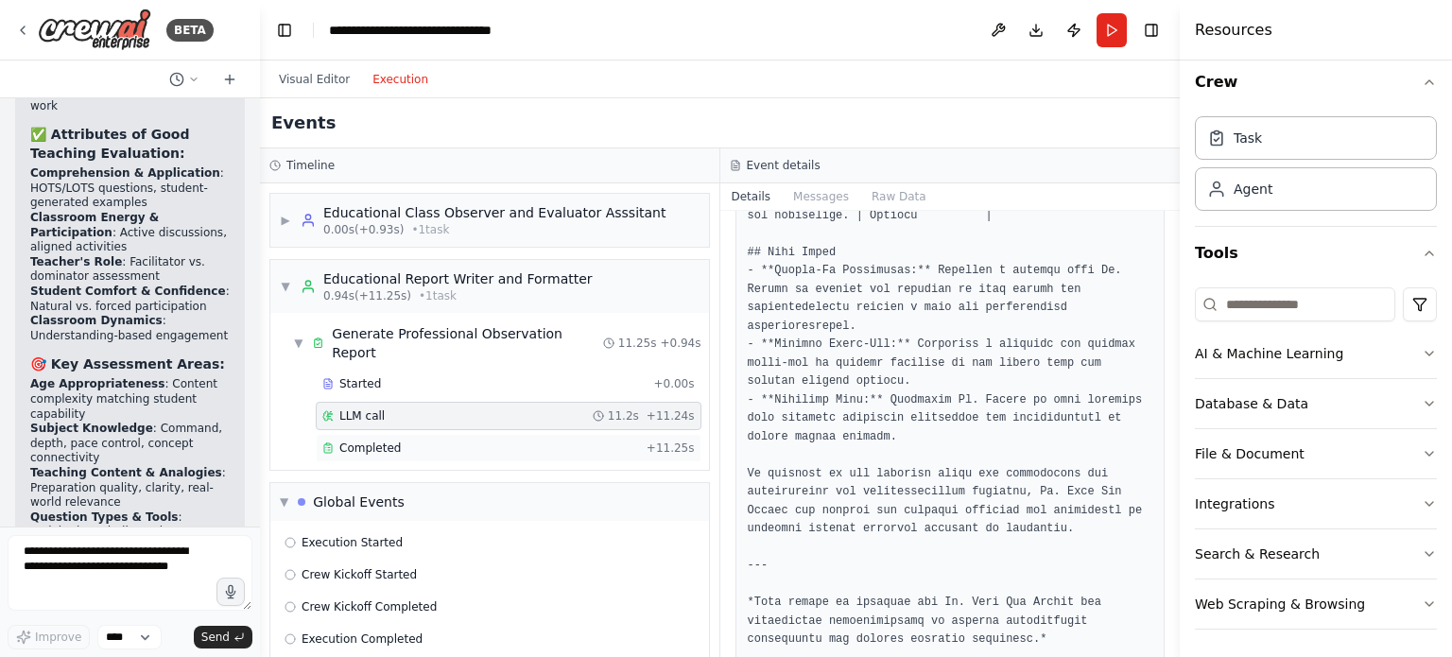
click at [376, 441] on span "Completed" at bounding box center [369, 448] width 61 height 15
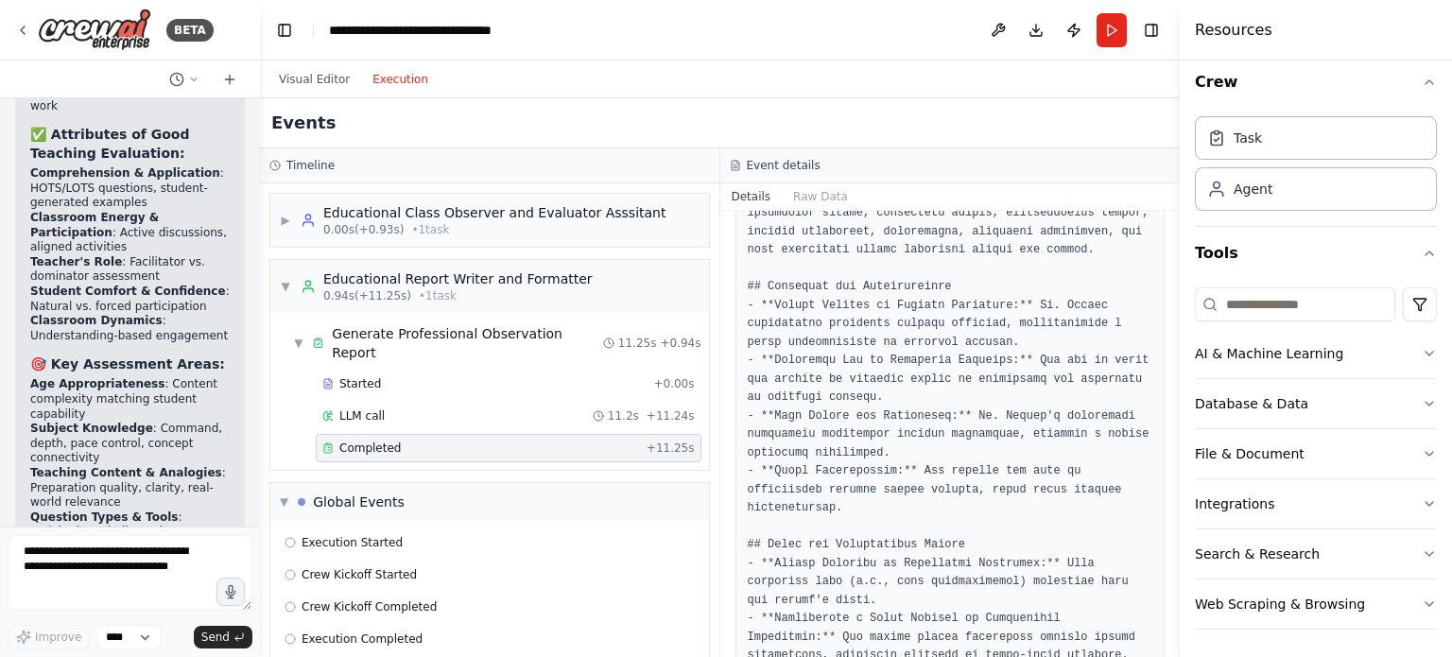
scroll to position [643, 0]
click at [838, 123] on div "Events" at bounding box center [720, 123] width 920 height 50
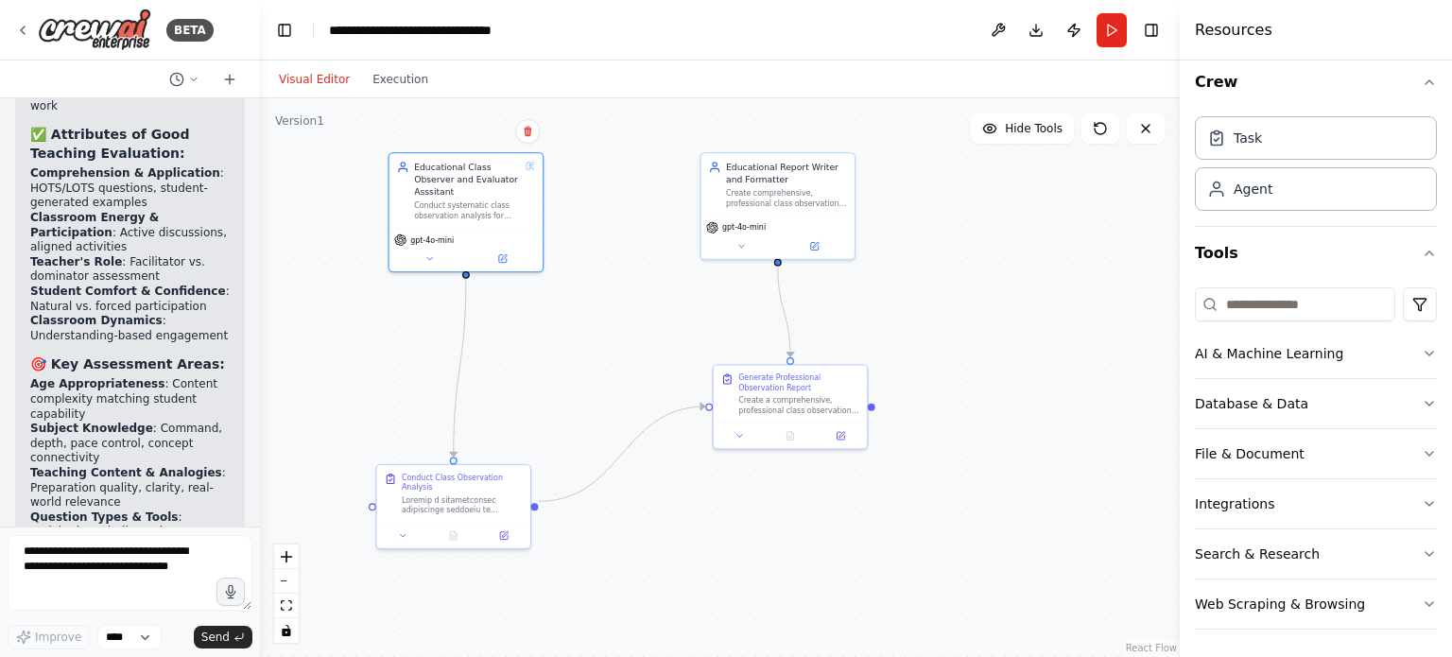
click at [320, 80] on button "Visual Editor" at bounding box center [315, 79] width 94 height 23
click at [783, 220] on div "gpt-4o-mini" at bounding box center [778, 224] width 144 height 12
click at [817, 249] on button at bounding box center [814, 243] width 71 height 15
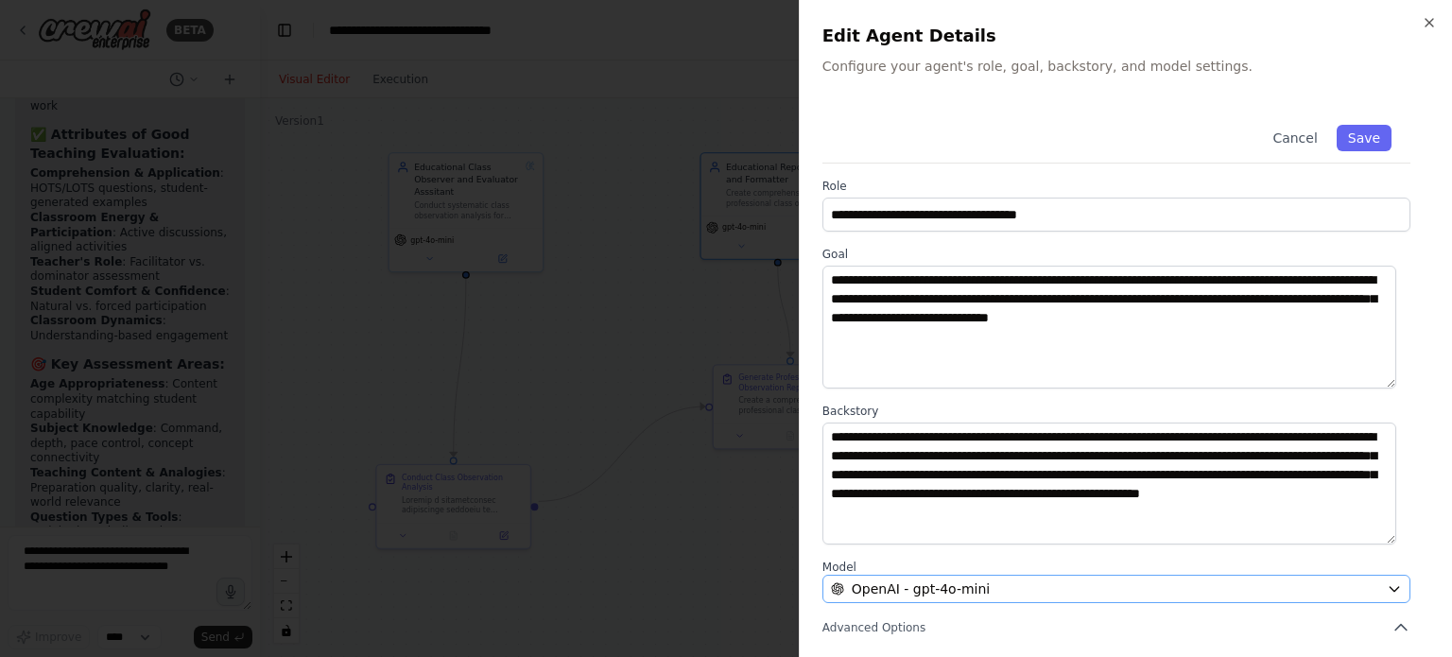
scroll to position [0, 0]
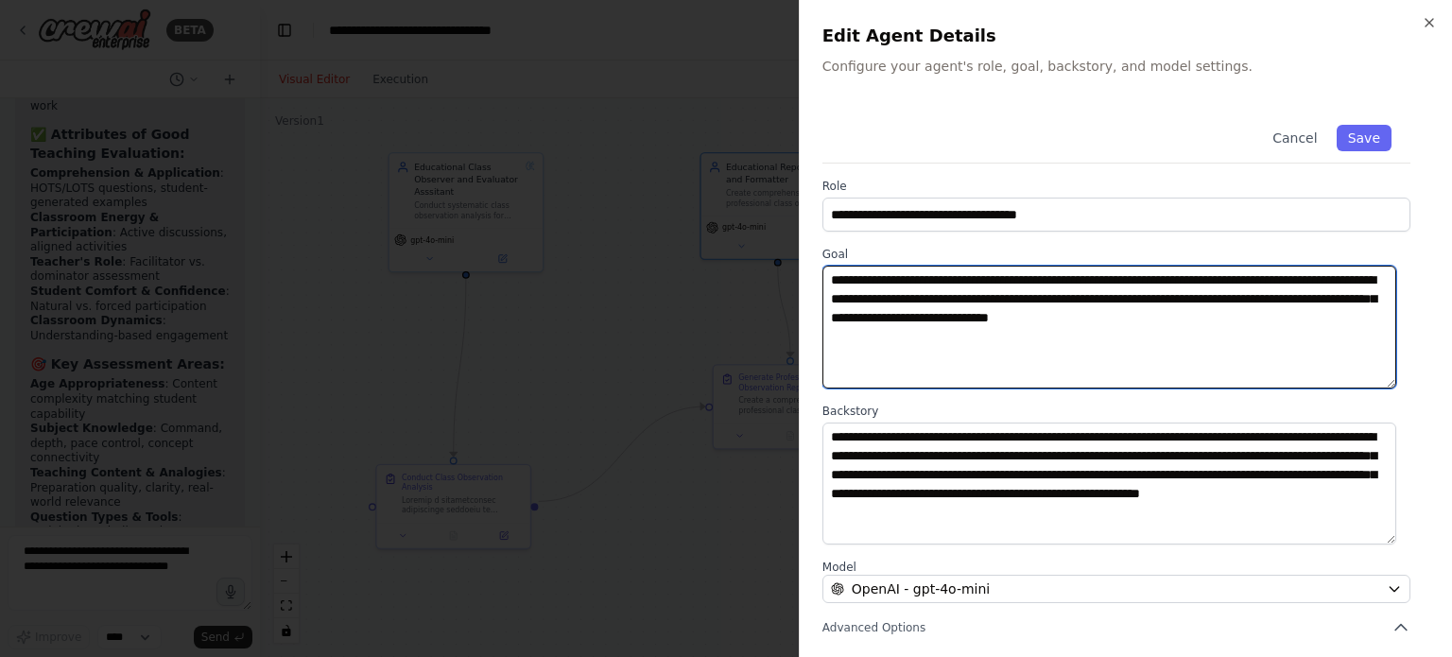
click at [1272, 357] on textarea "**********" at bounding box center [1110, 327] width 574 height 123
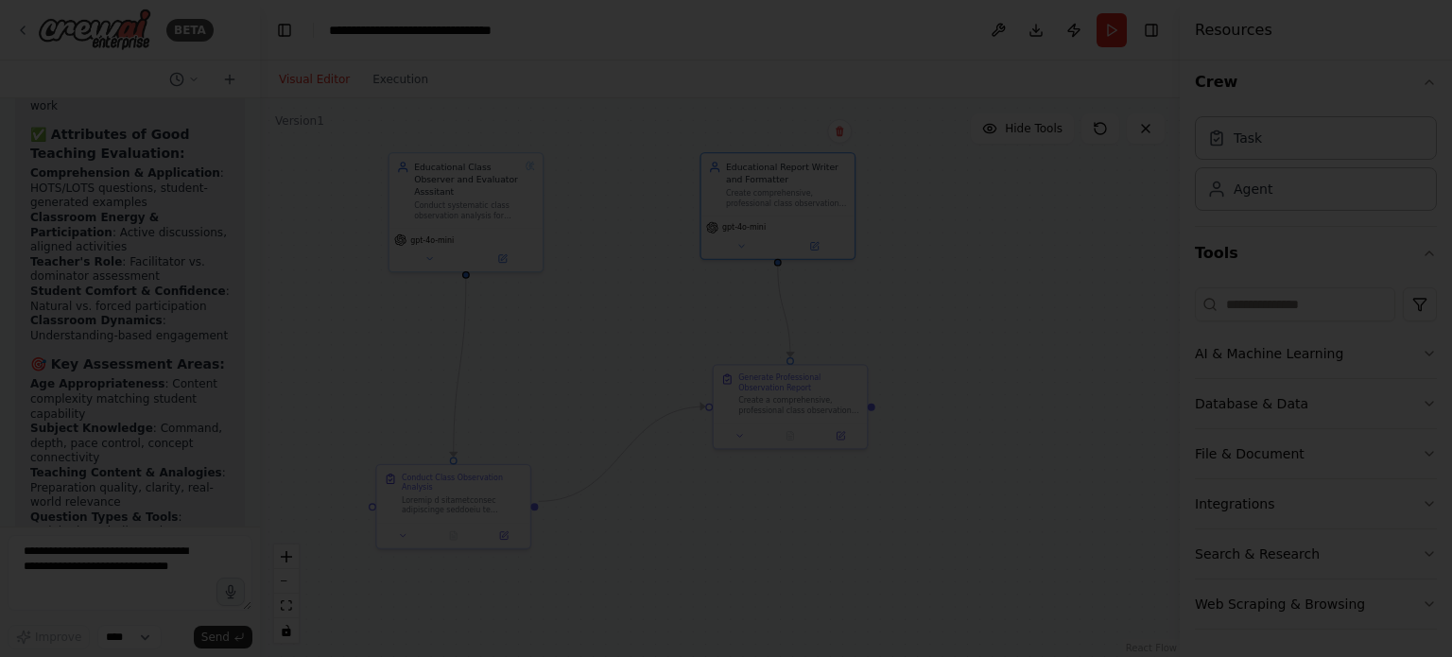
click at [654, 290] on div at bounding box center [726, 328] width 1452 height 657
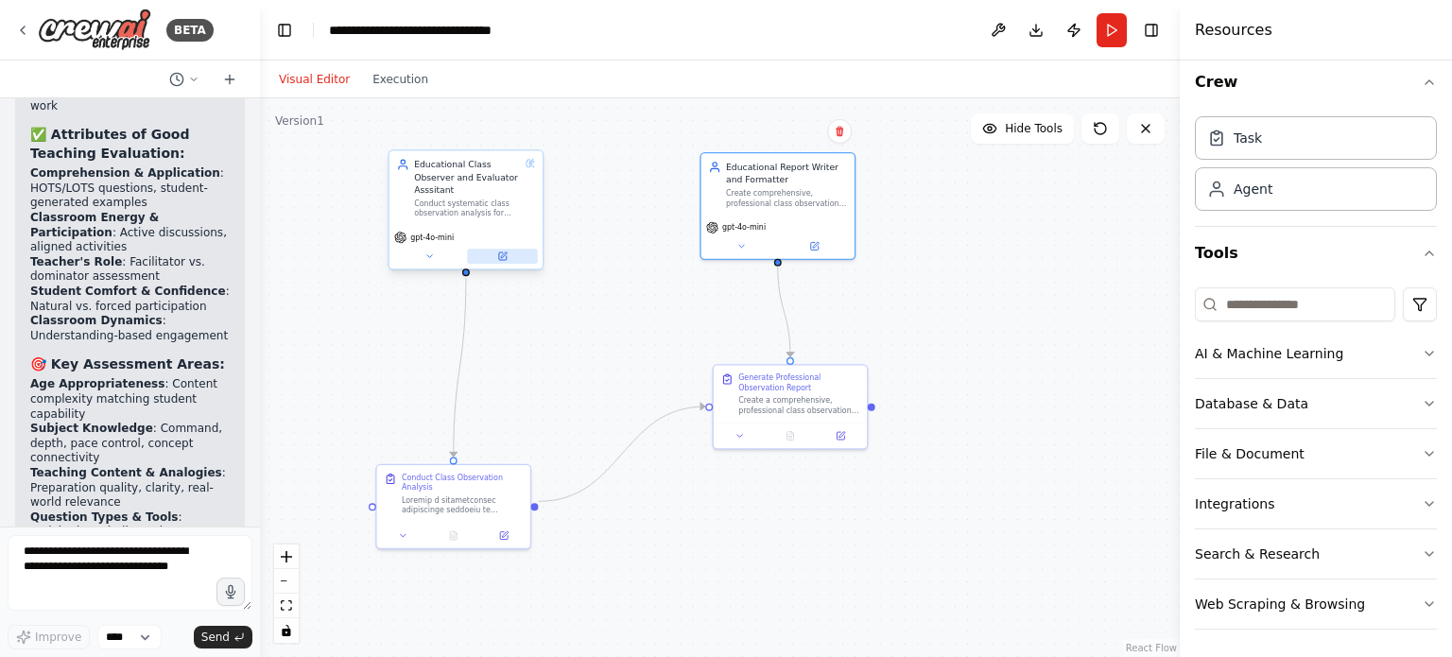
click at [511, 255] on button at bounding box center [502, 256] width 71 height 15
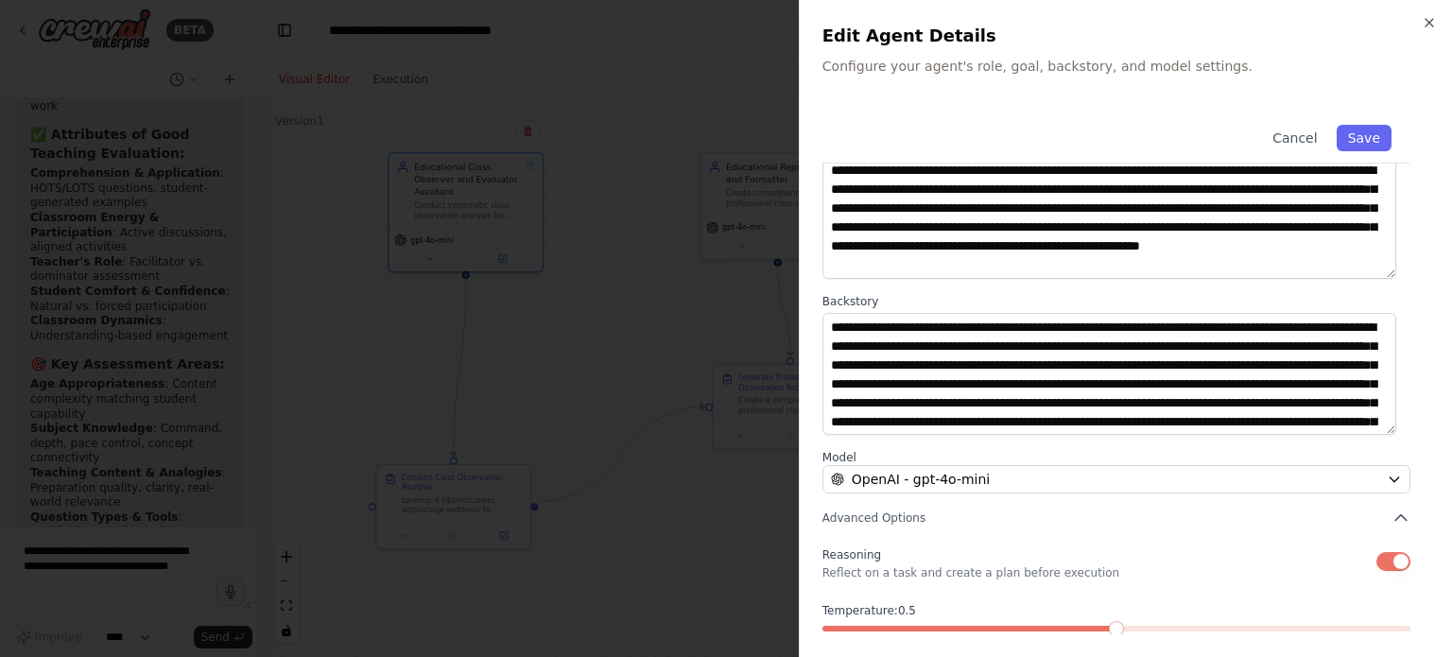
click at [681, 329] on div at bounding box center [726, 328] width 1452 height 657
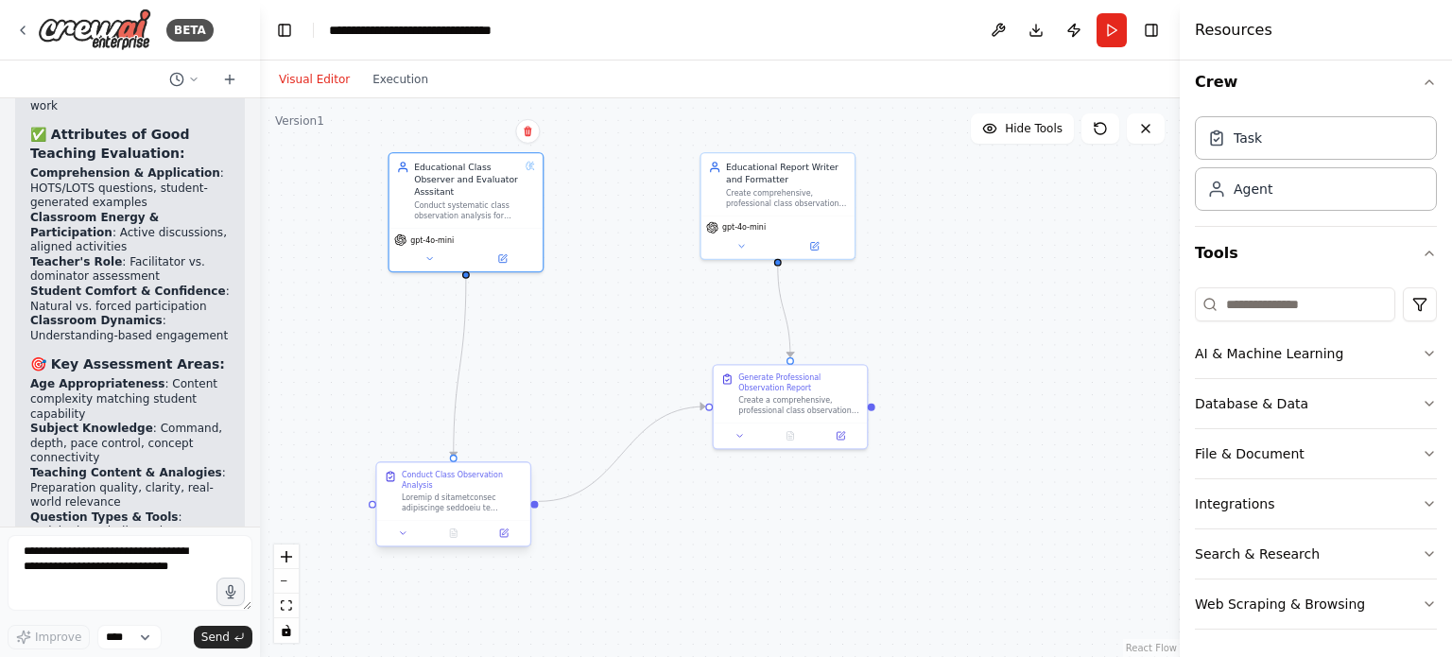
click at [445, 493] on div at bounding box center [462, 503] width 121 height 20
click at [496, 526] on button at bounding box center [503, 533] width 43 height 15
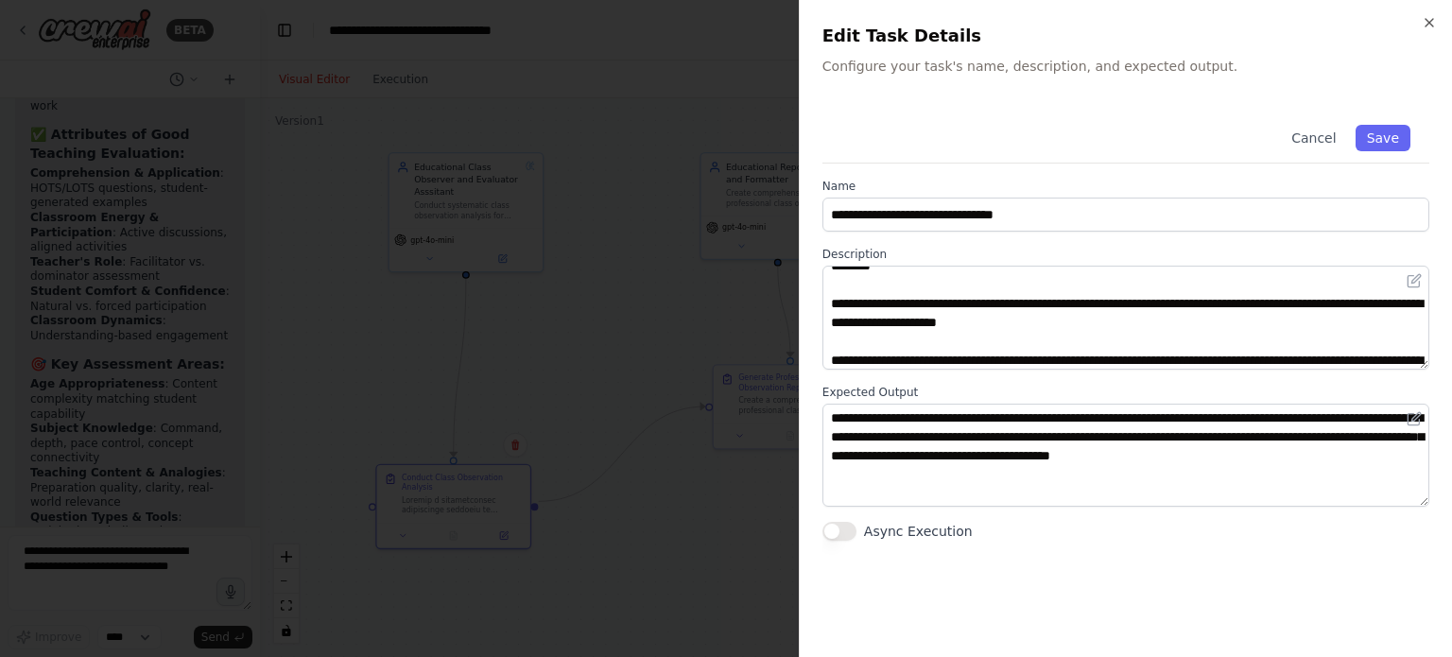
scroll to position [528, 0]
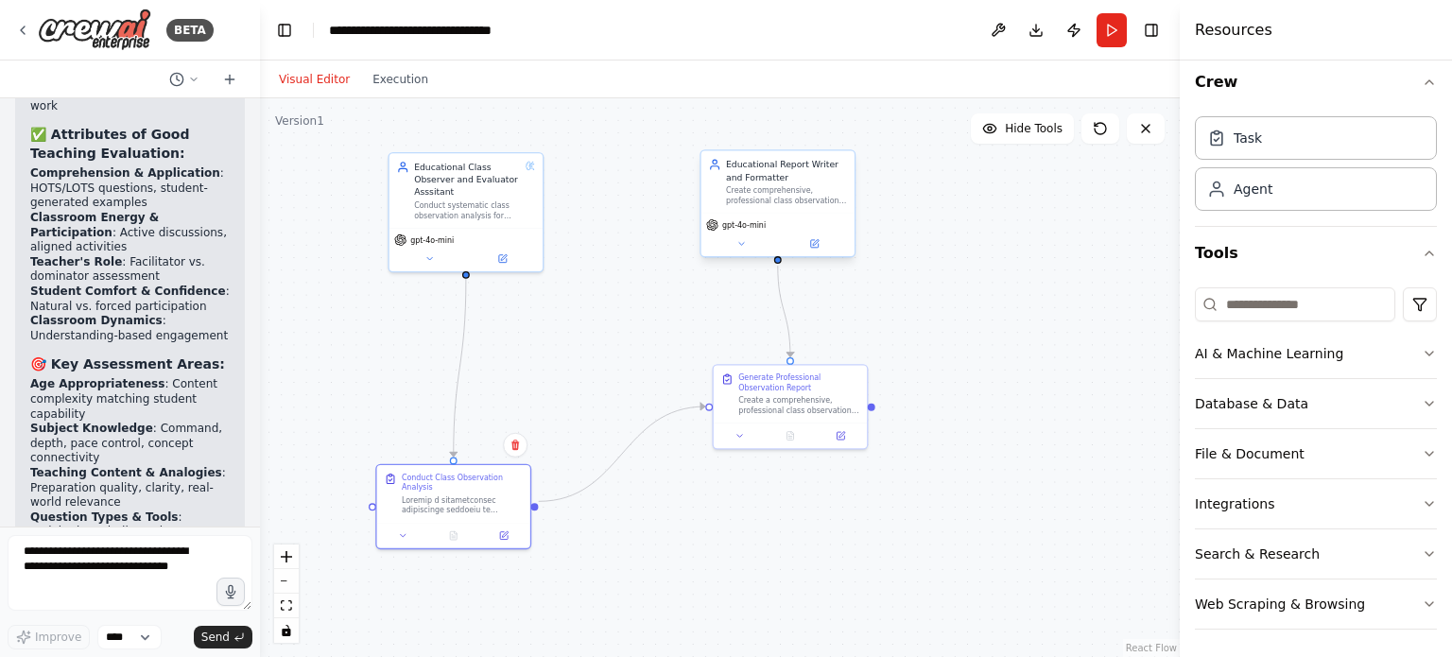
click at [772, 192] on div "Create comprehensive, professional class observation reports for {teacher_name}…" at bounding box center [786, 196] width 121 height 20
click at [809, 242] on icon at bounding box center [814, 244] width 10 height 10
click at [25, 27] on icon at bounding box center [22, 30] width 15 height 15
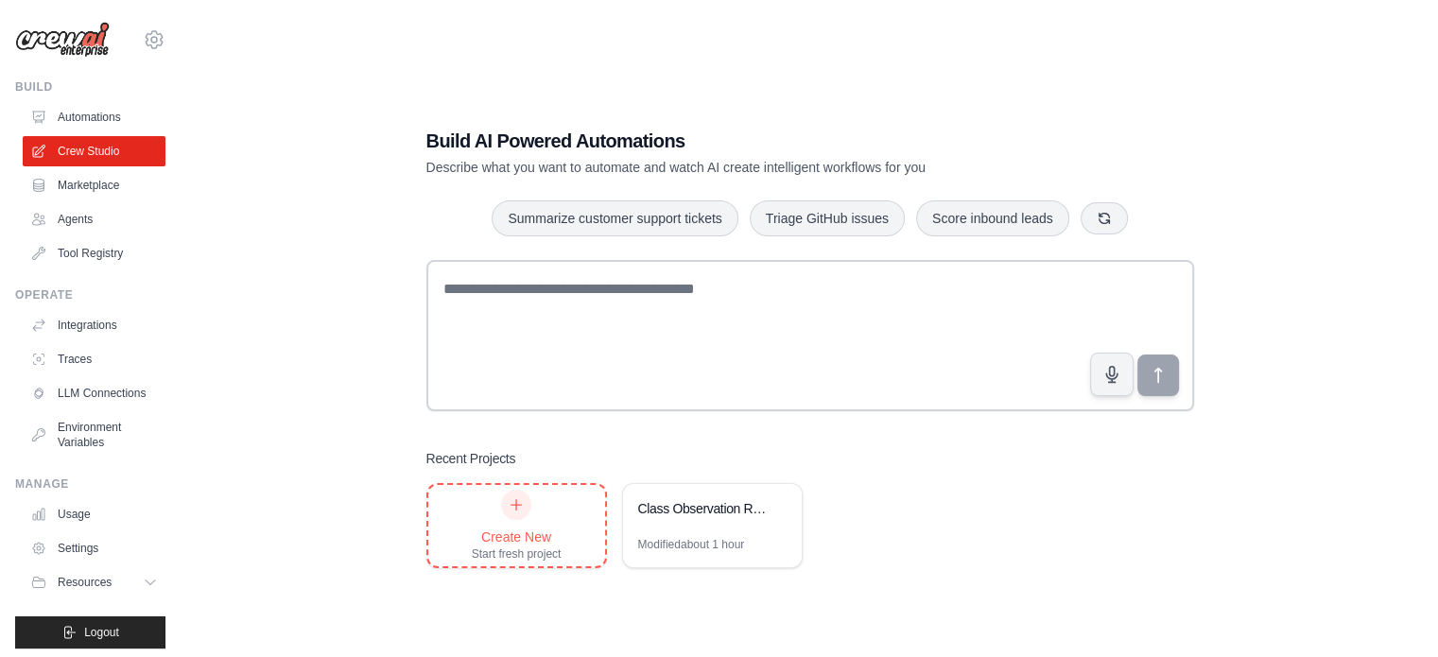
click at [513, 506] on icon at bounding box center [516, 504] width 15 height 15
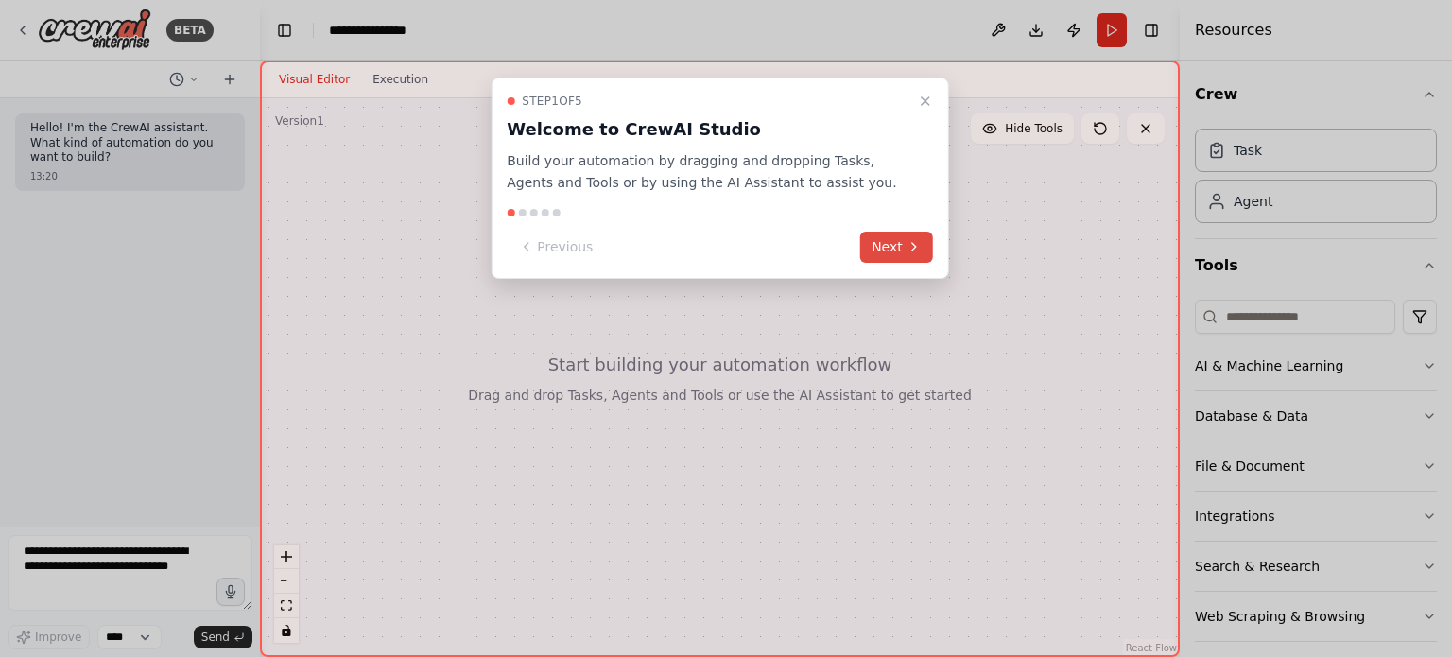
click at [909, 252] on icon at bounding box center [914, 246] width 15 height 15
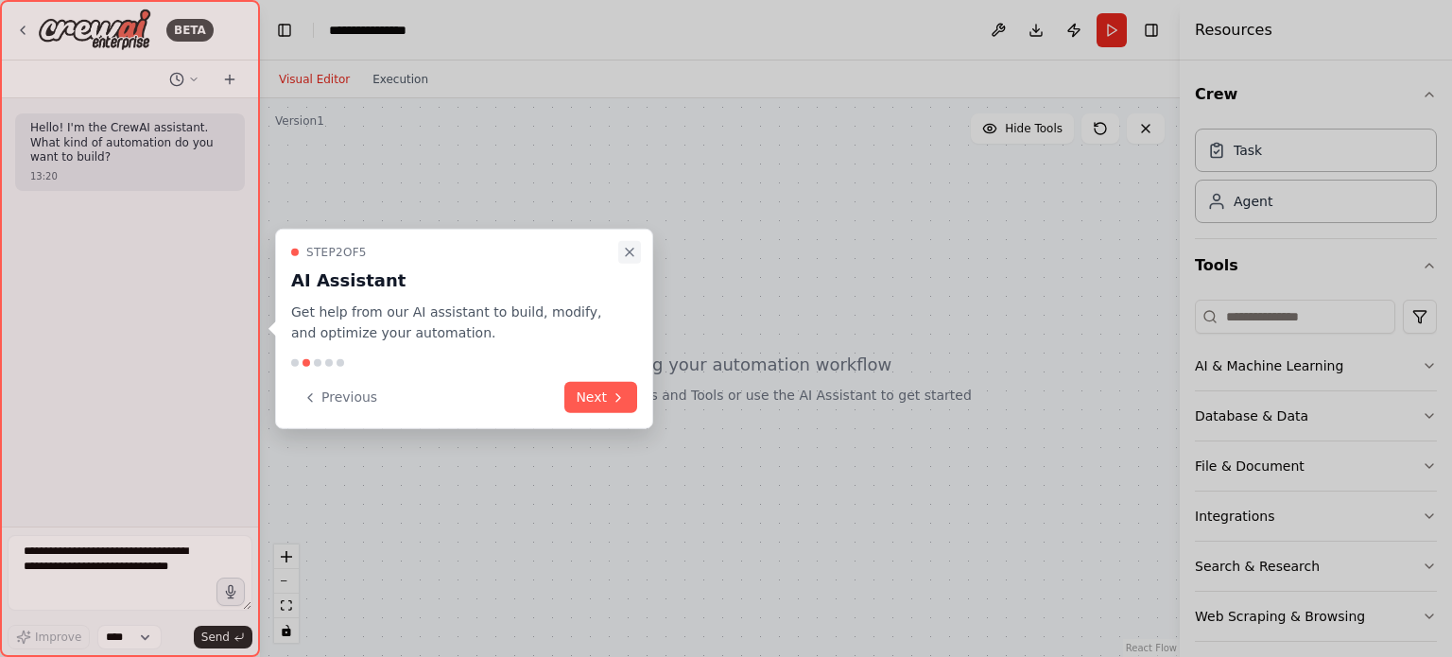
click at [625, 253] on icon "Close walkthrough" at bounding box center [629, 251] width 15 height 15
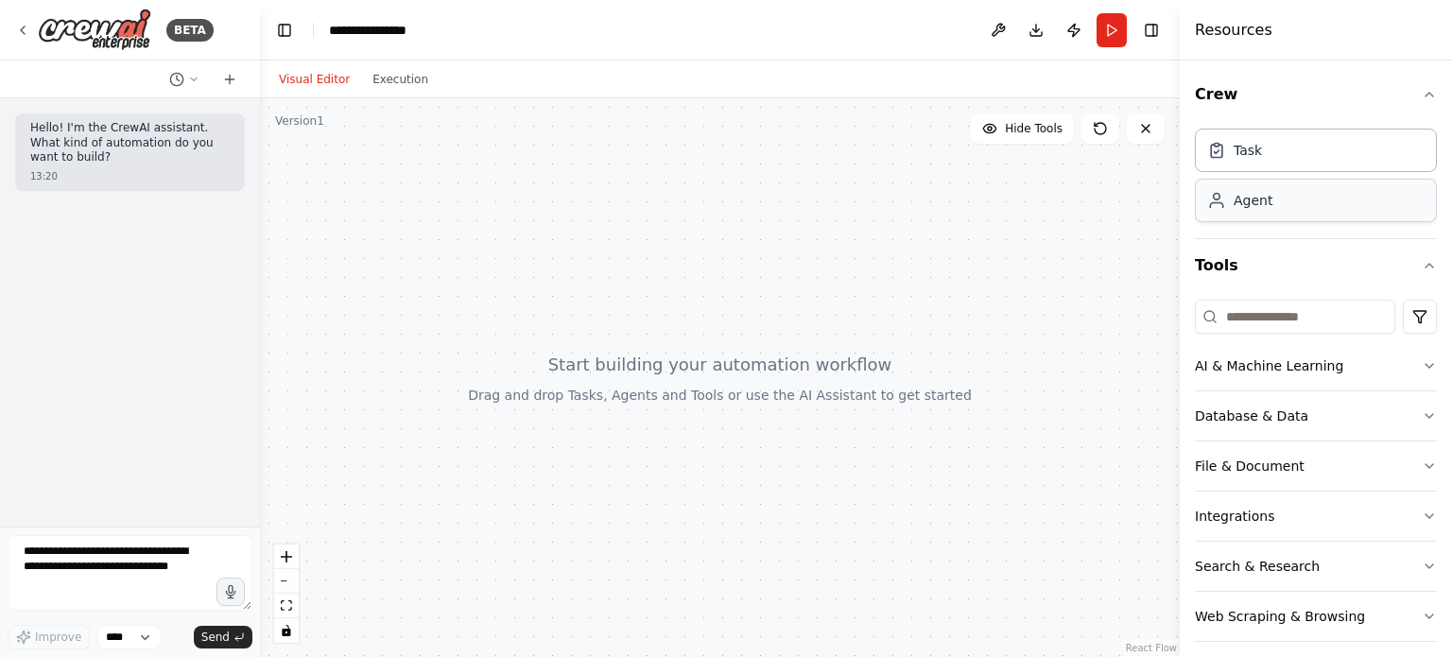
click at [1310, 207] on div "Agent" at bounding box center [1316, 200] width 242 height 43
click at [400, 29] on div "**********" at bounding box center [376, 30] width 95 height 19
click at [398, 29] on div "**********" at bounding box center [400, 30] width 142 height 19
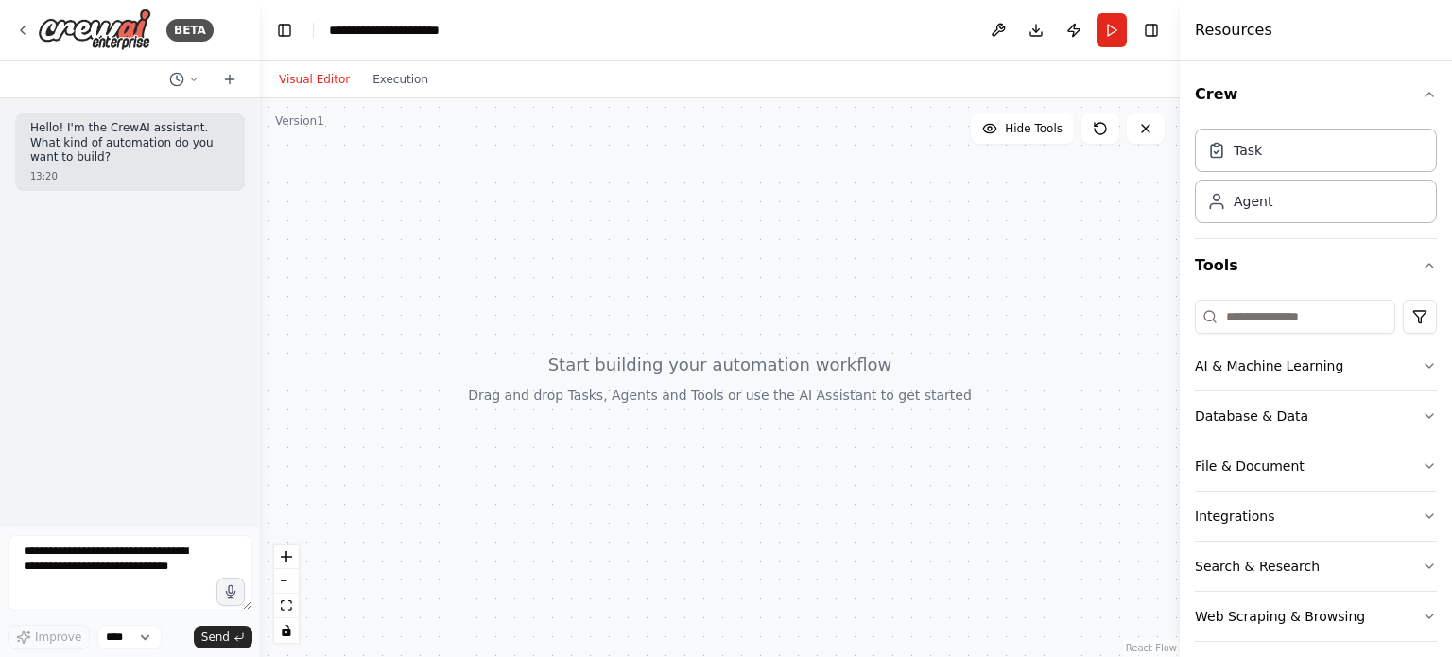
click at [432, 157] on div at bounding box center [720, 377] width 920 height 559
click at [363, 245] on div at bounding box center [720, 377] width 920 height 559
click at [98, 559] on textarea at bounding box center [130, 573] width 245 height 76
type textarea "**********"
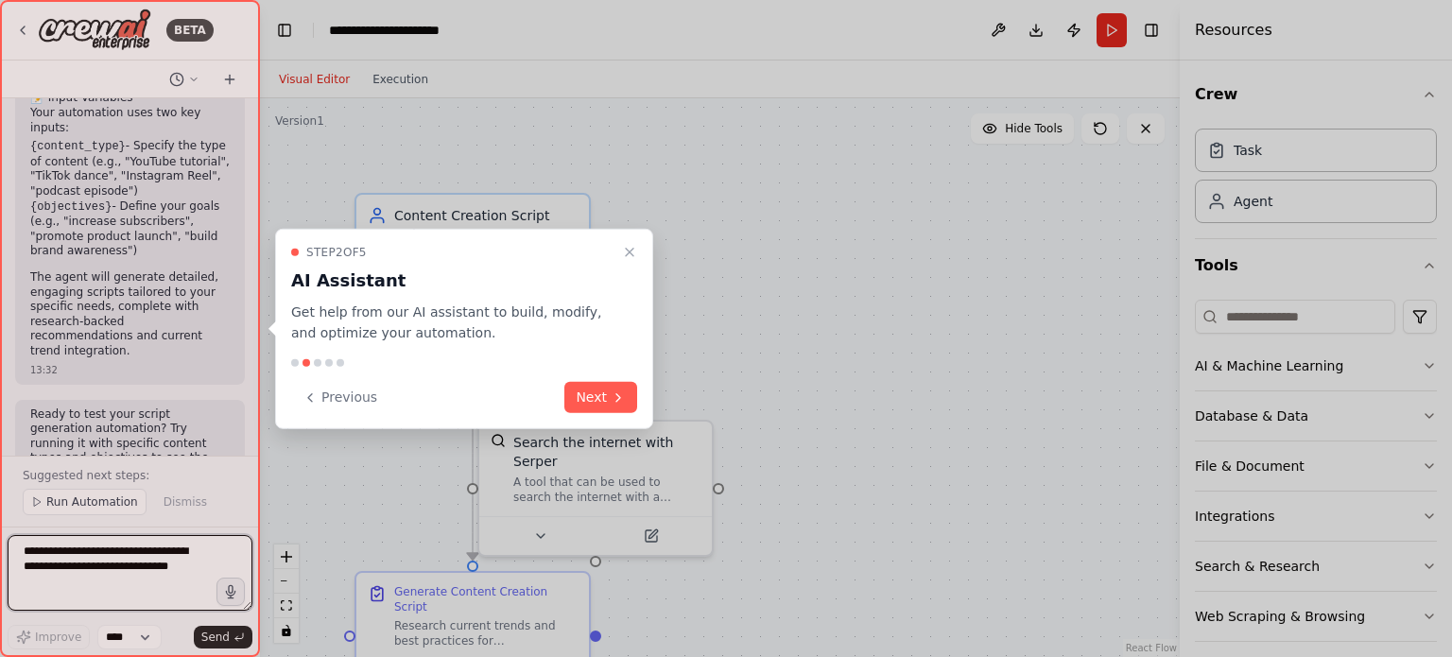
scroll to position [1858, 0]
click at [633, 252] on icon "Close walkthrough" at bounding box center [629, 251] width 15 height 15
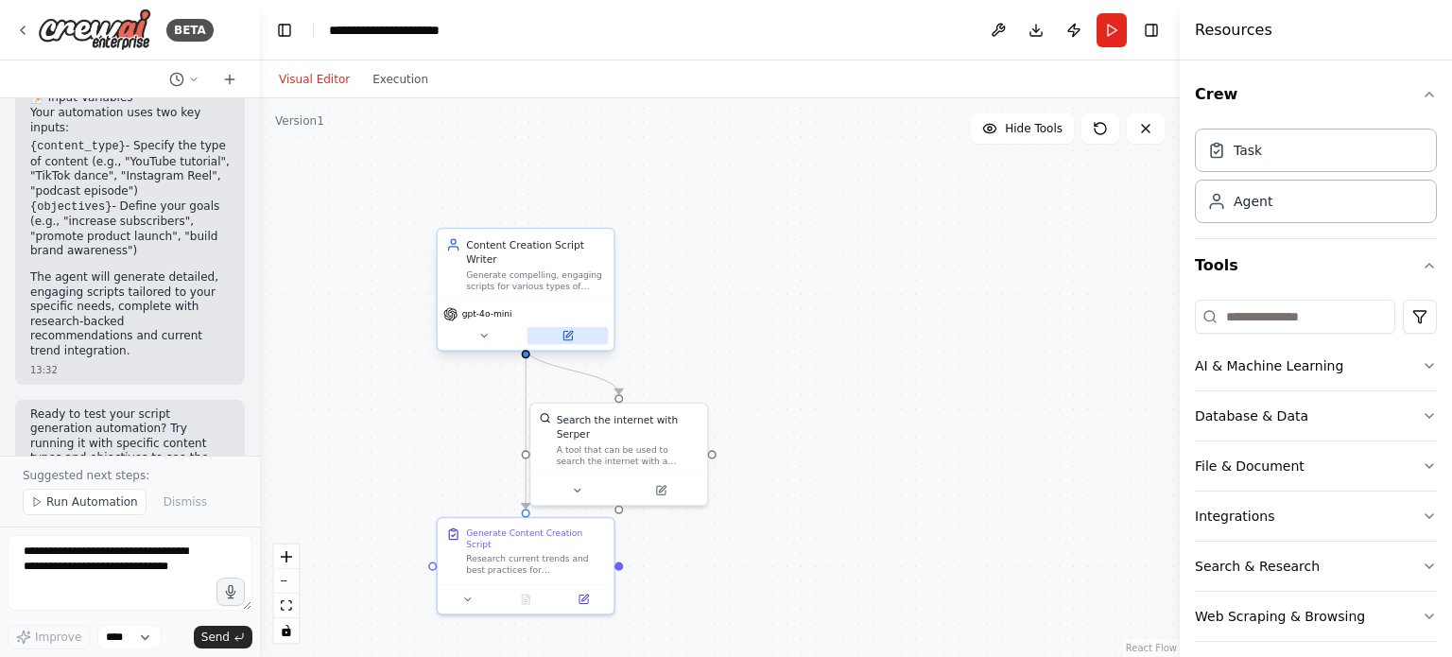
click at [572, 332] on icon at bounding box center [568, 336] width 9 height 9
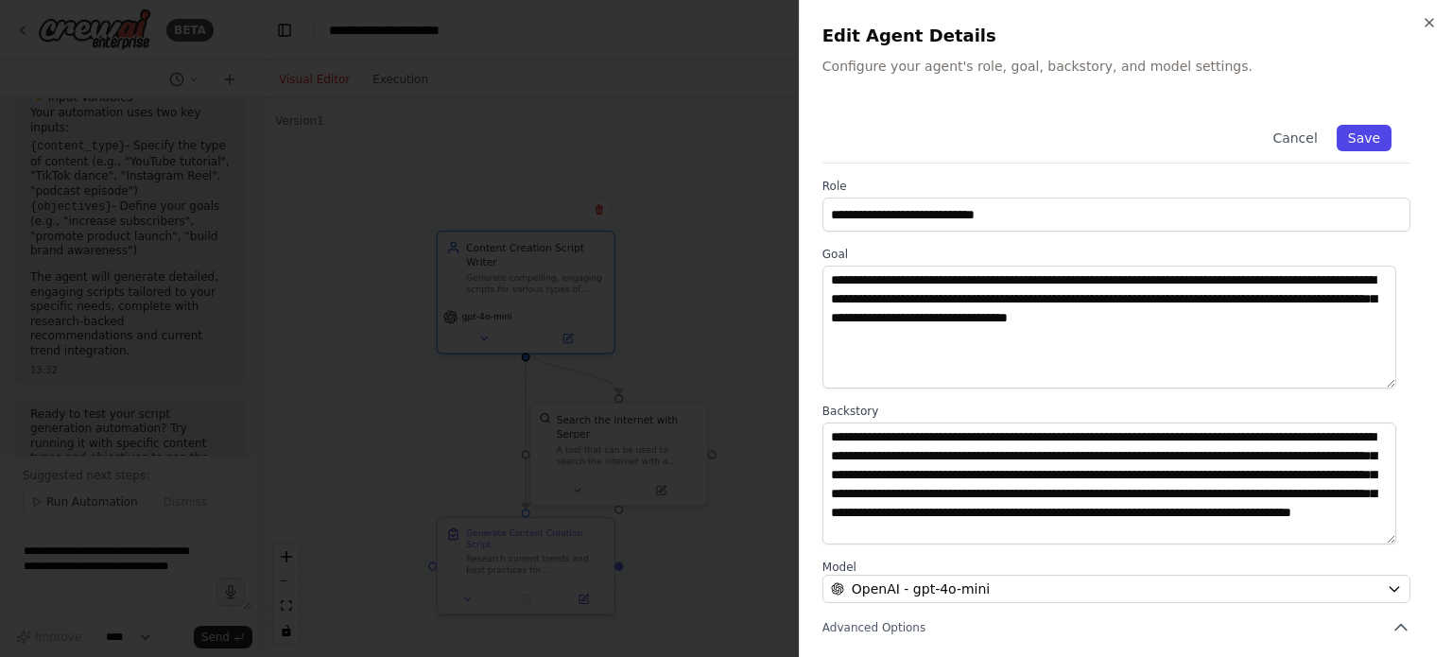
click at [1365, 140] on button "Save" at bounding box center [1364, 138] width 55 height 26
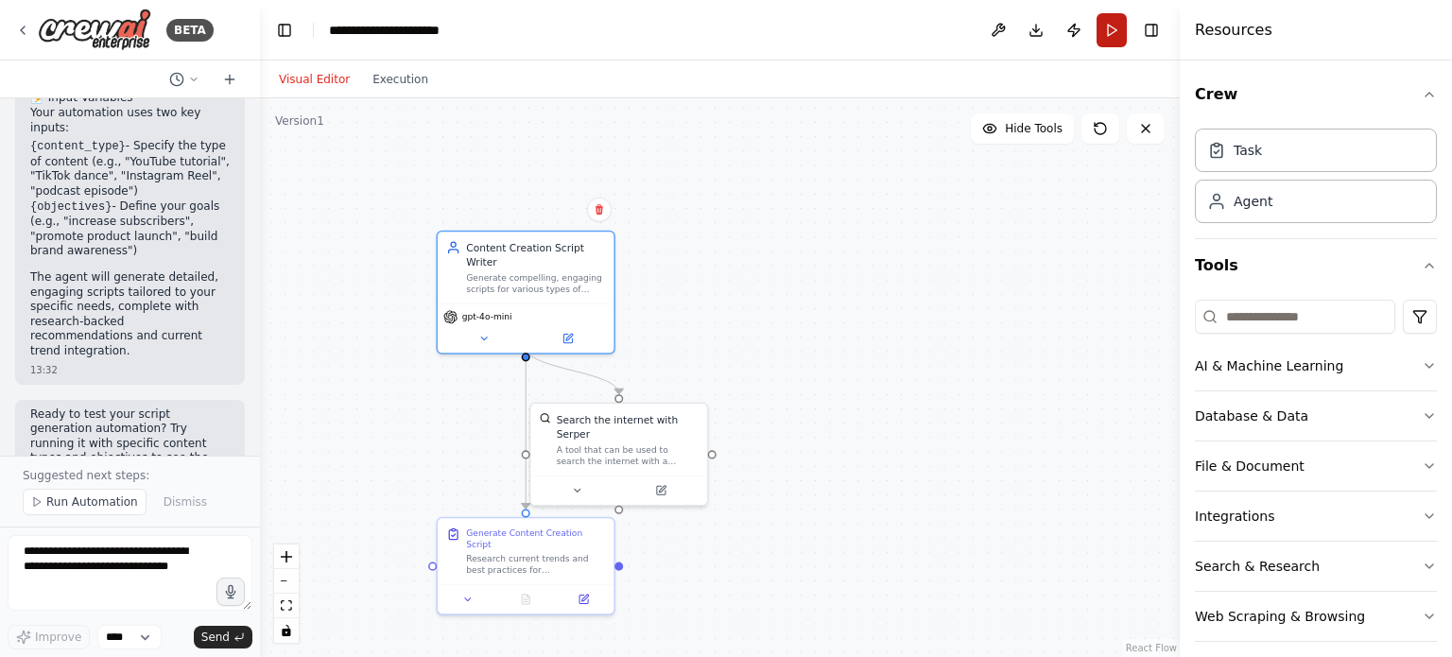
click at [1112, 40] on button "Run" at bounding box center [1112, 30] width 30 height 34
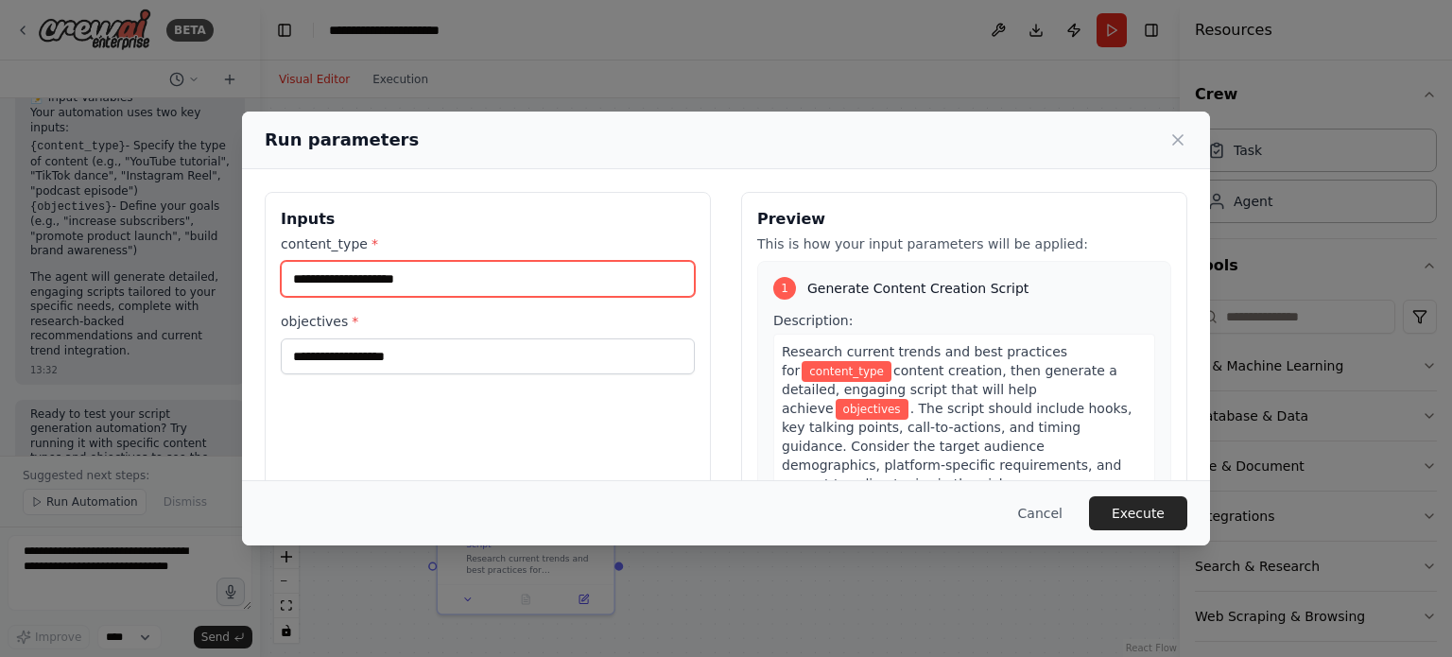
click at [334, 278] on input "content_type *" at bounding box center [488, 279] width 414 height 36
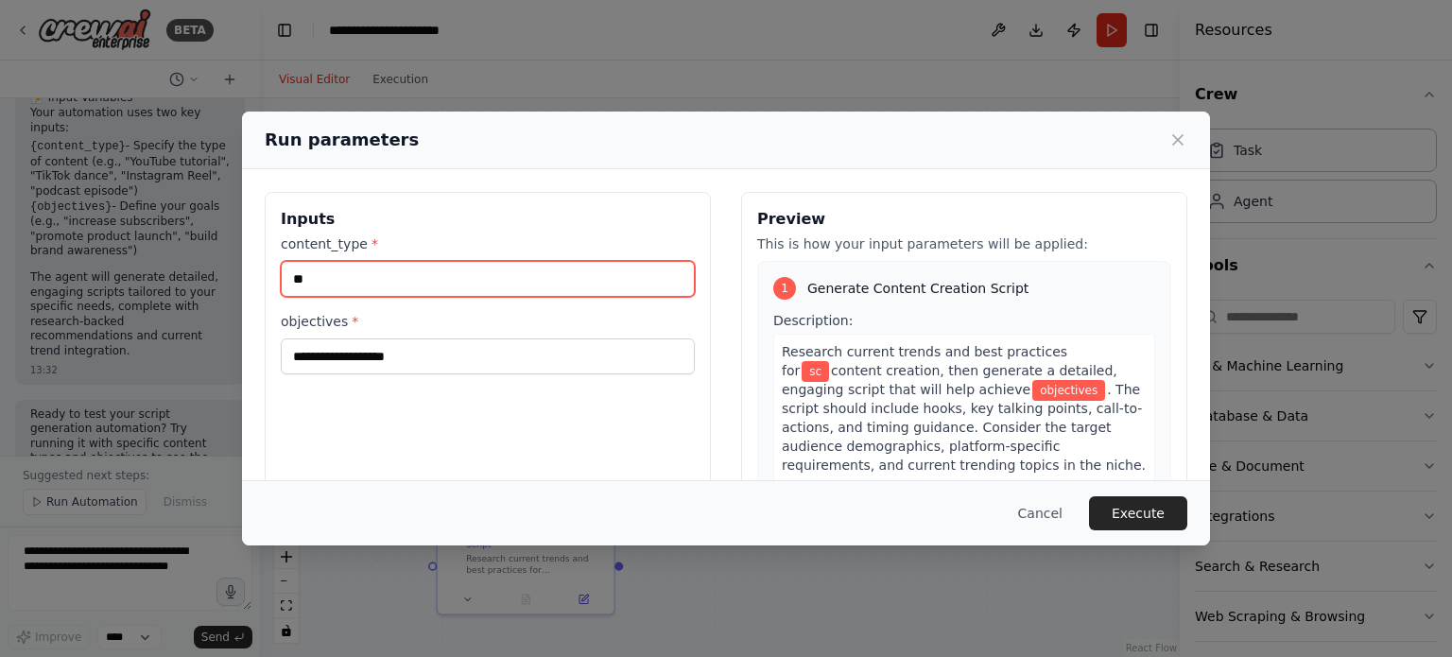
type input "*"
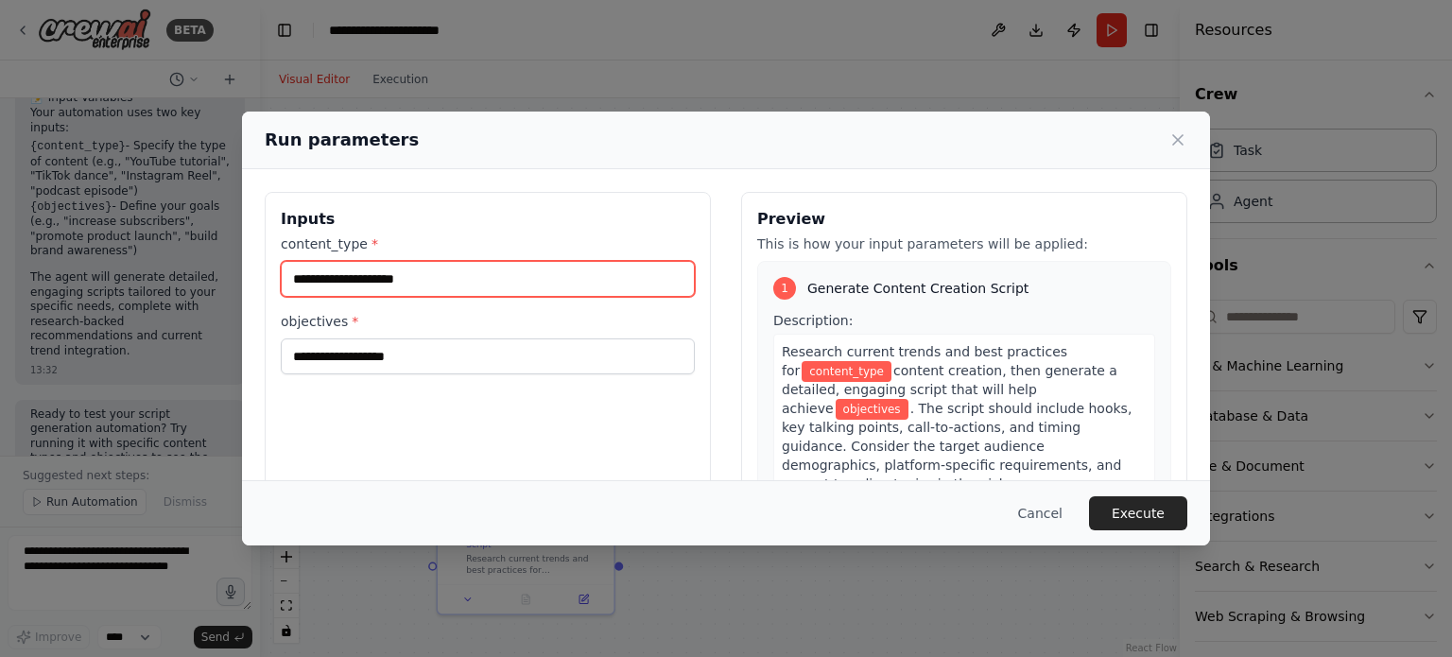
type input "*"
click at [1052, 513] on button "Cancel" at bounding box center [1040, 513] width 75 height 34
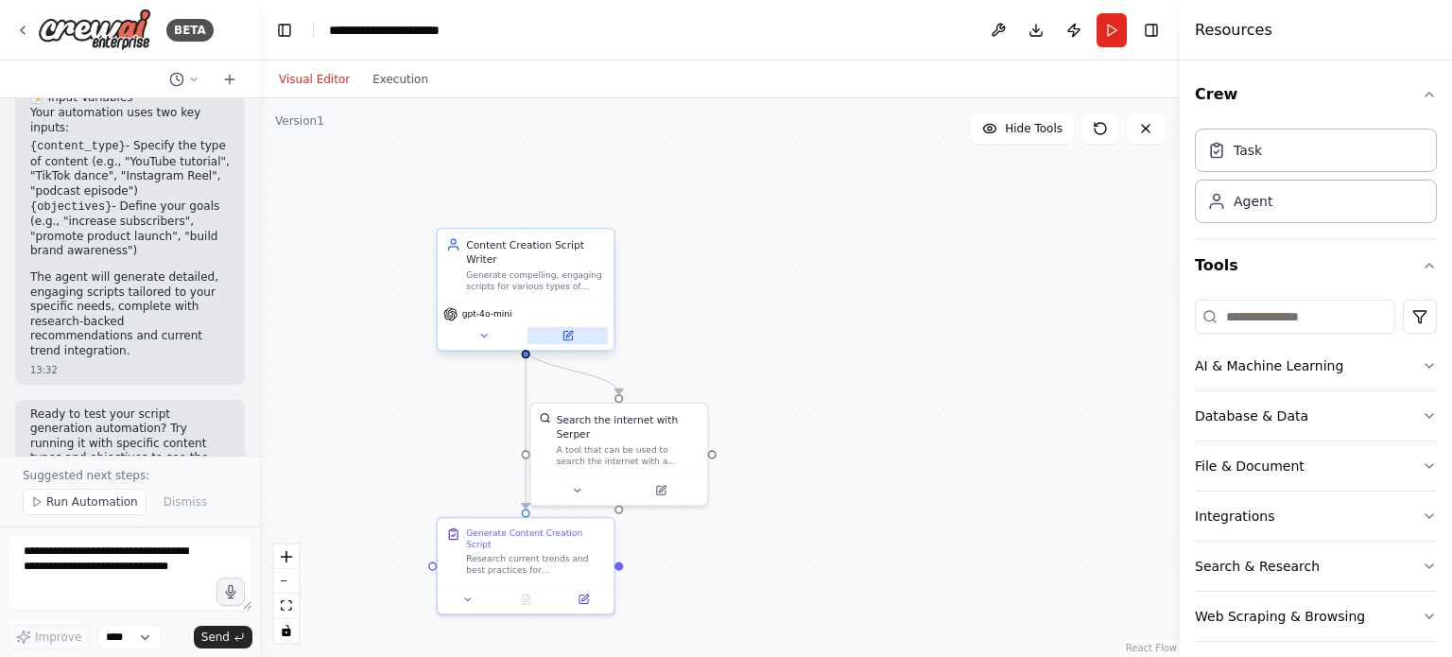
click at [569, 330] on icon at bounding box center [567, 335] width 11 height 11
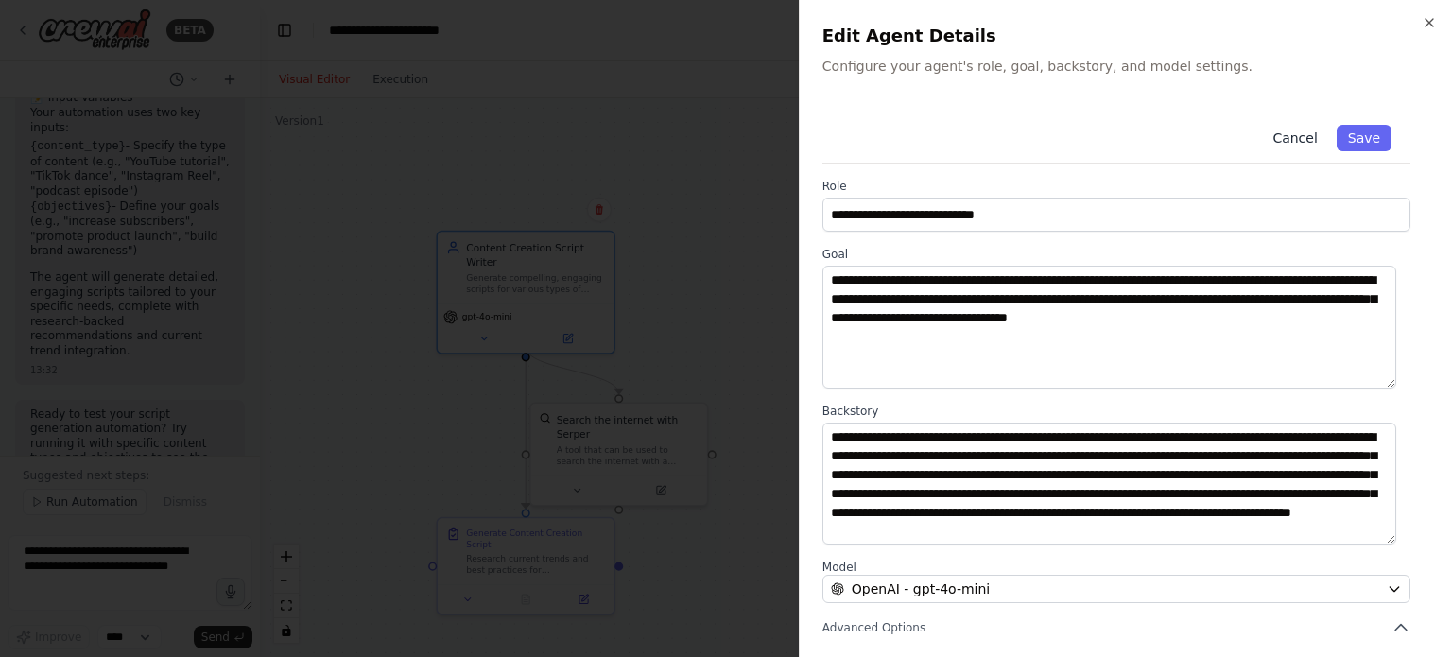
click at [1290, 137] on button "Cancel" at bounding box center [1294, 138] width 67 height 26
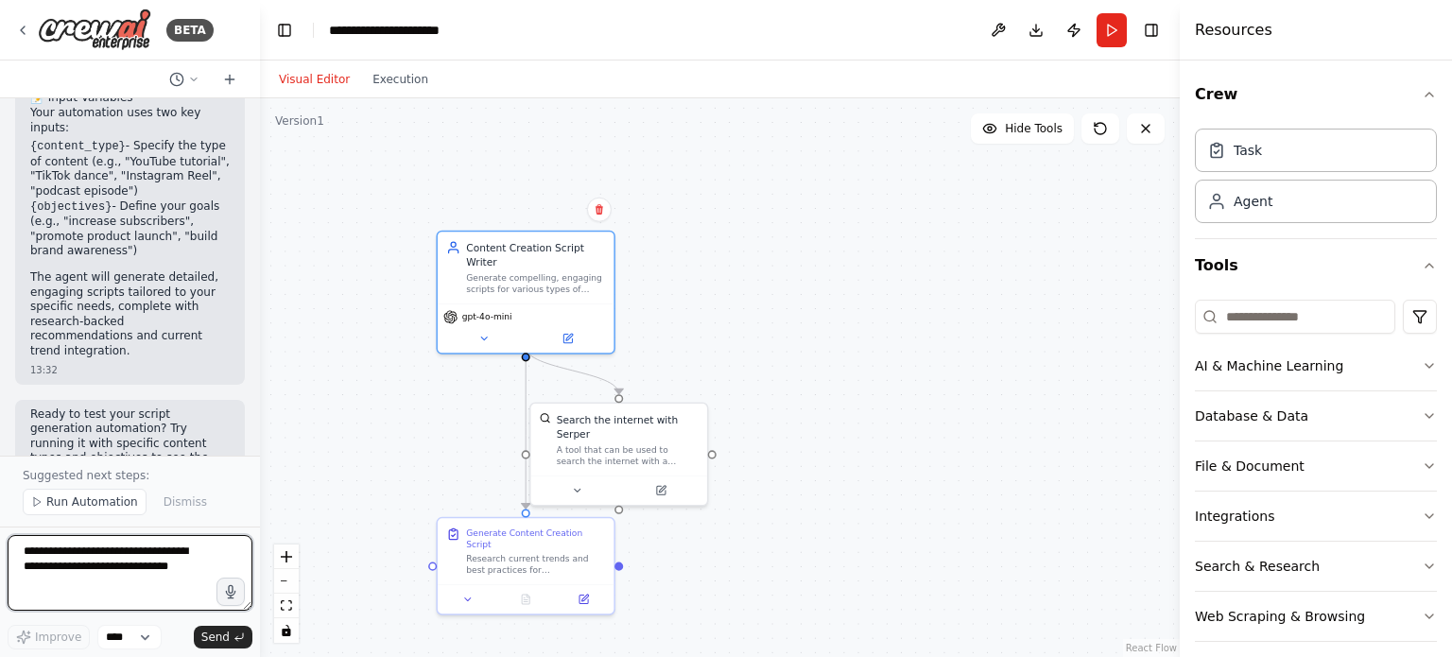
click at [113, 555] on textarea at bounding box center [130, 573] width 245 height 76
type textarea "*"
type textarea "***"
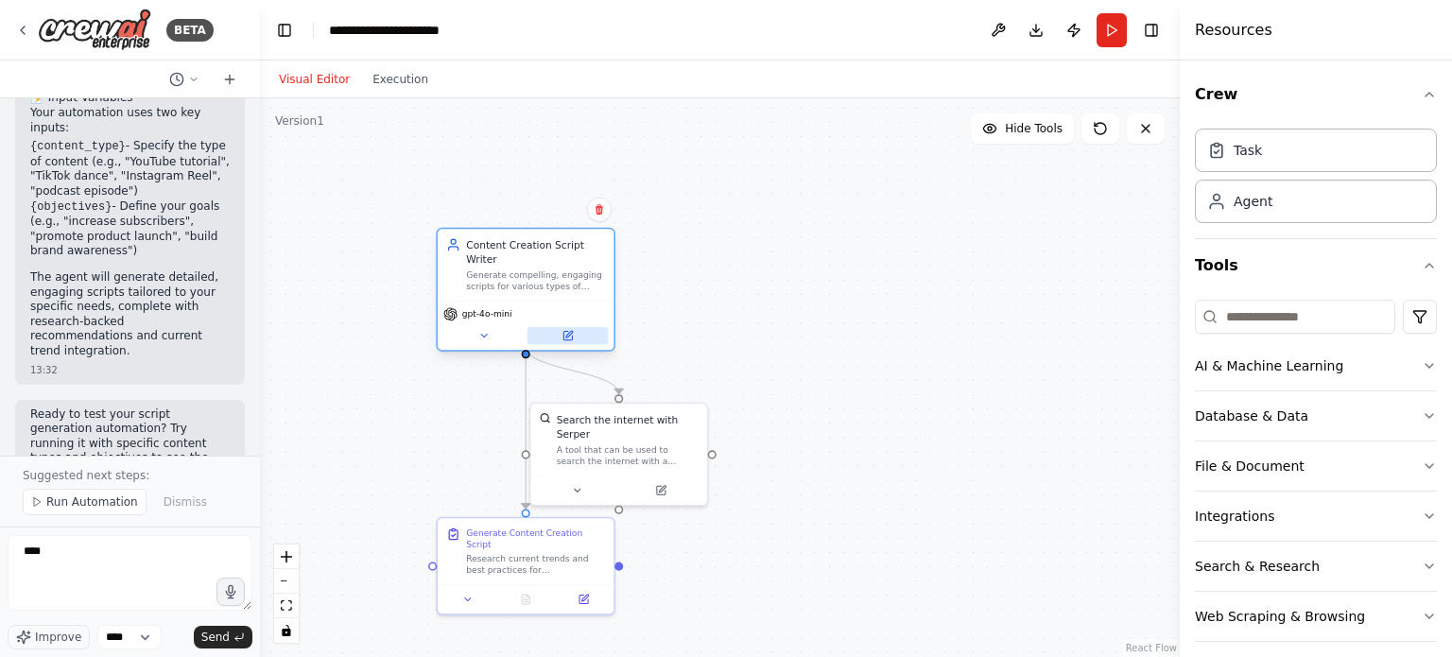
click at [571, 332] on icon at bounding box center [568, 336] width 9 height 9
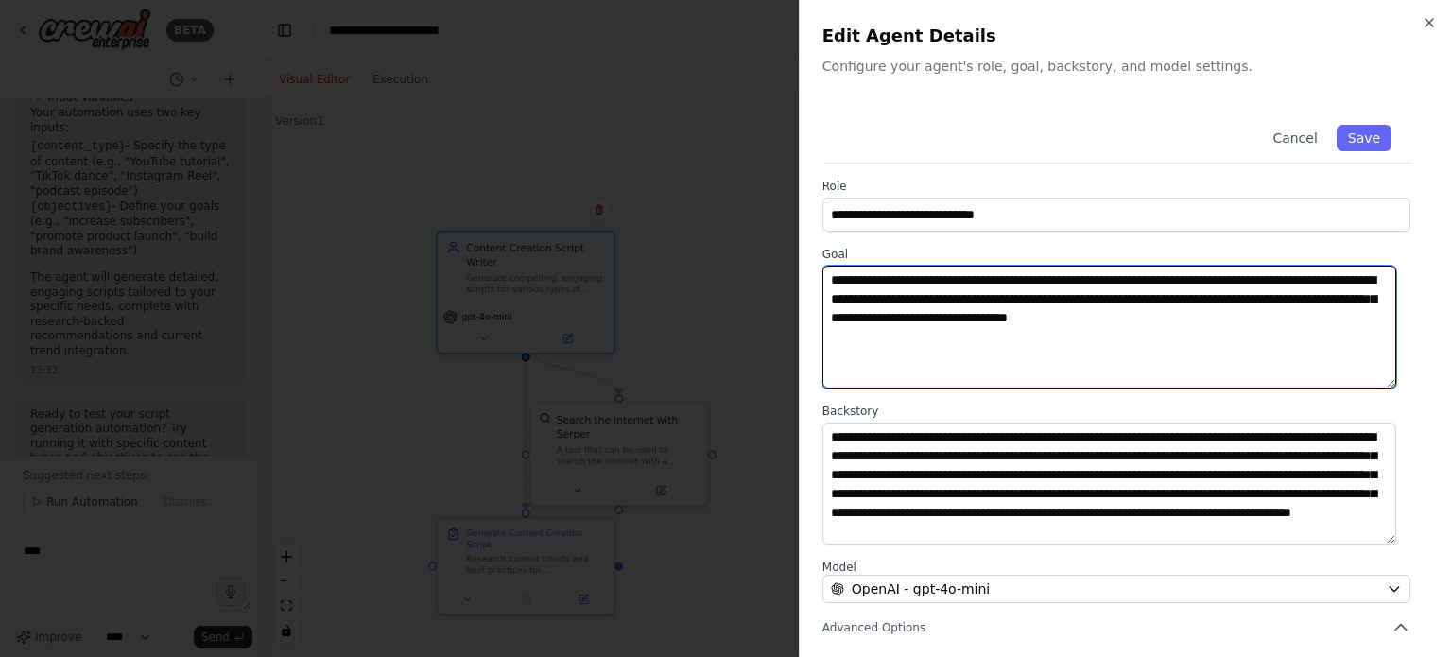
click at [1331, 317] on textarea "**********" at bounding box center [1110, 327] width 574 height 123
click at [938, 321] on textarea "**********" at bounding box center [1110, 327] width 574 height 123
click at [911, 304] on textarea "**********" at bounding box center [1110, 327] width 574 height 123
type textarea "**********"
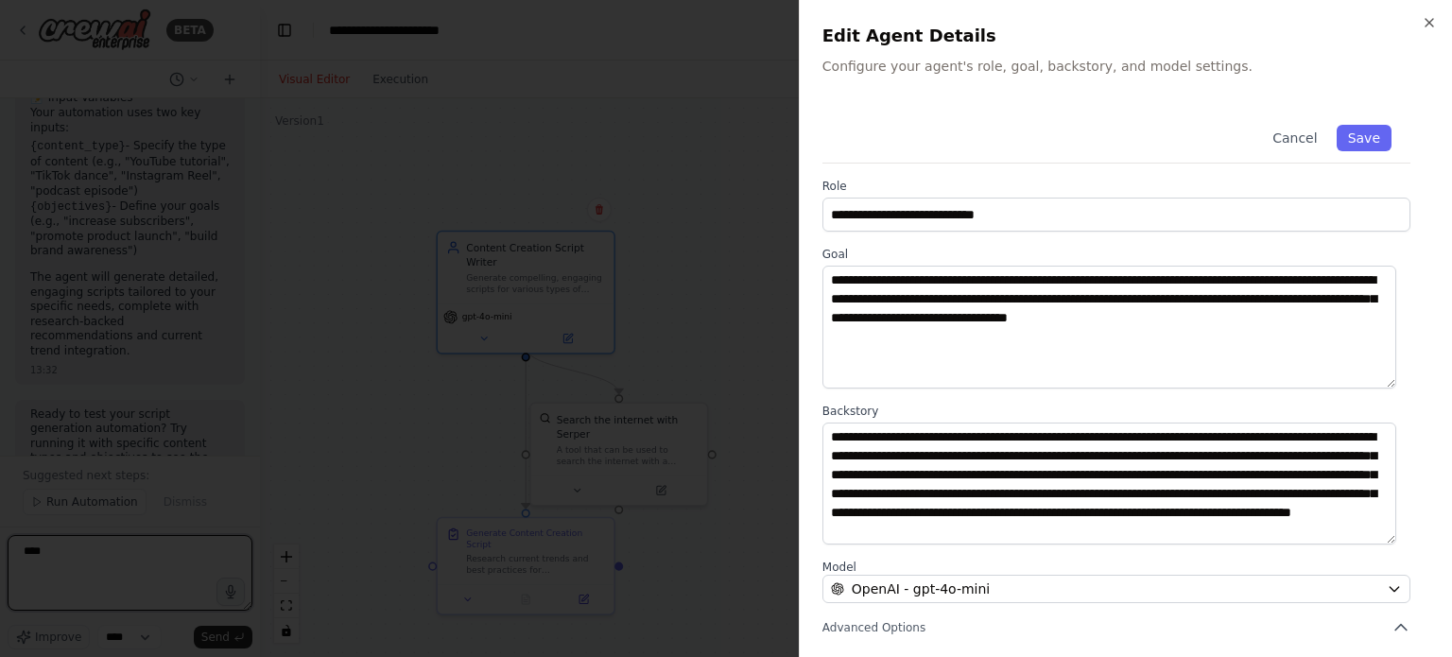
type textarea "***"
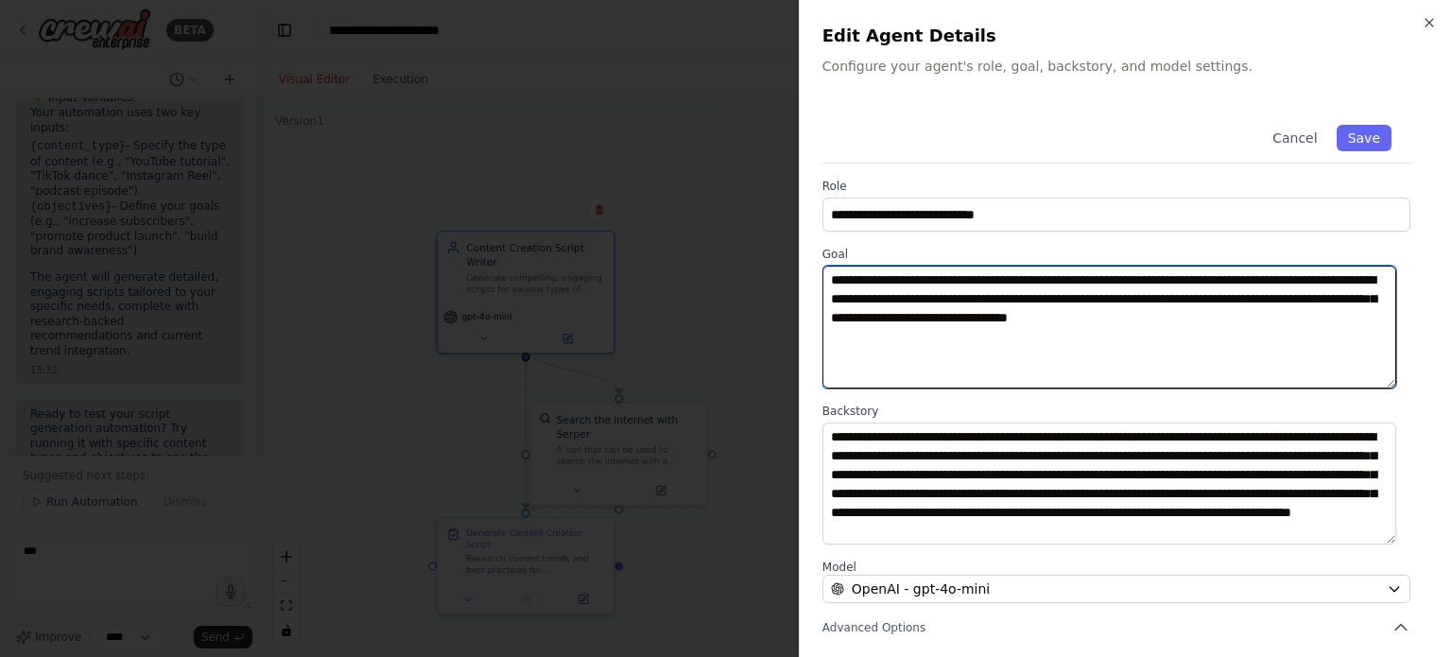
click at [966, 296] on textarea "**********" at bounding box center [1110, 327] width 574 height 123
click at [1029, 290] on textarea "**********" at bounding box center [1110, 327] width 574 height 123
paste textarea "***"
click at [1222, 298] on textarea "**********" at bounding box center [1110, 327] width 574 height 123
click at [1304, 297] on textarea "**********" at bounding box center [1110, 327] width 574 height 123
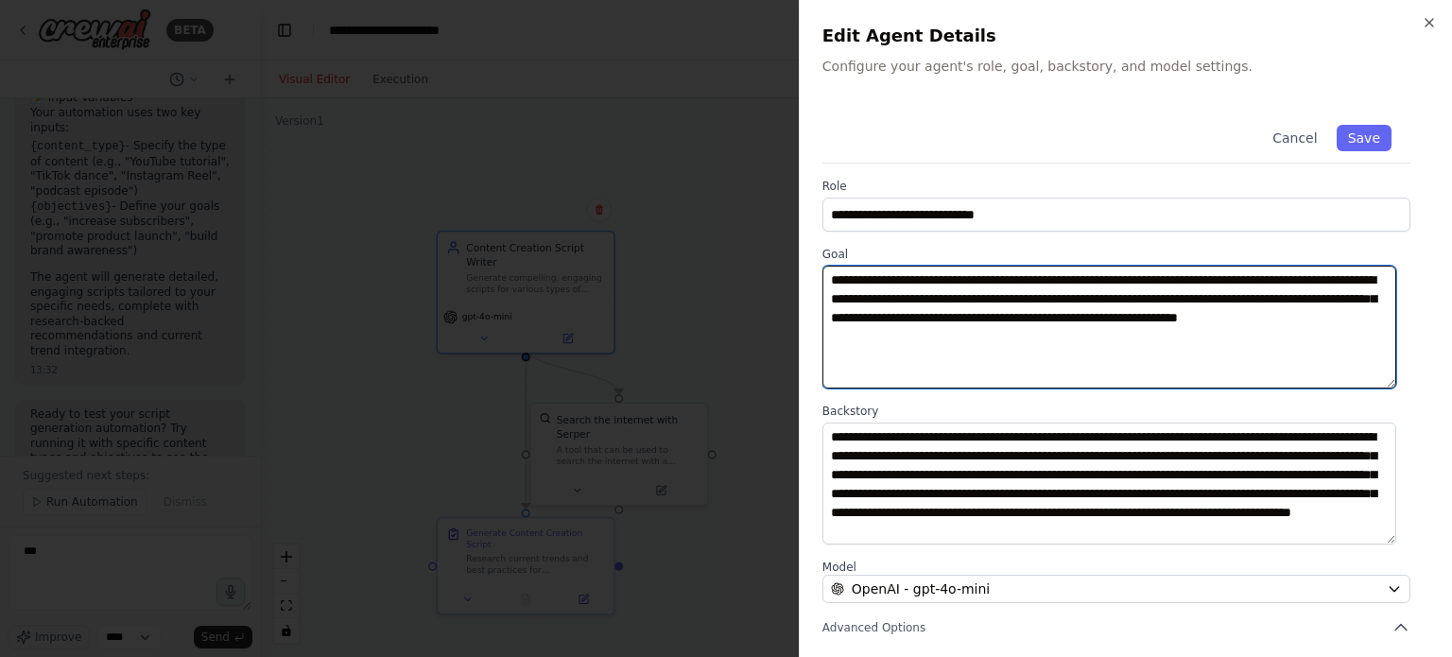
drag, startPoint x: 1016, startPoint y: 319, endPoint x: 1095, endPoint y: 320, distance: 79.4
click at [1095, 320] on textarea "**********" at bounding box center [1110, 327] width 574 height 123
click at [1099, 326] on textarea "**********" at bounding box center [1110, 327] width 574 height 123
drag, startPoint x: 1071, startPoint y: 317, endPoint x: 1105, endPoint y: 318, distance: 34.1
click at [1105, 318] on textarea "**********" at bounding box center [1110, 327] width 574 height 123
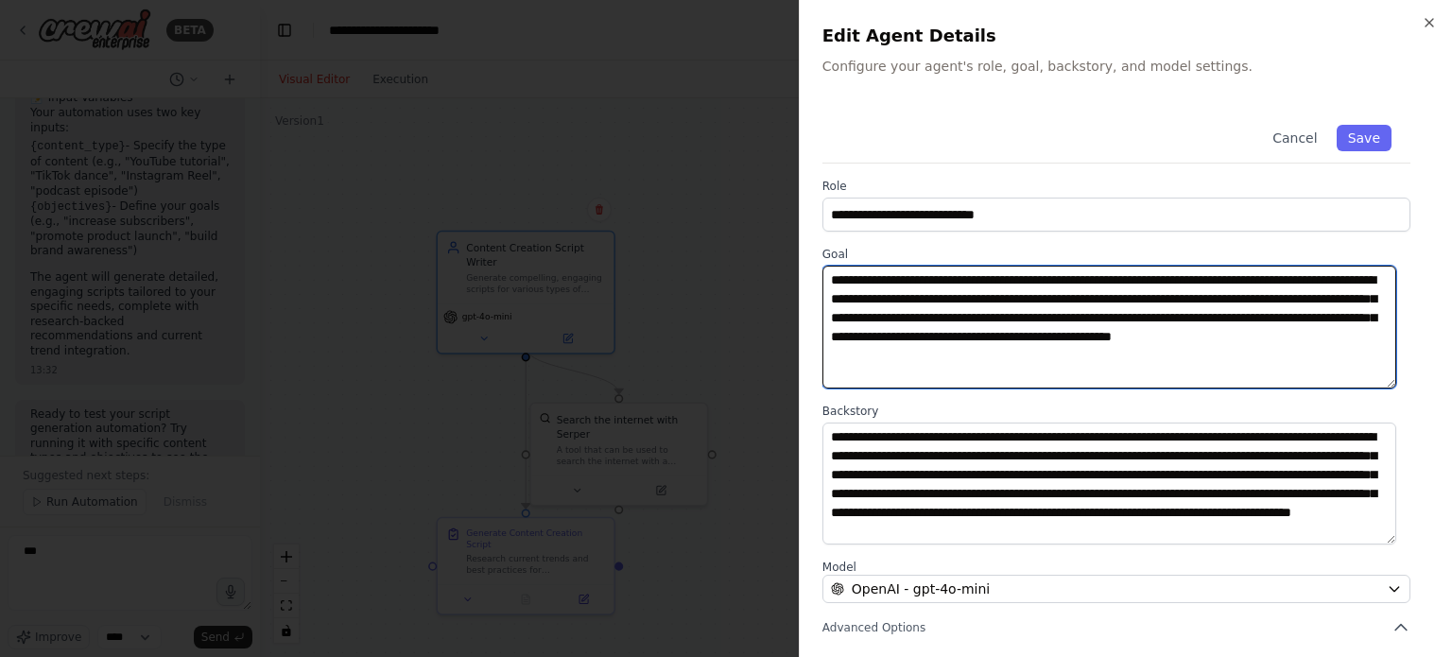
click at [1114, 337] on textarea "**********" at bounding box center [1110, 327] width 574 height 123
paste textarea "*******"
click at [1123, 339] on textarea "**********" at bounding box center [1110, 327] width 574 height 123
click at [985, 344] on textarea "**********" at bounding box center [1110, 327] width 574 height 123
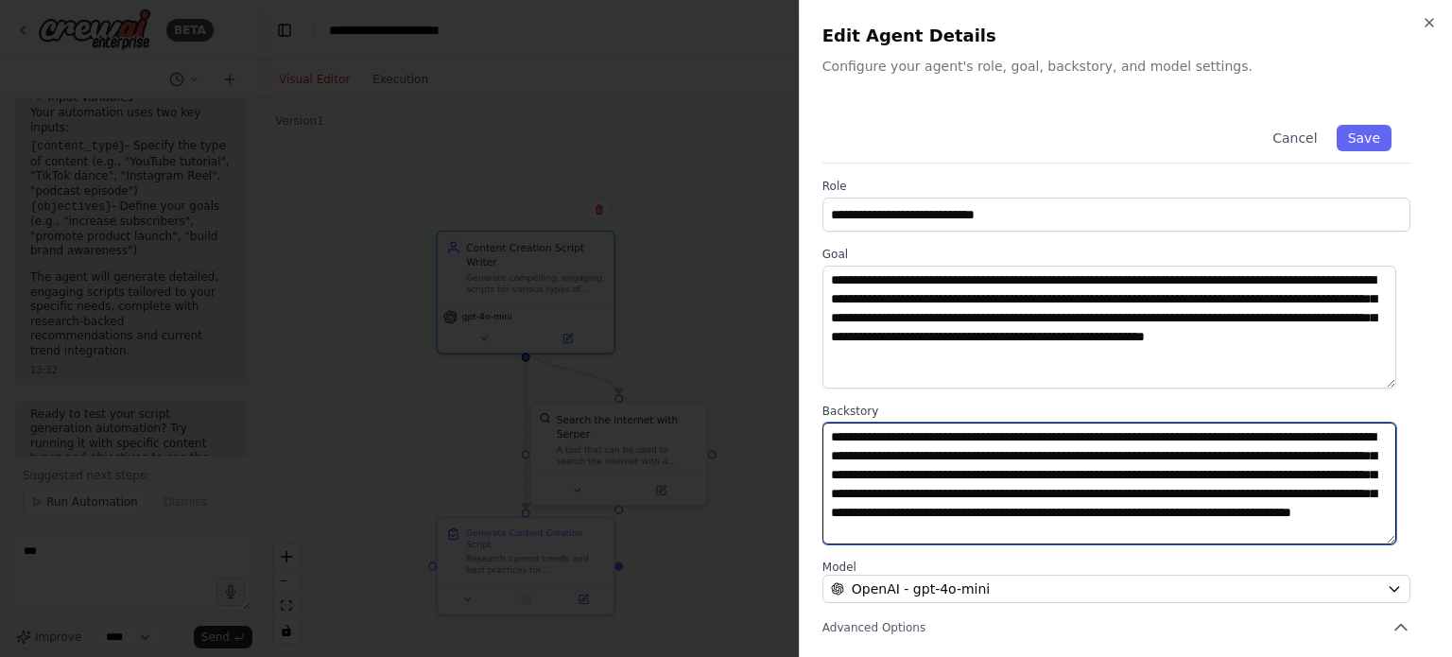
click at [979, 516] on textarea "**********" at bounding box center [1110, 484] width 574 height 123
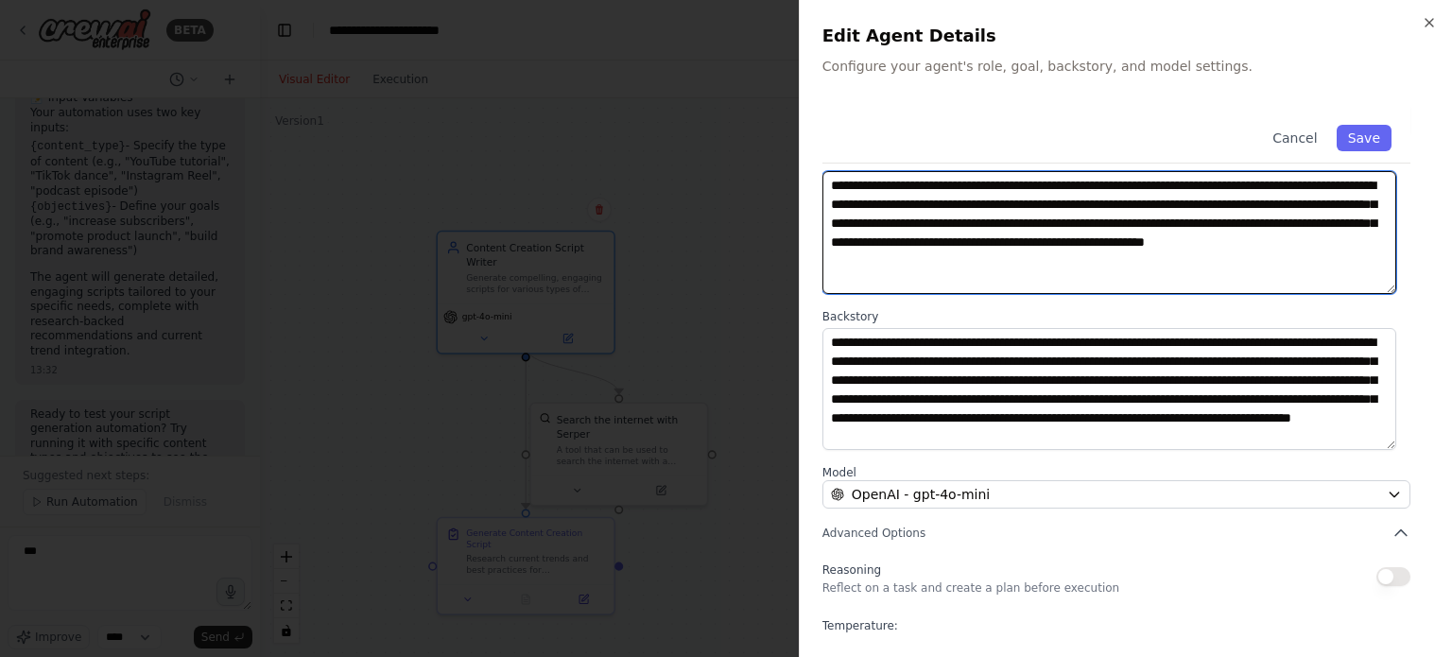
click at [1123, 275] on textarea "**********" at bounding box center [1110, 232] width 574 height 123
click at [953, 246] on textarea "**********" at bounding box center [1110, 232] width 574 height 123
click at [1264, 214] on textarea "**********" at bounding box center [1110, 232] width 574 height 123
click at [1195, 264] on textarea "**********" at bounding box center [1110, 232] width 574 height 123
click at [1012, 249] on textarea "**********" at bounding box center [1110, 232] width 574 height 123
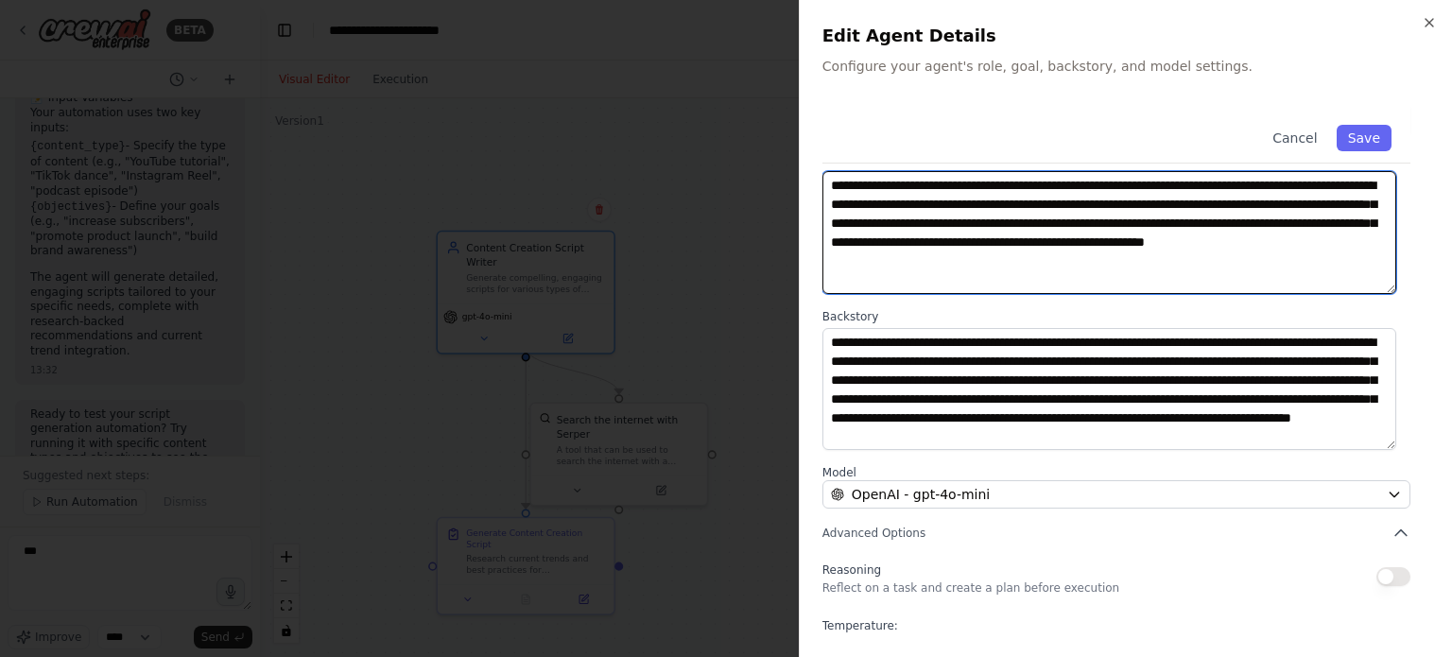
click at [1020, 242] on textarea "**********" at bounding box center [1110, 232] width 574 height 123
click at [1114, 224] on textarea "**********" at bounding box center [1110, 232] width 574 height 123
click at [1109, 245] on textarea "**********" at bounding box center [1110, 232] width 574 height 123
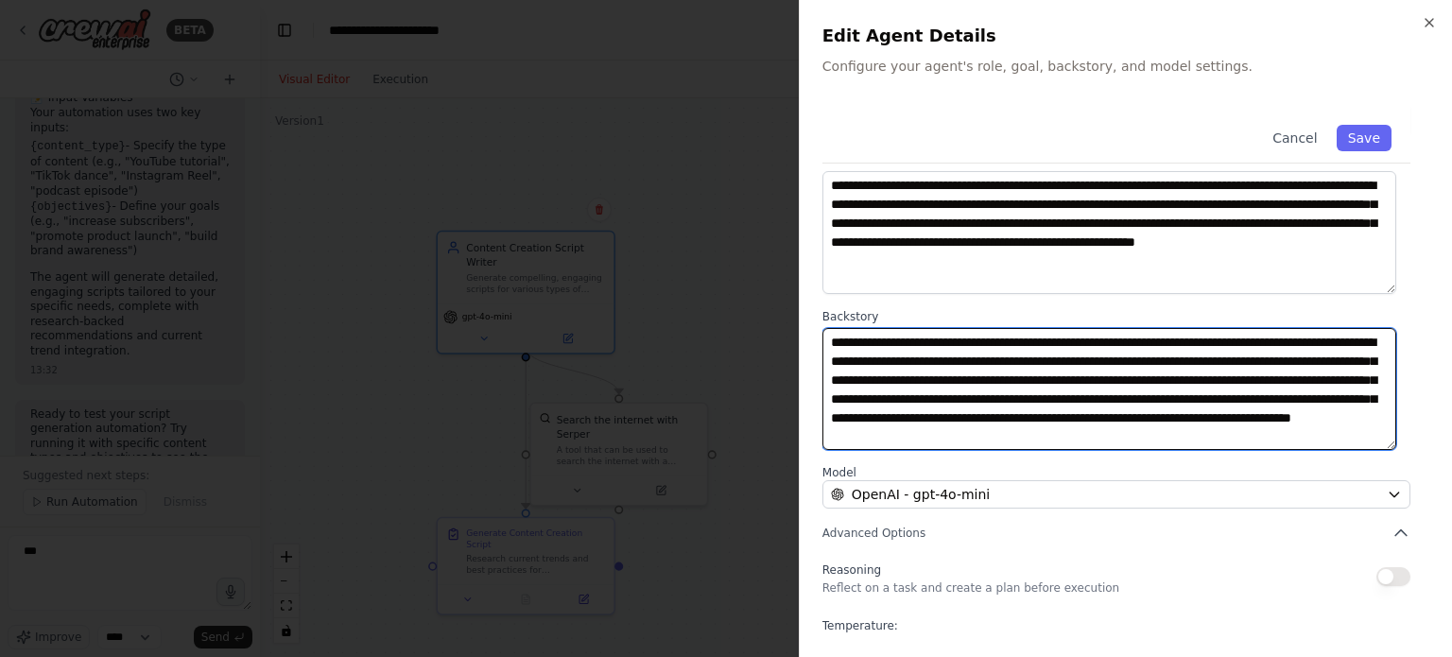
click at [896, 335] on textarea "**********" at bounding box center [1110, 389] width 574 height 123
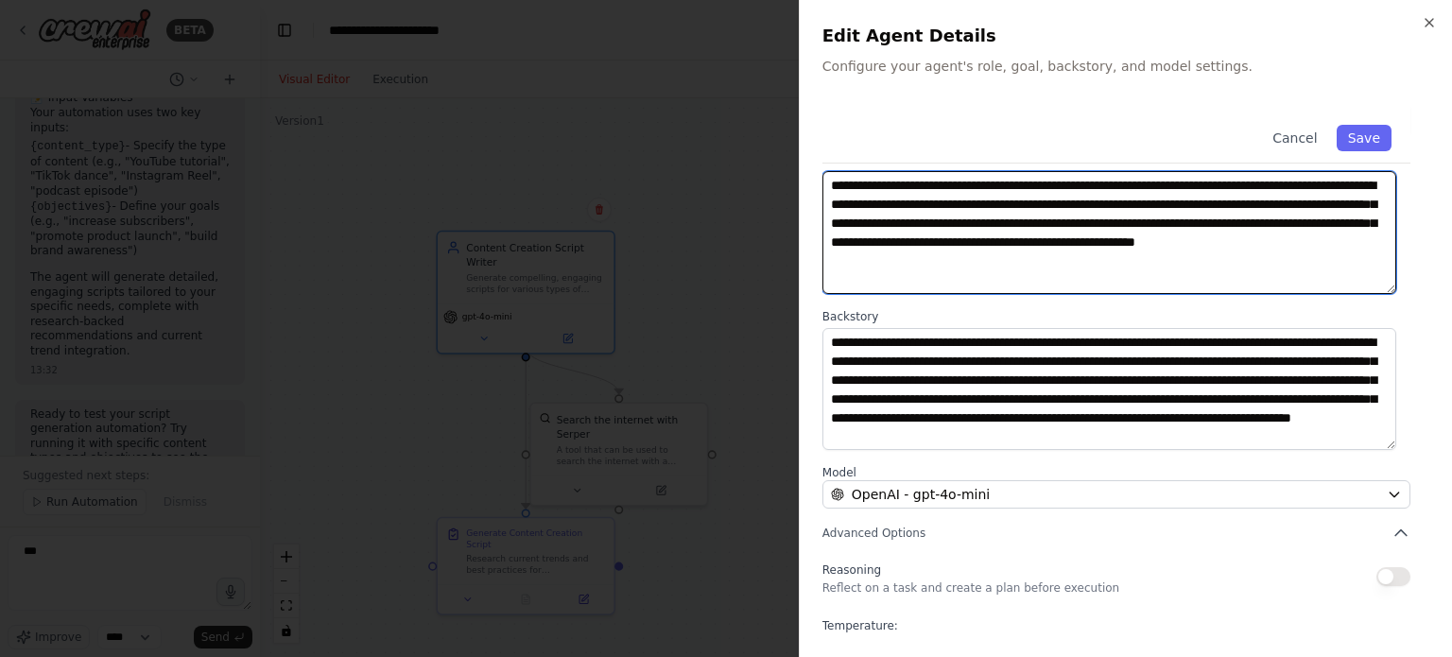
click at [1127, 268] on textarea "**********" at bounding box center [1110, 232] width 574 height 123
click at [842, 263] on textarea "**********" at bounding box center [1110, 232] width 574 height 123
click at [913, 268] on textarea "**********" at bounding box center [1110, 232] width 574 height 123
click at [971, 268] on textarea "**********" at bounding box center [1110, 232] width 574 height 123
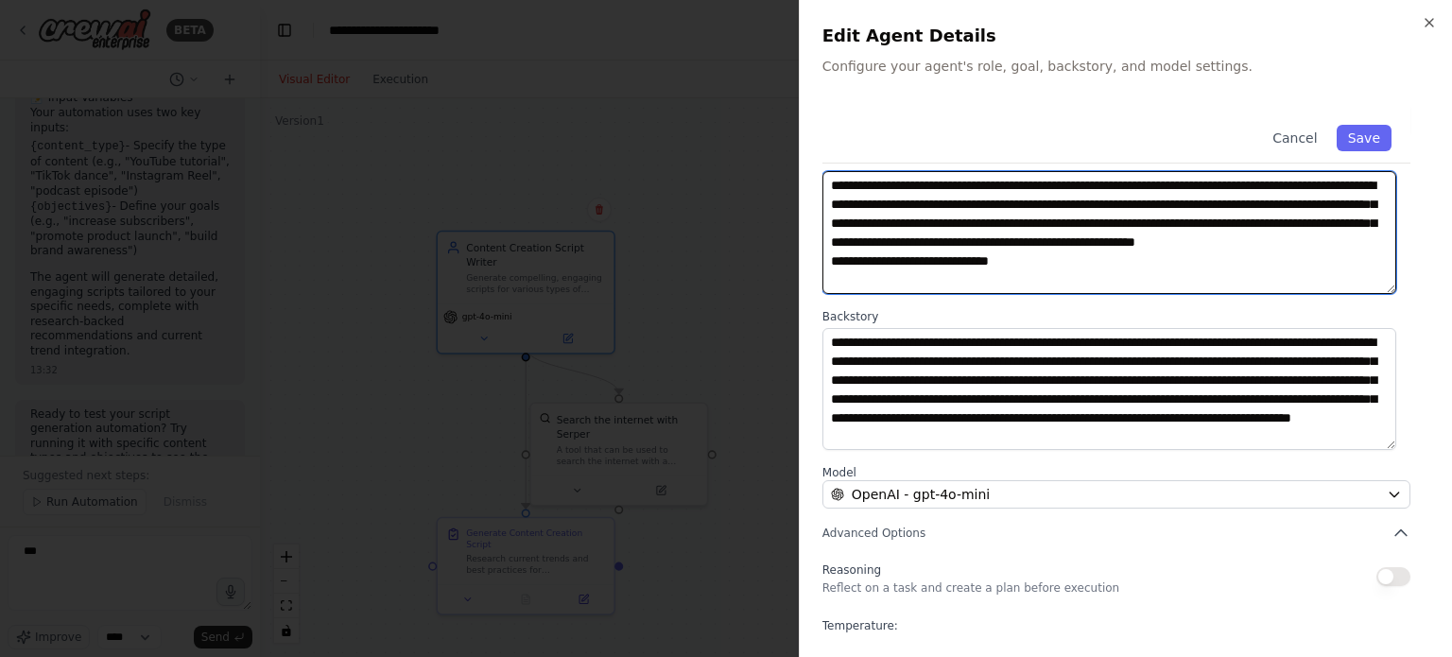
click at [1052, 264] on textarea "**********" at bounding box center [1110, 232] width 574 height 123
click at [1053, 238] on textarea "**********" at bounding box center [1110, 232] width 574 height 123
click at [1013, 264] on textarea "**********" at bounding box center [1110, 232] width 574 height 123
drag, startPoint x: 829, startPoint y: 244, endPoint x: 844, endPoint y: 248, distance: 14.7
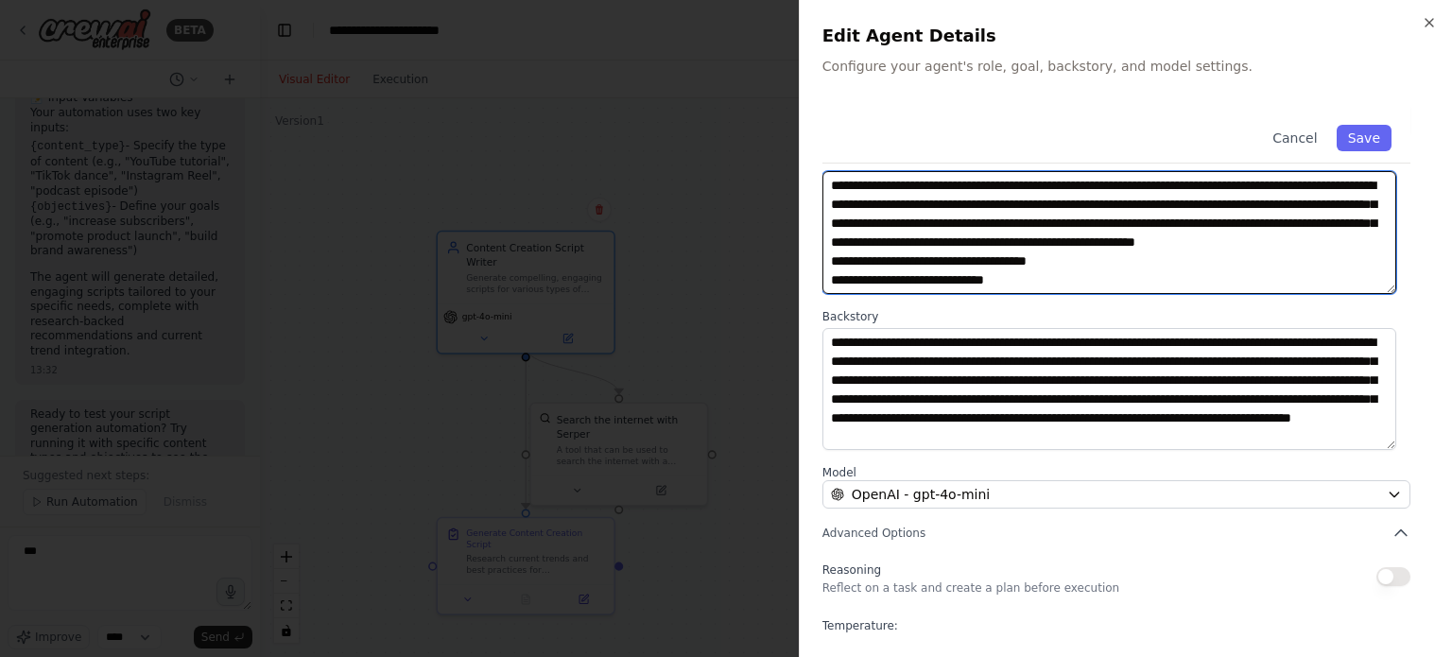
click at [829, 244] on textarea "**********" at bounding box center [1110, 232] width 574 height 123
click at [1078, 248] on textarea "**********" at bounding box center [1110, 232] width 574 height 123
paste textarea "******"
click at [1107, 248] on textarea "**********" at bounding box center [1110, 232] width 574 height 123
click at [1061, 264] on textarea "**********" at bounding box center [1110, 232] width 574 height 123
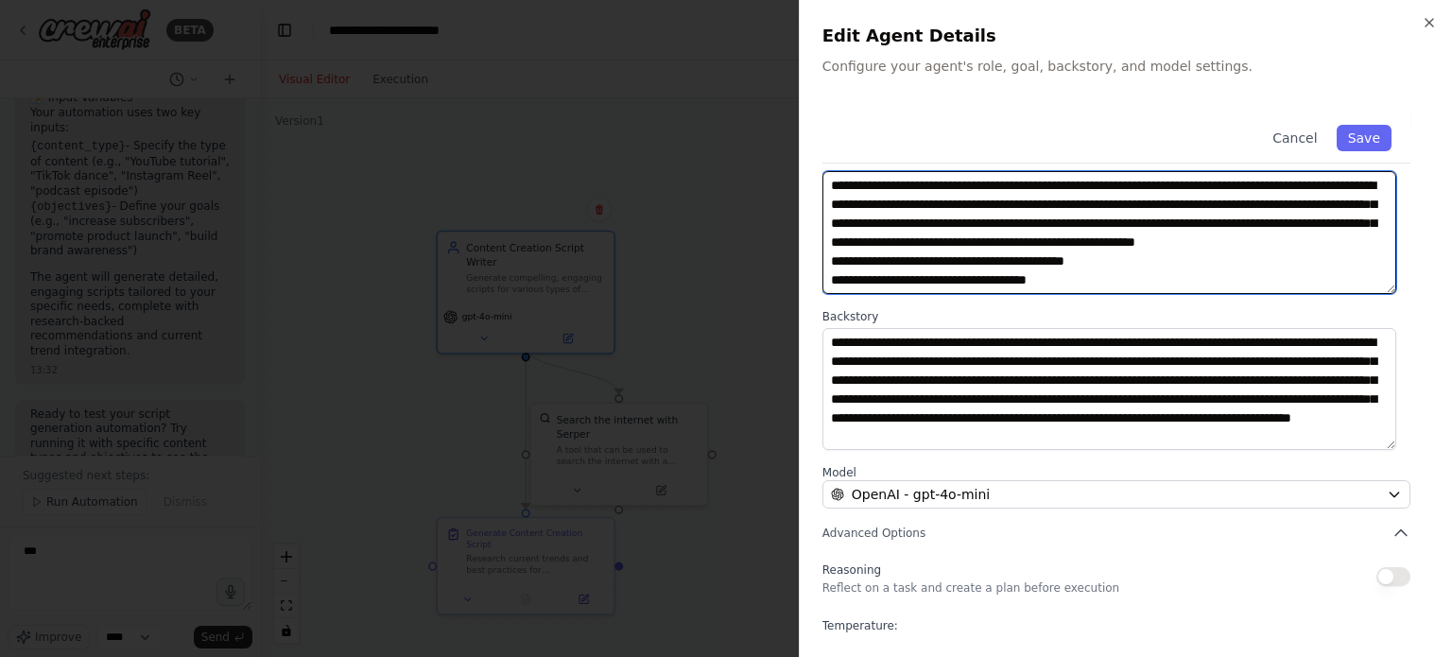
click at [828, 260] on textarea "**********" at bounding box center [1110, 232] width 574 height 123
click at [1082, 270] on textarea "**********" at bounding box center [1110, 232] width 574 height 123
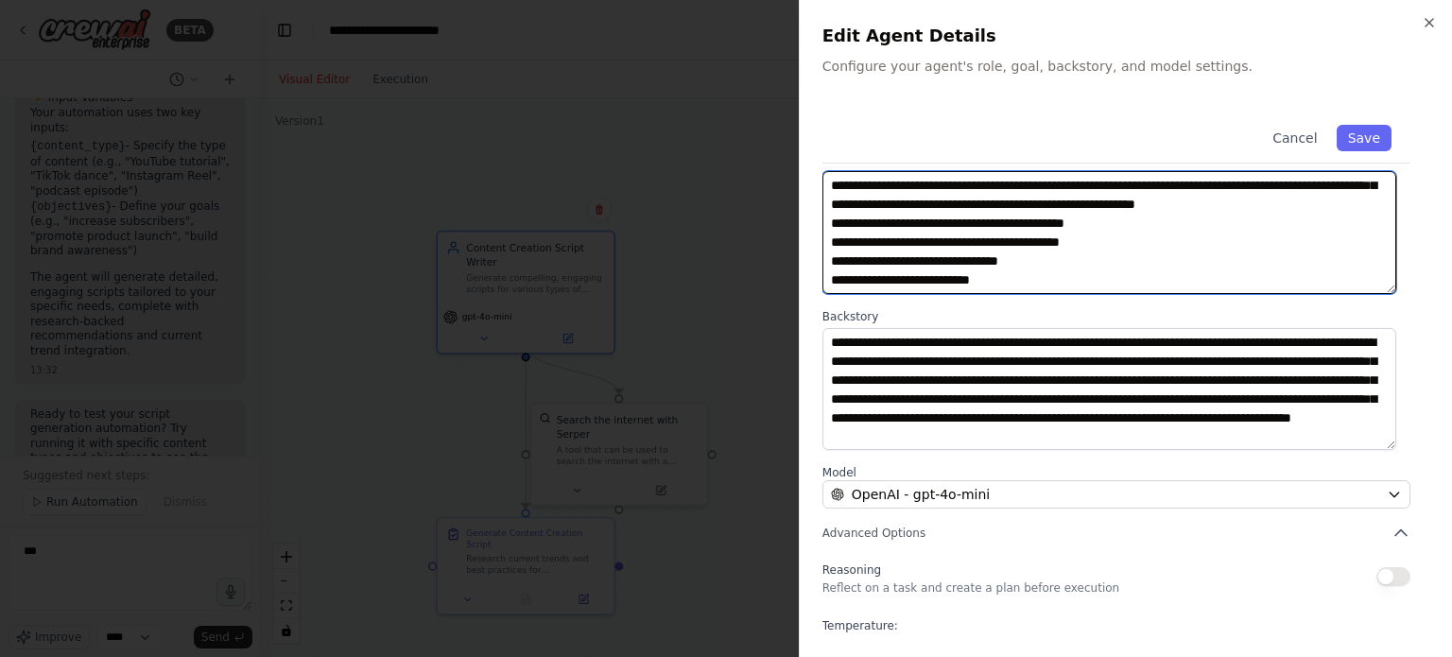
paste textarea "******"
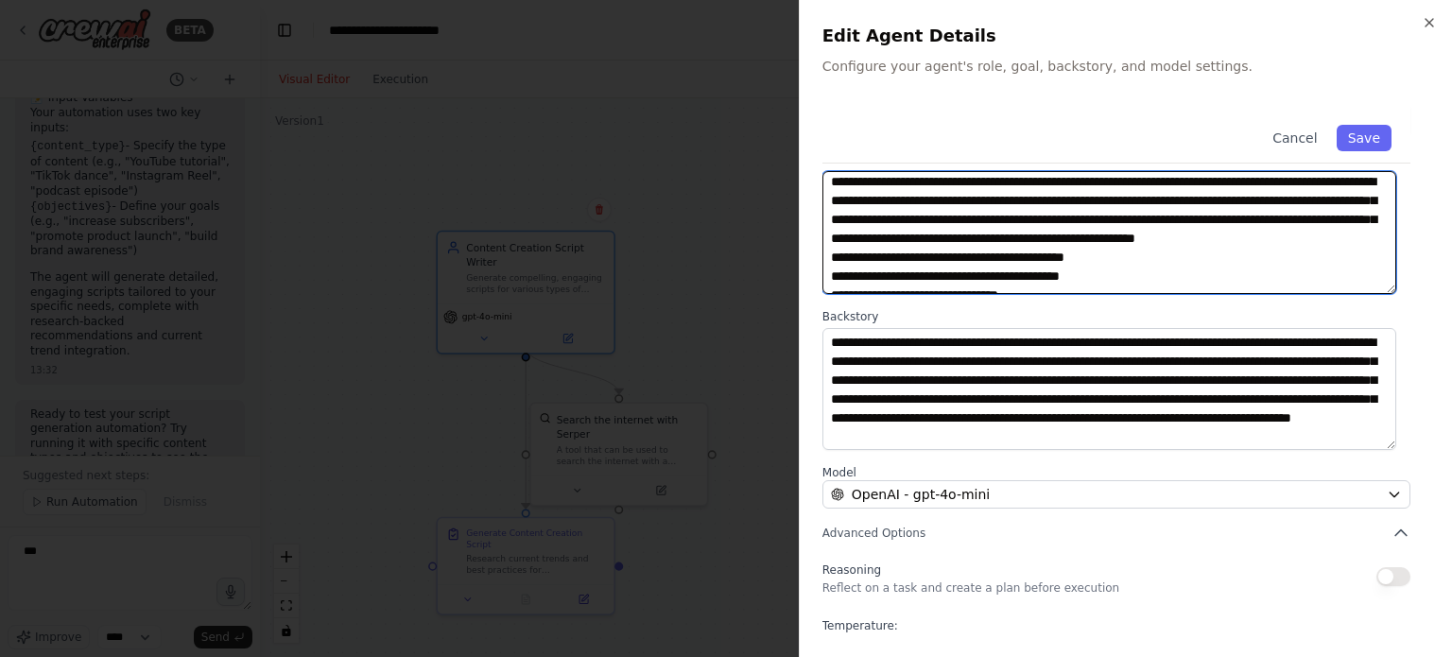
scroll to position [0, 0]
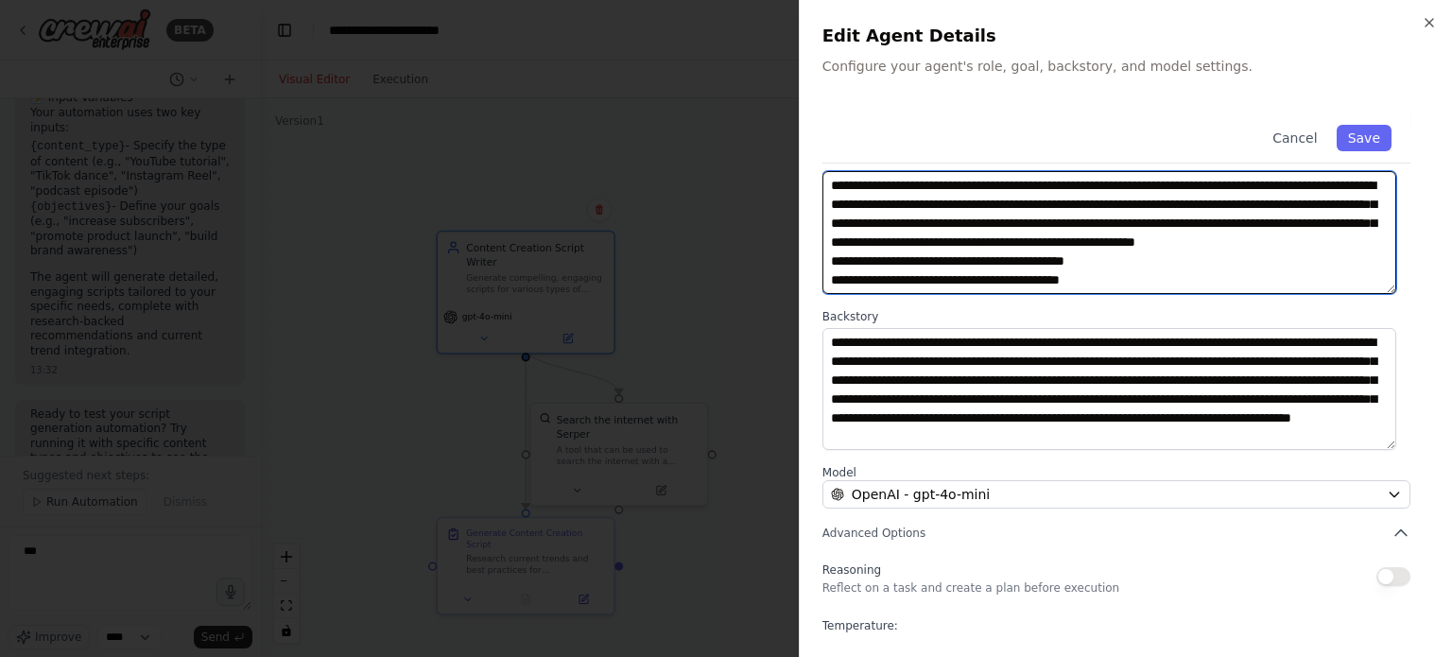
click at [1000, 184] on textarea "**********" at bounding box center [1110, 232] width 574 height 123
click at [1002, 241] on textarea "**********" at bounding box center [1110, 232] width 574 height 123
drag, startPoint x: 1000, startPoint y: 241, endPoint x: 1011, endPoint y: 241, distance: 11.3
click at [1011, 241] on textarea "**********" at bounding box center [1110, 232] width 574 height 123
type textarea "**********"
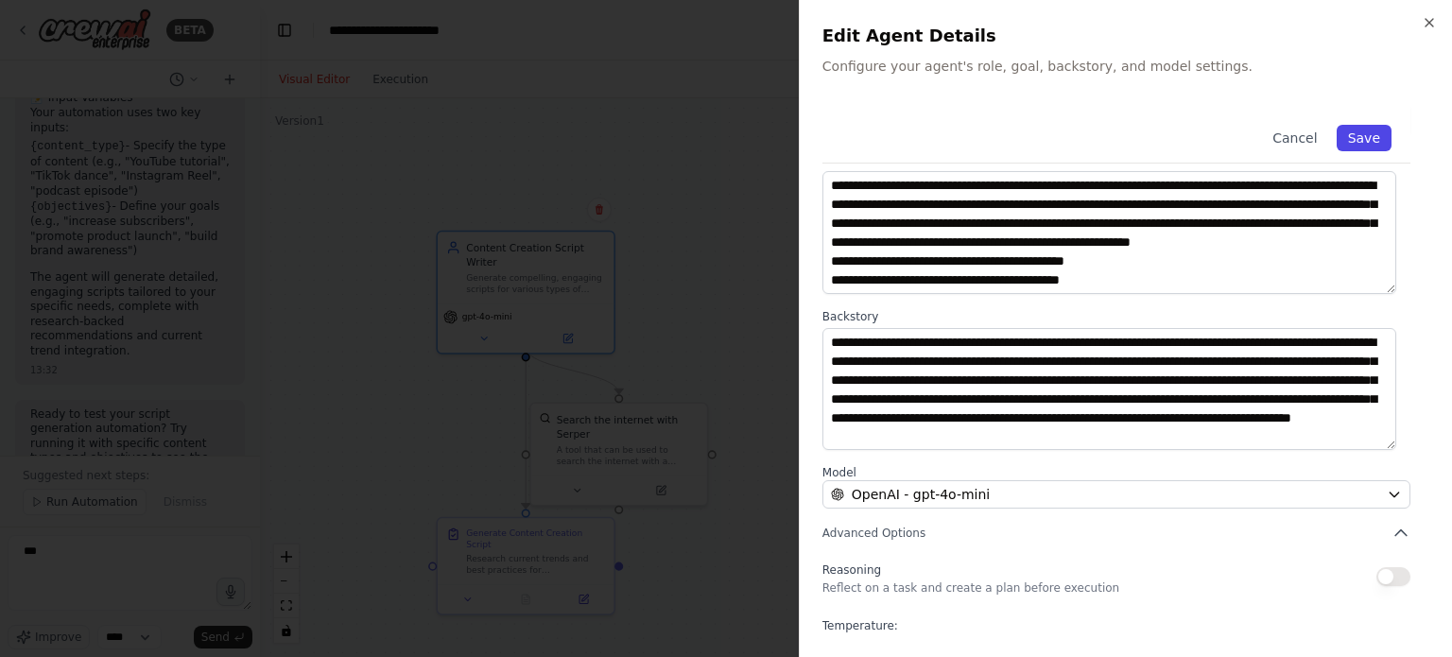
click at [1356, 143] on button "Save" at bounding box center [1364, 138] width 55 height 26
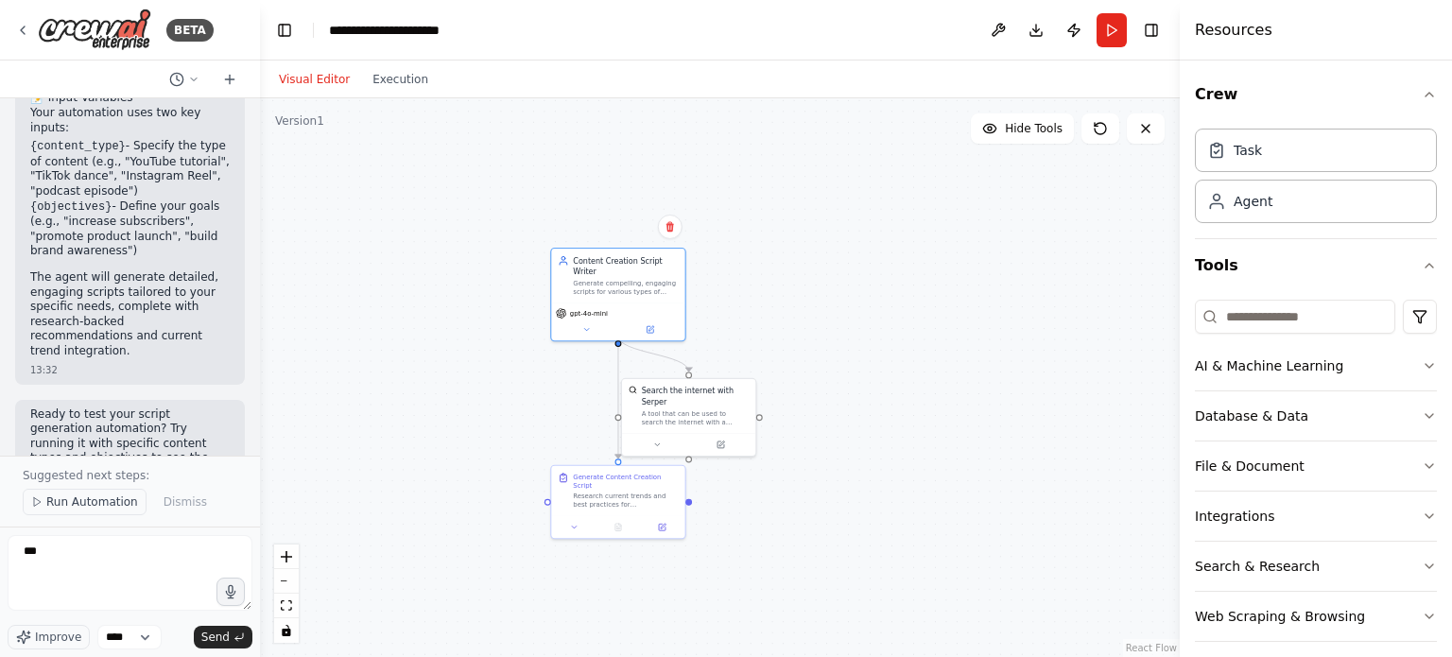
click at [121, 510] on span "Run Automation" at bounding box center [92, 502] width 92 height 15
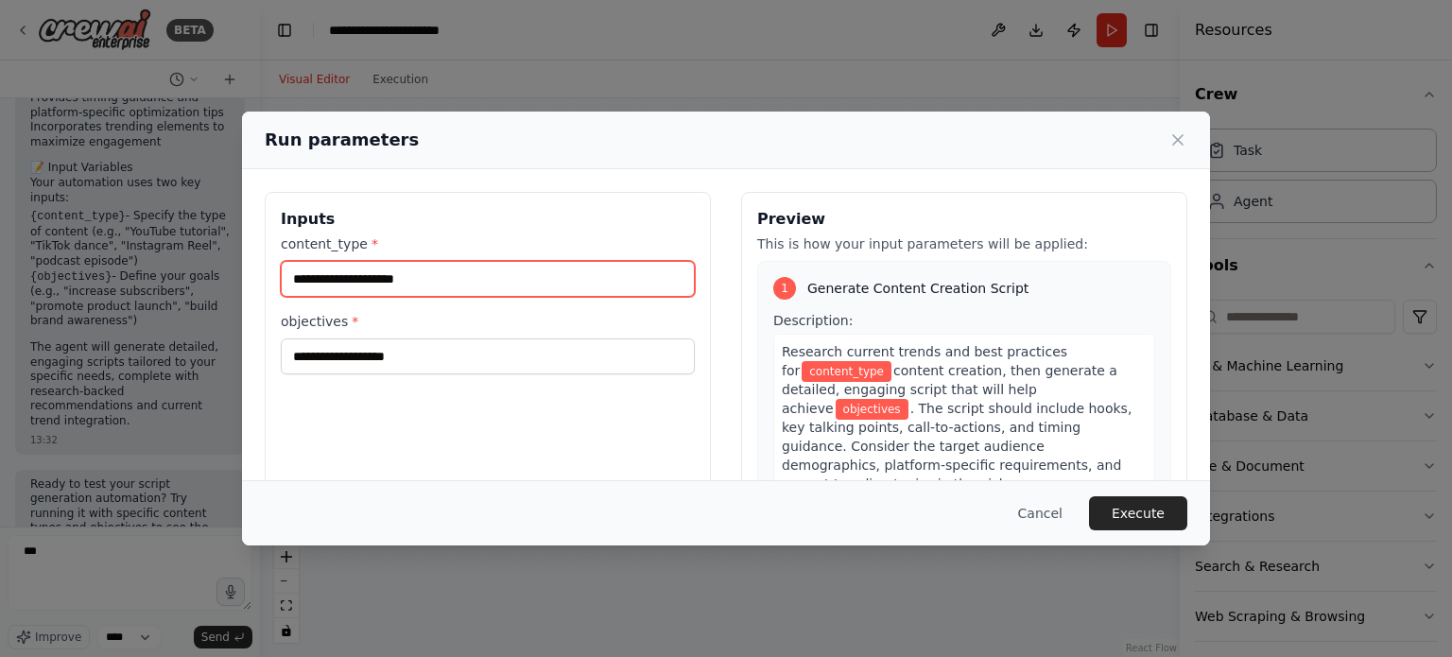
click at [504, 271] on input "content_type *" at bounding box center [488, 279] width 414 height 36
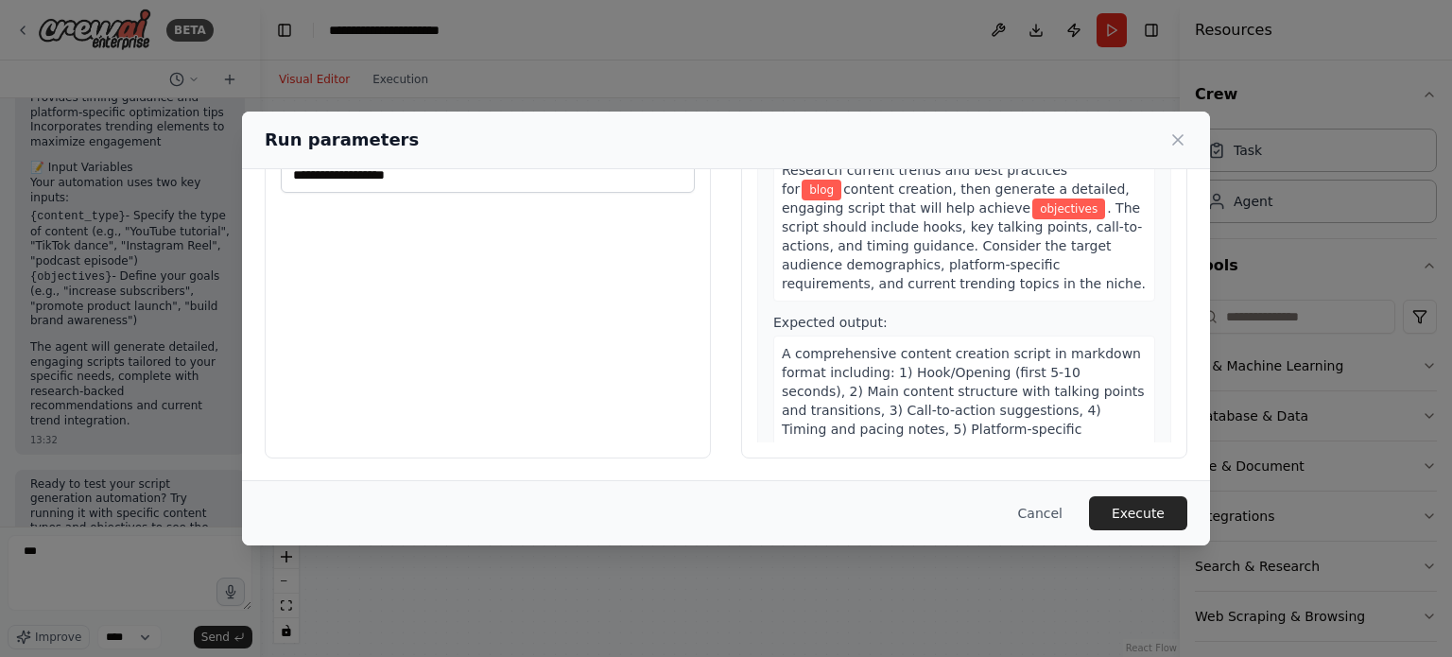
scroll to position [0, 0]
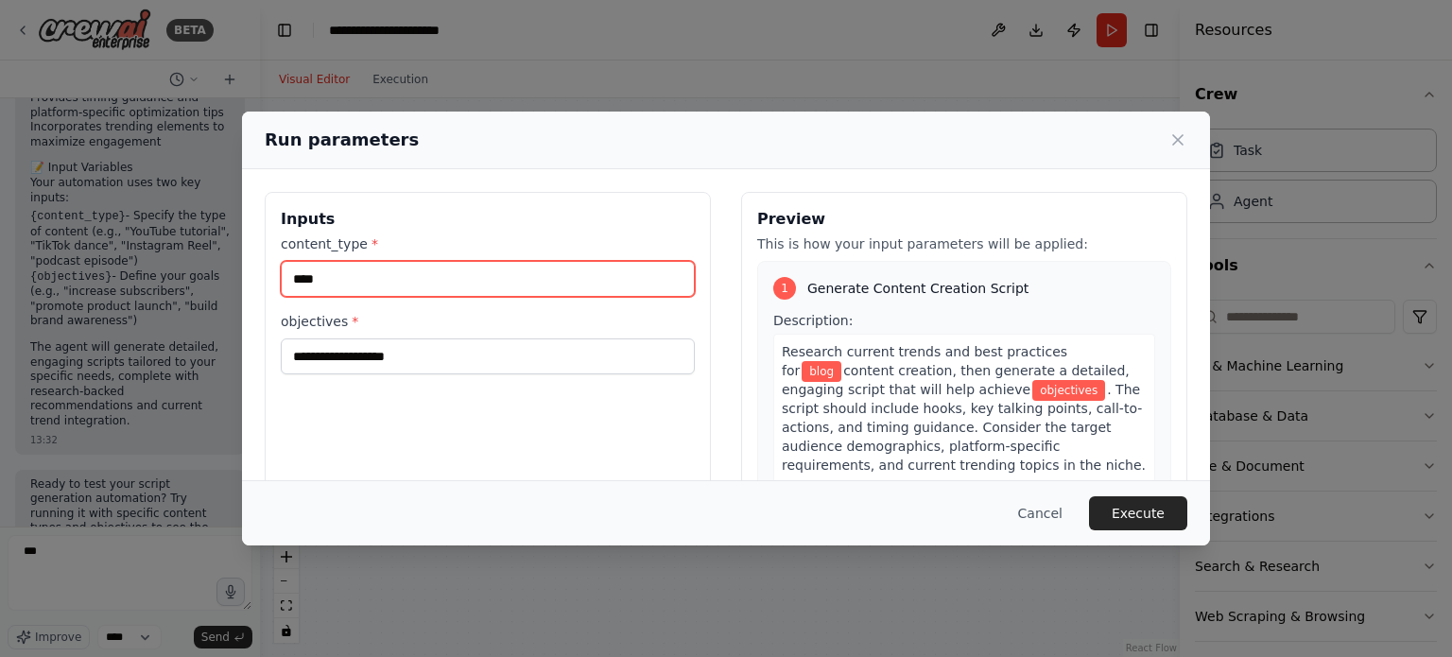
type input "****"
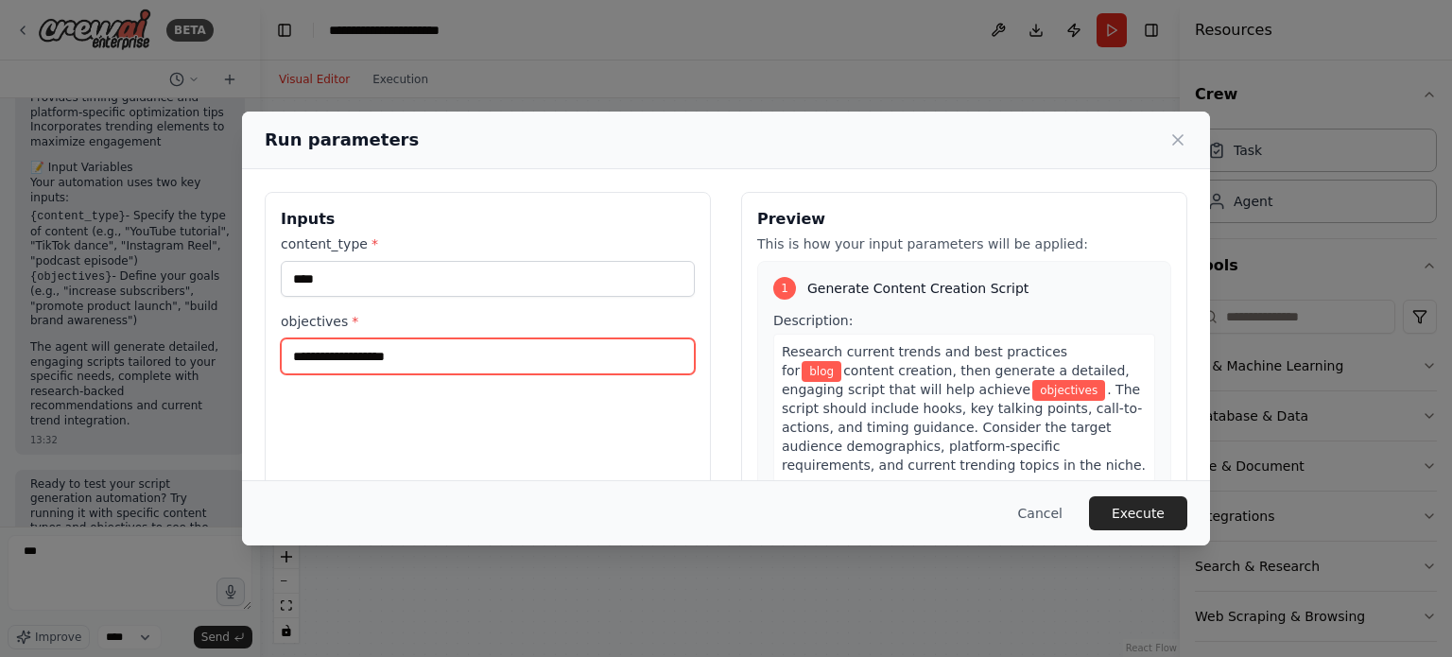
click at [363, 363] on input "objectives *" at bounding box center [488, 357] width 414 height 36
type input "*"
type input "**********"
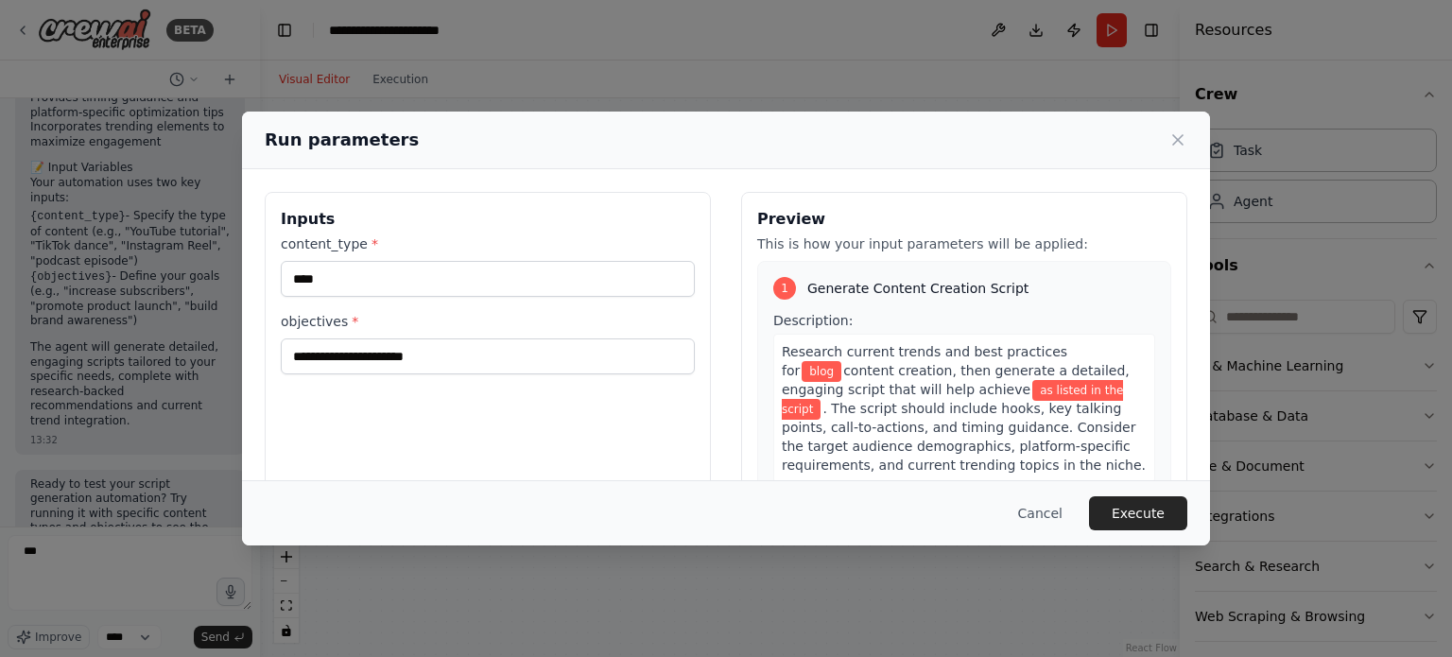
click at [1140, 511] on button "Execute" at bounding box center [1138, 513] width 98 height 34
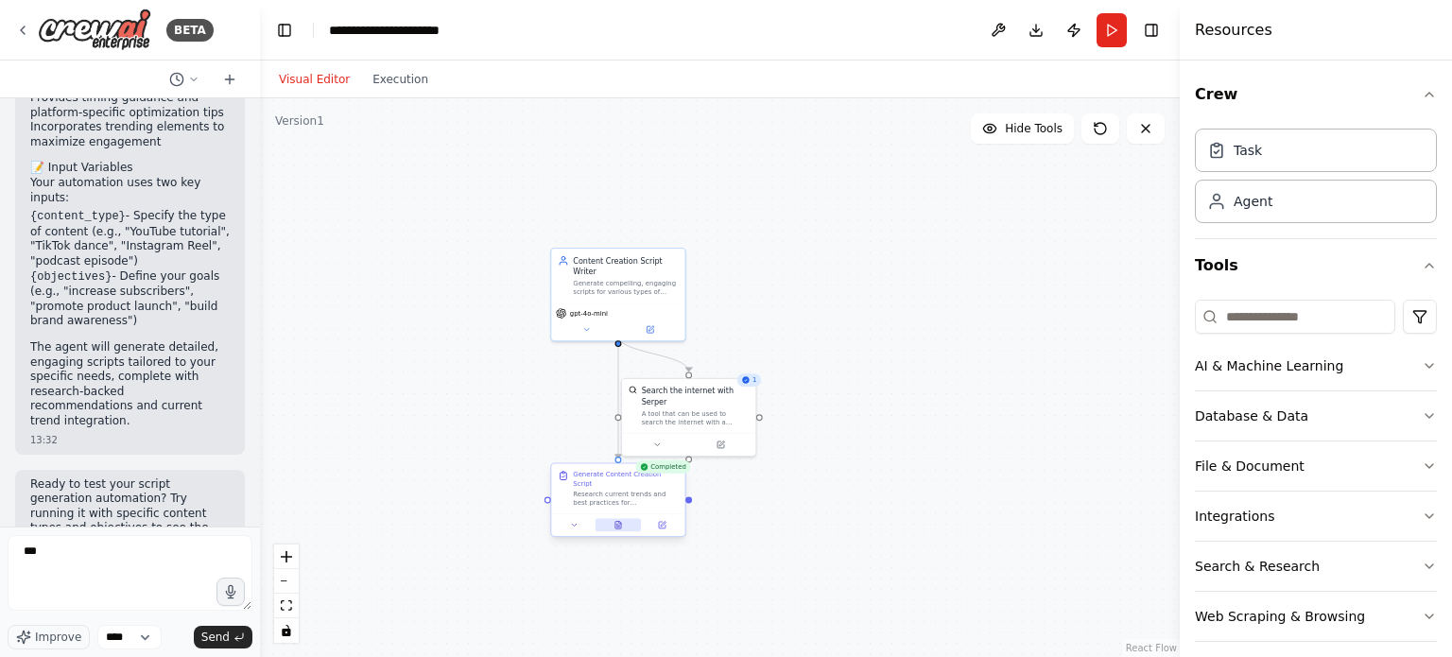
click at [617, 522] on icon at bounding box center [619, 526] width 6 height 8
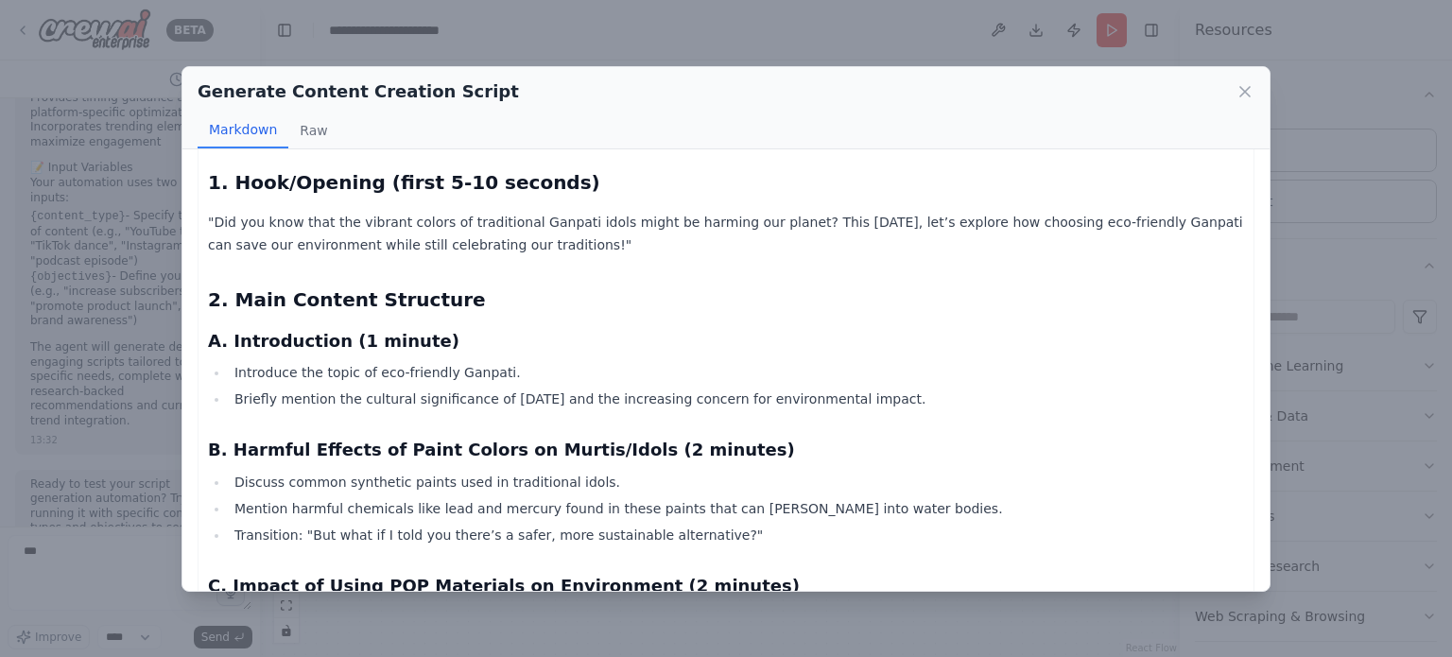
scroll to position [95, 0]
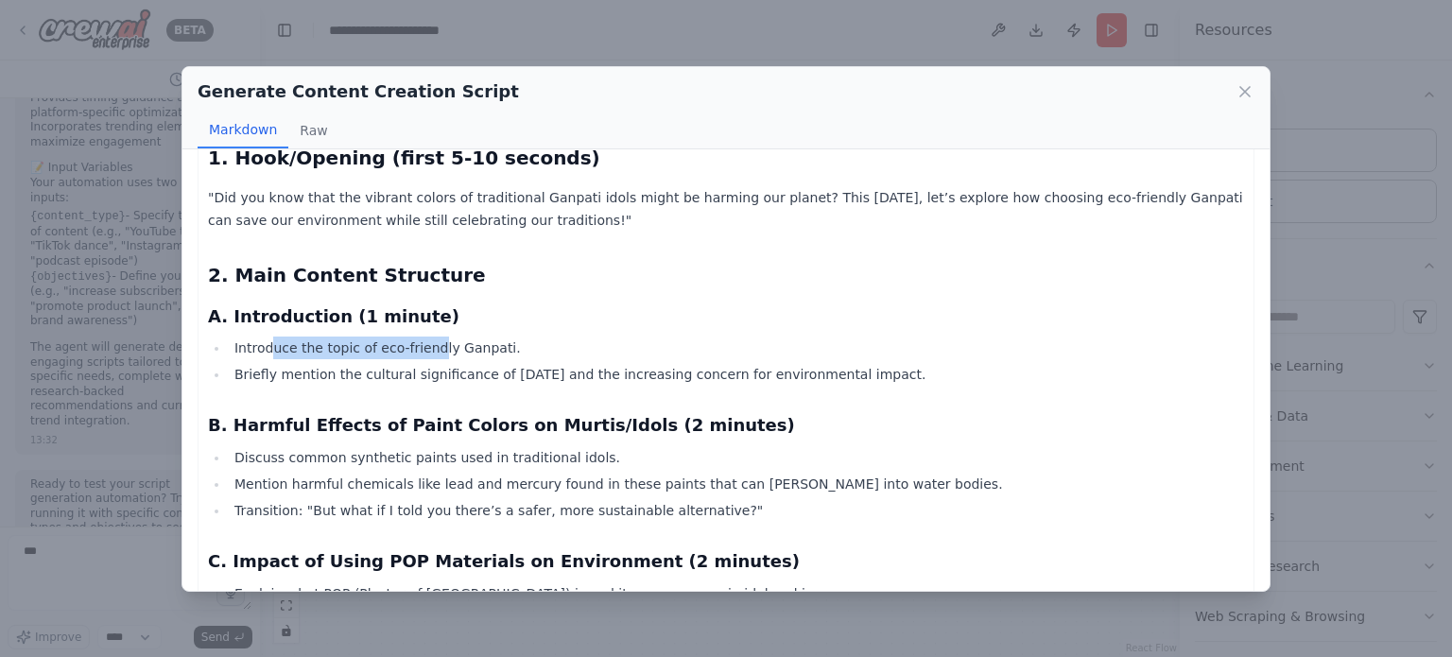
drag, startPoint x: 267, startPoint y: 354, endPoint x: 427, endPoint y: 359, distance: 160.9
click at [427, 359] on ul "Introduce the topic of eco-friendly Ganpati. Briefly mention the cultural signi…" at bounding box center [726, 361] width 1036 height 49
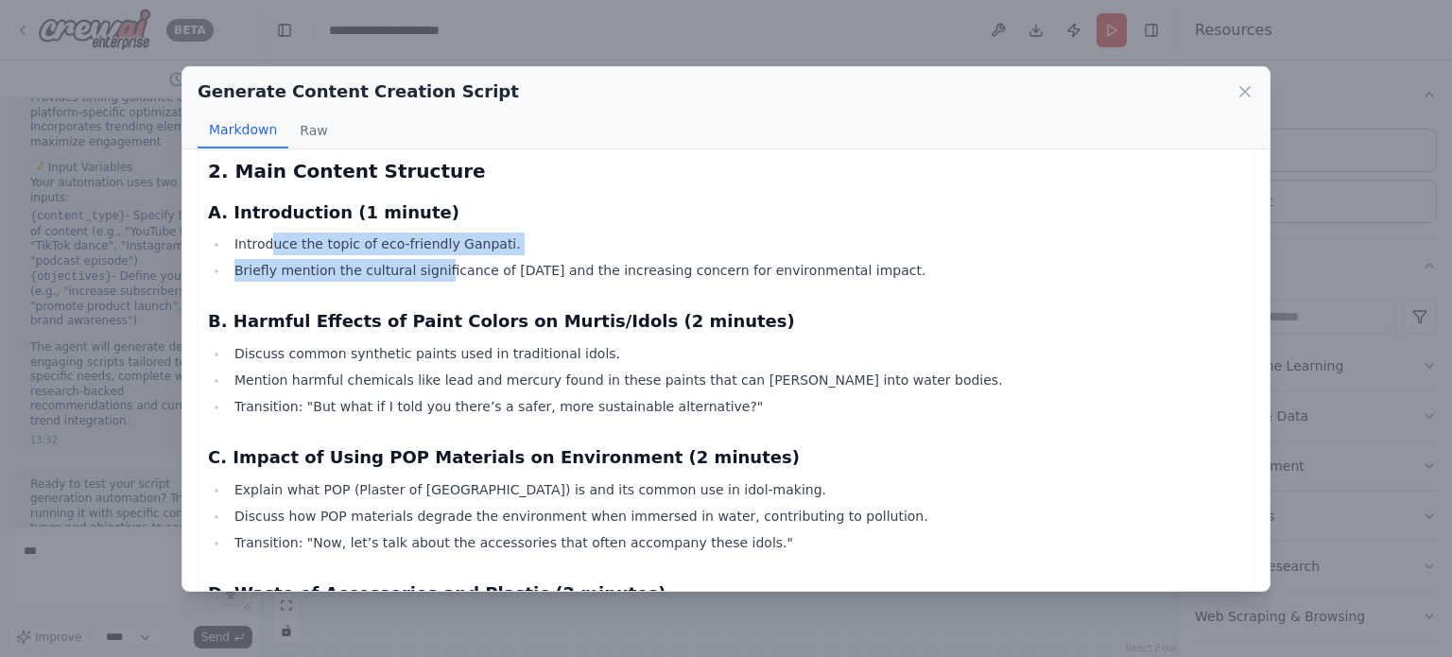
scroll to position [284, 0]
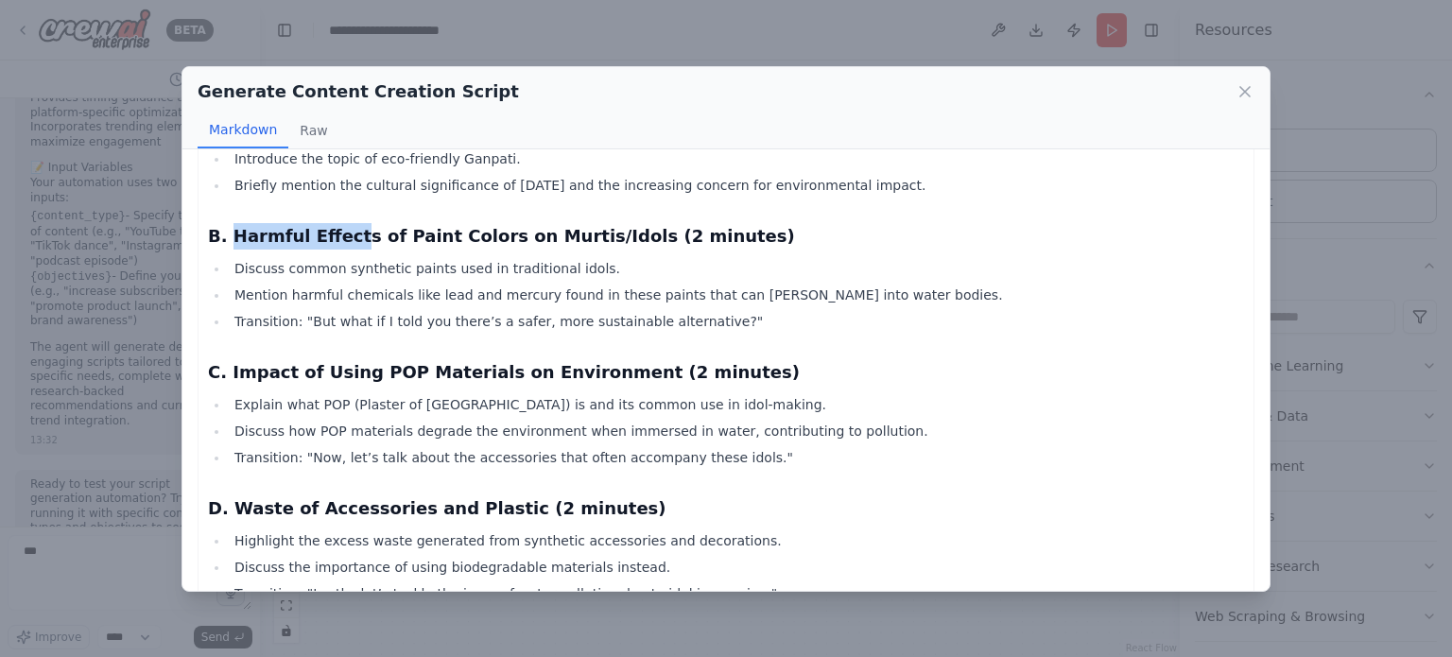
drag, startPoint x: 224, startPoint y: 232, endPoint x: 337, endPoint y: 237, distance: 112.7
click at [337, 237] on h3 "B. Harmful Effects of Paint Colors on Murtis/Idols (2 minutes)" at bounding box center [726, 236] width 1036 height 26
click at [304, 145] on button "Raw" at bounding box center [313, 131] width 50 height 36
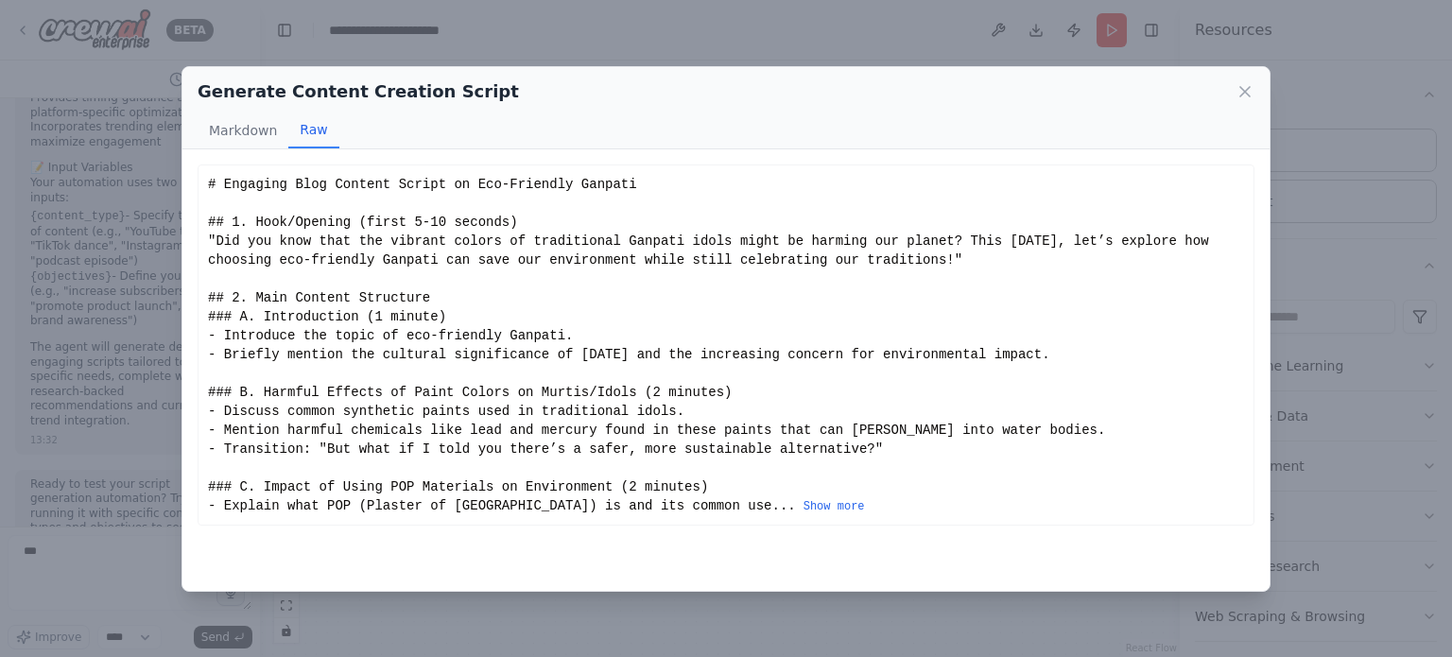
scroll to position [0, 0]
click at [311, 132] on button "Raw" at bounding box center [313, 131] width 50 height 36
click at [254, 131] on button "Markdown" at bounding box center [243, 131] width 91 height 36
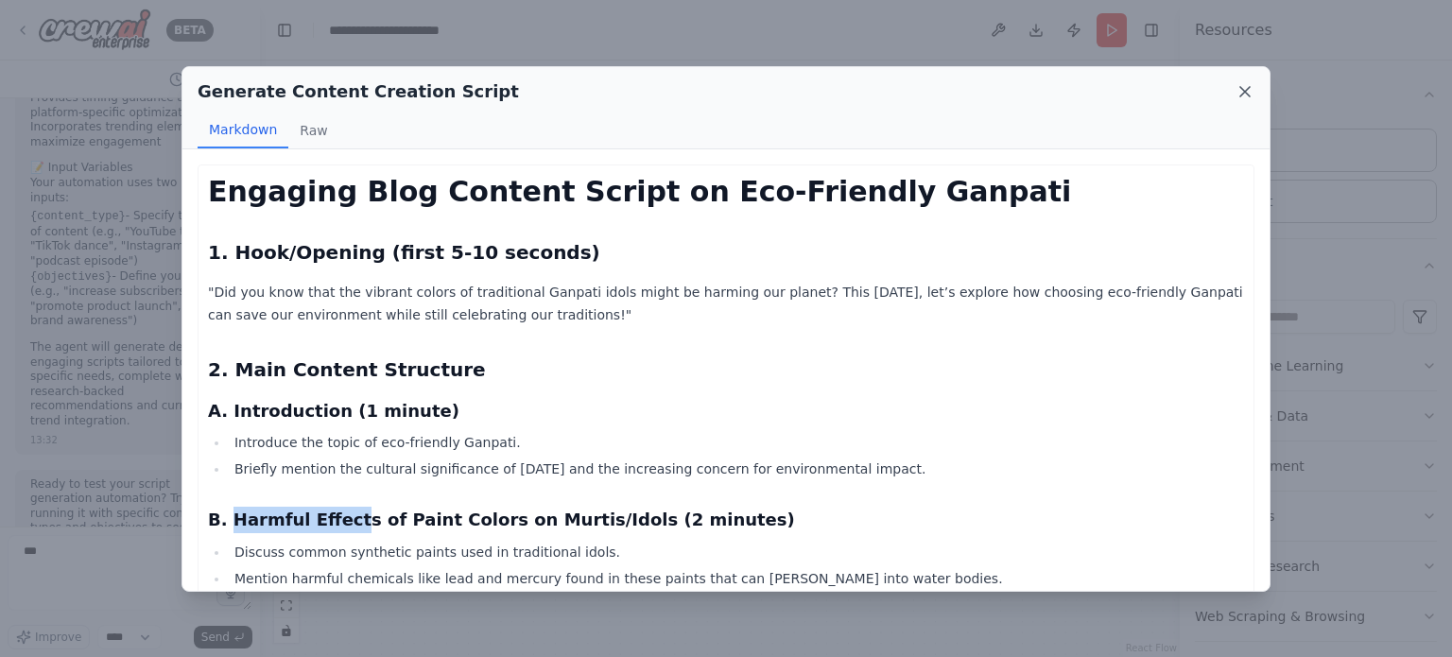
click at [1248, 92] on icon at bounding box center [1245, 91] width 19 height 19
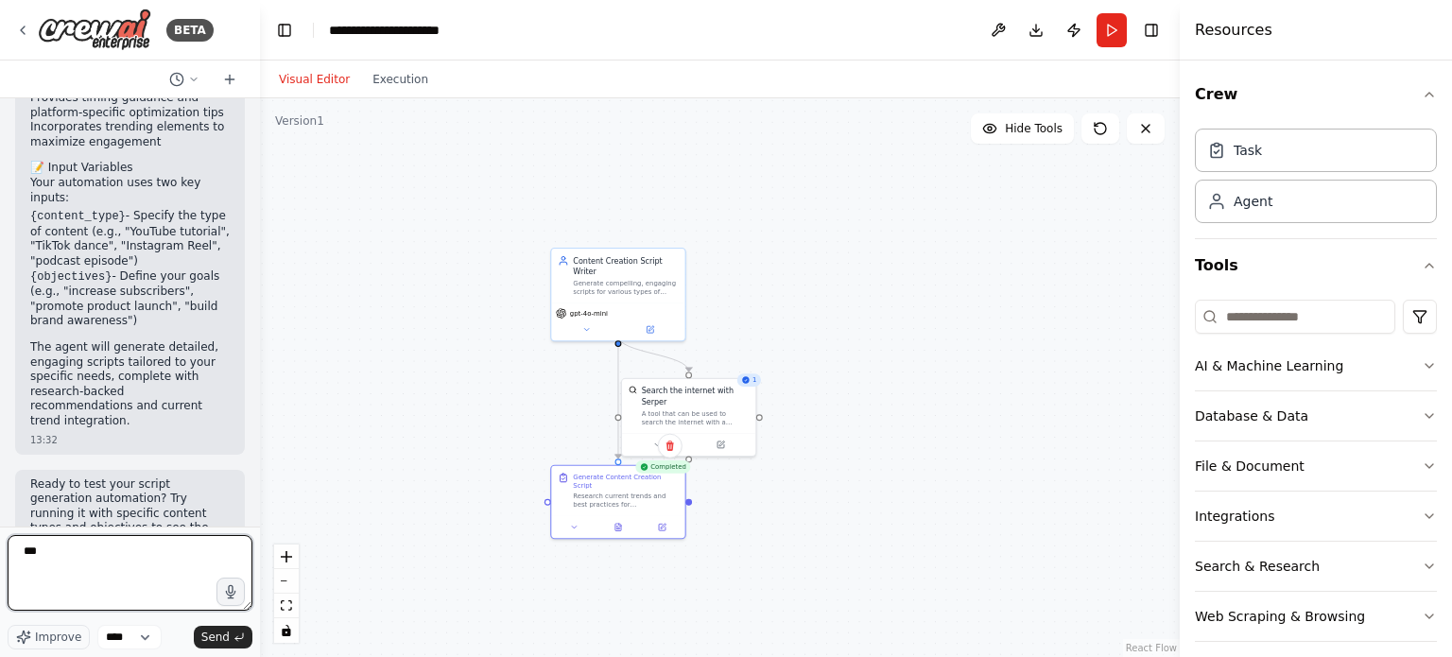
drag, startPoint x: 99, startPoint y: 557, endPoint x: 11, endPoint y: 551, distance: 88.1
click at [11, 551] on textarea "***" at bounding box center [130, 573] width 245 height 76
type textarea "**********"
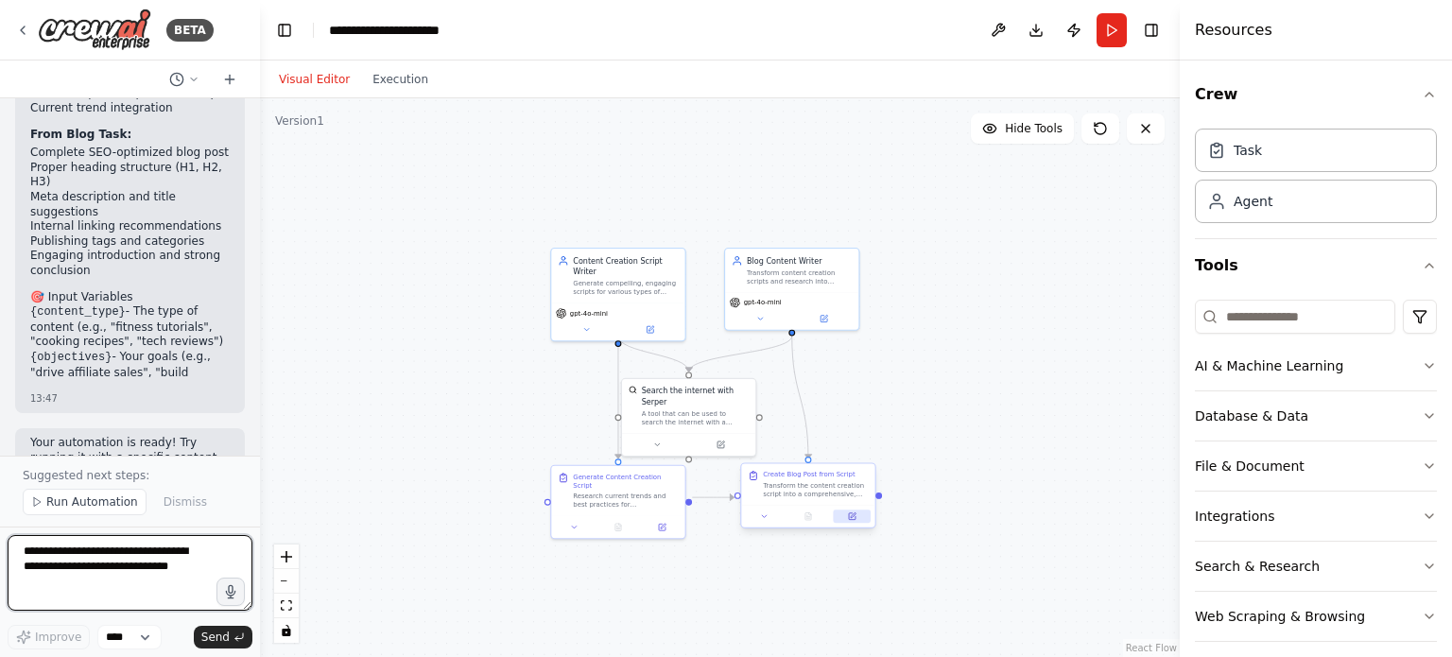
scroll to position [3465, 0]
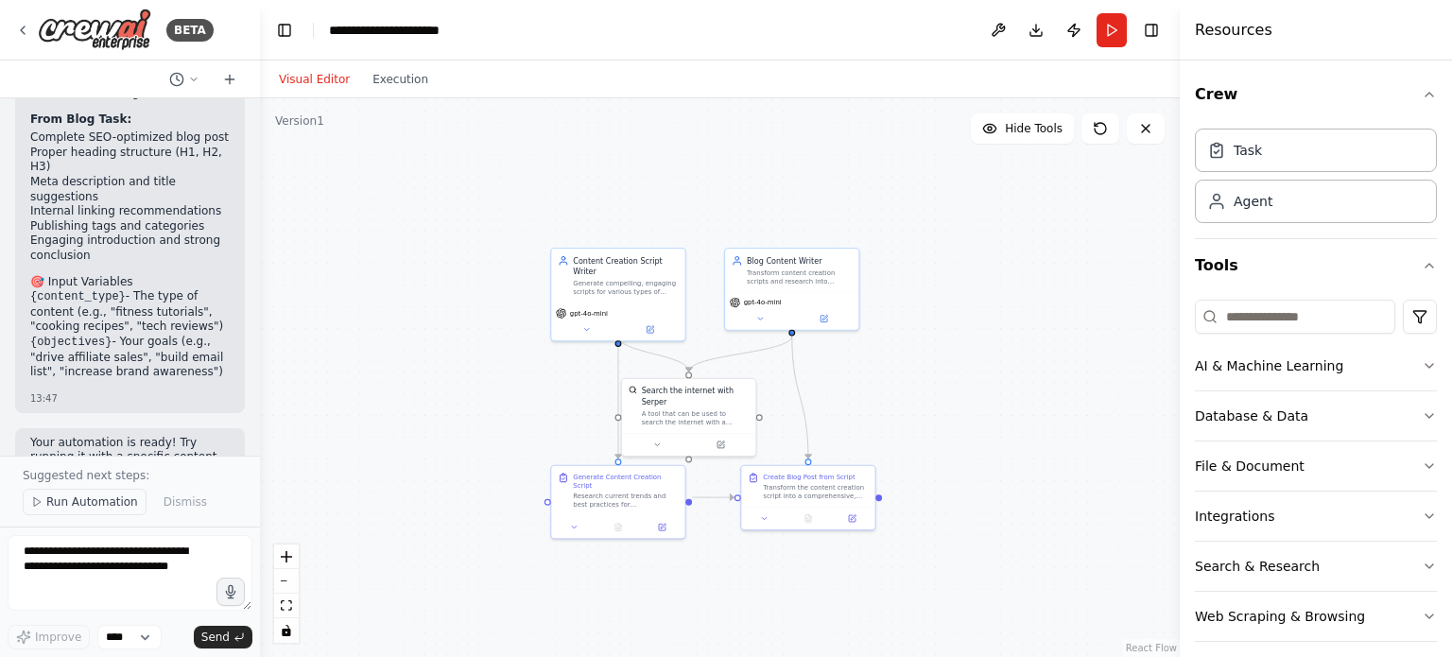
click at [129, 506] on span "Run Automation" at bounding box center [92, 502] width 92 height 15
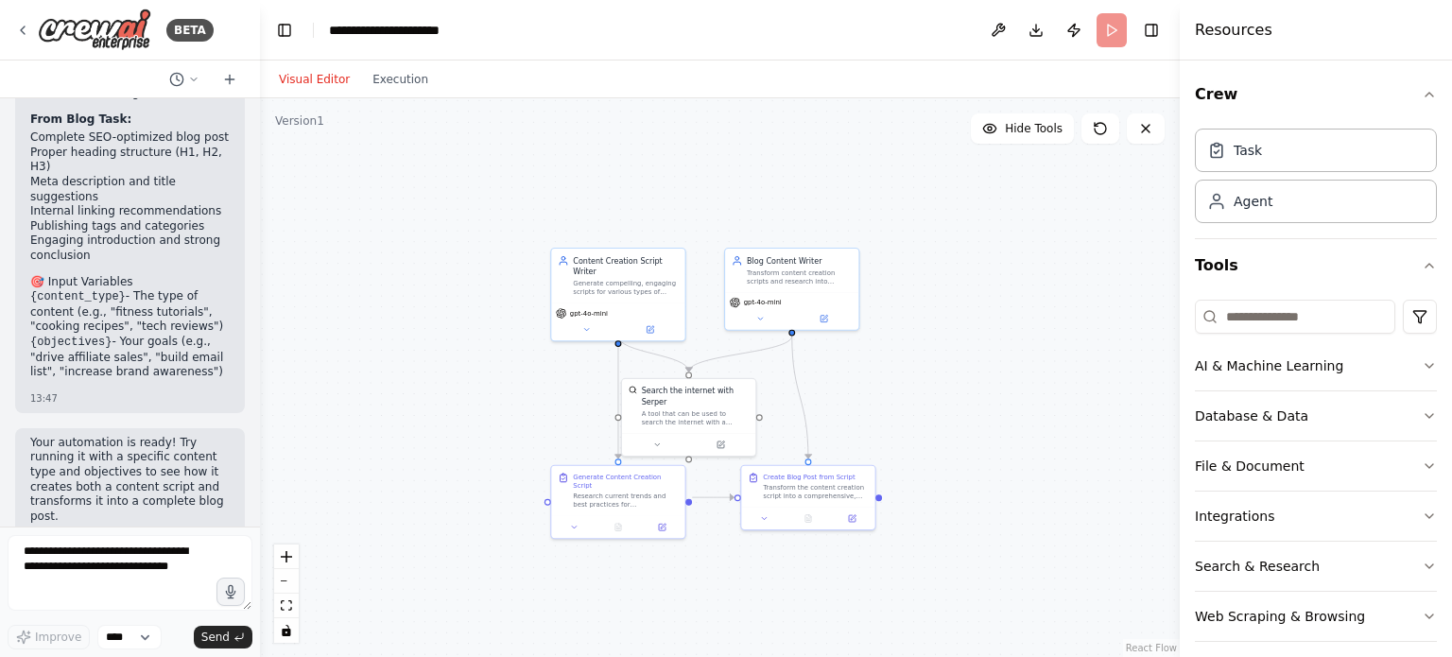
scroll to position [3395, 0]
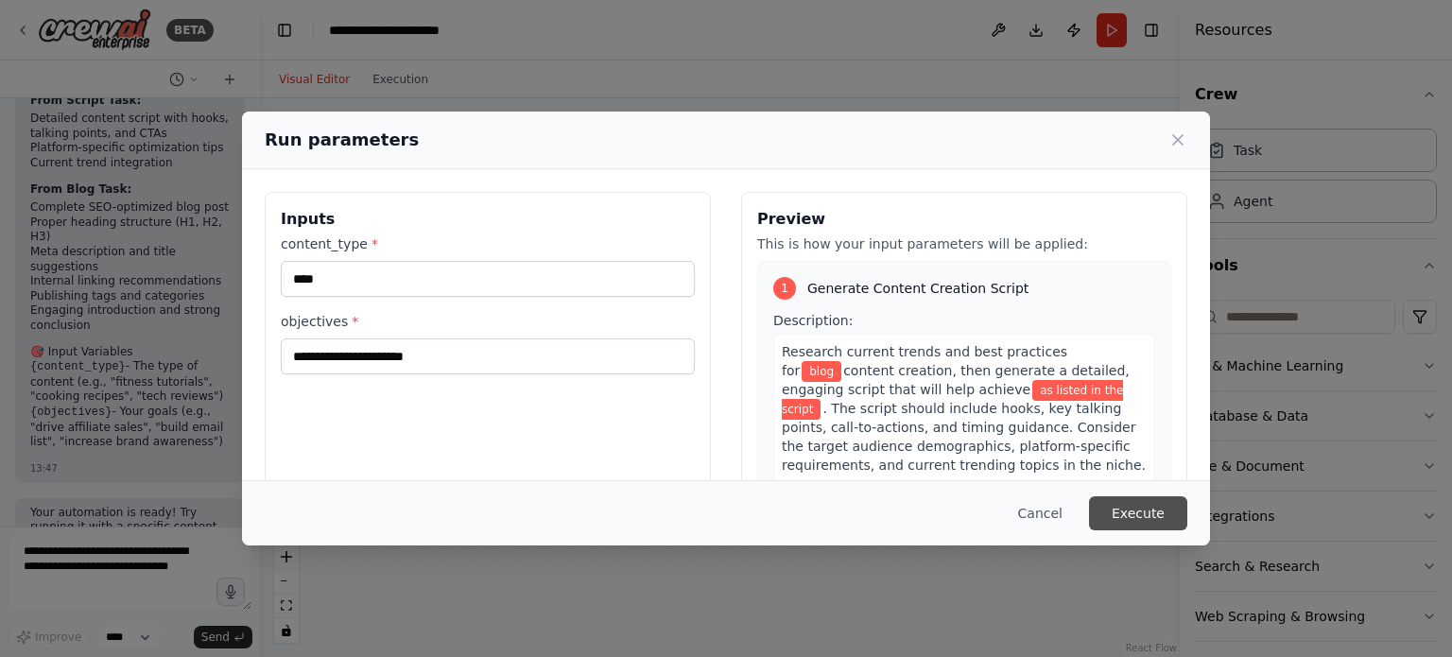
click at [1131, 511] on button "Execute" at bounding box center [1138, 513] width 98 height 34
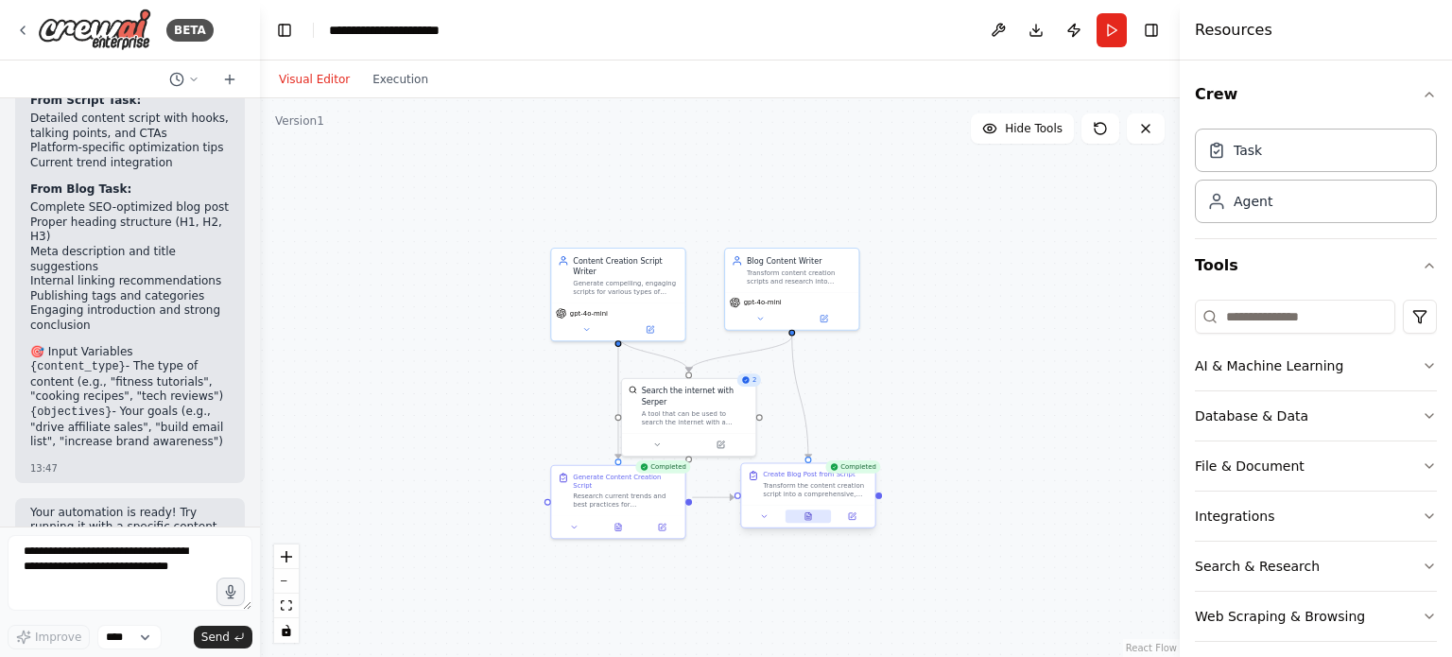
click at [807, 519] on icon at bounding box center [809, 517] width 6 height 8
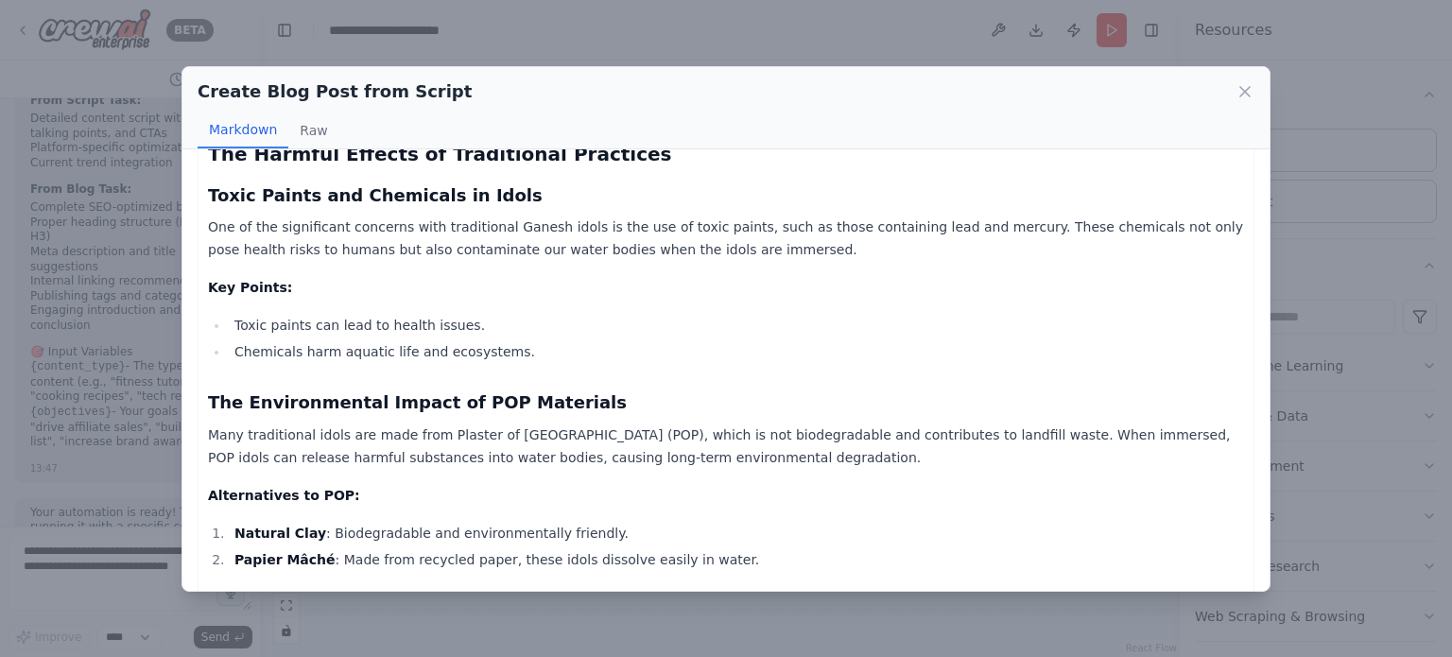
scroll to position [378, 0]
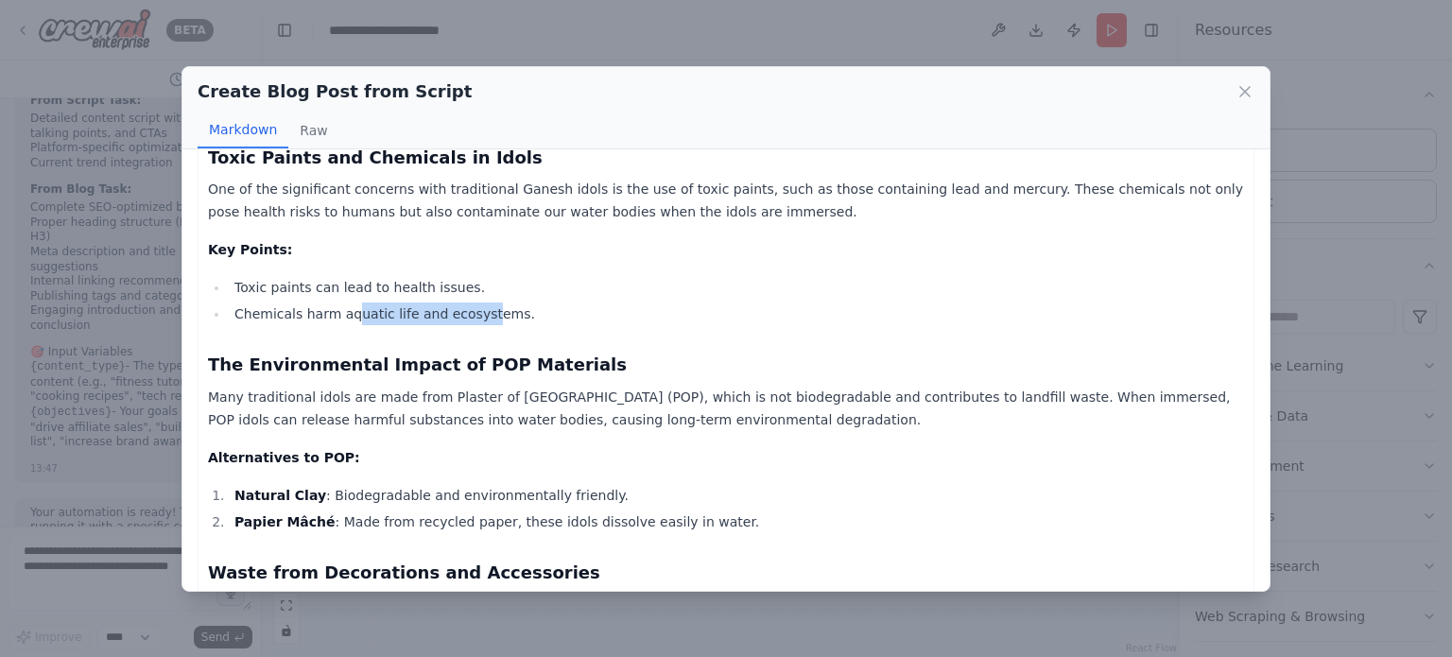
drag, startPoint x: 343, startPoint y: 316, endPoint x: 464, endPoint y: 321, distance: 121.1
click at [464, 321] on li "Chemicals harm aquatic life and ecosystems." at bounding box center [737, 314] width 1016 height 23
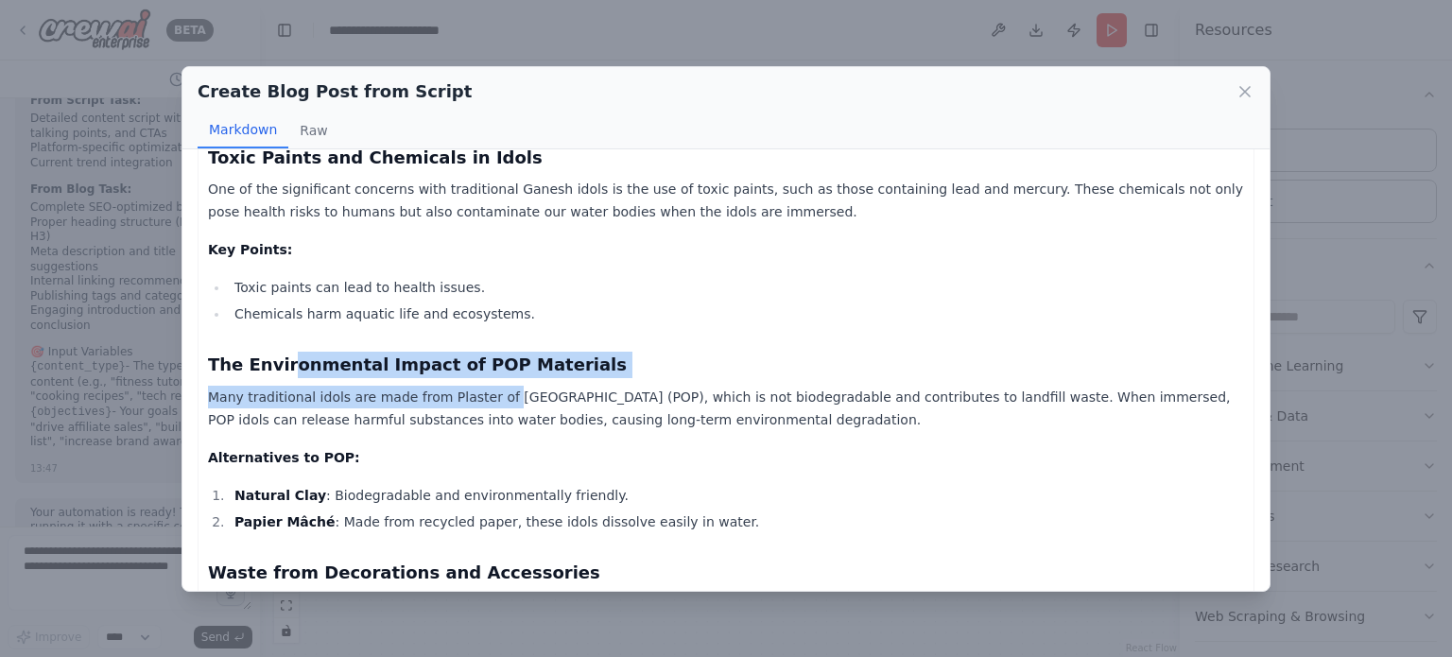
drag, startPoint x: 280, startPoint y: 368, endPoint x: 486, endPoint y: 380, distance: 206.5
click at [486, 380] on div "The Eco-Friendly Ganpati Revolution: Celebrate Ganesh Chaturthi Sustainably Met…" at bounding box center [726, 635] width 1036 height 1677
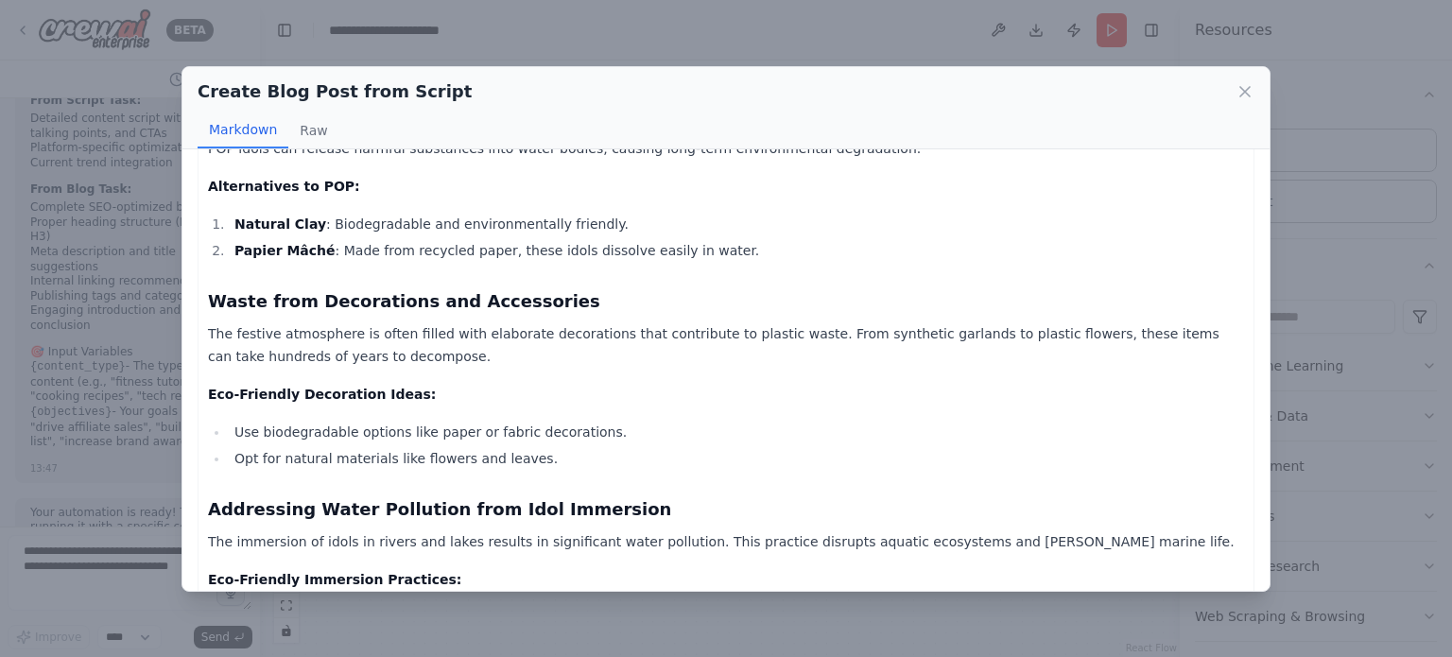
scroll to position [662, 0]
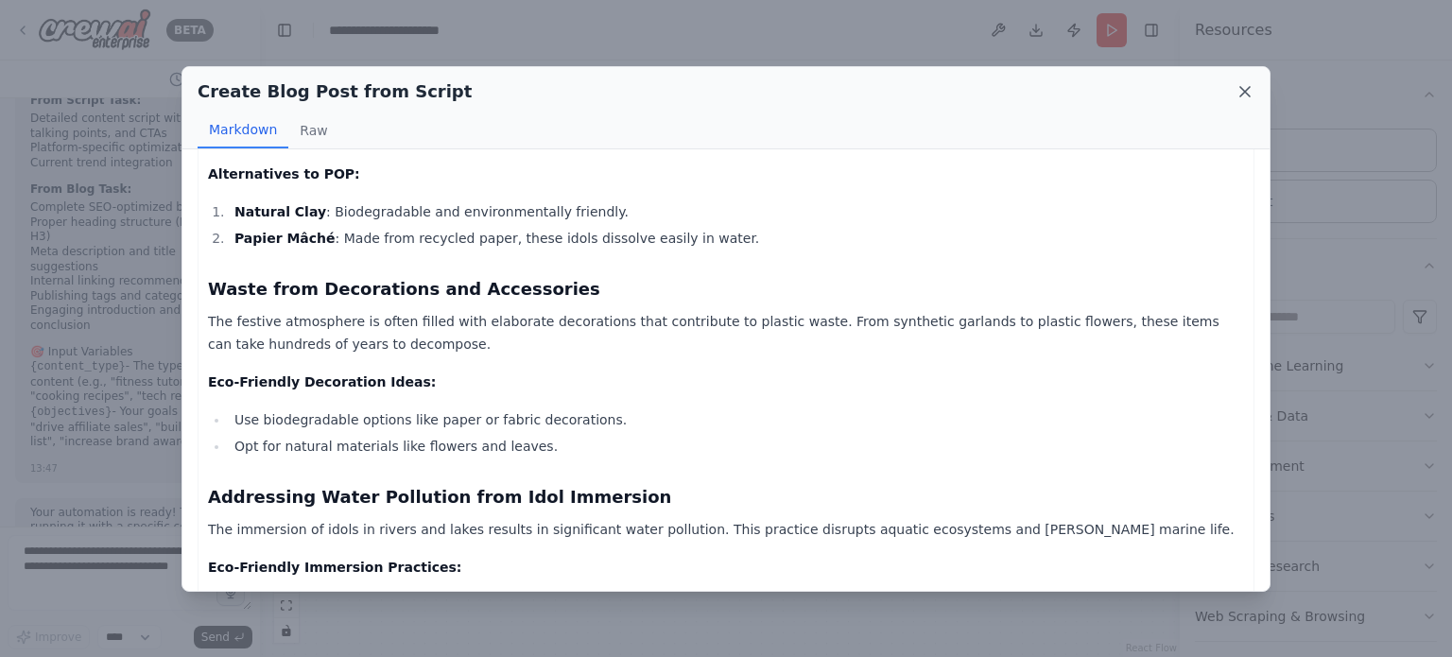
click at [1252, 82] on icon at bounding box center [1245, 91] width 19 height 19
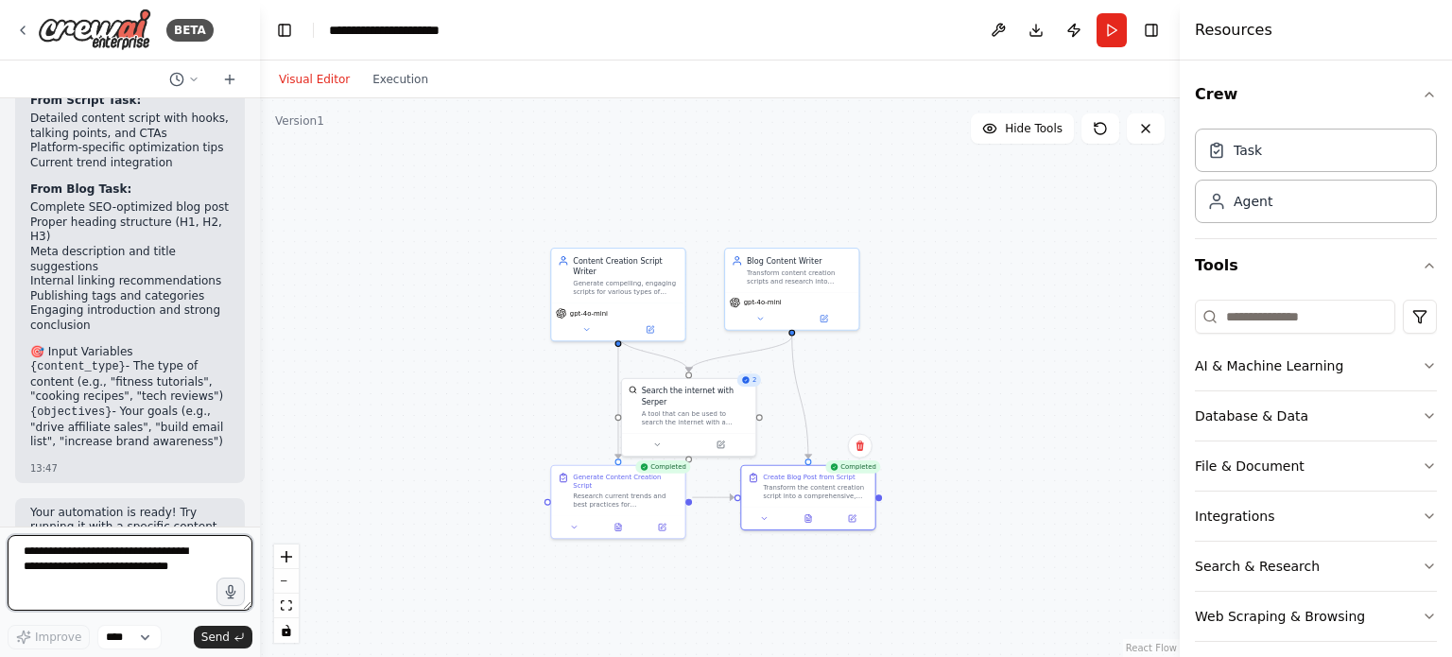
click at [57, 559] on textarea at bounding box center [130, 573] width 245 height 76
type textarea "**********"
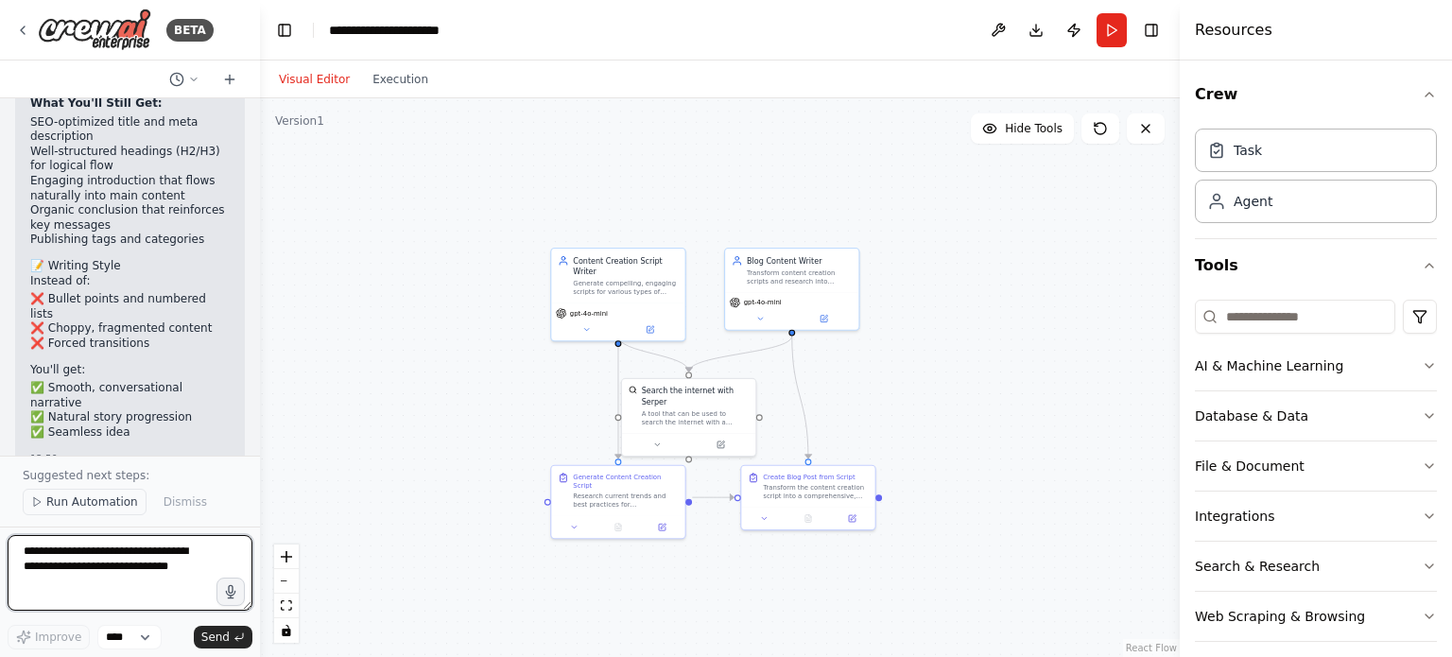
scroll to position [4913, 0]
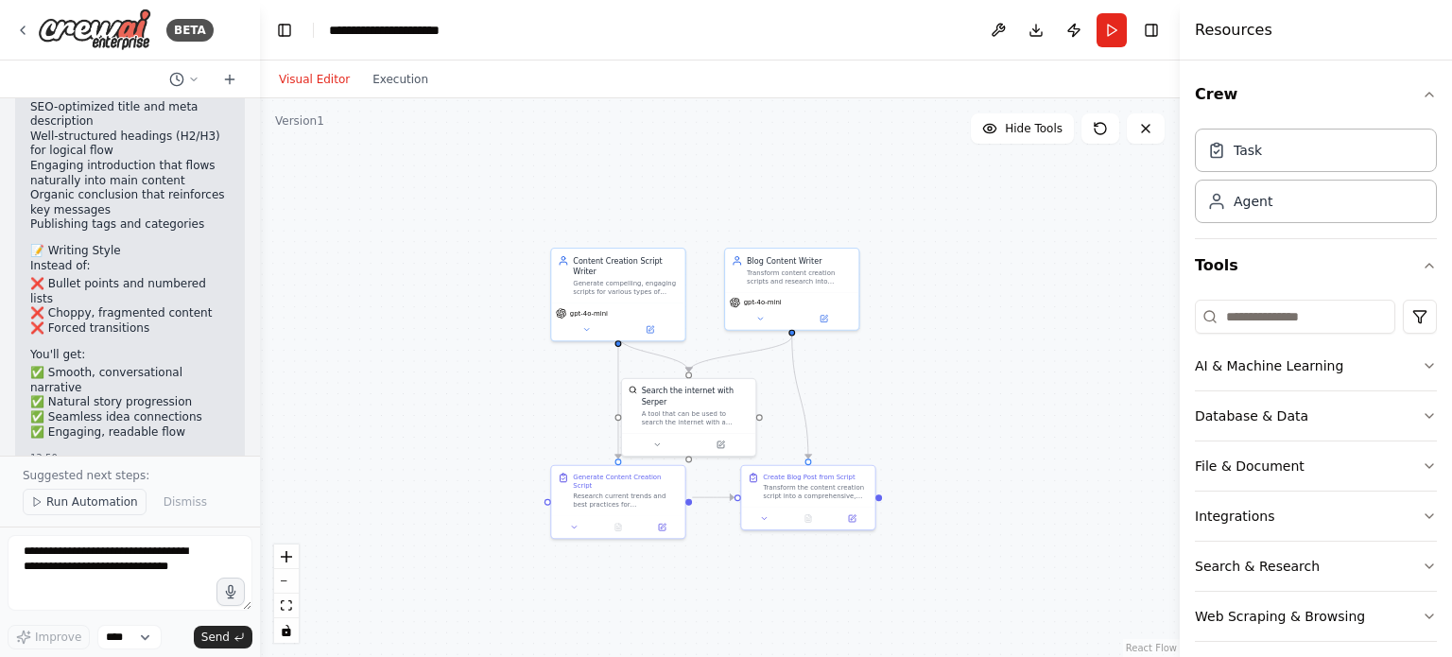
click at [31, 501] on icon at bounding box center [36, 501] width 11 height 11
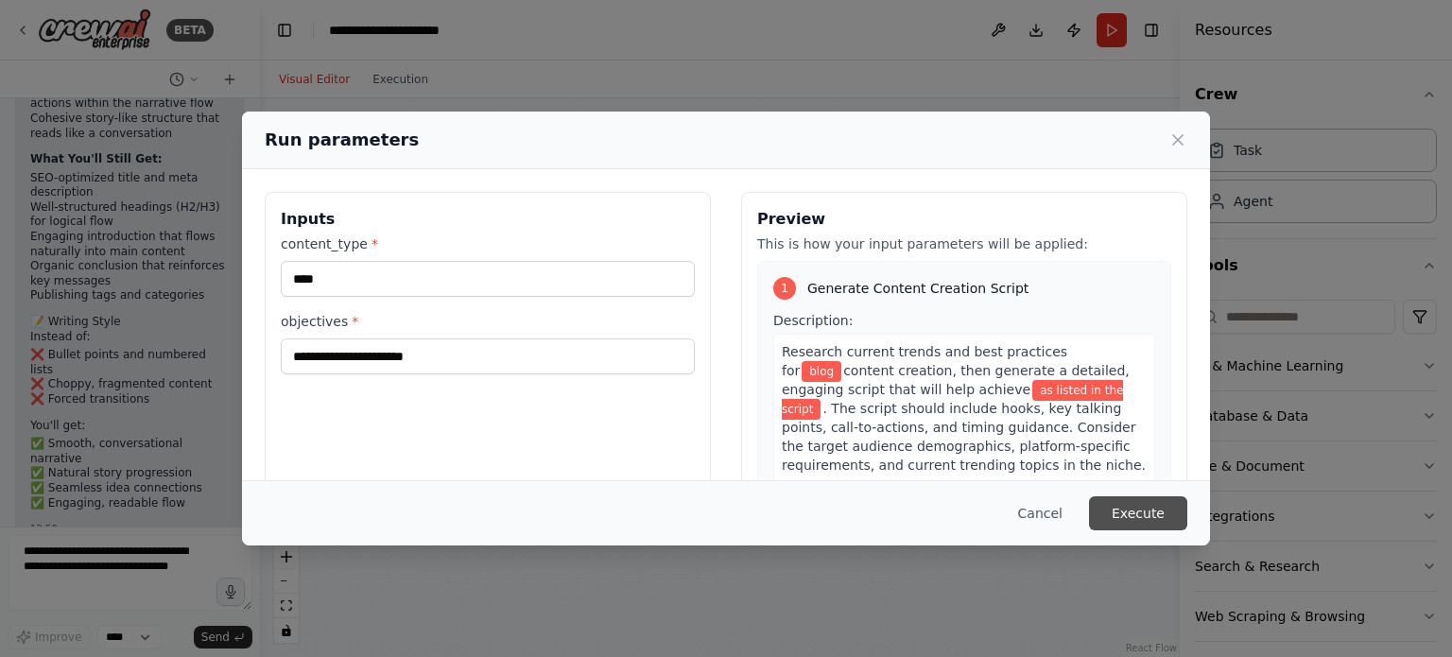
click at [1157, 520] on button "Execute" at bounding box center [1138, 513] width 98 height 34
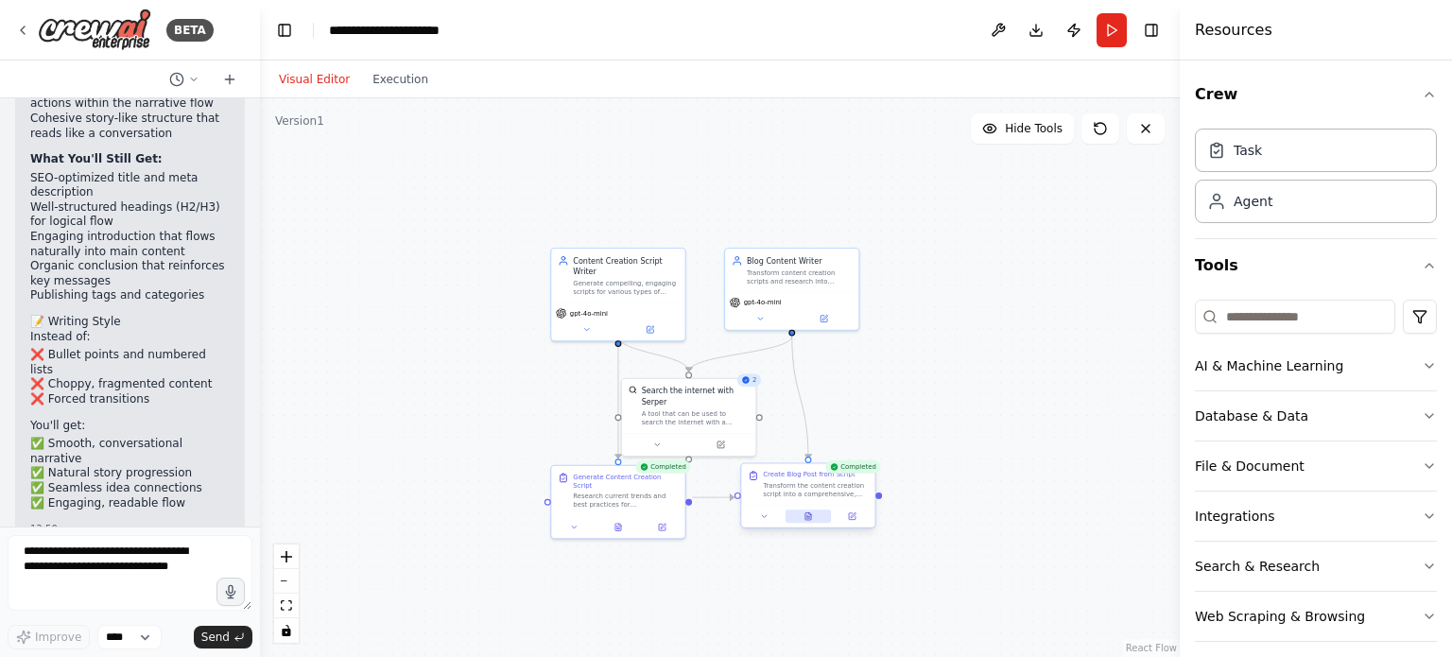
click at [809, 515] on icon at bounding box center [809, 517] width 6 height 8
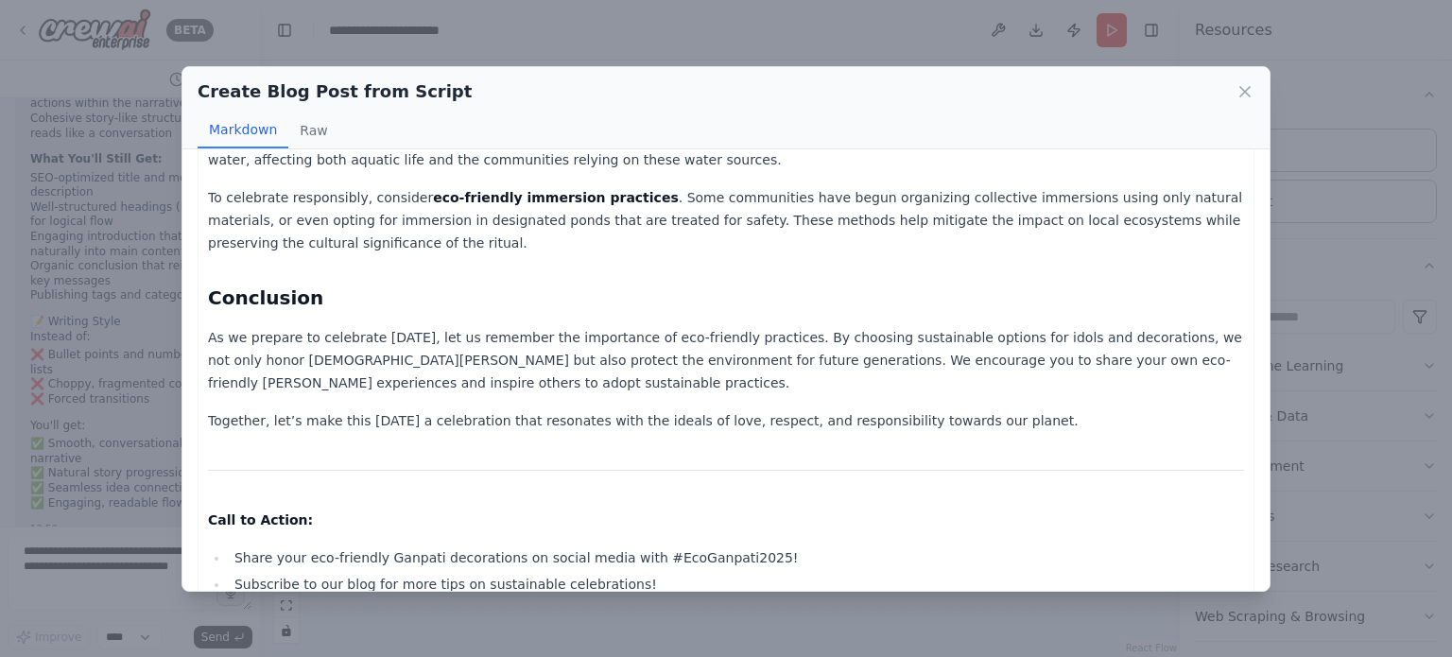
scroll to position [1259, 0]
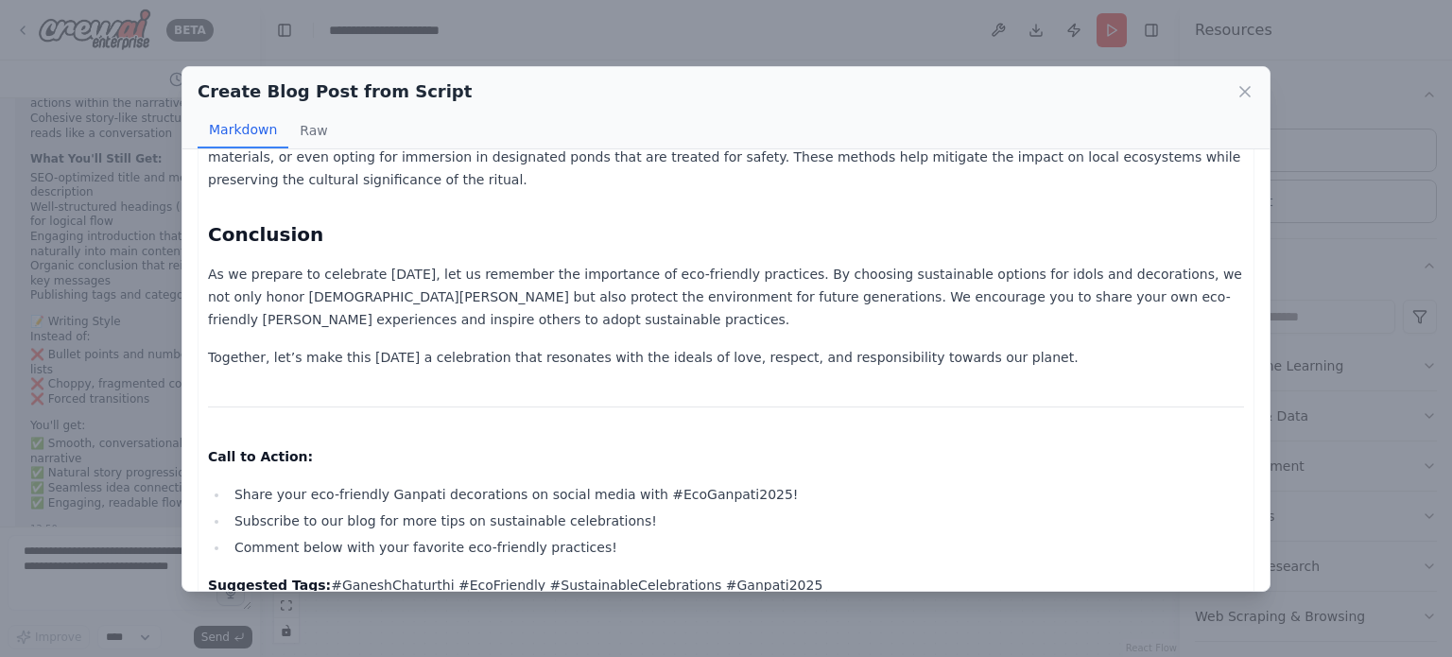
click at [870, 536] on li "Comment below with your favorite eco-friendly practices!" at bounding box center [737, 547] width 1016 height 23
click at [1250, 89] on icon at bounding box center [1245, 91] width 19 height 19
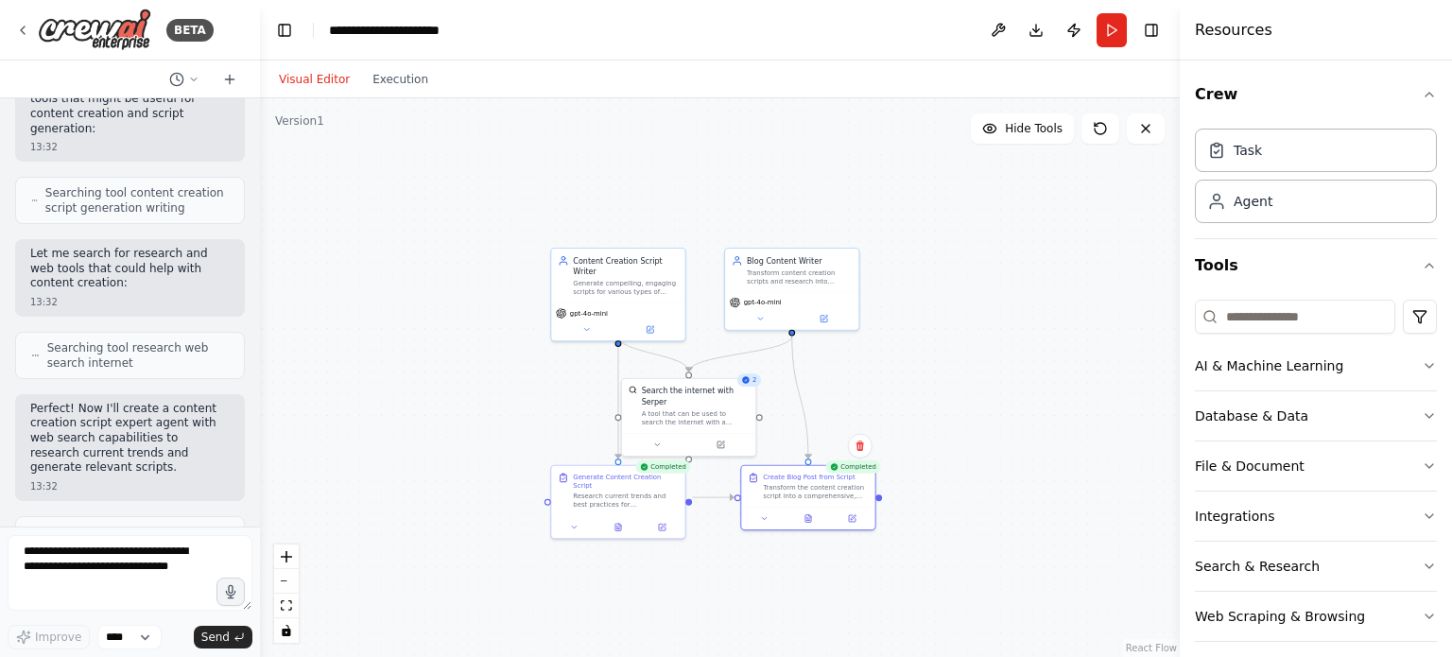
scroll to position [209, 0]
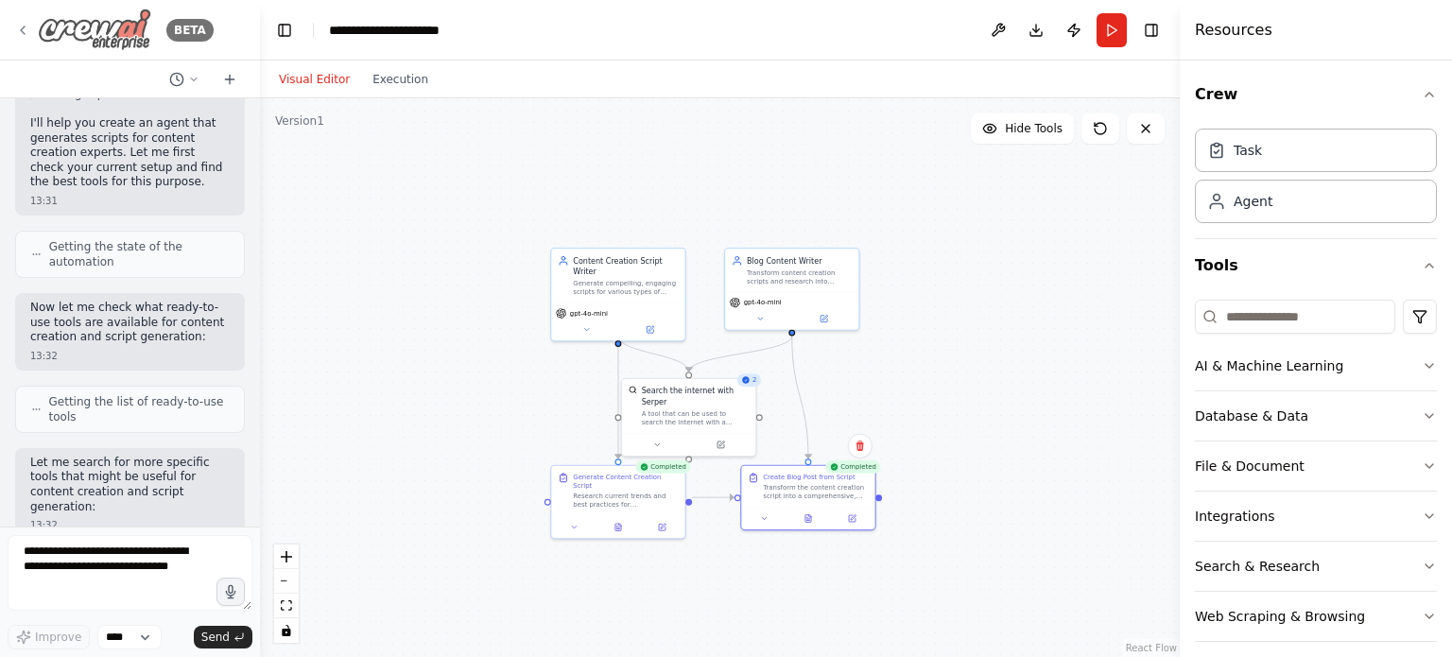
click at [21, 31] on icon at bounding box center [22, 30] width 15 height 15
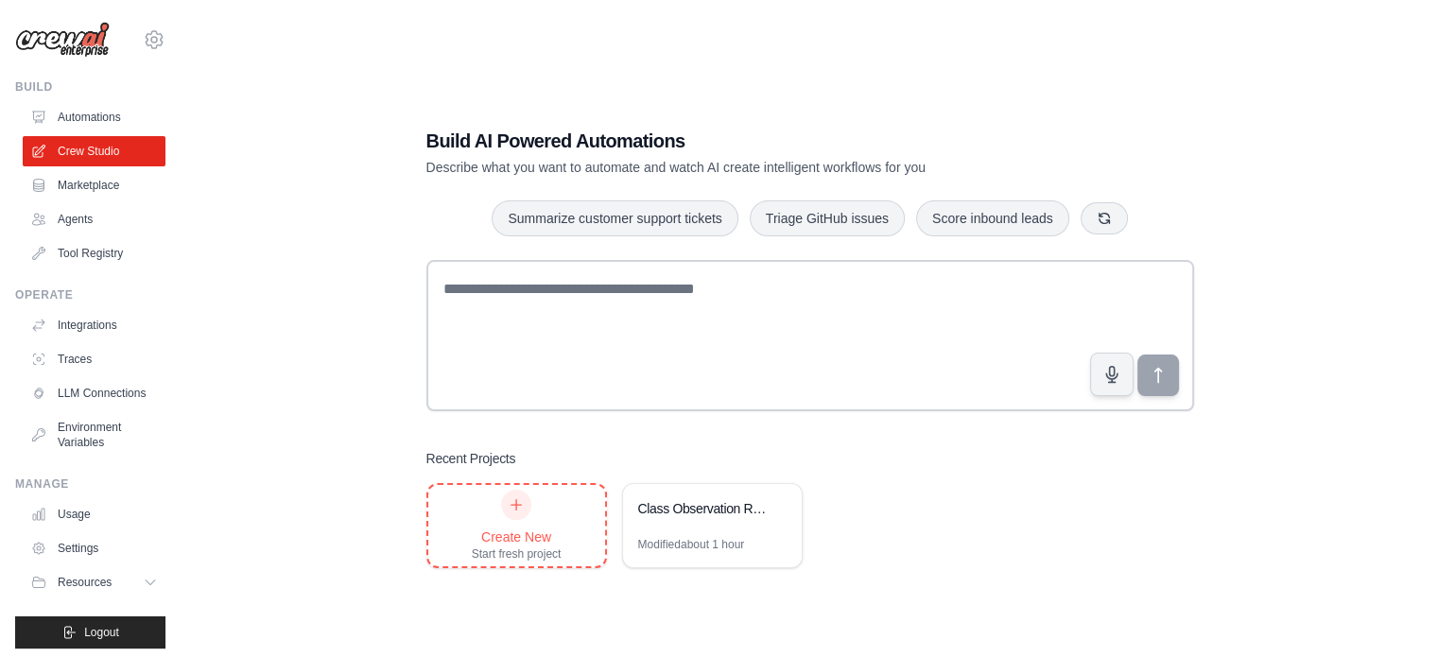
click at [541, 521] on div "Create New Start fresh project" at bounding box center [517, 526] width 90 height 72
click at [575, 534] on div "Create New Start fresh project" at bounding box center [516, 525] width 177 height 81
click at [523, 526] on div "Create New Start fresh project" at bounding box center [517, 526] width 90 height 72
click at [522, 535] on div "Create New" at bounding box center [517, 537] width 90 height 19
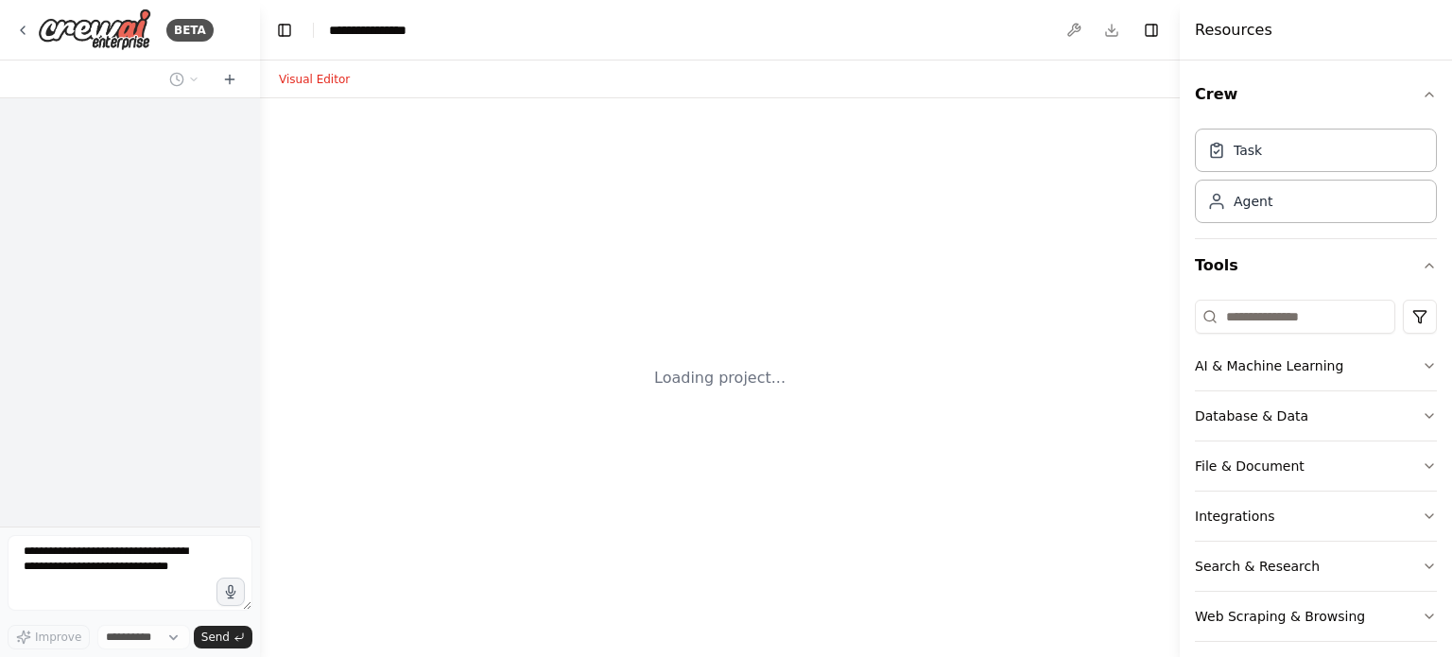
select select "****"
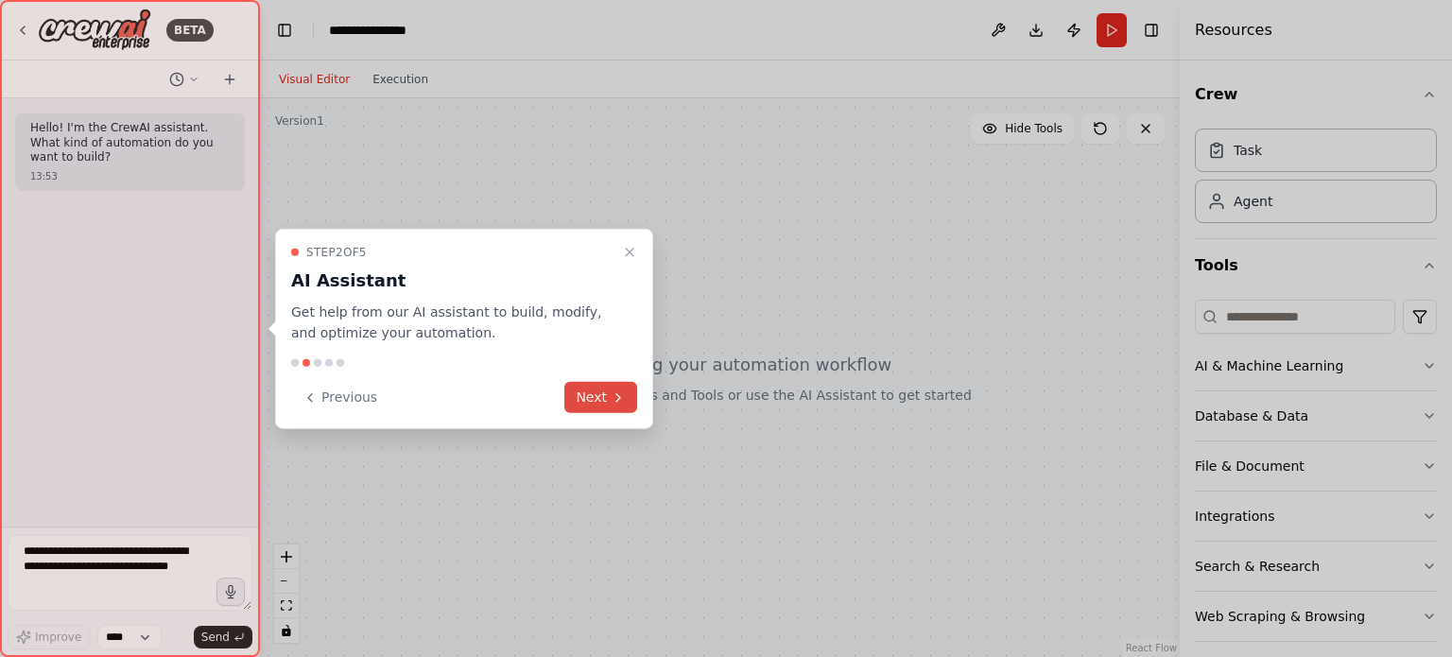
click at [590, 397] on button "Next" at bounding box center [601, 397] width 73 height 31
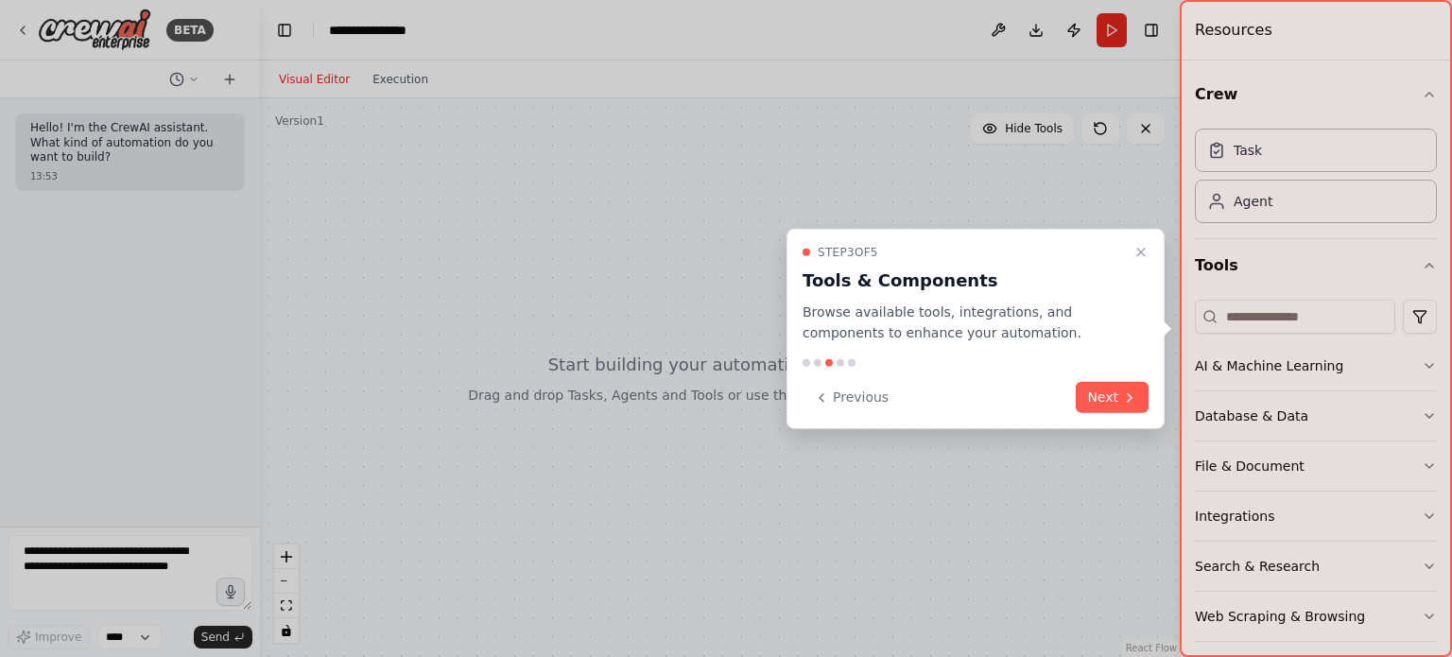
click at [1120, 415] on div "Step 3 of 5 Tools & Components Browse available tools, integrations, and compon…" at bounding box center [976, 328] width 378 height 201
click at [1117, 403] on button "Next" at bounding box center [1112, 397] width 73 height 31
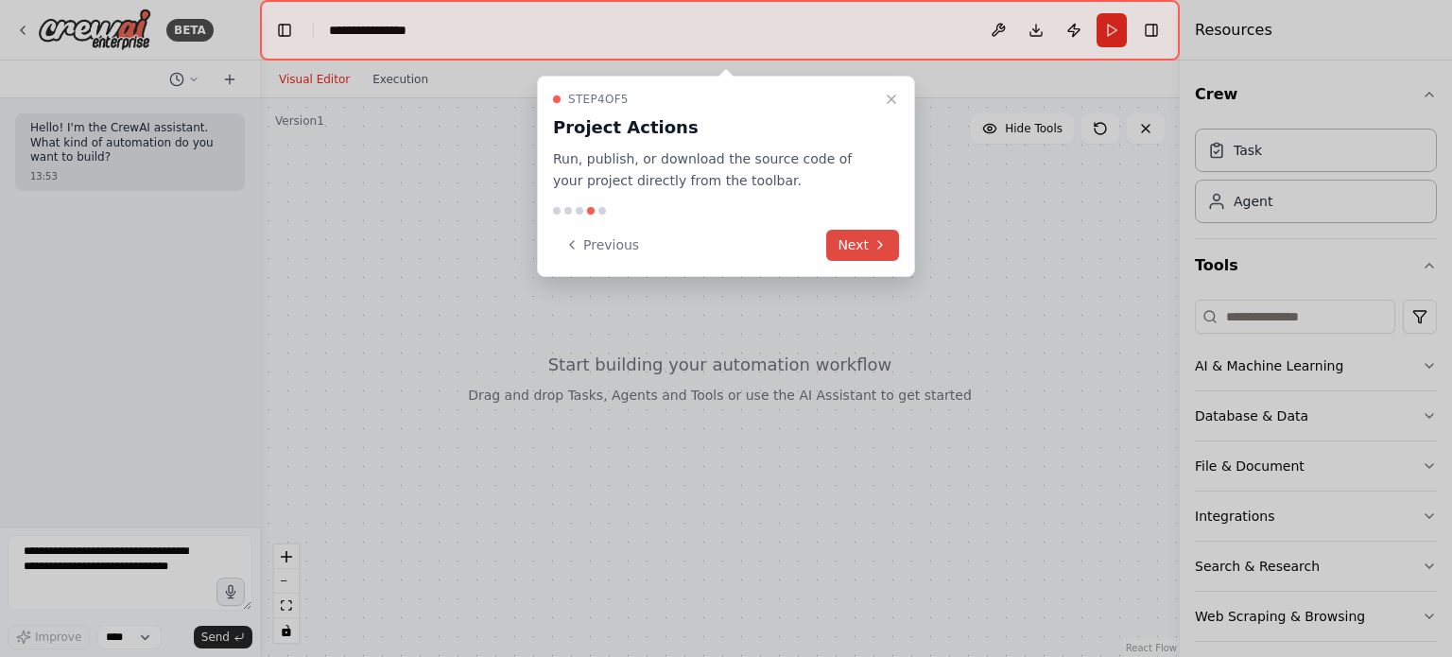
click at [832, 259] on button "Next" at bounding box center [862, 245] width 73 height 31
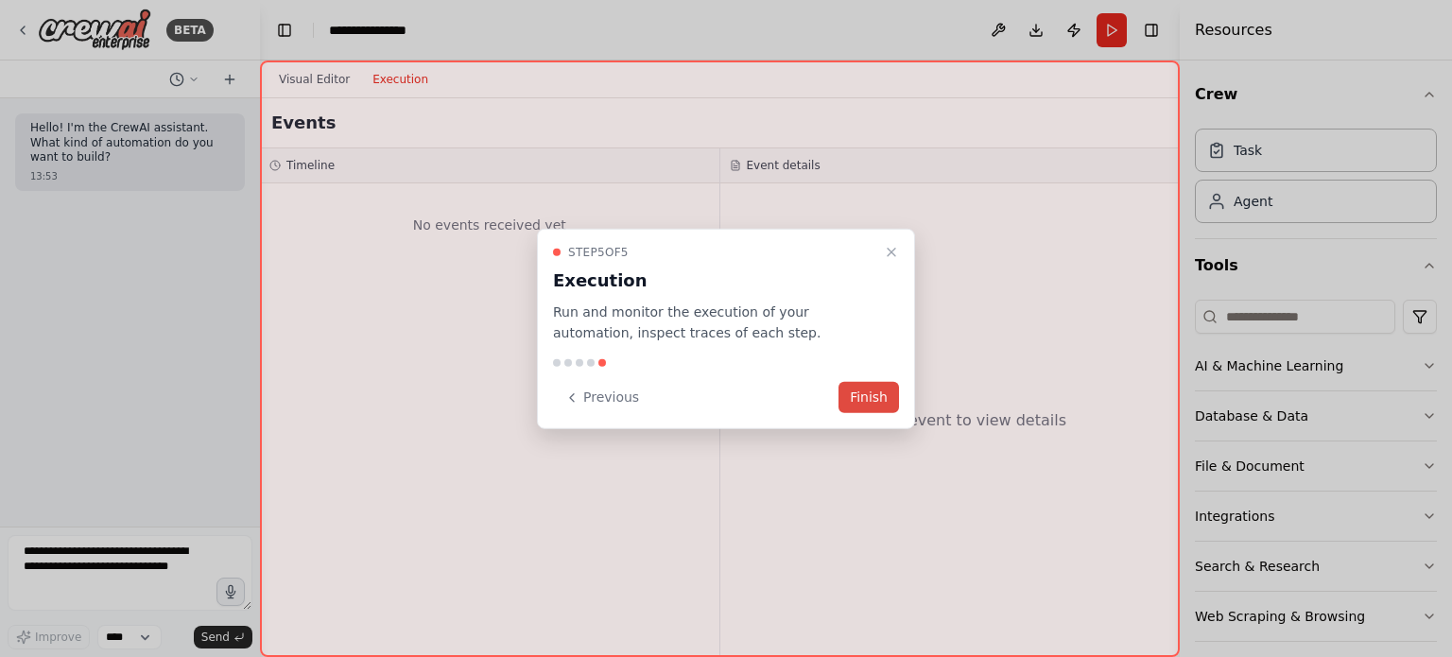
click at [861, 399] on button "Finish" at bounding box center [869, 397] width 61 height 31
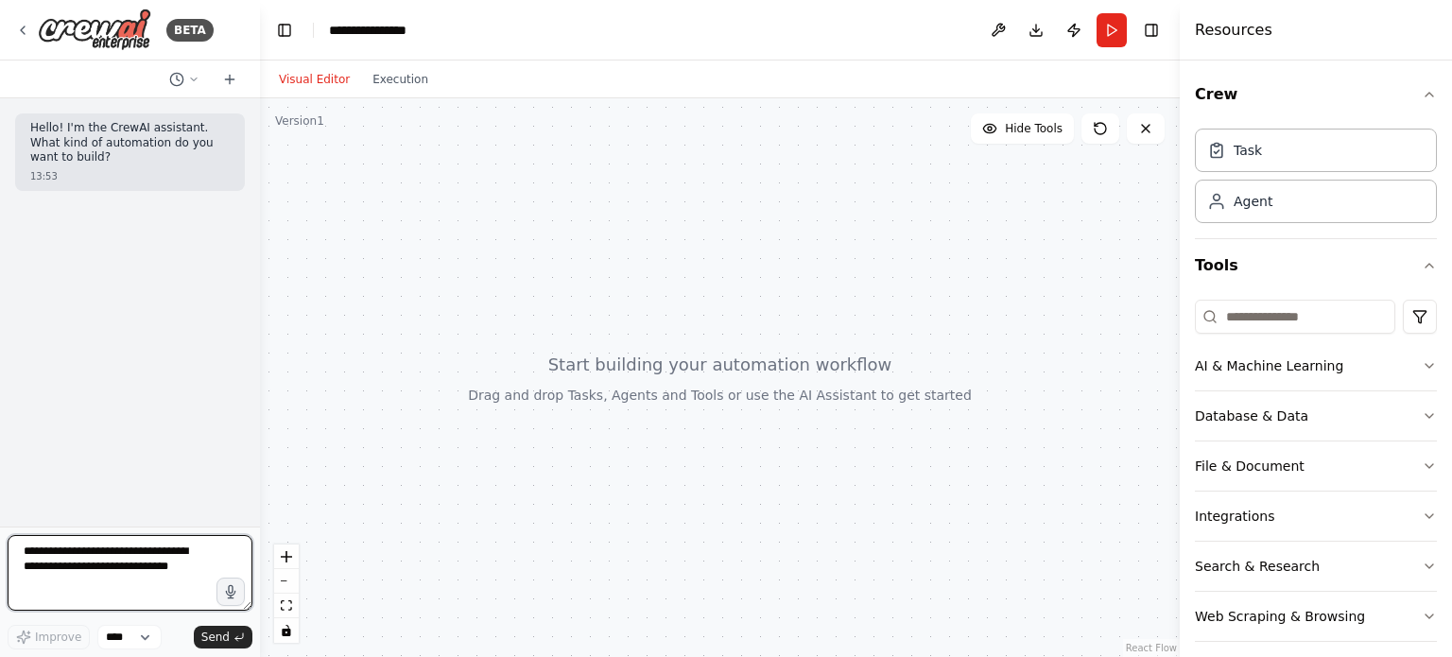
click at [73, 563] on textarea at bounding box center [130, 573] width 245 height 76
click at [15, 29] on icon at bounding box center [22, 30] width 15 height 15
click at [73, 558] on textarea at bounding box center [130, 573] width 245 height 76
click at [23, 23] on icon at bounding box center [22, 30] width 15 height 15
click at [15, 28] on icon at bounding box center [22, 30] width 15 height 15
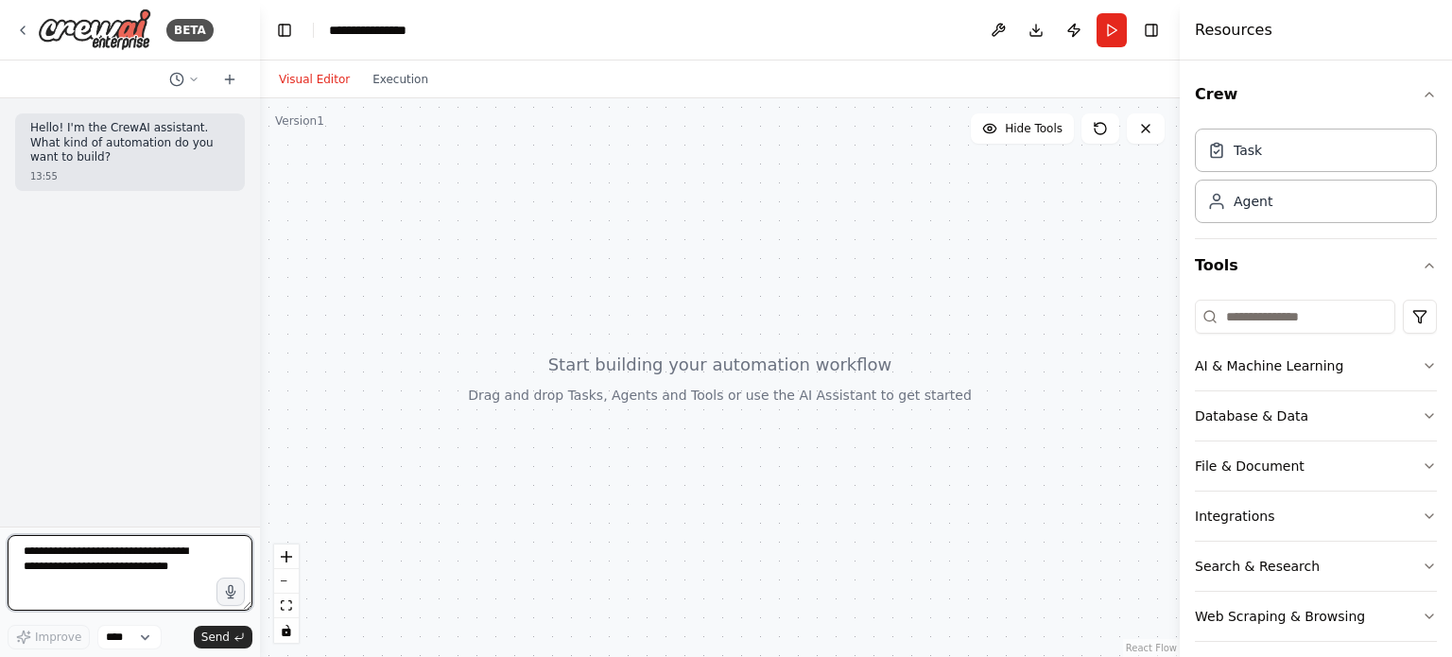
click at [43, 566] on textarea at bounding box center [130, 573] width 245 height 76
type textarea "*"
click at [43, 566] on textarea "**********" at bounding box center [130, 573] width 245 height 76
click at [154, 596] on textarea "**********" at bounding box center [130, 573] width 245 height 76
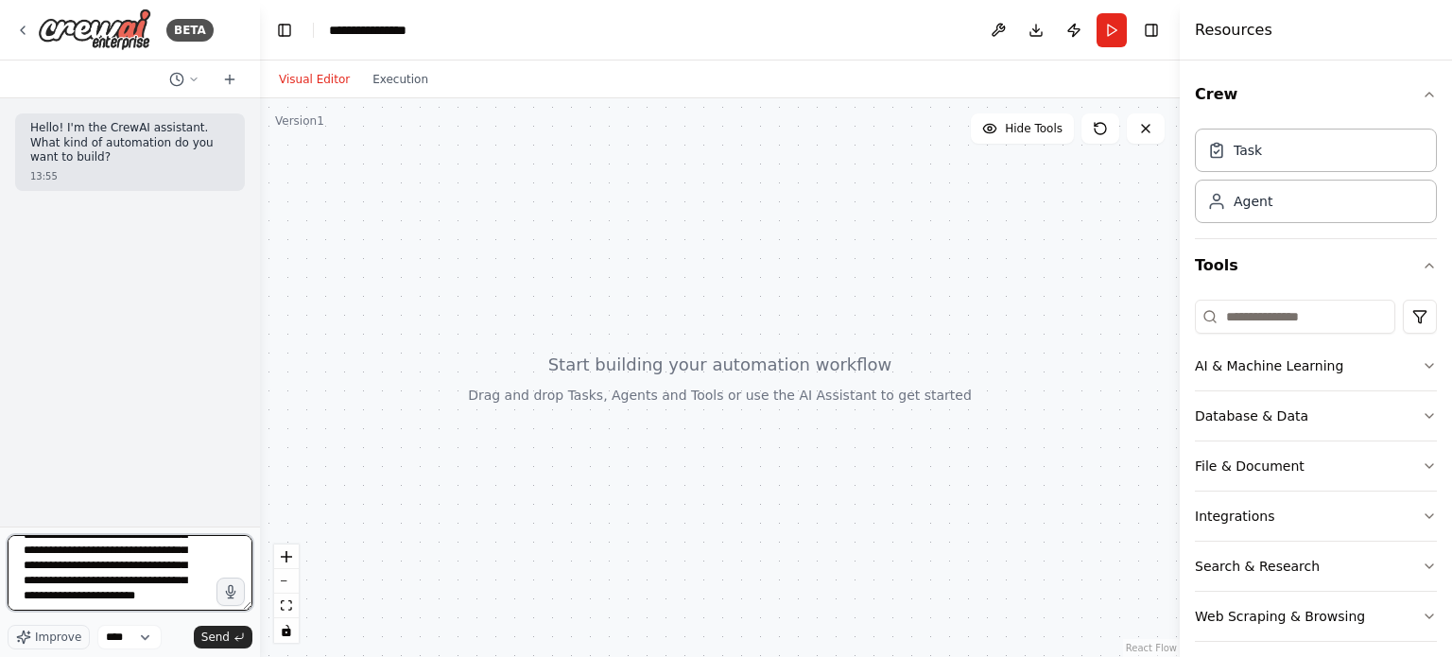
scroll to position [99, 0]
click at [126, 606] on textarea "**********" at bounding box center [130, 573] width 245 height 76
type textarea "**********"
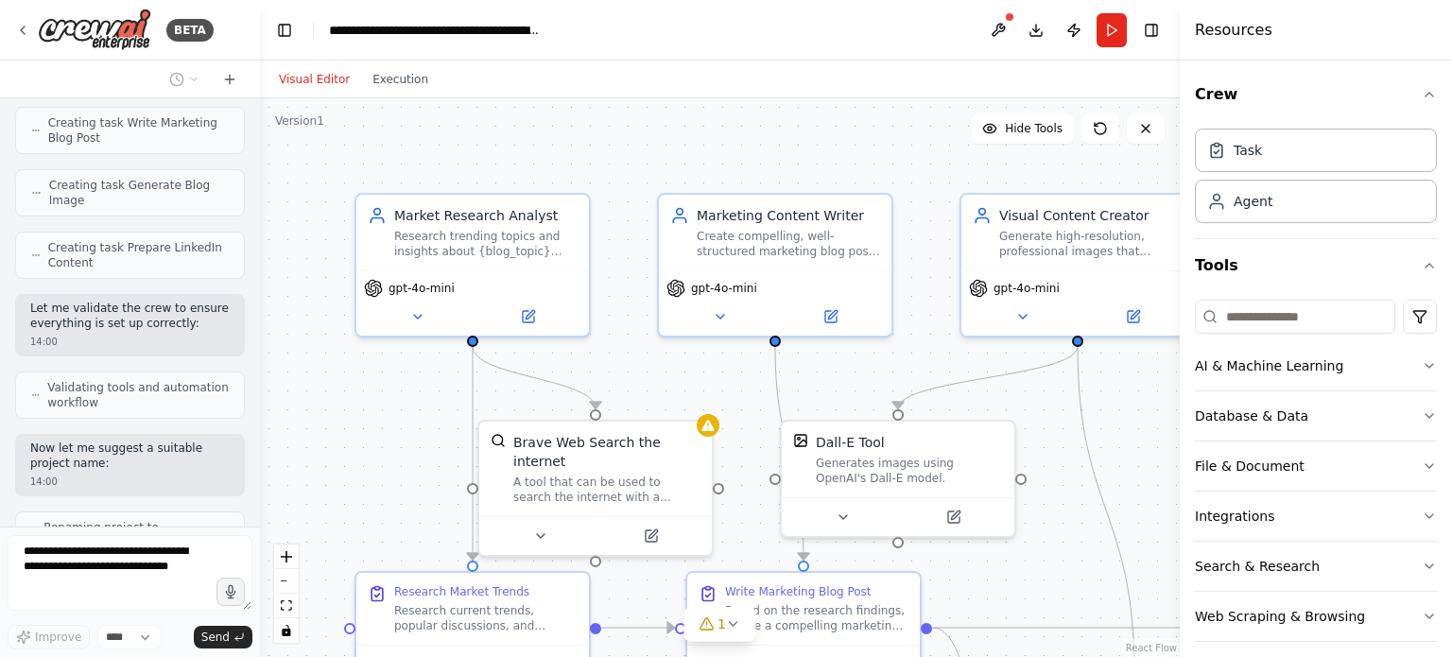
scroll to position [1625, 0]
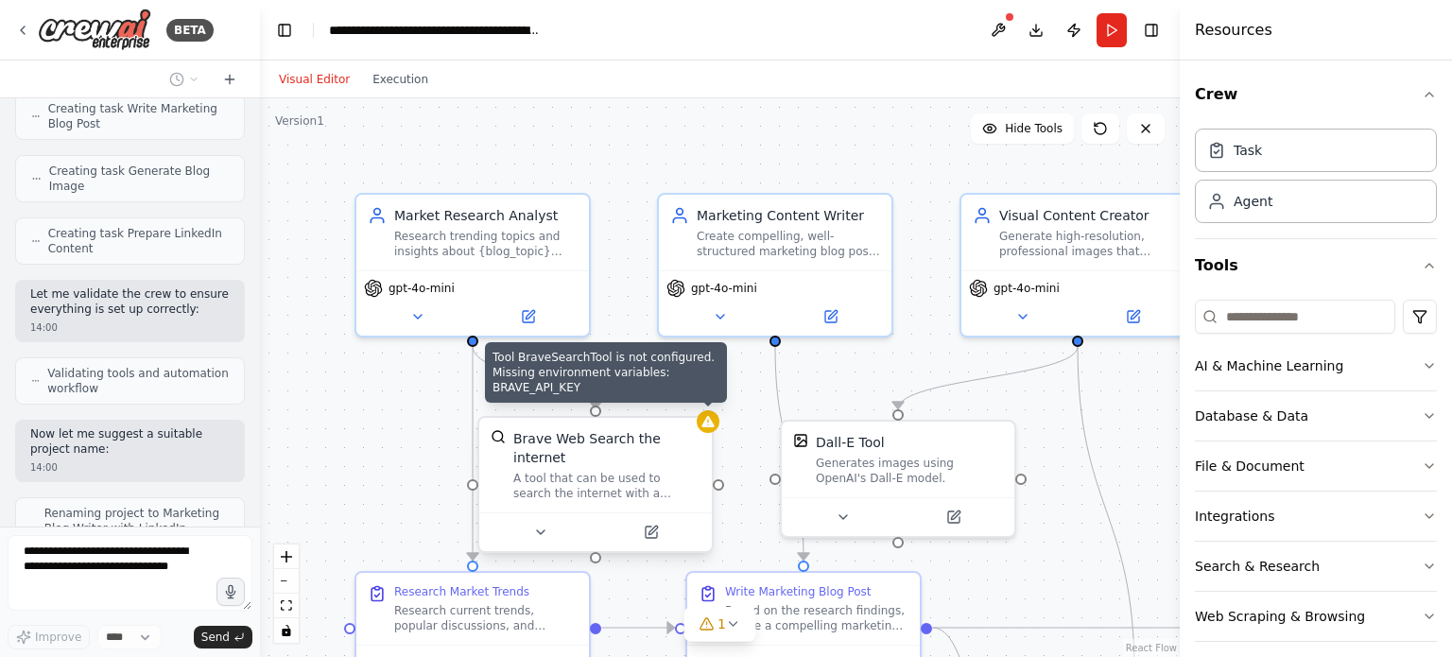
click at [707, 432] on div at bounding box center [708, 421] width 23 height 23
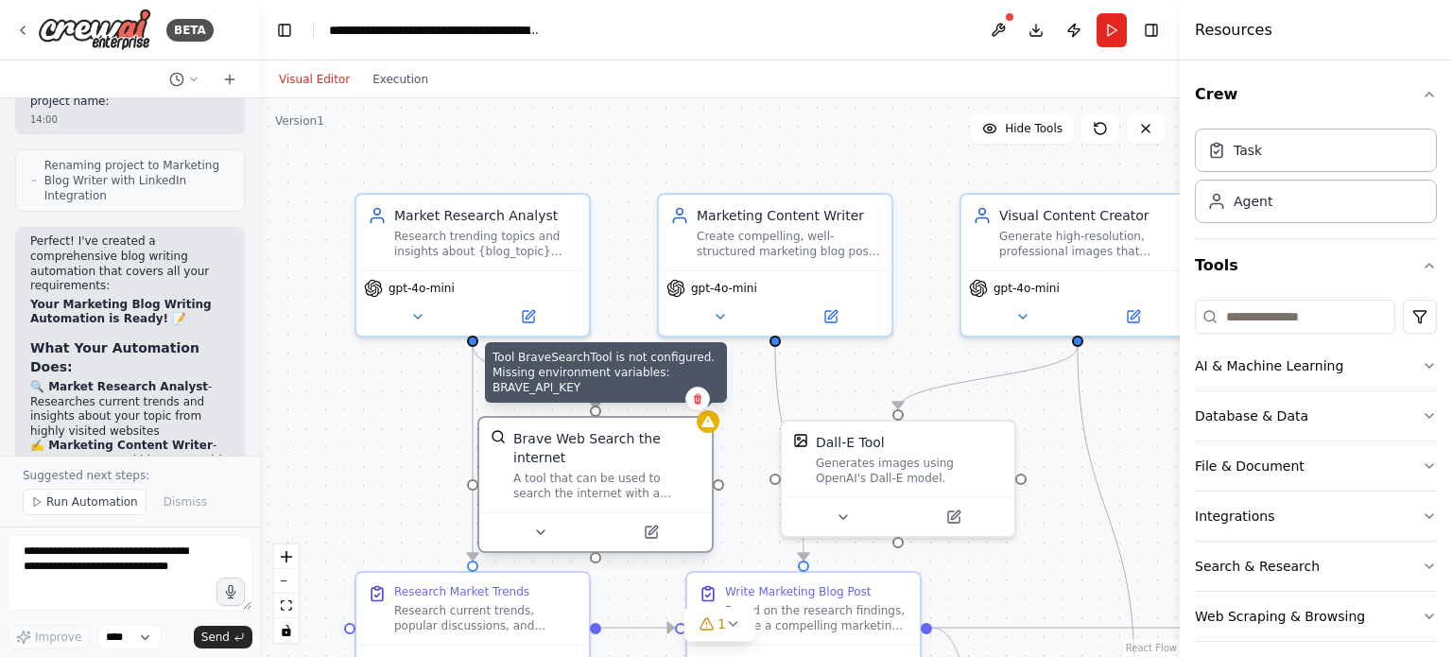
click at [707, 432] on div at bounding box center [708, 421] width 23 height 23
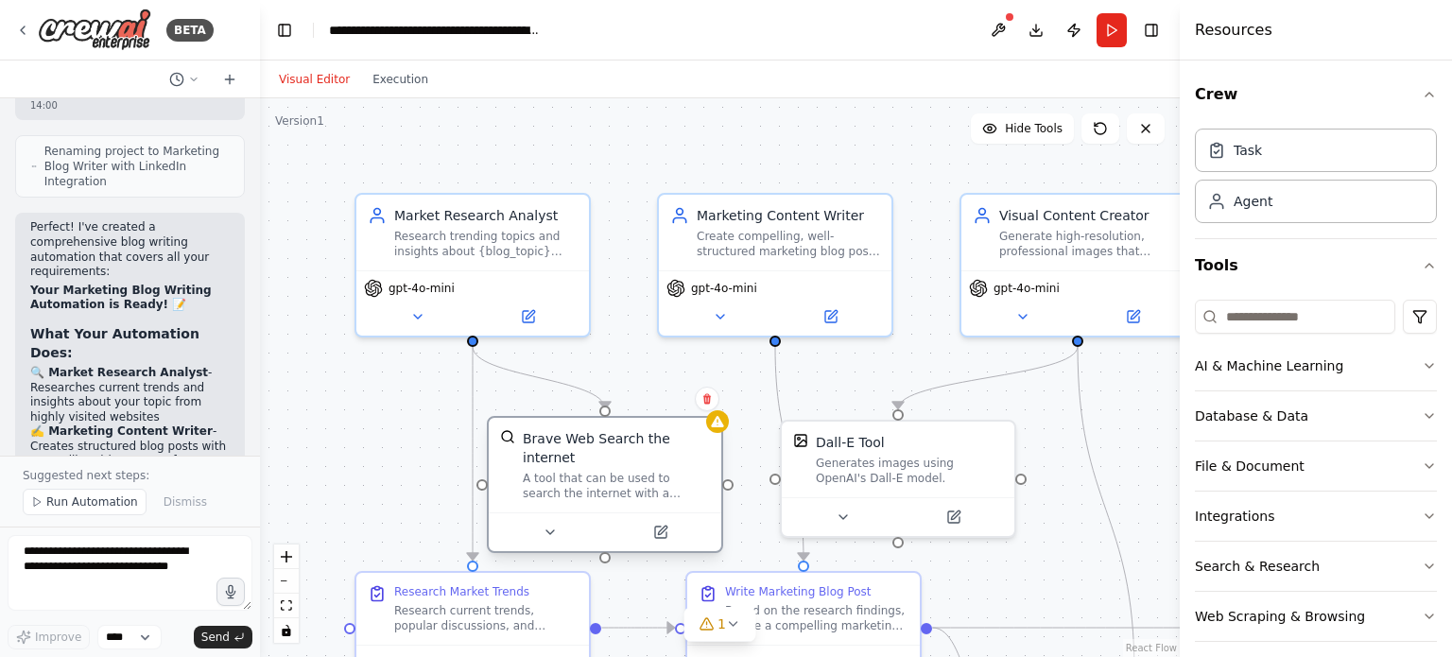
click at [707, 432] on div "Brave Web Search the internet A tool that can be used to search the internet wi…" at bounding box center [605, 484] width 236 height 137
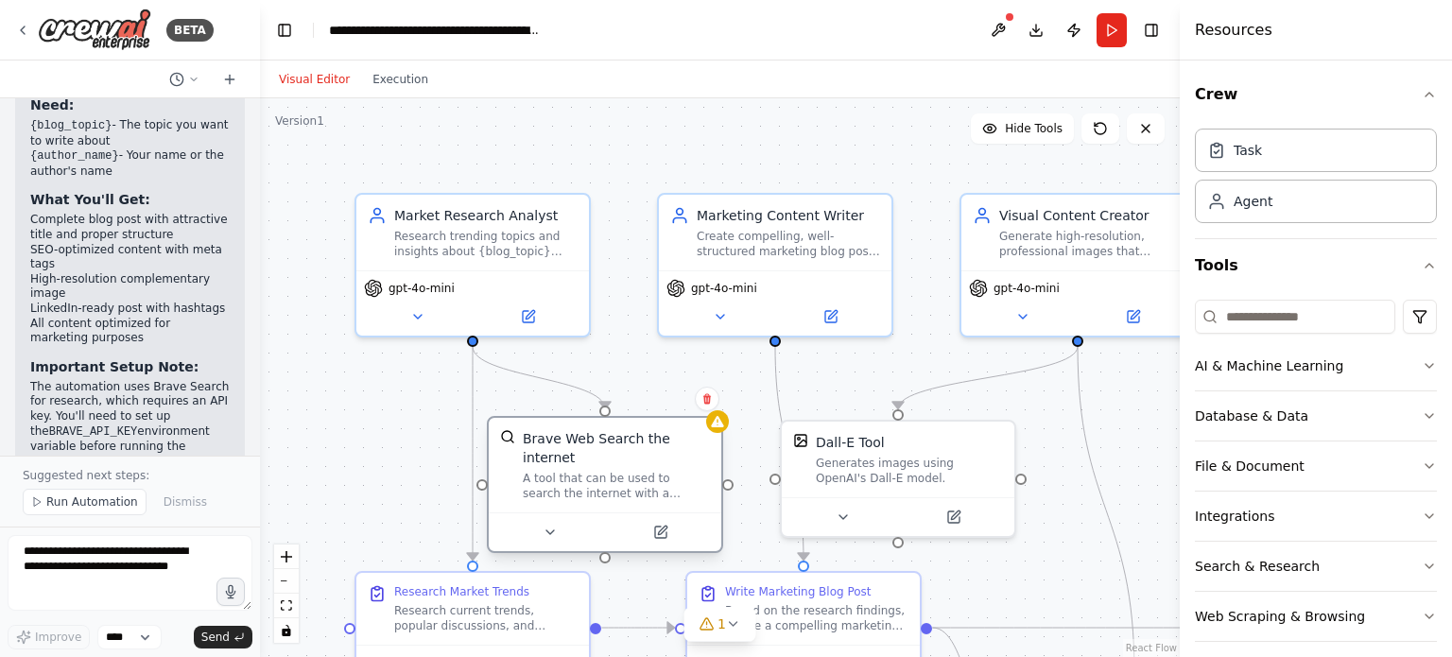
scroll to position [2553, 0]
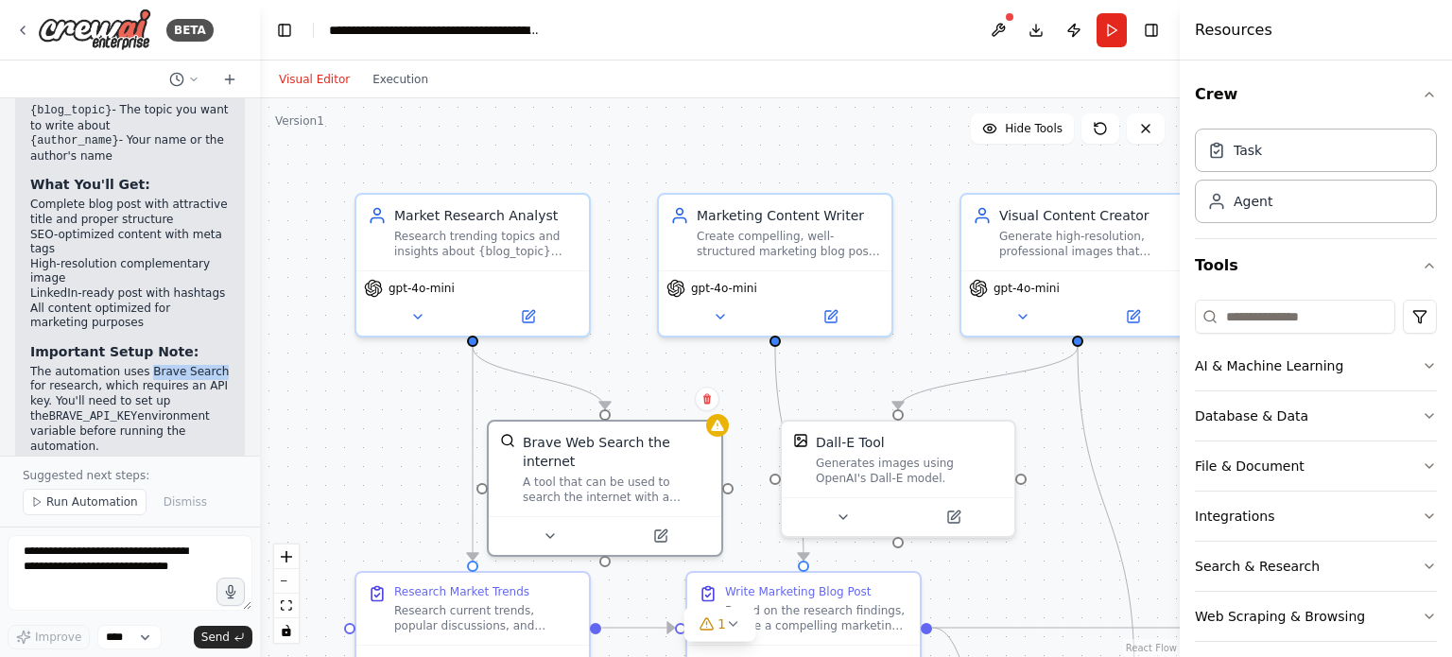
drag, startPoint x: 138, startPoint y: 245, endPoint x: 207, endPoint y: 245, distance: 69.0
click at [207, 365] on p "The automation uses Brave Search for research, which requires an API key. You'l…" at bounding box center [130, 410] width 200 height 90
copy p "Brave Search"
click at [0, 395] on button "Toggle Sidebar" at bounding box center [-1, 328] width 15 height 657
click at [393, 303] on button at bounding box center [417, 313] width 107 height 23
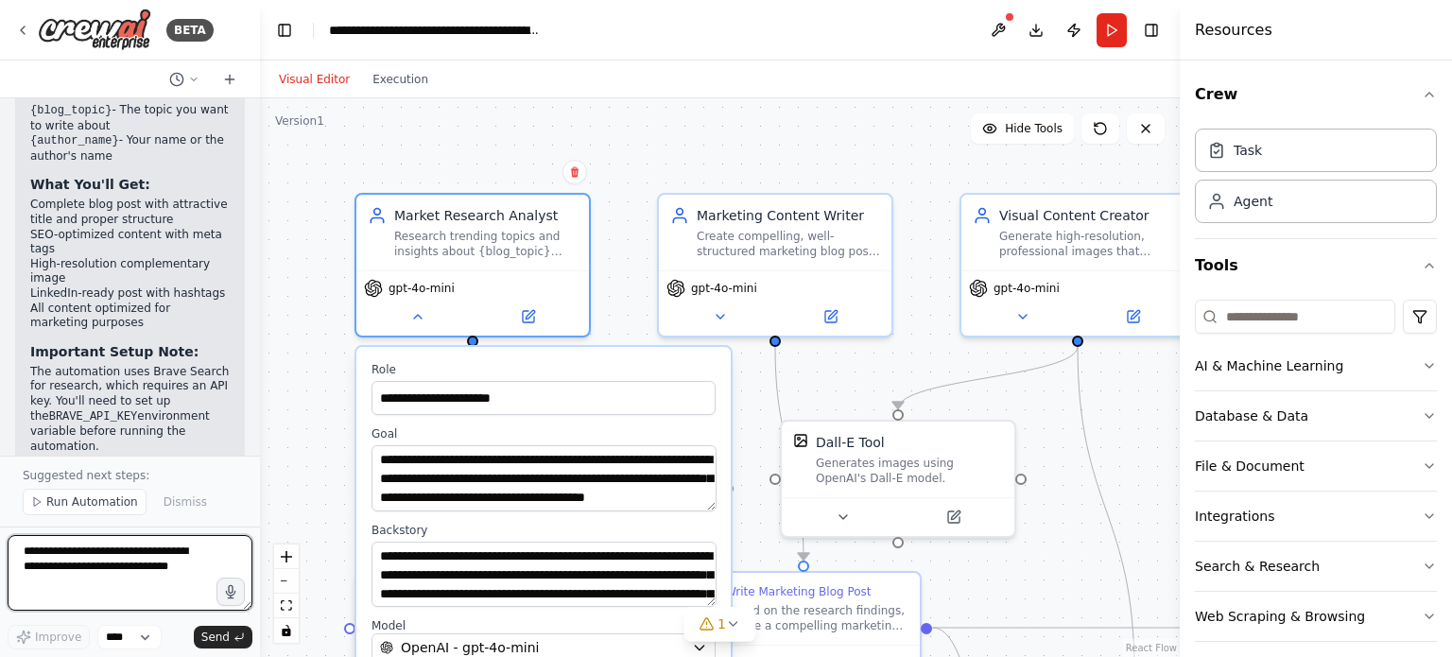
click at [94, 583] on textarea at bounding box center [130, 573] width 245 height 76
paste textarea "**********"
type textarea "**********"
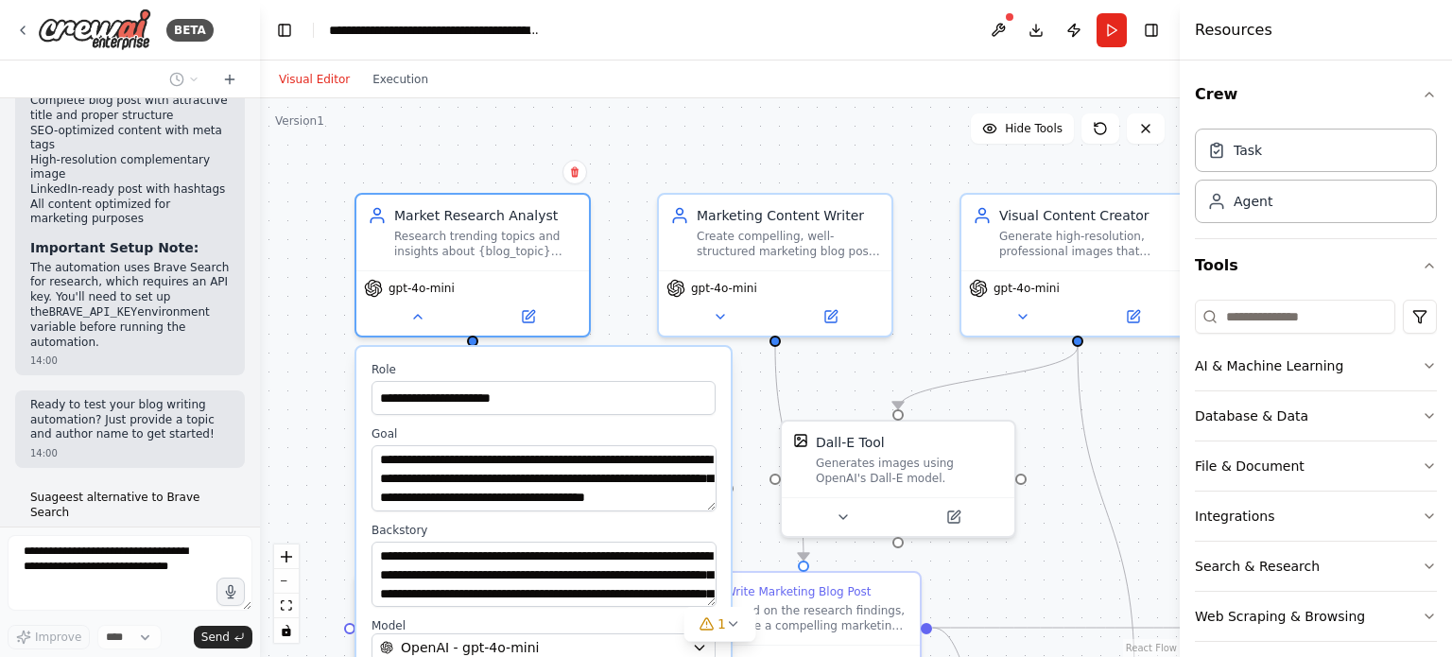
scroll to position [2768, 0]
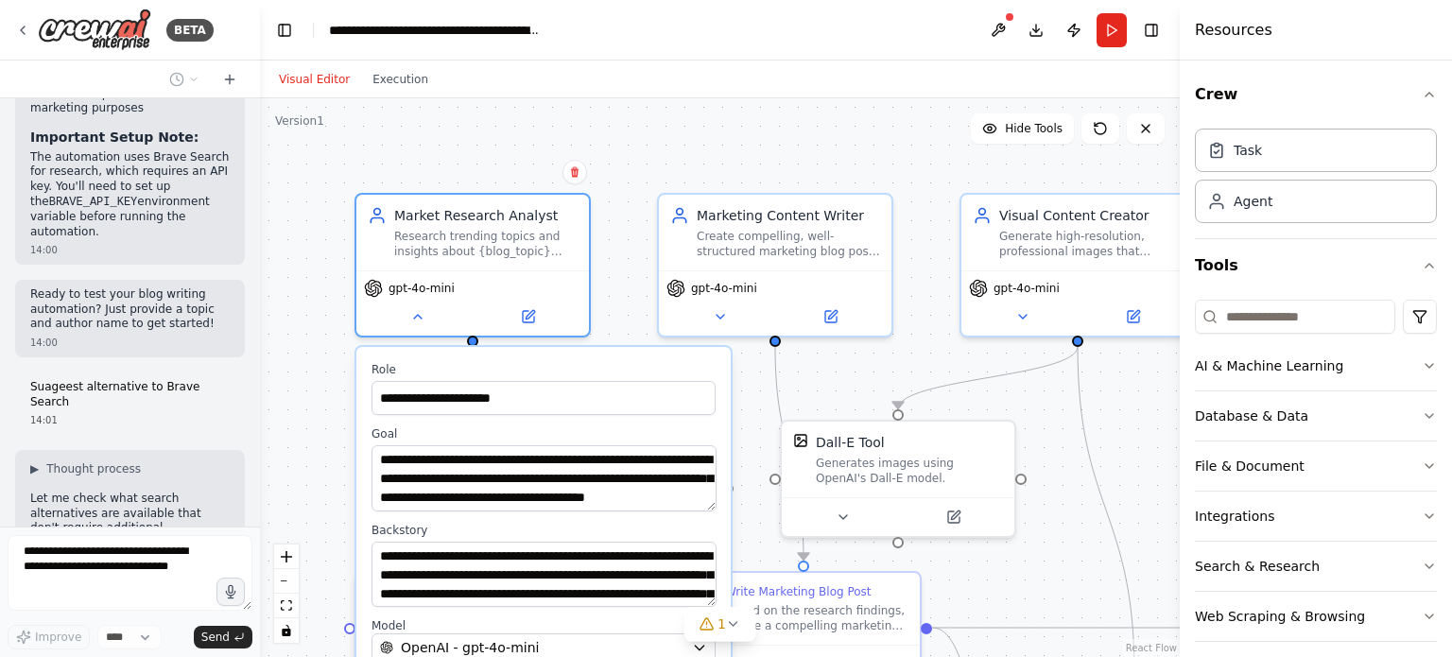
click at [680, 176] on div "**********" at bounding box center [720, 377] width 920 height 559
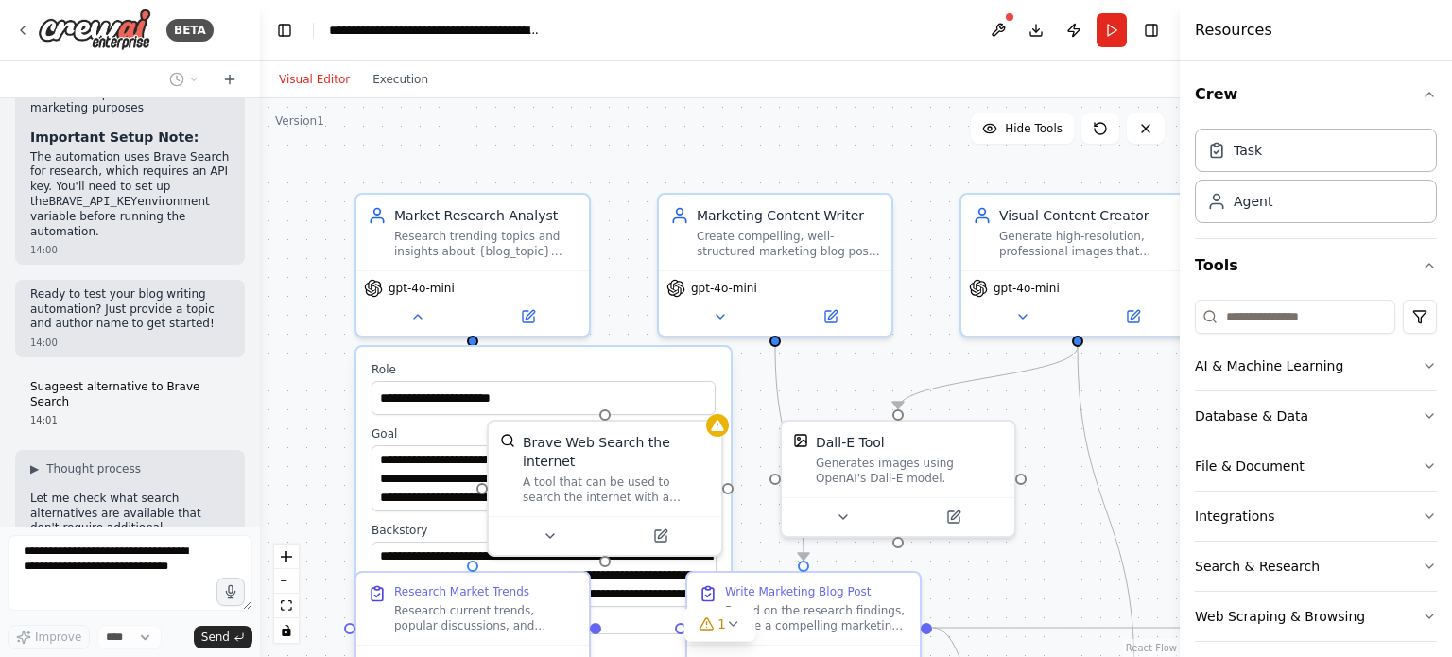
click at [739, 73] on div "Visual Editor Execution" at bounding box center [720, 80] width 920 height 38
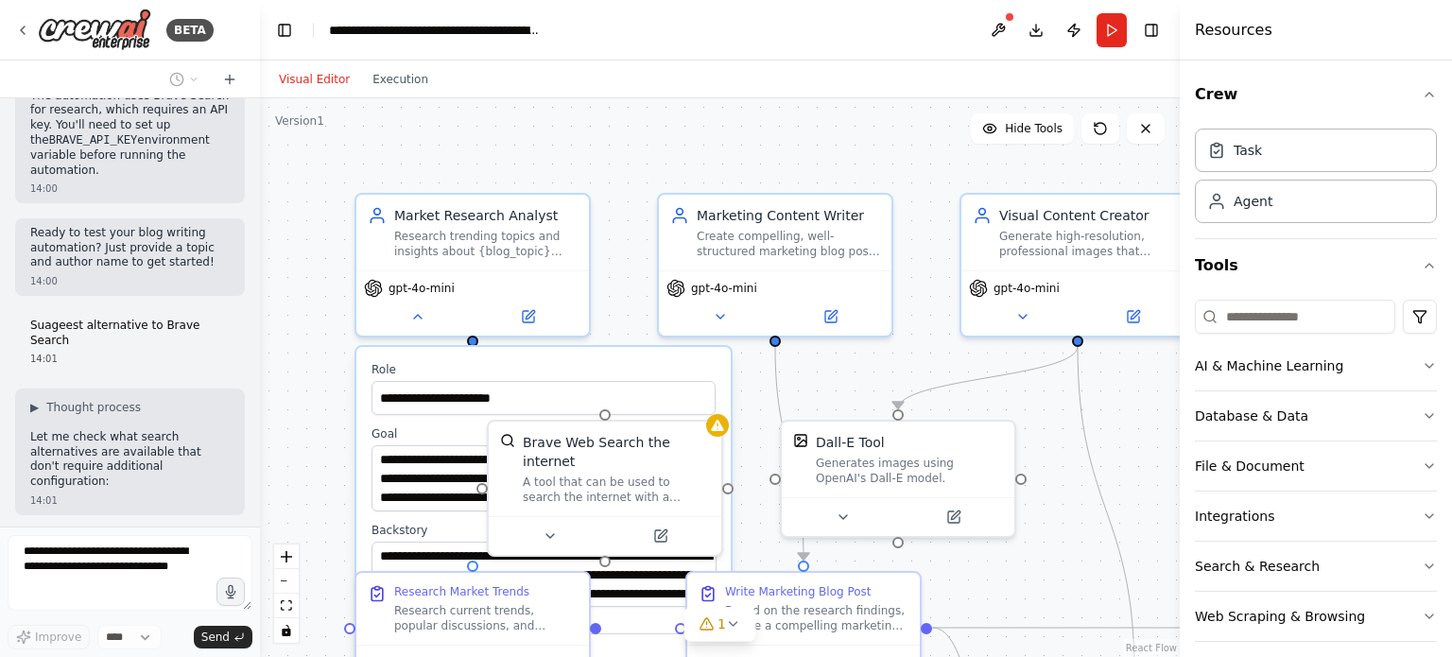
click at [333, 403] on div "**********" at bounding box center [720, 377] width 920 height 559
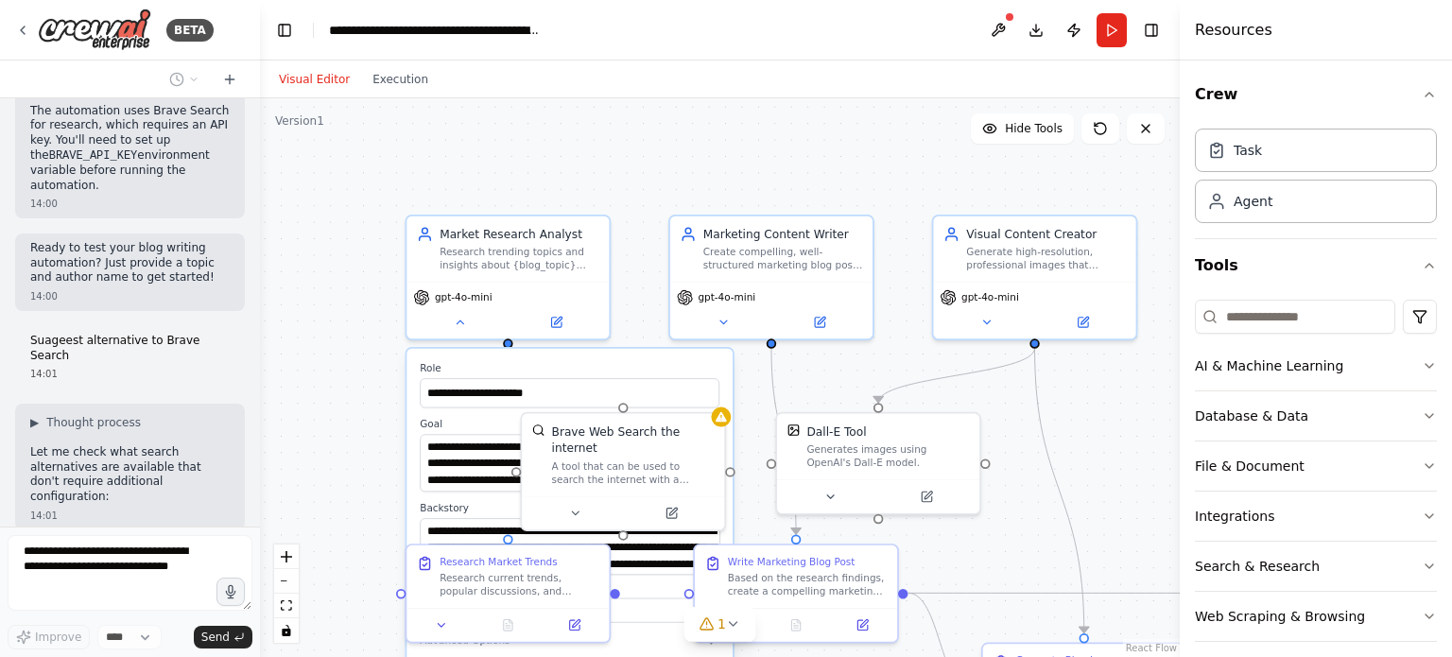
click at [361, 365] on div "**********" at bounding box center [720, 377] width 920 height 559
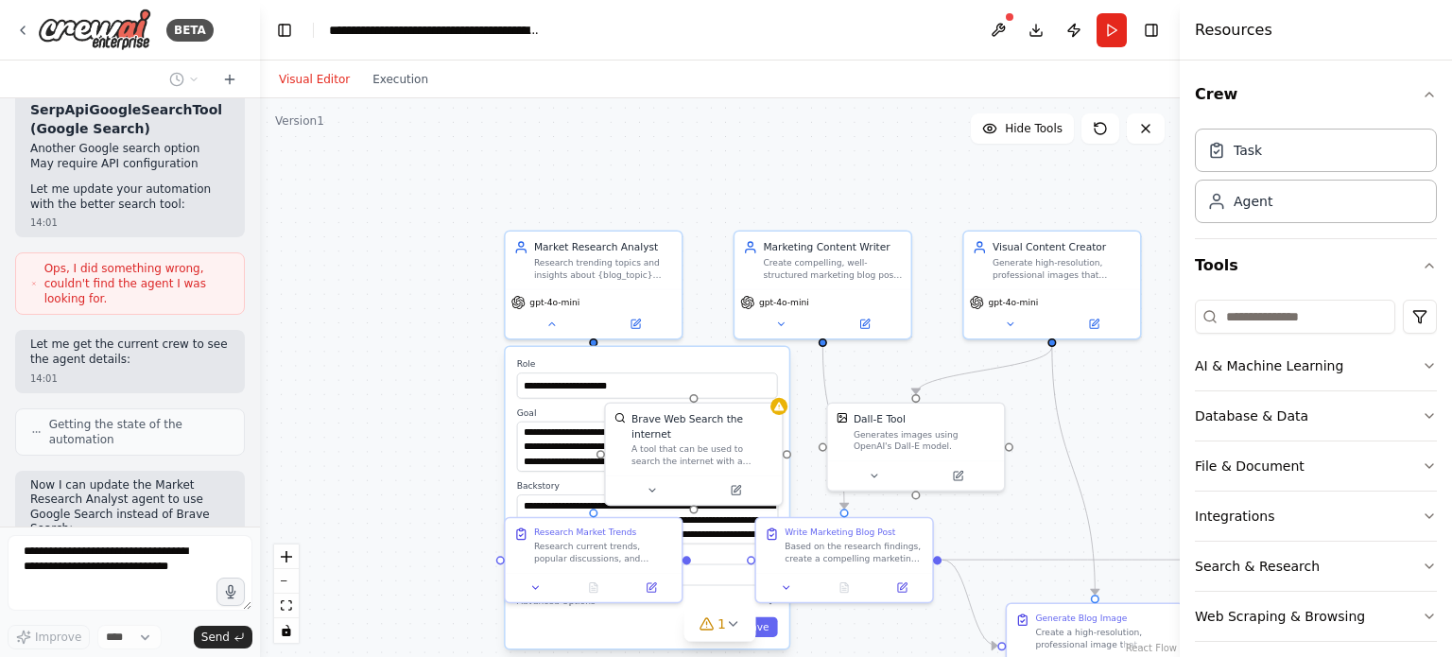
scroll to position [3600, 0]
click at [423, 463] on div "**********" at bounding box center [720, 377] width 920 height 559
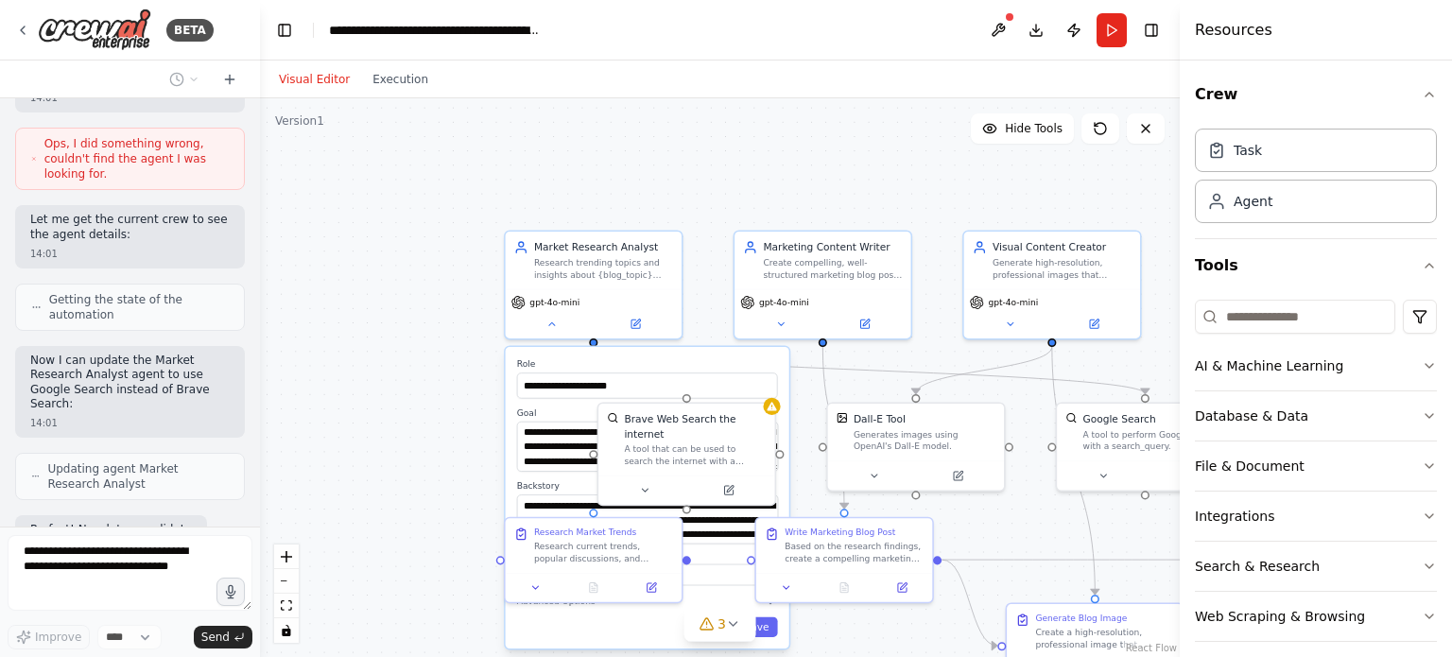
scroll to position [3740, 0]
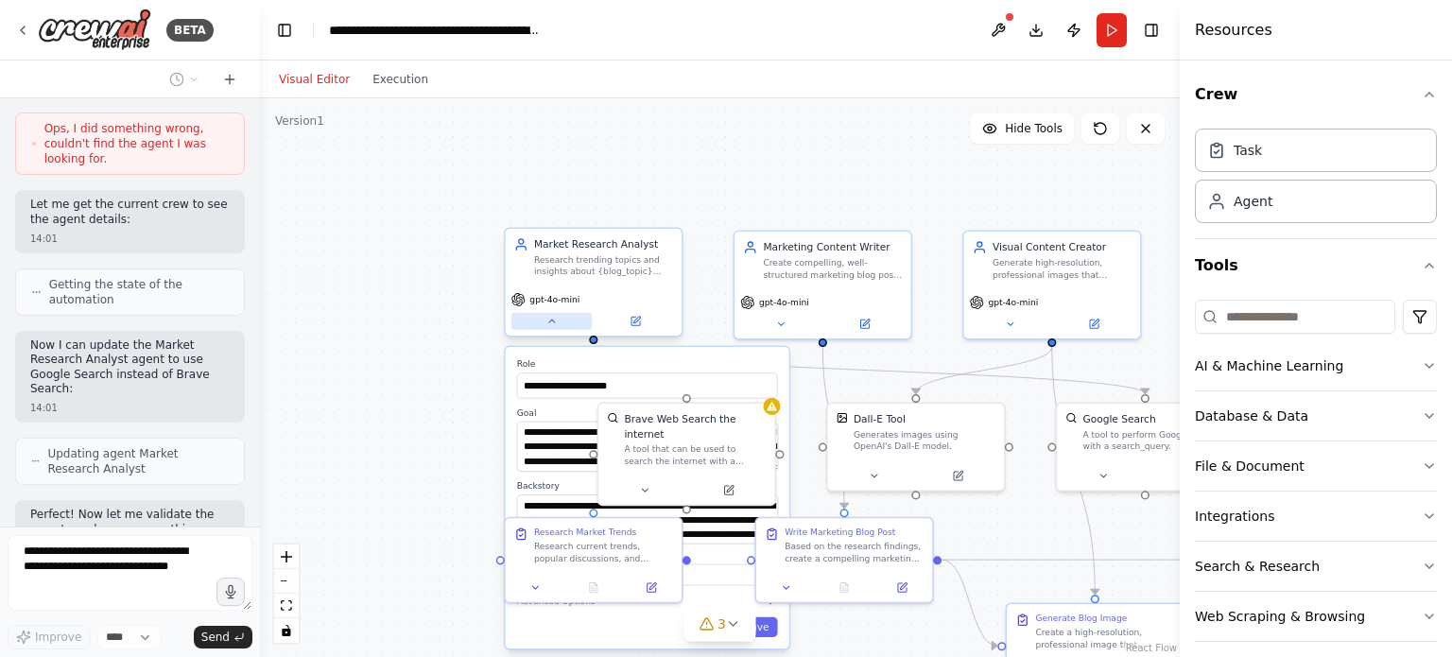
click at [550, 324] on icon at bounding box center [551, 321] width 11 height 11
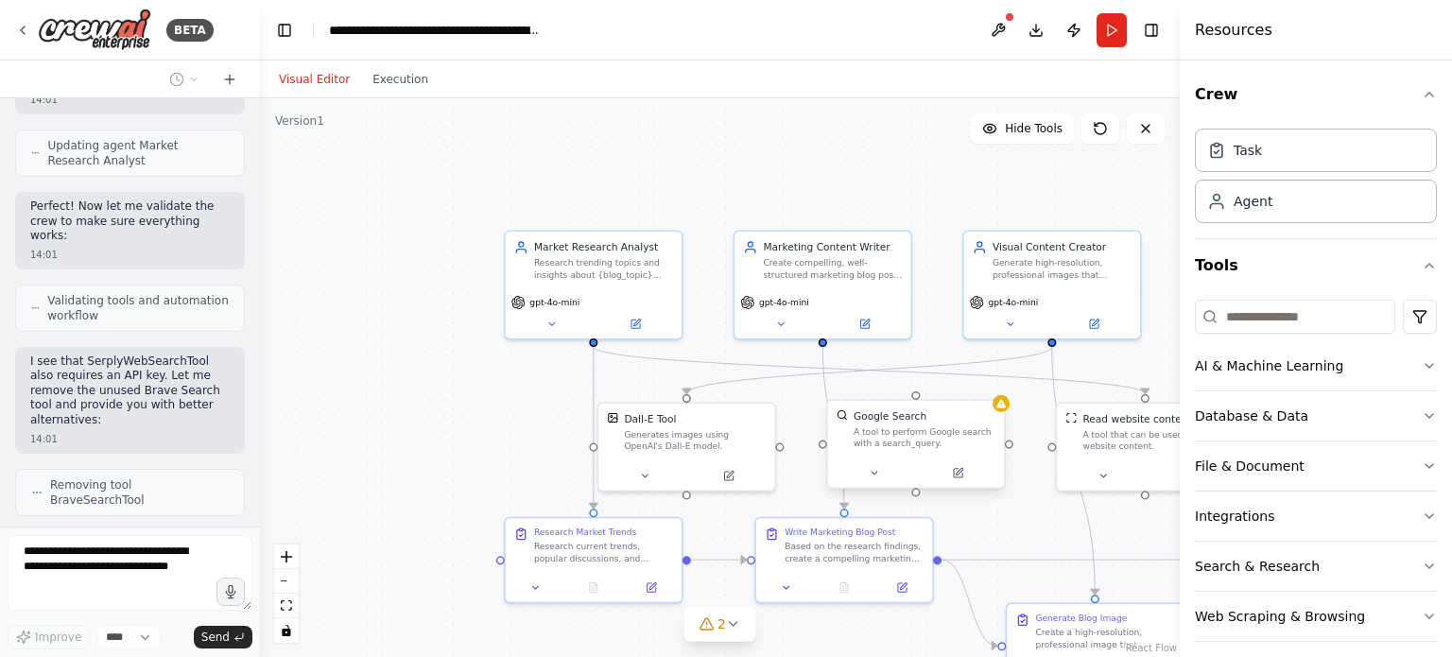
scroll to position [4111, 0]
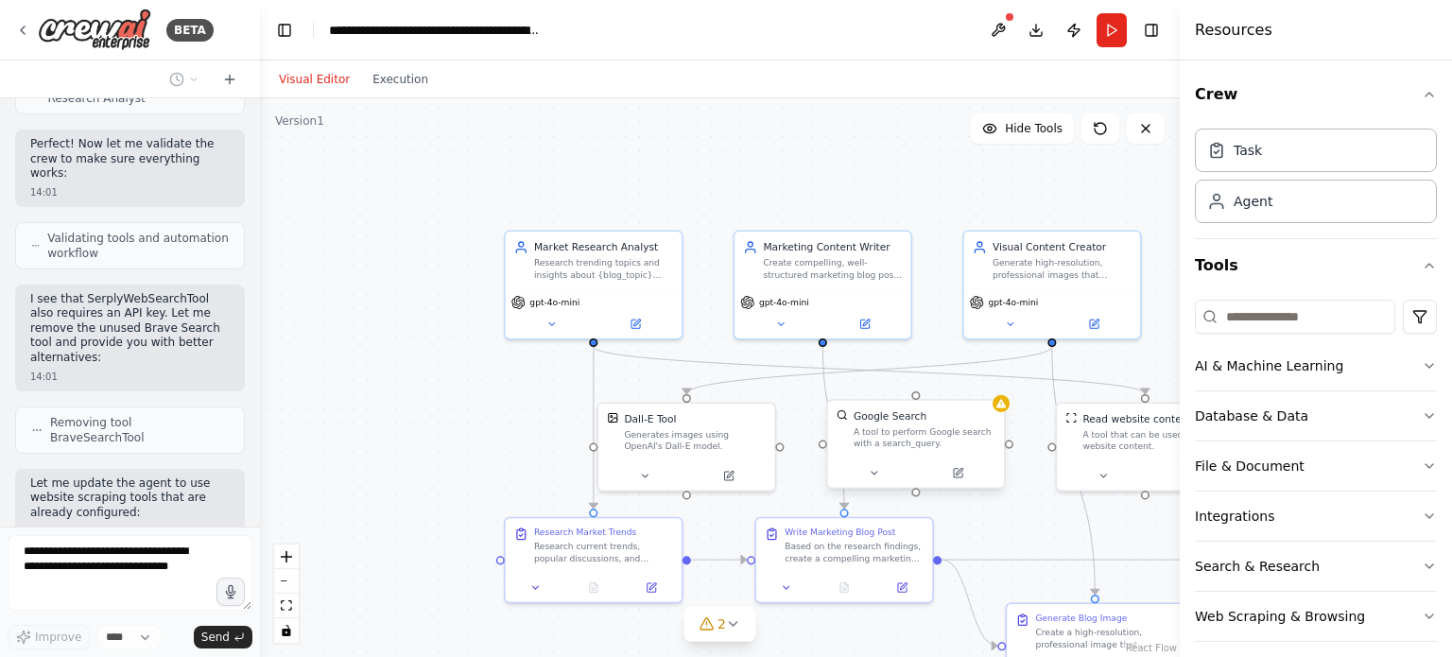
click at [1005, 413] on div "Google Search A tool to perform Google search with a search_query." at bounding box center [915, 444] width 179 height 90
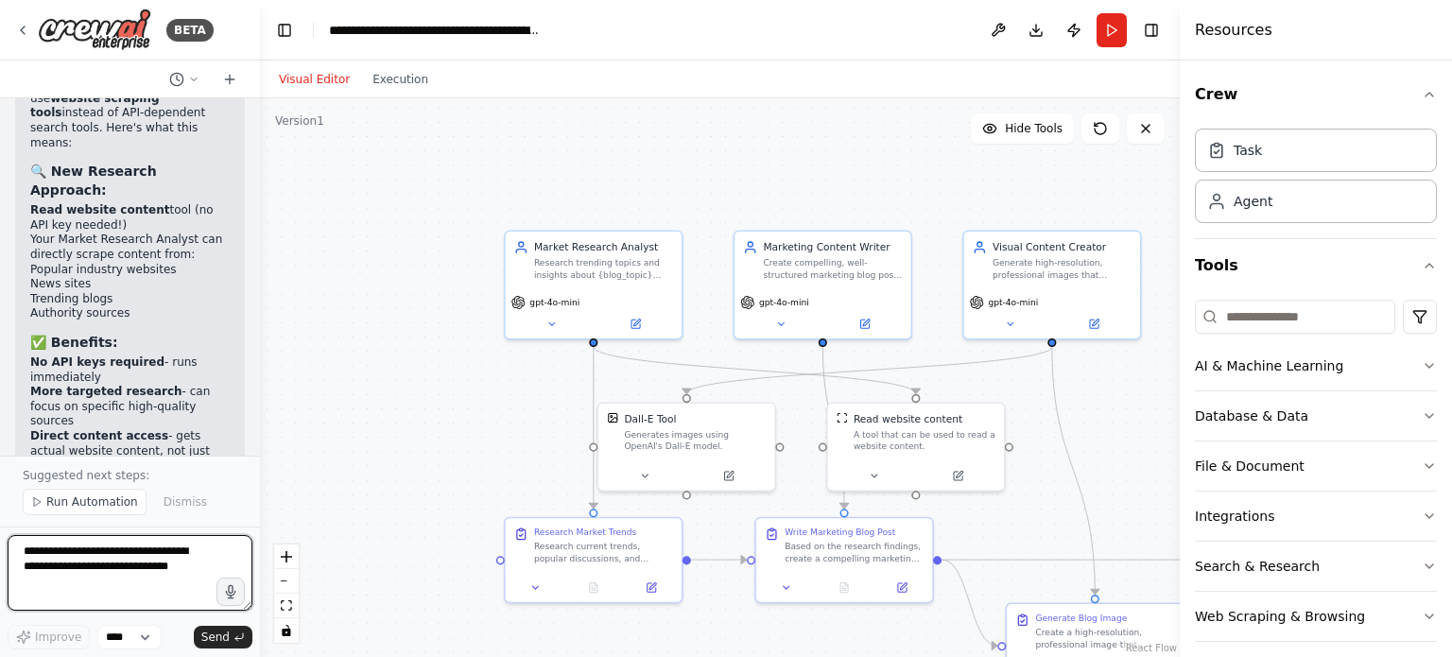
scroll to position [4964, 0]
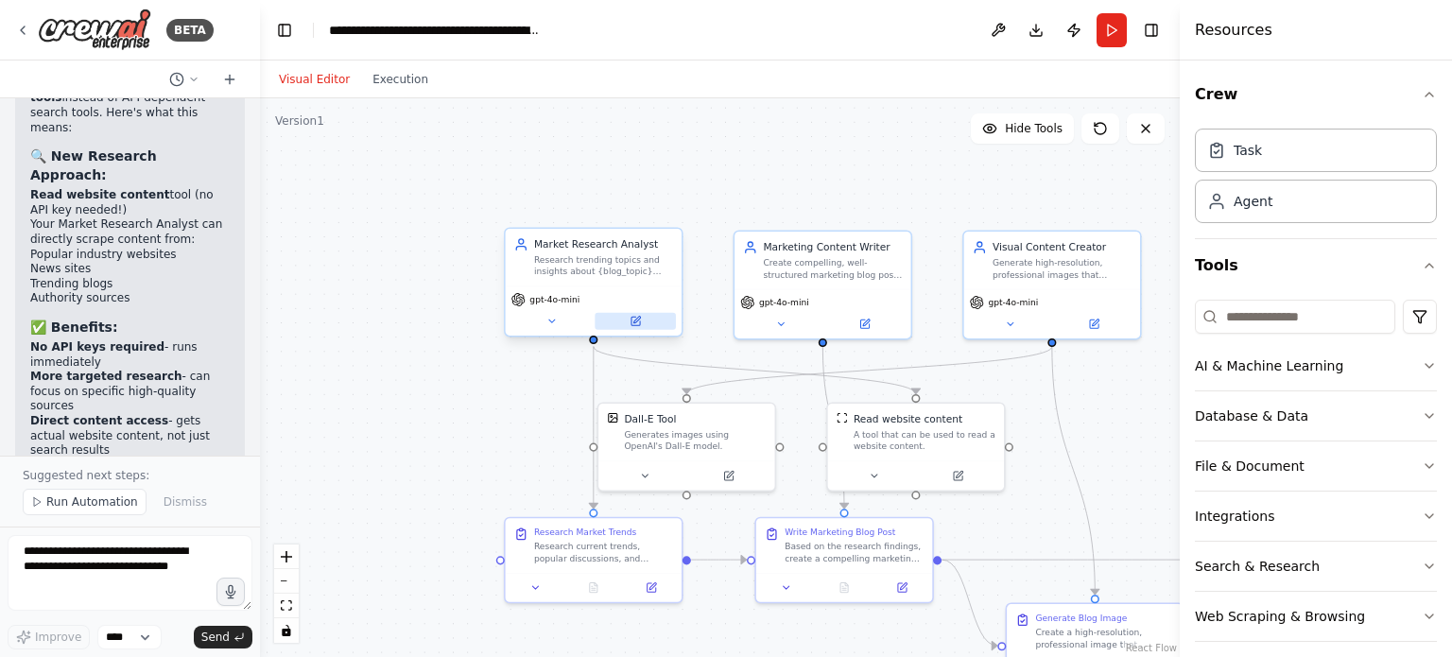
click at [635, 322] on icon at bounding box center [636, 321] width 9 height 9
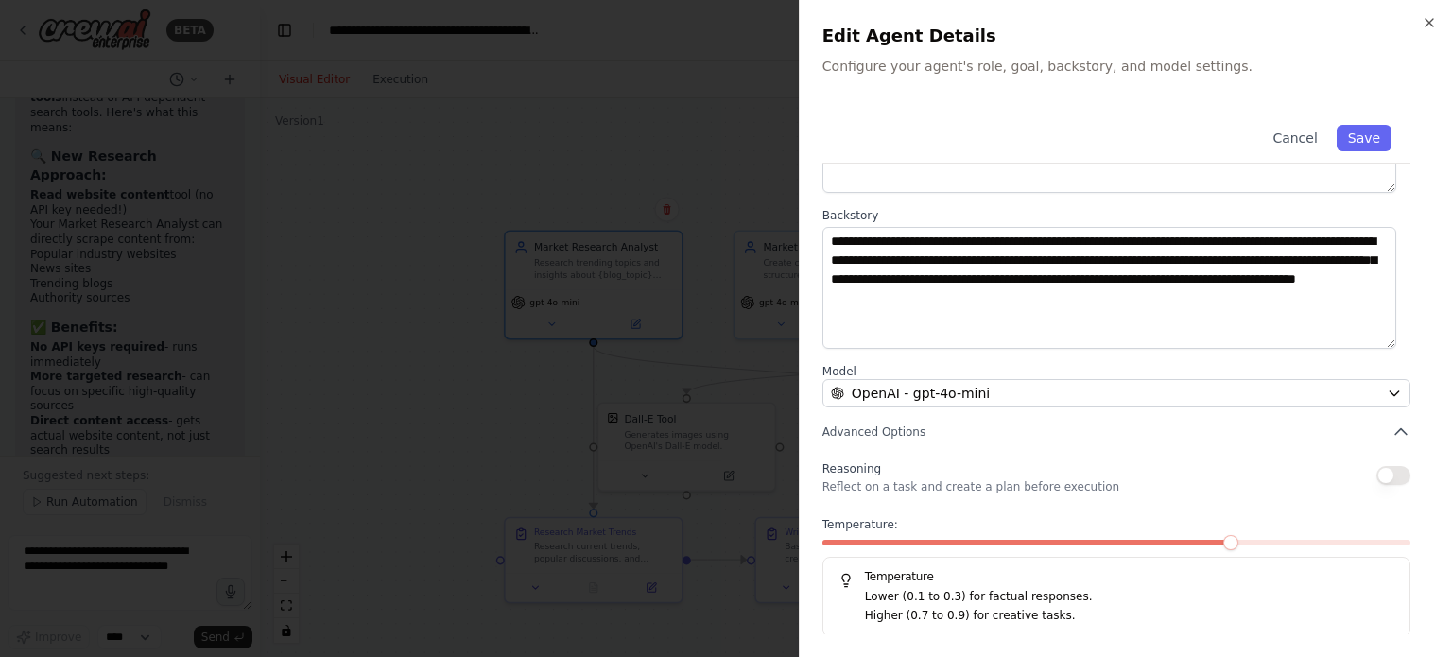
scroll to position [197, 0]
click at [1368, 139] on button "Save" at bounding box center [1364, 138] width 55 height 26
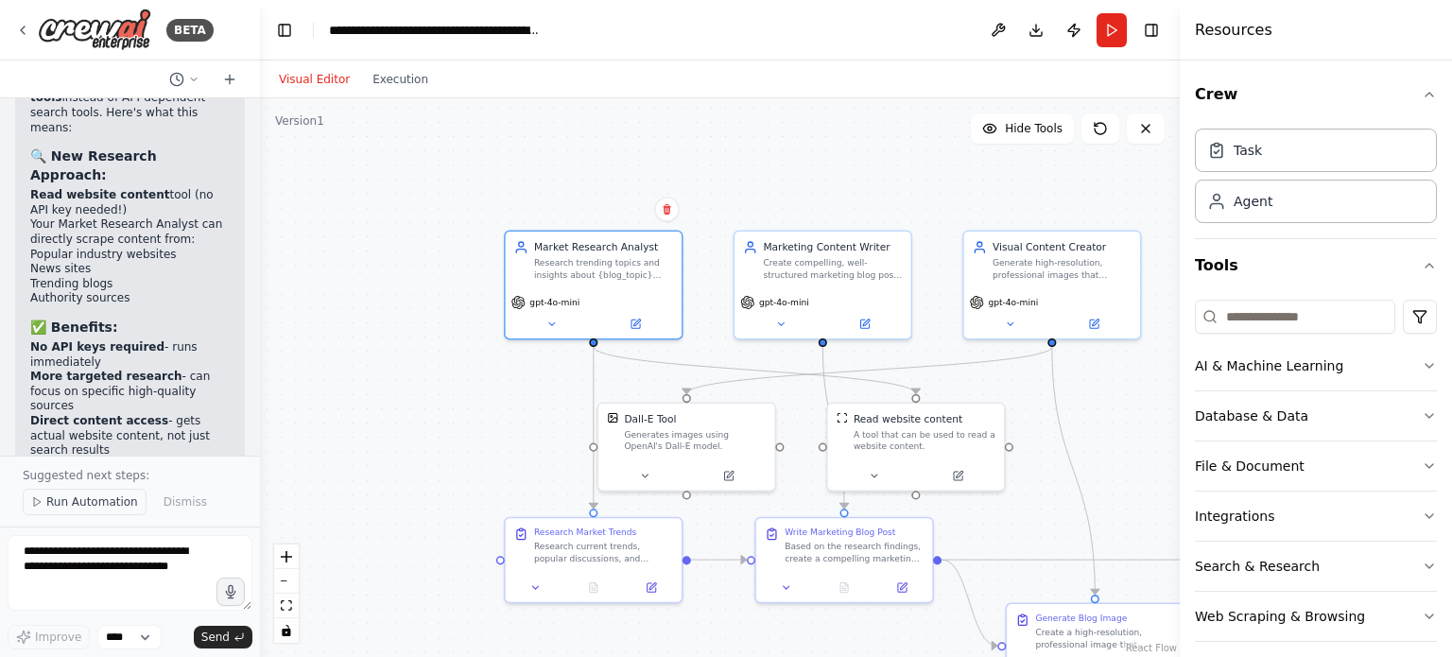
click at [76, 507] on span "Run Automation" at bounding box center [92, 502] width 92 height 15
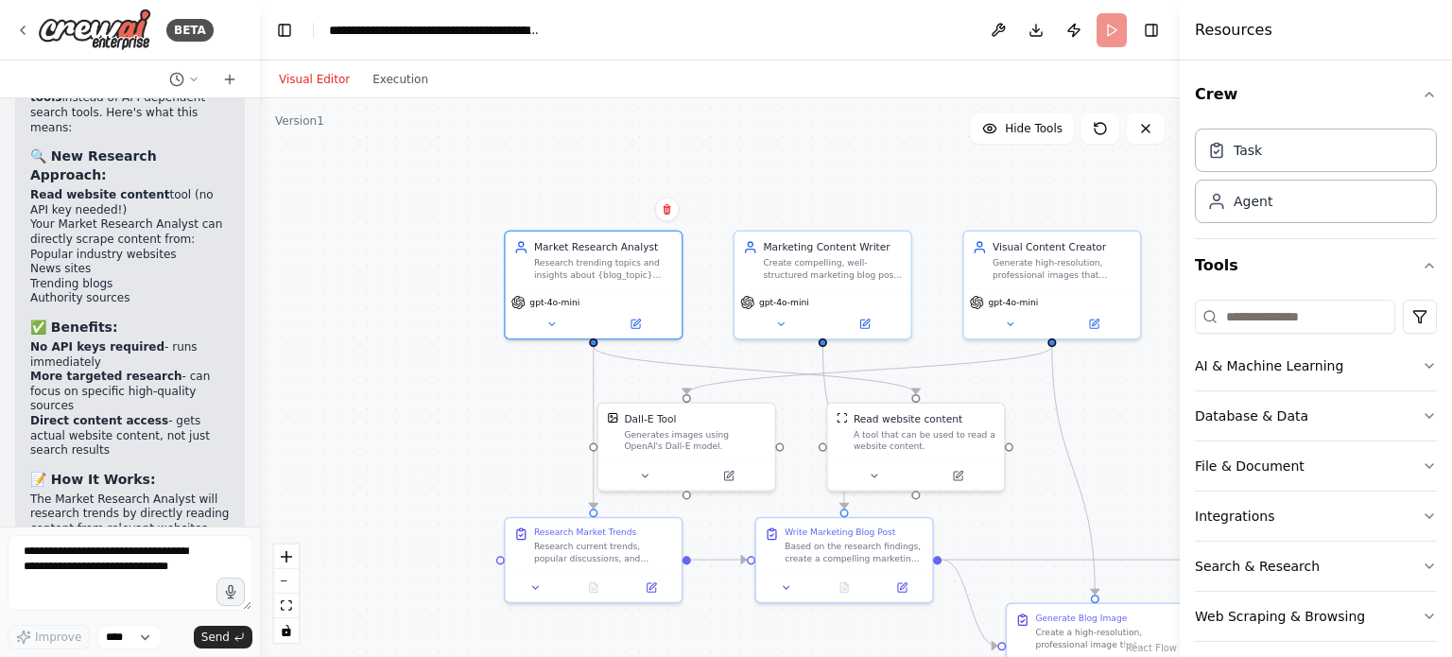
scroll to position [4894, 0]
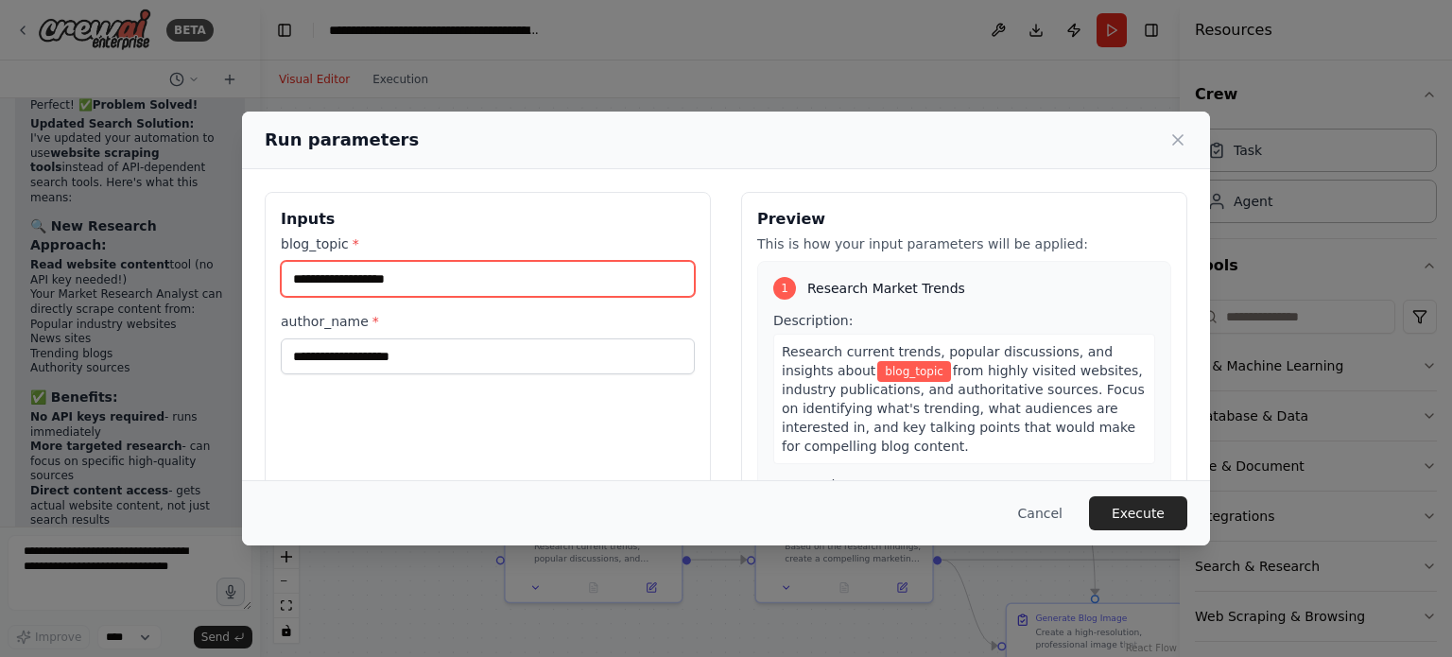
click at [318, 279] on input "blog_topic *" at bounding box center [488, 279] width 414 height 36
type input "*"
type input "**********"
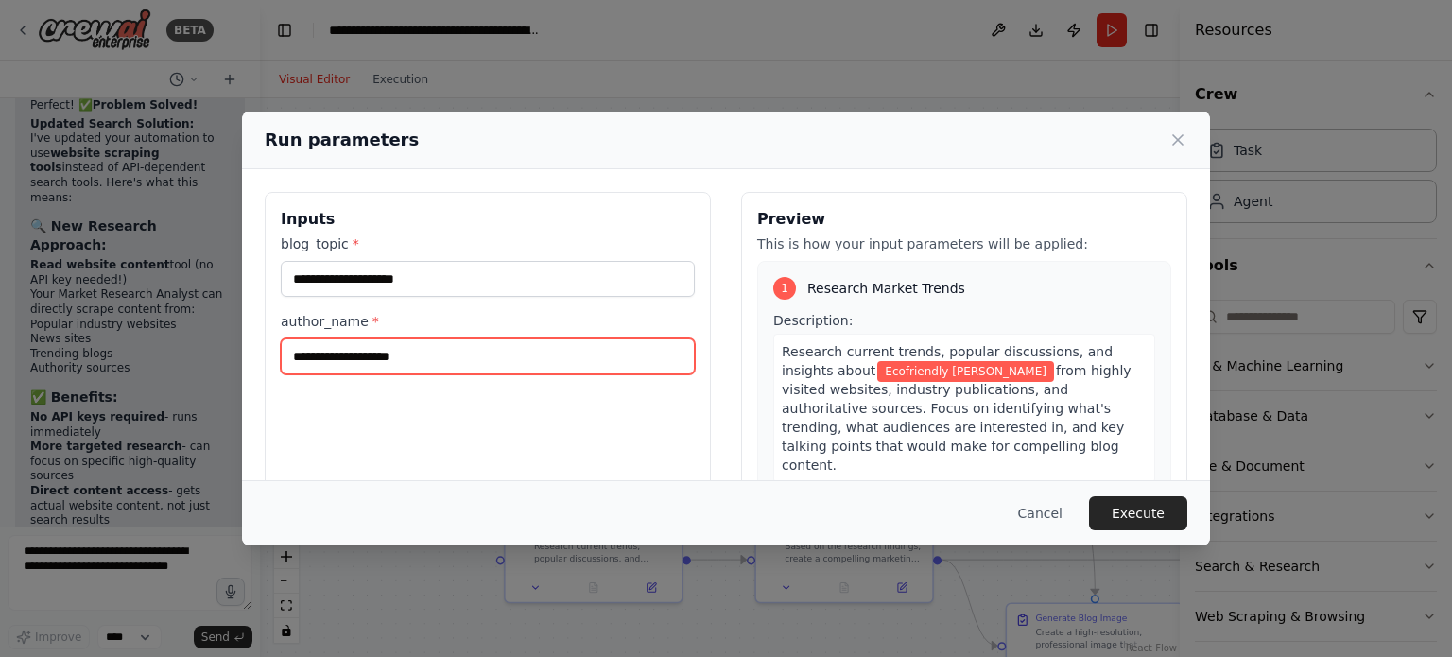
click at [306, 348] on input "author_name *" at bounding box center [488, 357] width 414 height 36
type input "**********"
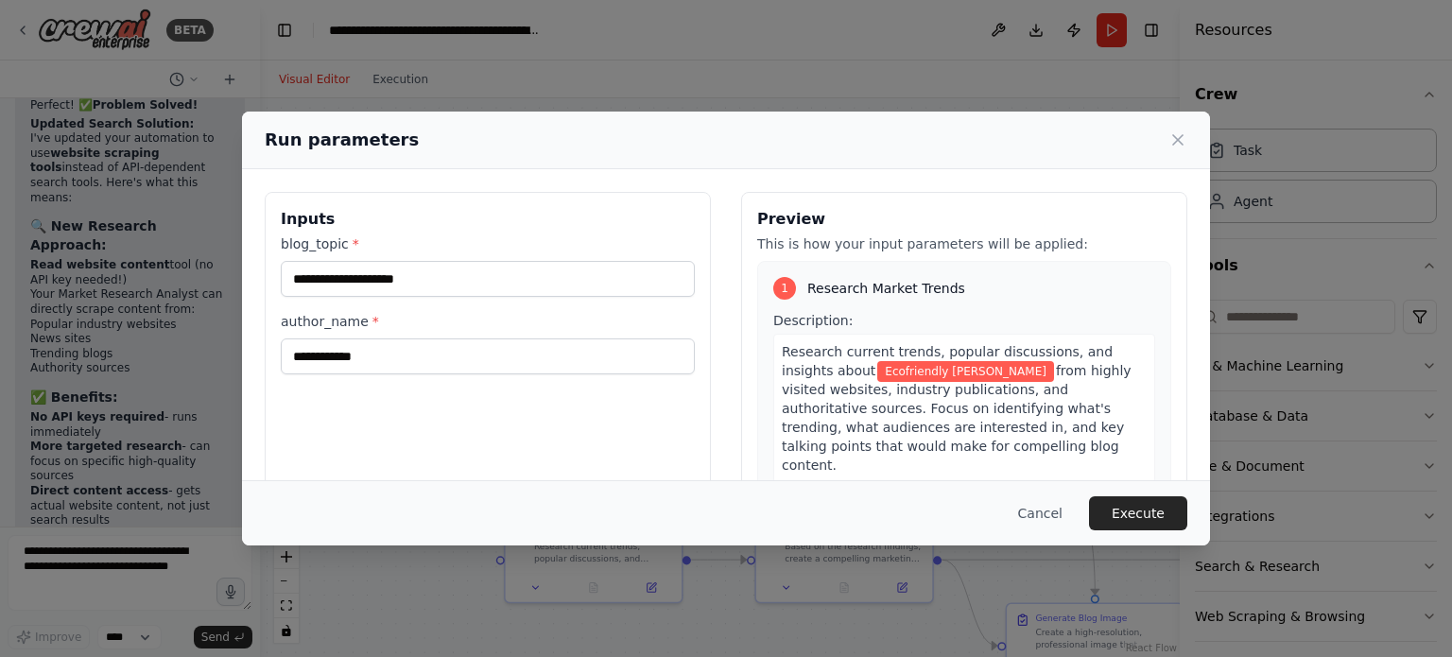
click at [1157, 513] on button "Execute" at bounding box center [1138, 513] width 98 height 34
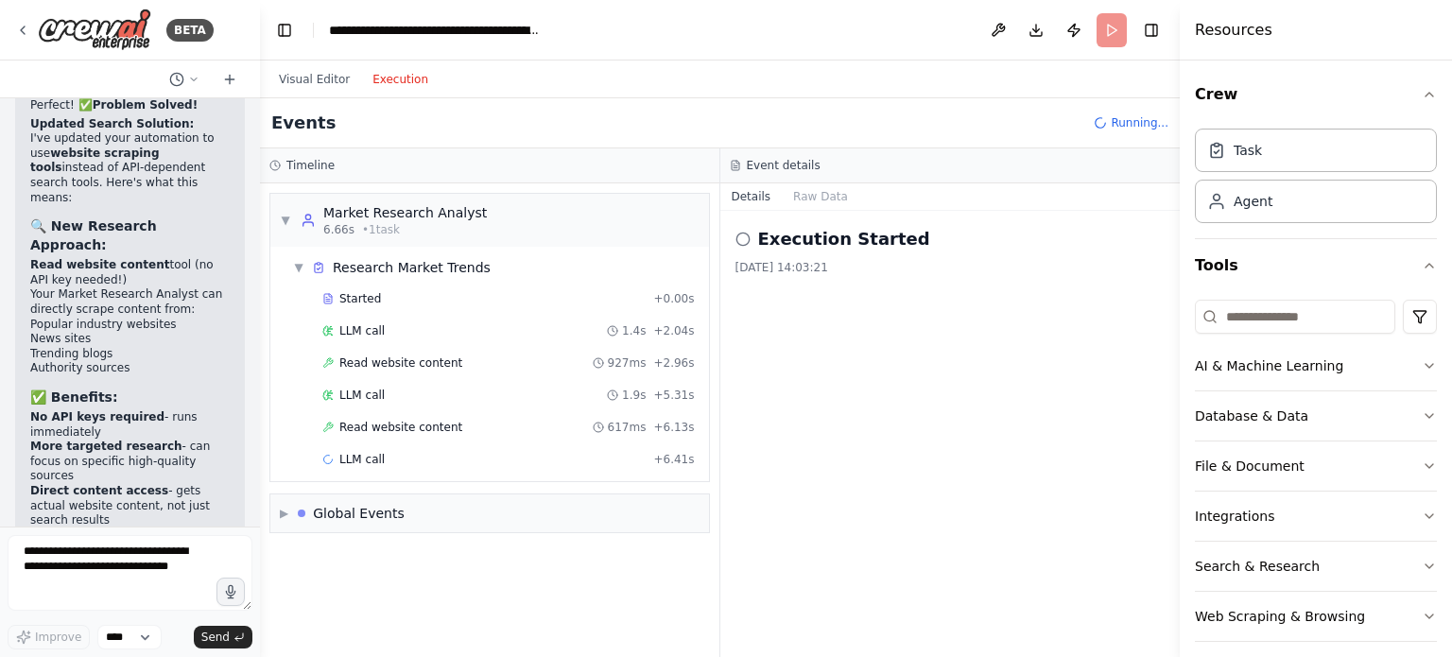
click at [395, 88] on button "Execution" at bounding box center [400, 79] width 78 height 23
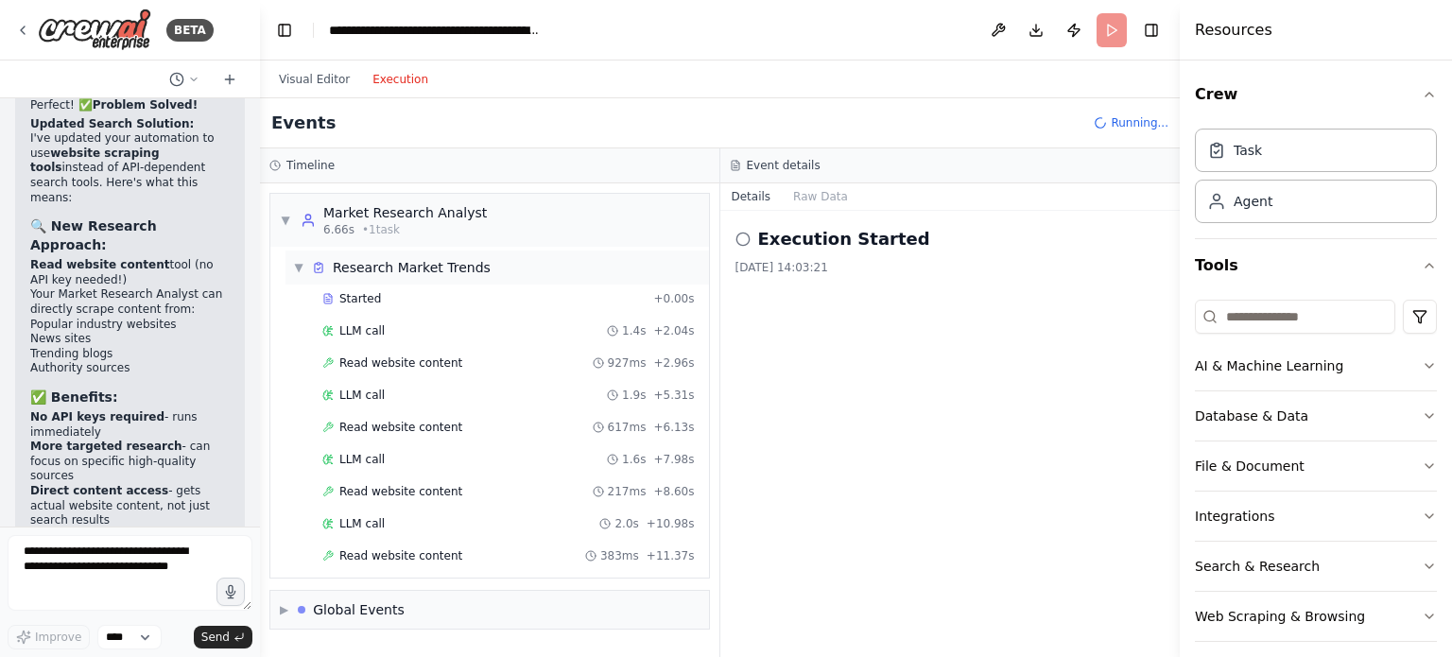
click at [294, 265] on span "▼" at bounding box center [298, 267] width 11 height 15
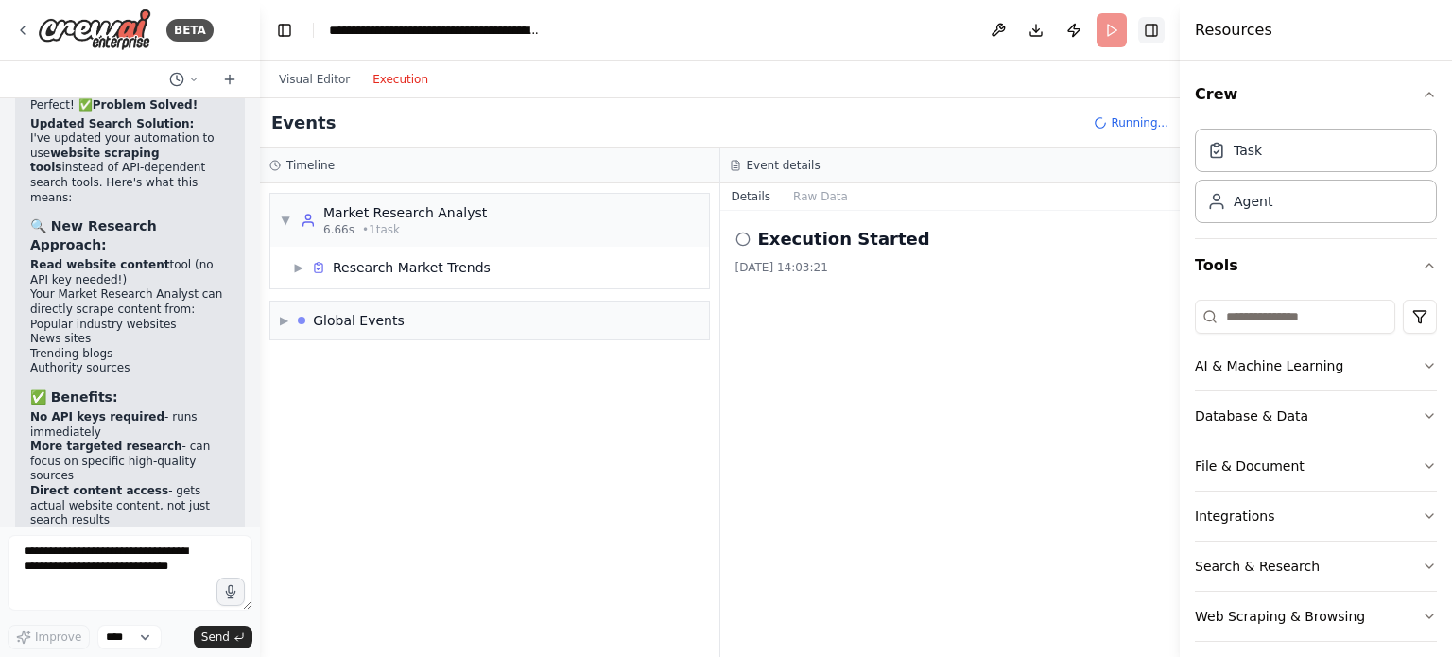
click at [1155, 33] on button "Toggle Right Sidebar" at bounding box center [1152, 30] width 26 height 26
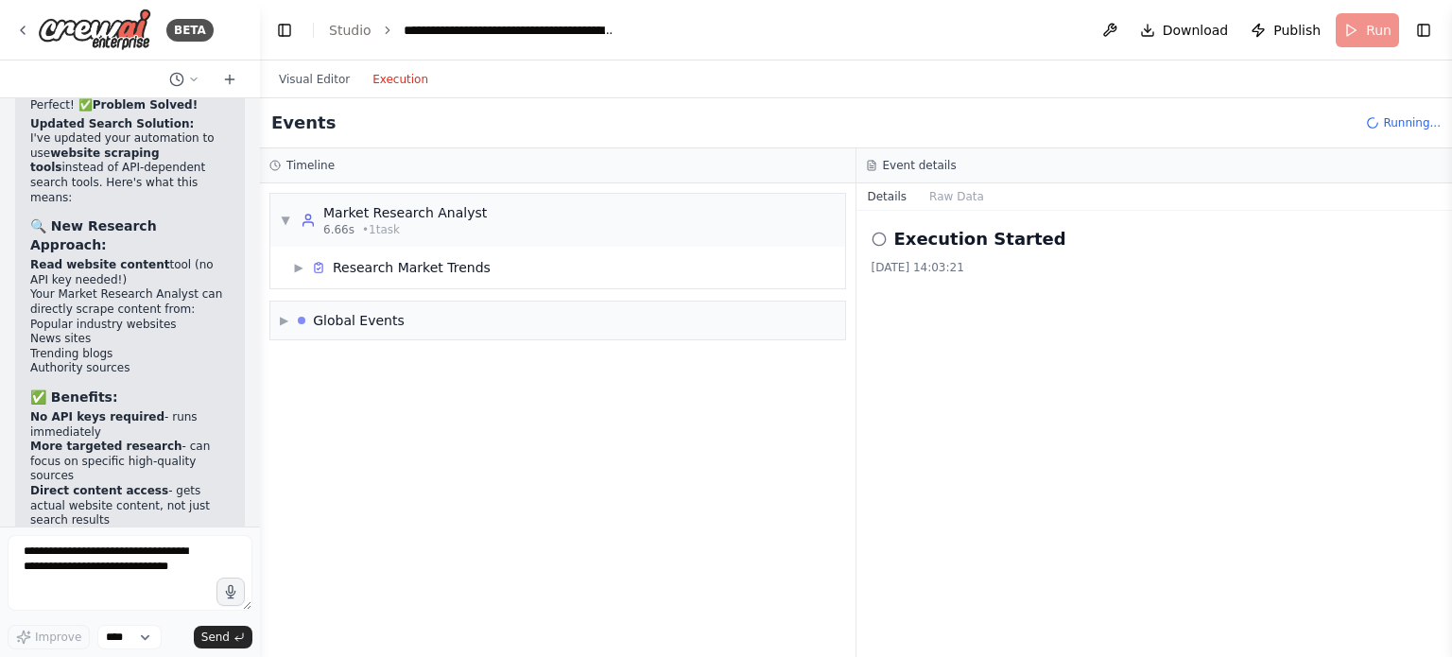
click at [1359, 37] on header "**********" at bounding box center [856, 30] width 1192 height 61
click at [1359, 28] on header "**********" at bounding box center [856, 30] width 1192 height 61
click at [1359, 29] on header "**********" at bounding box center [856, 30] width 1192 height 61
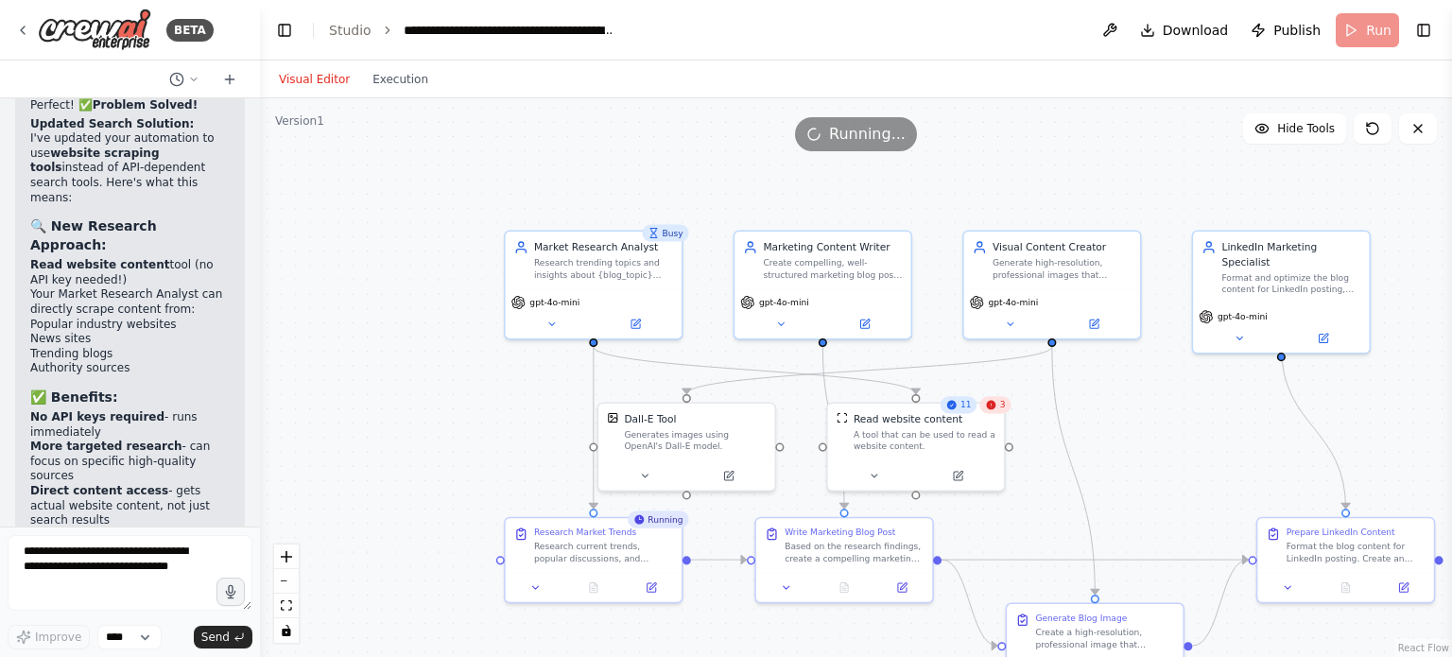
click at [309, 83] on button "Visual Editor" at bounding box center [315, 79] width 94 height 23
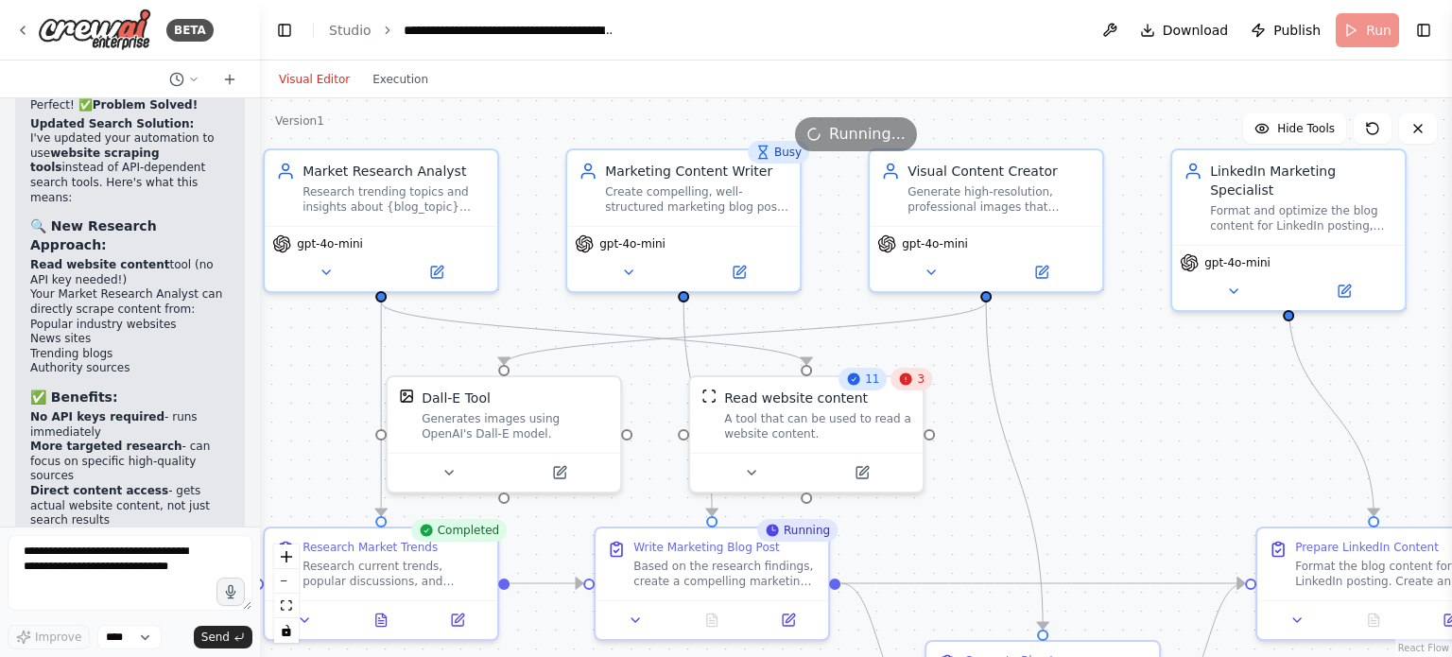
click at [917, 388] on div "3" at bounding box center [913, 379] width 42 height 23
click at [852, 387] on div "11" at bounding box center [863, 379] width 48 height 23
click at [909, 356] on icon at bounding box center [909, 355] width 8 height 10
click at [850, 352] on button "Confirm" at bounding box center [855, 354] width 67 height 23
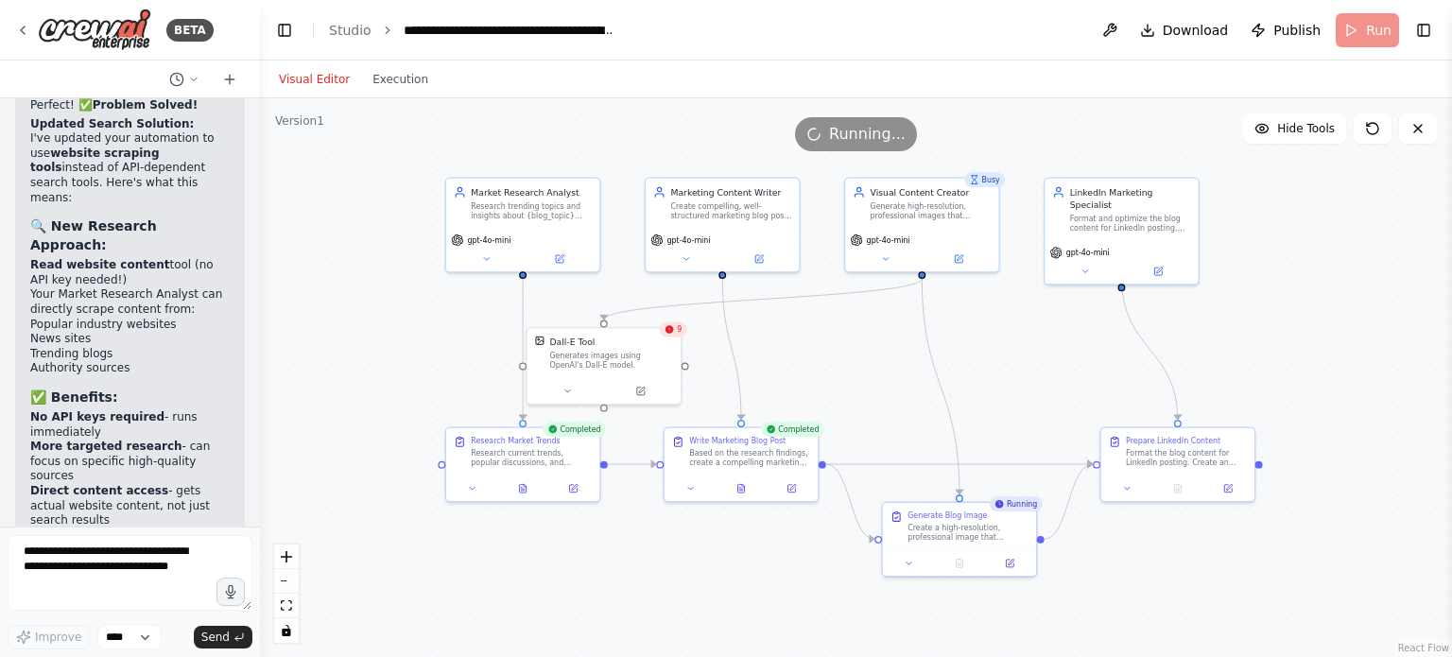
drag, startPoint x: 1383, startPoint y: 349, endPoint x: 1295, endPoint y: 257, distance: 127.7
click at [1295, 257] on div ".deletable-edge-delete-btn { width: 20px; height: 20px; border: 0px solid #ffff…" at bounding box center [856, 377] width 1192 height 559
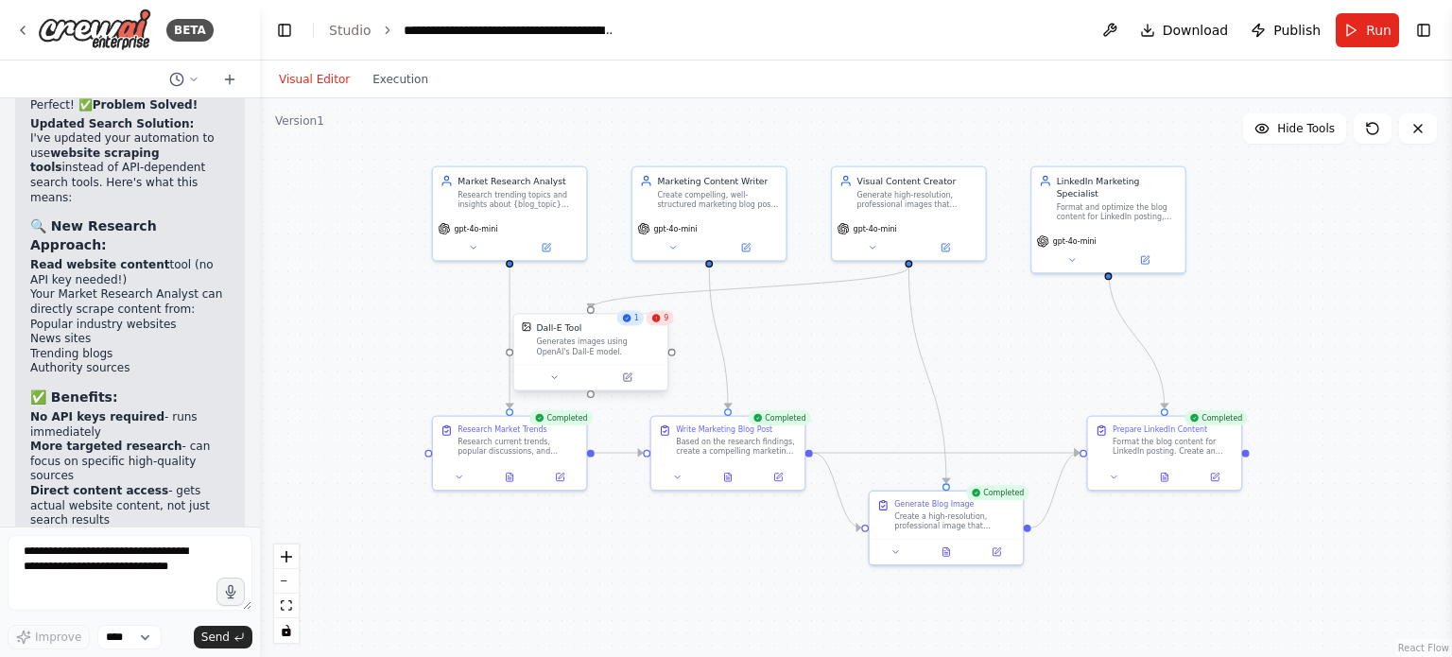
click at [662, 327] on div "Dall-E Tool Generates images using OpenAI's Dall-E model." at bounding box center [590, 340] width 153 height 50
click at [1165, 479] on button at bounding box center [1165, 474] width 53 height 15
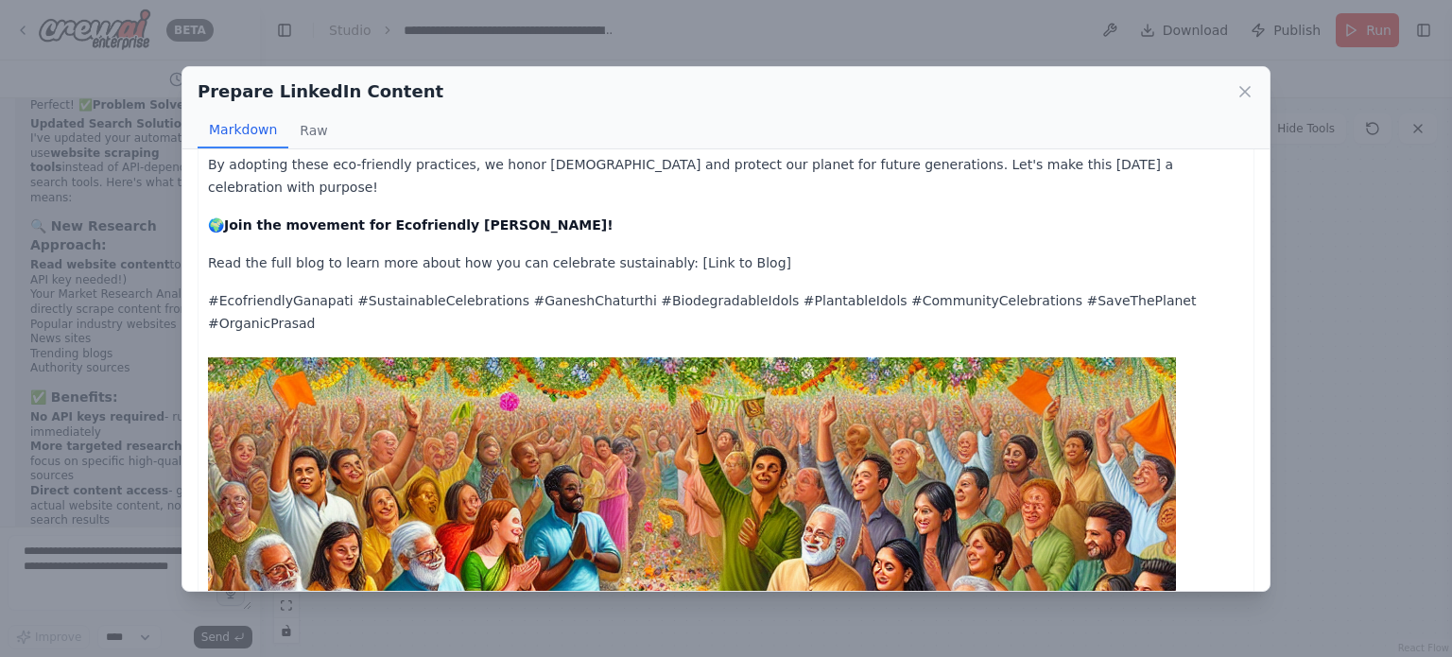
scroll to position [0, 0]
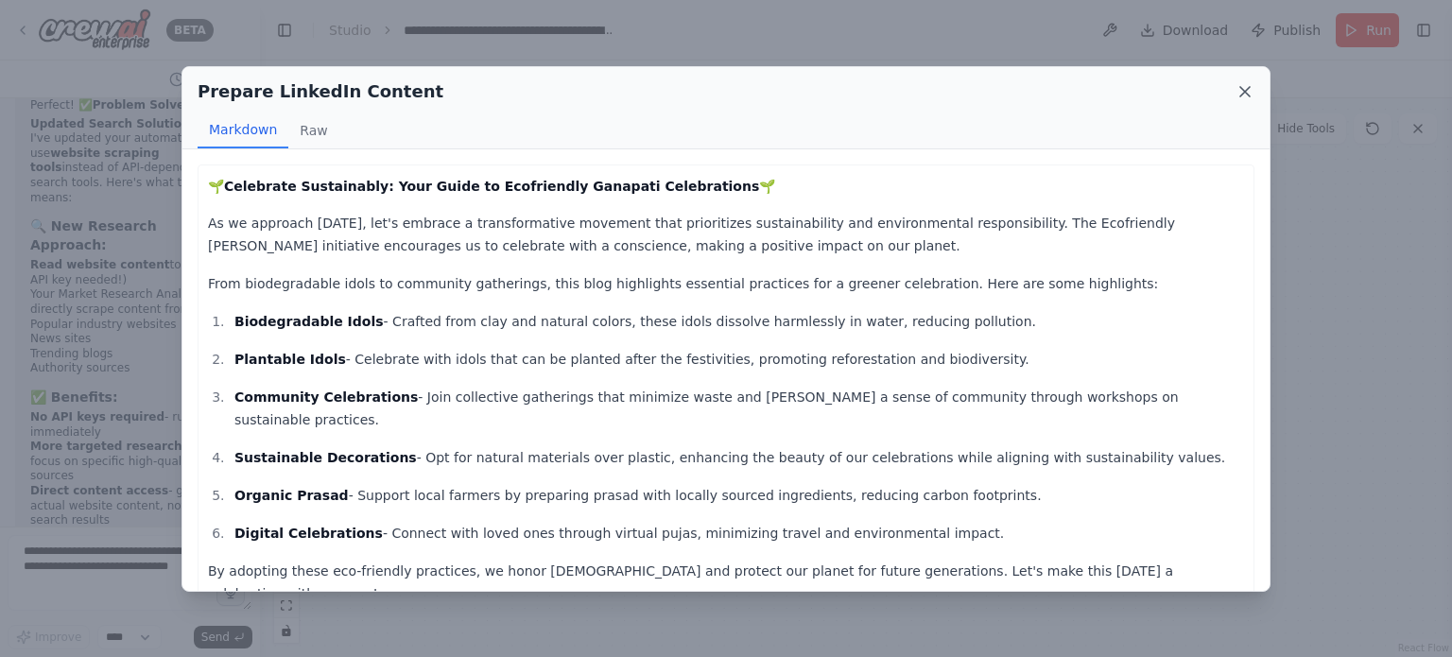
click at [1248, 95] on icon at bounding box center [1245, 91] width 19 height 19
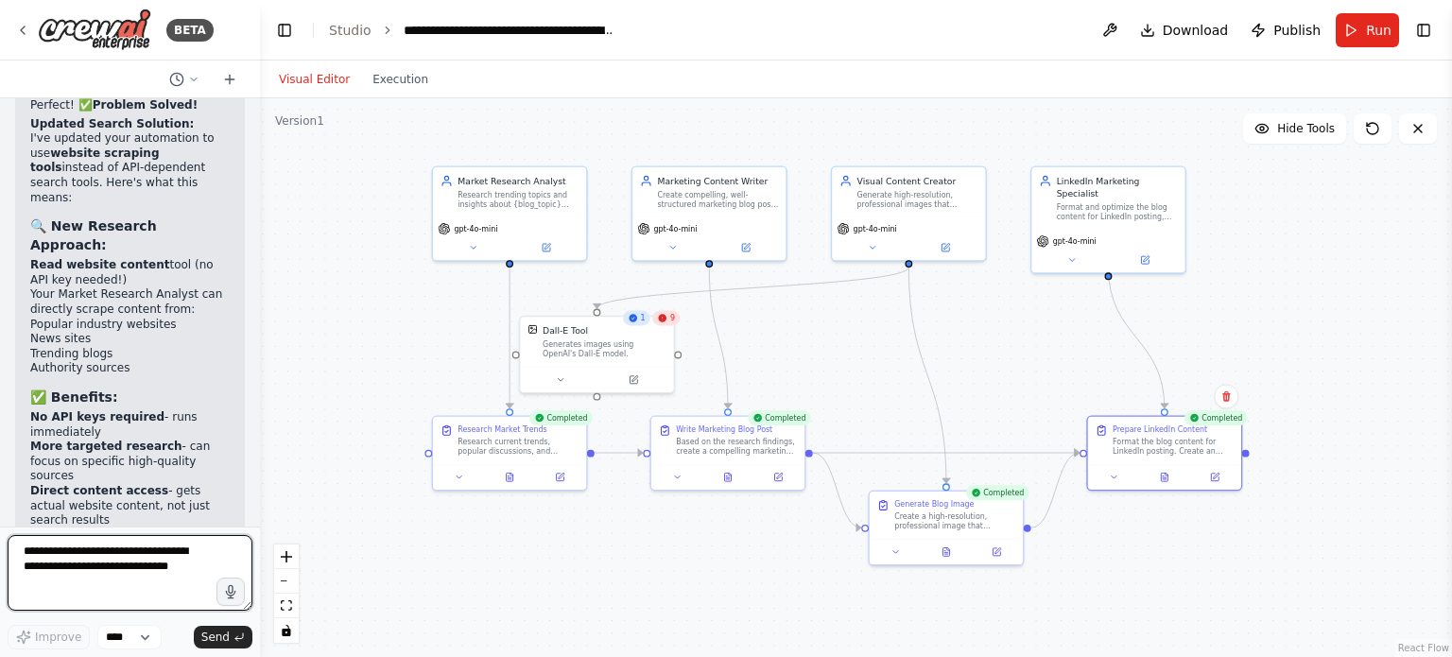
click at [95, 565] on textarea at bounding box center [130, 573] width 245 height 76
type textarea "**********"
click at [213, 638] on span "Send" at bounding box center [215, 637] width 28 height 15
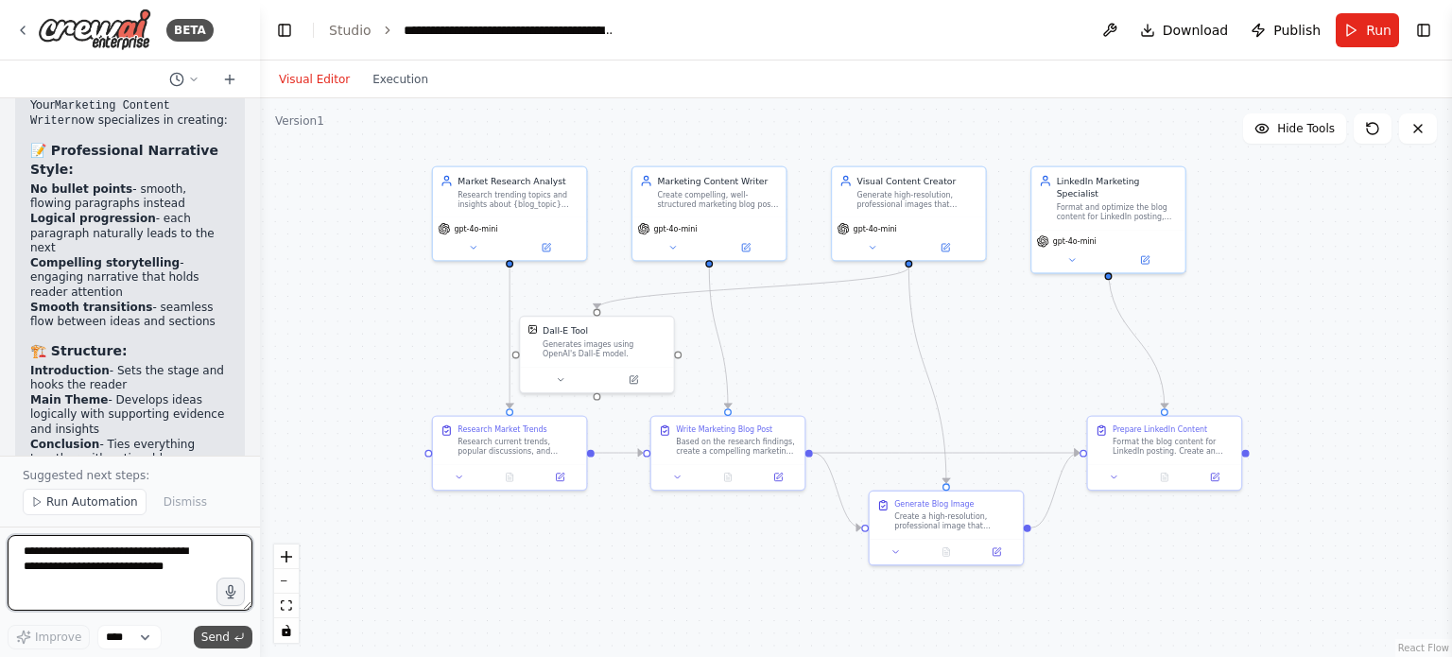
scroll to position [6104, 0]
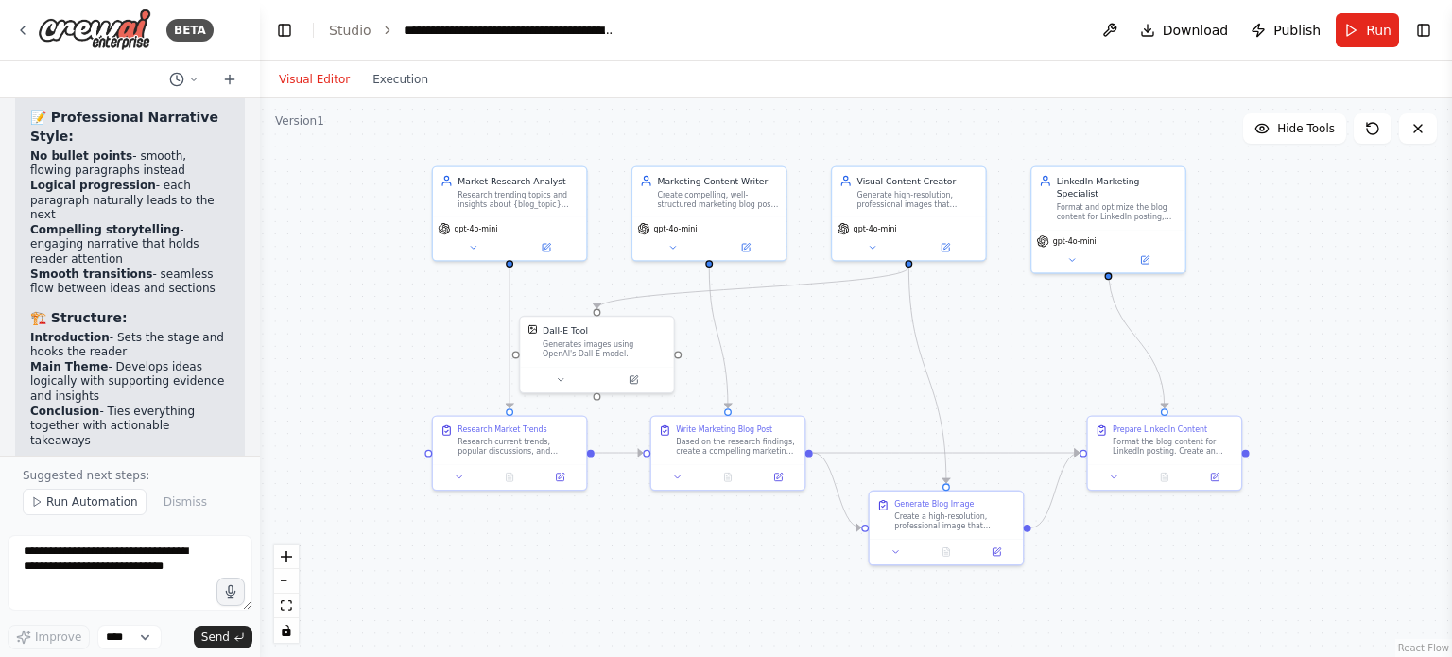
click at [1373, 20] on button "Run" at bounding box center [1367, 30] width 63 height 34
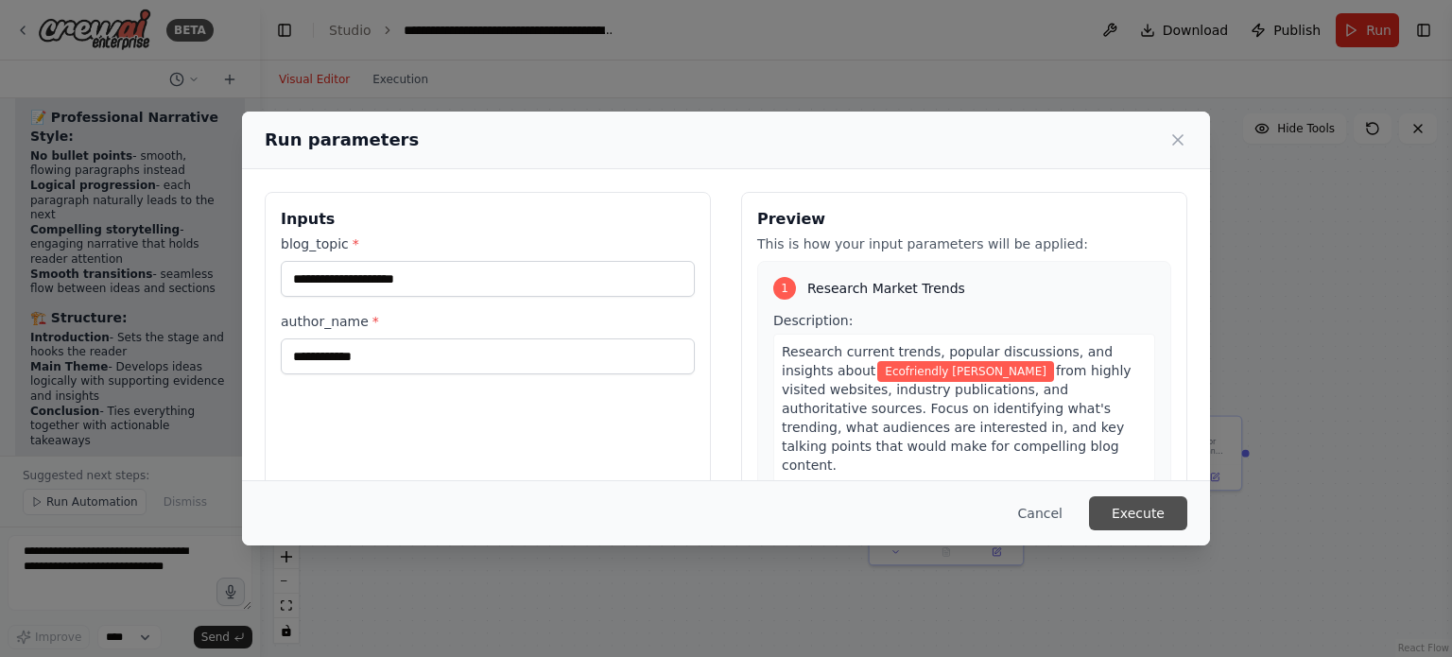
click at [1135, 506] on button "Execute" at bounding box center [1138, 513] width 98 height 34
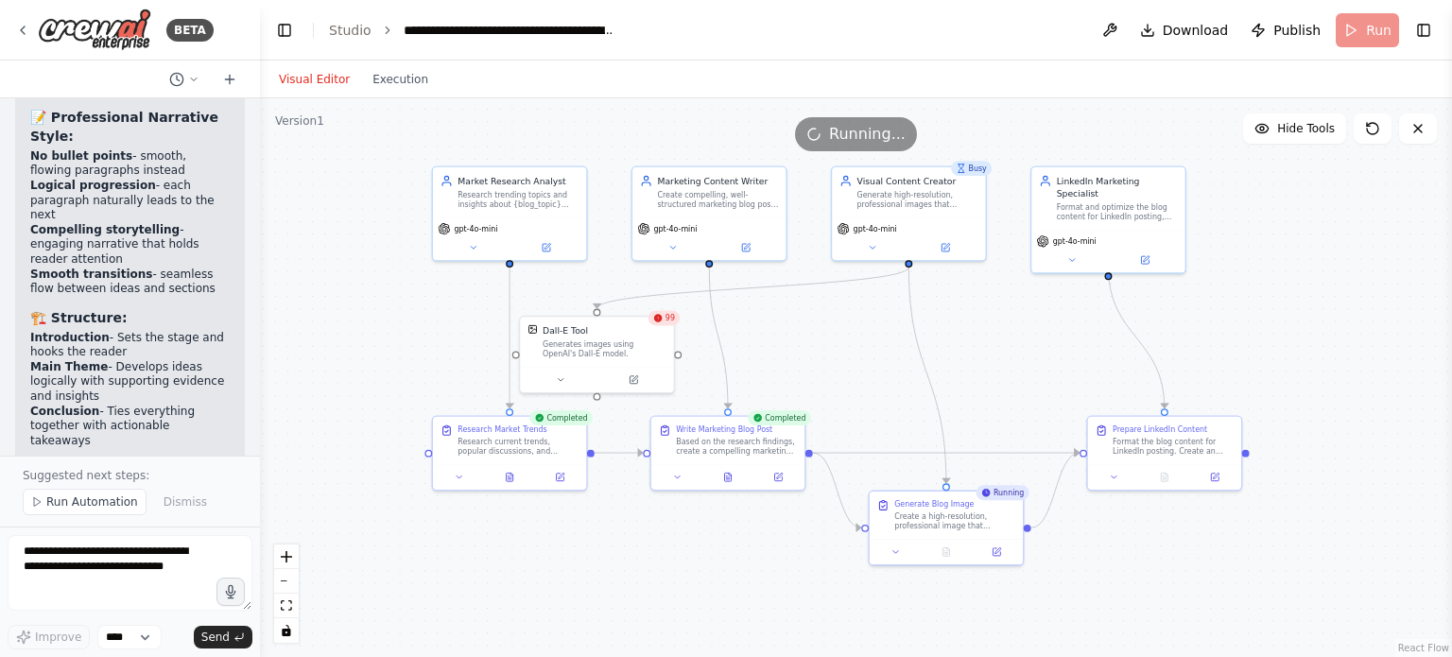
click at [671, 324] on div "99" at bounding box center [664, 318] width 32 height 15
click at [630, 375] on icon at bounding box center [634, 378] width 8 height 8
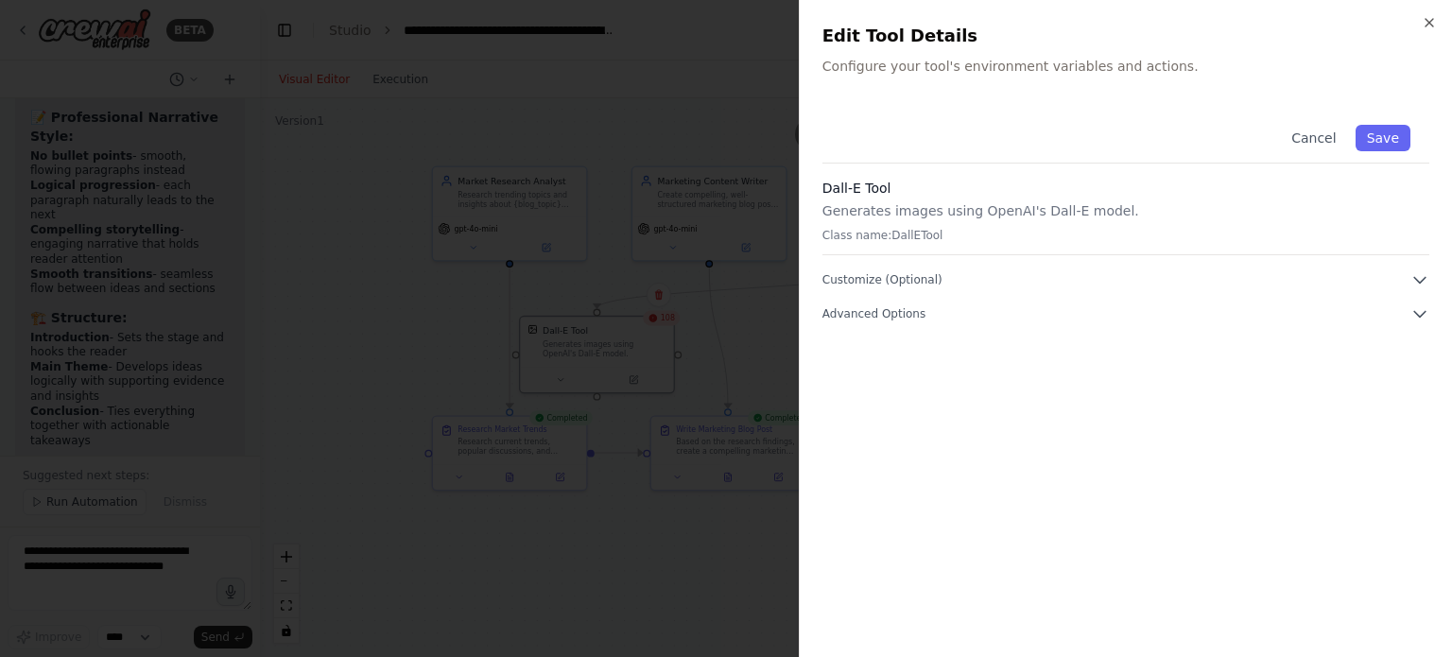
click at [997, 216] on p "Generates images using OpenAI's Dall-E model." at bounding box center [1126, 210] width 607 height 19
drag, startPoint x: 1016, startPoint y: 211, endPoint x: 1103, endPoint y: 211, distance: 87.0
click at [1103, 211] on p "Generates images using OpenAI's Dall-E model." at bounding box center [1126, 210] width 607 height 19
click at [1114, 282] on button "Customize (Optional)" at bounding box center [1126, 279] width 607 height 19
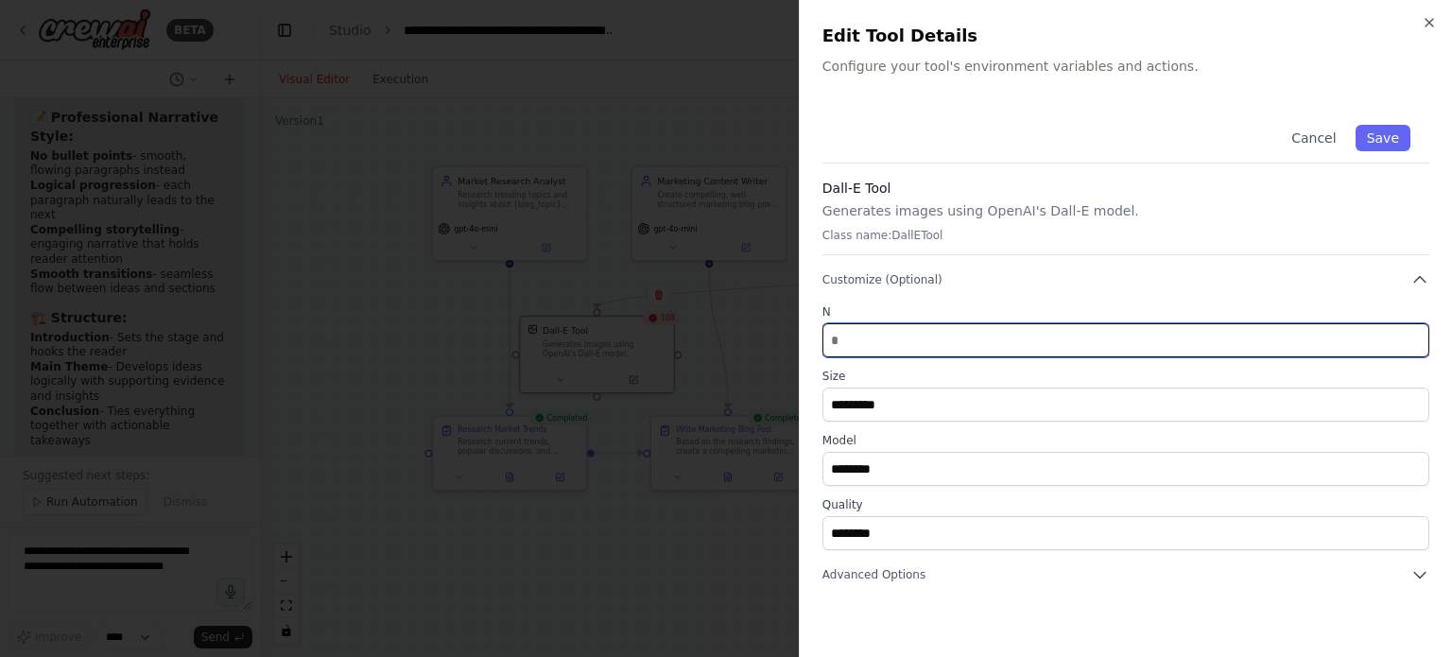
click at [912, 343] on input "*" at bounding box center [1126, 340] width 607 height 34
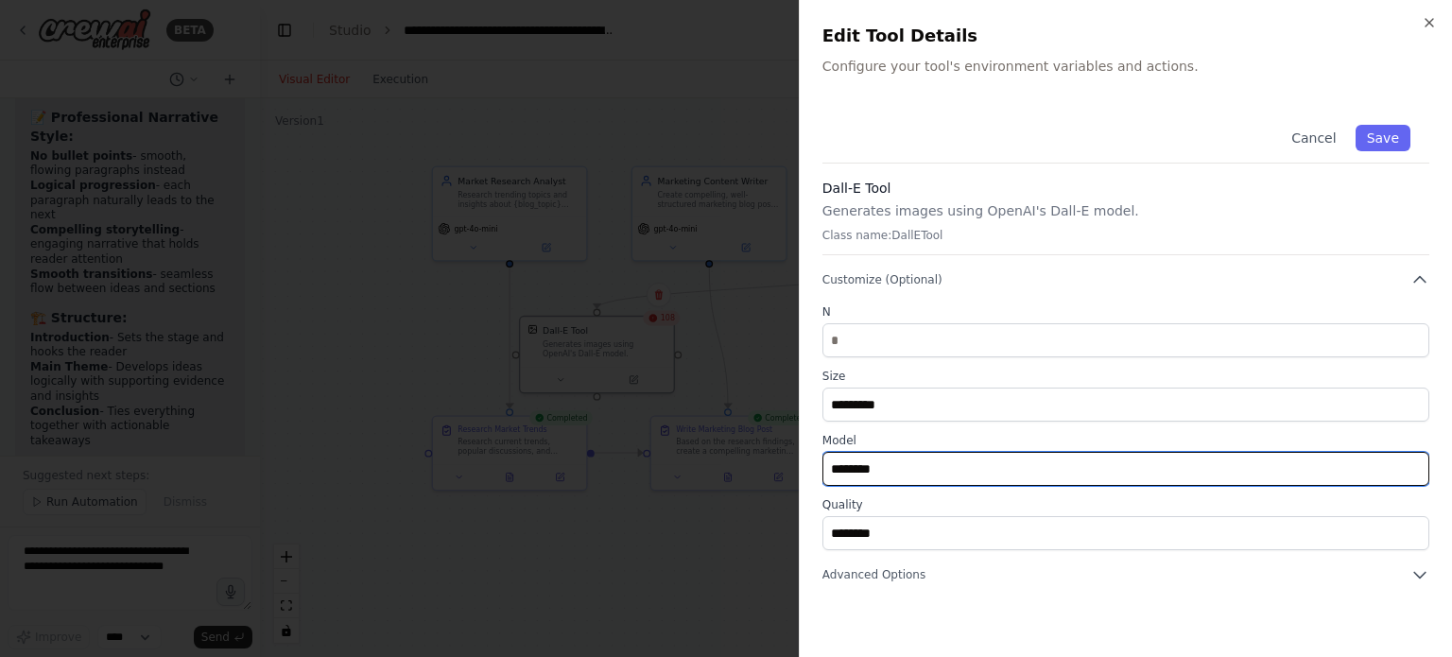
drag, startPoint x: 904, startPoint y: 468, endPoint x: 797, endPoint y: 476, distance: 107.1
click at [797, 476] on body "BETA Hello! I'm the CrewAI assistant. What kind of automation do you want to bu…" at bounding box center [726, 328] width 1452 height 657
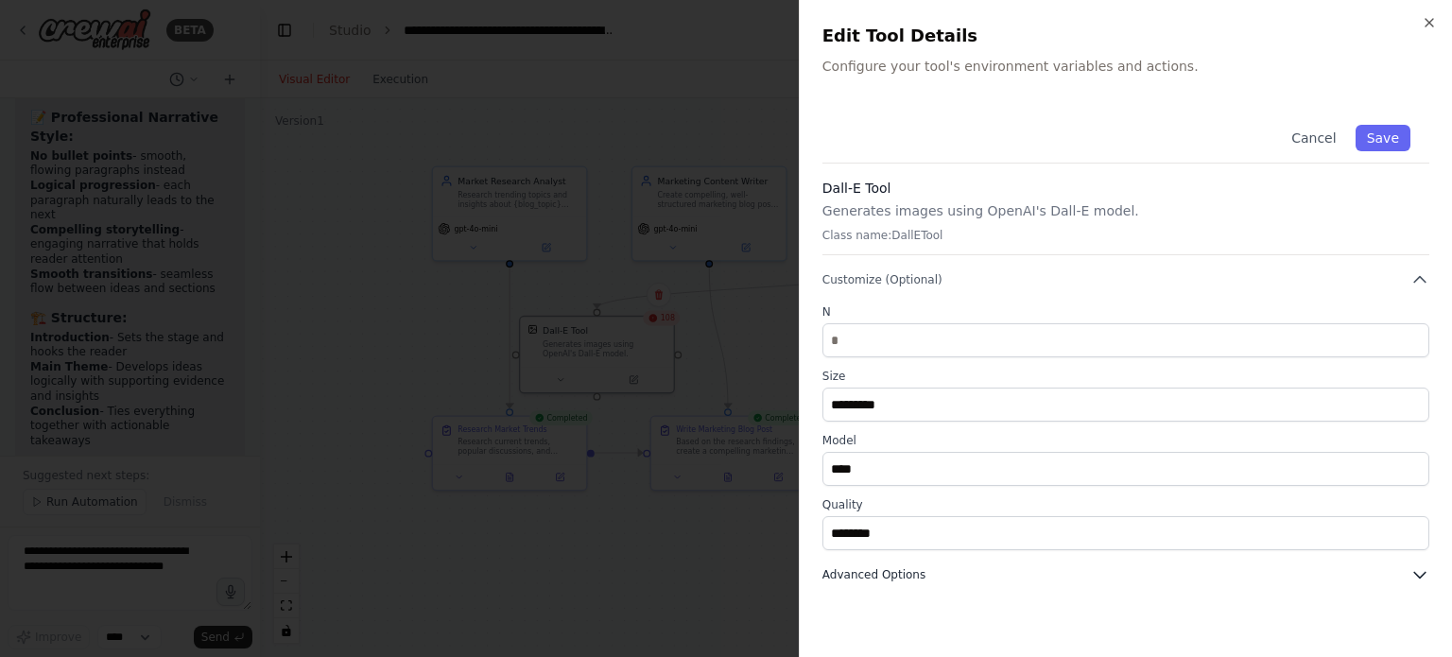
click at [1426, 567] on icon "button" at bounding box center [1420, 574] width 19 height 19
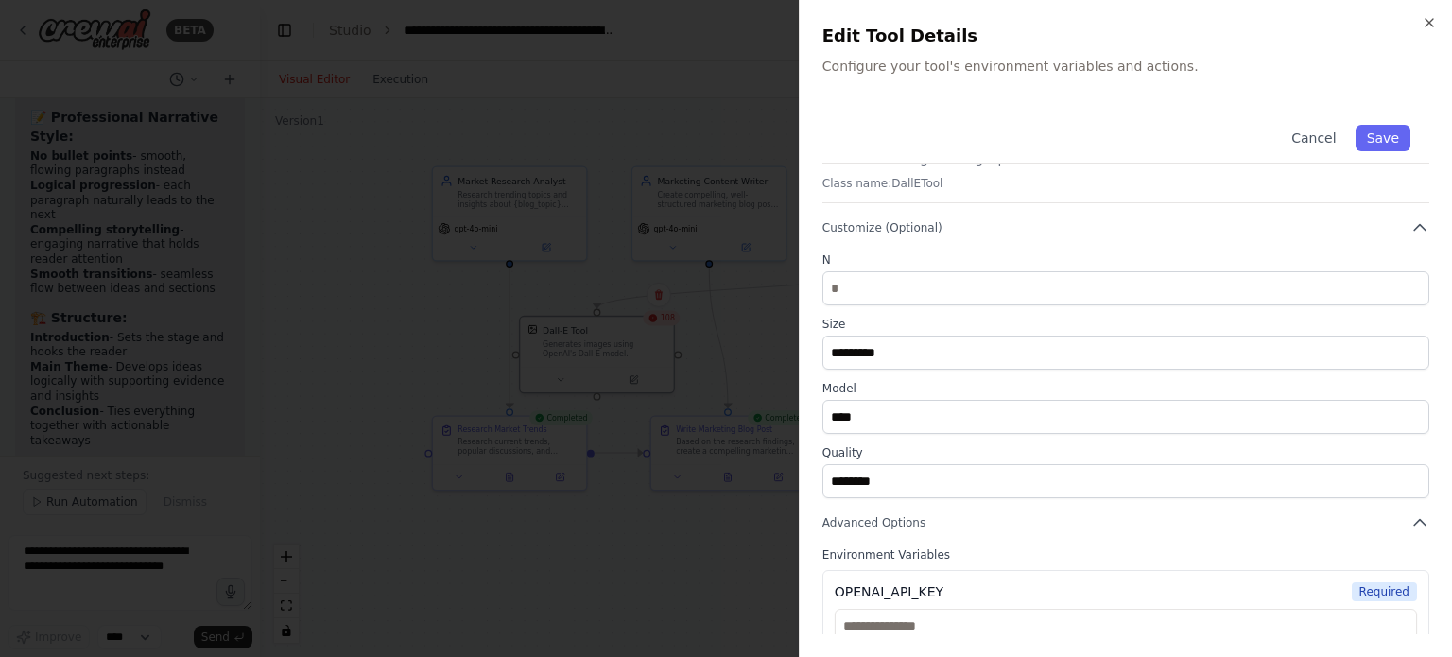
scroll to position [91, 0]
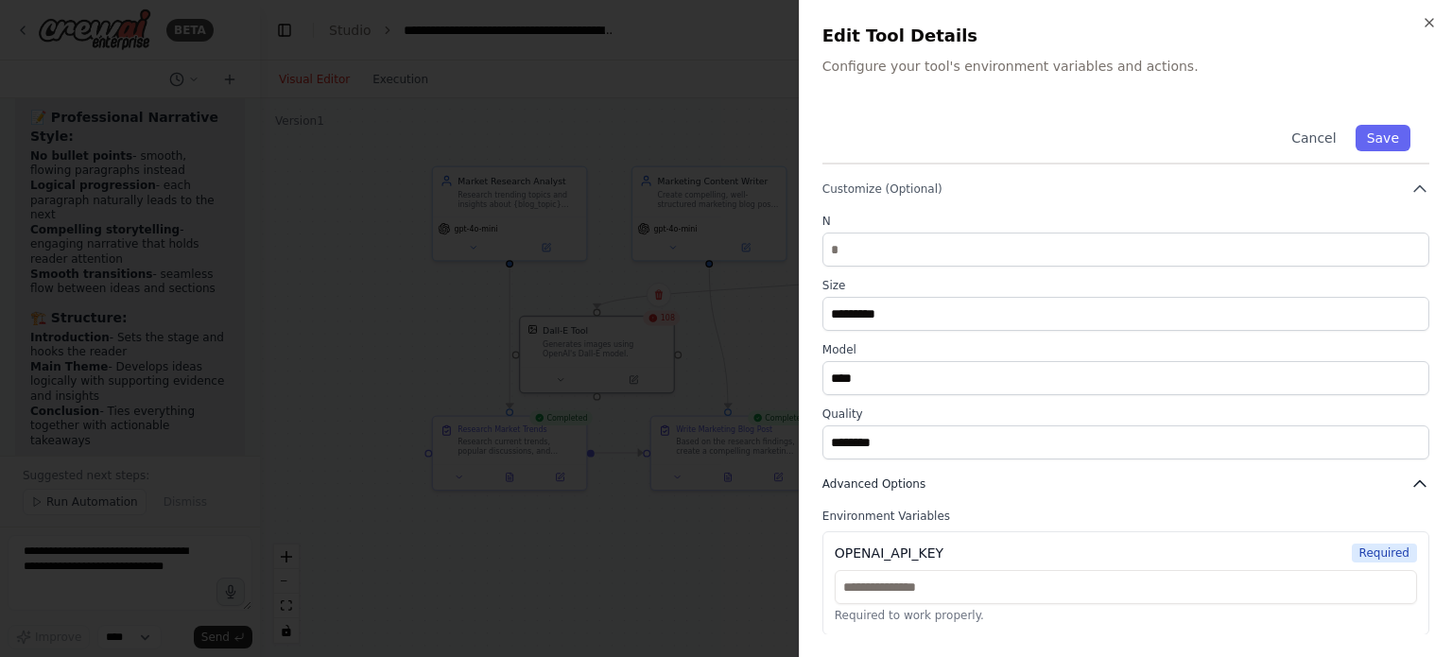
click at [1411, 487] on icon "button" at bounding box center [1420, 484] width 19 height 19
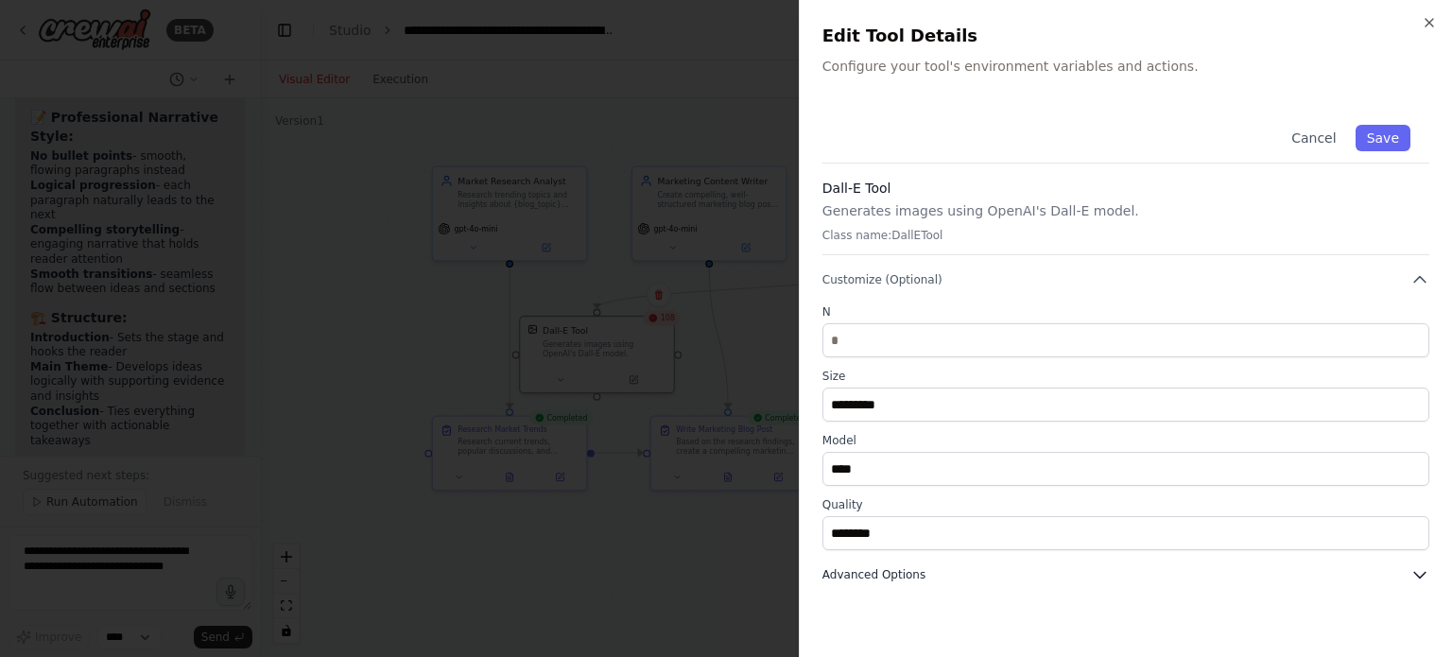
click at [1424, 570] on icon "button" at bounding box center [1420, 574] width 19 height 19
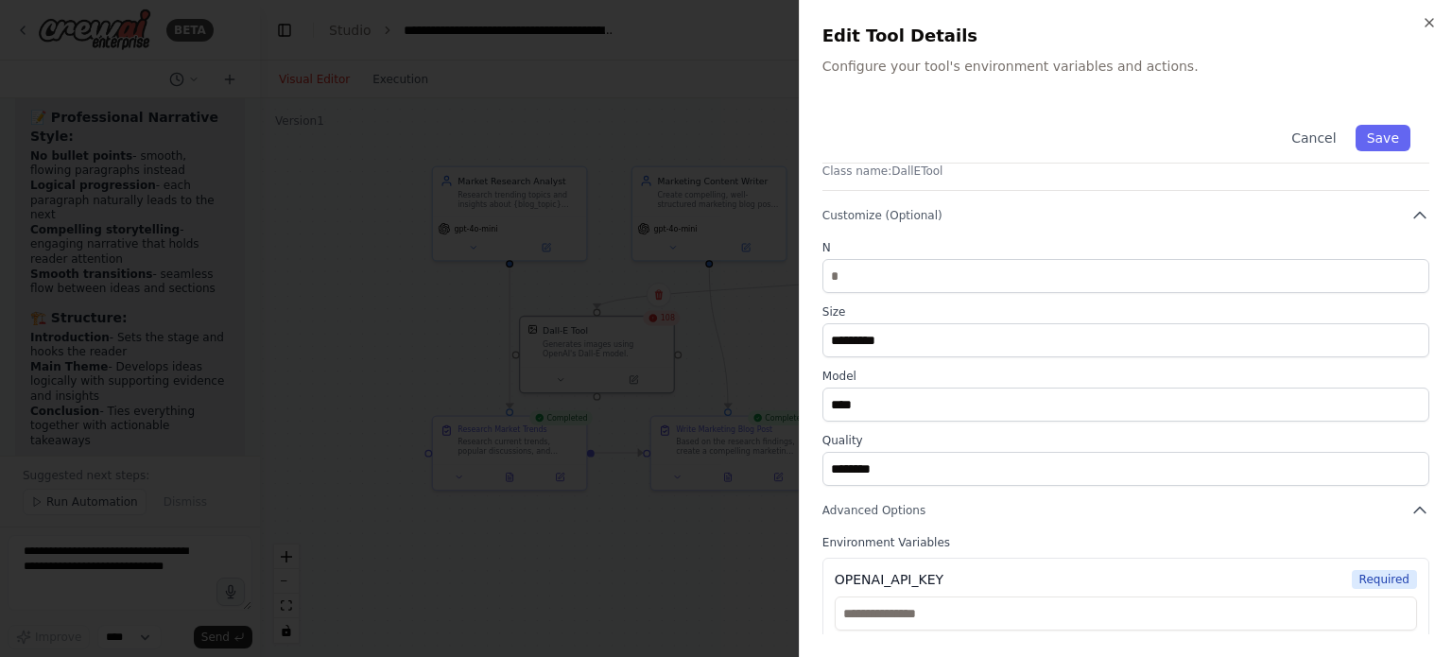
scroll to position [91, 0]
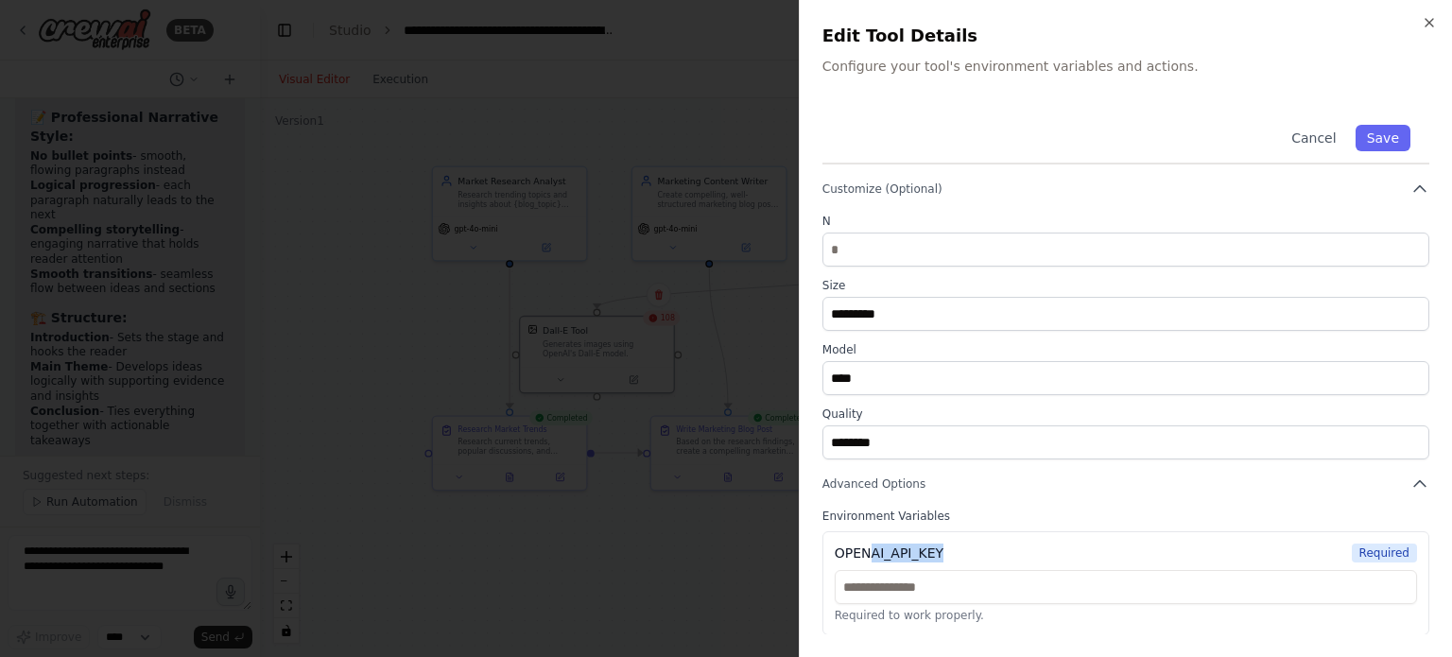
drag, startPoint x: 866, startPoint y: 553, endPoint x: 943, endPoint y: 554, distance: 76.6
click at [943, 554] on div "OPENAI_API_KEY Required" at bounding box center [1126, 553] width 583 height 19
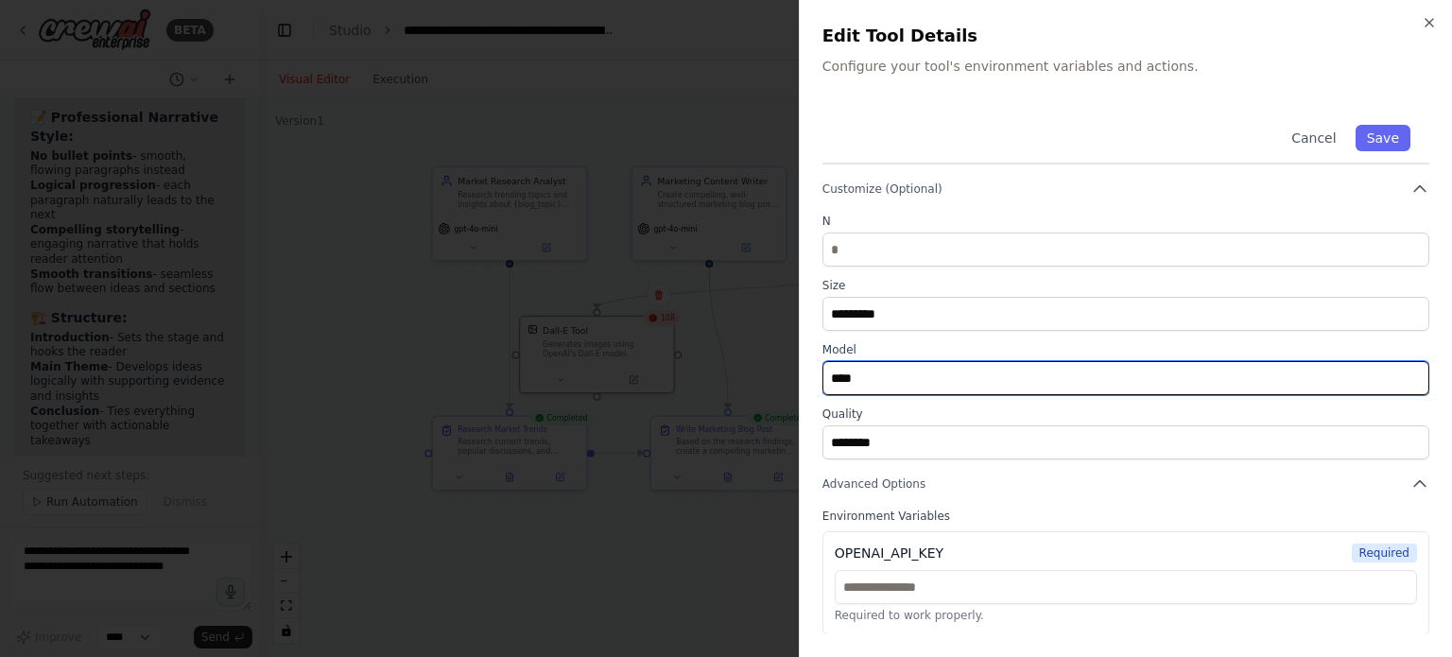
click at [909, 372] on input "****" at bounding box center [1126, 378] width 607 height 34
type input "*"
type input "*****"
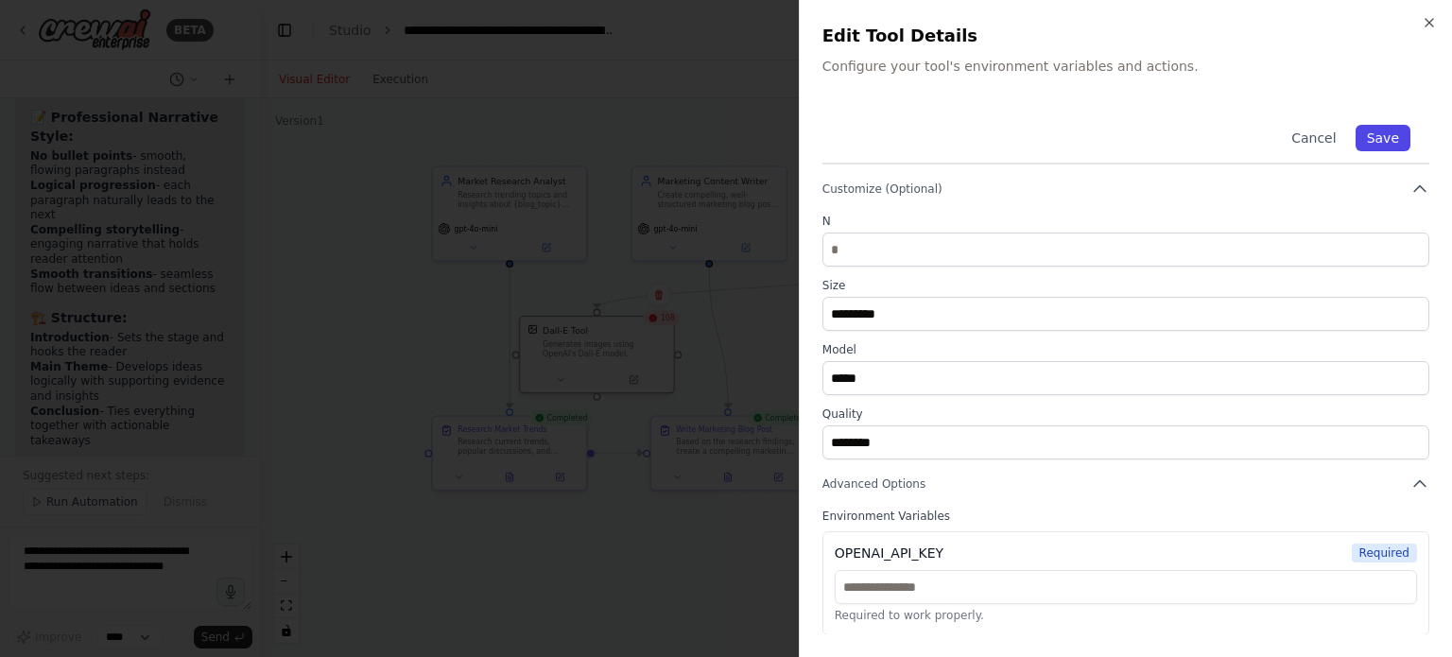
click at [1367, 135] on button "Save" at bounding box center [1383, 138] width 55 height 26
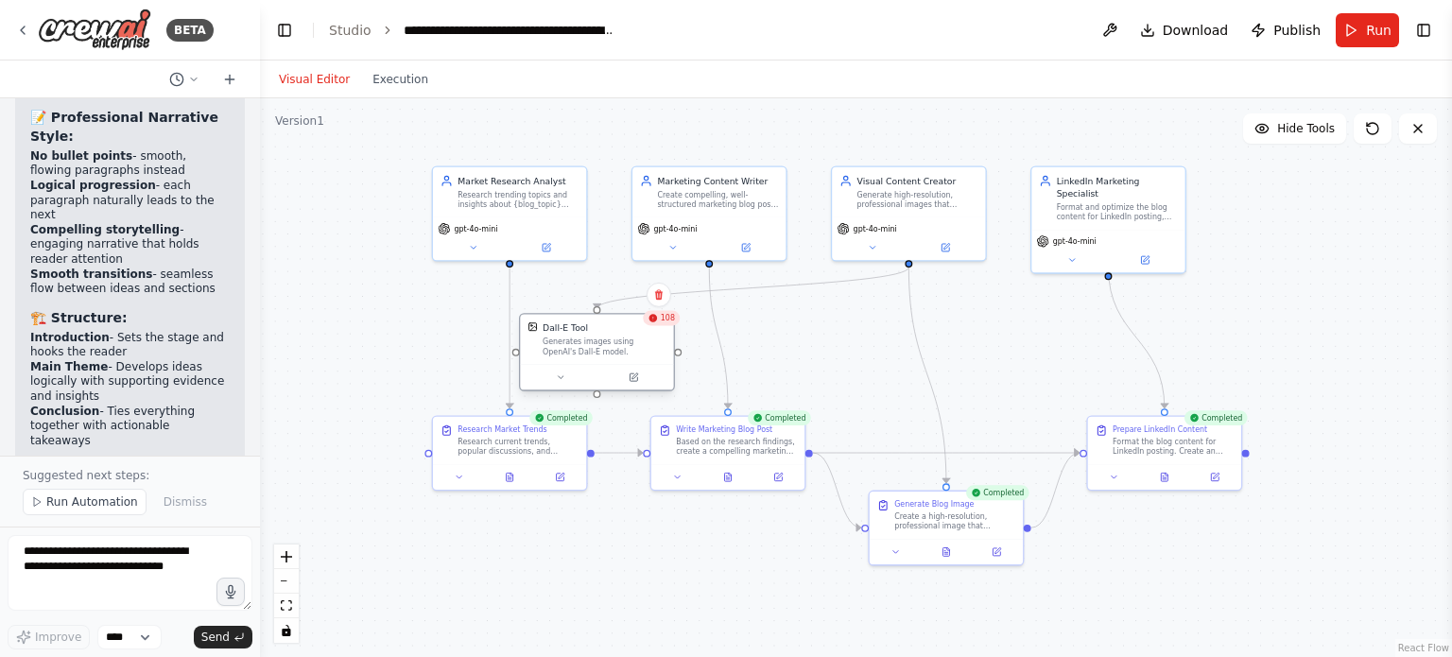
click at [635, 385] on div at bounding box center [596, 377] width 153 height 26
click at [633, 383] on button at bounding box center [634, 377] width 71 height 15
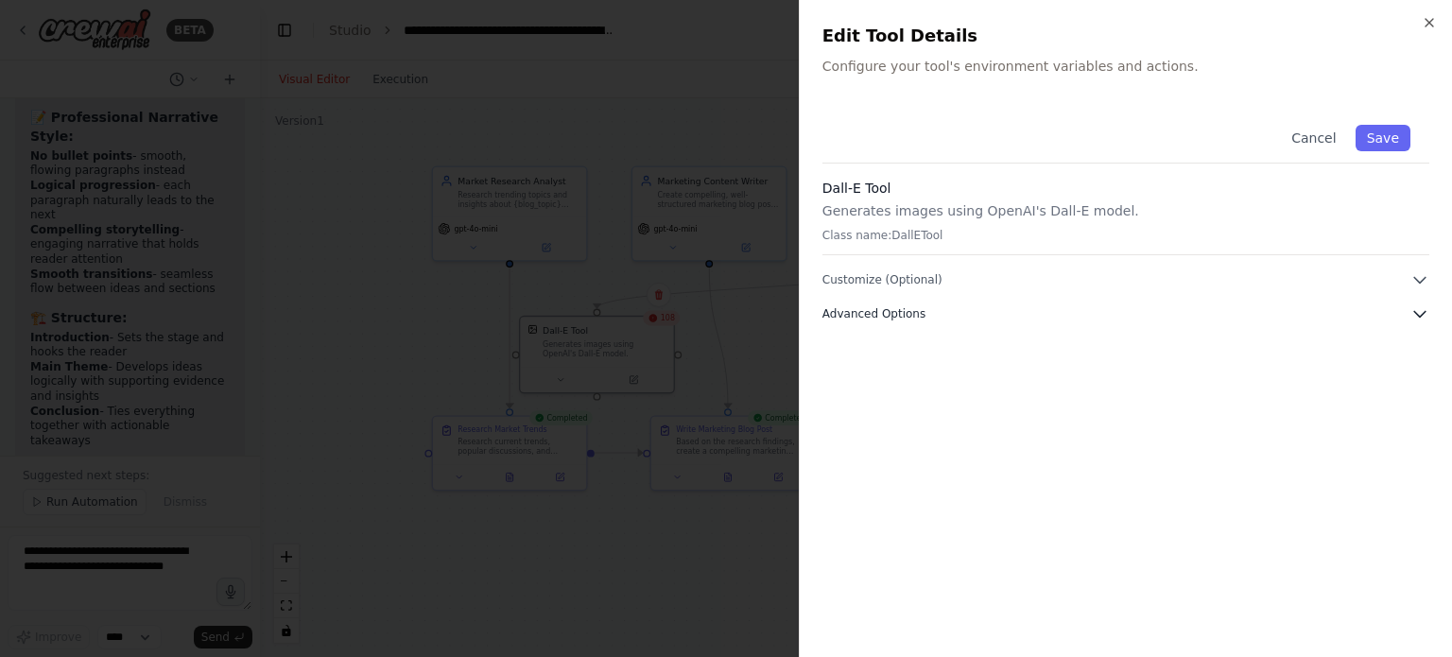
click at [1419, 313] on icon "button" at bounding box center [1420, 313] width 19 height 19
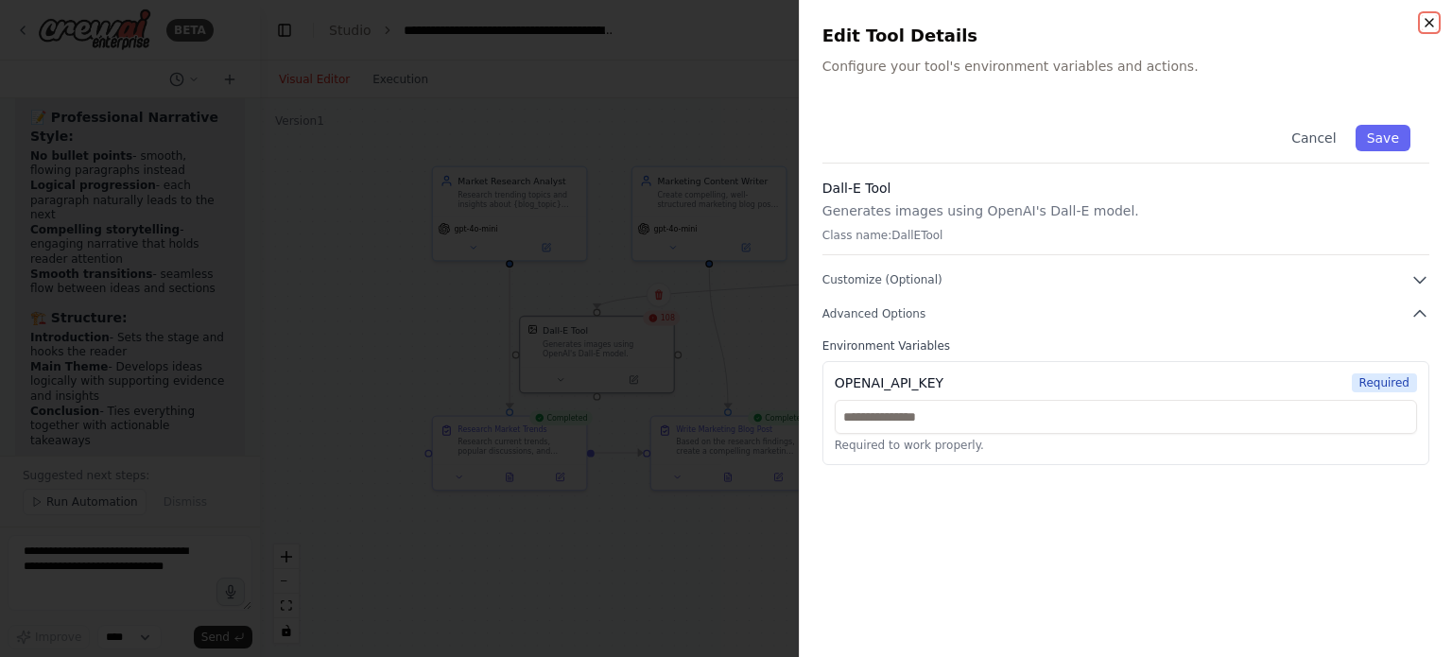
click at [1435, 23] on icon "button" at bounding box center [1429, 22] width 15 height 15
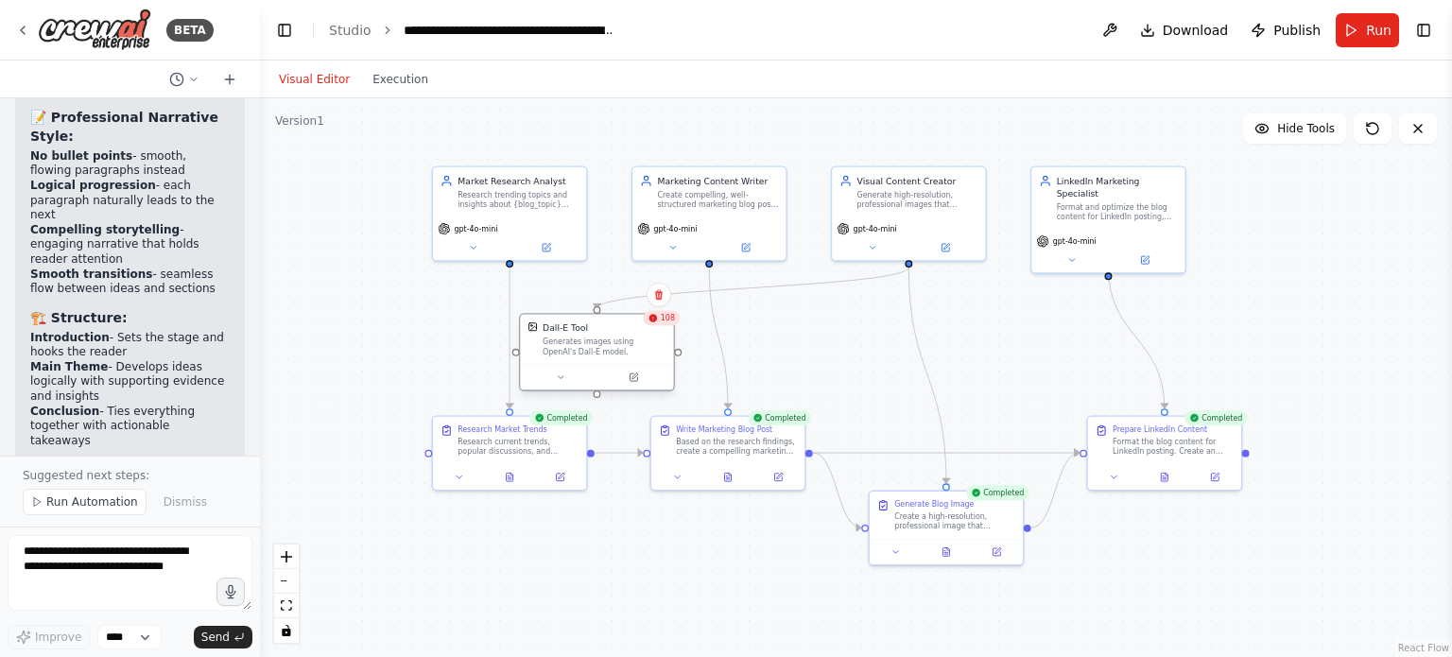
click at [549, 333] on div "Dall-E Tool" at bounding box center [565, 328] width 45 height 12
click at [601, 356] on div "Generates images using OpenAI's Dall-E model." at bounding box center [605, 347] width 124 height 20
click at [587, 350] on div "Generates images using OpenAI's Dall-E model." at bounding box center [605, 347] width 124 height 20
click at [514, 198] on div "Research trending topics and insights about {blog_topic} from highly visited we…" at bounding box center [518, 197] width 121 height 20
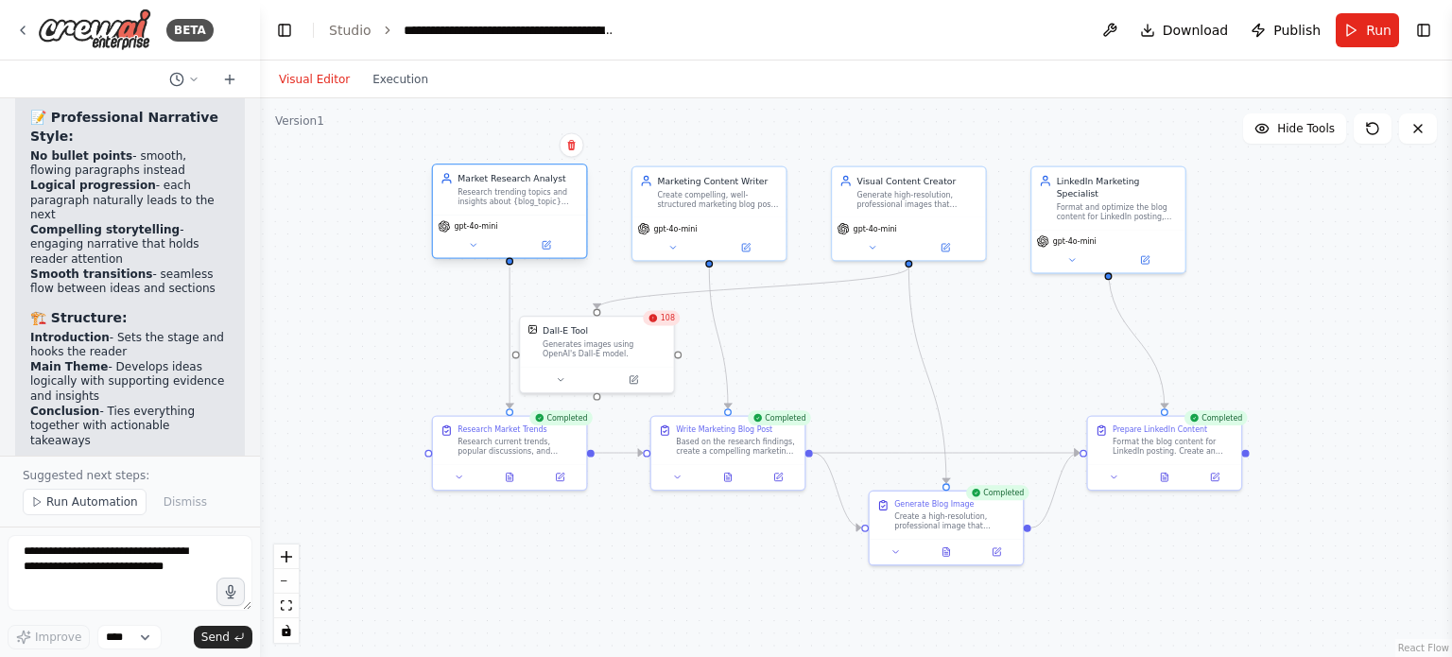
click at [514, 198] on div "Research trending topics and insights about {blog_topic} from highly visited we…" at bounding box center [518, 197] width 121 height 20
click at [583, 362] on div "Dall-E Tool Generates images using OpenAI's Dall-E model." at bounding box center [596, 340] width 153 height 50
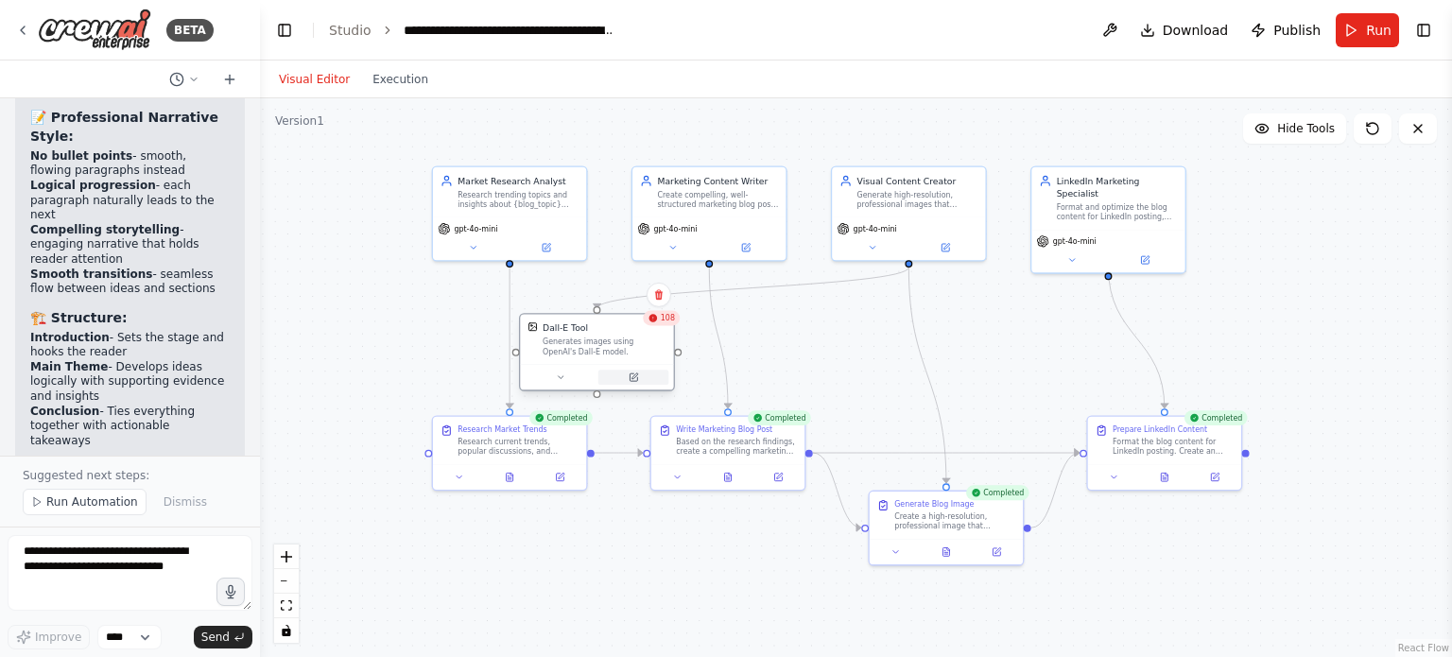
click at [632, 379] on icon at bounding box center [634, 378] width 8 height 8
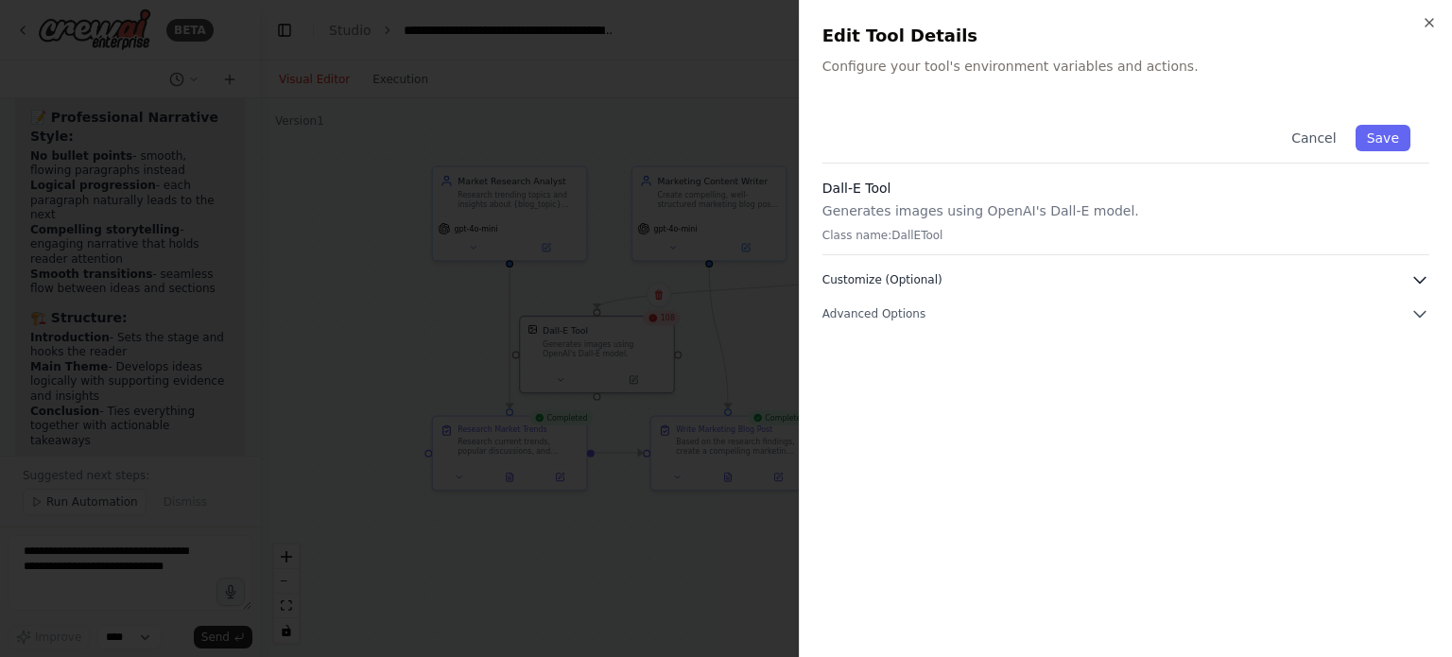
click at [1404, 278] on button "Customize (Optional)" at bounding box center [1126, 279] width 607 height 19
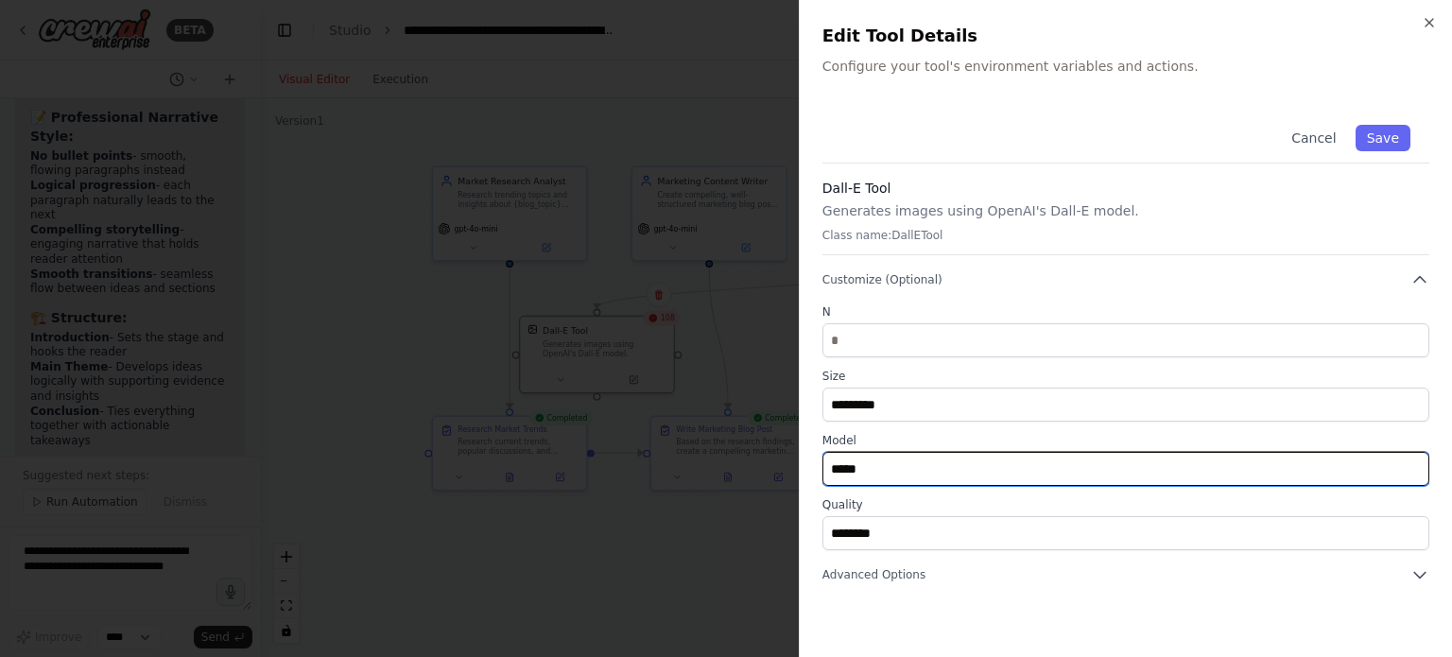
click at [1298, 475] on input "*****" at bounding box center [1126, 469] width 607 height 34
drag, startPoint x: 1298, startPoint y: 475, endPoint x: 788, endPoint y: 496, distance: 511.1
click at [788, 496] on body "BETA Hello! I'm the CrewAI assistant. What kind of automation do you want to bu…" at bounding box center [726, 328] width 1452 height 657
type input "*"
type input "*****"
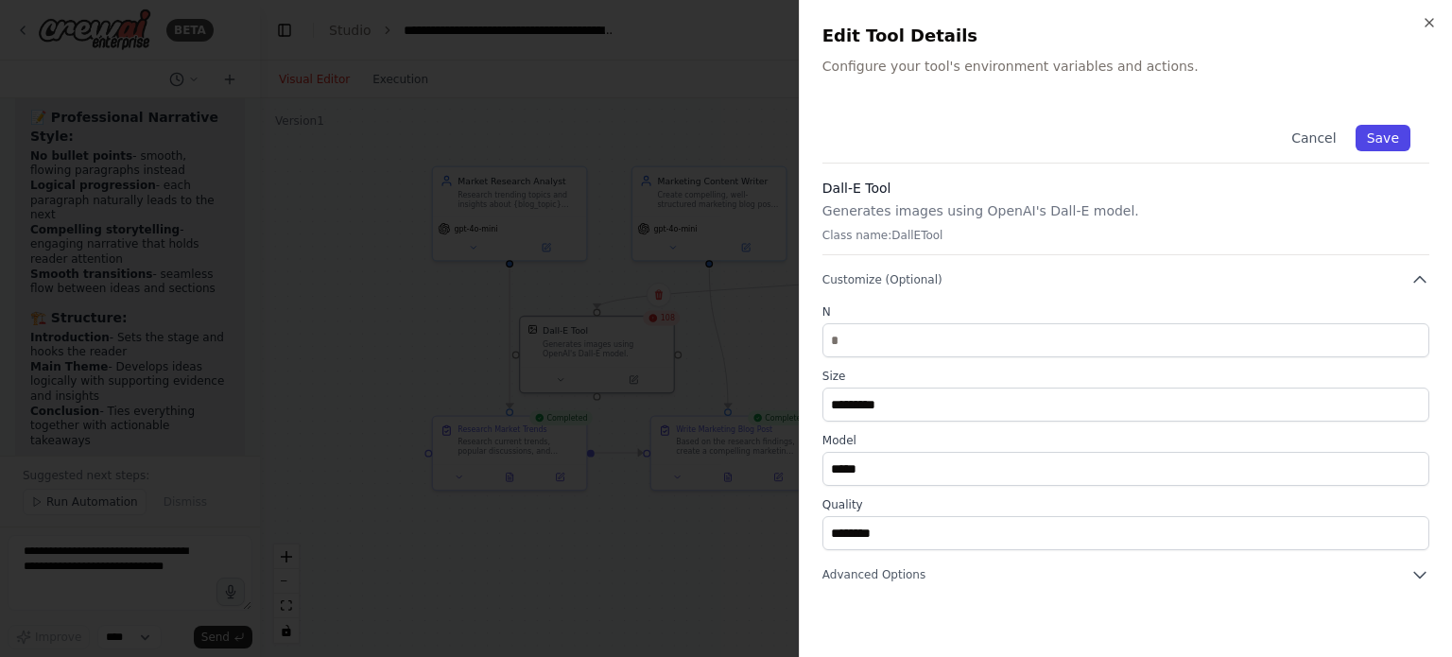
click at [1397, 135] on button "Save" at bounding box center [1383, 138] width 55 height 26
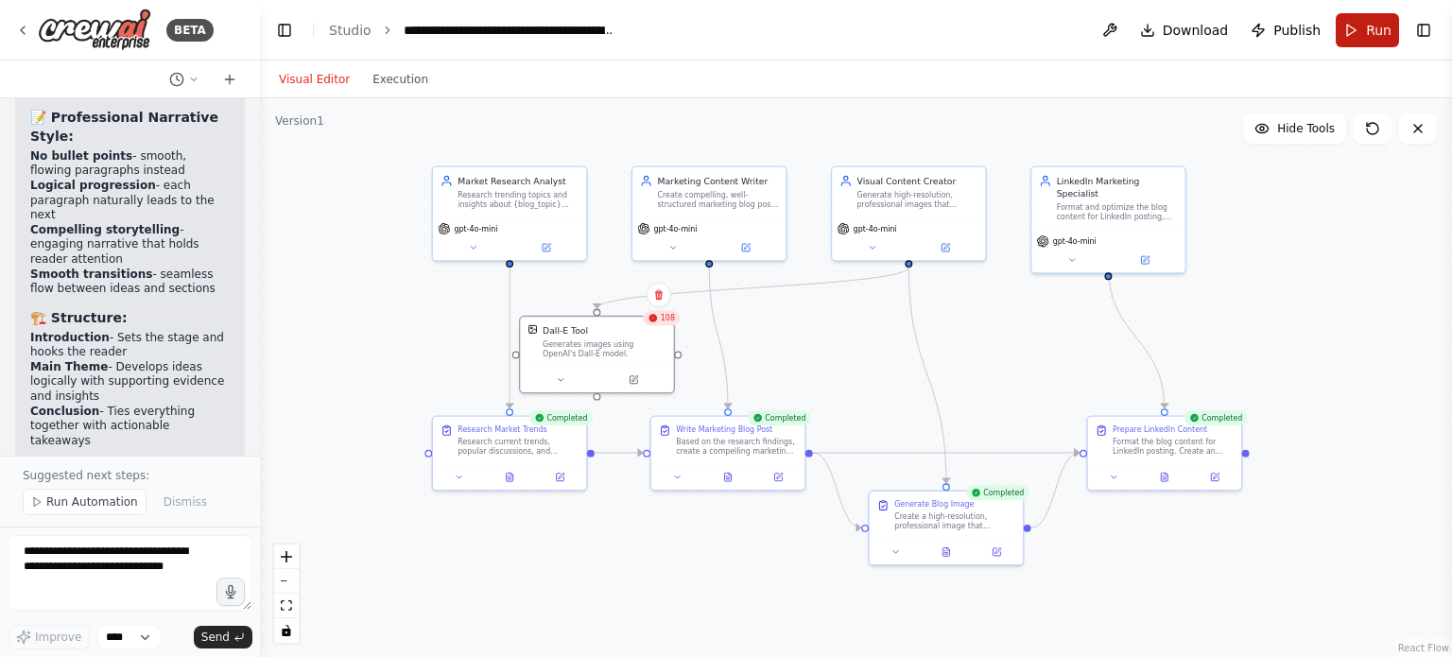
click at [1365, 26] on button "Run" at bounding box center [1367, 30] width 63 height 34
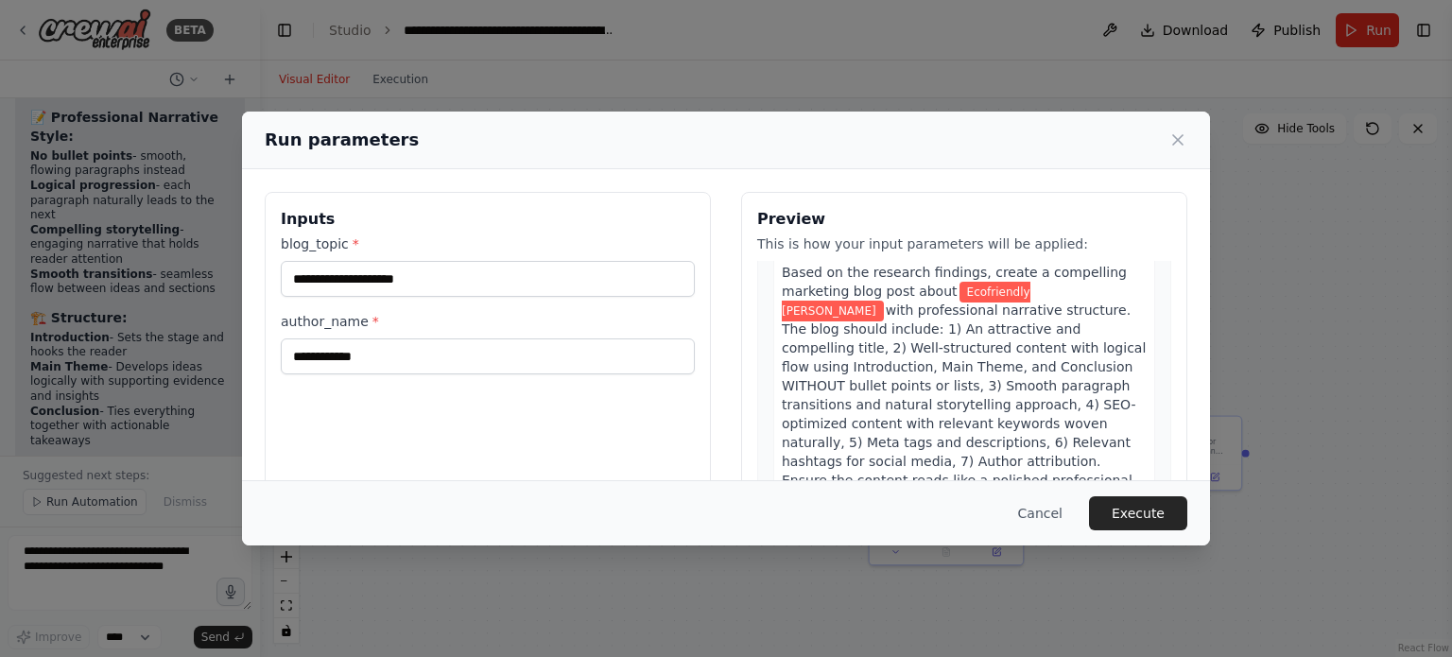
scroll to position [561, 0]
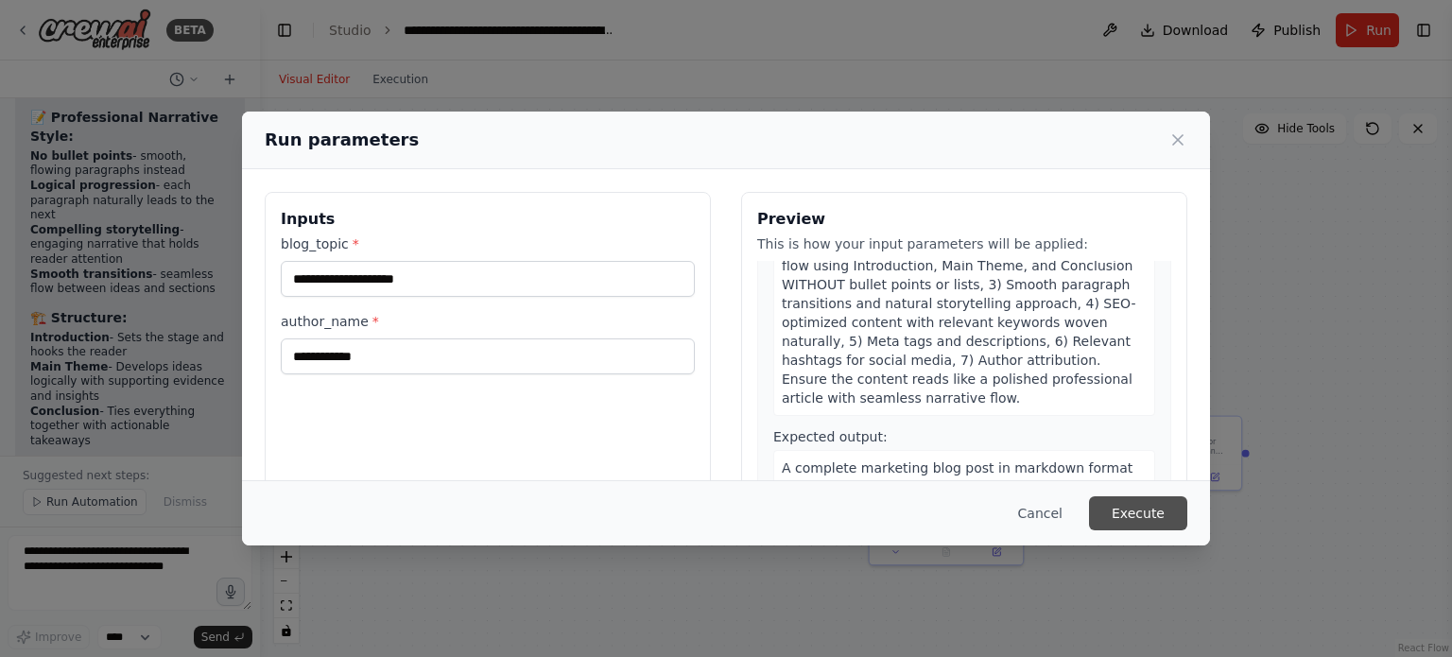
click at [1154, 502] on button "Execute" at bounding box center [1138, 513] width 98 height 34
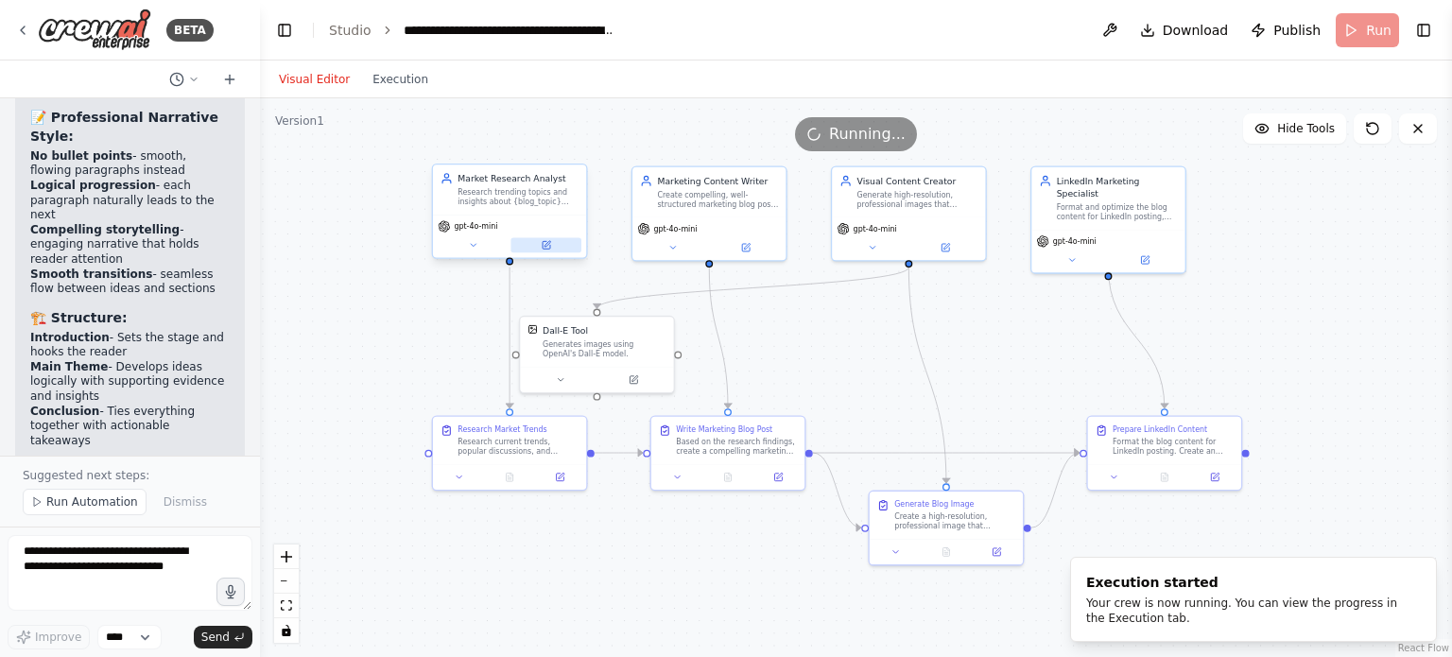
click at [550, 243] on icon at bounding box center [546, 245] width 10 height 10
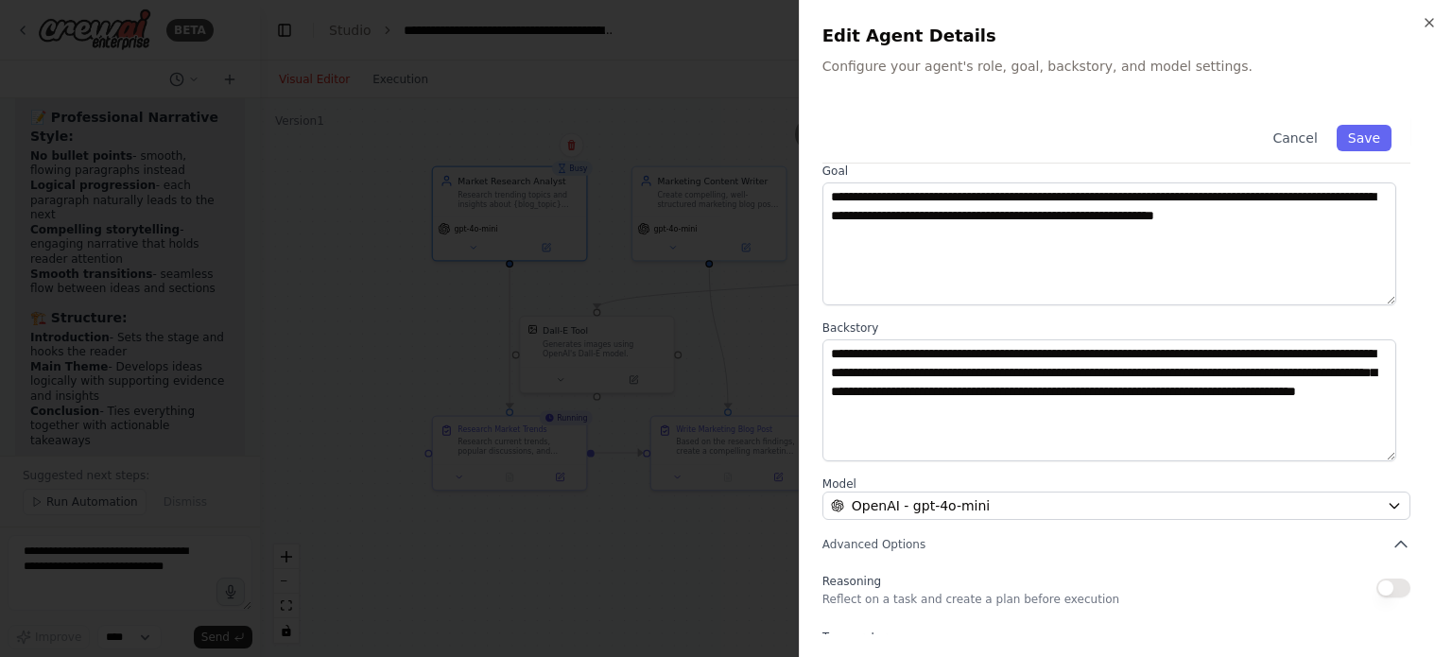
scroll to position [0, 0]
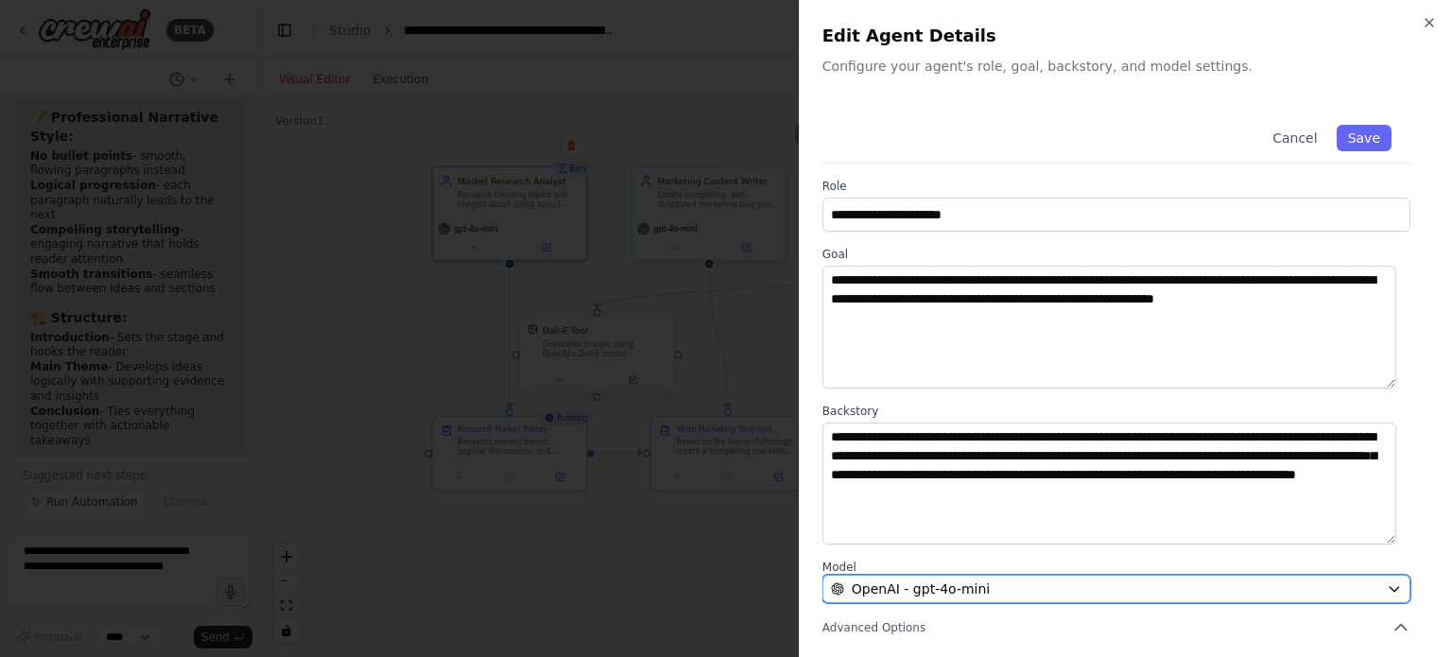
click at [1387, 583] on icon "button" at bounding box center [1394, 589] width 15 height 15
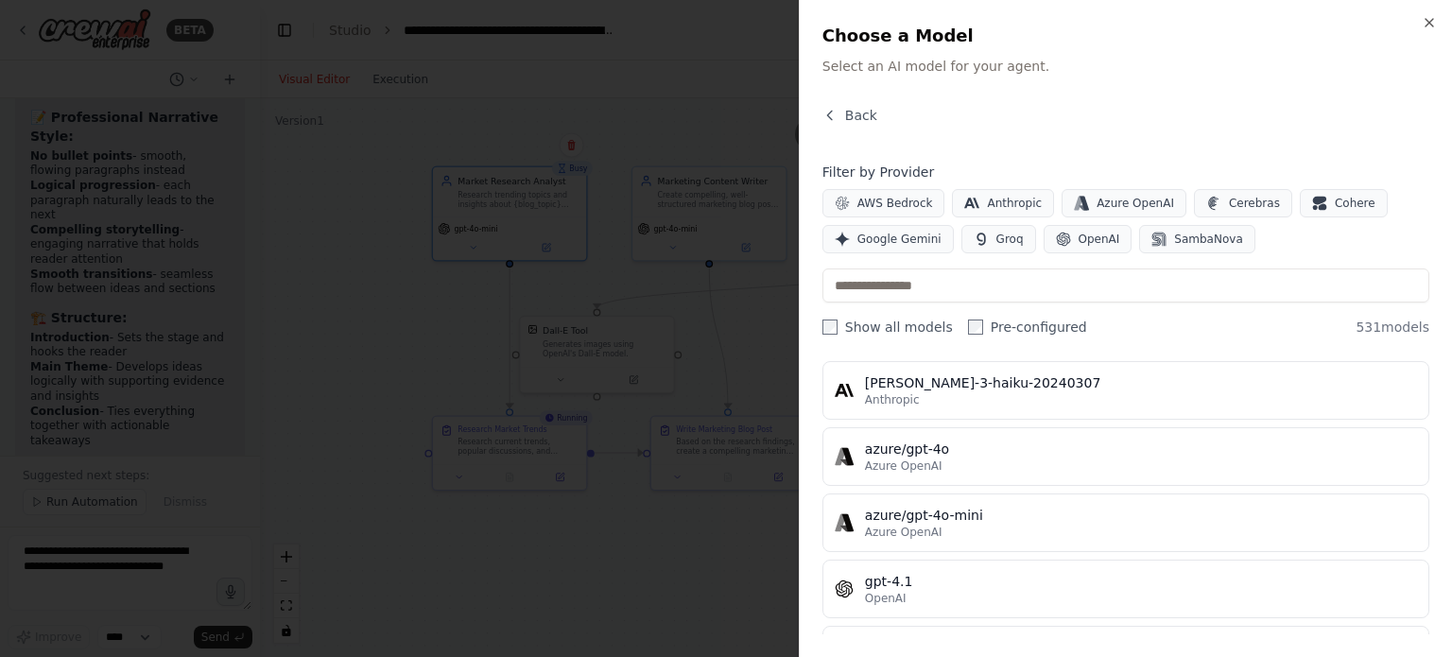
scroll to position [189, 0]
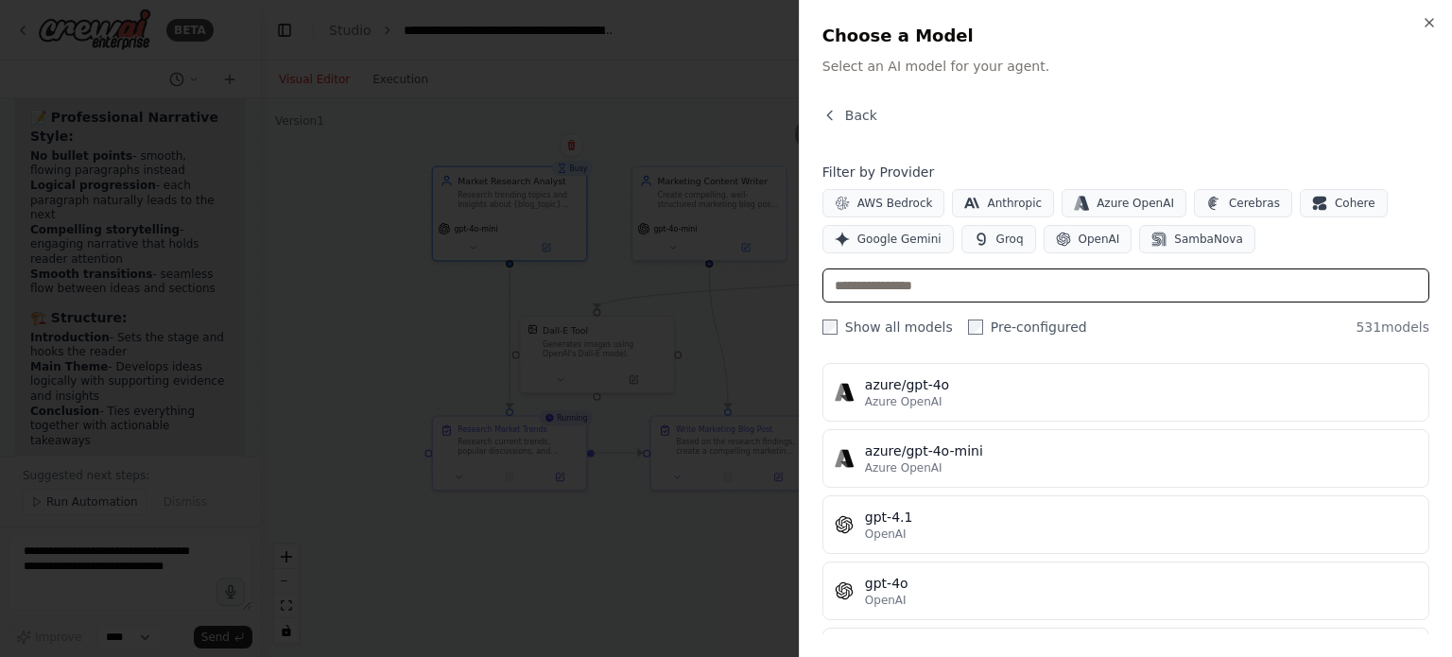
click at [1108, 294] on input "text" at bounding box center [1126, 286] width 607 height 34
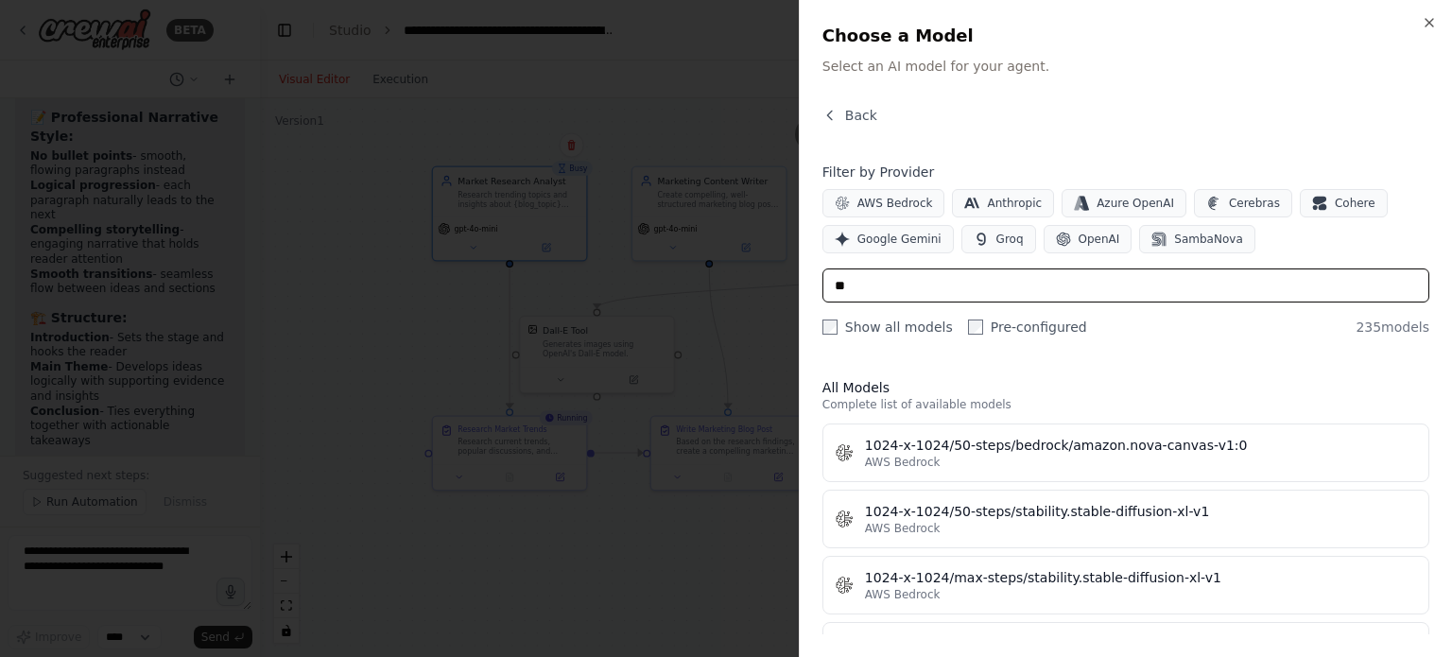
scroll to position [0, 0]
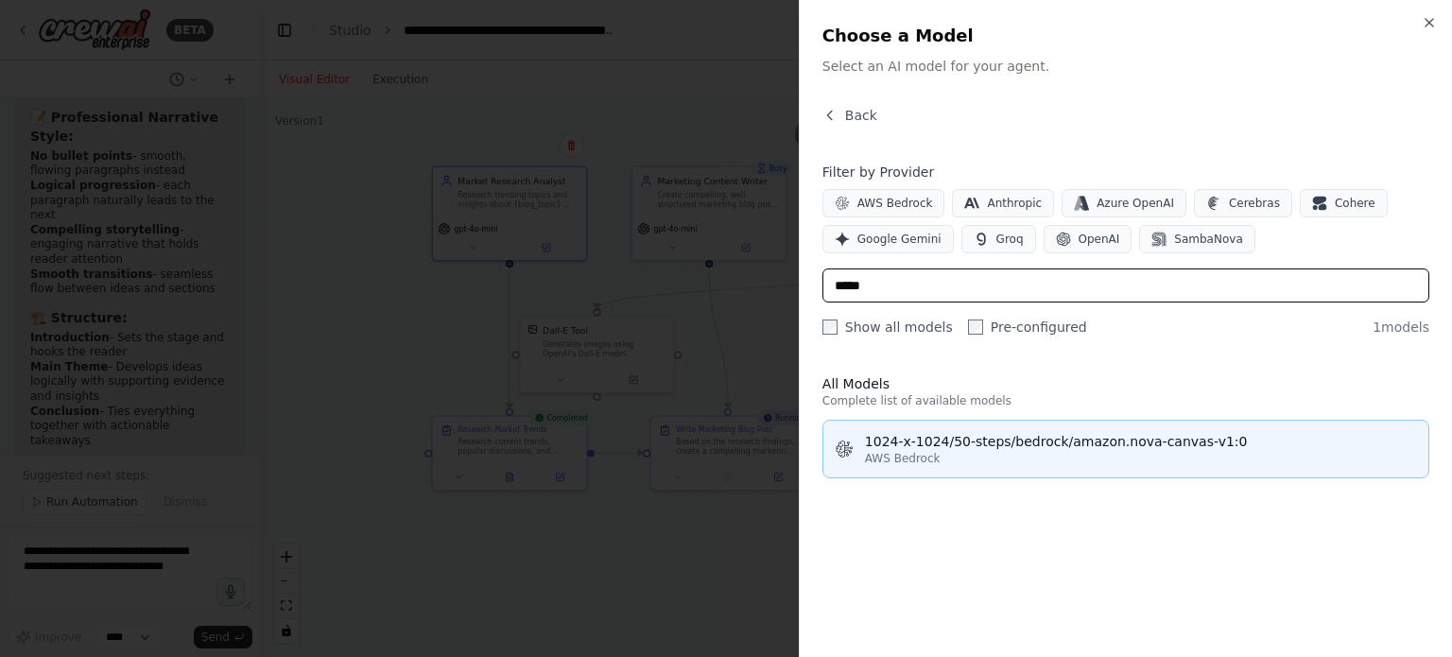
type input "*****"
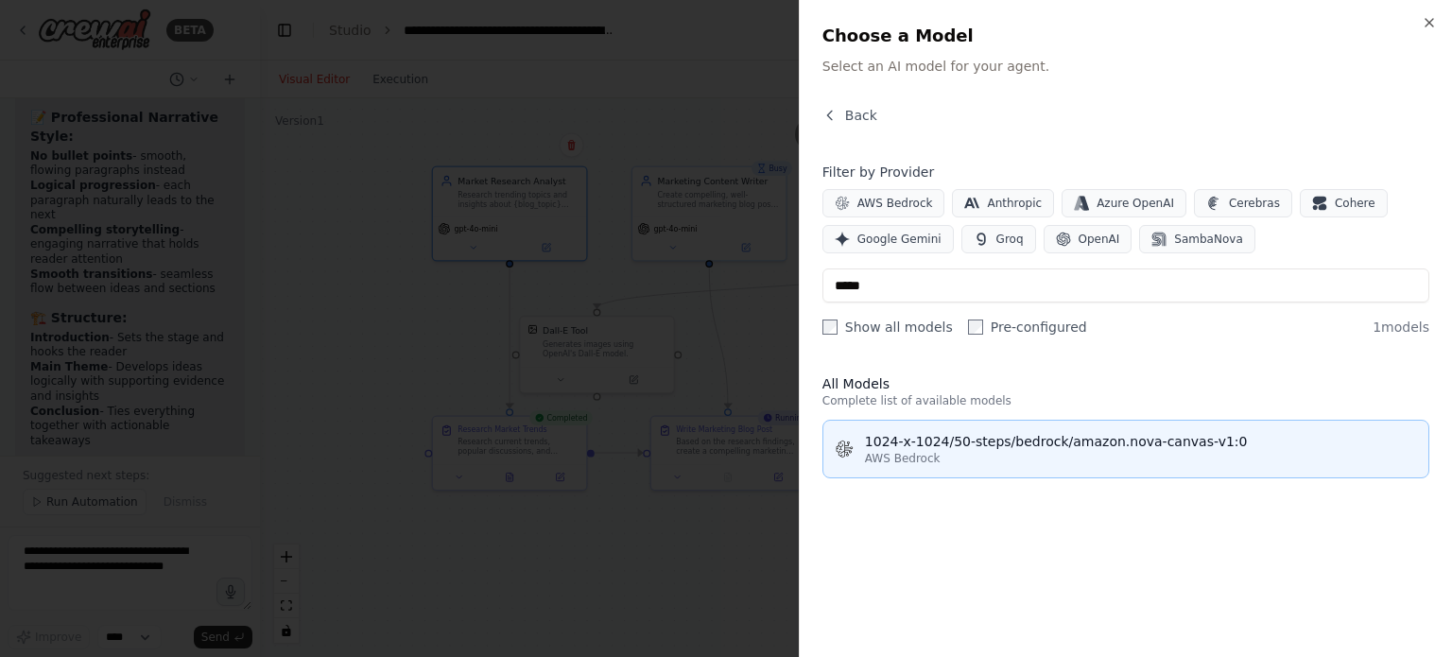
click at [957, 457] on div "AWS Bedrock" at bounding box center [1141, 458] width 552 height 15
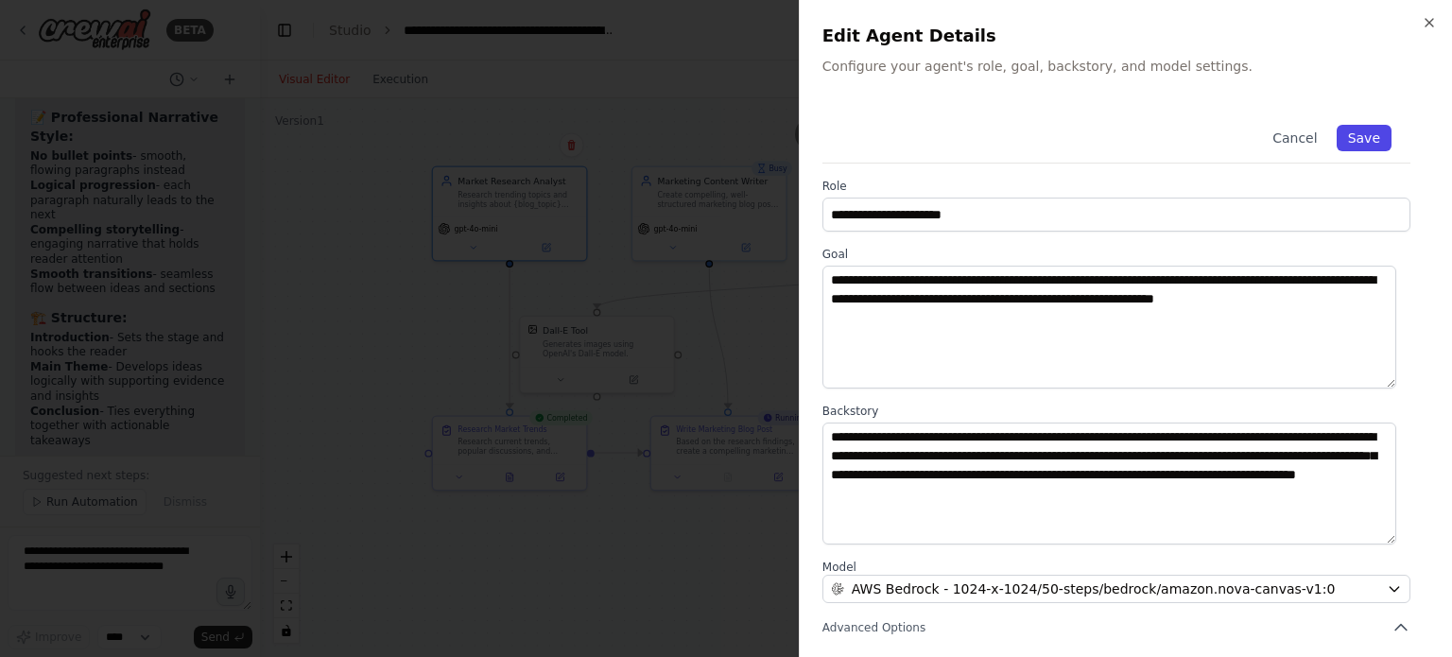
click at [1364, 143] on button "Save" at bounding box center [1364, 138] width 55 height 26
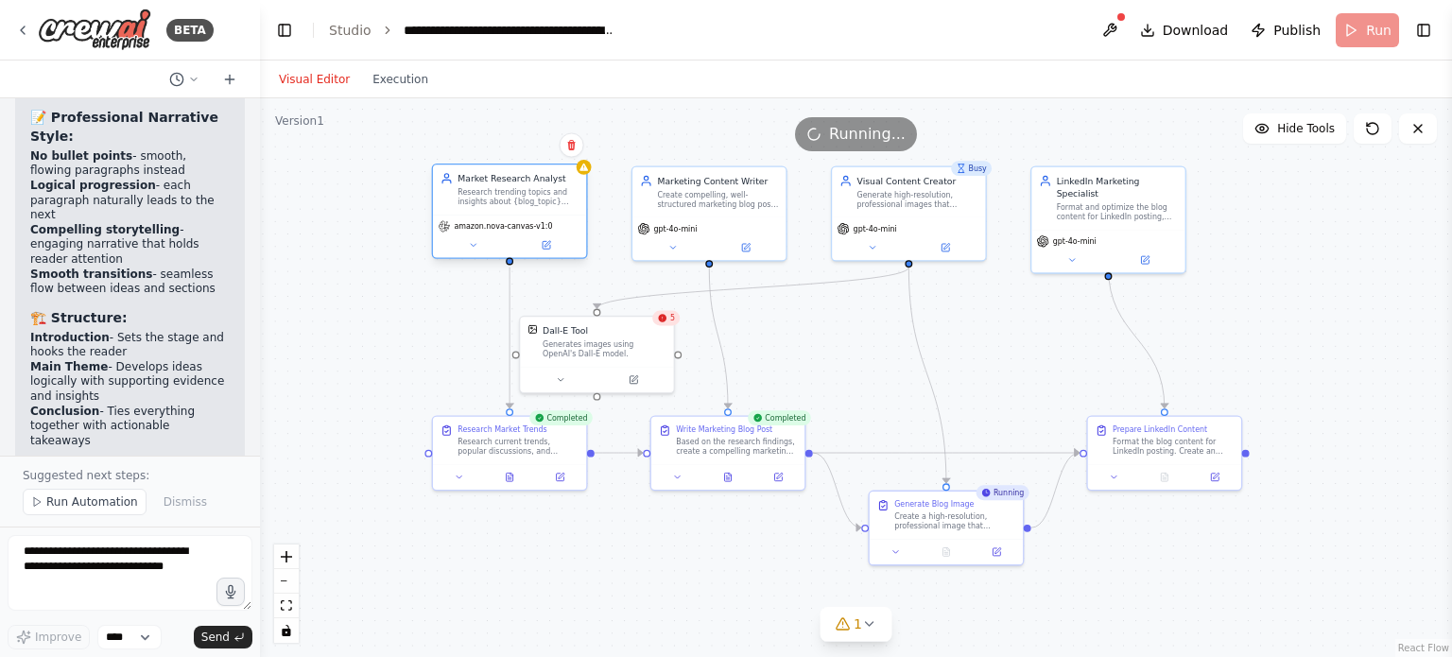
click at [548, 252] on div "amazon.nova-canvas-v1:0" at bounding box center [509, 236] width 153 height 43
click at [584, 521] on div ".deletable-edge-delete-btn { width: 20px; height: 20px; border: 0px solid #ffff…" at bounding box center [856, 377] width 1192 height 559
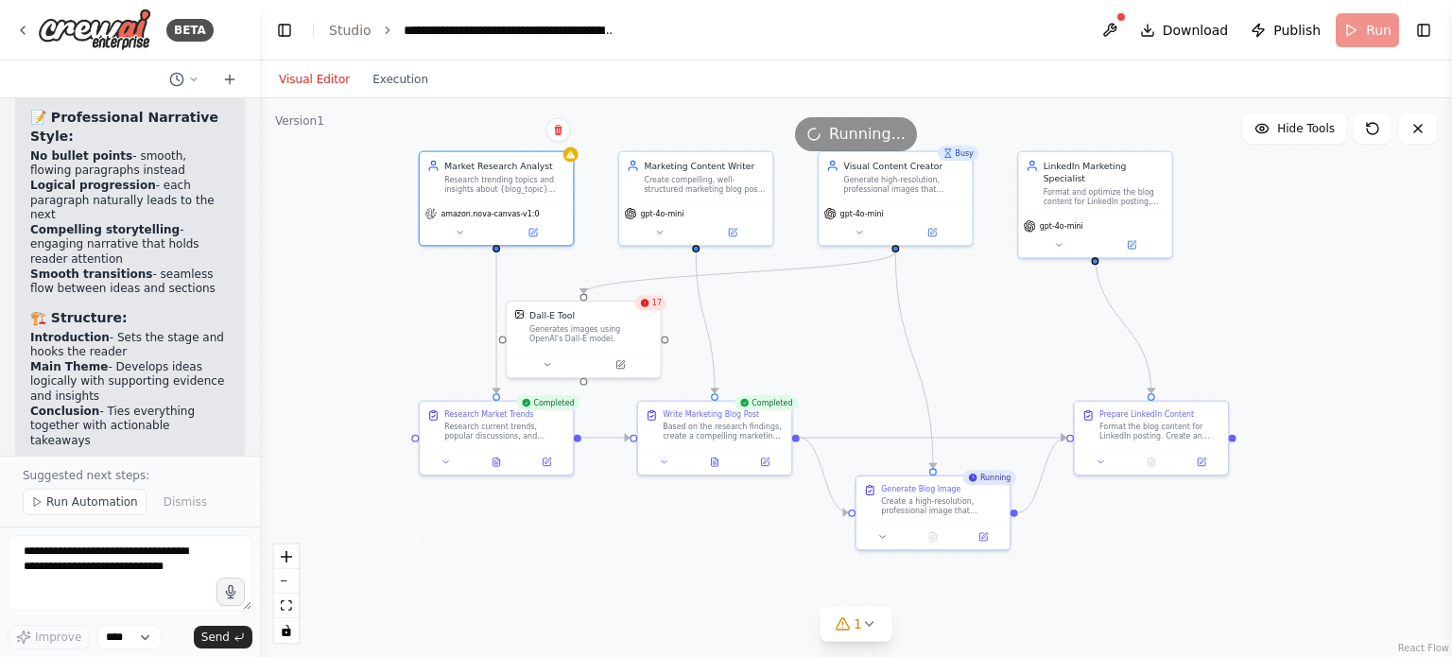
click at [651, 309] on div "17" at bounding box center [651, 303] width 32 height 15
click at [651, 309] on div "18" at bounding box center [651, 303] width 32 height 15
click at [656, 309] on div "18" at bounding box center [651, 303] width 32 height 15
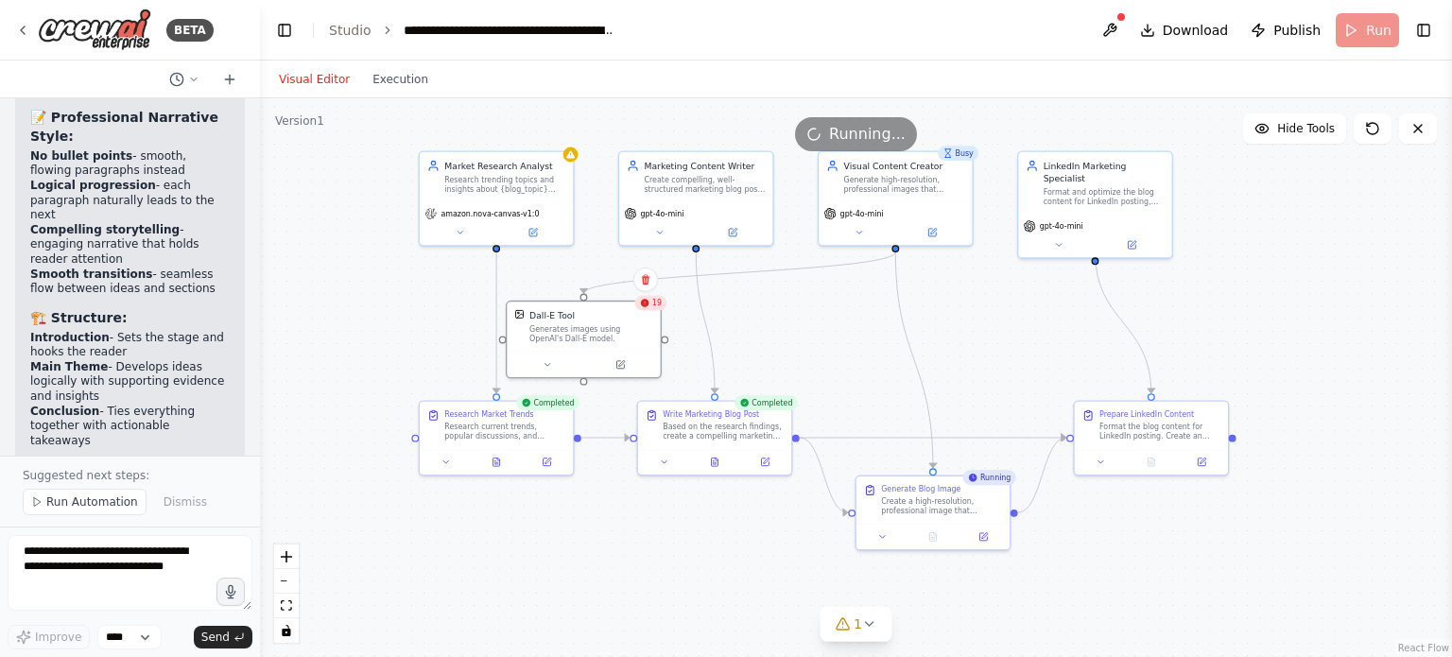
click at [653, 308] on div "19" at bounding box center [651, 303] width 32 height 15
click at [545, 362] on icon at bounding box center [548, 362] width 10 height 10
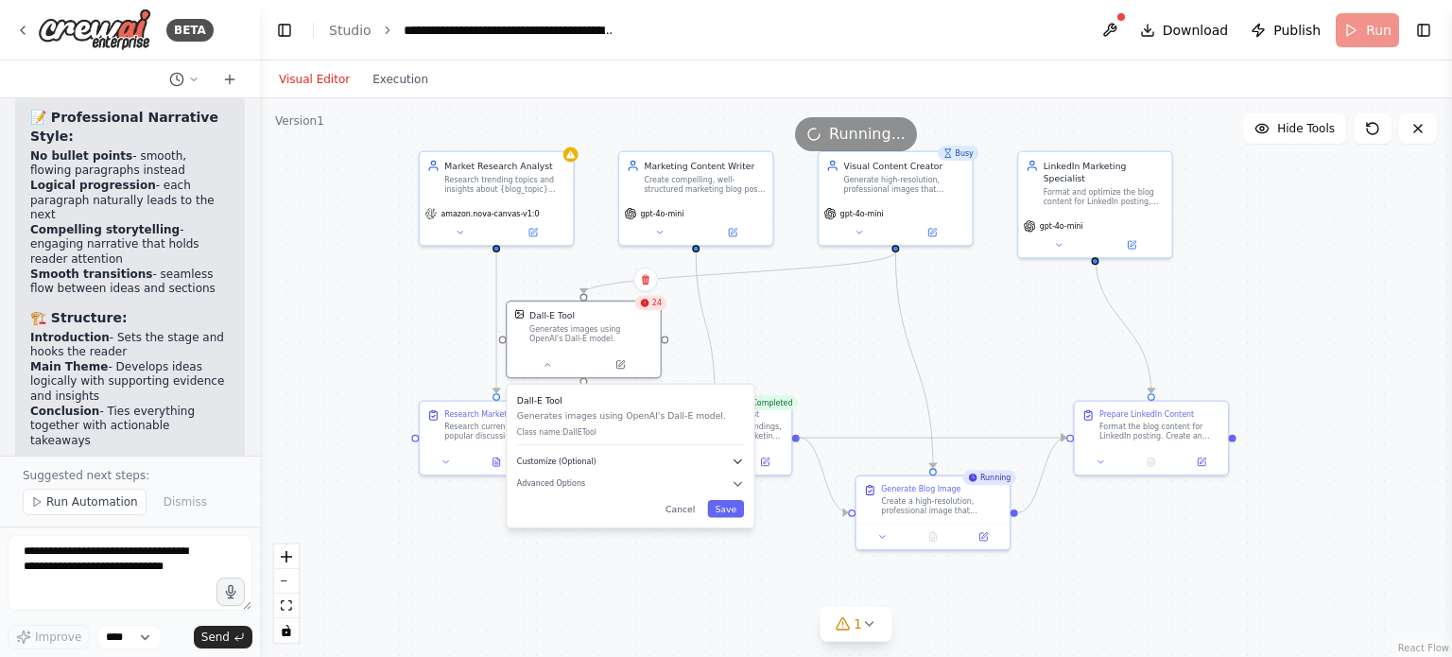
click at [736, 462] on icon "button" at bounding box center [738, 461] width 12 height 12
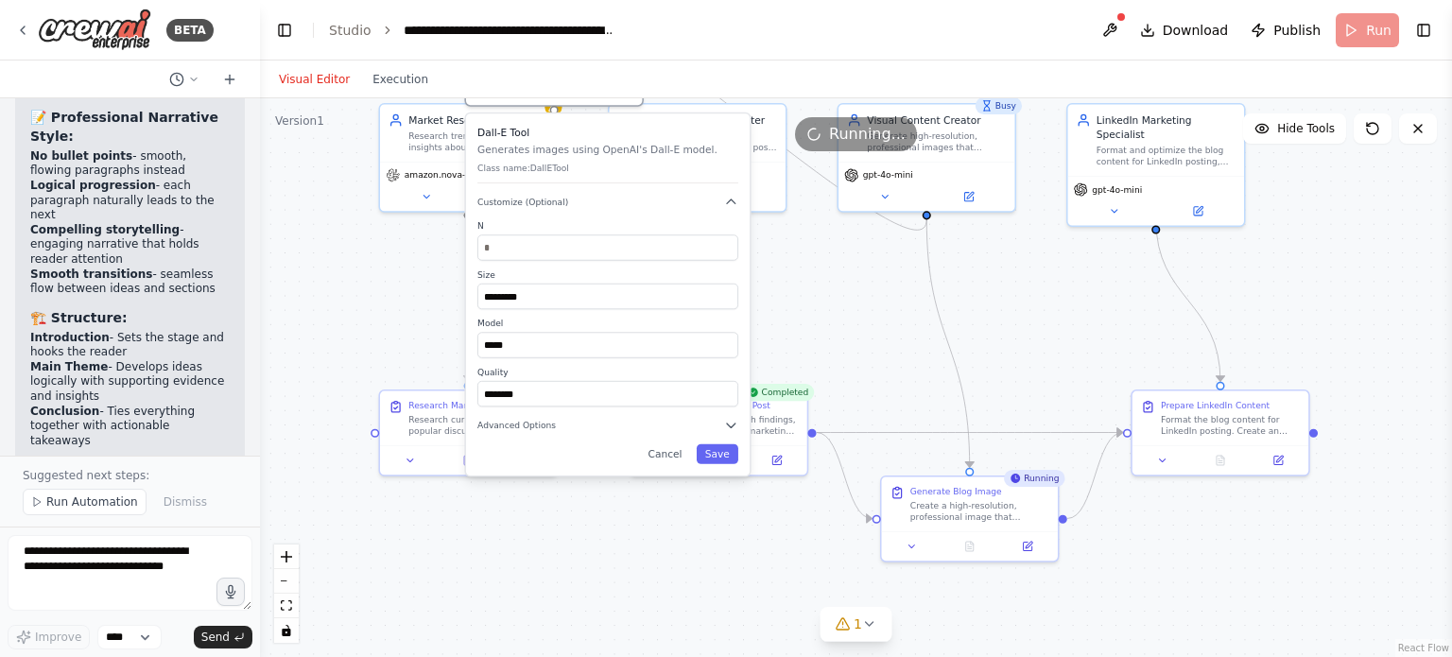
drag, startPoint x: 670, startPoint y: 479, endPoint x: 656, endPoint y: 224, distance: 255.7
click at [656, 224] on label "N" at bounding box center [608, 225] width 261 height 11
click at [538, 252] on input "*" at bounding box center [608, 248] width 261 height 26
click at [727, 253] on input "*" at bounding box center [608, 248] width 261 height 26
click at [723, 240] on input "*" at bounding box center [608, 248] width 261 height 26
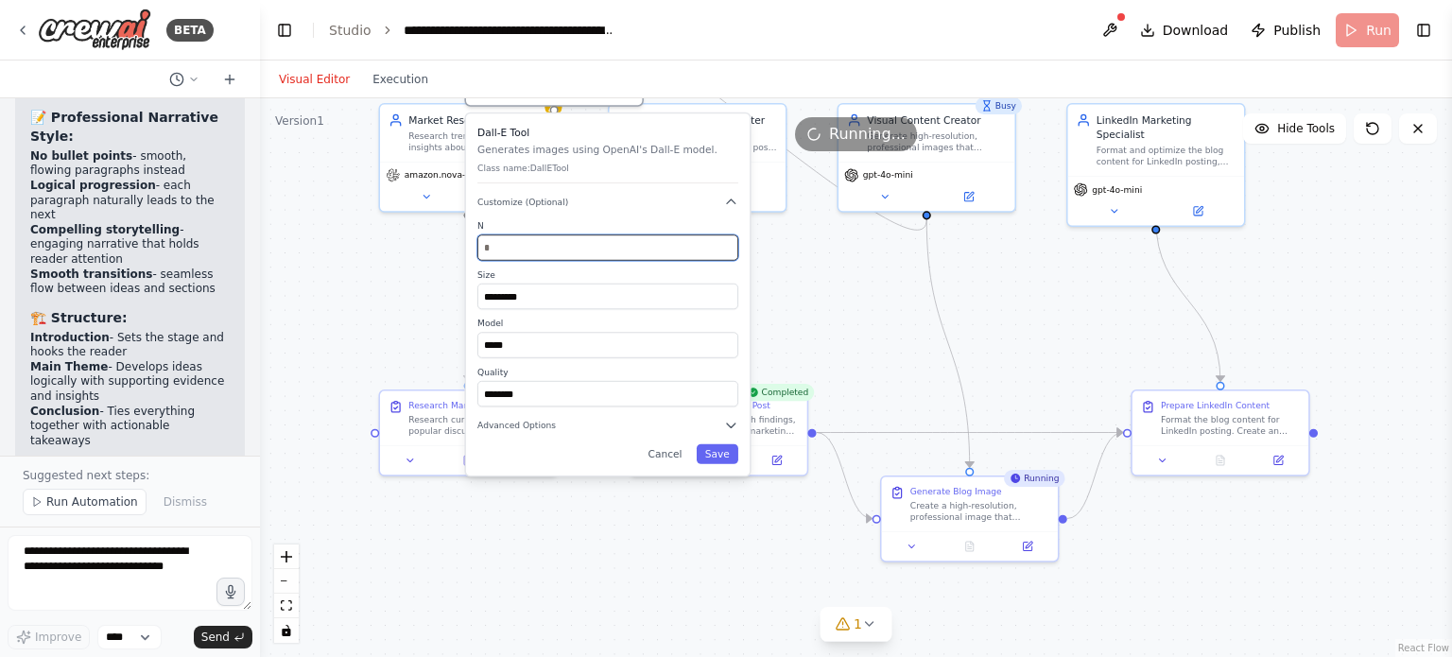
click at [724, 241] on input "*" at bounding box center [608, 248] width 261 height 26
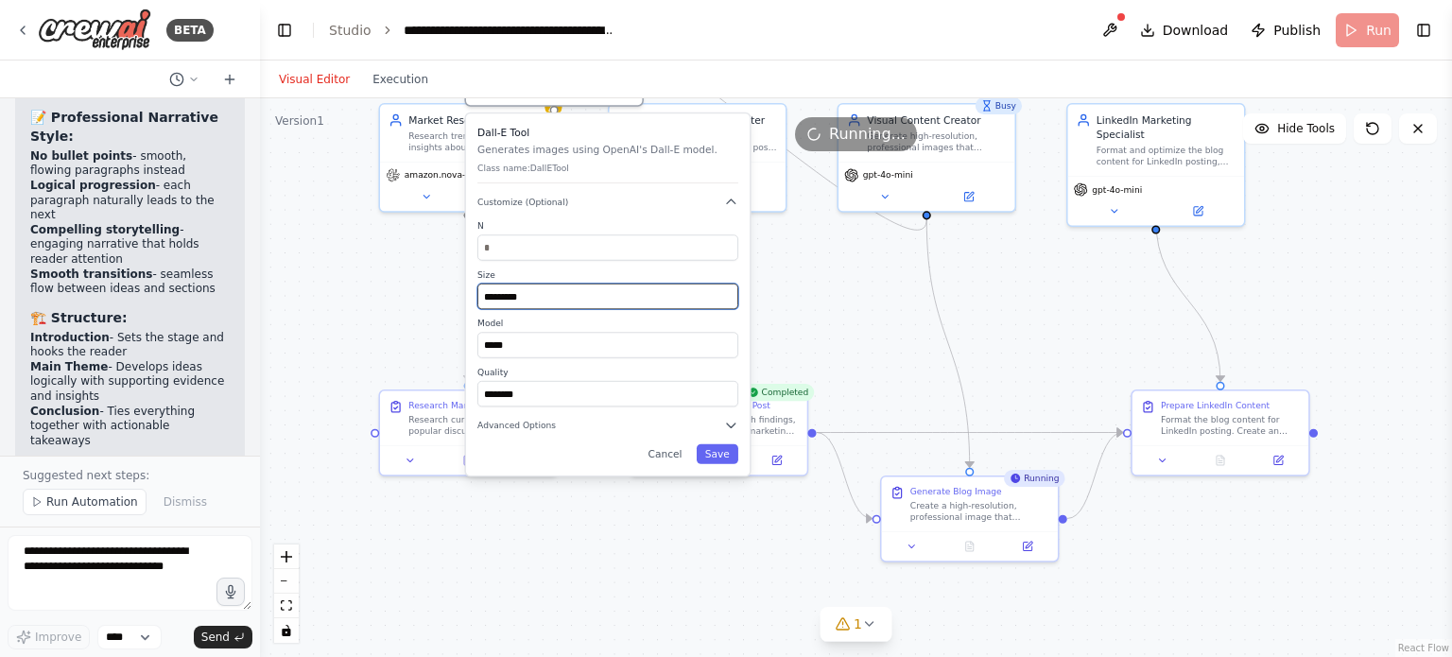
click at [559, 303] on input "*********" at bounding box center [608, 297] width 261 height 26
type input "*"
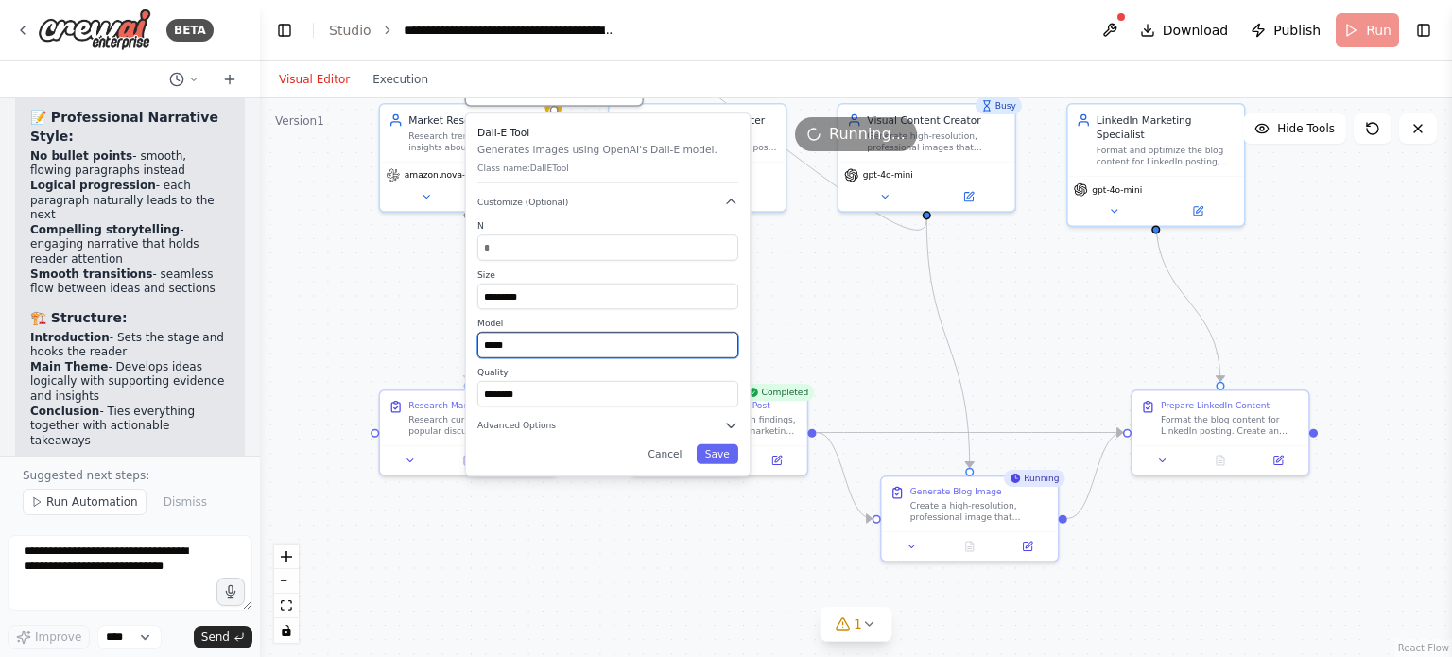
click at [566, 352] on input "*****" at bounding box center [608, 345] width 261 height 26
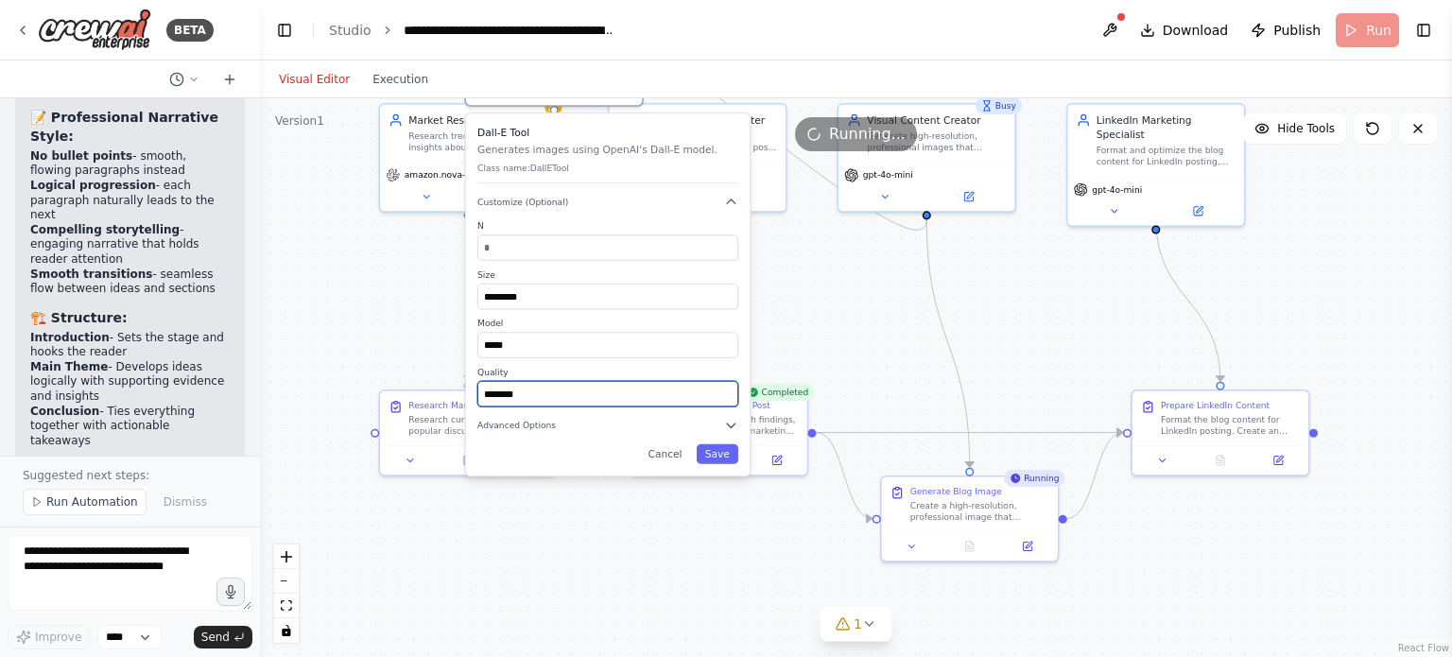
click at [577, 396] on input "********" at bounding box center [608, 394] width 261 height 26
click at [715, 459] on button "Save" at bounding box center [718, 454] width 42 height 20
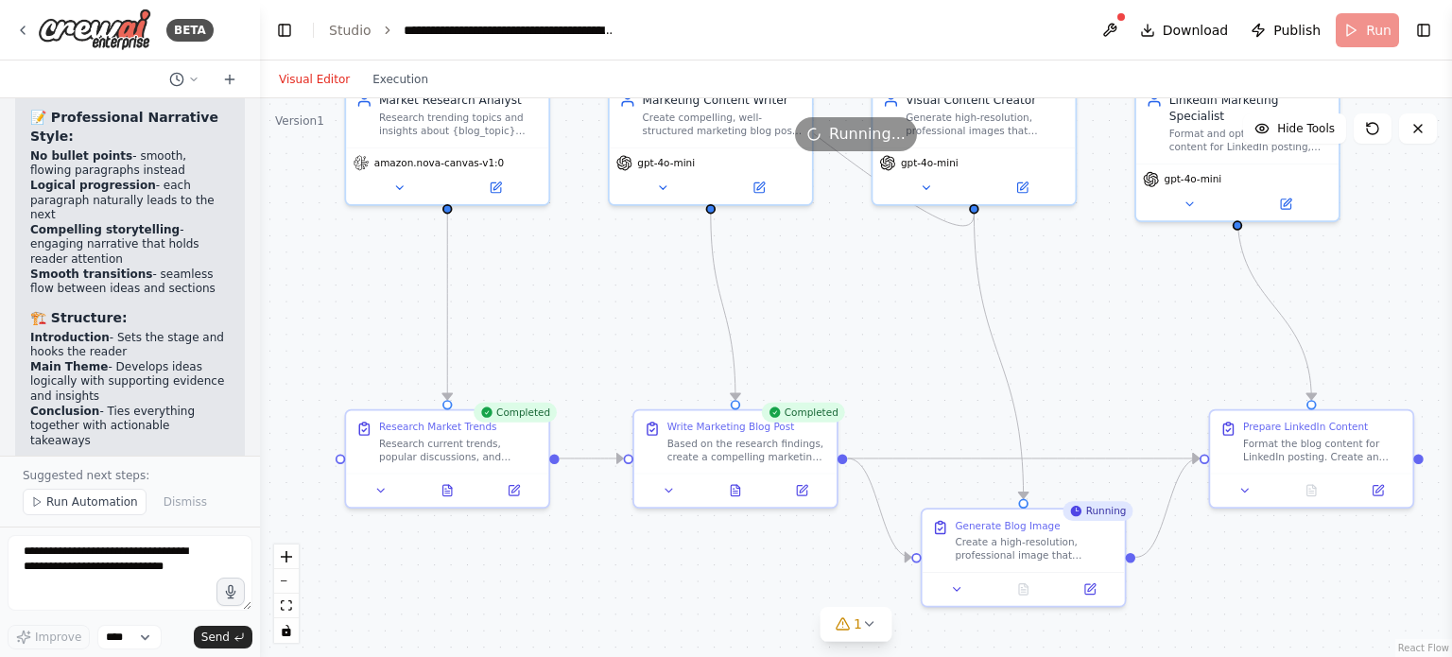
click at [605, 294] on div ".deletable-edge-delete-btn { width: 20px; height: 20px; border: 0px solid #ffff…" at bounding box center [856, 377] width 1192 height 559
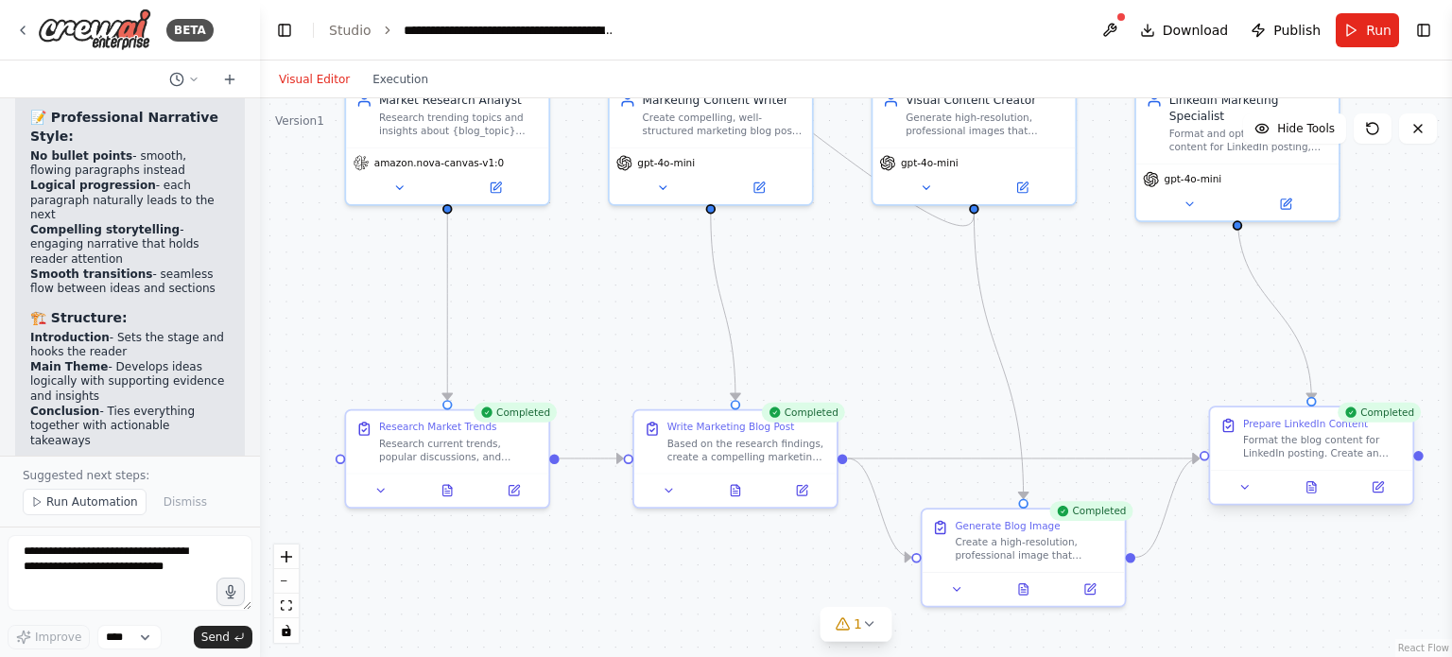
click at [1310, 496] on div at bounding box center [1311, 487] width 202 height 34
click at [1323, 489] on icon at bounding box center [1319, 487] width 9 height 11
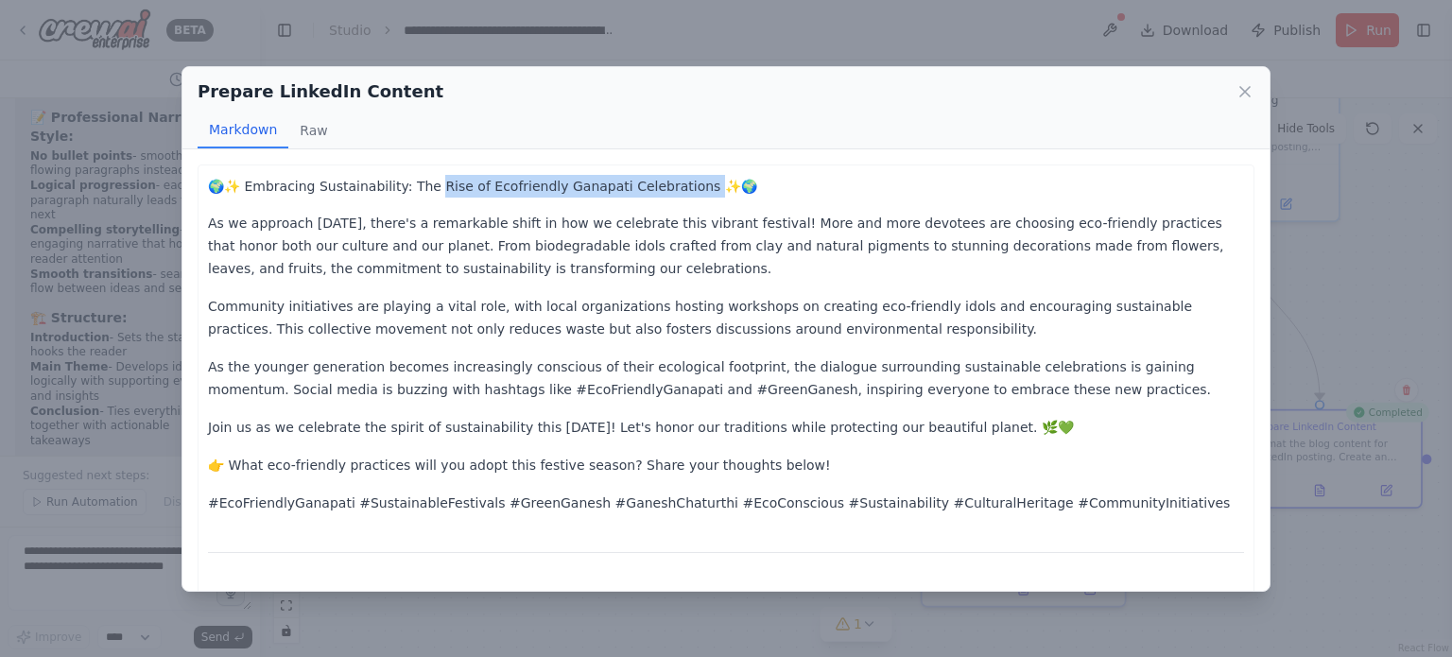
drag, startPoint x: 422, startPoint y: 185, endPoint x: 663, endPoint y: 187, distance: 241.1
click at [663, 187] on p "🌍✨ Embracing Sustainability: The Rise of Ecofriendly Ganapati Celebrations ✨🌍" at bounding box center [726, 186] width 1036 height 23
click at [514, 271] on p "As we approach [DATE], there's a remarkable shift in how we celebrate this vibr…" at bounding box center [726, 246] width 1036 height 68
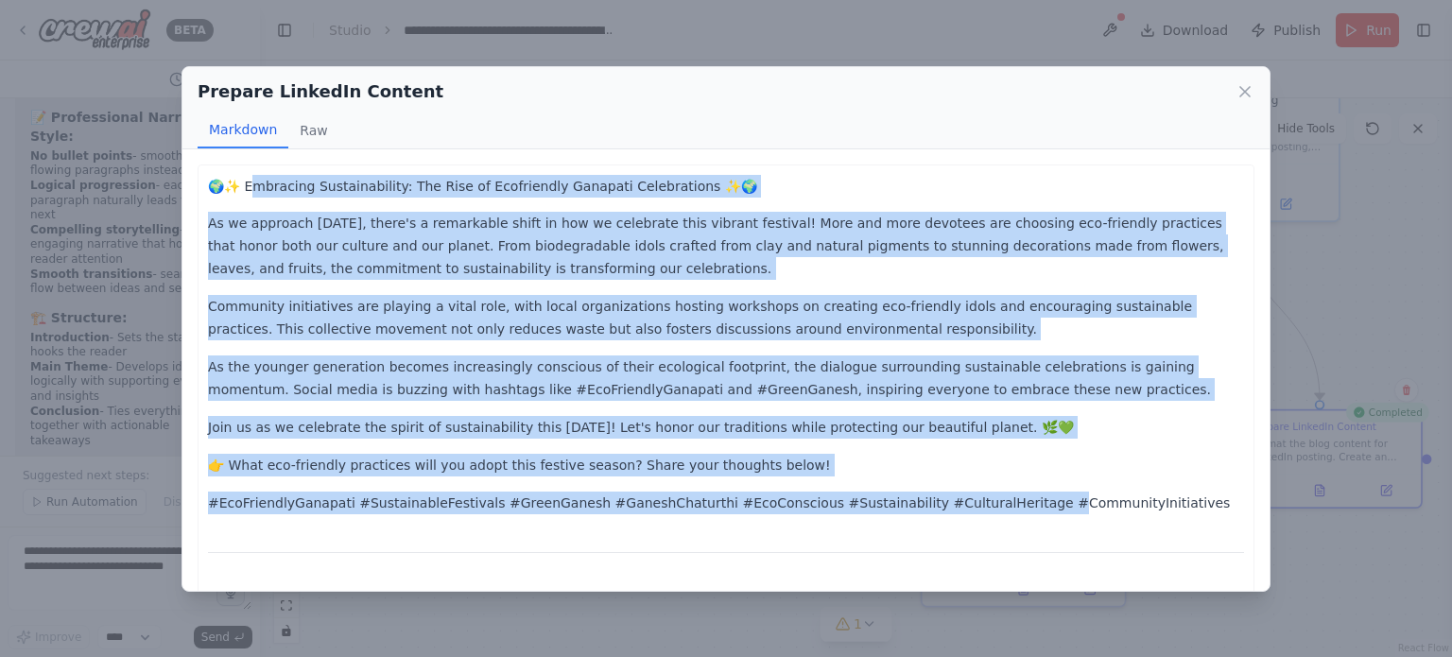
drag, startPoint x: 251, startPoint y: 183, endPoint x: 955, endPoint y: 500, distance: 772.4
click at [955, 500] on div "🌍✨ Embracing Sustainability: The Rise of Ecofriendly Ganapati Celebrations ✨🌍 A…" at bounding box center [726, 508] width 1036 height 667
click at [704, 393] on p "As the younger generation becomes increasingly conscious of their ecological fo…" at bounding box center [726, 378] width 1036 height 45
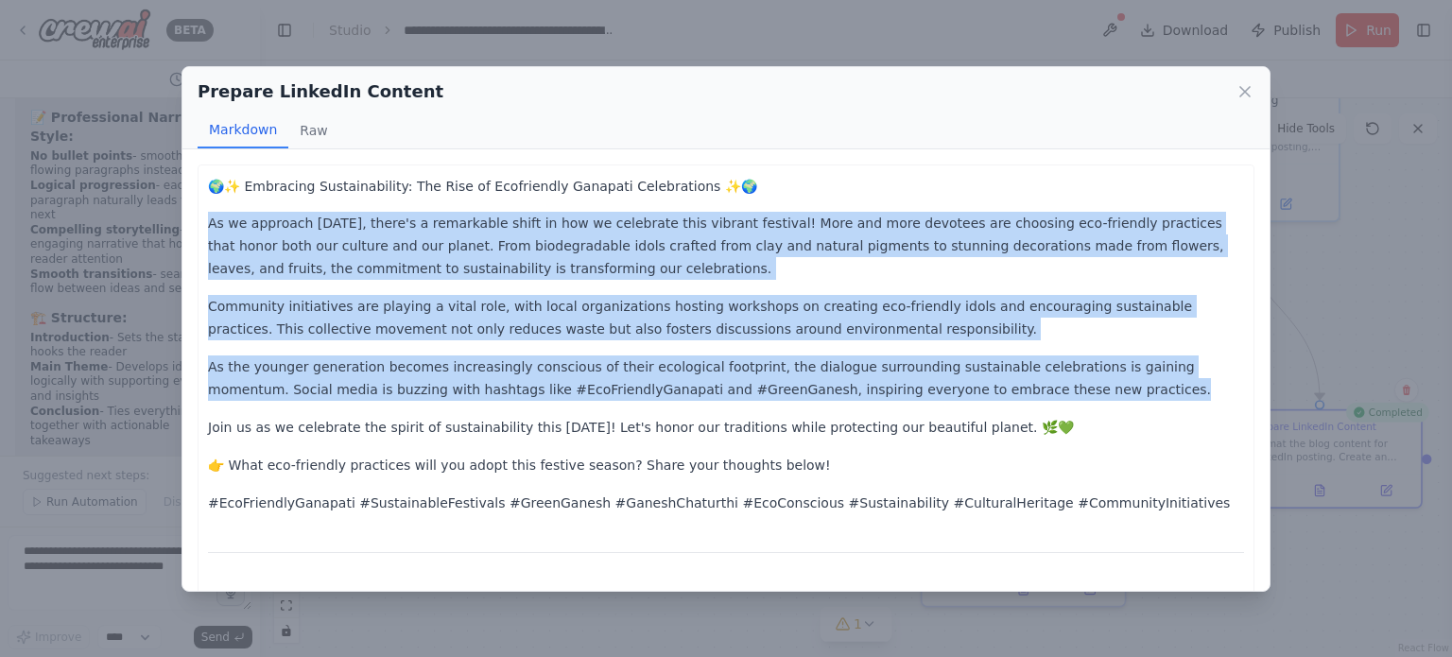
drag, startPoint x: 940, startPoint y: 389, endPoint x: 200, endPoint y: 219, distance: 758.6
click at [200, 219] on div "🌍✨ Embracing Sustainability: The Rise of Ecofriendly Ganapati Celebrations ✨🌍 A…" at bounding box center [726, 508] width 1057 height 687
click at [1245, 95] on icon at bounding box center [1245, 91] width 19 height 19
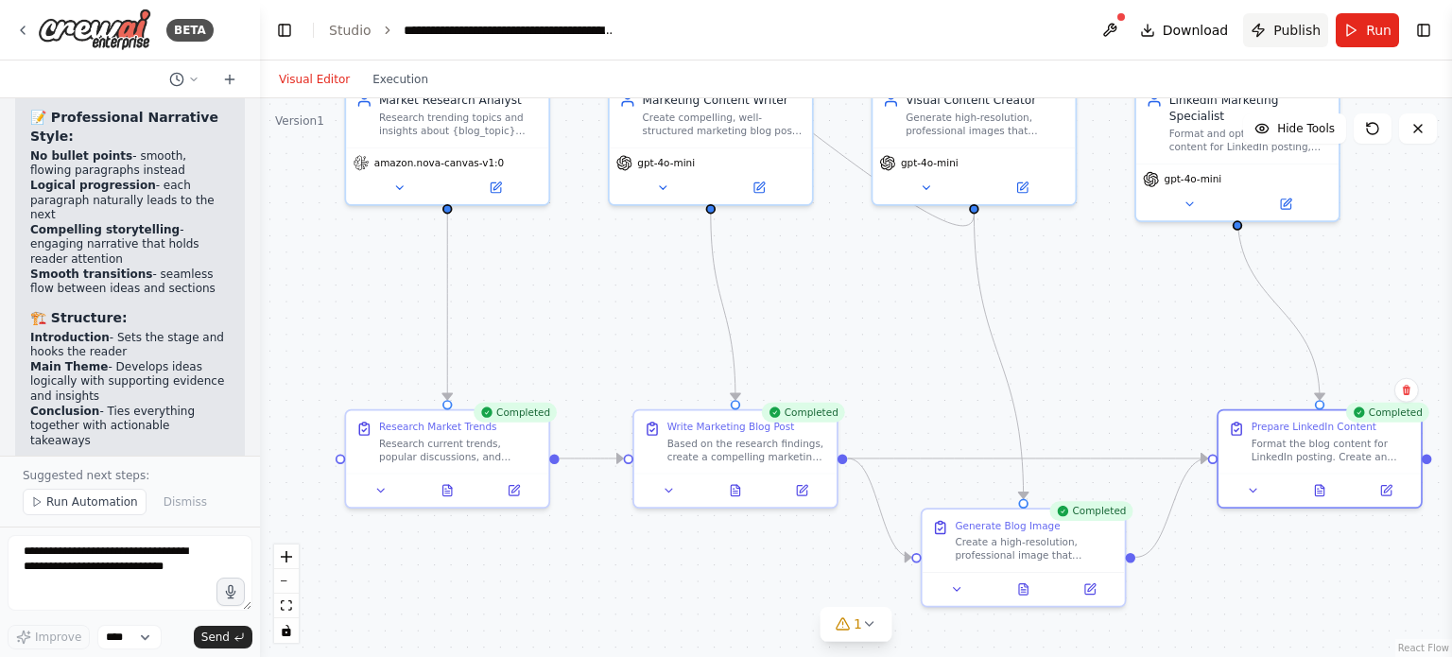
click at [1313, 35] on span "Publish" at bounding box center [1297, 30] width 47 height 19
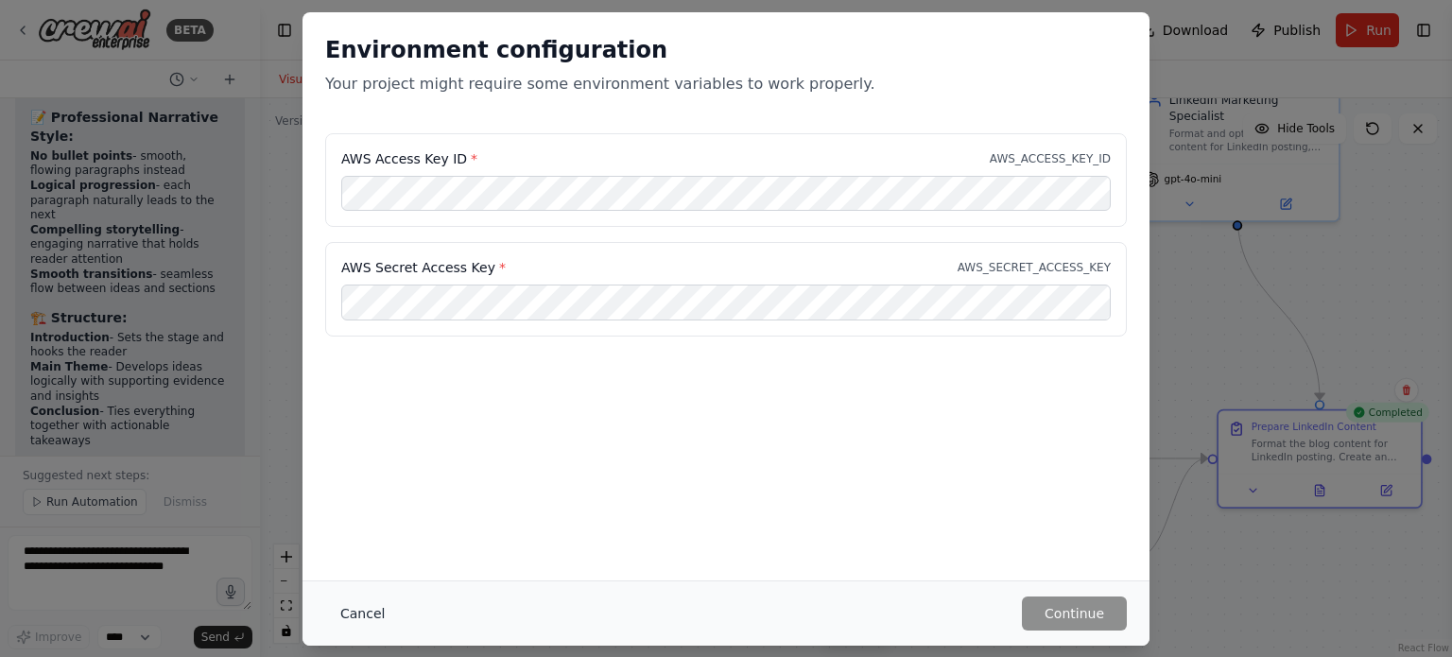
click at [359, 614] on button "Cancel" at bounding box center [362, 614] width 75 height 34
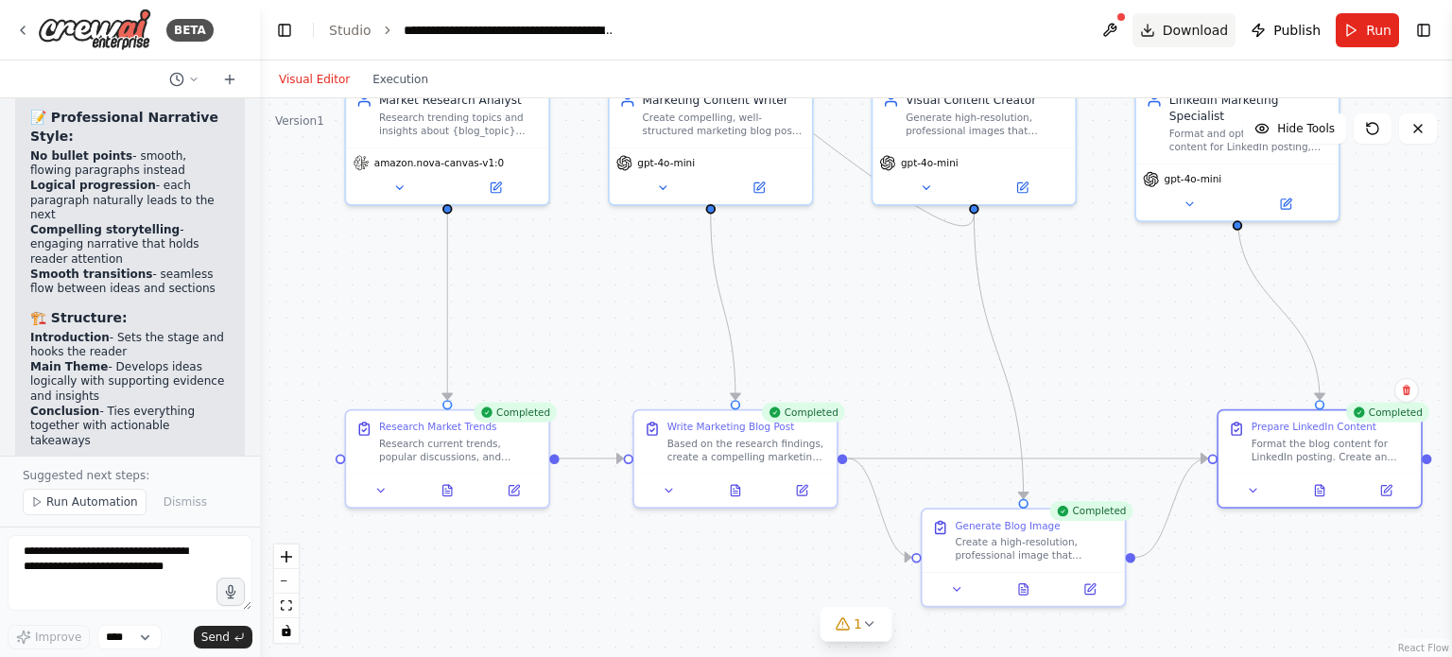
click at [1189, 36] on span "Download" at bounding box center [1196, 30] width 66 height 19
click at [846, 623] on icon at bounding box center [842, 624] width 15 height 15
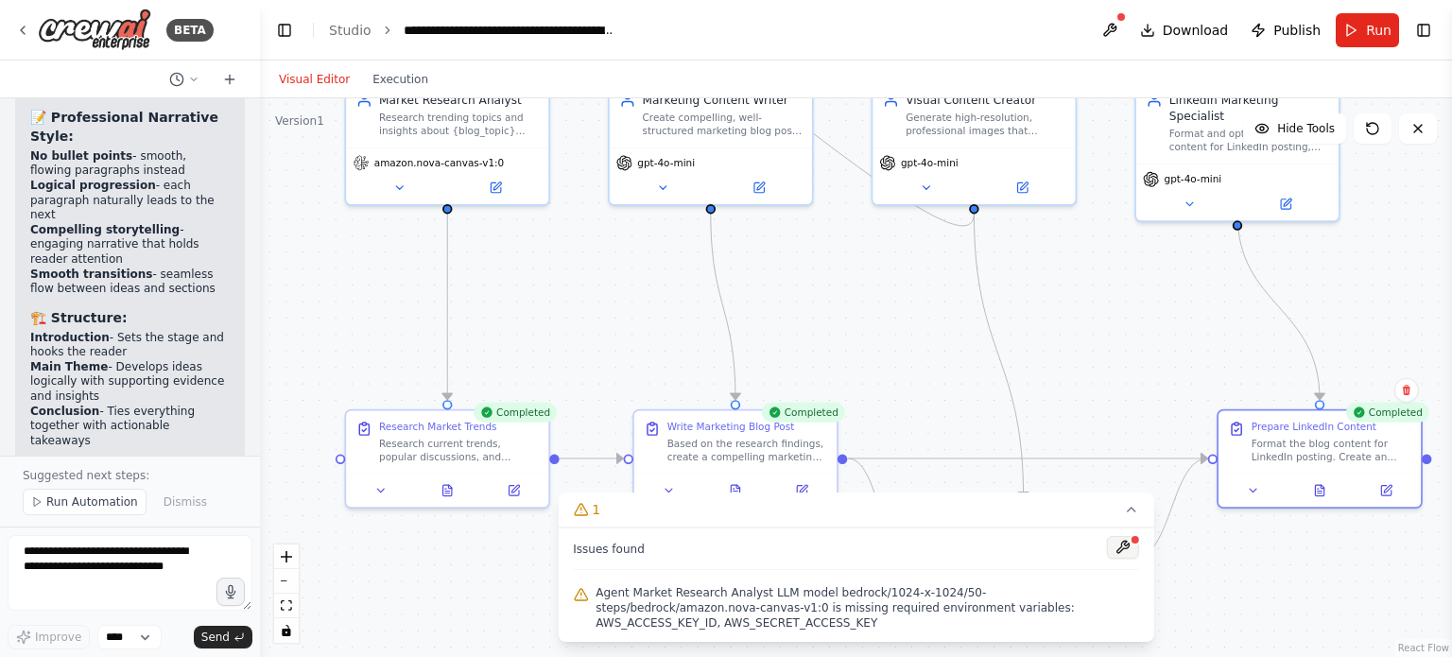
click at [1123, 559] on button at bounding box center [1123, 547] width 32 height 23
click at [1127, 562] on div at bounding box center [1123, 549] width 32 height 26
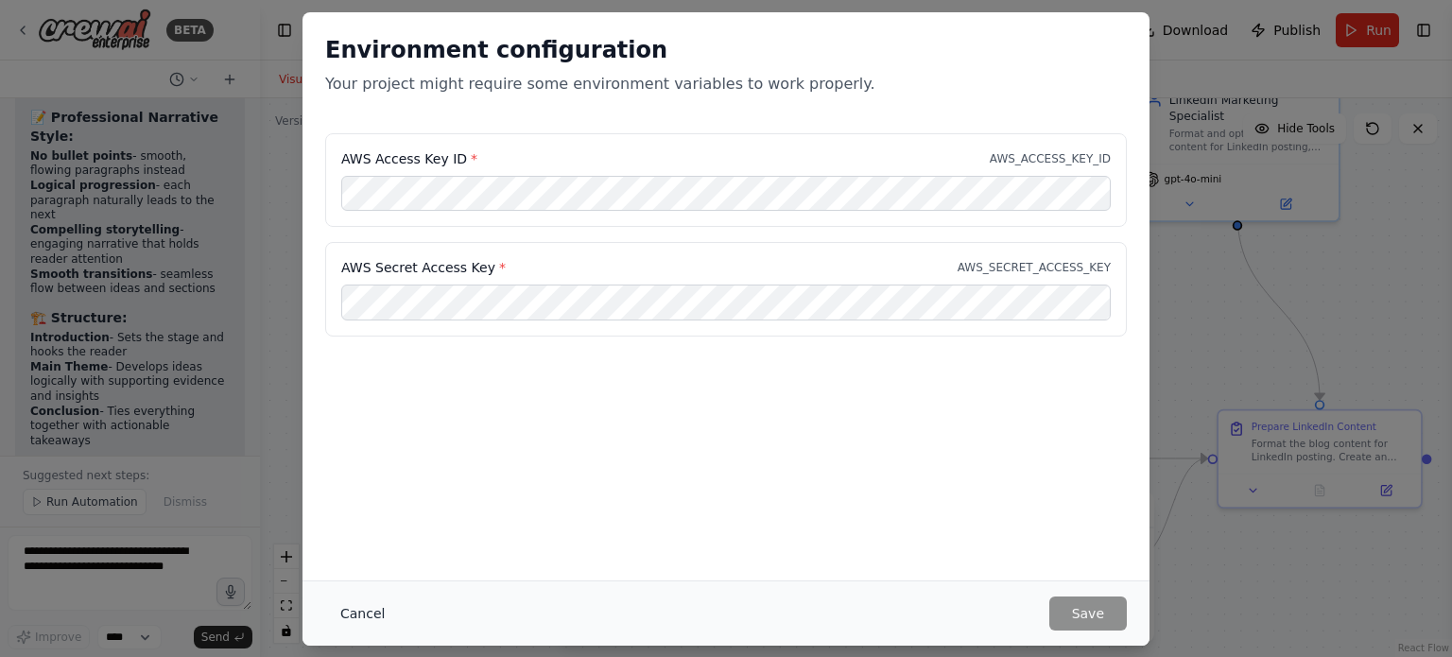
click at [376, 614] on button "Cancel" at bounding box center [362, 614] width 75 height 34
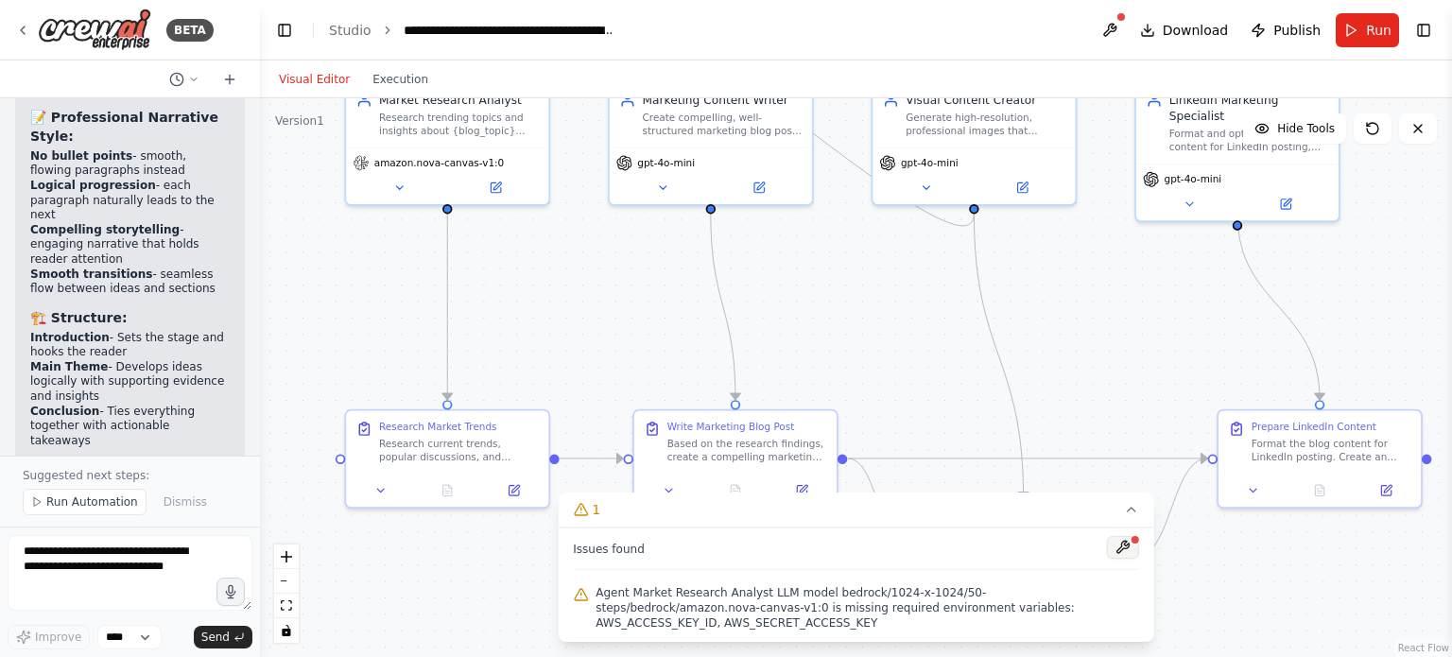
click at [1123, 559] on button at bounding box center [1123, 547] width 32 height 23
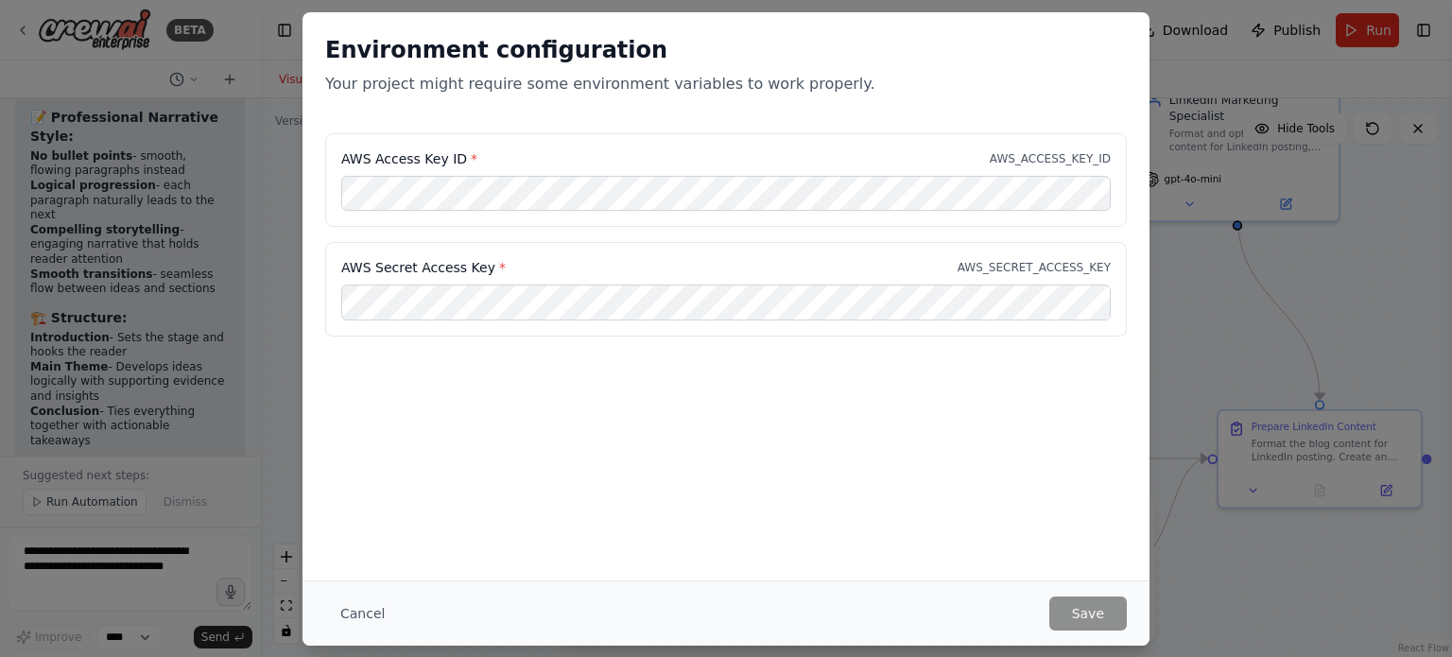
click at [150, 578] on div "Environment configuration Your project might require some environment variables…" at bounding box center [726, 328] width 1452 height 657
click at [105, 559] on div "Environment configuration Your project might require some environment variables…" at bounding box center [726, 328] width 1452 height 657
click at [336, 608] on button "Cancel" at bounding box center [362, 614] width 75 height 34
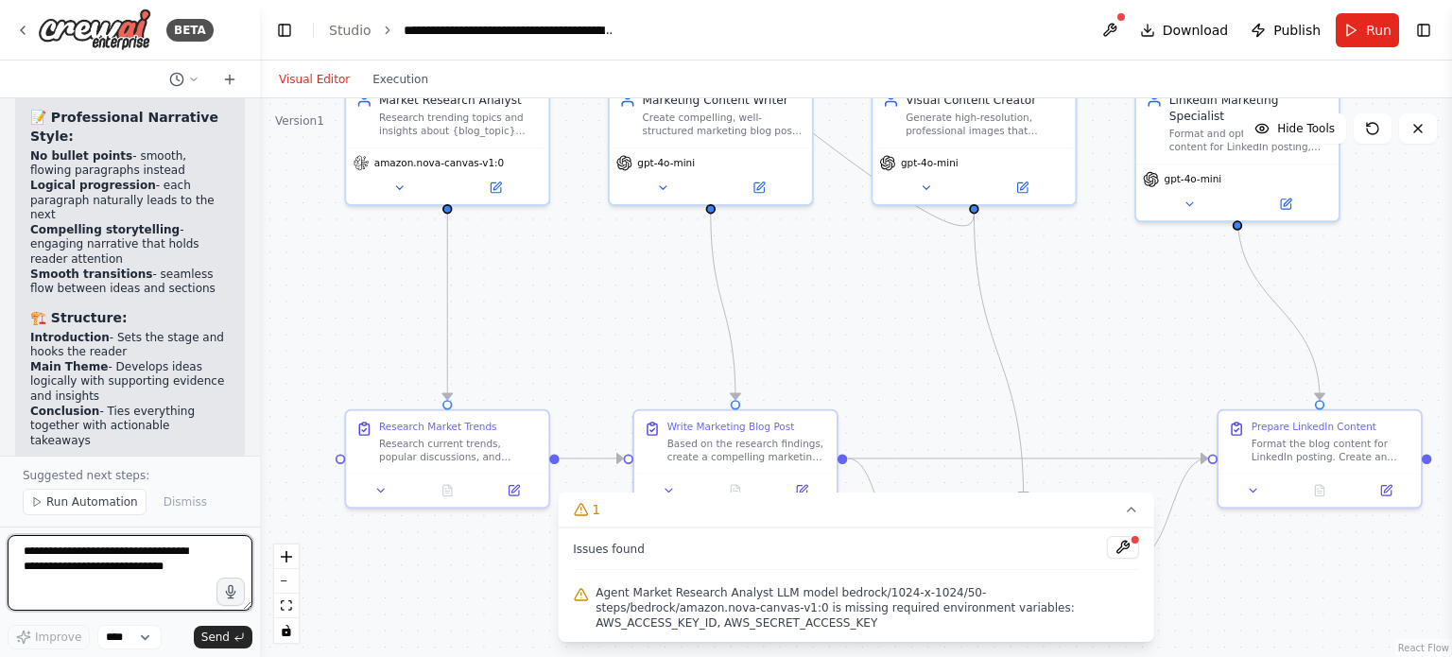
click at [40, 552] on textarea "**********" at bounding box center [130, 573] width 245 height 76
type textarea "**********"
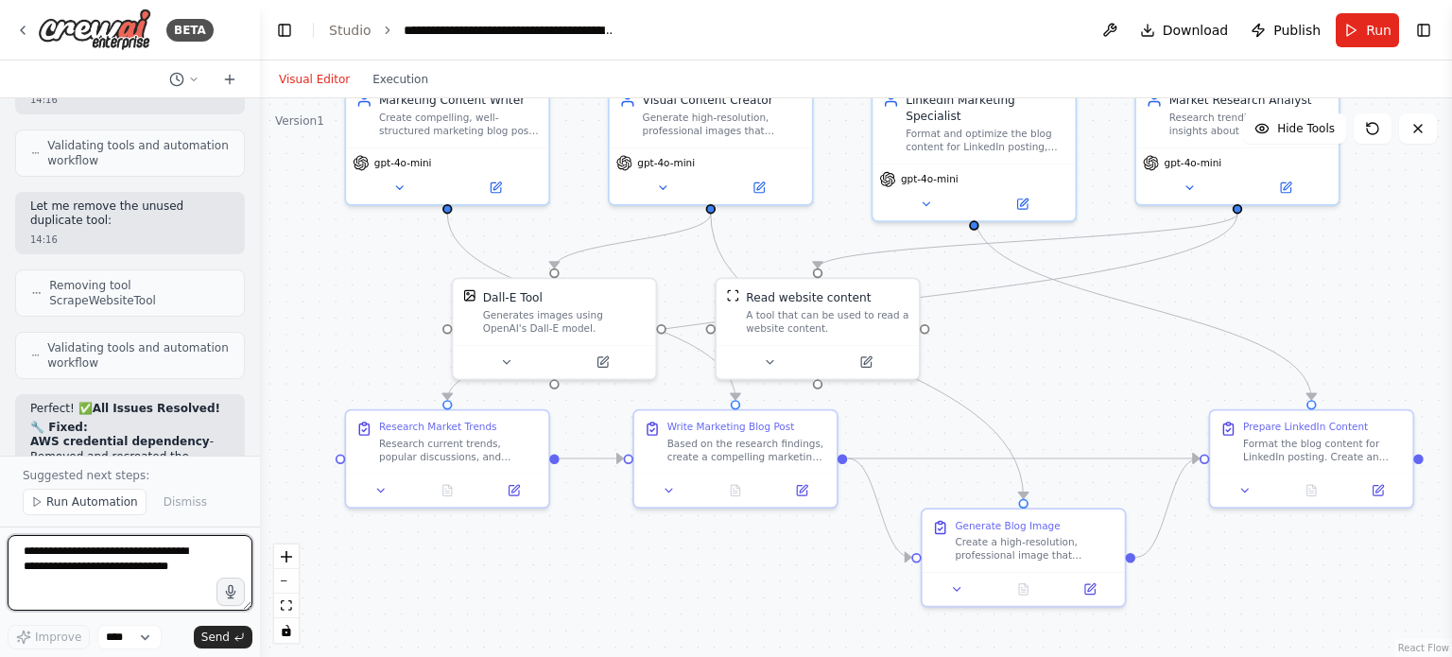
scroll to position [8234, 0]
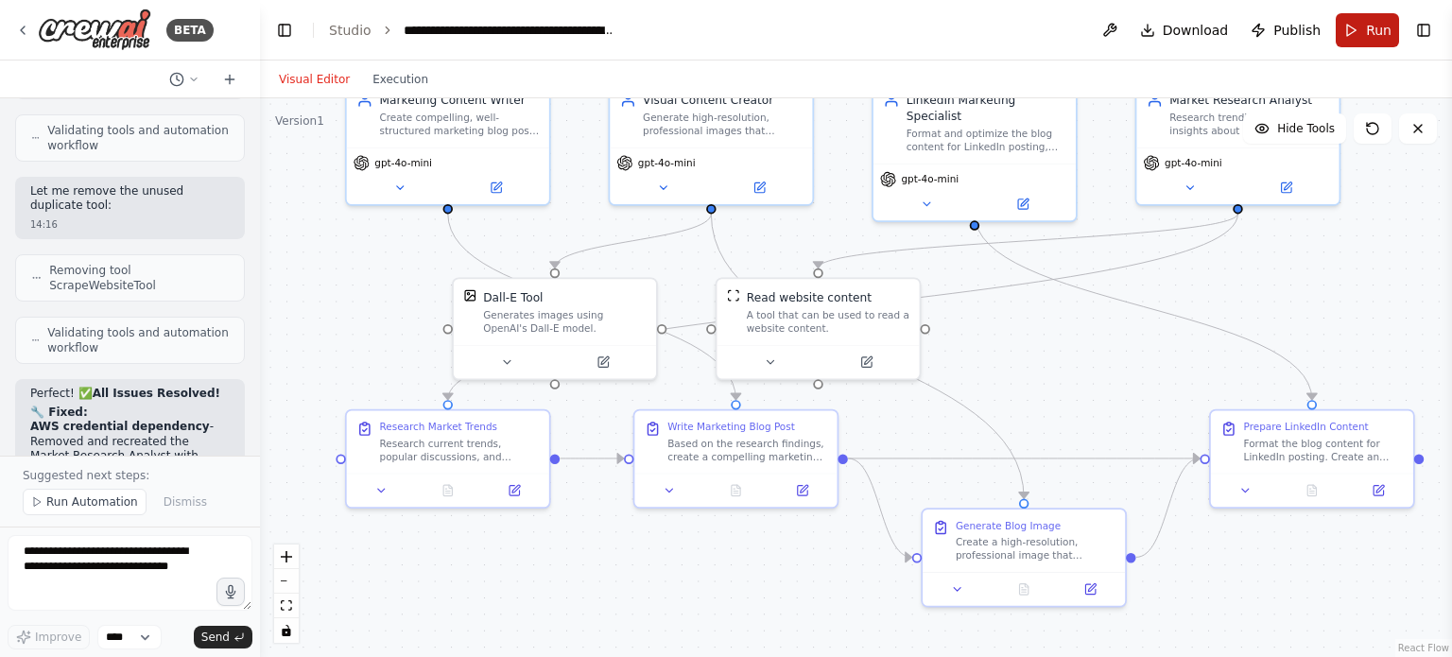
click at [1347, 34] on button "Run" at bounding box center [1367, 30] width 63 height 34
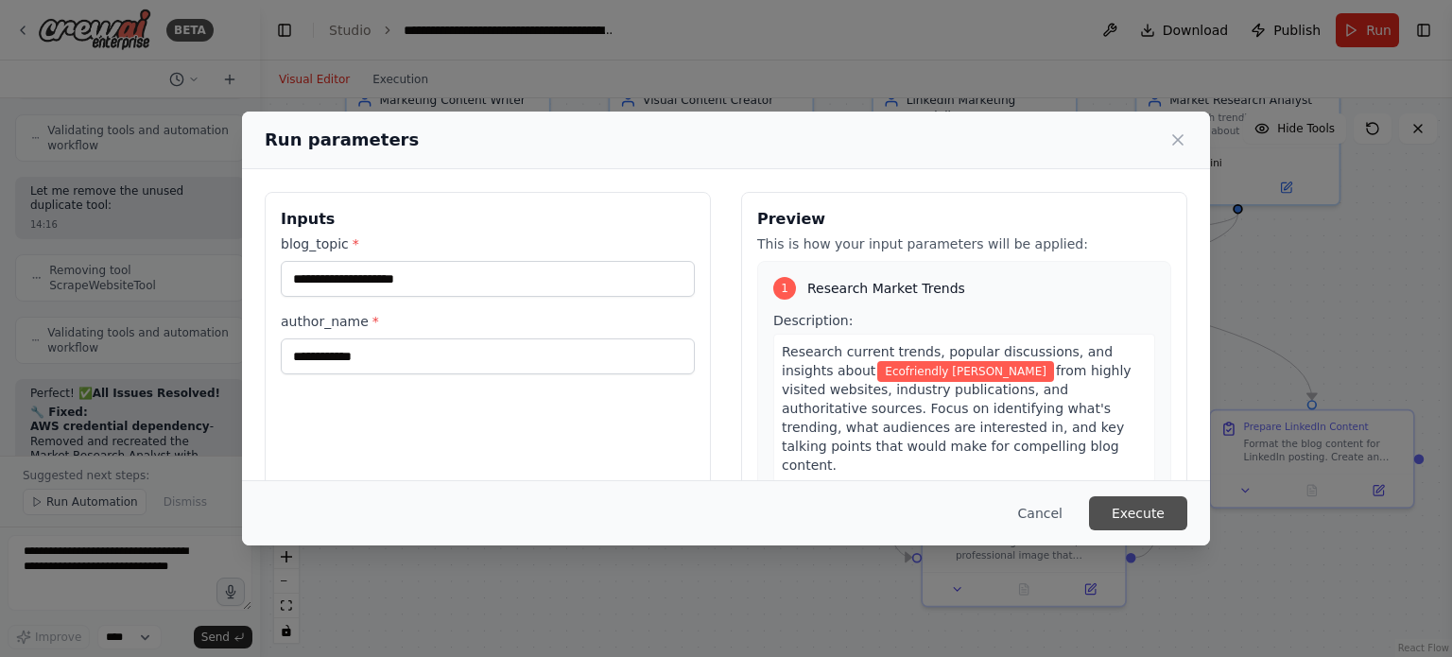
click at [1152, 514] on button "Execute" at bounding box center [1138, 513] width 98 height 34
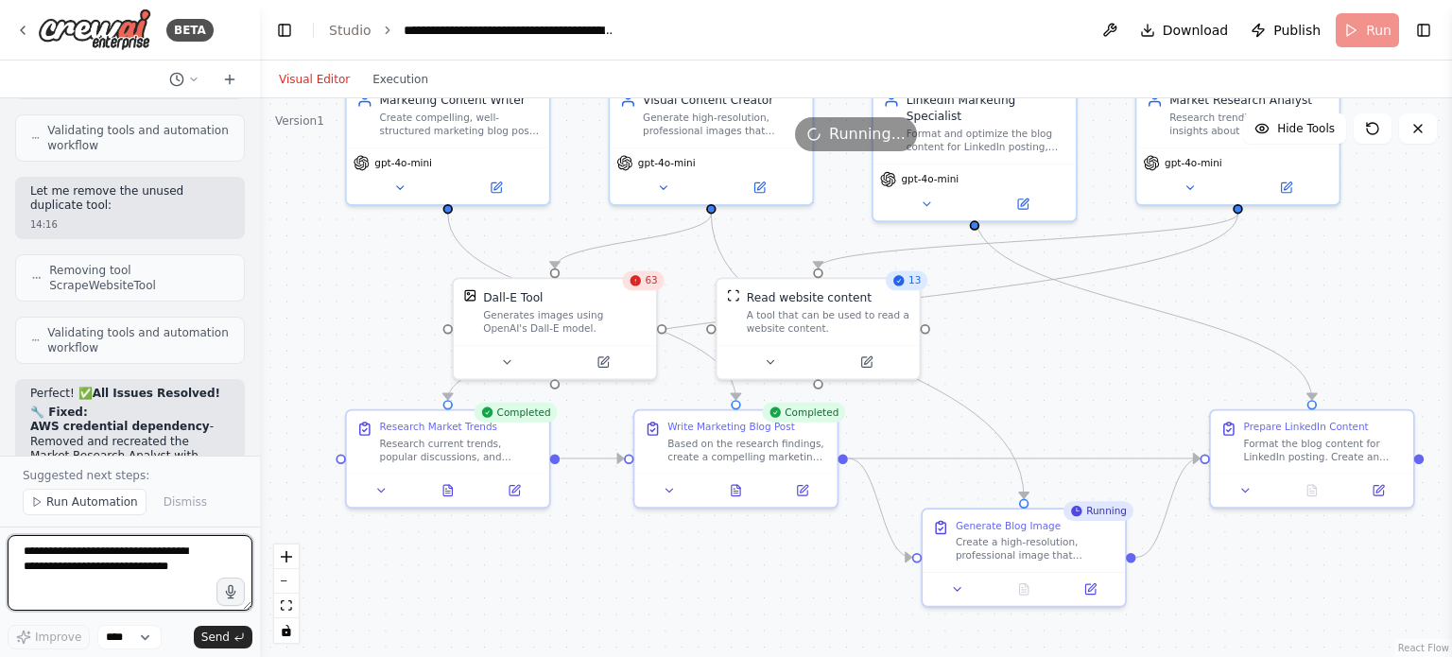
click at [65, 555] on textarea at bounding box center [130, 573] width 245 height 76
click at [603, 362] on icon at bounding box center [603, 358] width 9 height 9
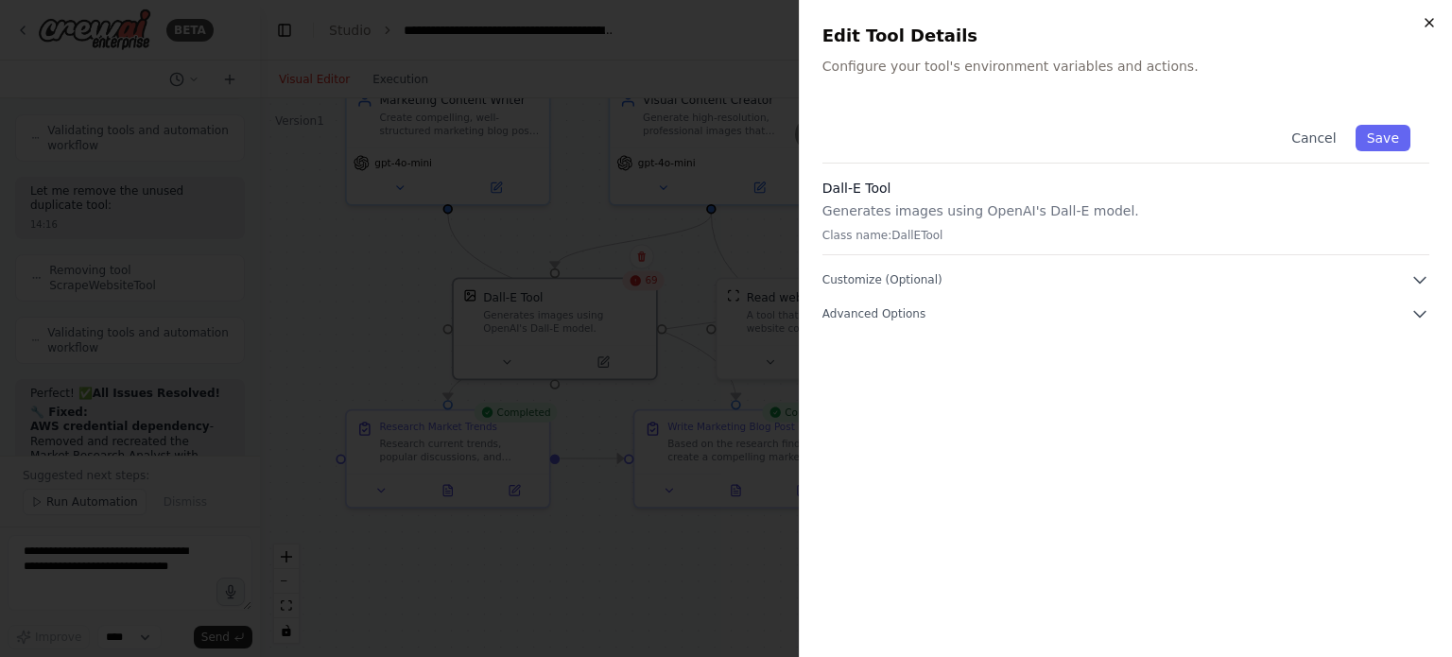
click at [1426, 20] on icon "button" at bounding box center [1430, 23] width 8 height 8
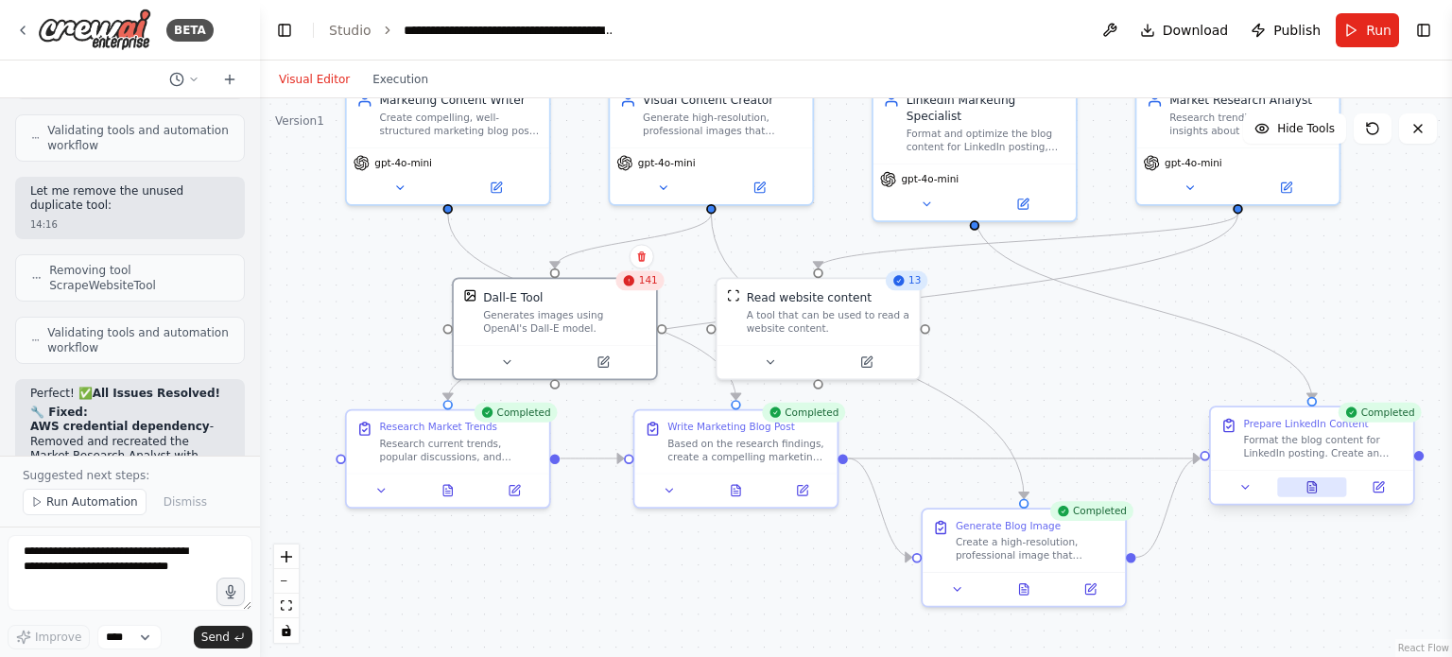
click at [1316, 489] on icon at bounding box center [1312, 487] width 9 height 11
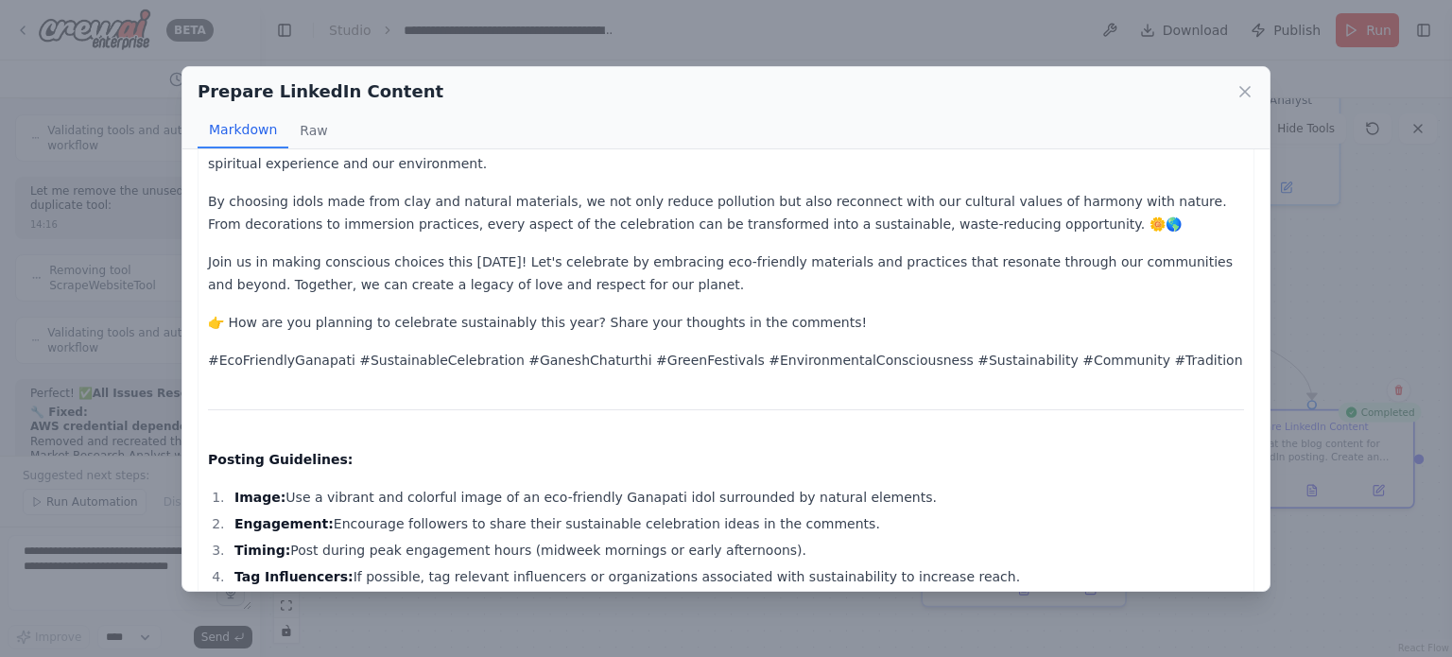
scroll to position [168, 0]
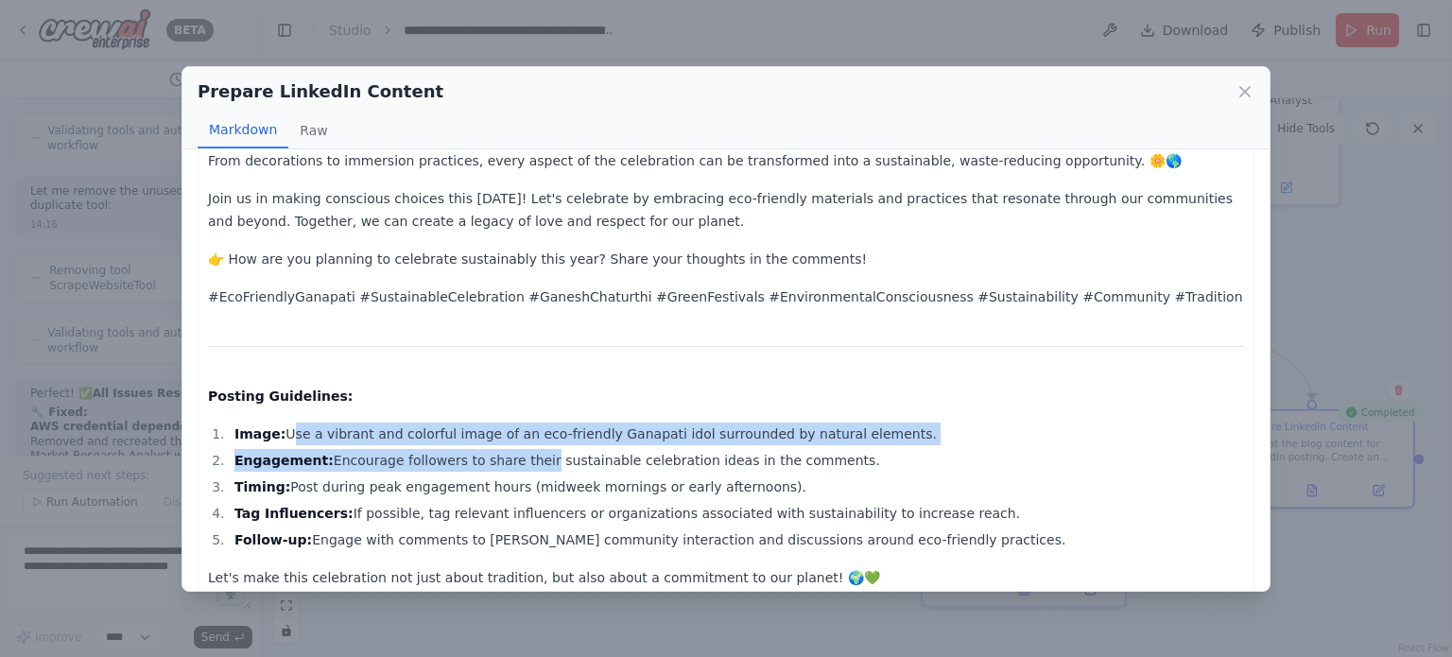
drag, startPoint x: 283, startPoint y: 415, endPoint x: 513, endPoint y: 428, distance: 230.2
click at [513, 428] on ol "Image: Use a vibrant and colorful image of an eco-friendly Ganapati idol surrou…" at bounding box center [726, 487] width 1036 height 129
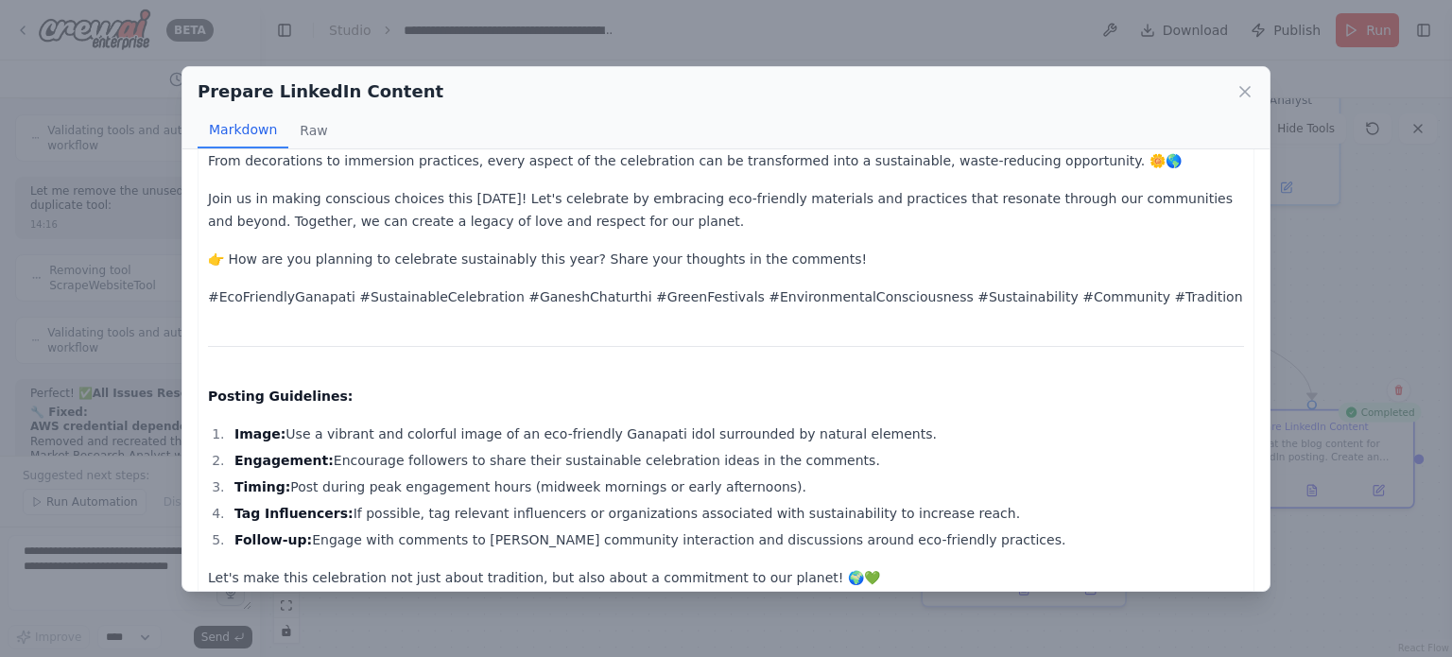
click at [486, 502] on li "Tag Influencers: If possible, tag relevant influencers or organizations associa…" at bounding box center [737, 513] width 1016 height 23
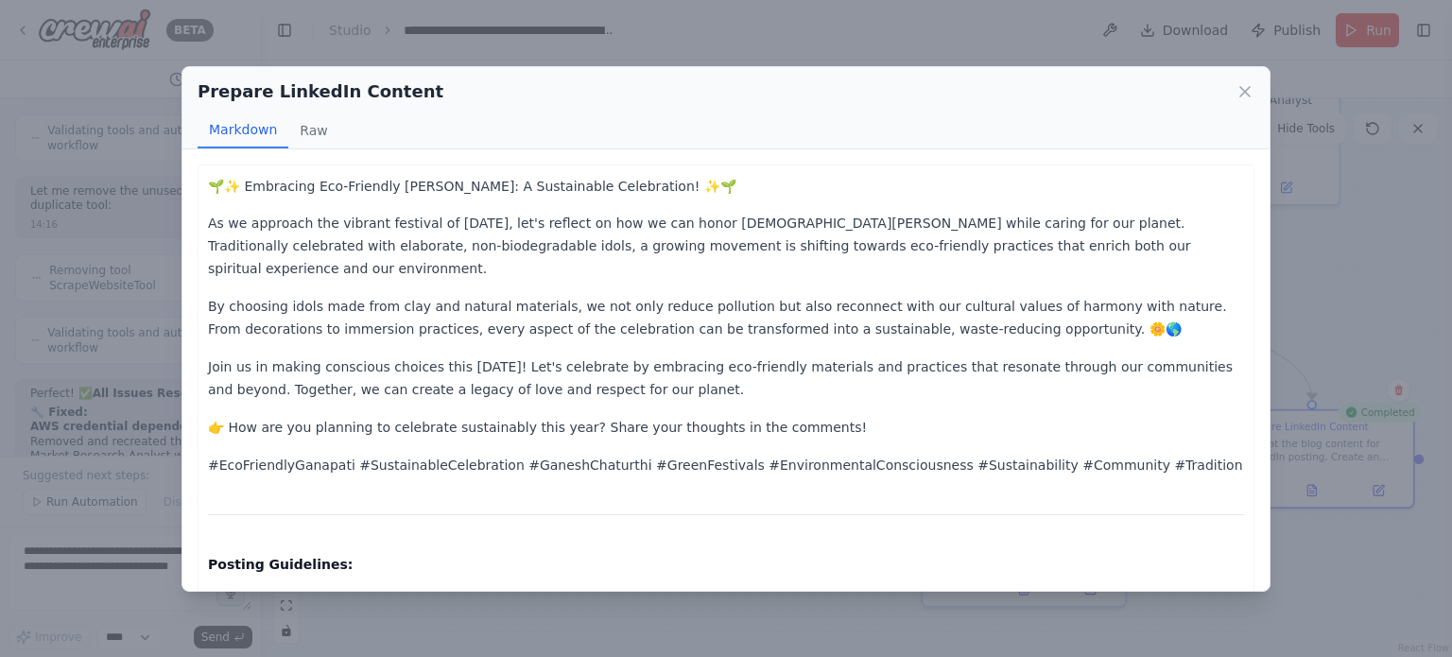
click at [1241, 90] on icon at bounding box center [1245, 91] width 19 height 19
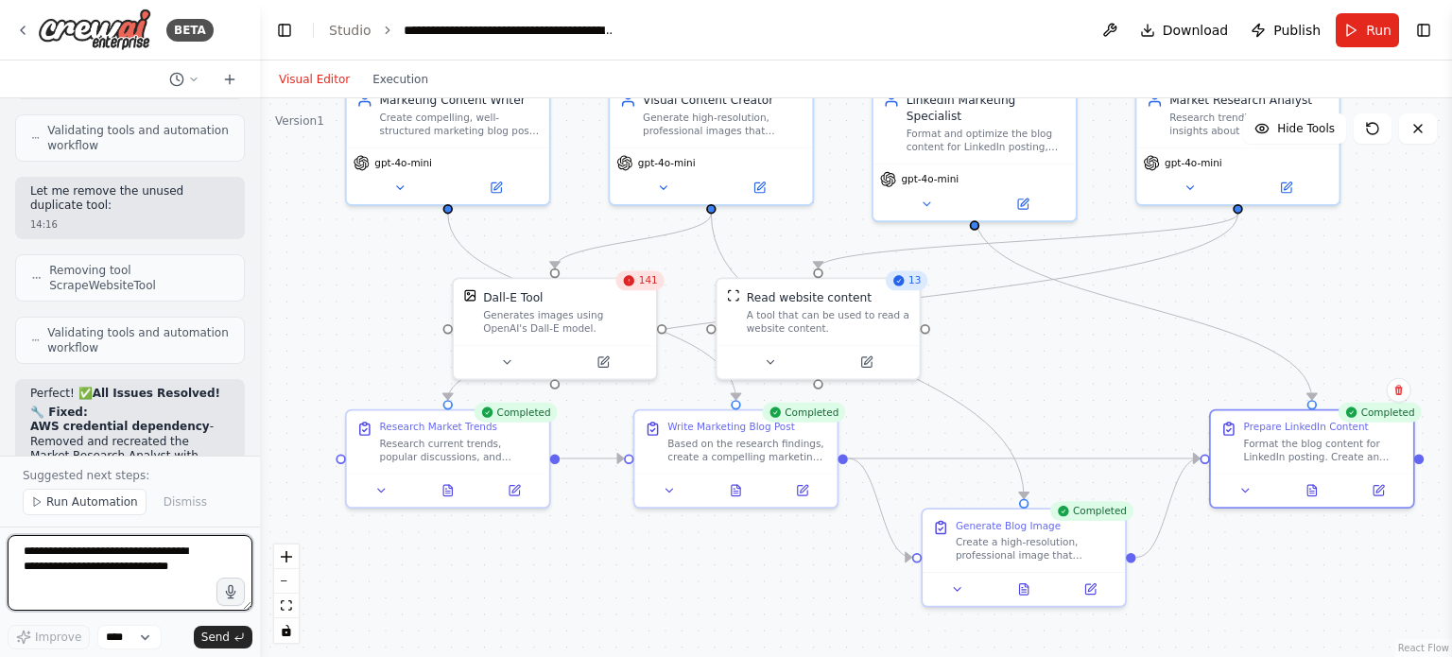
click at [171, 549] on textarea at bounding box center [130, 573] width 245 height 76
type textarea "**********"
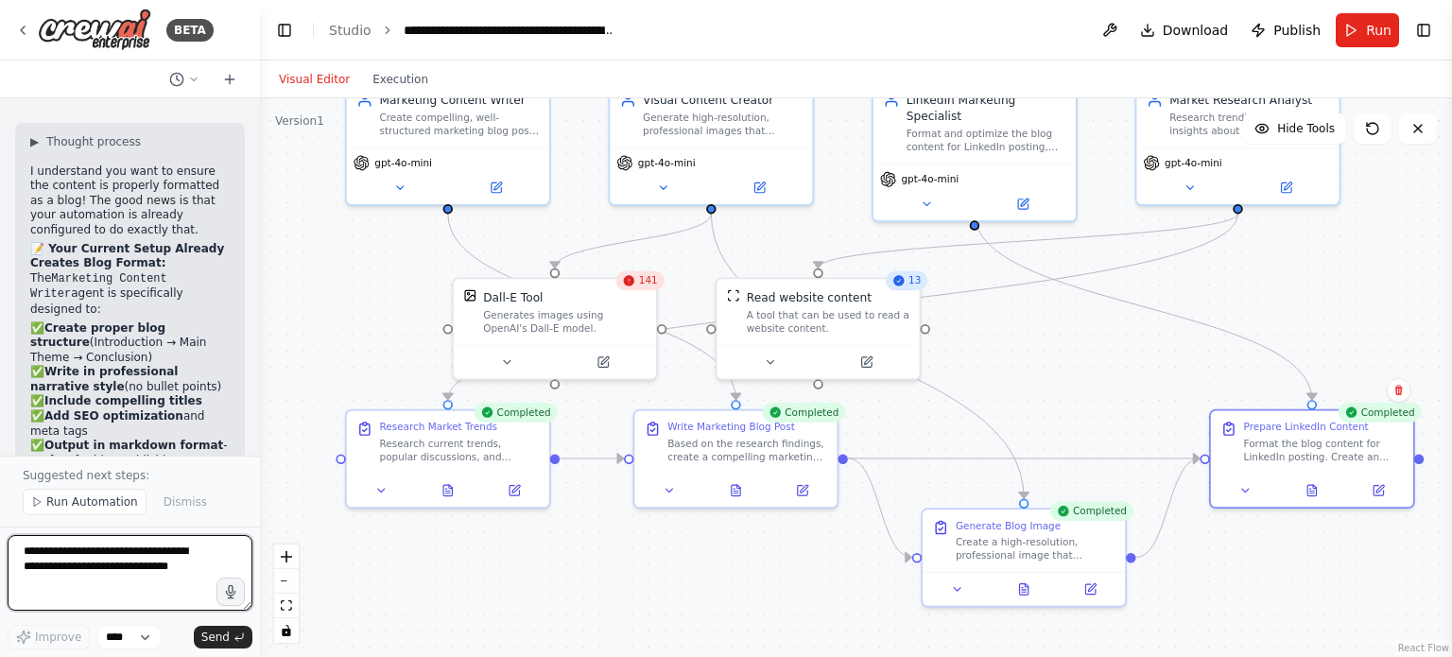
scroll to position [9086, 0]
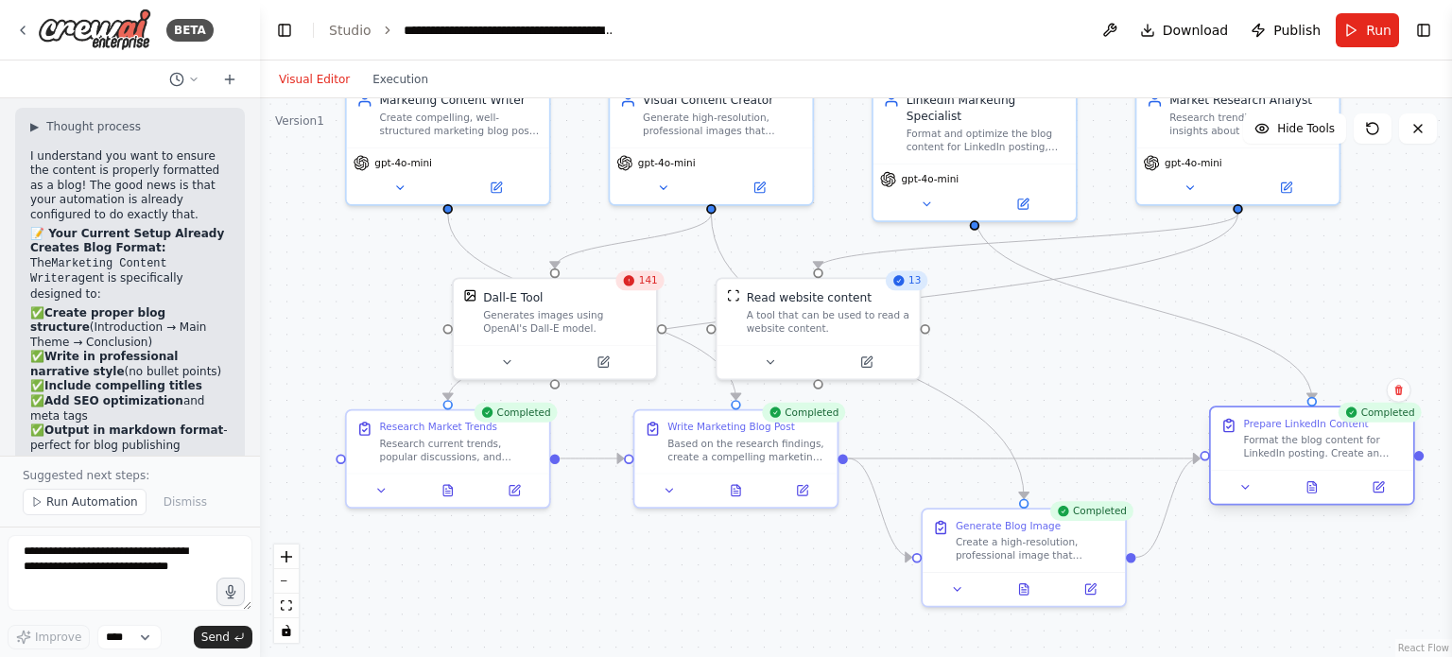
click at [1313, 496] on div at bounding box center [1312, 487] width 202 height 34
click at [1315, 496] on div at bounding box center [1312, 487] width 202 height 34
click at [1308, 487] on icon at bounding box center [1312, 487] width 9 height 11
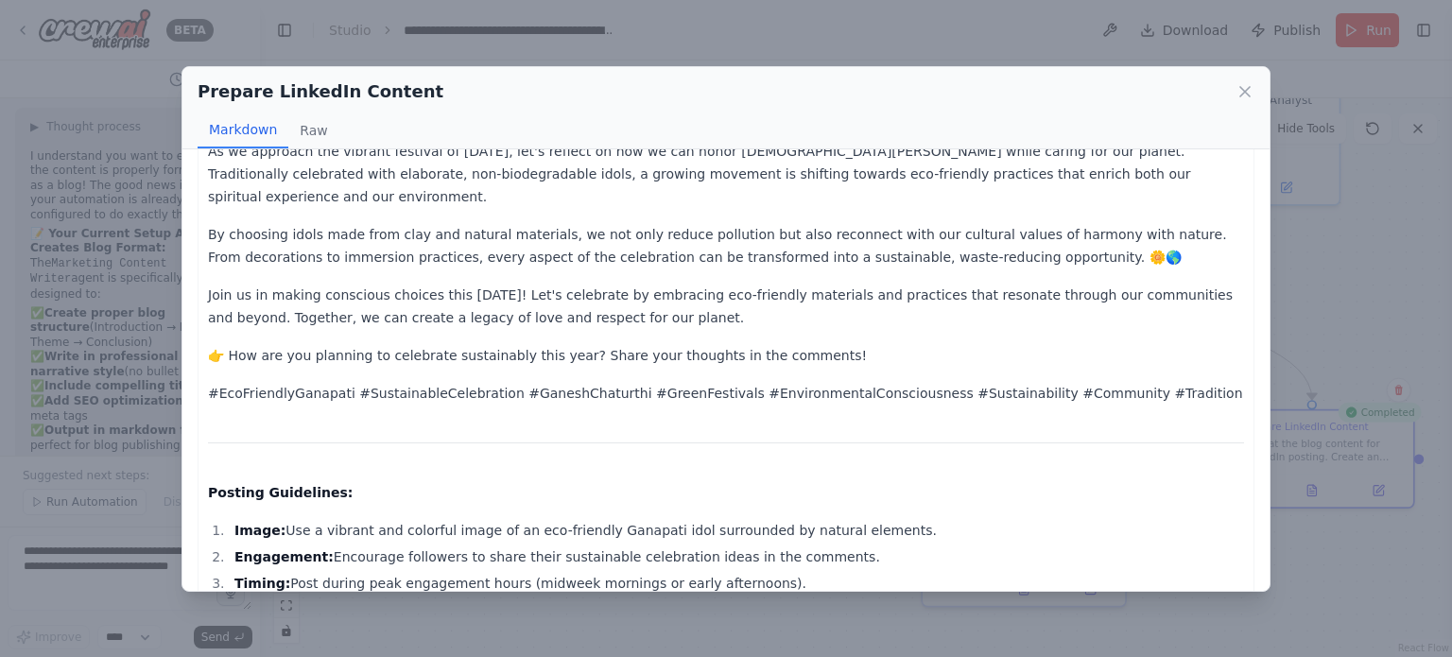
scroll to position [168, 0]
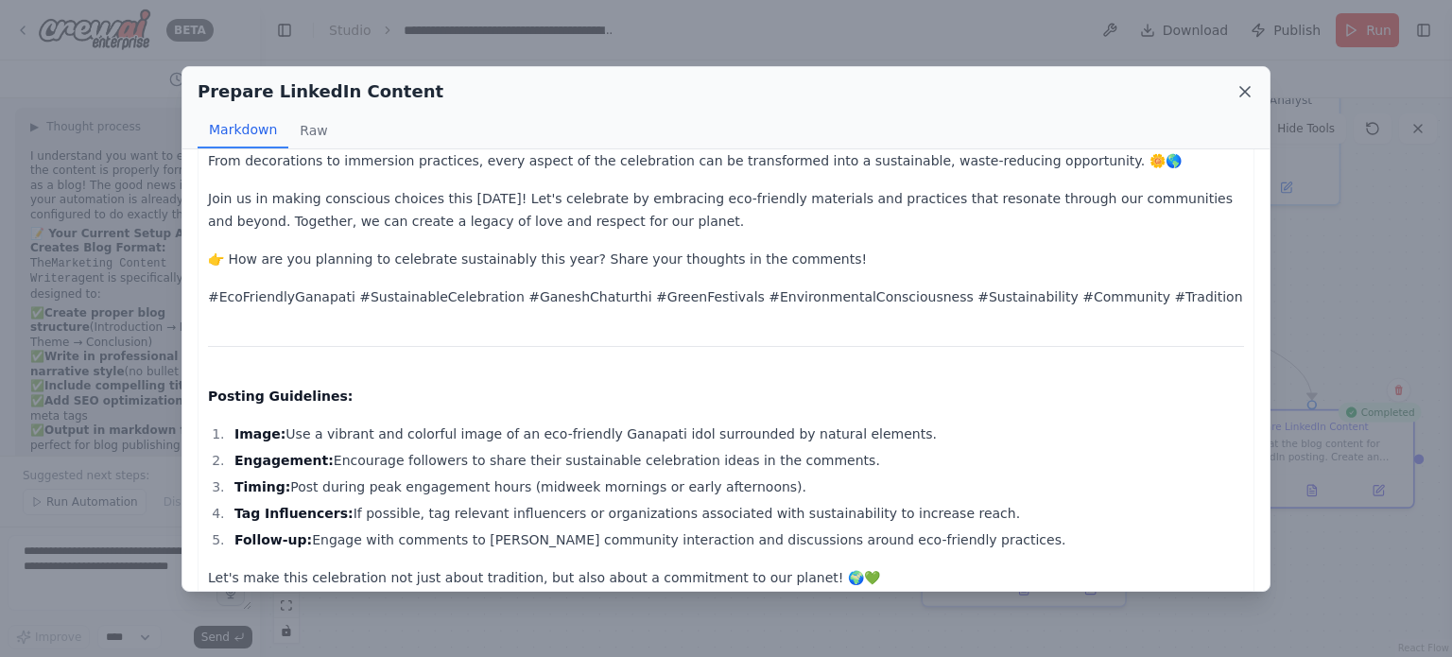
click at [1244, 93] on icon at bounding box center [1245, 91] width 9 height 9
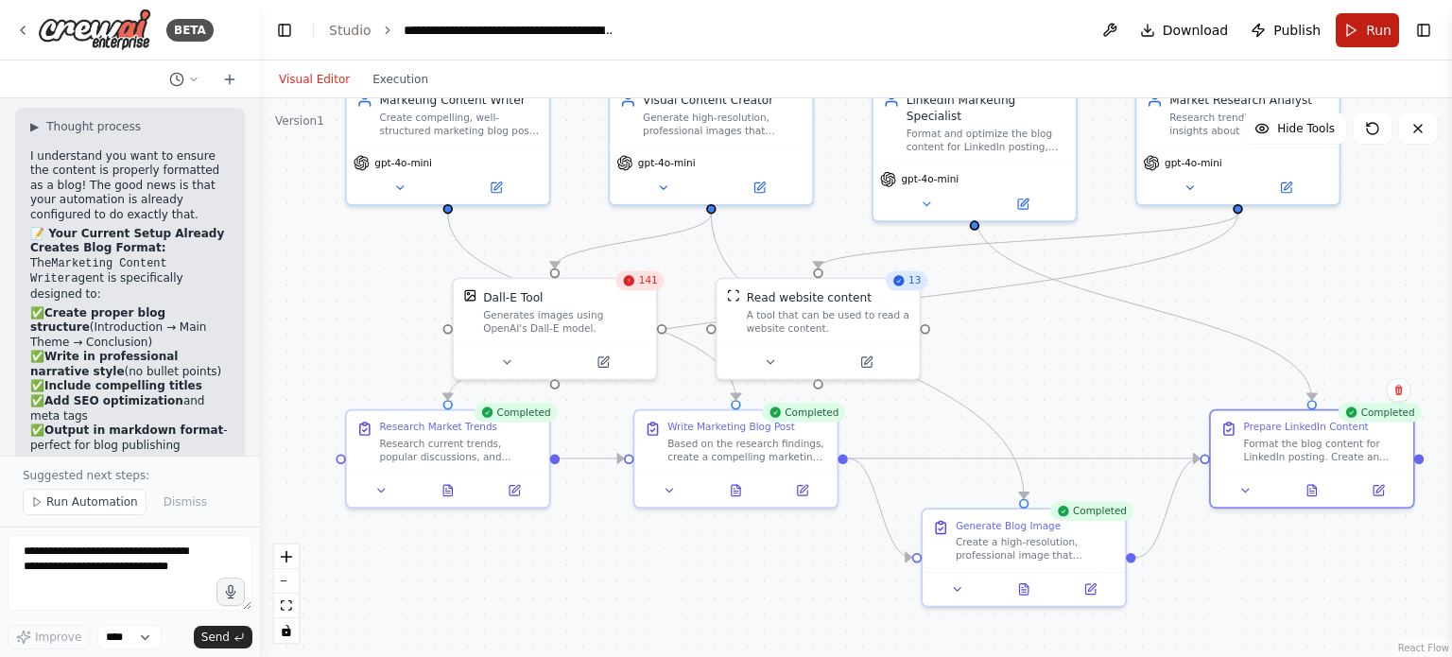
click at [1365, 25] on button "Run" at bounding box center [1367, 30] width 63 height 34
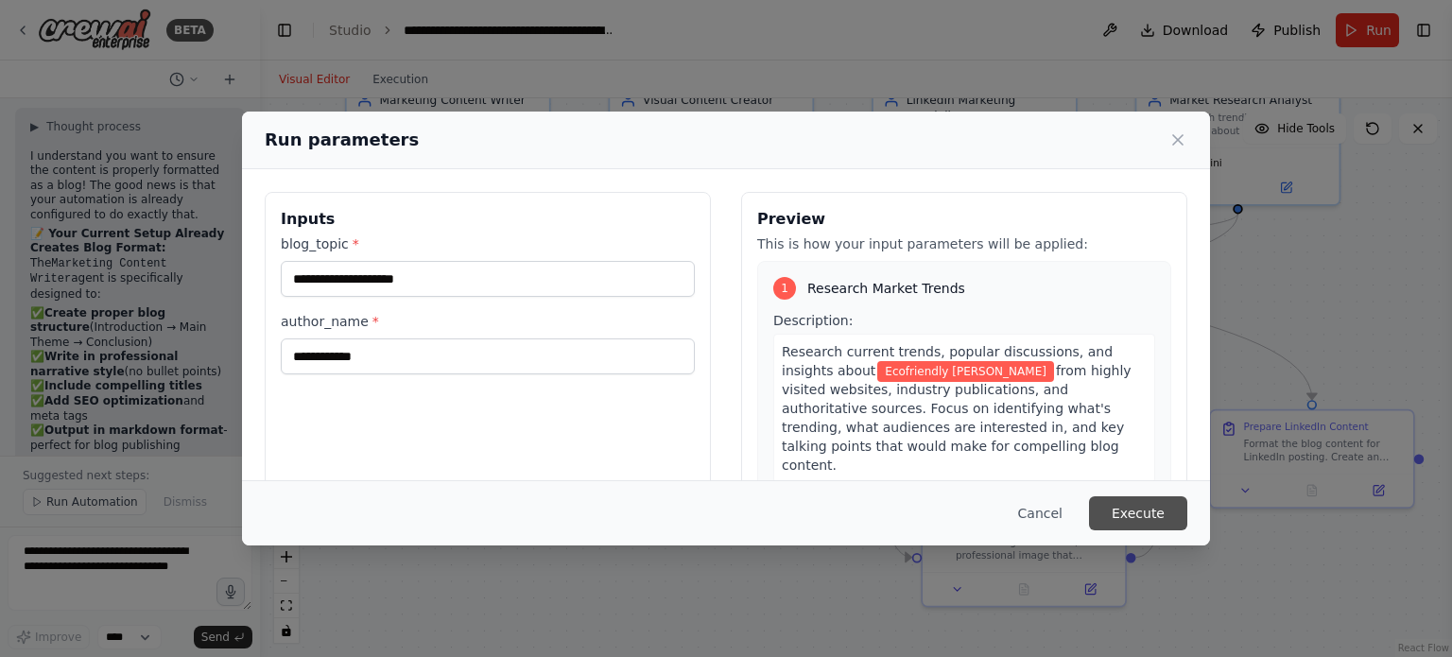
click at [1131, 520] on button "Execute" at bounding box center [1138, 513] width 98 height 34
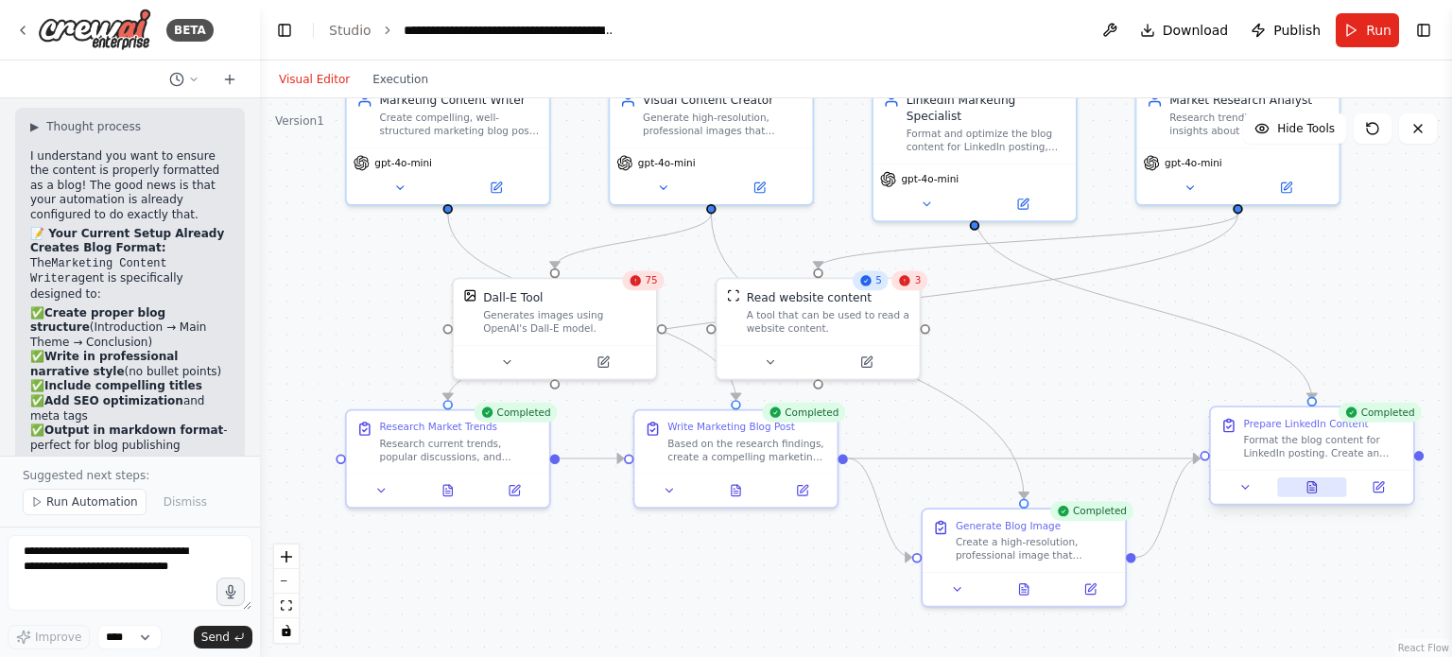
click at [1314, 491] on icon at bounding box center [1312, 487] width 9 height 11
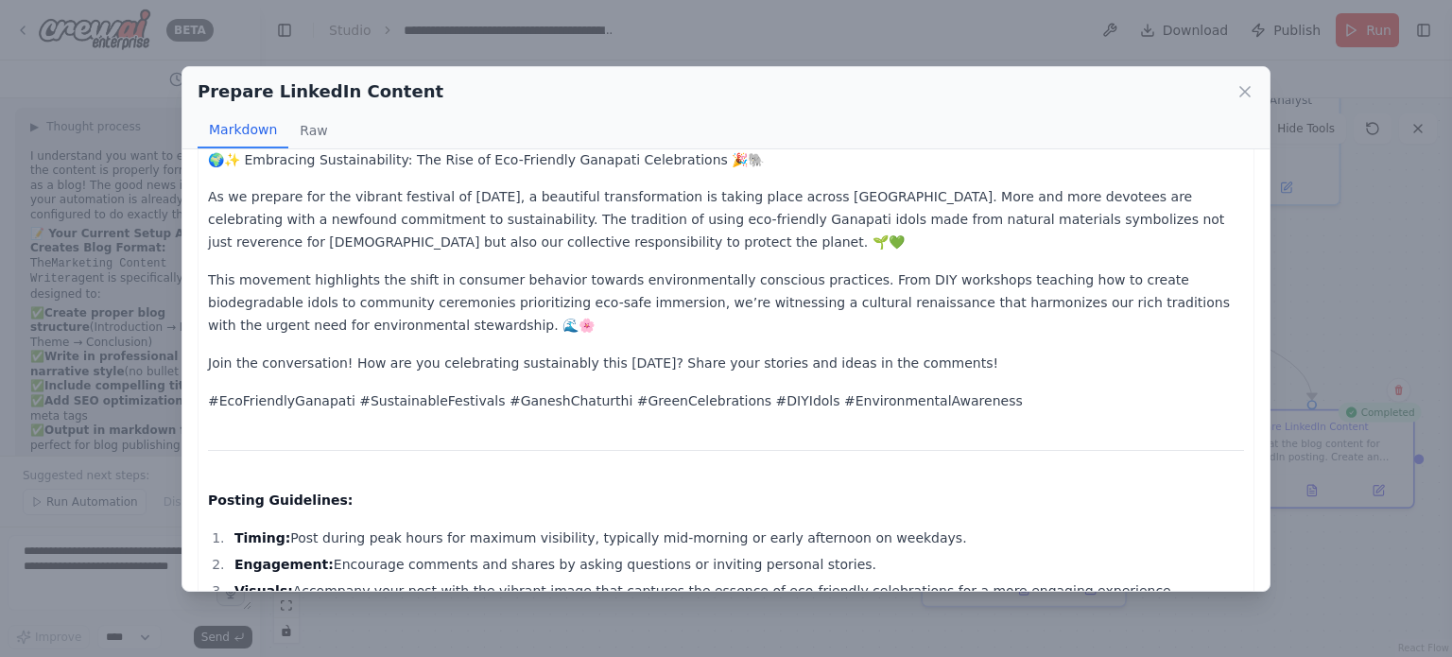
scroll to position [0, 0]
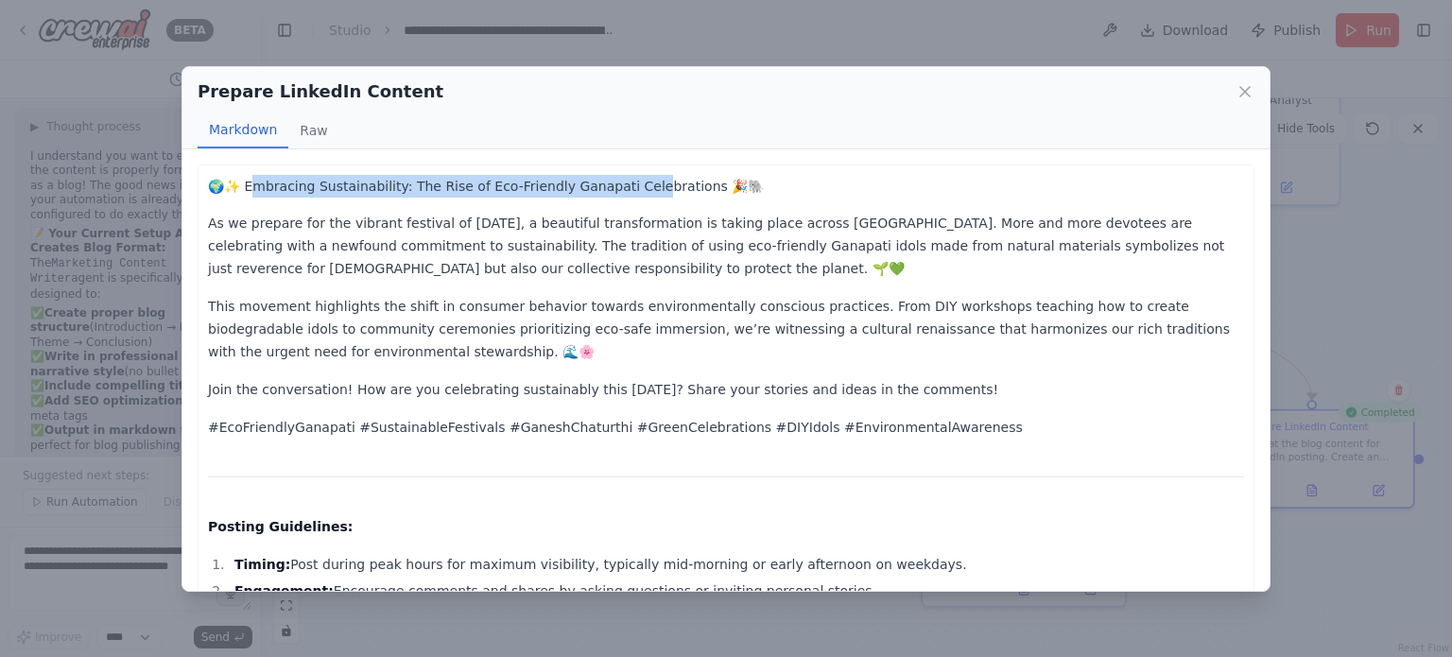
drag, startPoint x: 251, startPoint y: 188, endPoint x: 622, endPoint y: 196, distance: 371.7
click at [622, 196] on div "🌍✨ Embracing Sustainability: The Rise of Eco-Friendly Ganapati Celebrations 🎉🐘 …" at bounding box center [726, 459] width 1036 height 568
click at [1252, 78] on div "Prepare LinkedIn Content" at bounding box center [726, 91] width 1057 height 26
click at [1254, 94] on icon at bounding box center [1245, 91] width 19 height 19
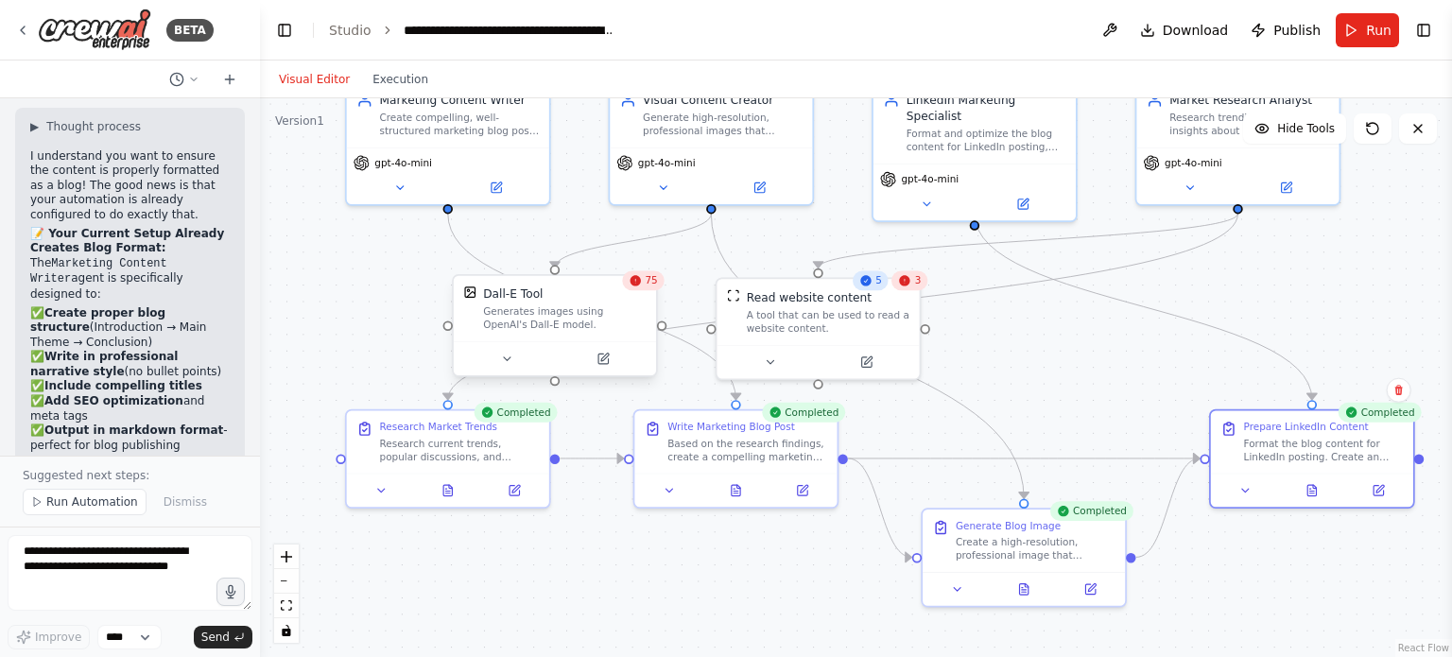
click at [577, 294] on div "Dall-E Tool" at bounding box center [564, 294] width 163 height 16
click at [645, 265] on button at bounding box center [642, 256] width 25 height 25
click at [645, 252] on icon at bounding box center [641, 256] width 11 height 11
click at [643, 256] on icon at bounding box center [641, 256] width 11 height 11
click at [604, 258] on button "Confirm" at bounding box center [587, 256] width 67 height 23
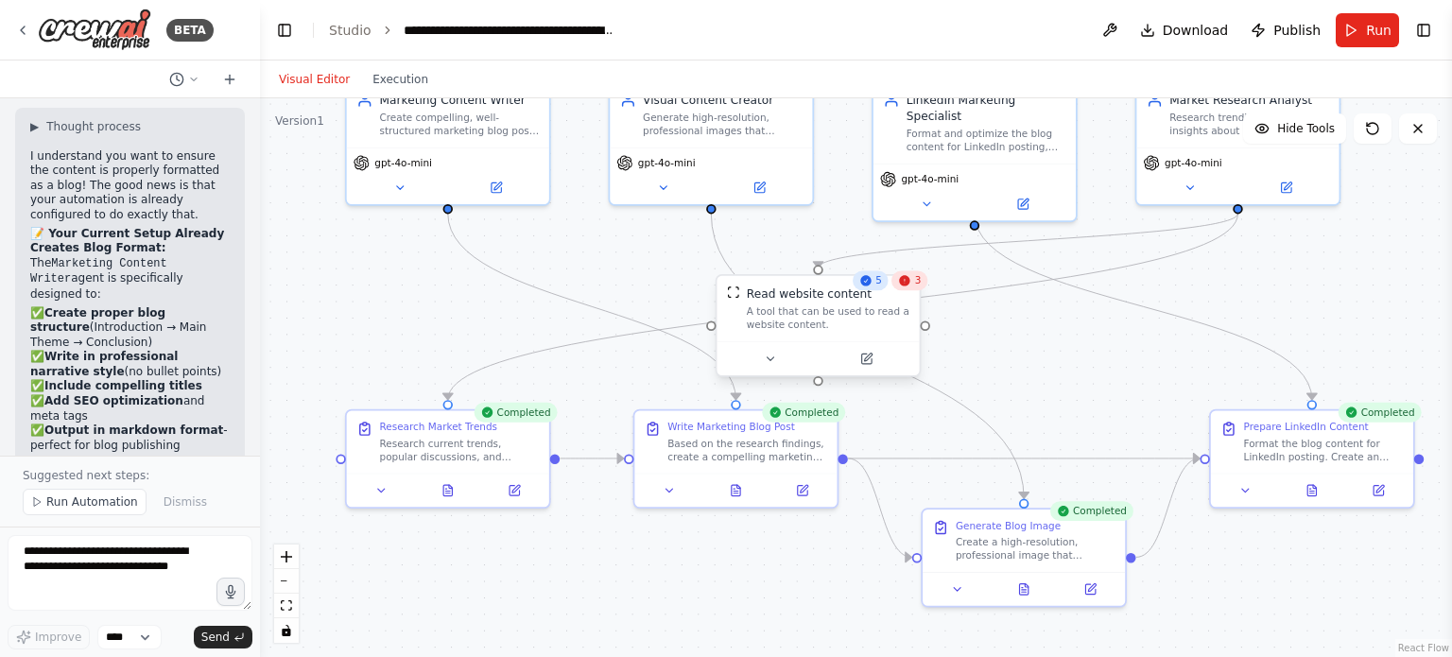
click at [766, 290] on div "Read website content" at bounding box center [809, 294] width 125 height 16
click at [909, 256] on icon at bounding box center [904, 256] width 11 height 11
click at [854, 259] on button "Confirm" at bounding box center [851, 256] width 67 height 23
click at [1380, 35] on span "Run" at bounding box center [1379, 30] width 26 height 19
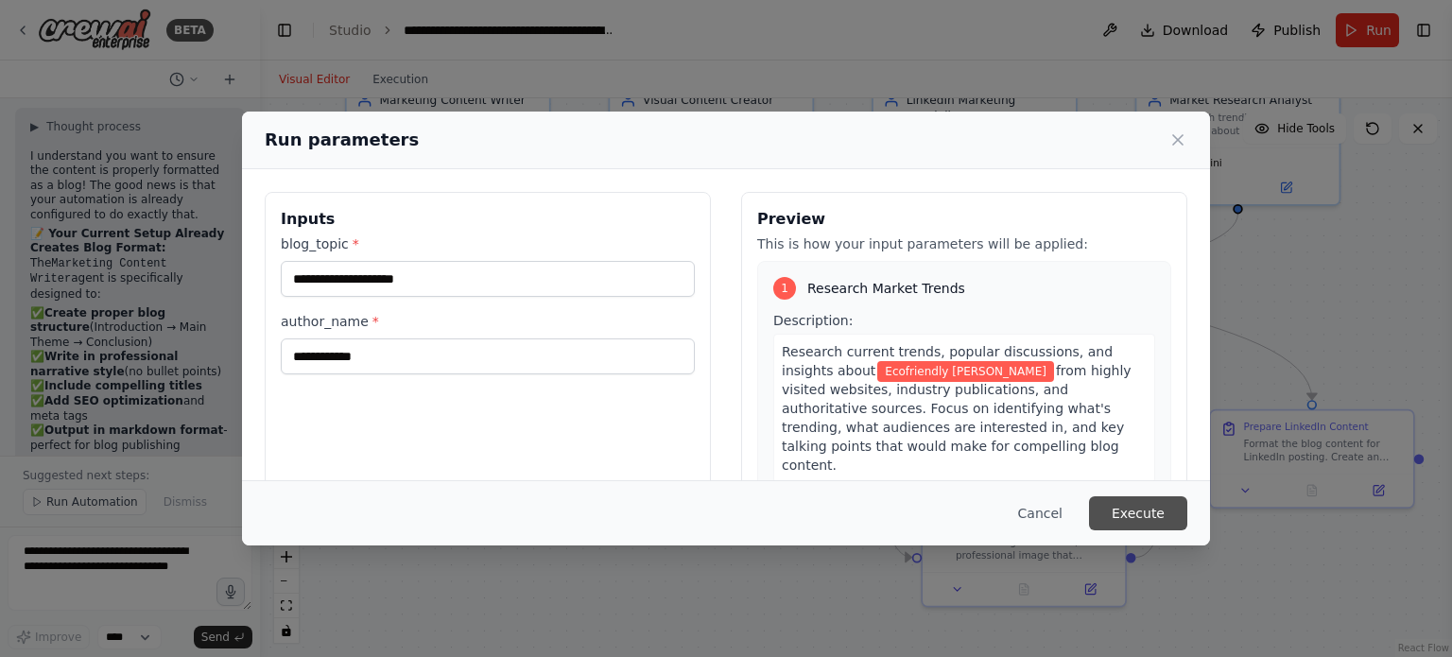
click at [1118, 513] on button "Execute" at bounding box center [1138, 513] width 98 height 34
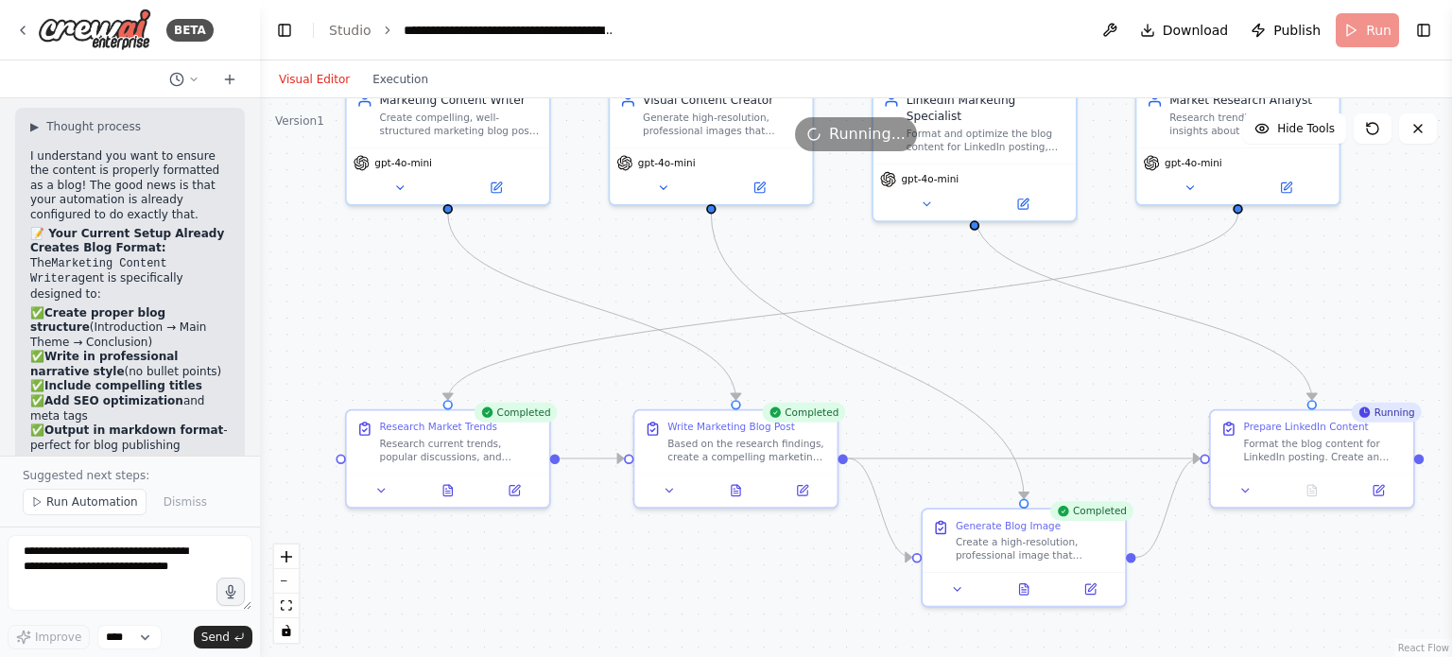
scroll to position [9086, 0]
click at [1313, 496] on div at bounding box center [1312, 487] width 202 height 34
